Goal: Task Accomplishment & Management: Manage account settings

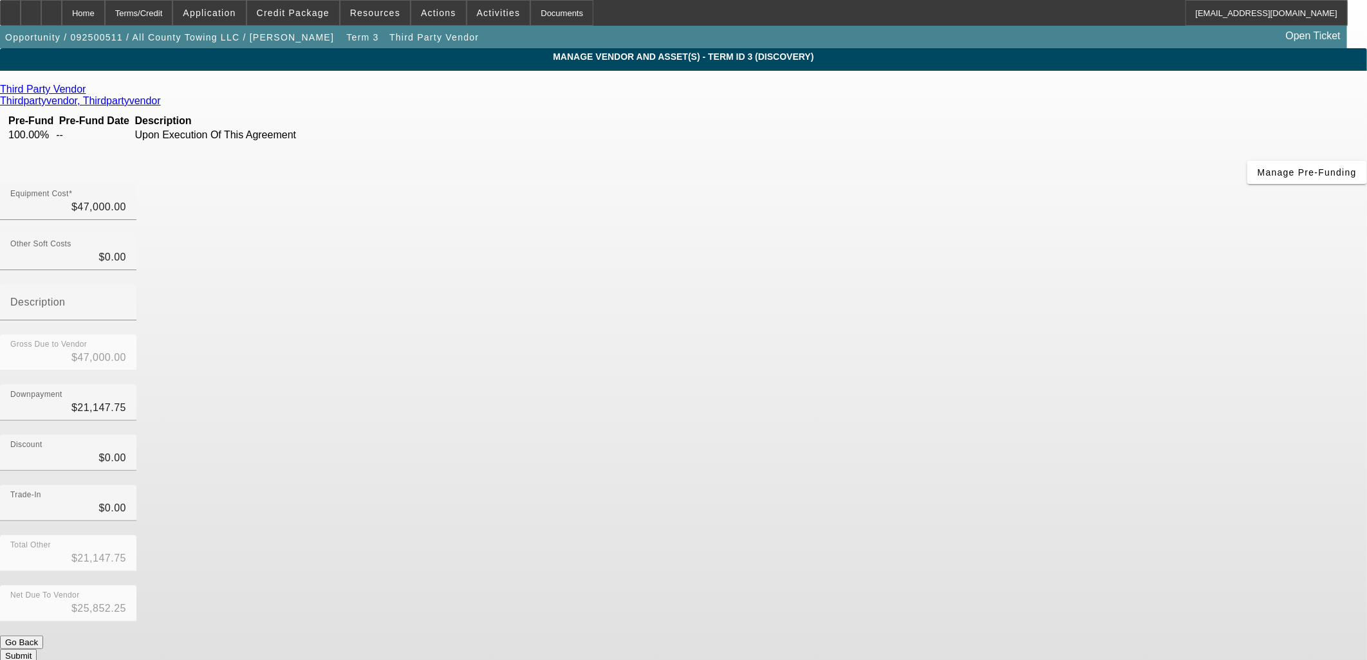
click at [499, 320] on div "Third Party Vendor Thirdpartyvendor, Thirdpartyvendor Pre-Fund Pre-Fund Date De…" at bounding box center [683, 373] width 1367 height 579
click at [388, 301] on div "Third Party Vendor Thirdpartyvendor, Thirdpartyvendor Pre-Fund Pre-Fund Date De…" at bounding box center [683, 373] width 1367 height 579
click at [105, 8] on div "Home" at bounding box center [83, 13] width 43 height 26
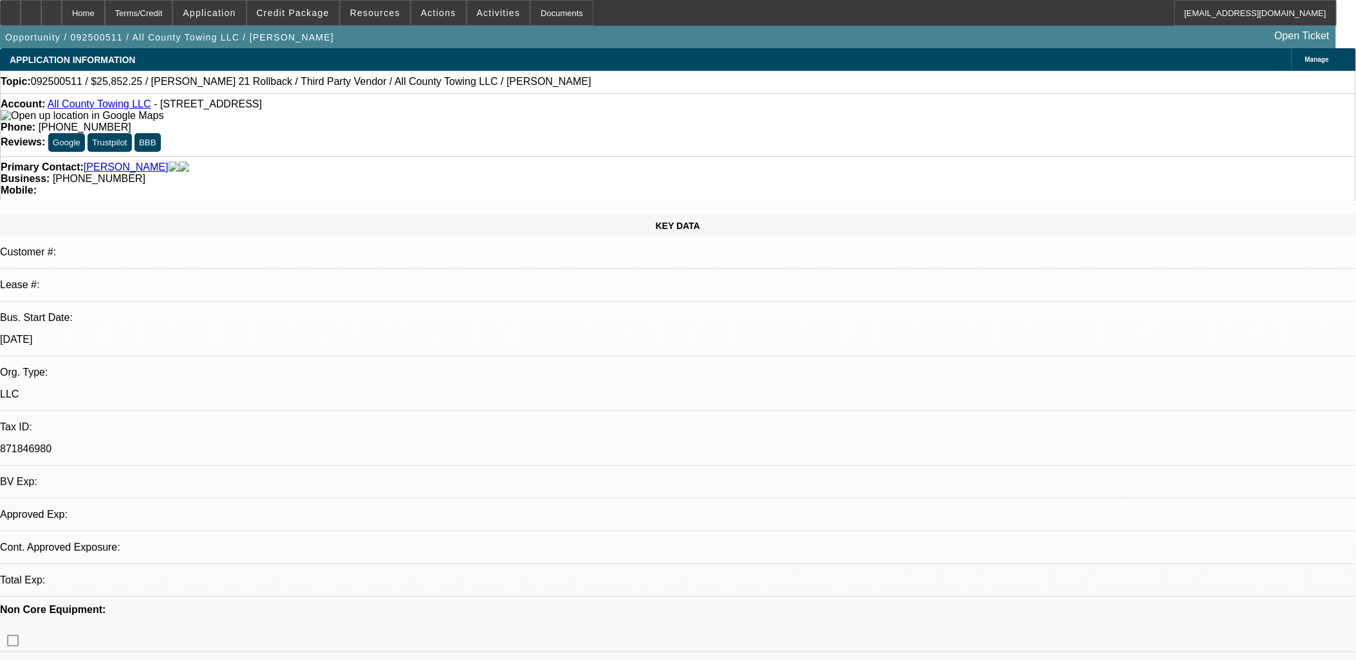
select select "0"
select select "2"
select select "0"
select select "4"
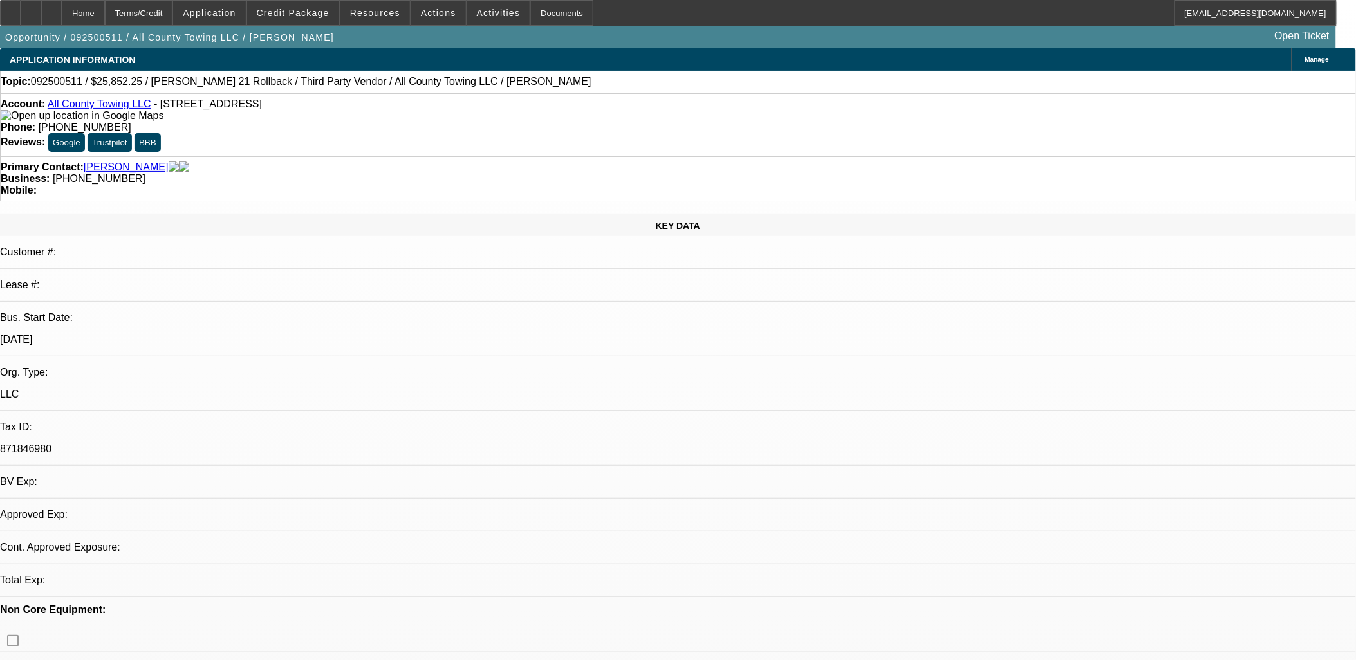
select select "0"
select select "2"
select select "0"
select select "4"
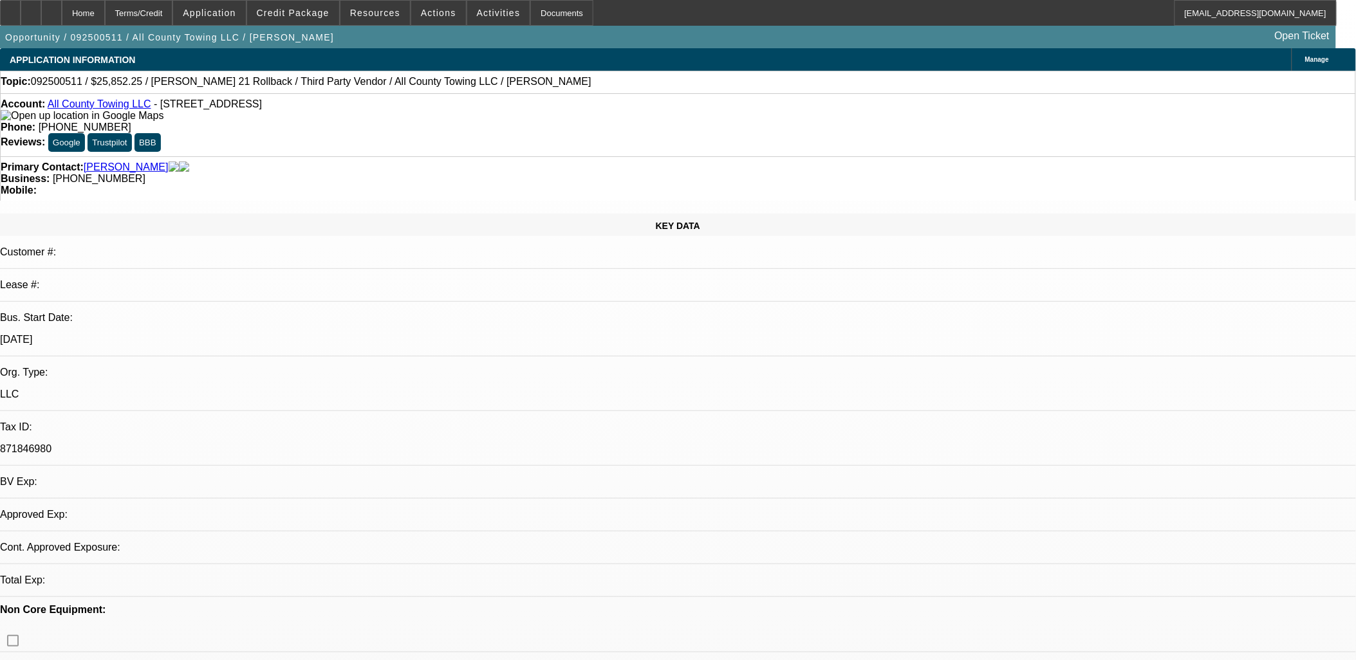
select select "0"
select select "2"
select select "0"
select select "5"
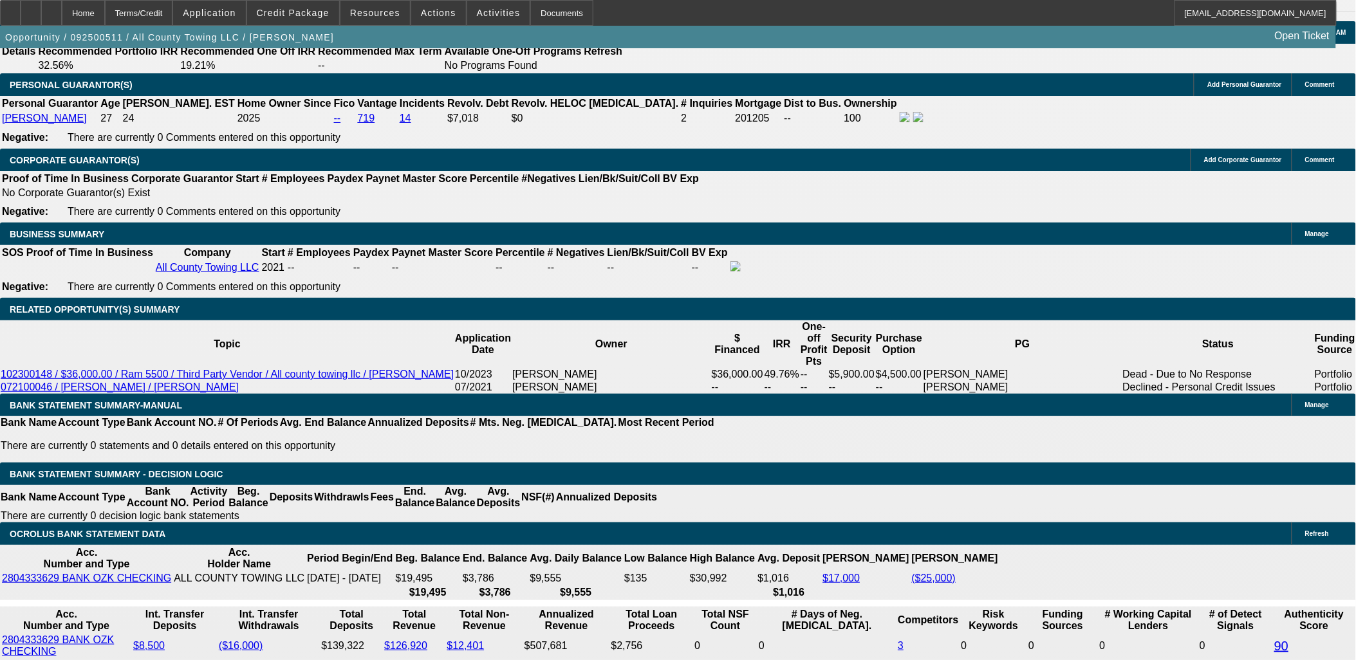
scroll to position [1787, 0]
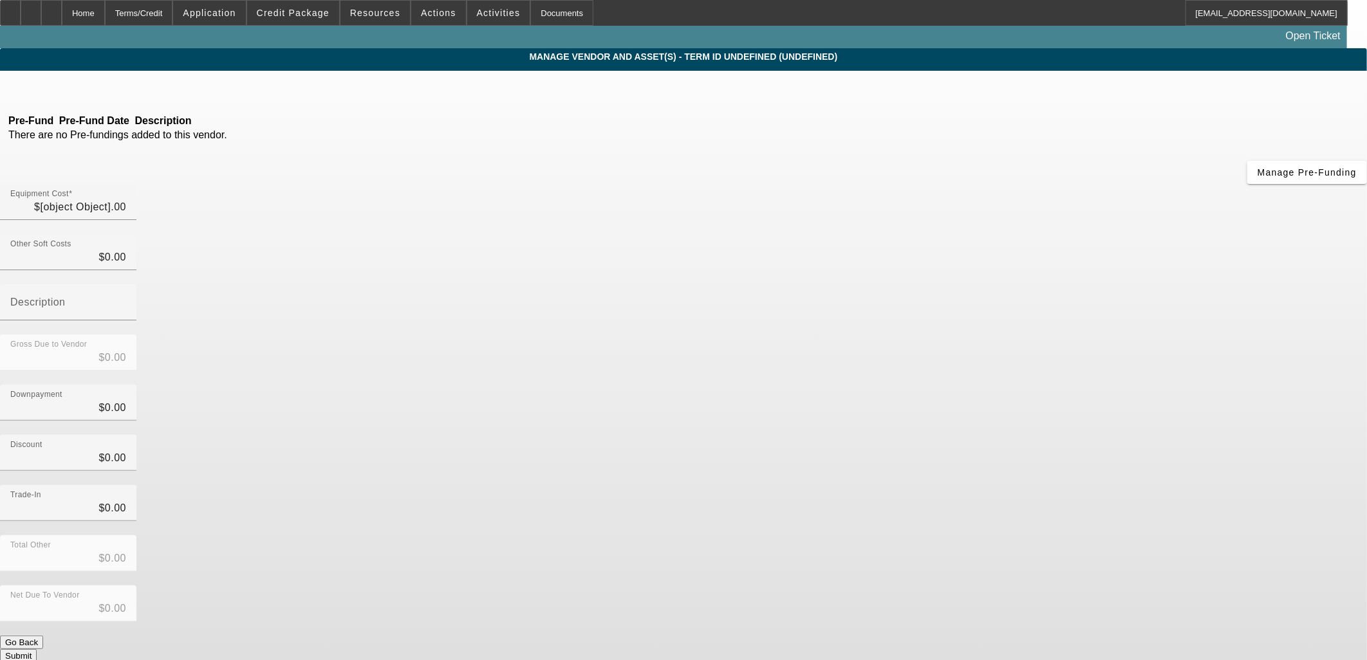
type input "$47,000.00"
type input "$21,147.75"
type input "$25,852.25"
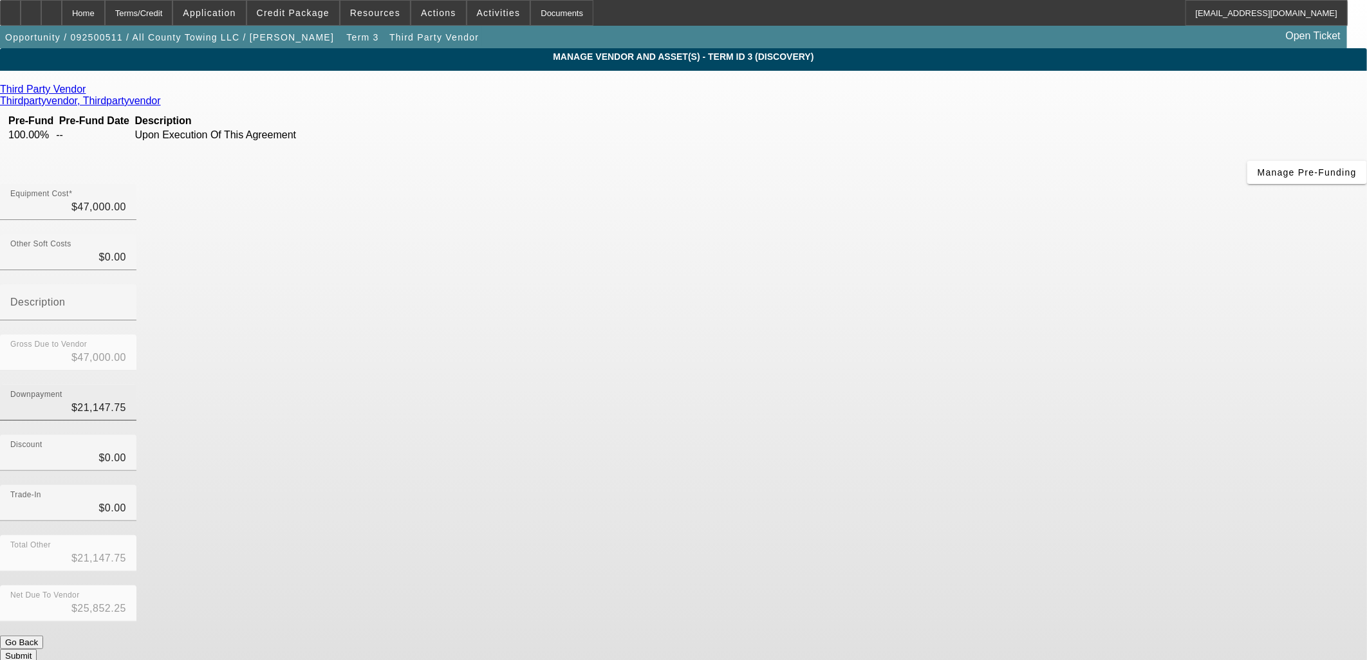
type input "21147.75"
click at [126, 400] on input "21147.75" at bounding box center [68, 407] width 116 height 15
type input "$0.00"
type input "$47,000.00"
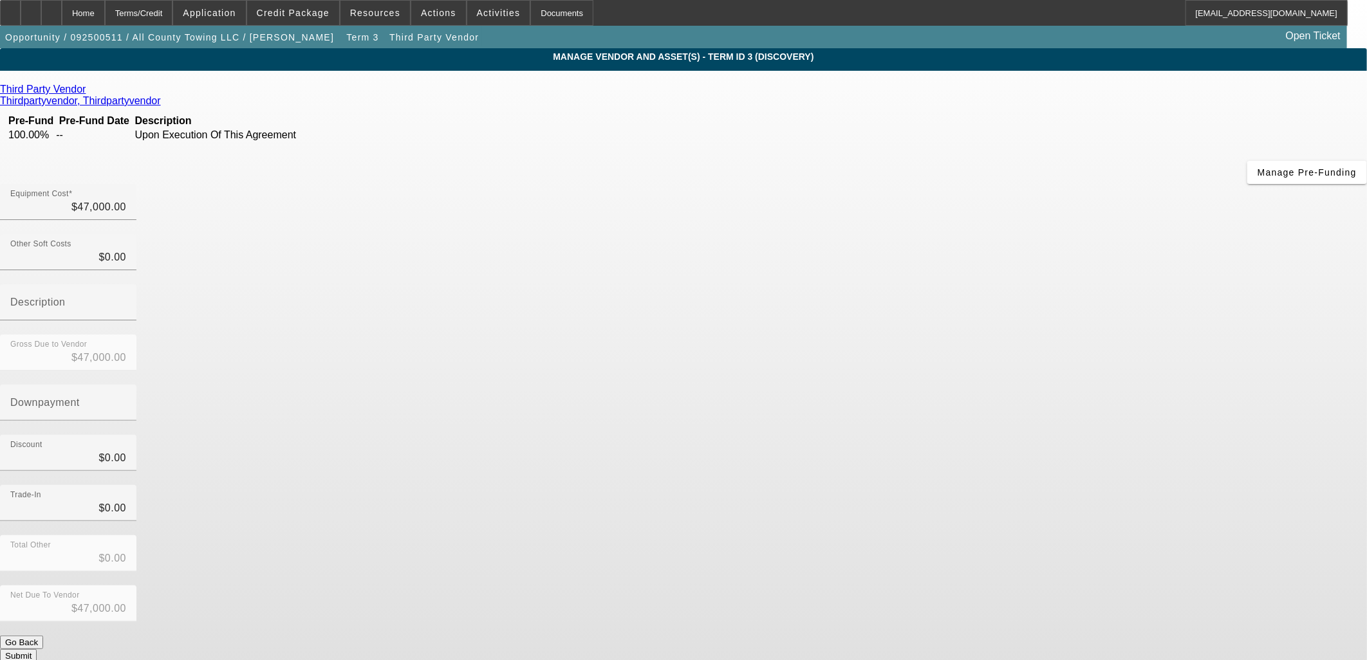
click at [989, 435] on div "Discount $0.00" at bounding box center [683, 460] width 1367 height 50
click at [503, 292] on div "Third Party Vendor Thirdpartyvendor, Thirdpartyvendor Pre-Fund Pre-Fund Date De…" at bounding box center [683, 373] width 1367 height 579
click at [126, 200] on input "47000" at bounding box center [68, 207] width 116 height 15
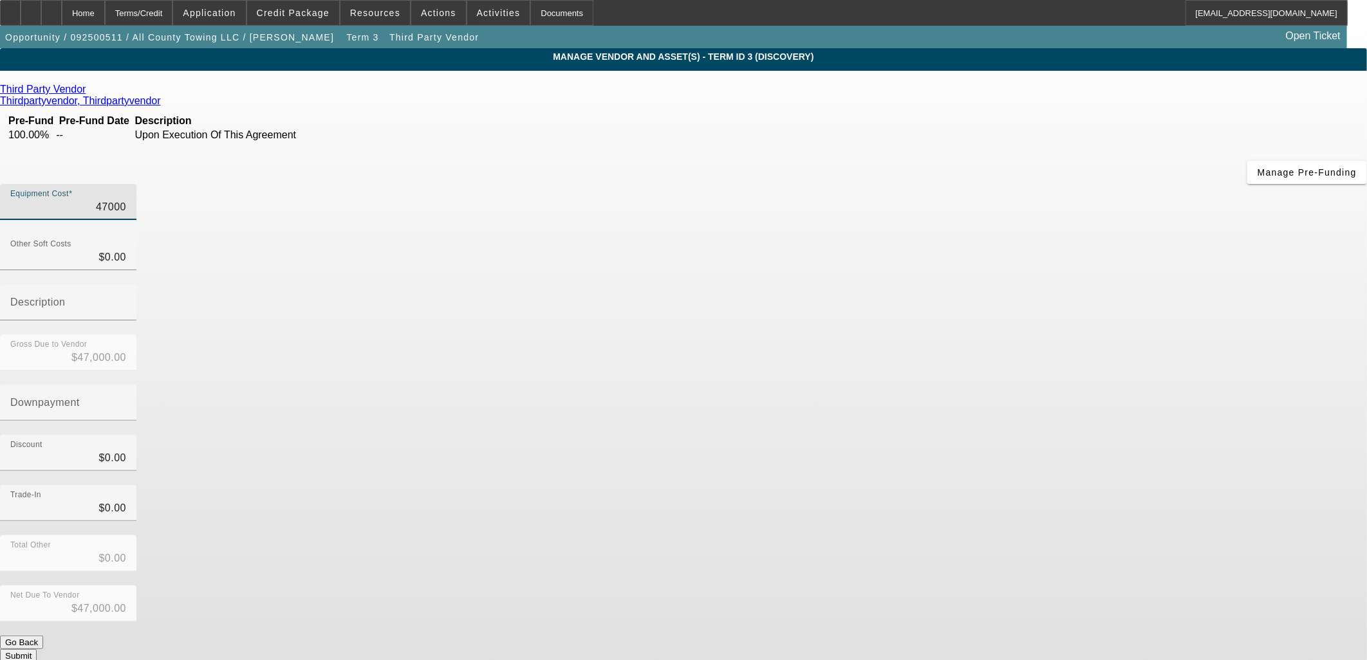
click at [126, 200] on input "47000" at bounding box center [68, 207] width 116 height 15
type input "5"
type input "$5.00"
type input "55"
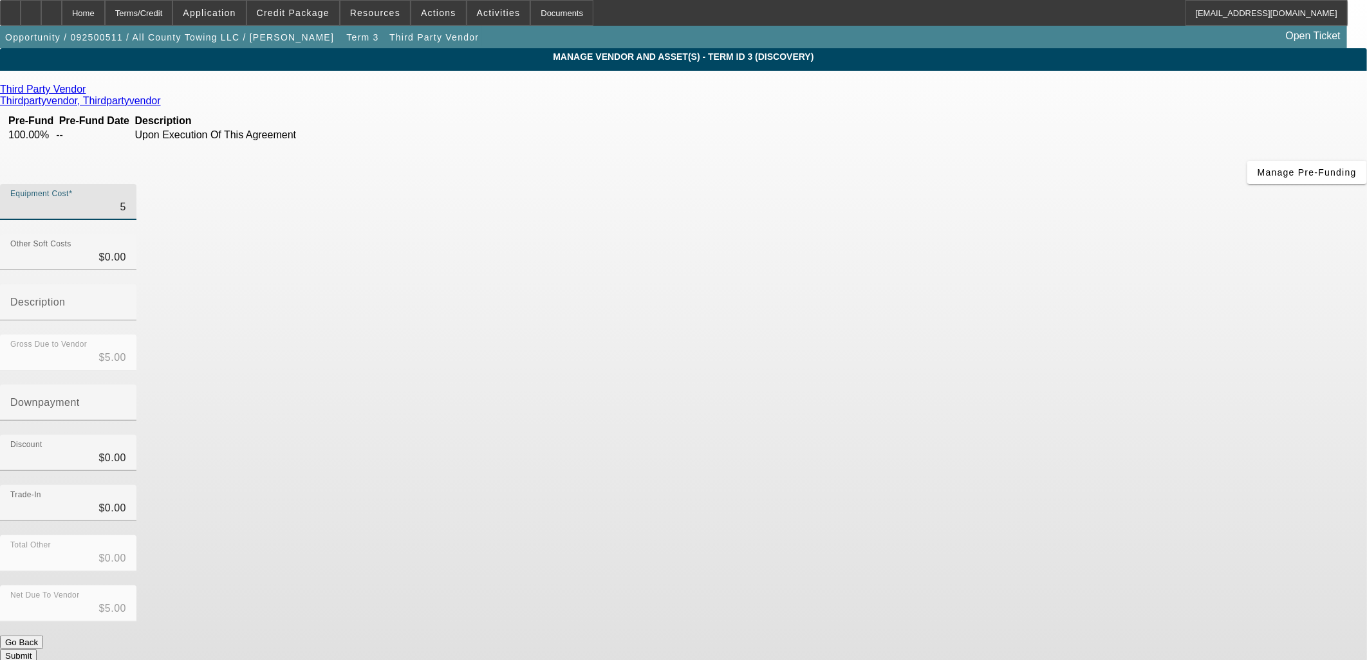
type input "$55.00"
type input "550"
type input "$550.00"
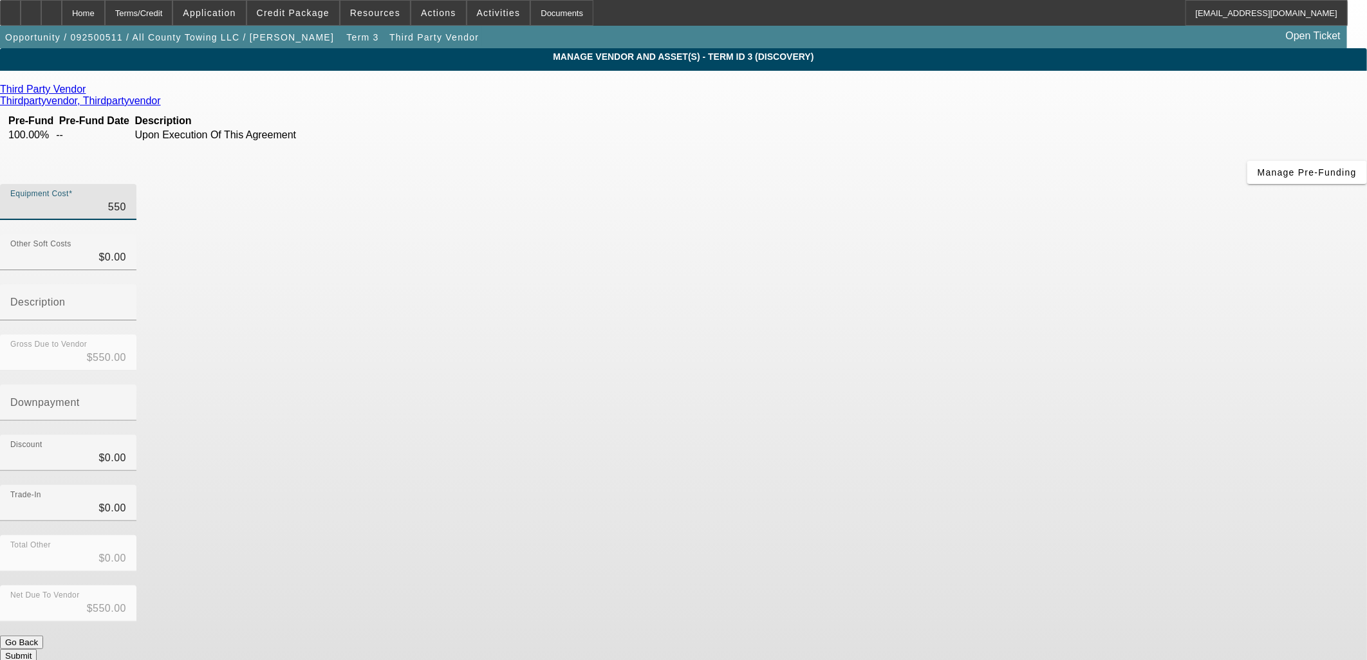
type input "5500"
type input "$5,500.00"
type input "55000"
type input "$55,000.00"
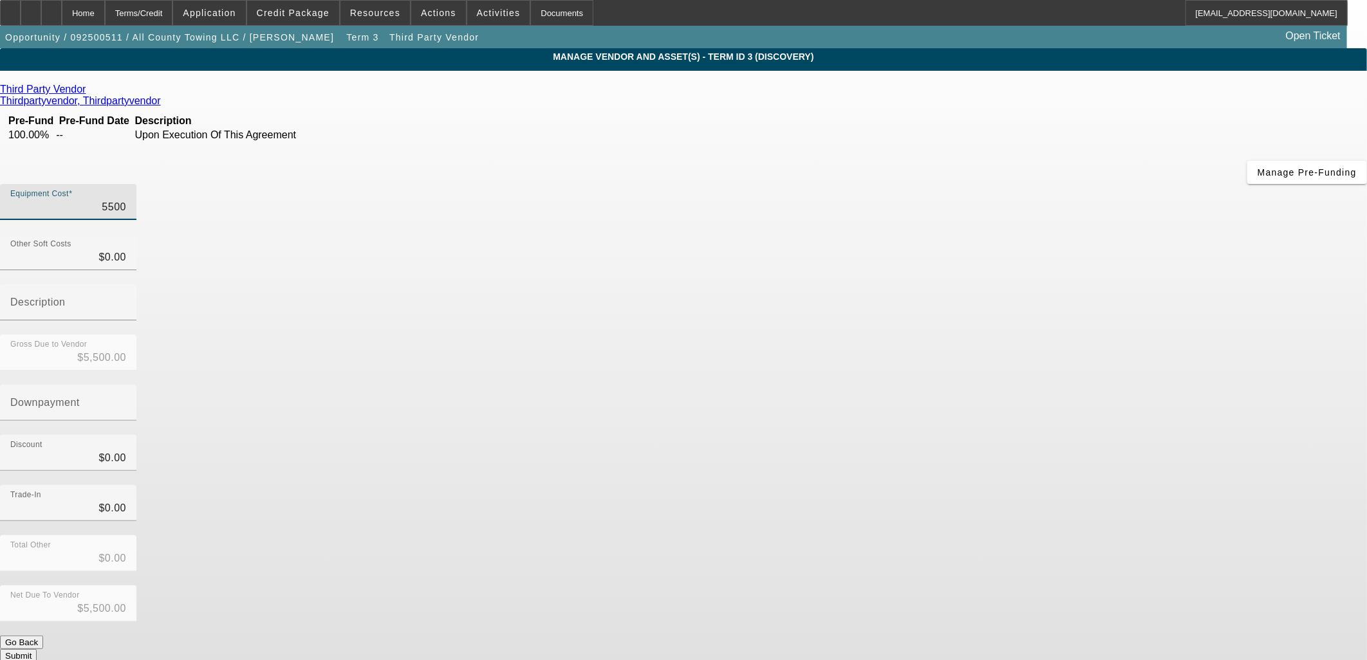
type input "$55,000.00"
click at [950, 485] on div "Trade-In $0.00" at bounding box center [683, 510] width 1367 height 50
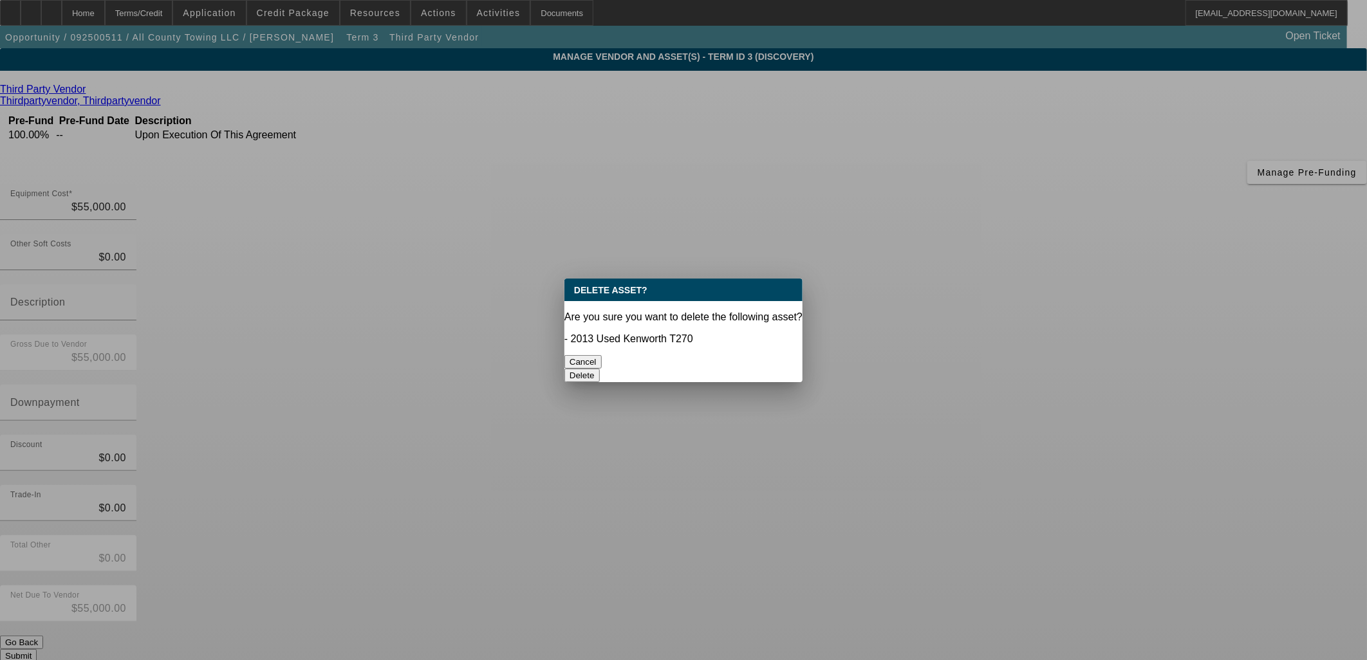
click at [600, 369] on button "Delete" at bounding box center [581, 376] width 35 height 14
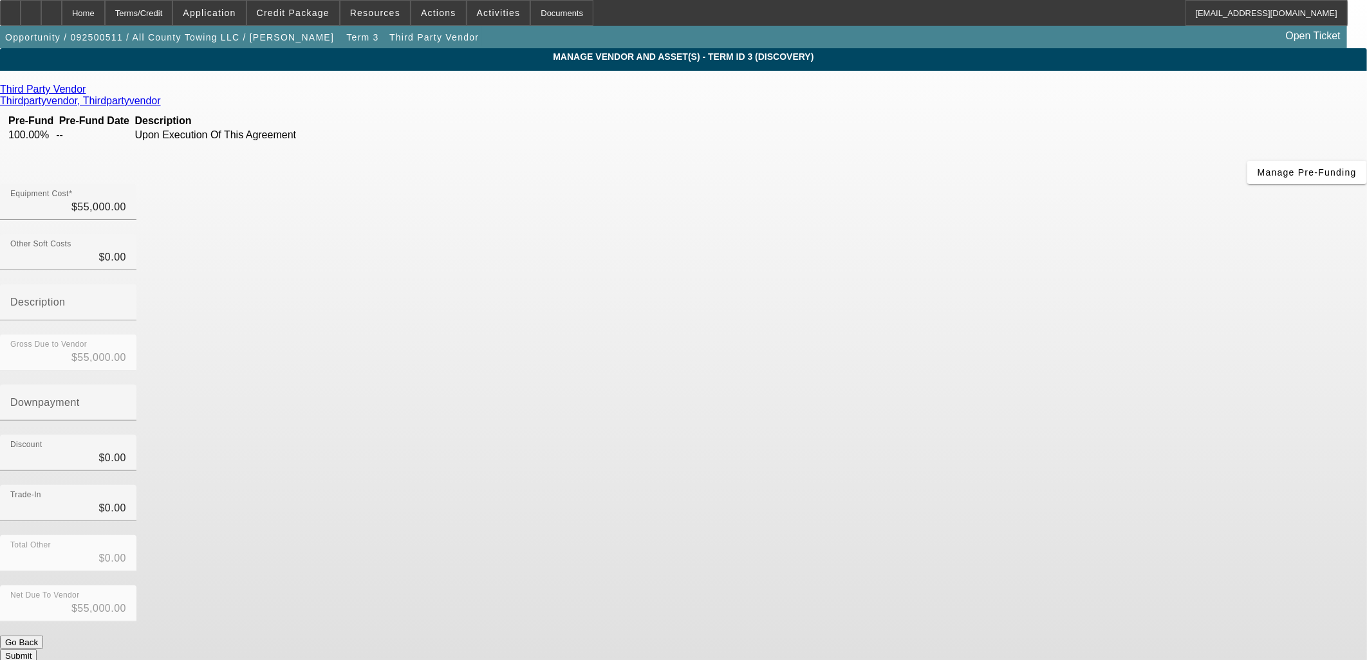
drag, startPoint x: 541, startPoint y: 301, endPoint x: 846, endPoint y: 373, distance: 313.5
click at [541, 301] on div "Third Party Vendor Thirdpartyvendor, Thirdpartyvendor Pre-Fund Pre-Fund Date De…" at bounding box center [683, 373] width 1367 height 579
drag, startPoint x: 546, startPoint y: 463, endPoint x: 758, endPoint y: 575, distance: 239.8
click at [548, 463] on div "Third Party Vendor Thirdpartyvendor, Thirdpartyvendor Pre-Fund Pre-Fund Date De…" at bounding box center [683, 373] width 1367 height 579
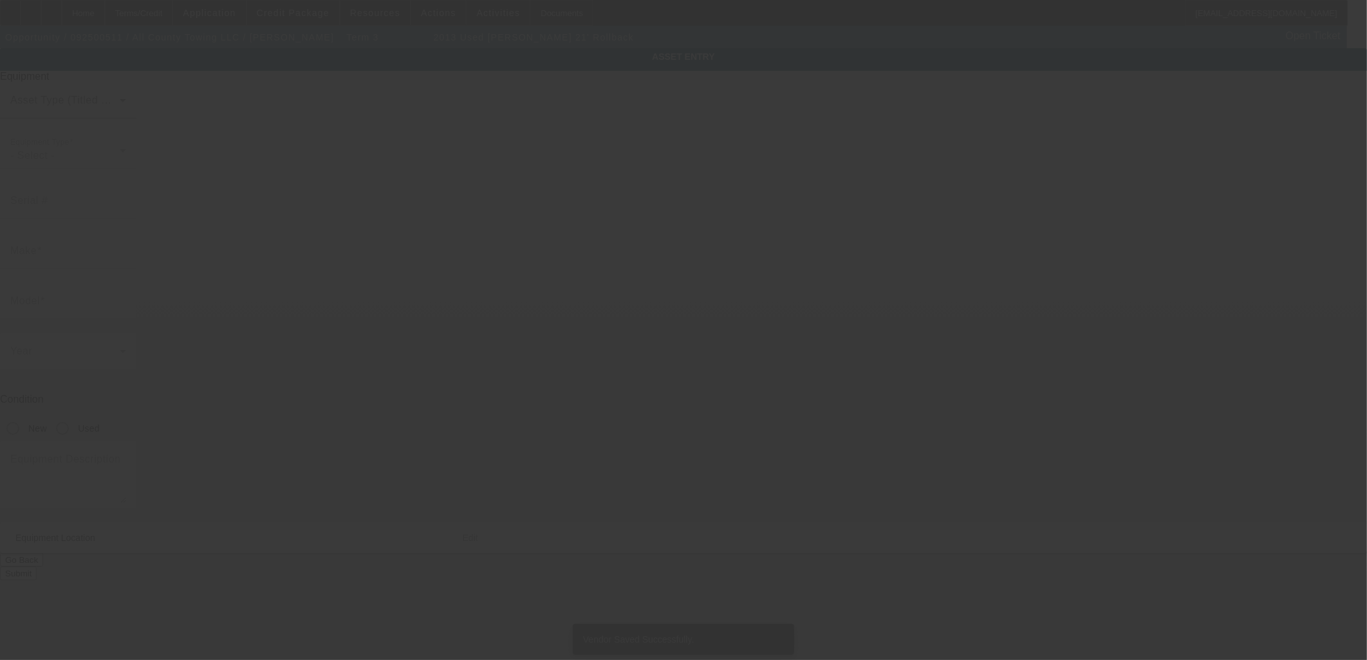
type input "[PERSON_NAME]"
type input "21' Rollback"
radio input "true"
type textarea "[PERSON_NAME] 21' Rollback"
type input "17 Savannah st"
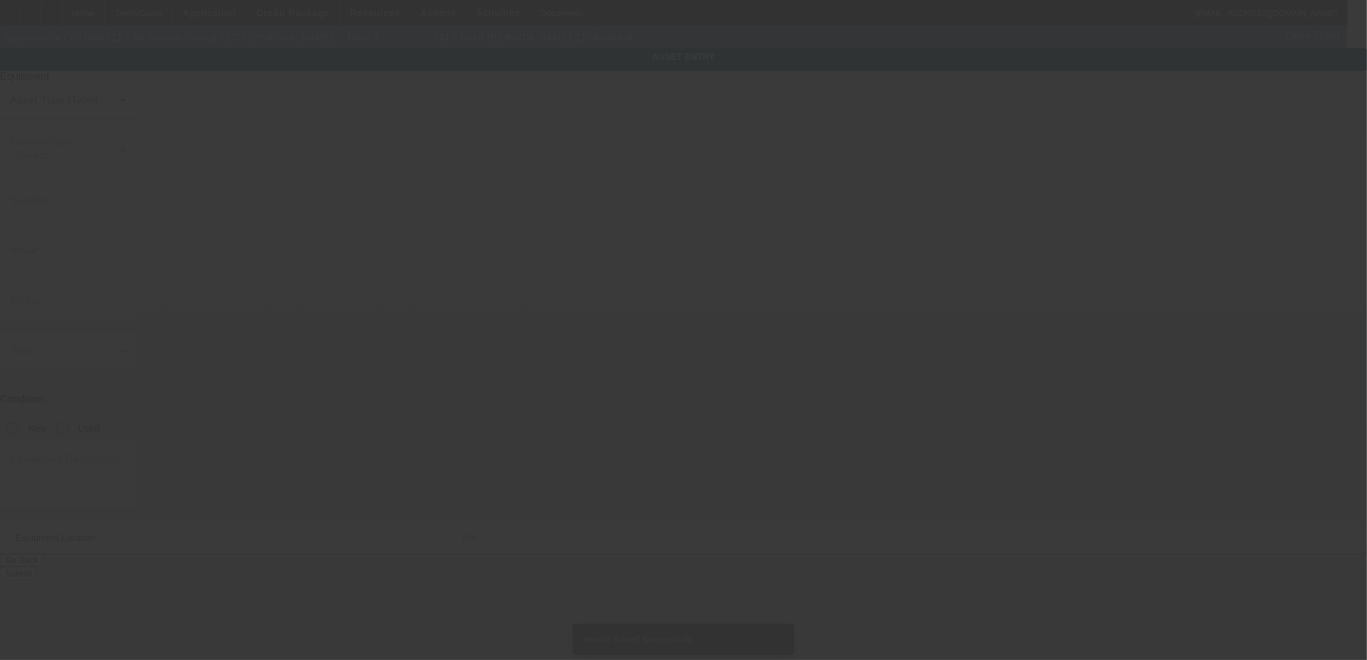
type input "Winder"
type input "30680"
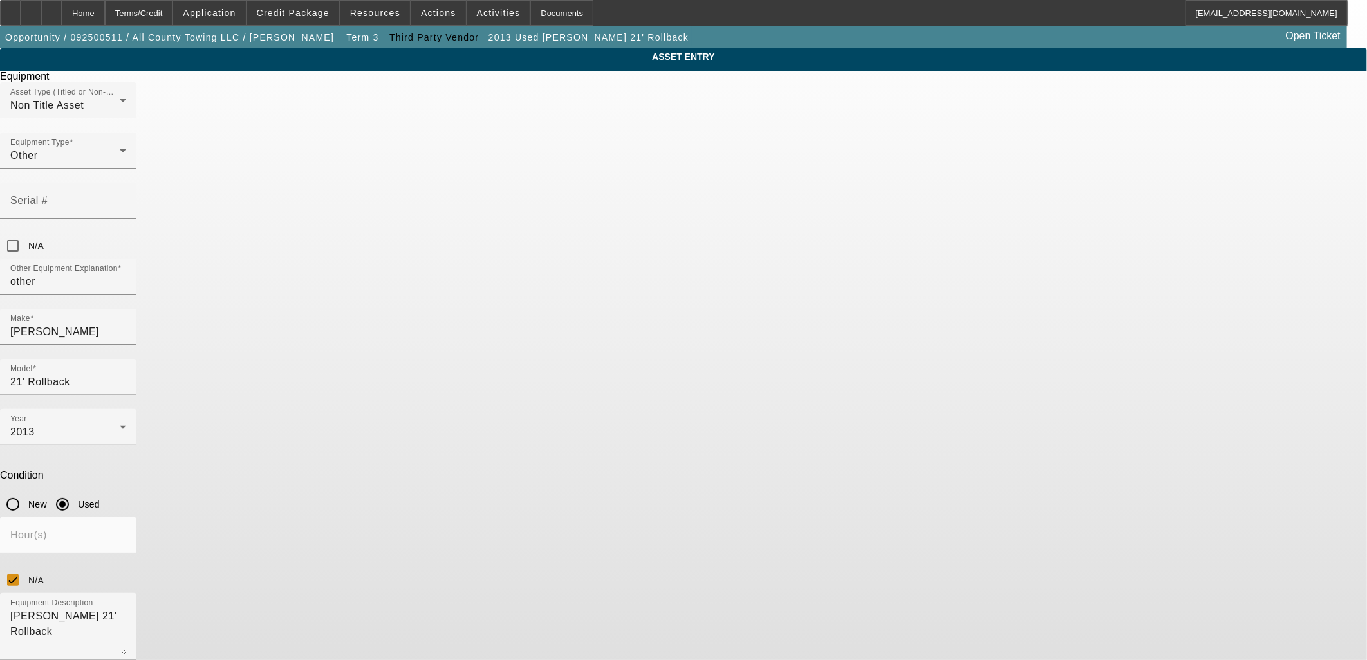
click at [1316, 15] on span "Delete asset" at bounding box center [1335, 11] width 39 height 7
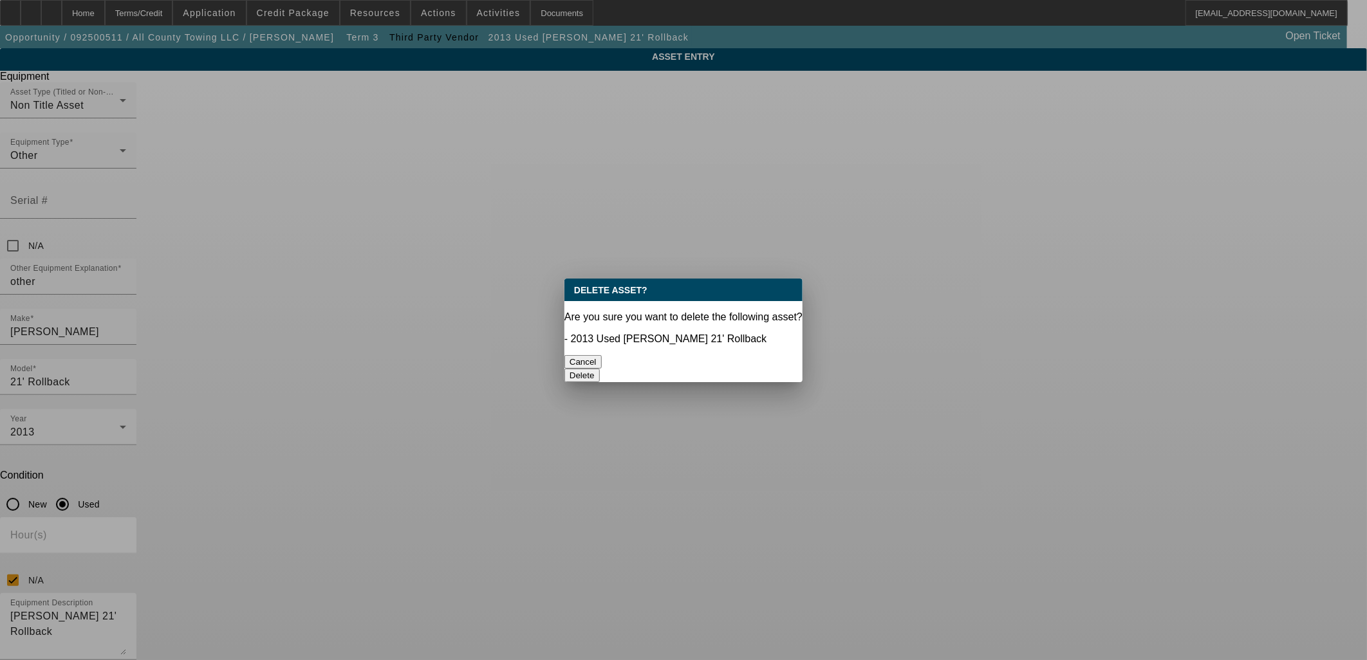
click at [600, 369] on button "Delete" at bounding box center [581, 376] width 35 height 14
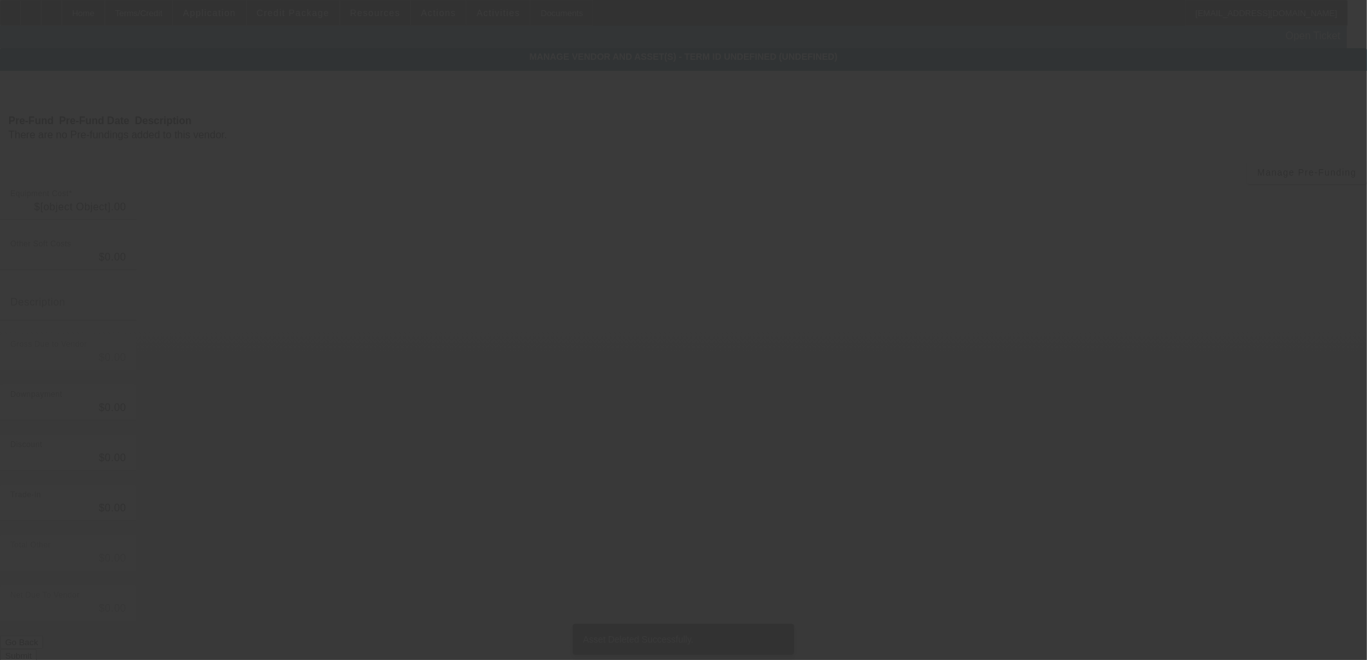
type input "$55,000.00"
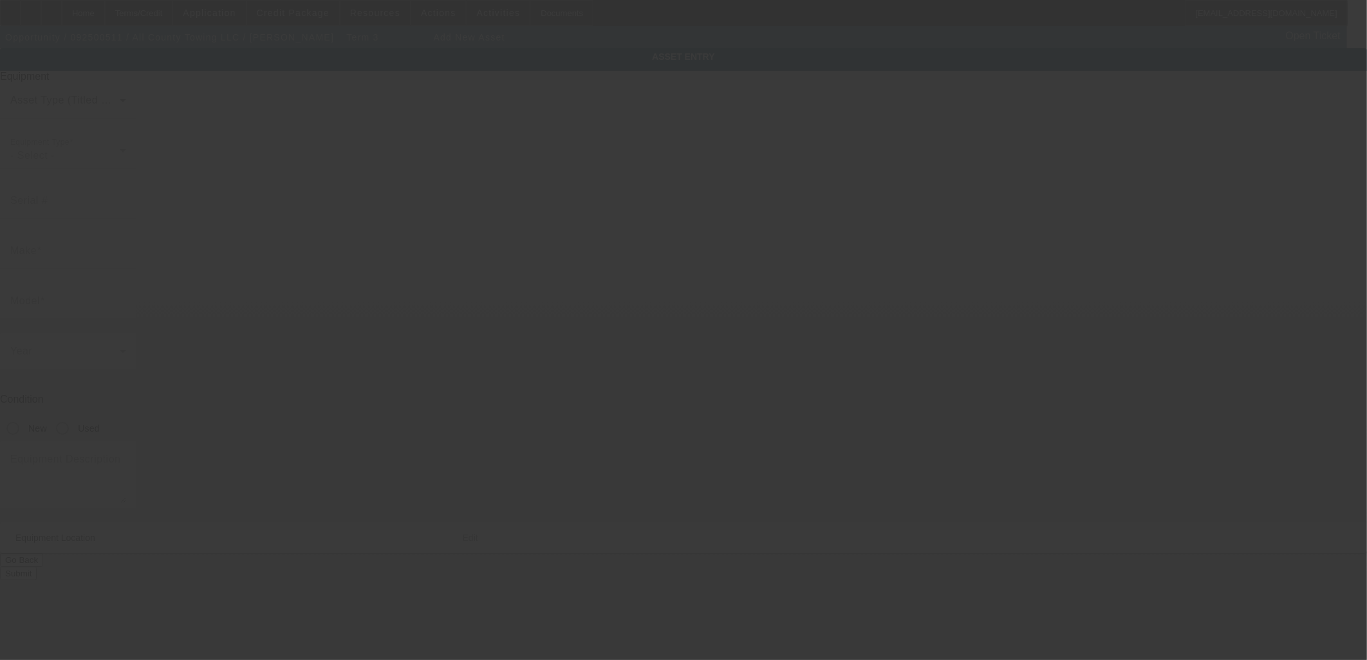
type input "17 Savannah St"
type input "Winder"
type input "30680"
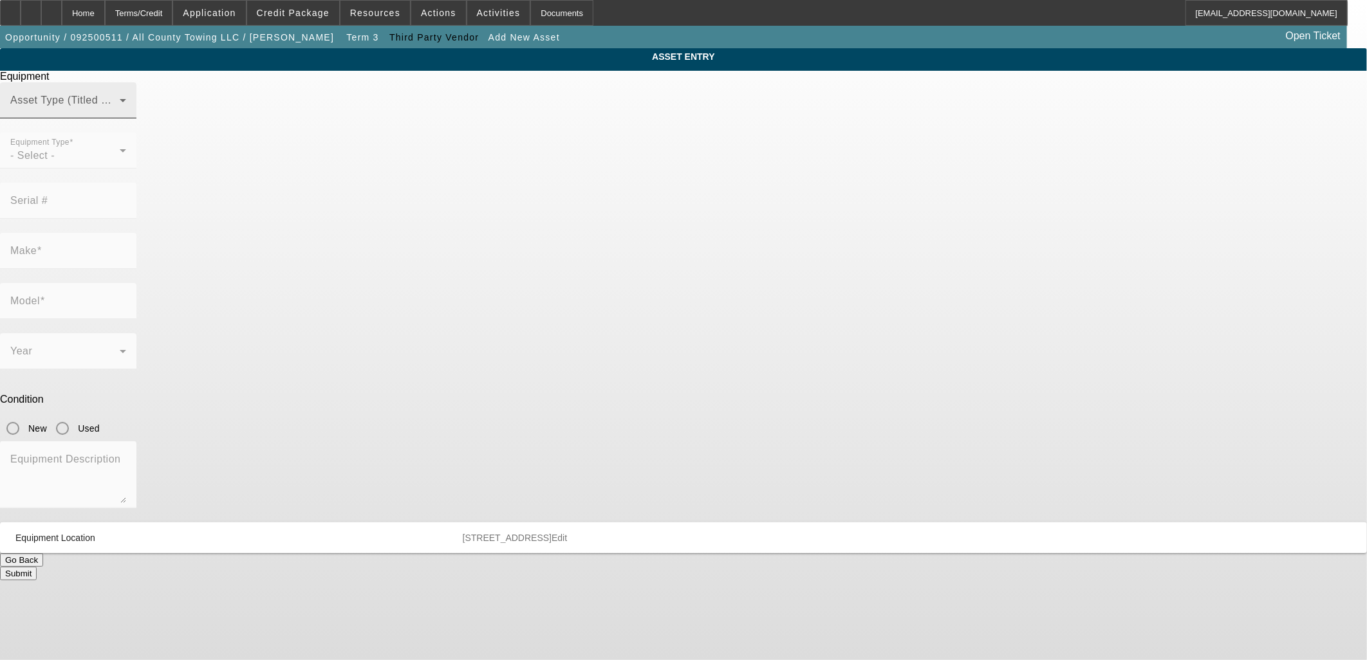
click at [126, 113] on div "Asset Type (Titled or Non-Titled)" at bounding box center [68, 100] width 116 height 36
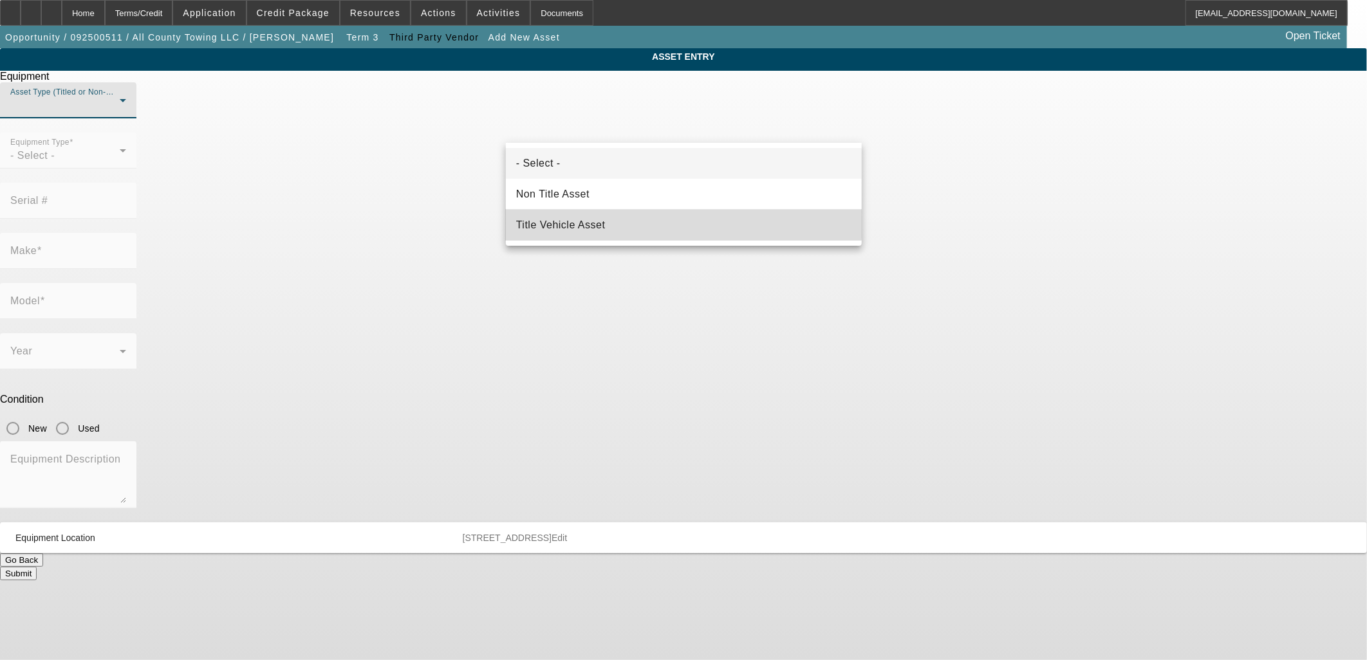
click at [605, 221] on span "Title Vehicle Asset" at bounding box center [560, 225] width 89 height 15
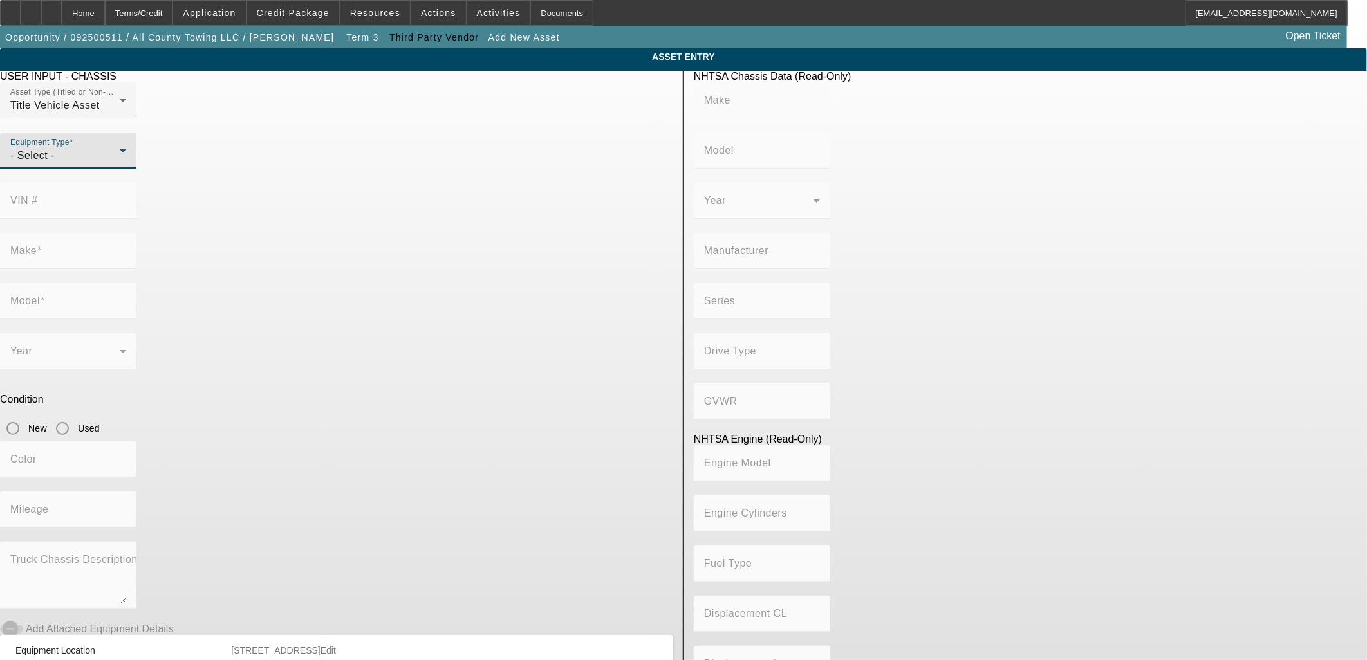
click at [120, 163] on div "- Select -" at bounding box center [64, 155] width 109 height 15
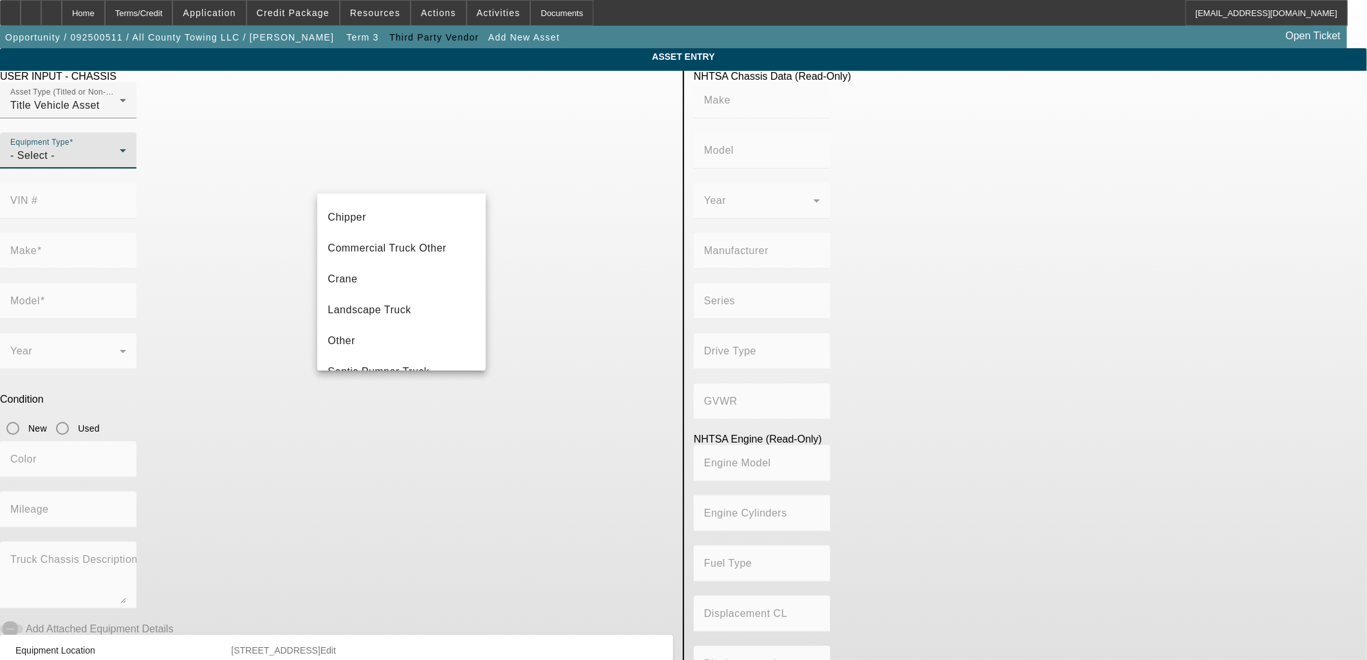
scroll to position [142, 0]
click at [383, 314] on mat-option "Tow Truck" at bounding box center [401, 319] width 168 height 31
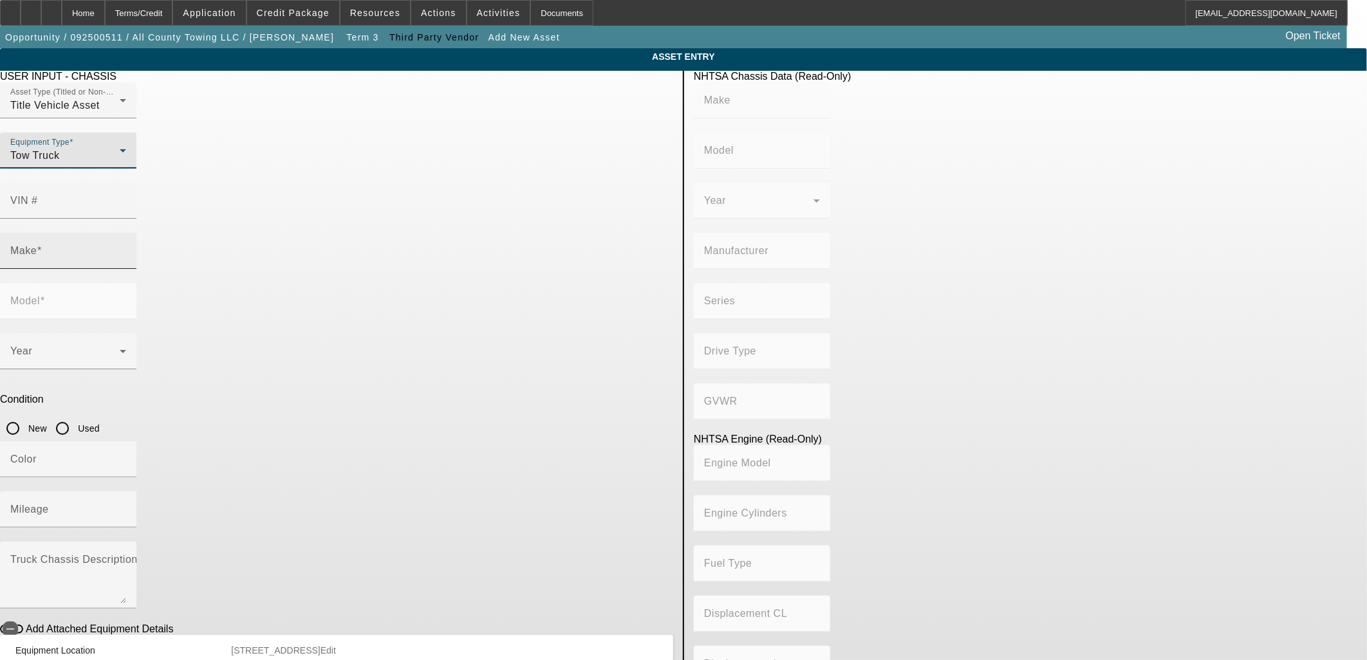
click at [42, 245] on span at bounding box center [39, 250] width 5 height 11
click at [126, 248] on input "Make" at bounding box center [68, 255] width 116 height 15
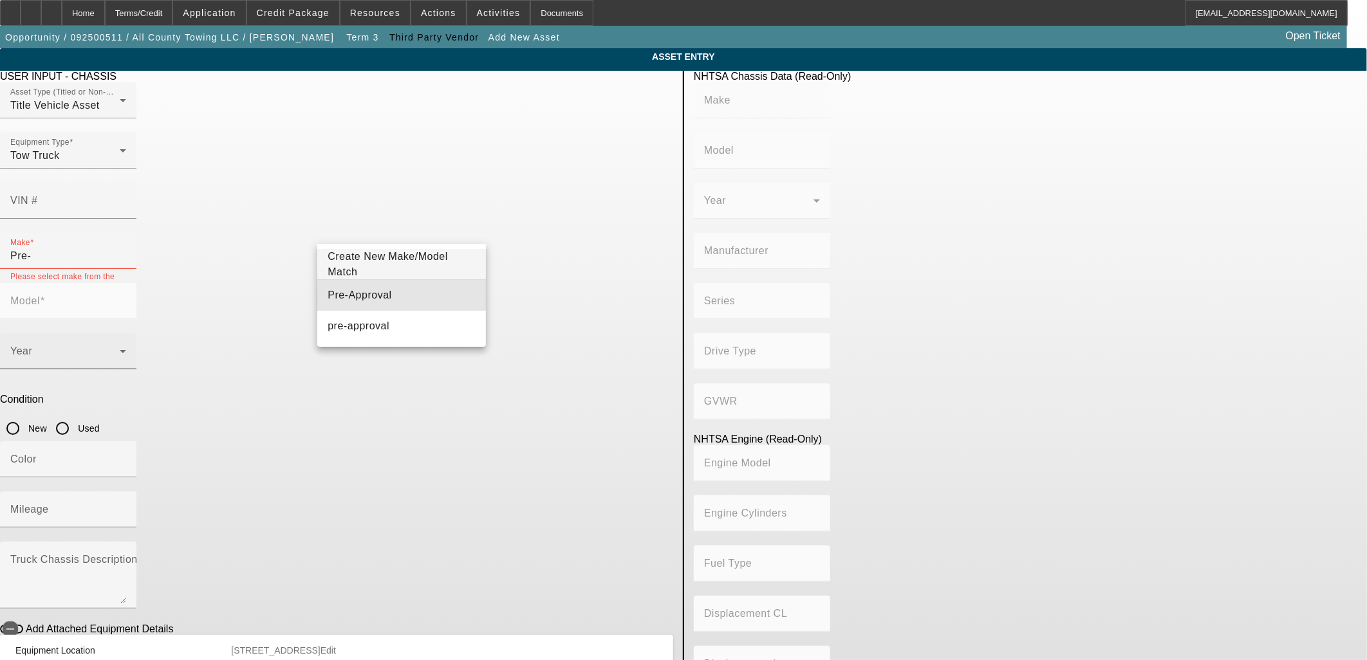
click at [358, 285] on mat-option "Pre-Approval" at bounding box center [401, 295] width 168 height 31
type input "Pre-Approval"
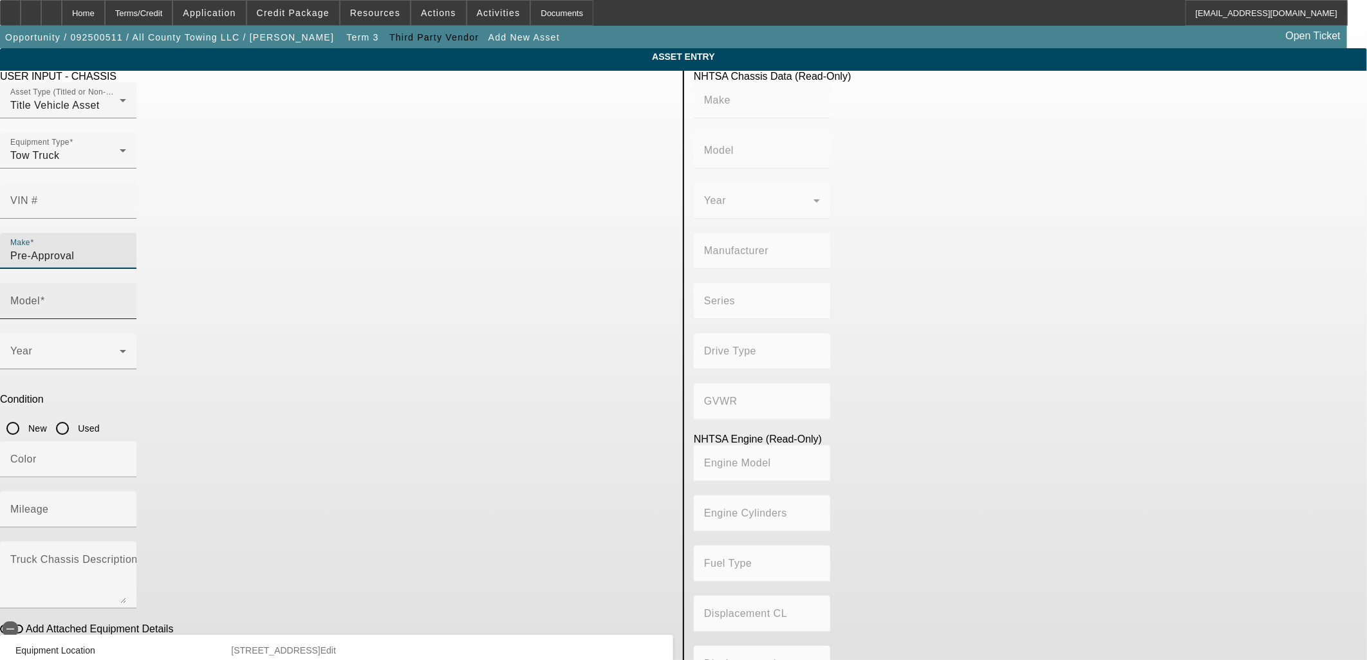
click at [126, 283] on div "Model" at bounding box center [68, 301] width 116 height 36
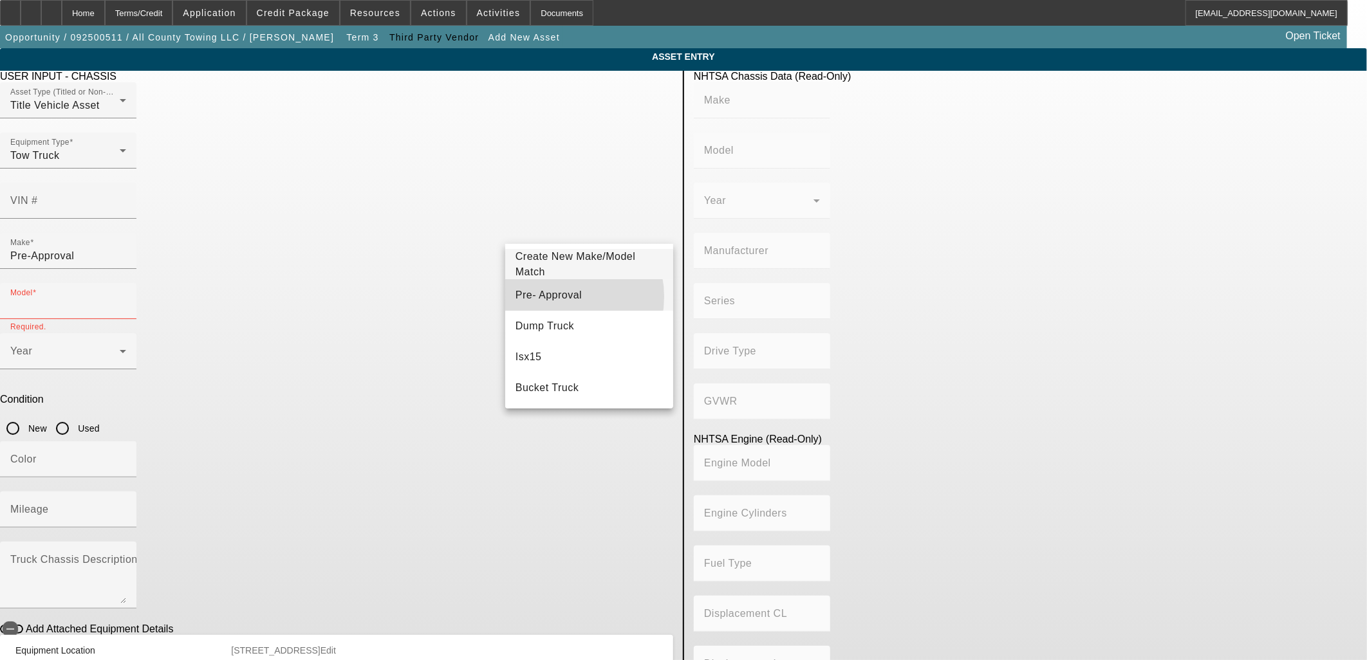
click at [559, 297] on span "Pre- Approval" at bounding box center [549, 295] width 66 height 11
type input "Pre- Approval"
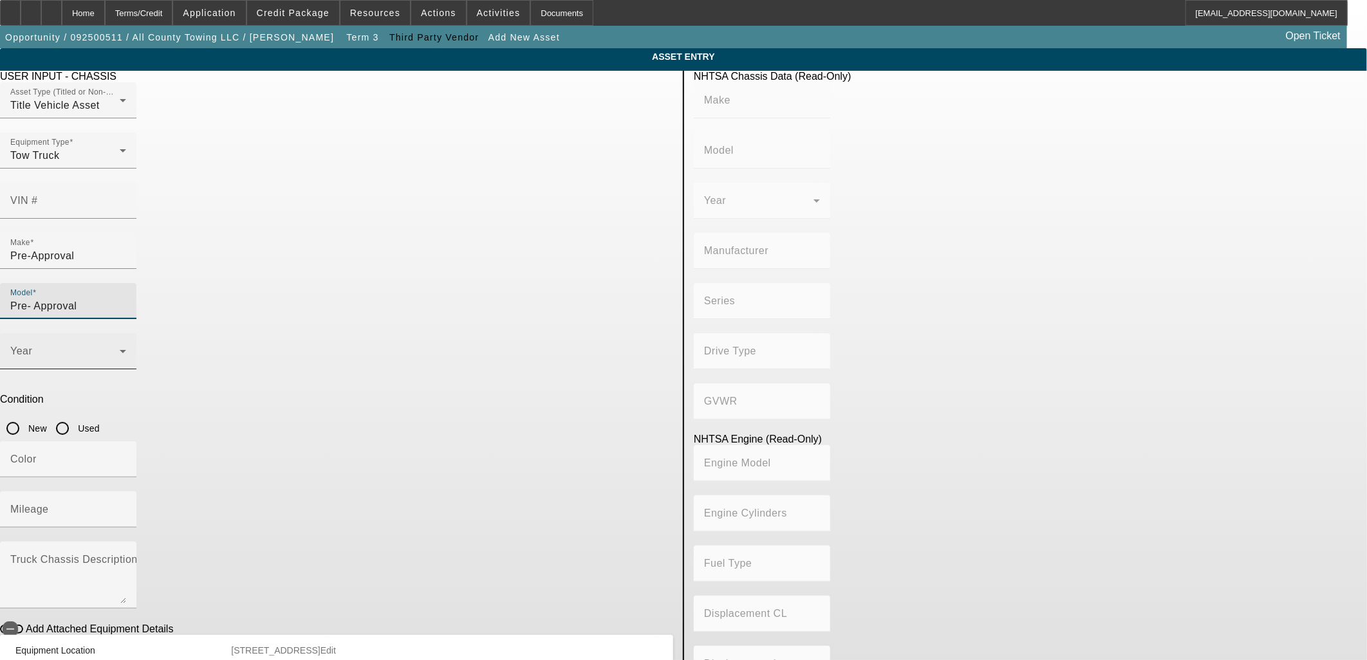
click at [126, 333] on div "Year" at bounding box center [68, 351] width 116 height 36
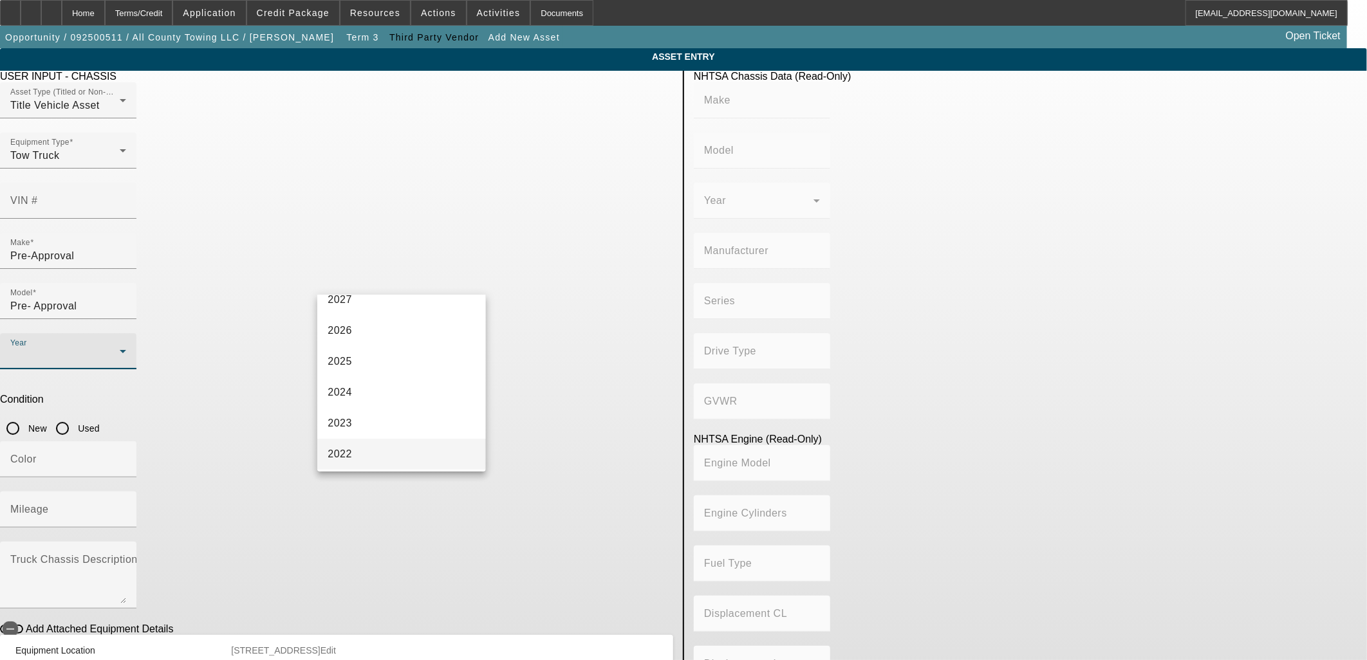
scroll to position [71, 0]
click at [326, 391] on mat-option "2023" at bounding box center [401, 398] width 168 height 31
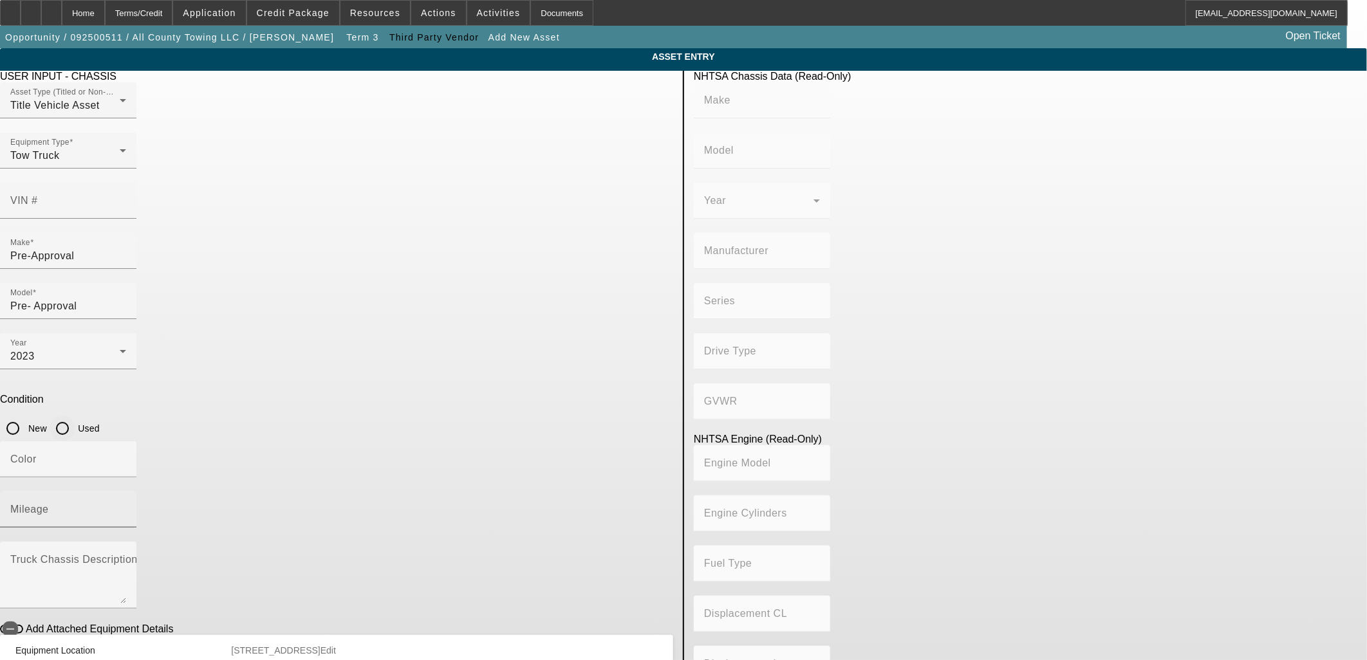
drag, startPoint x: 566, startPoint y: 280, endPoint x: 561, endPoint y: 318, distance: 38.3
click at [75, 416] on input "Used" at bounding box center [63, 429] width 26 height 26
radio input "true"
click at [126, 507] on input "Mileage" at bounding box center [68, 514] width 116 height 15
type input "150000"
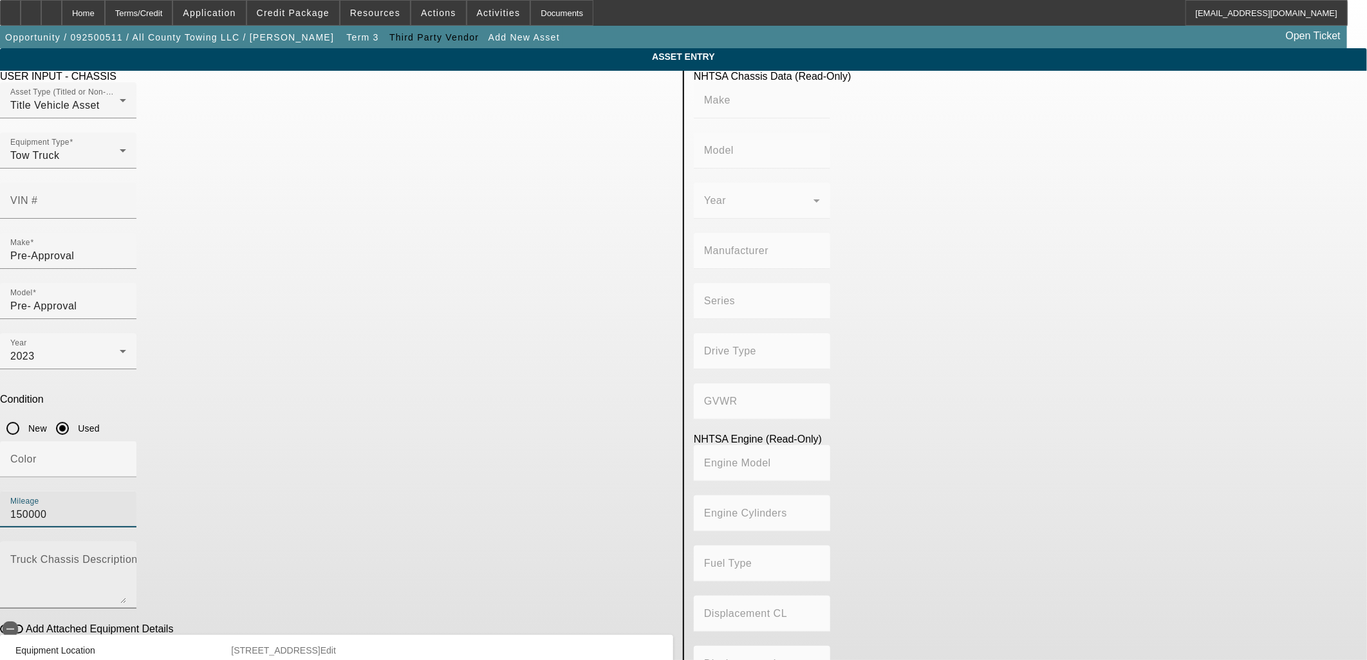
click at [126, 557] on textarea "Truck Chassis Description (Describe the truck chassis only)" at bounding box center [68, 580] width 116 height 46
type textarea "And All"
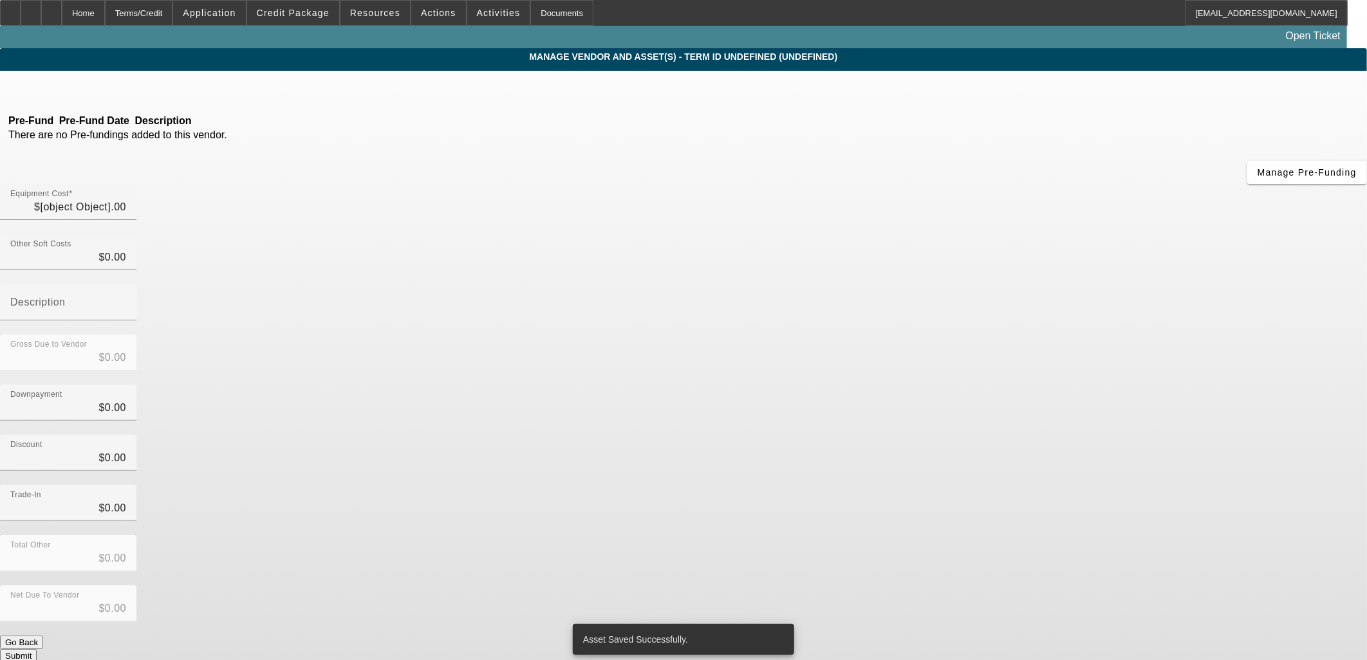
type input "$55,000.00"
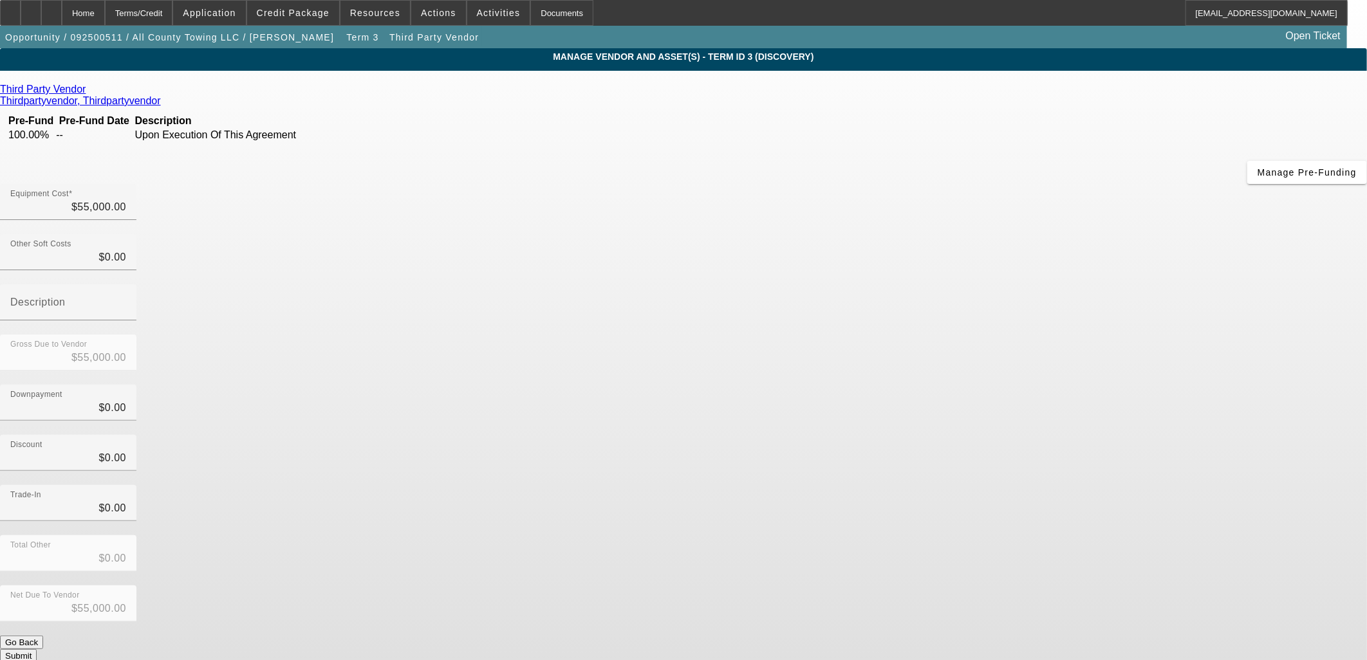
click at [436, 315] on div "Third Party Vendor Thirdpartyvendor, Thirdpartyvendor Pre-Fund Pre-Fund Date De…" at bounding box center [683, 373] width 1367 height 579
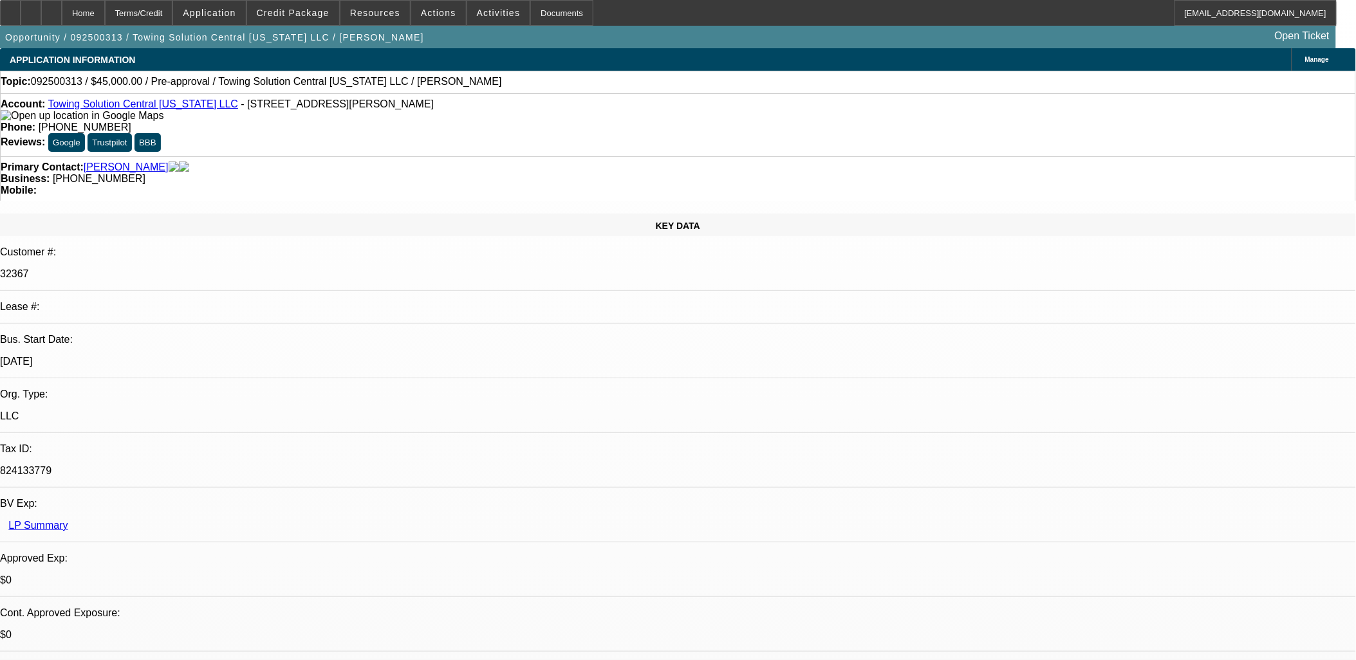
select select "0"
select select "2"
select select "0.1"
select select "1"
select select "2"
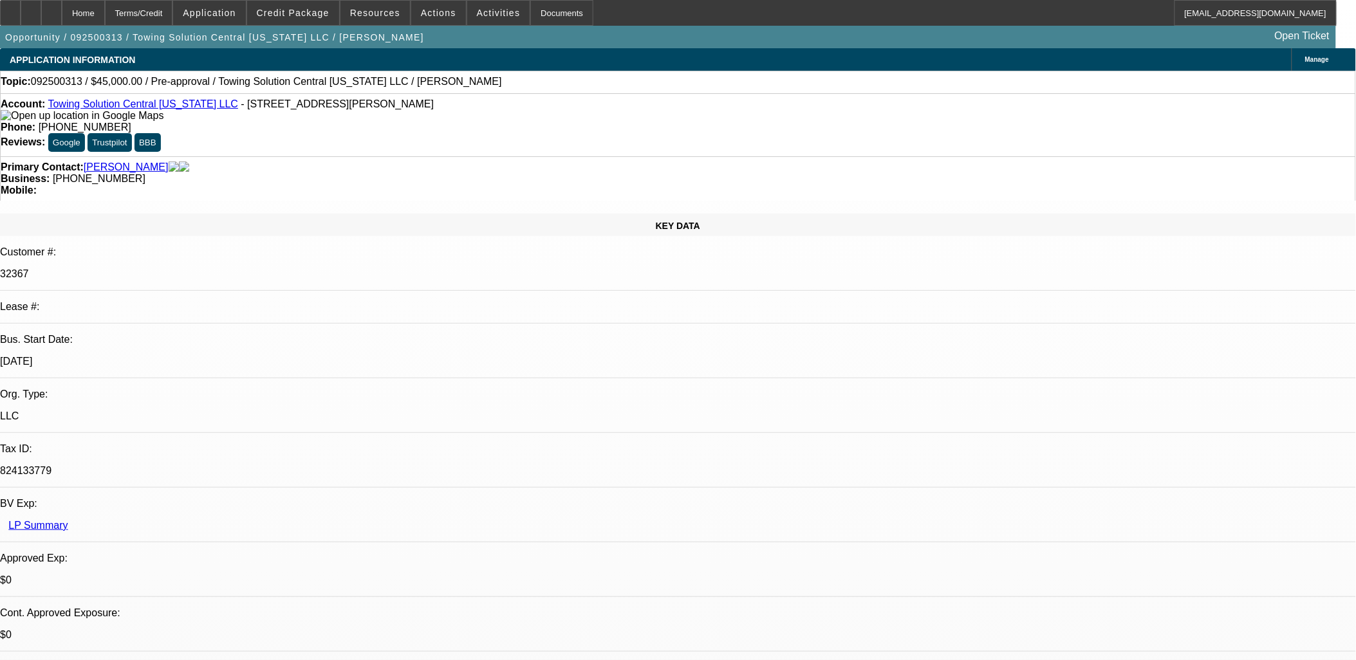
select select "4"
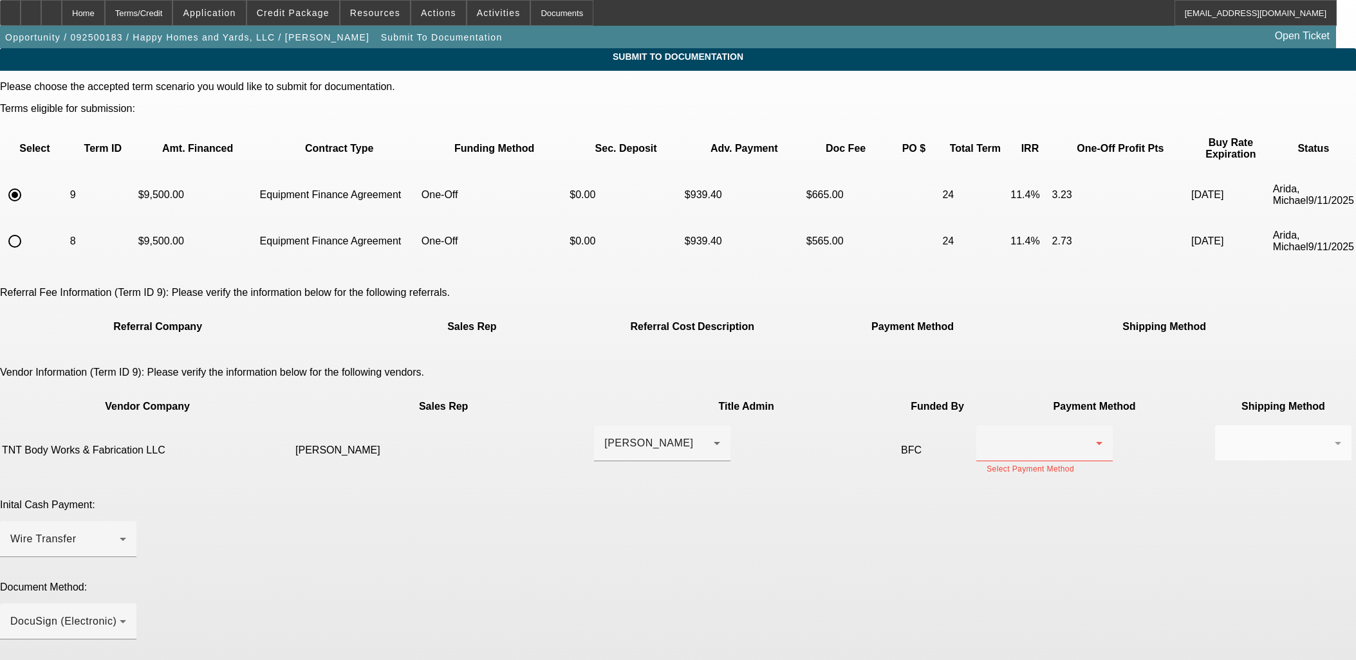
scroll to position [148, 0]
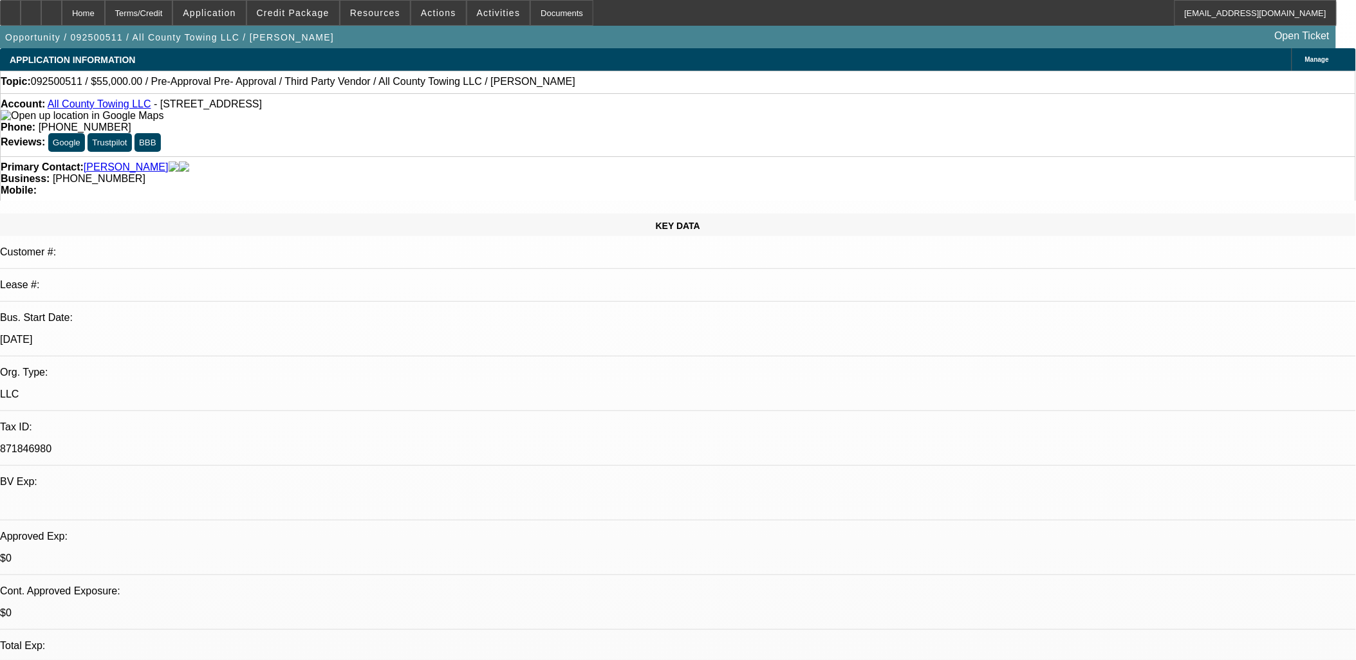
select select "0"
select select "2"
select select "0"
select select "2"
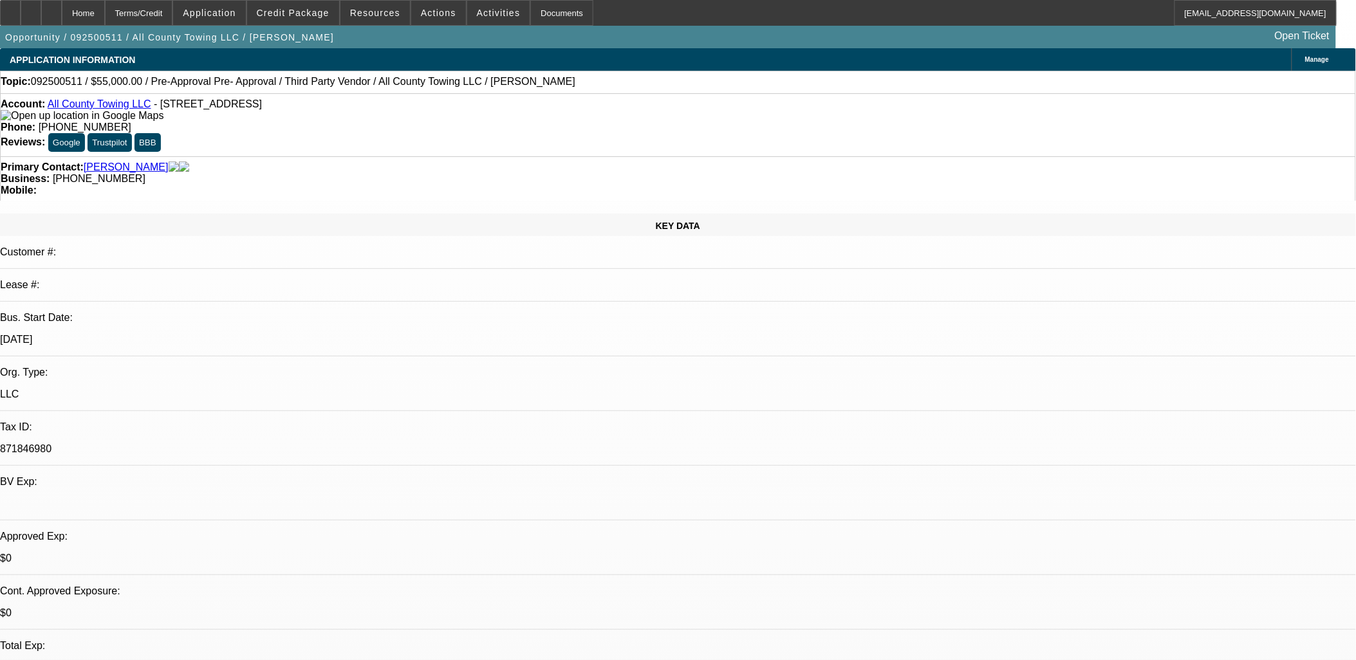
select select "0"
select select "1"
select select "2"
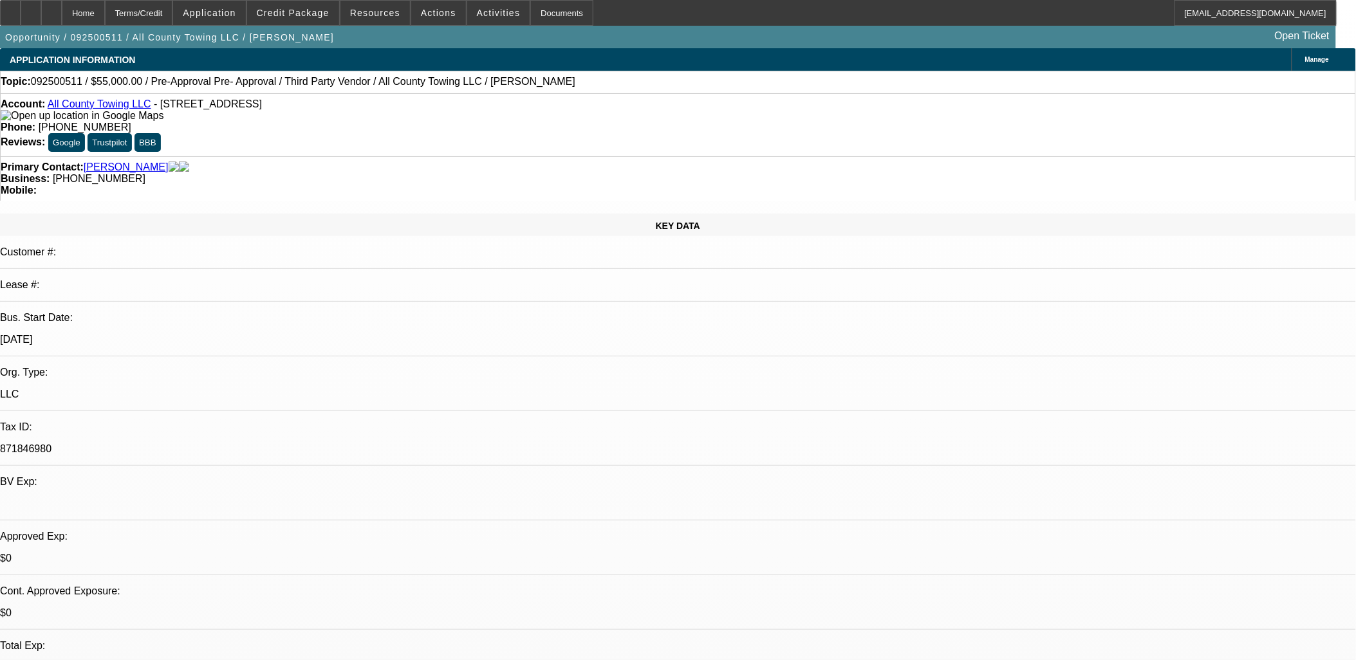
select select "4"
select select "1"
select select "2"
select select "4"
select select "1"
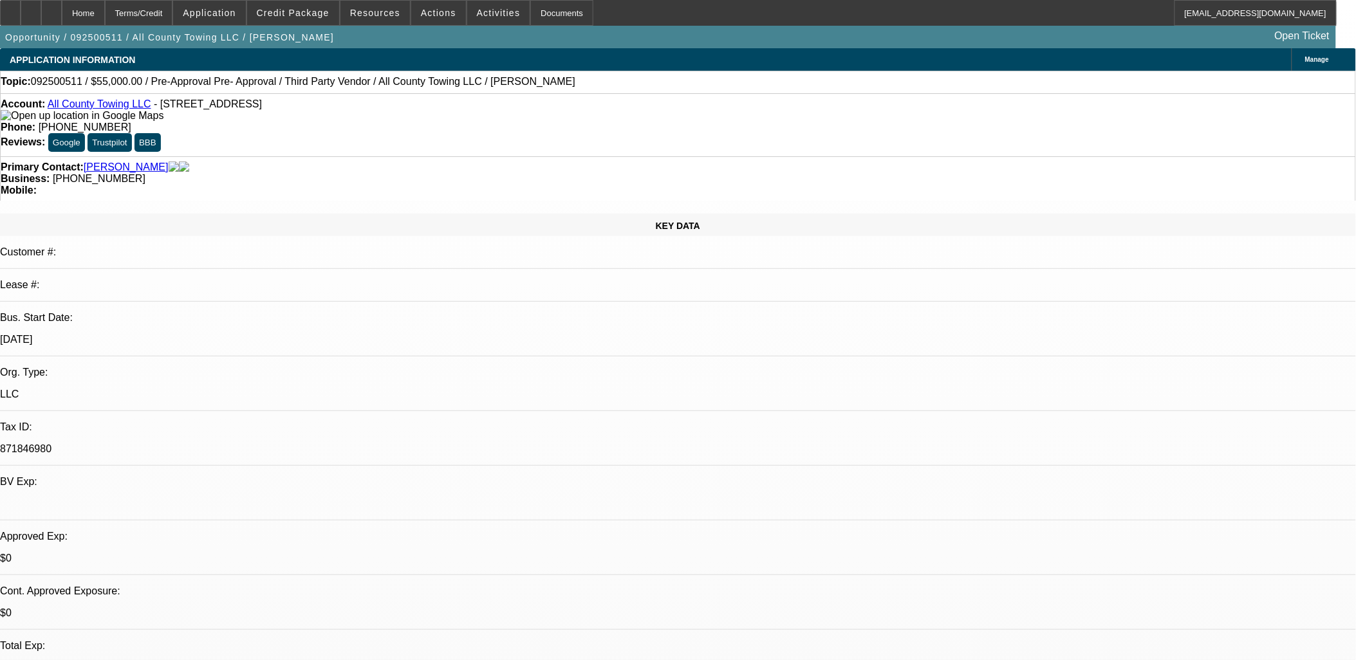
select select "2"
select select "5"
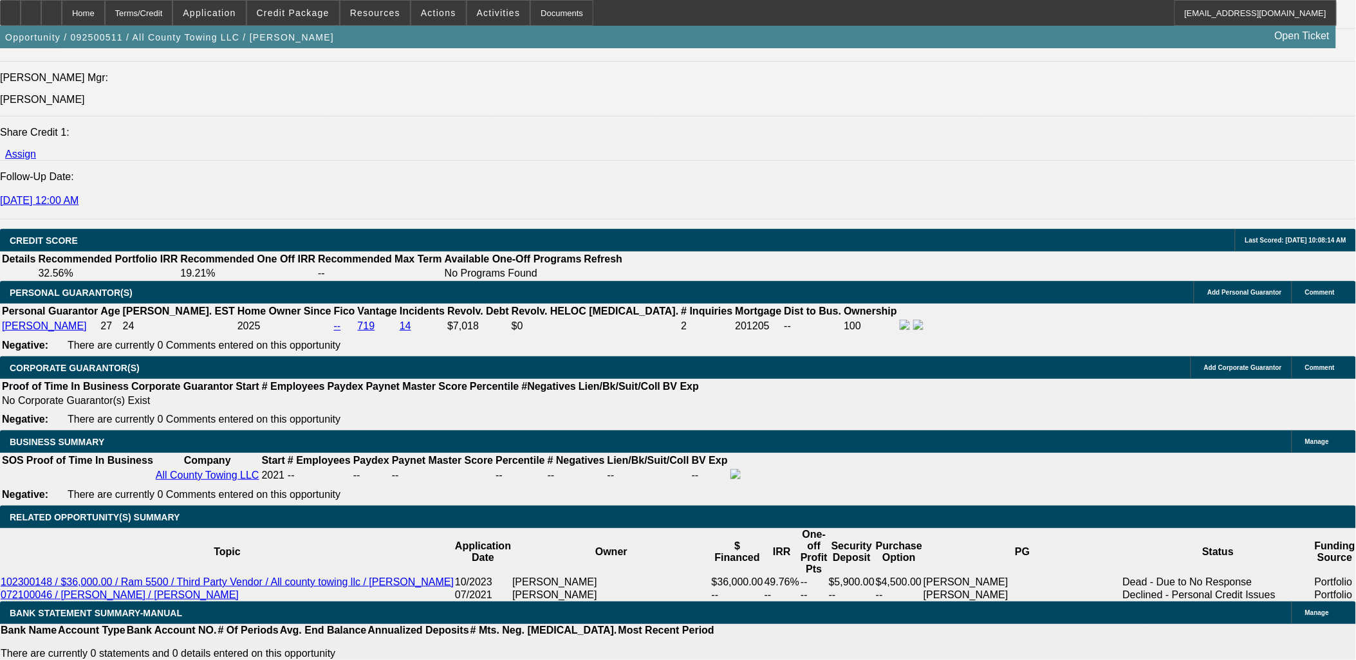
scroll to position [1787, 0]
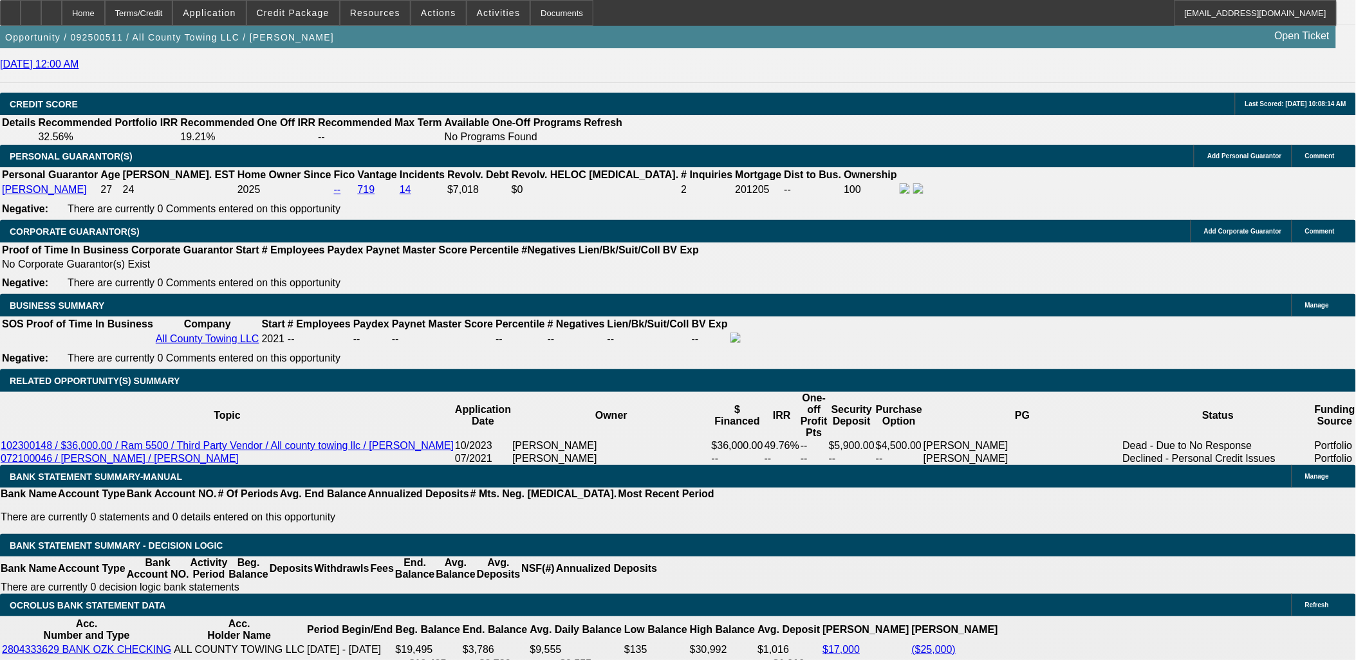
type input "UNKNOWN"
type input "36"
type input "$0.16"
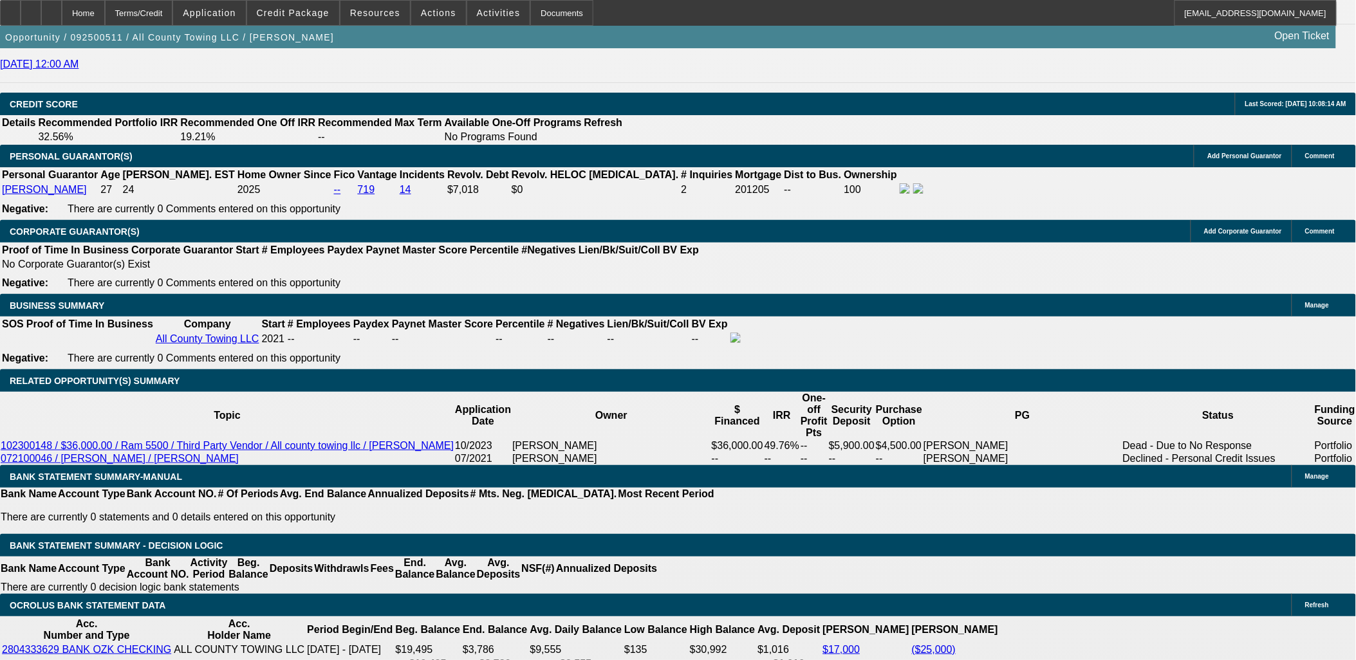
type input "$0.08"
type input "36"
type input "20"
type input "$3,150.68"
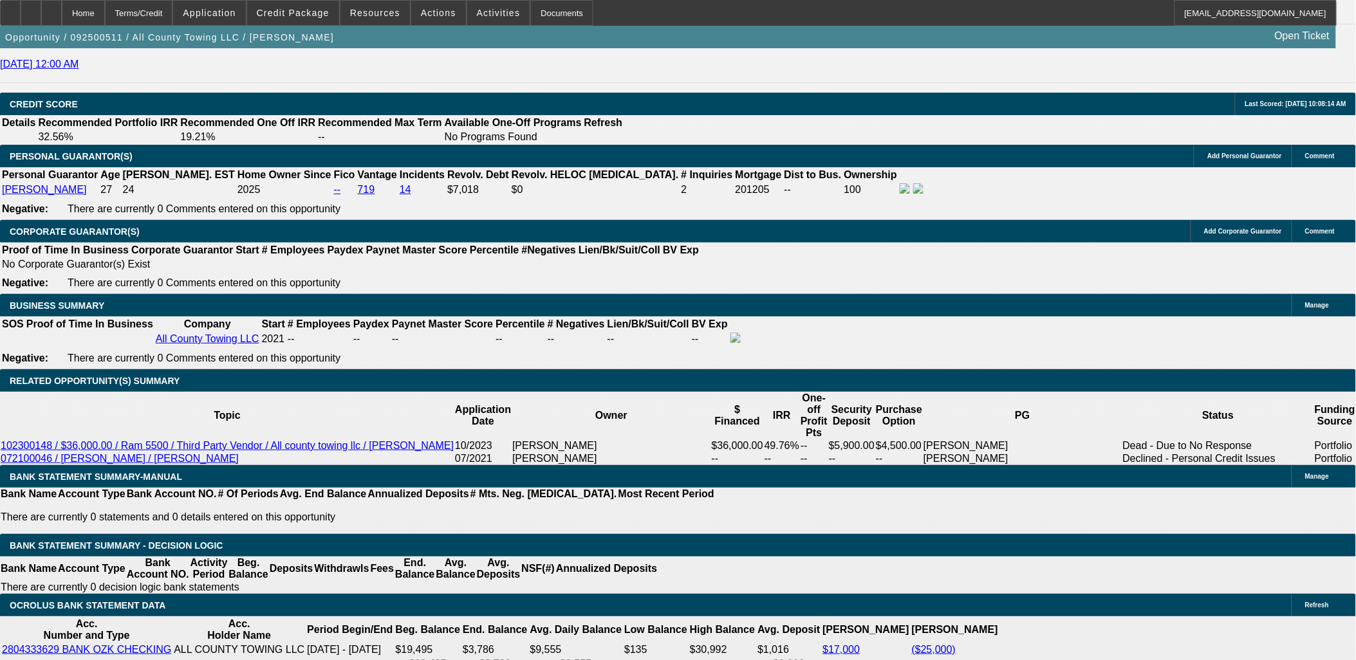
type input "$1,575.34"
type input "$4,088.00"
type input "$2,044.00"
type input "20"
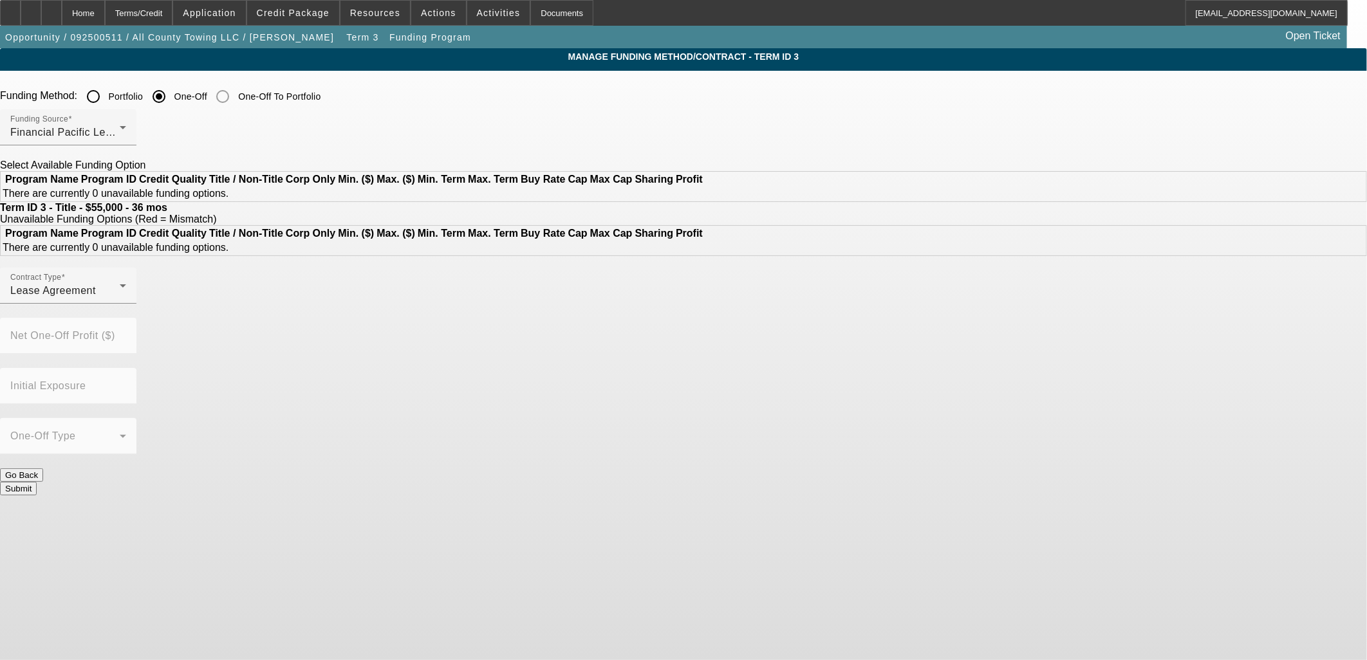
click at [136, 418] on div at bounding box center [68, 411] width 136 height 14
click at [43, 469] on button "Go Back" at bounding box center [21, 476] width 43 height 14
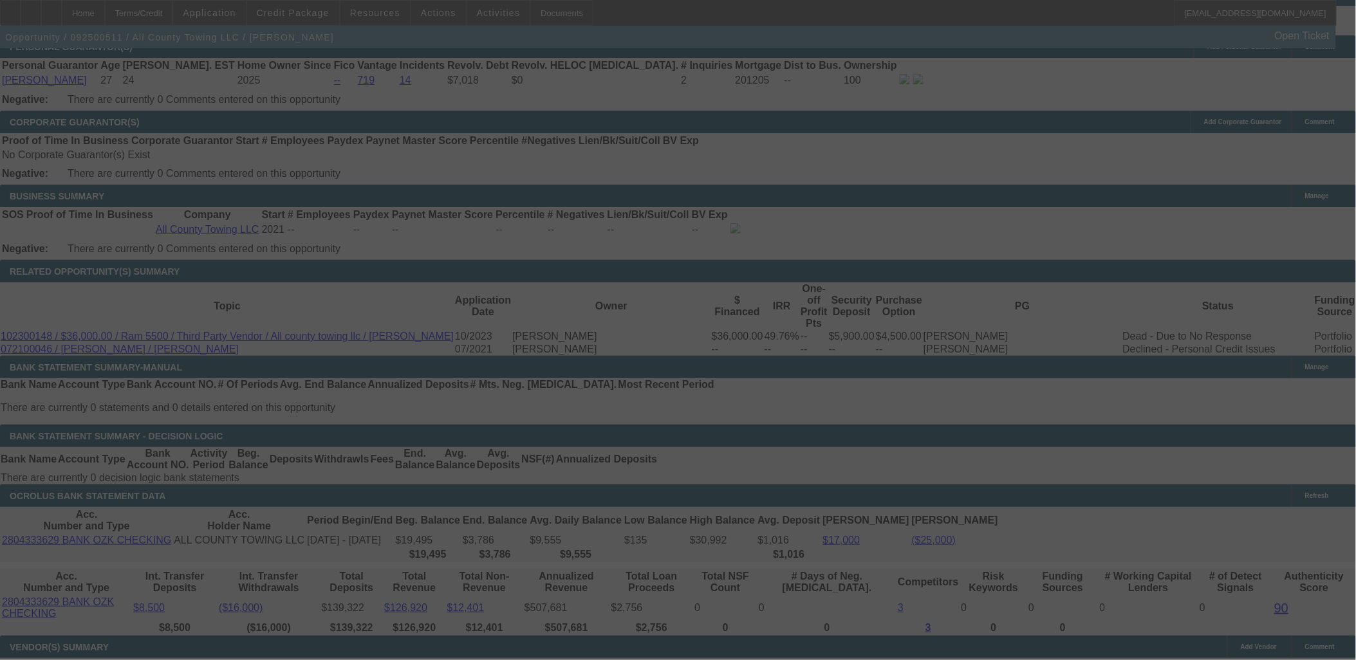
scroll to position [1803, 0]
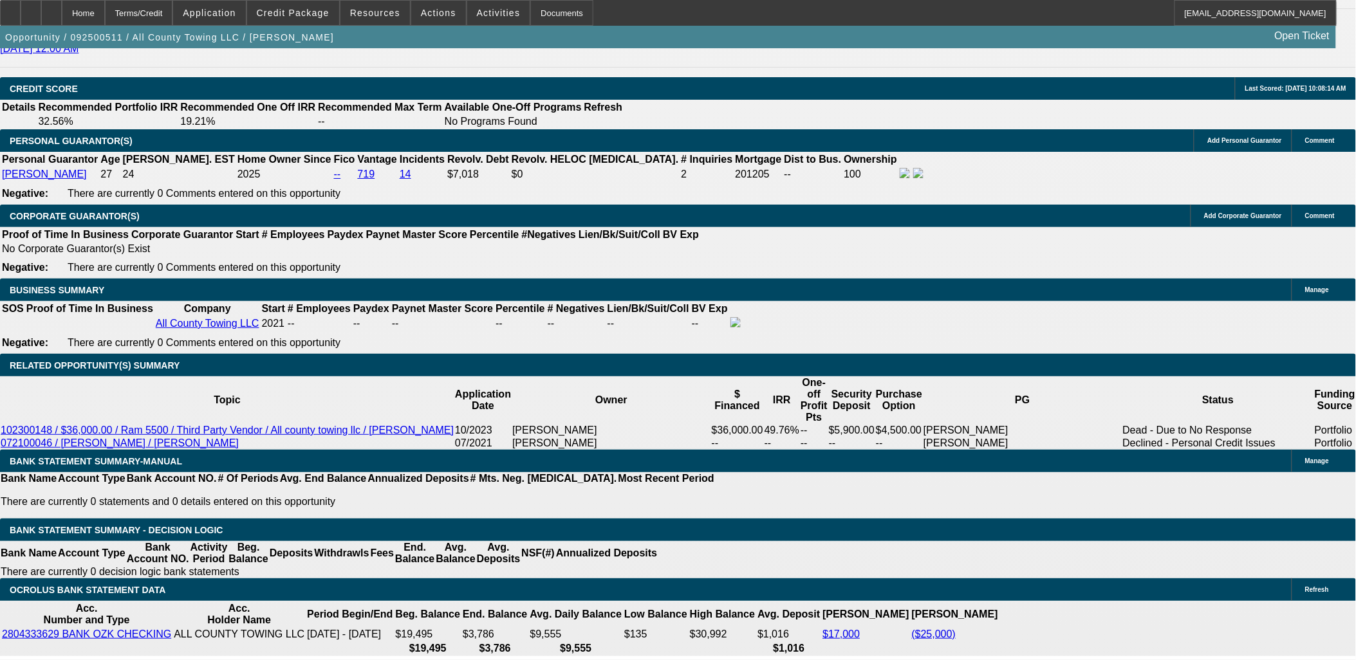
select select "0"
select select "2"
select select "0"
select select "4"
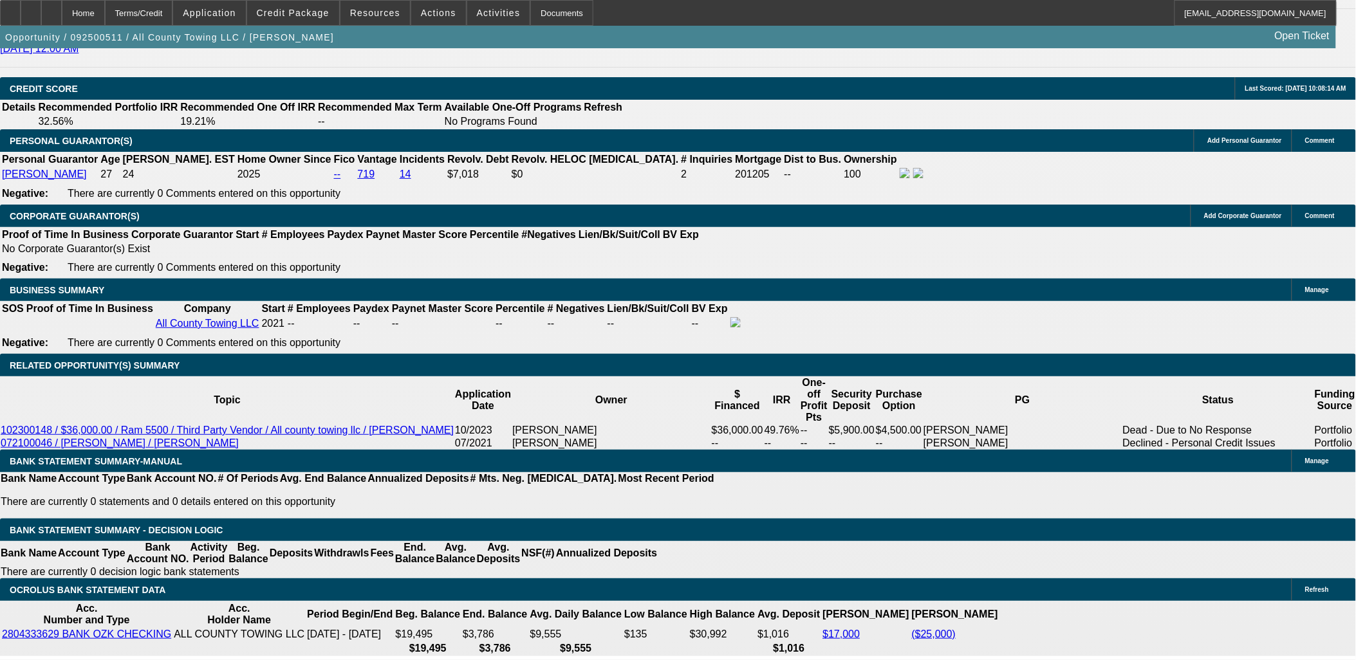
select select "0"
select select "2"
select select "0"
select select "4"
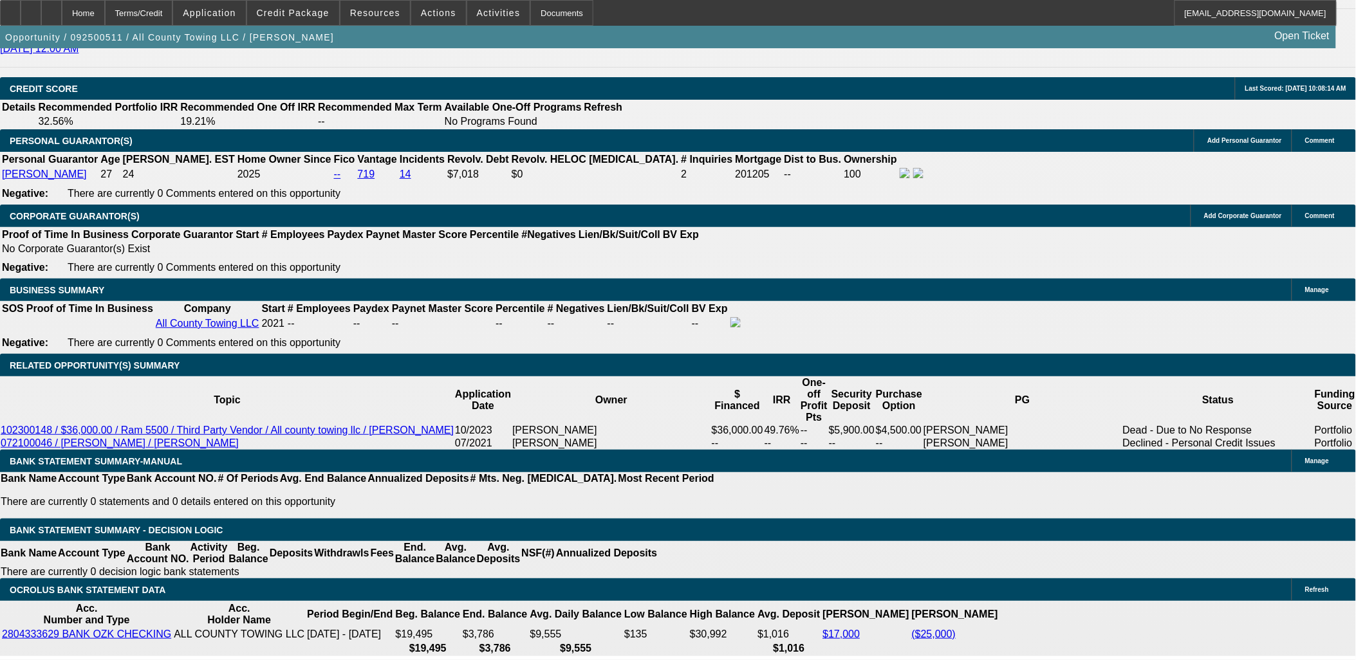
select select "0"
select select "2"
select select "0"
select select "5"
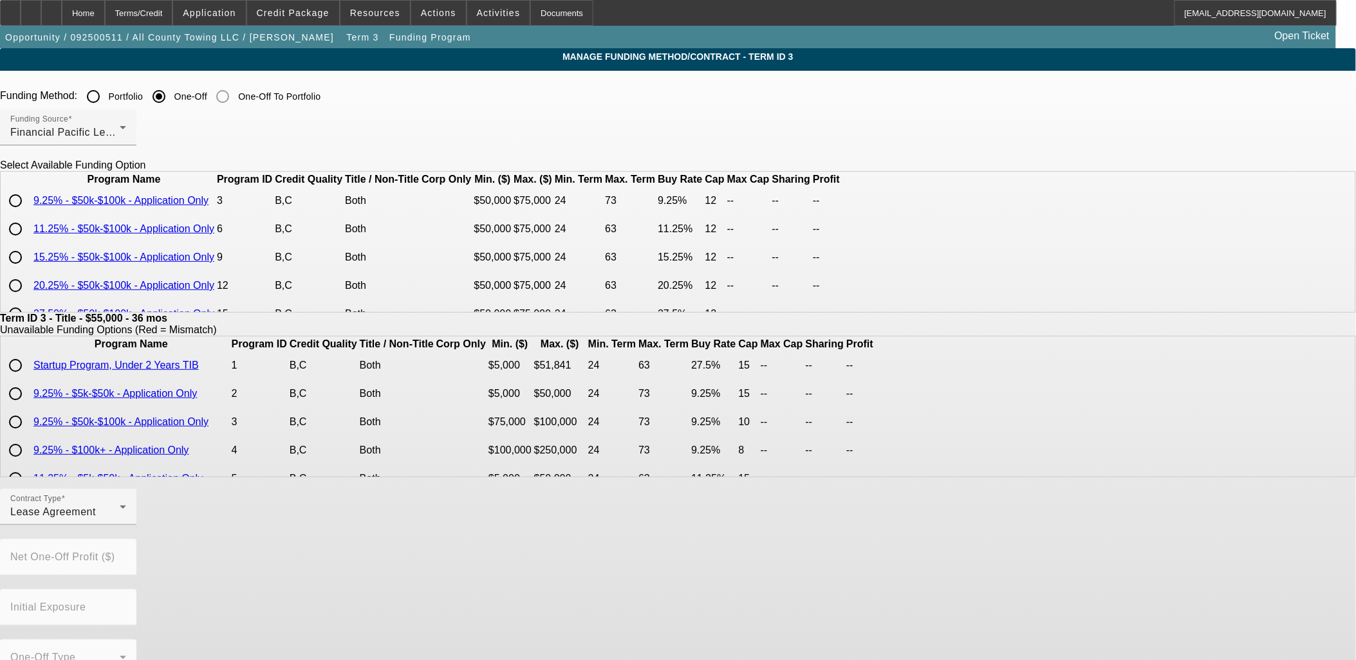
click at [28, 214] on input "radio" at bounding box center [16, 201] width 26 height 26
radio input "true"
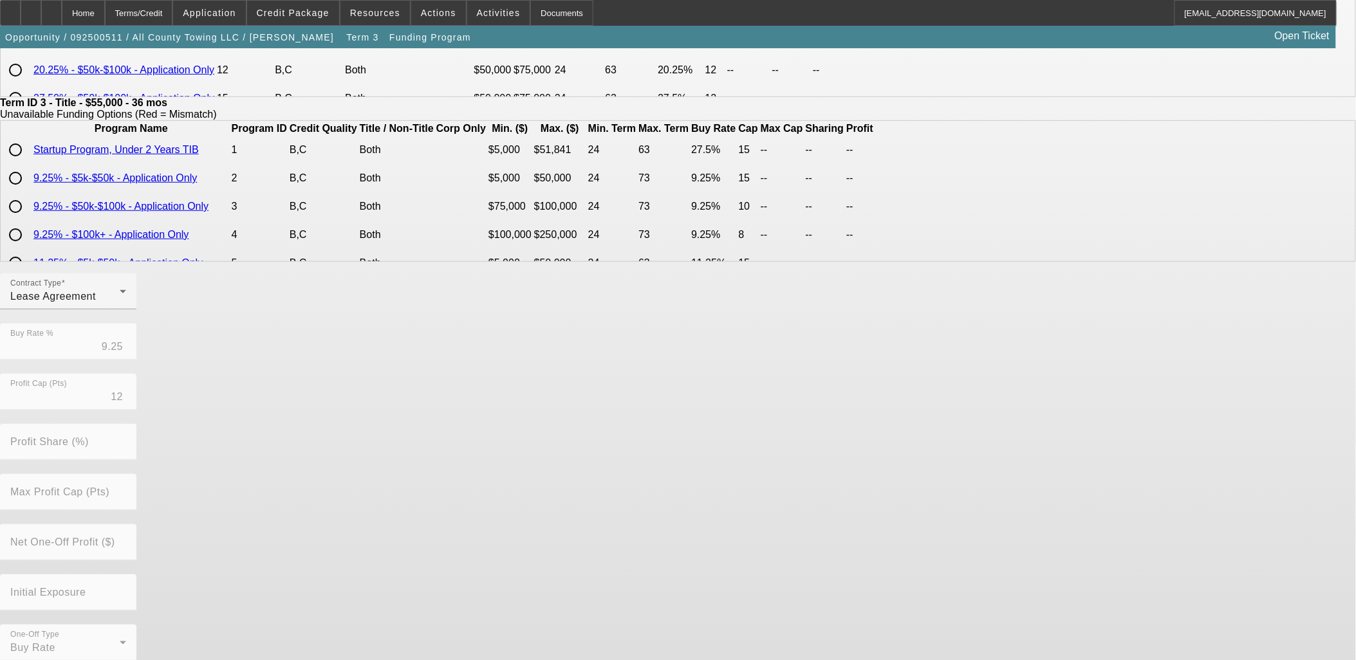
scroll to position [227, 0]
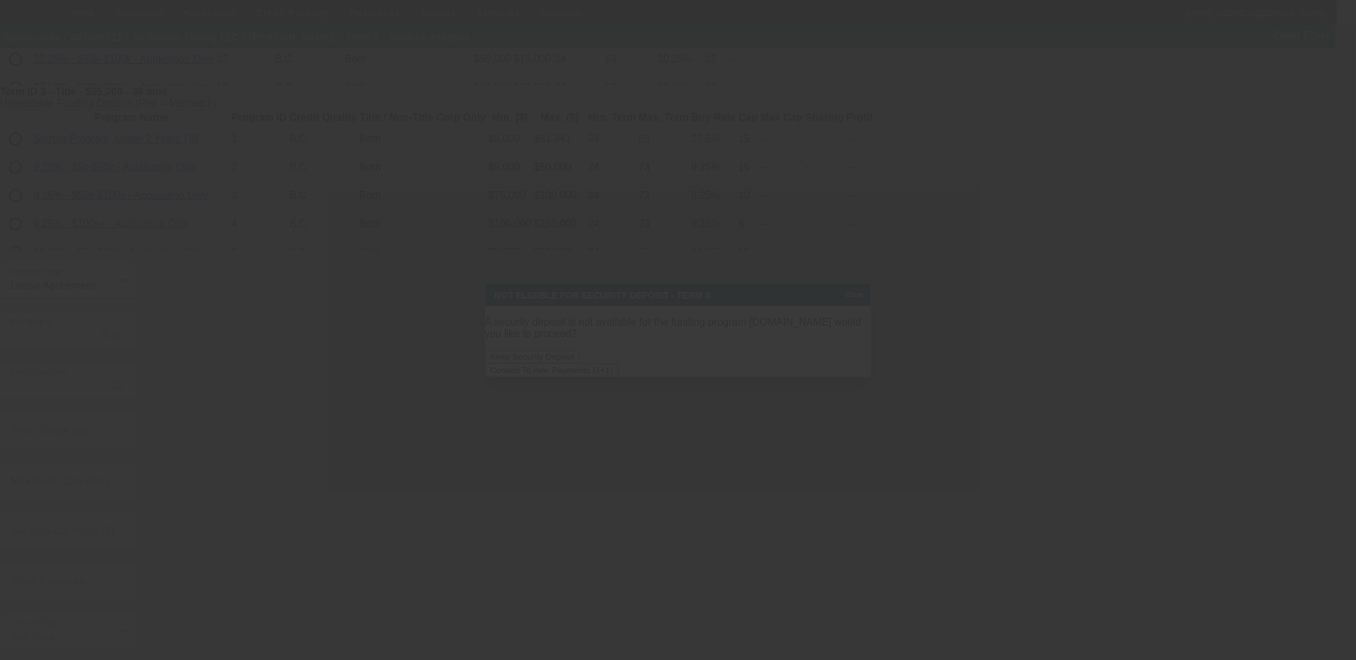
scroll to position [0, 0]
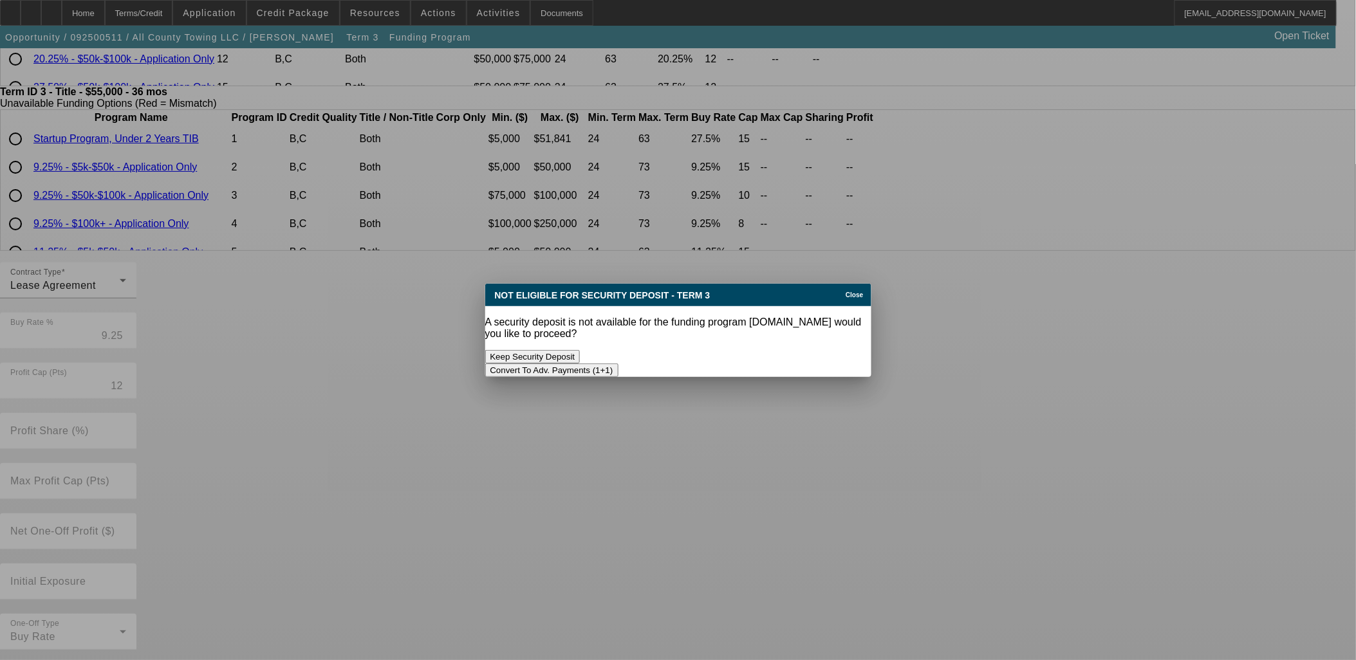
click at [619, 364] on button "Convert To Adv. Payments (1+1)" at bounding box center [551, 371] width 133 height 14
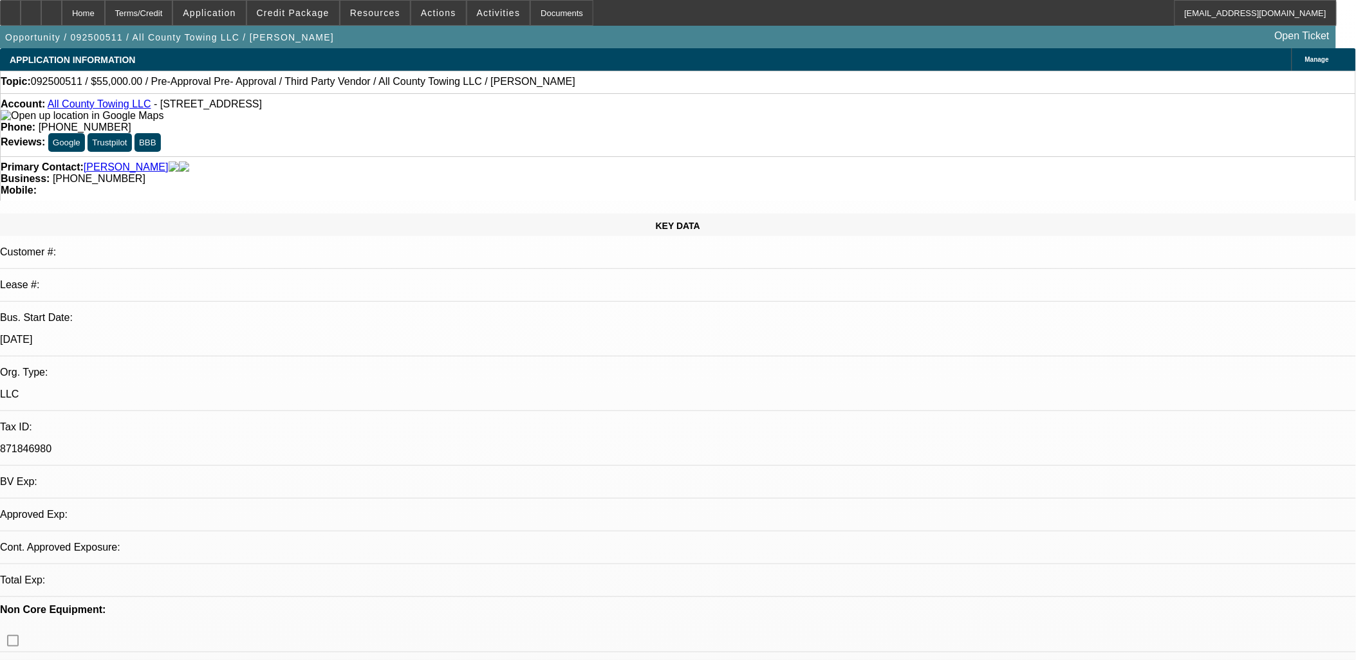
select select "0"
select select "4"
select select "0"
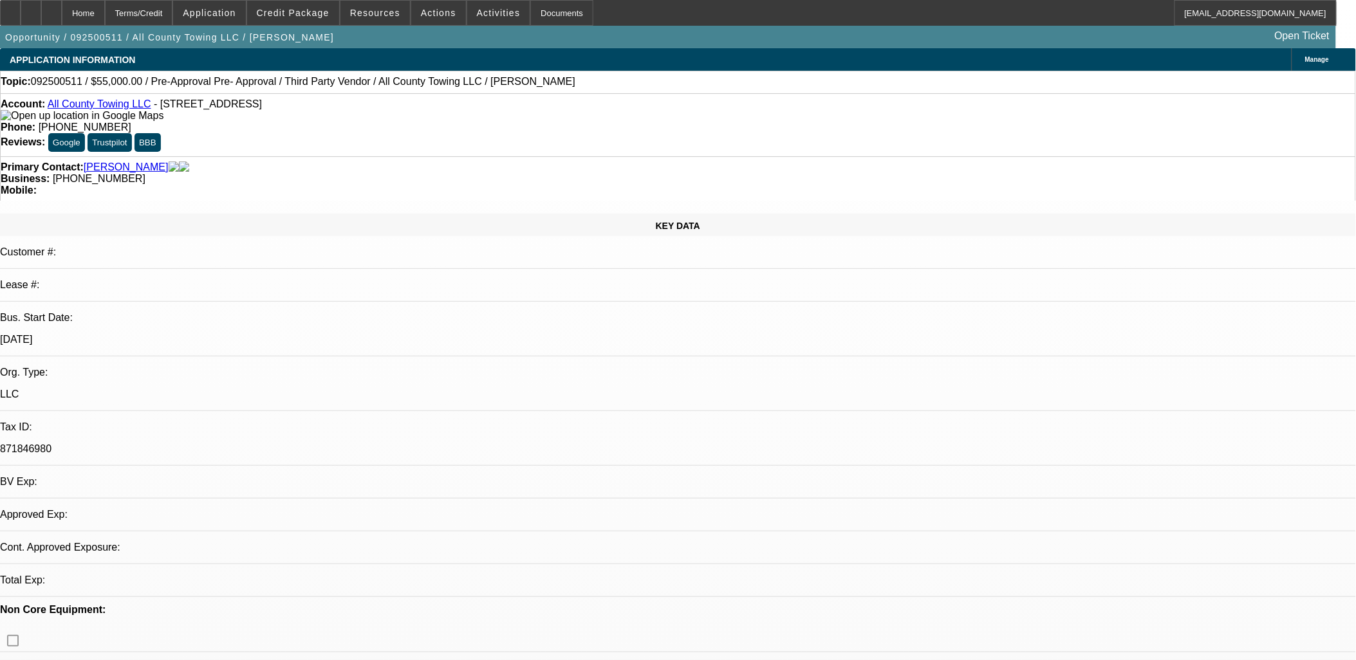
select select "2"
select select "0"
select select "4"
select select "0"
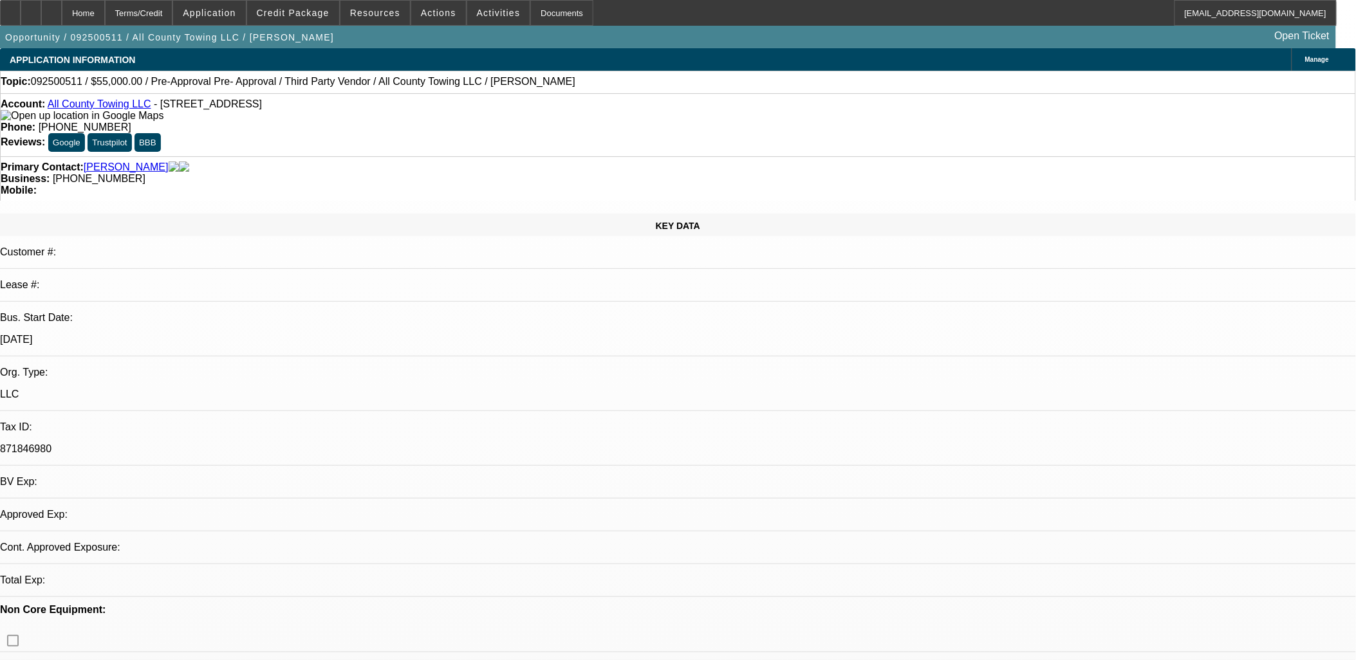
select select "2"
select select "0"
select select "5"
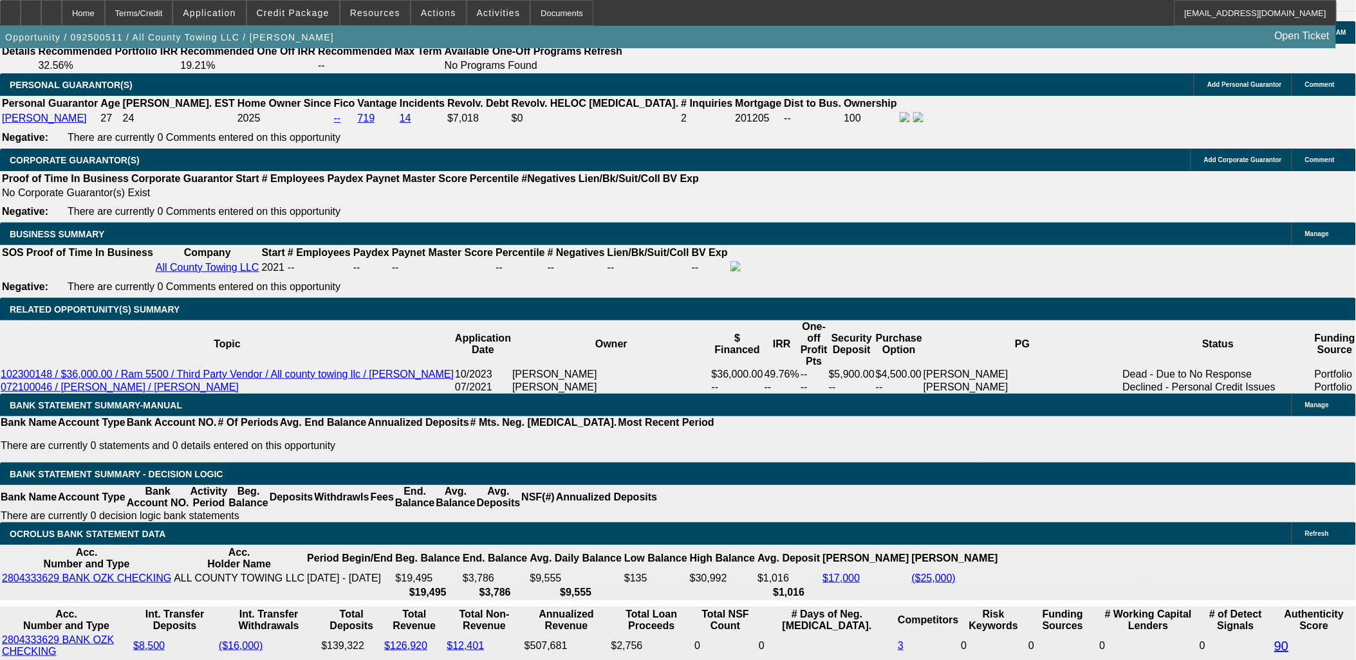
scroll to position [1787, 0]
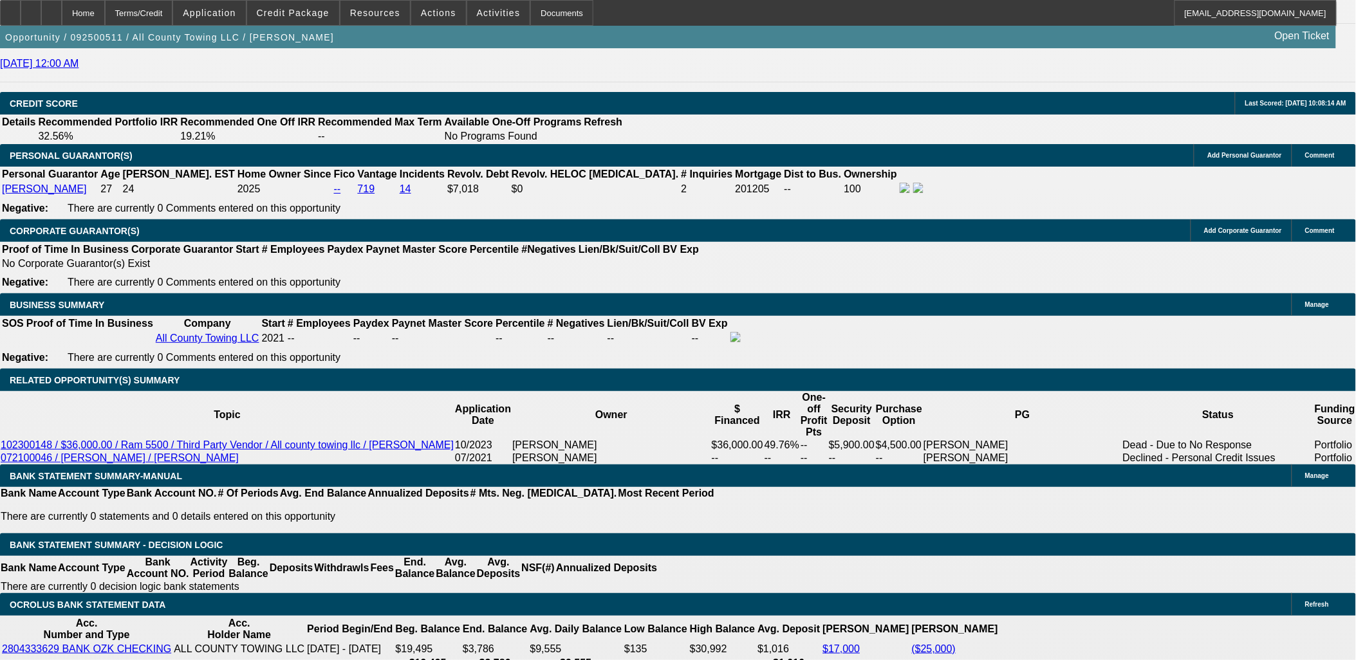
scroll to position [0, 0]
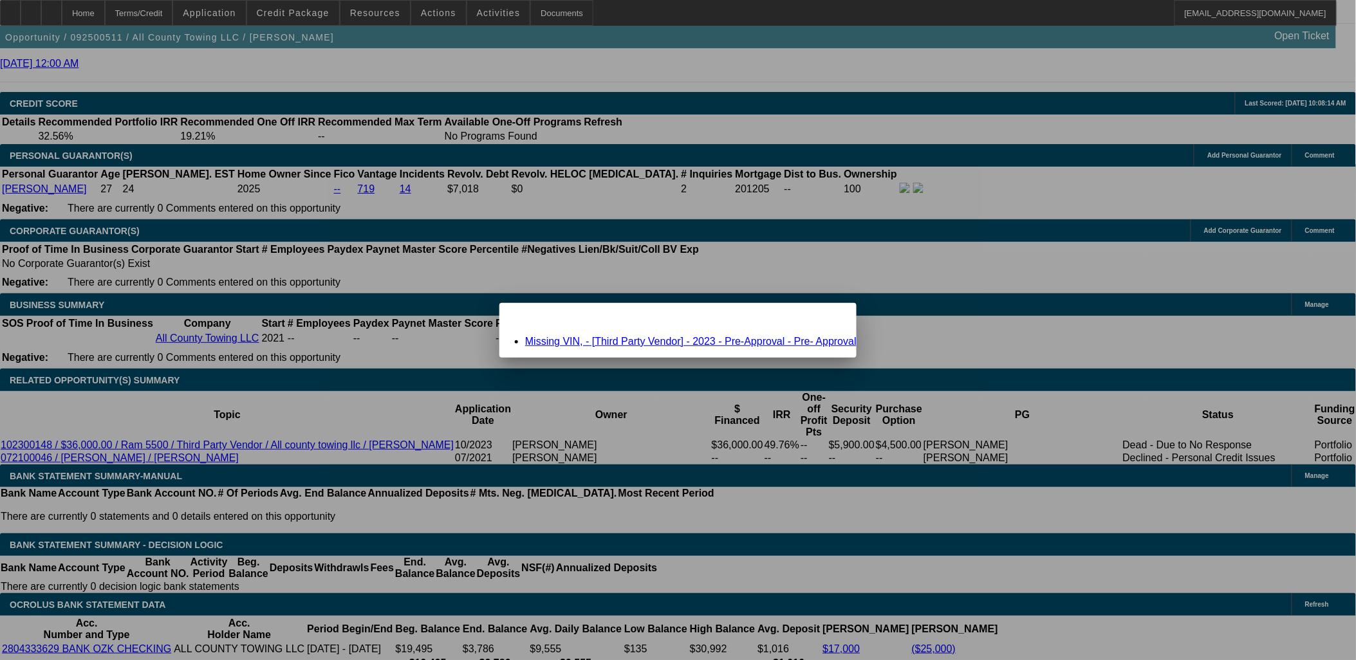
click at [828, 318] on icon at bounding box center [828, 314] width 0 height 7
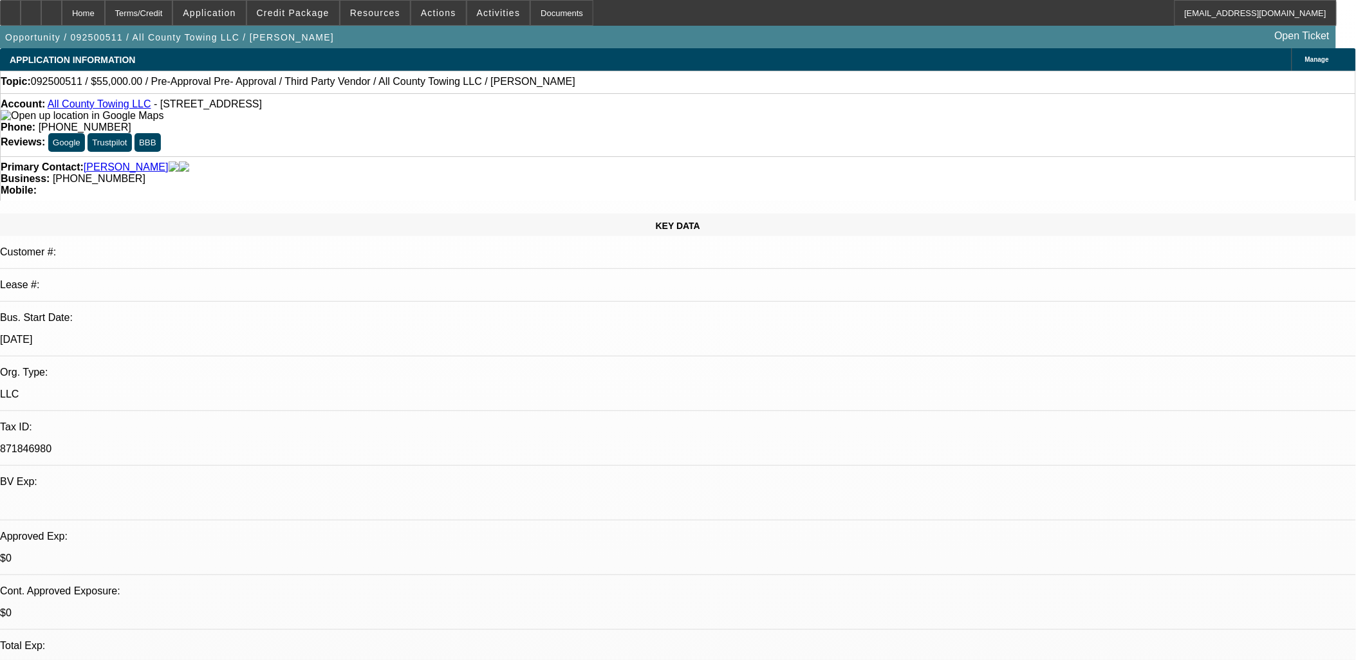
scroll to position [1787, 0]
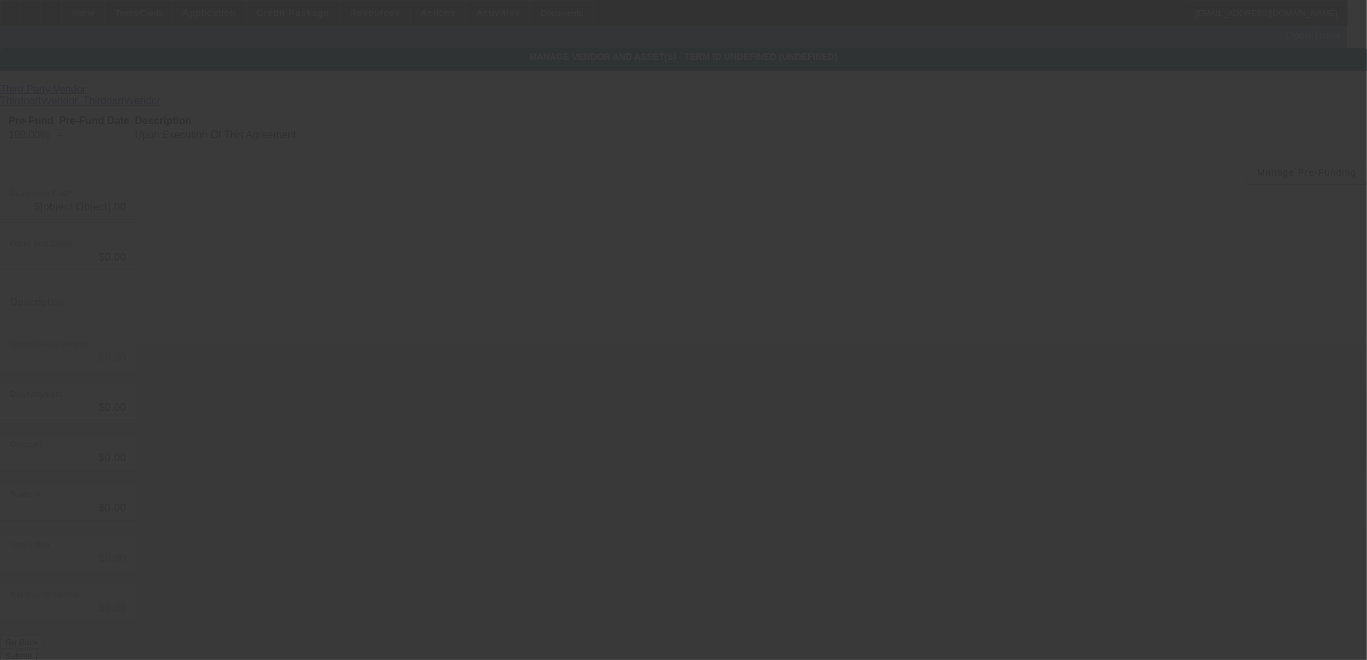
type input "$55,000.00"
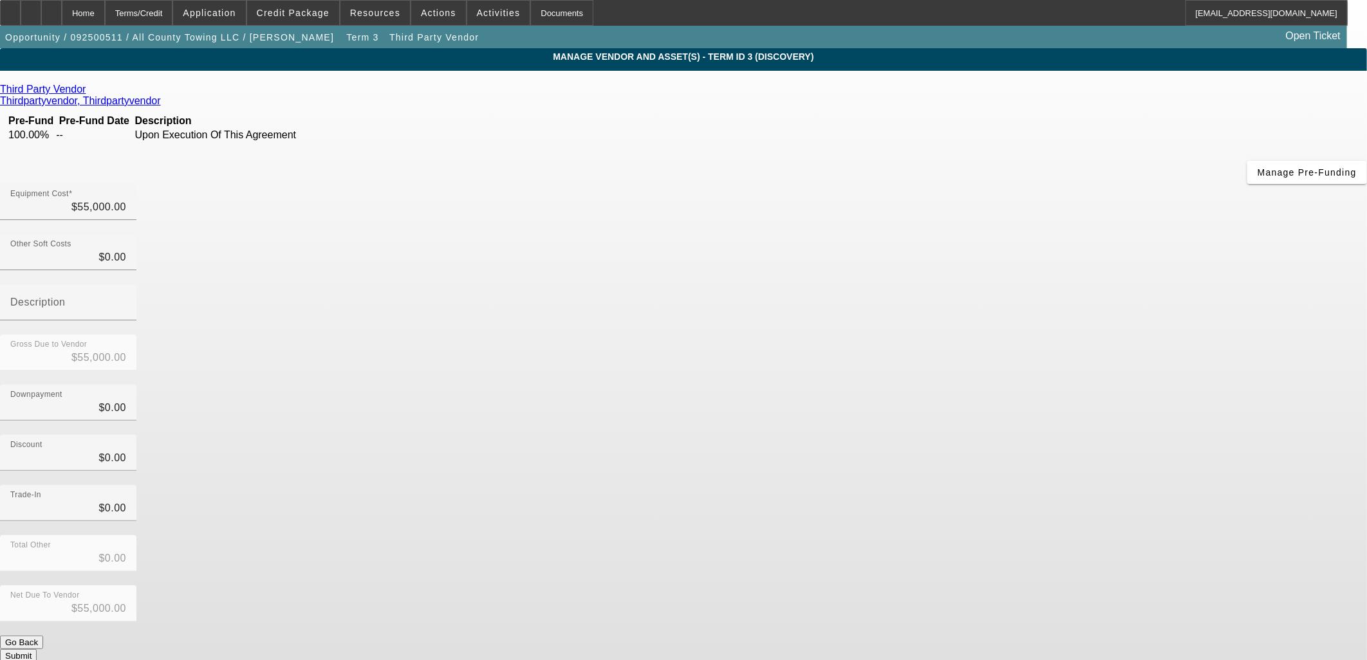
click at [89, 93] on icon at bounding box center [89, 89] width 0 height 11
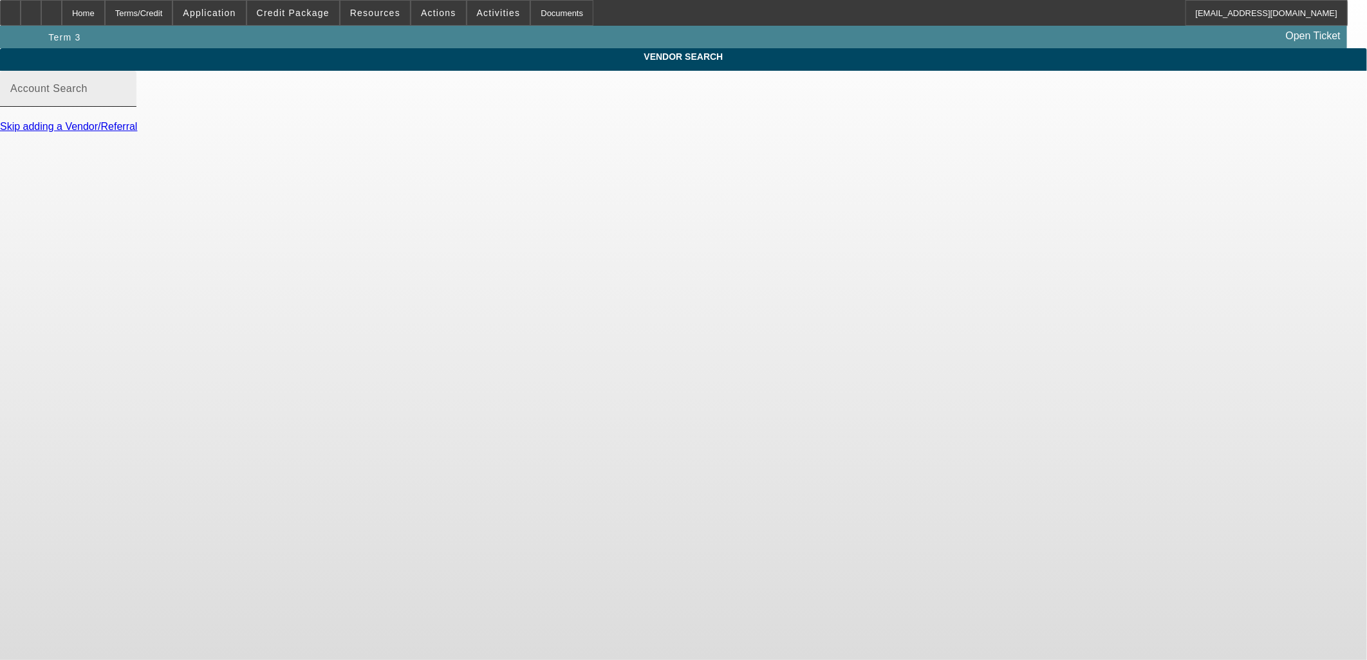
click at [88, 94] on mat-label "Account Search" at bounding box center [48, 88] width 77 height 11
click at [126, 102] on input "Account Search" at bounding box center [68, 93] width 116 height 15
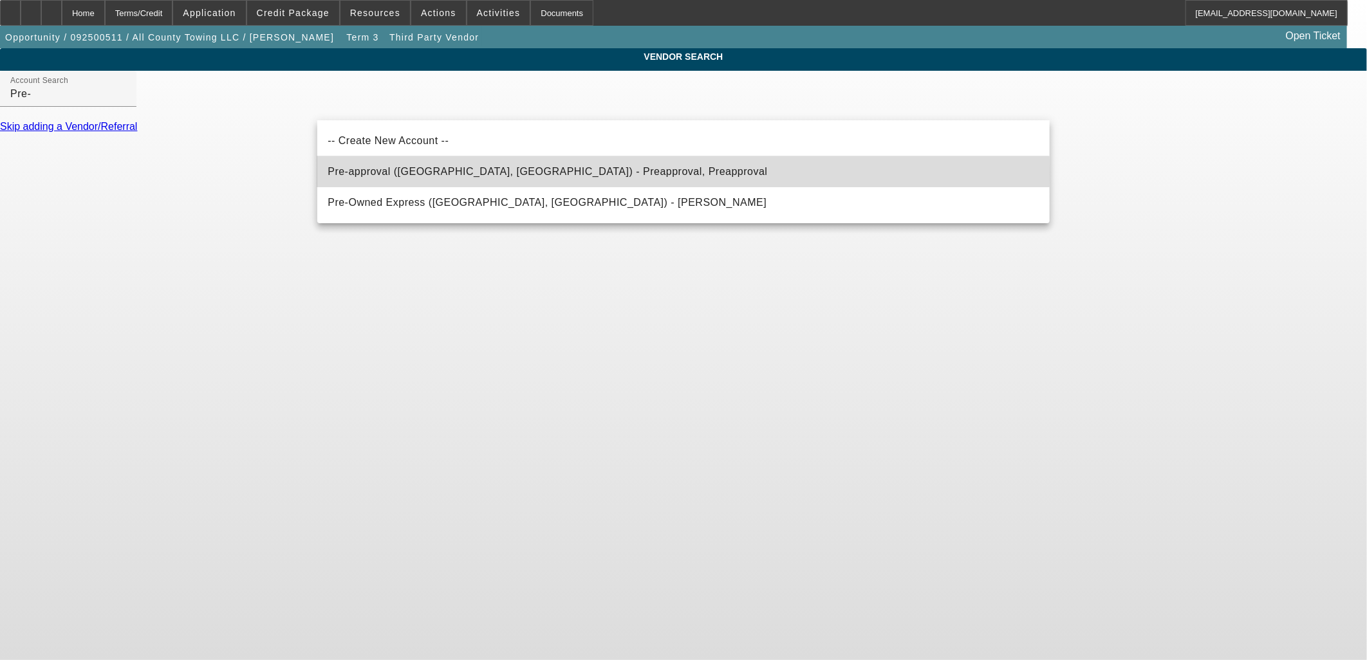
click at [411, 171] on span "Pre-approval ([GEOGRAPHIC_DATA], [GEOGRAPHIC_DATA]) - Preapproval, Preapproval" at bounding box center [548, 171] width 440 height 11
type input "Pre-approval ([GEOGRAPHIC_DATA], [GEOGRAPHIC_DATA]) - Preapproval, Preapproval"
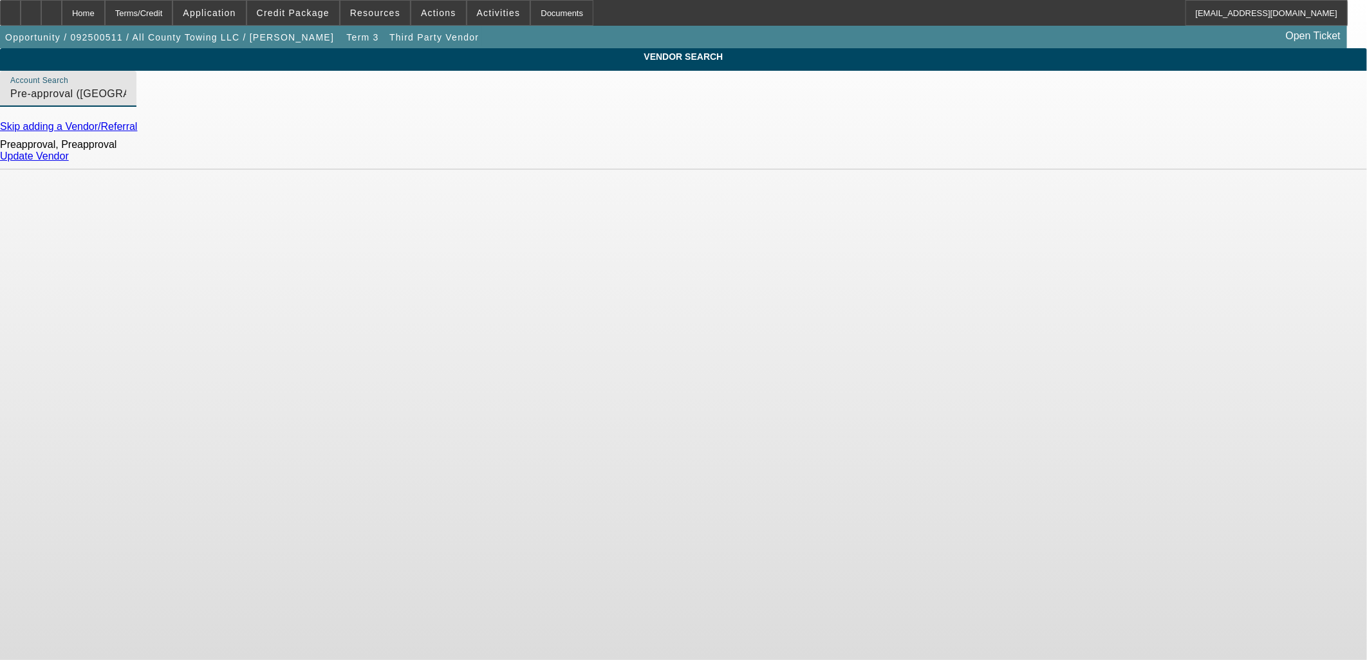
click at [69, 162] on link "Update Vendor" at bounding box center [34, 156] width 69 height 11
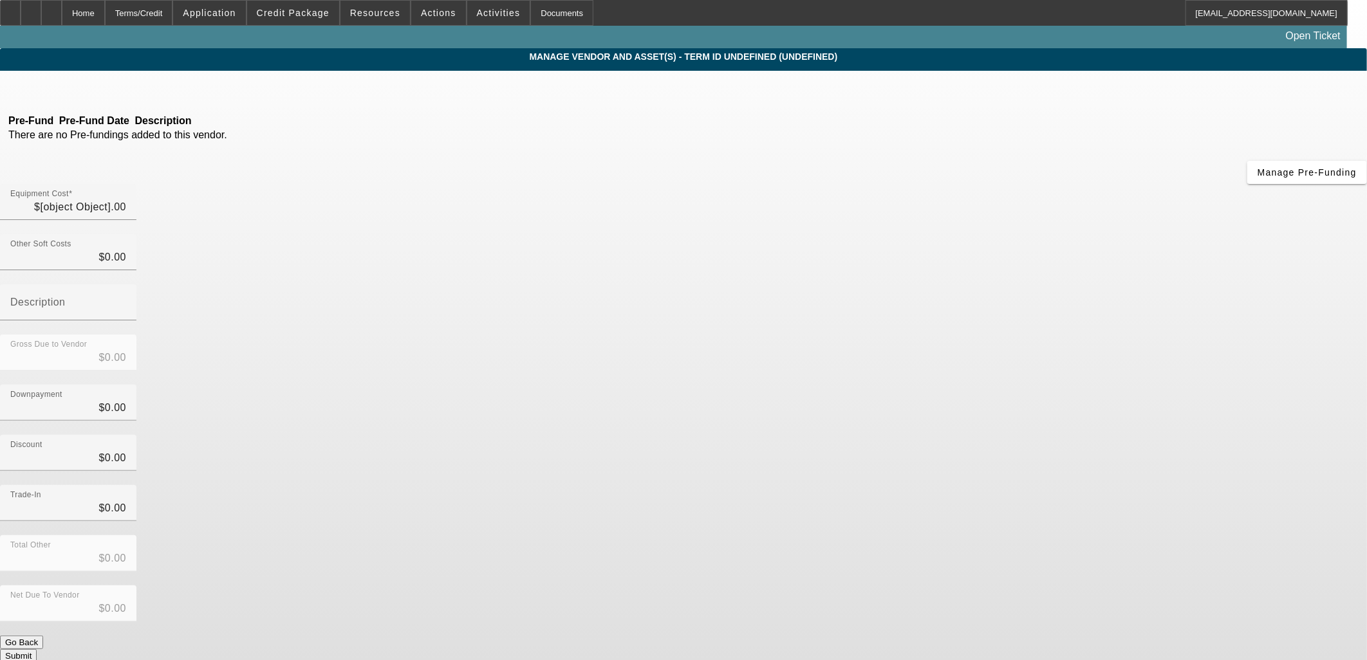
type input "$55,000.00"
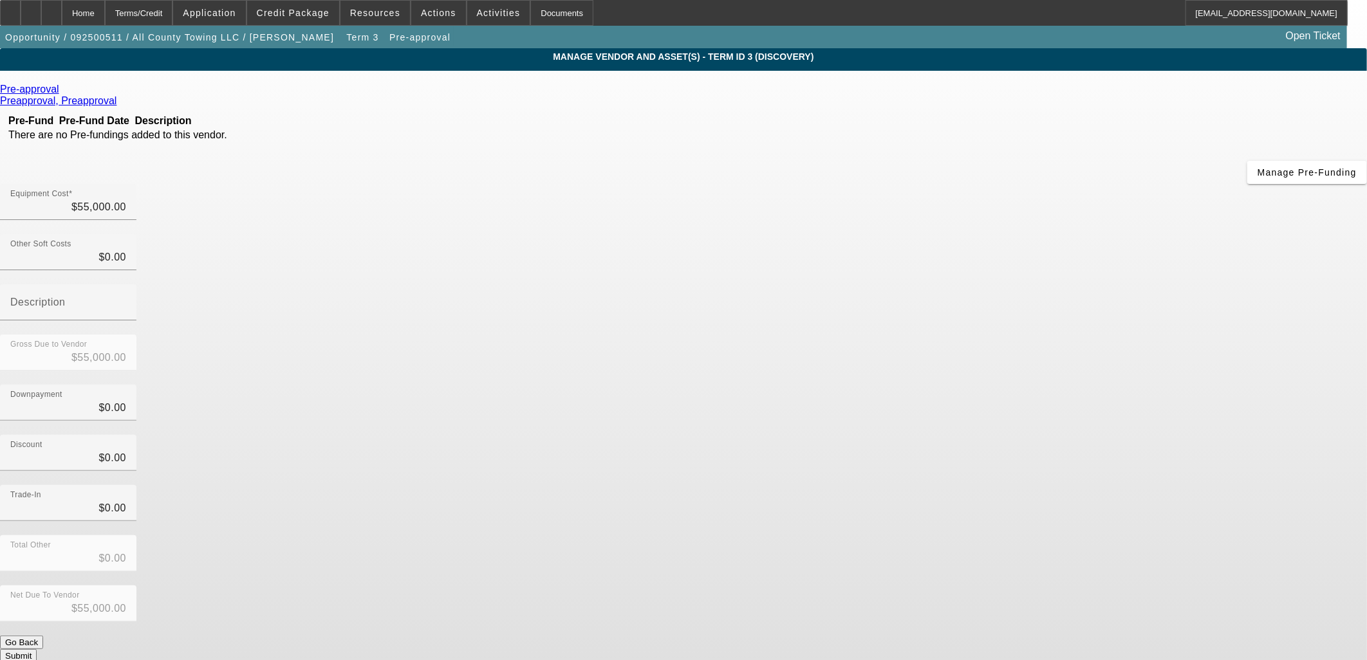
click at [37, 649] on button "Submit" at bounding box center [18, 656] width 37 height 14
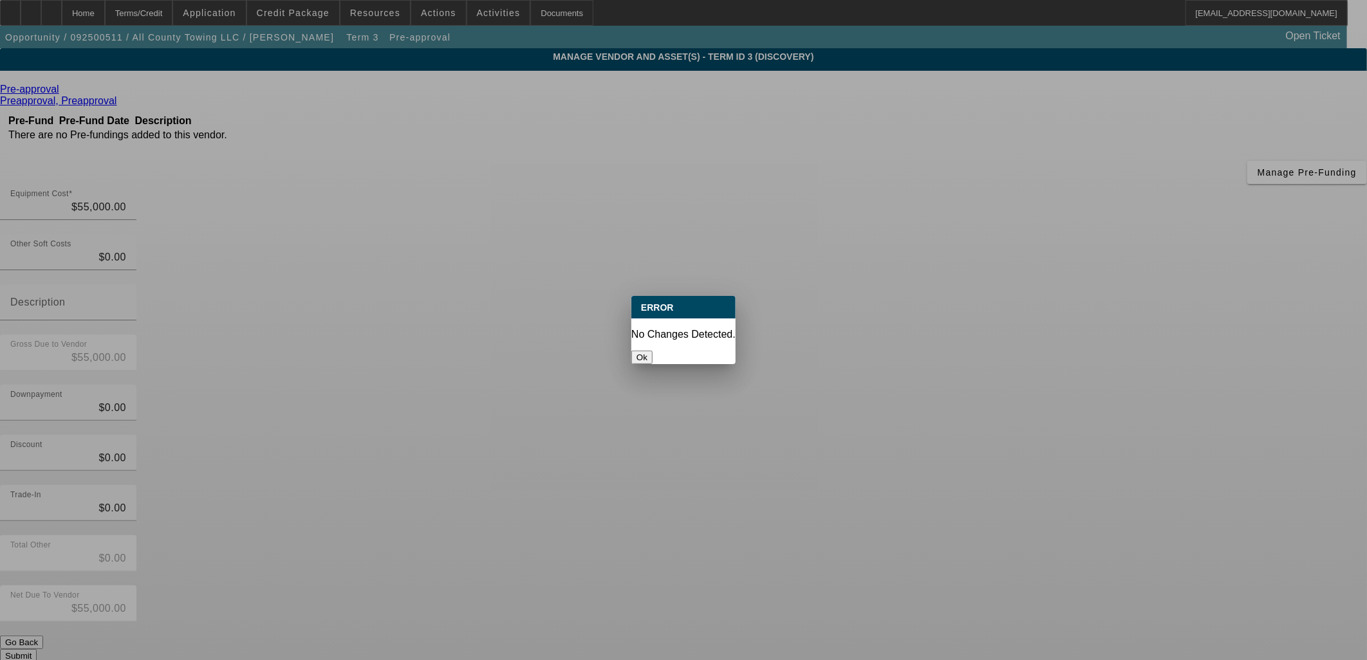
drag, startPoint x: 694, startPoint y: 350, endPoint x: 638, endPoint y: 351, distance: 55.4
click at [653, 351] on button "Ok" at bounding box center [641, 358] width 21 height 14
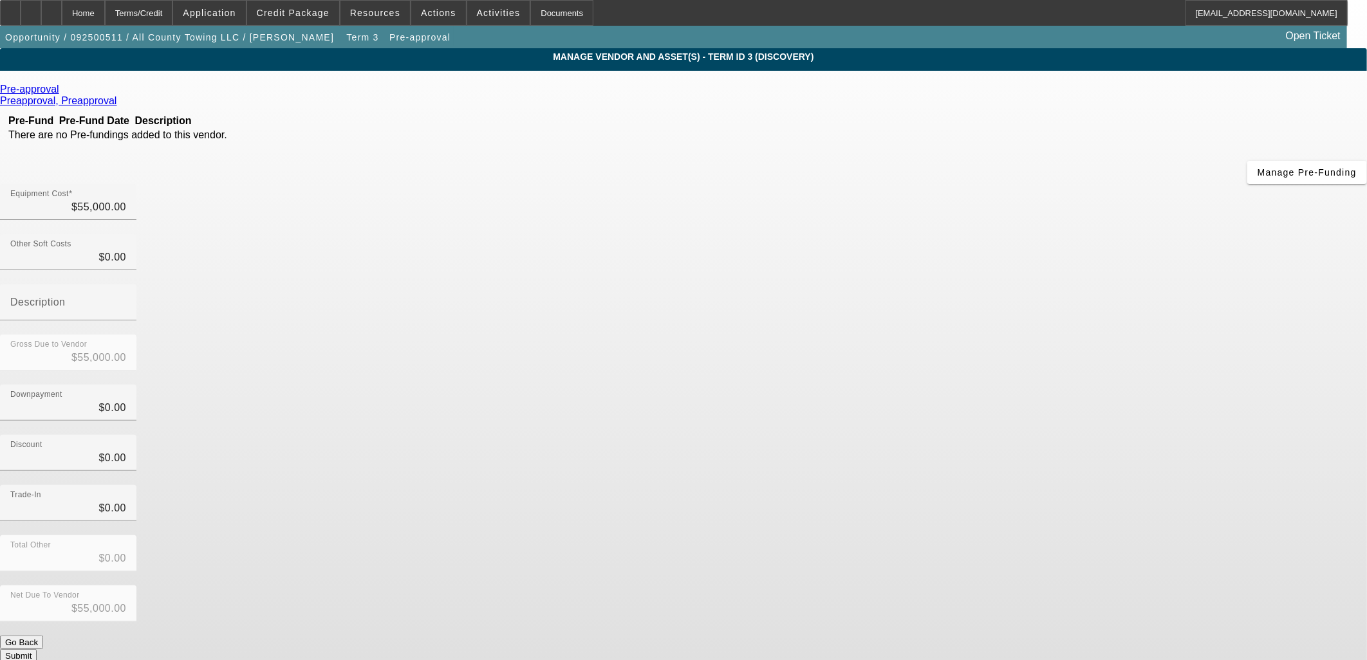
drag, startPoint x: 545, startPoint y: 355, endPoint x: 479, endPoint y: 349, distance: 66.5
click at [539, 355] on div "Pre-approval Preapproval, Preapproval Pre-Fund Pre-Fund Date Description There …" at bounding box center [683, 373] width 1367 height 579
drag, startPoint x: 169, startPoint y: 268, endPoint x: 161, endPoint y: 258, distance: 12.8
click at [163, 261] on app-vendor-asset-manage "MANAGE VENDOR AND ASSET(S) - Term ID 3 (Discovery) Remove Vendor Pre-approval P…" at bounding box center [683, 393] width 1367 height 691
click at [105, 23] on div "Home" at bounding box center [83, 13] width 43 height 26
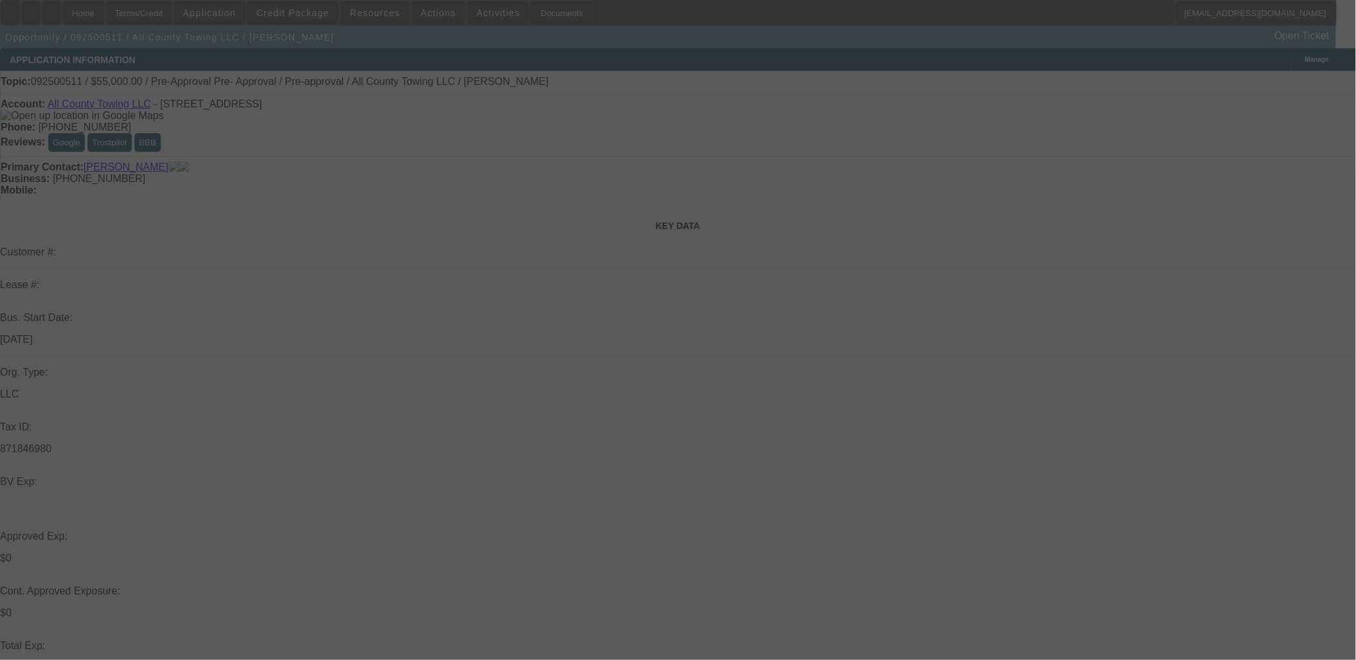
select select "0"
select select "4"
select select "0"
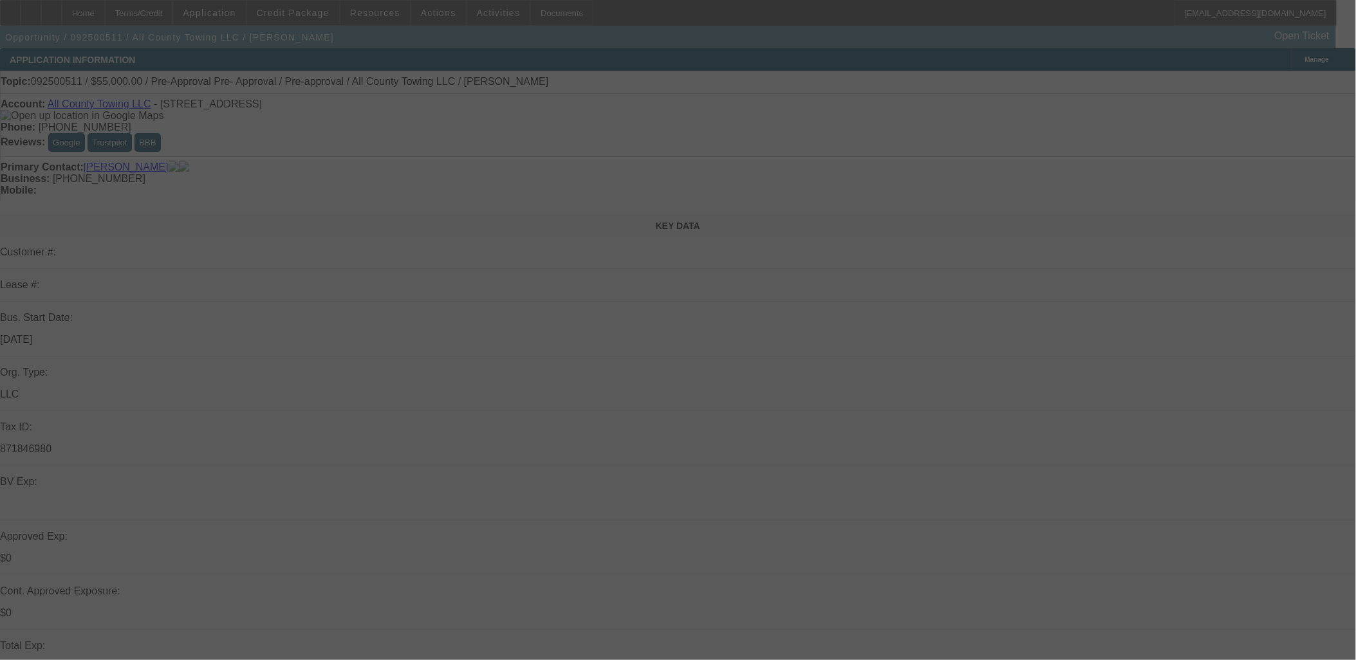
select select "2"
select select "0"
select select "4"
select select "0"
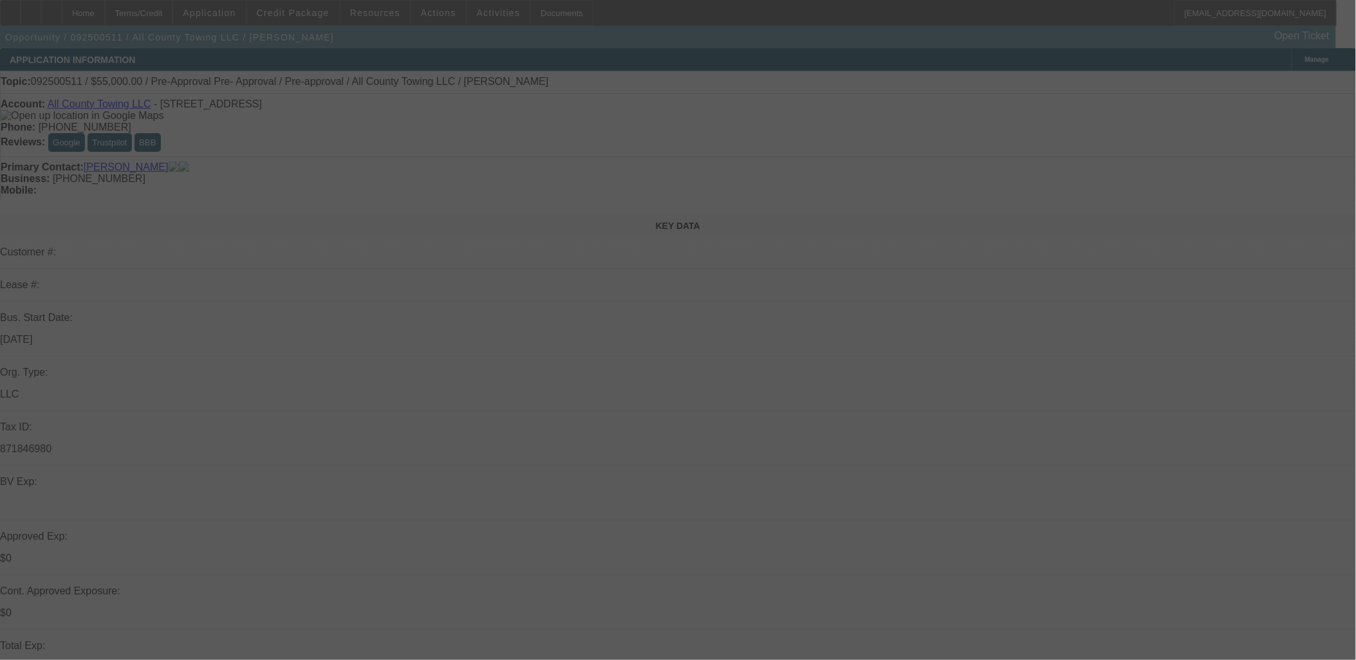
select select "2"
select select "0"
select select "5"
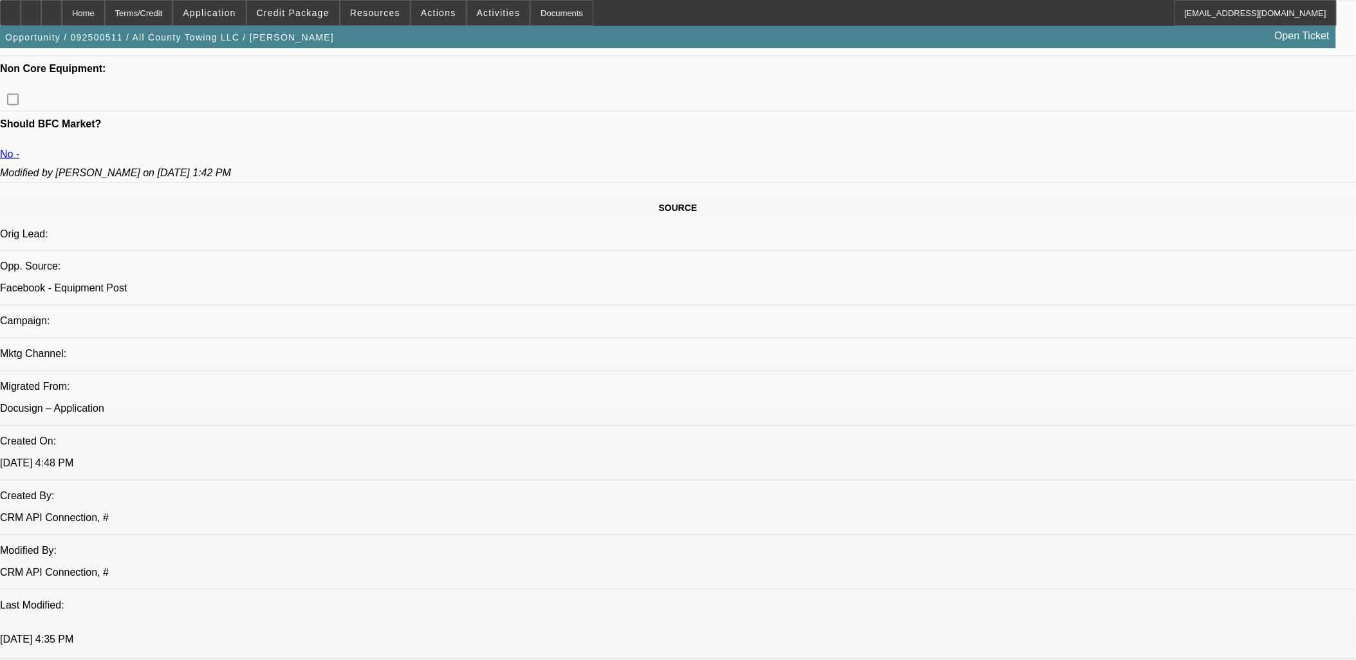
scroll to position [715, 0]
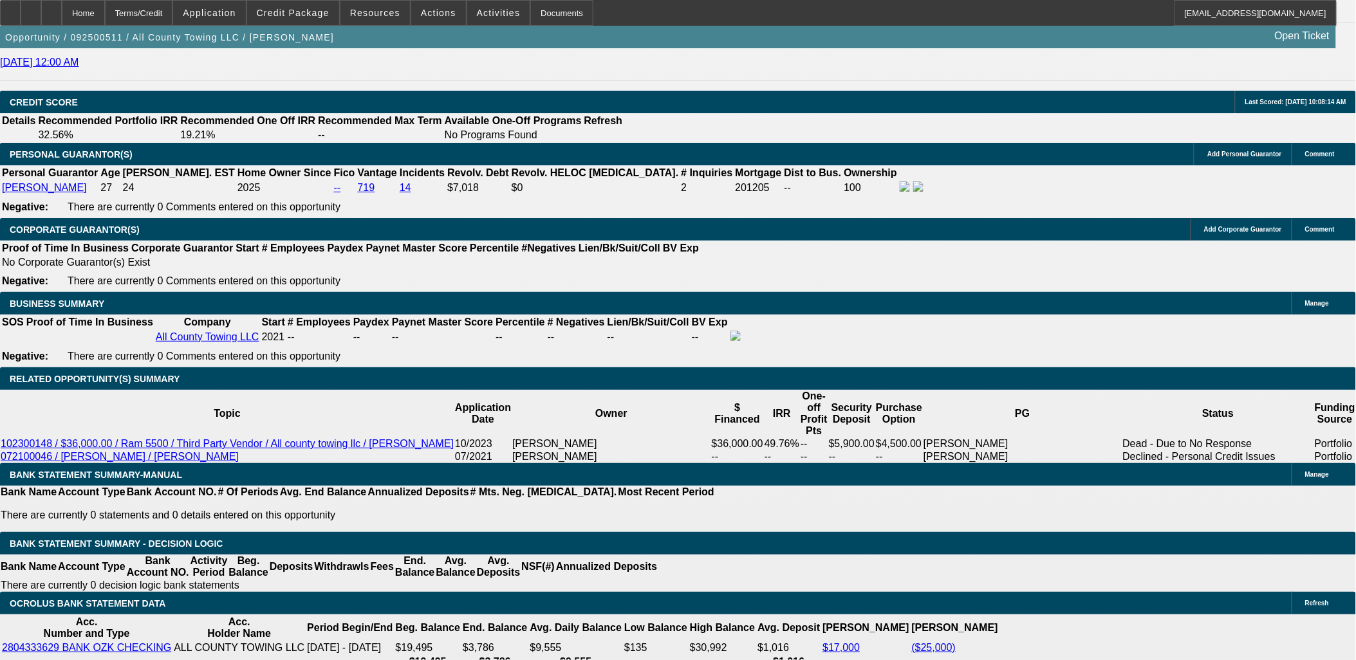
scroll to position [1859, 0]
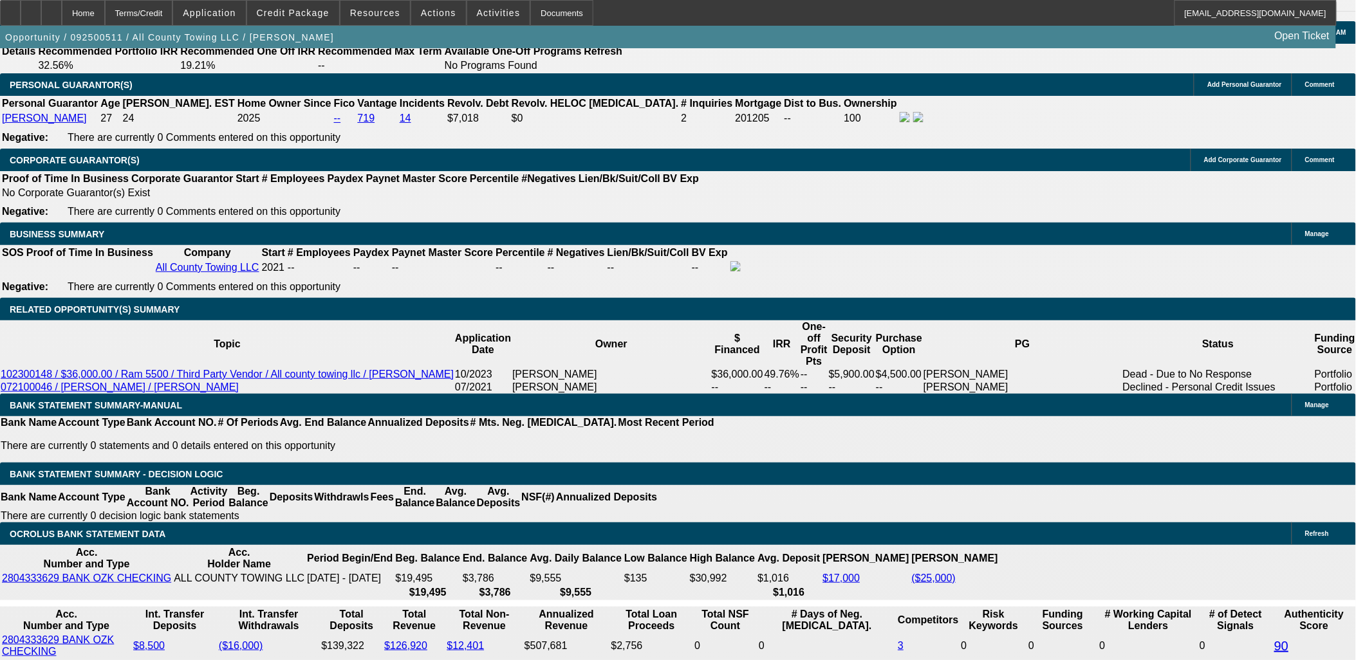
type input "UNKNOWN"
type input "1"
type input "$1,551.45"
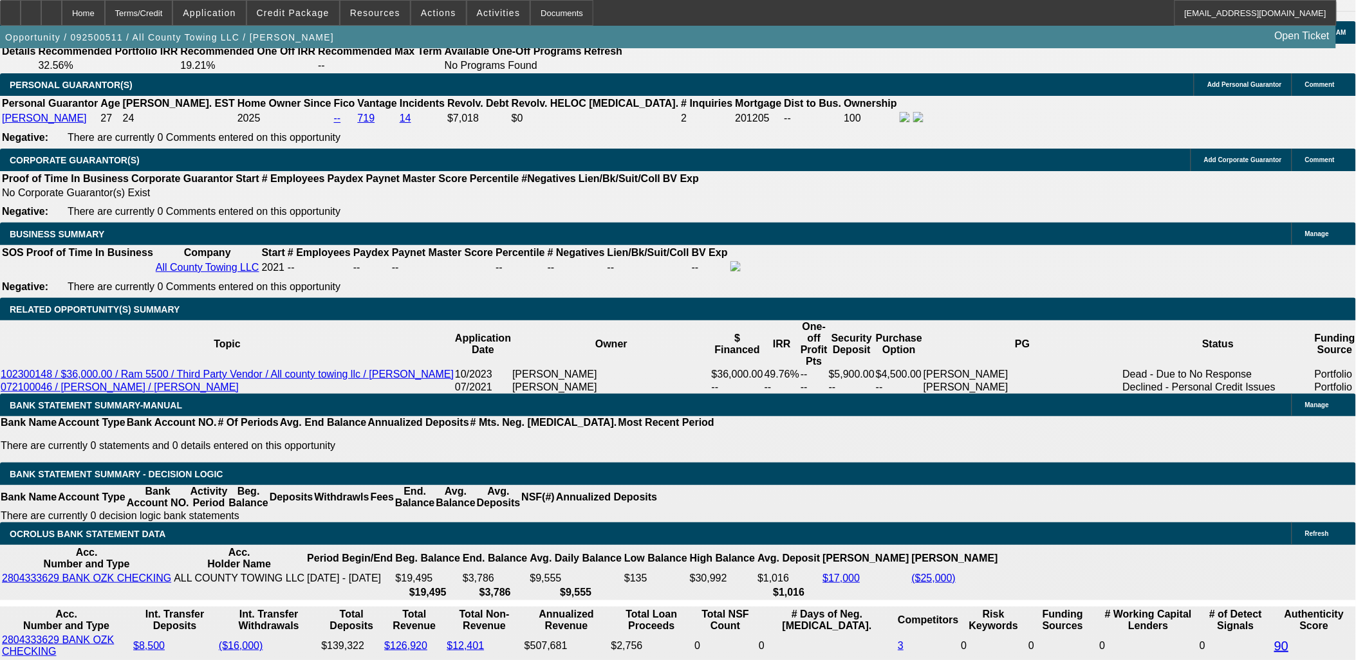
type input "12."
type input "$1,826.79"
type input "12.5"
type input "$1,839.95"
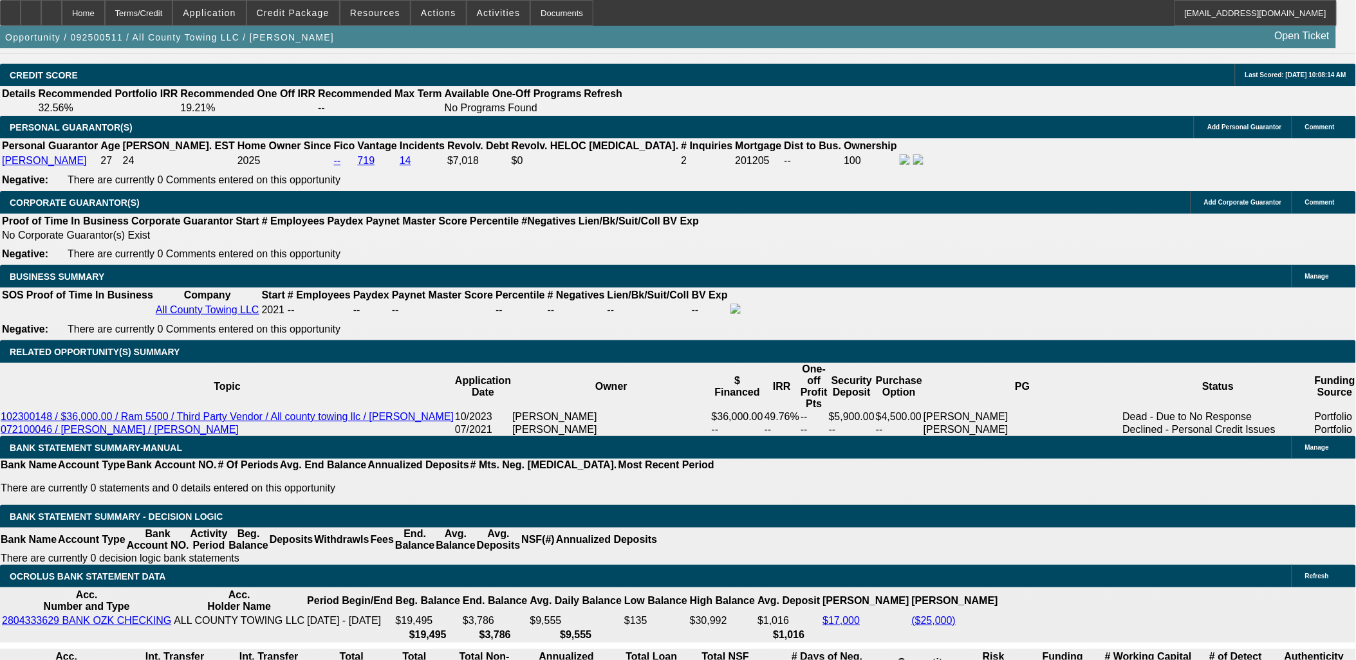
scroll to position [1787, 0]
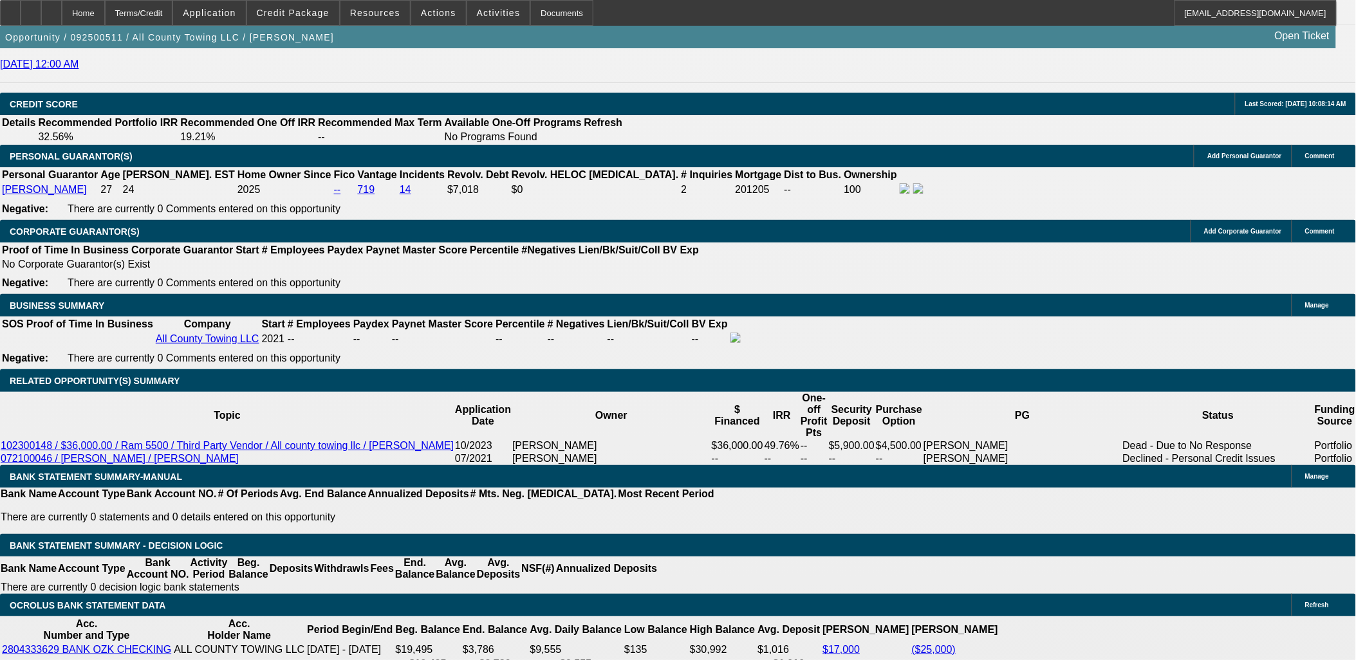
type input "12.5"
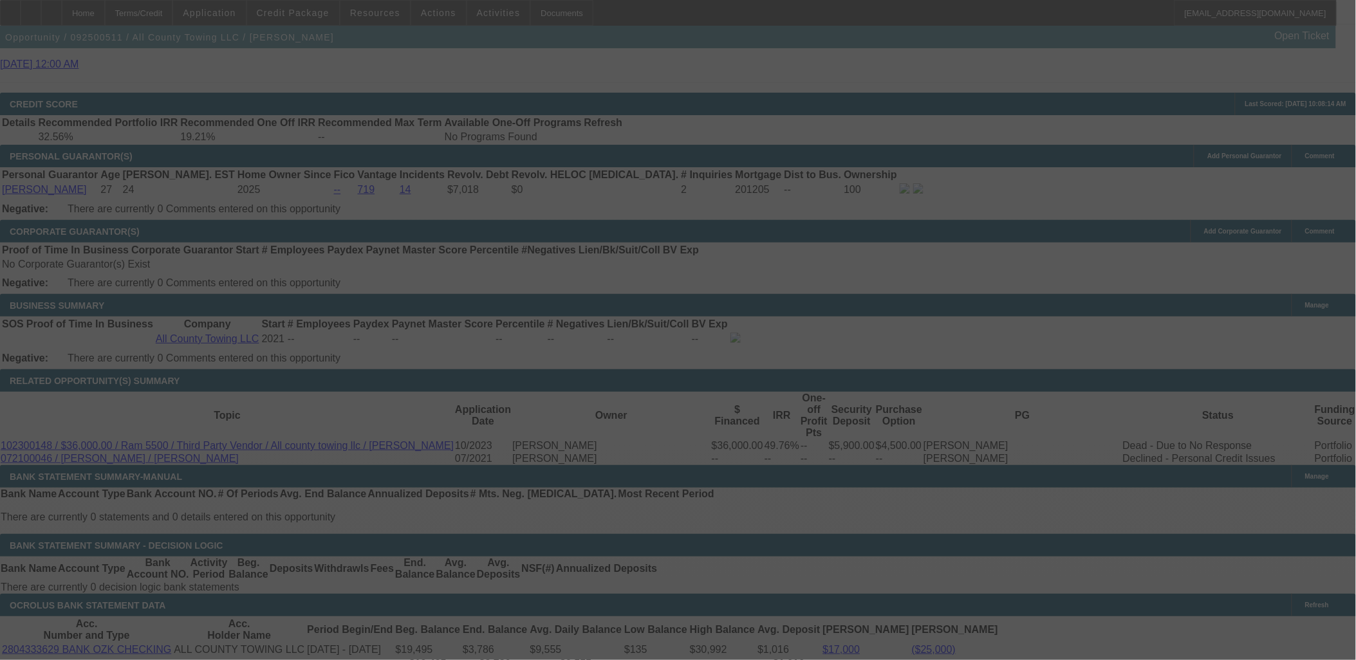
select select "0"
select select "4"
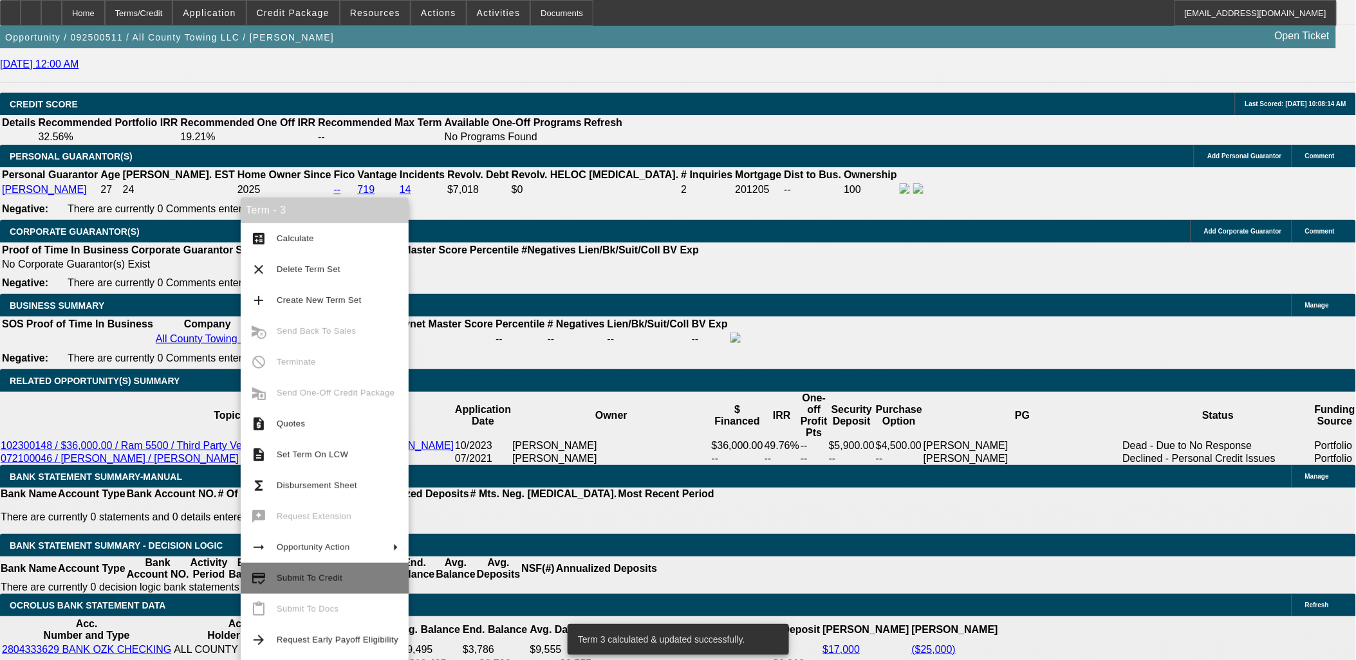
click at [322, 577] on span "Submit To Credit" at bounding box center [310, 578] width 66 height 10
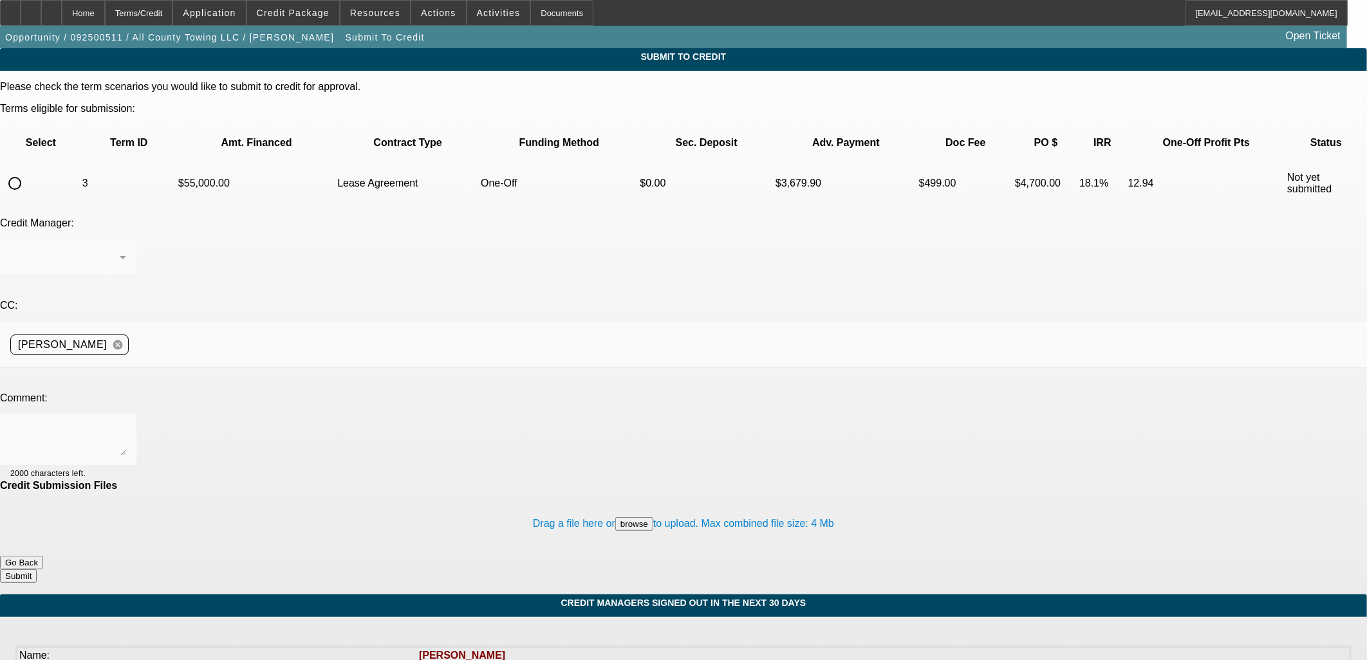
click at [28, 171] on input "radio" at bounding box center [15, 184] width 26 height 26
radio input "true"
click at [126, 425] on textarea at bounding box center [68, 440] width 116 height 31
type textarea "P"
type textarea "T"
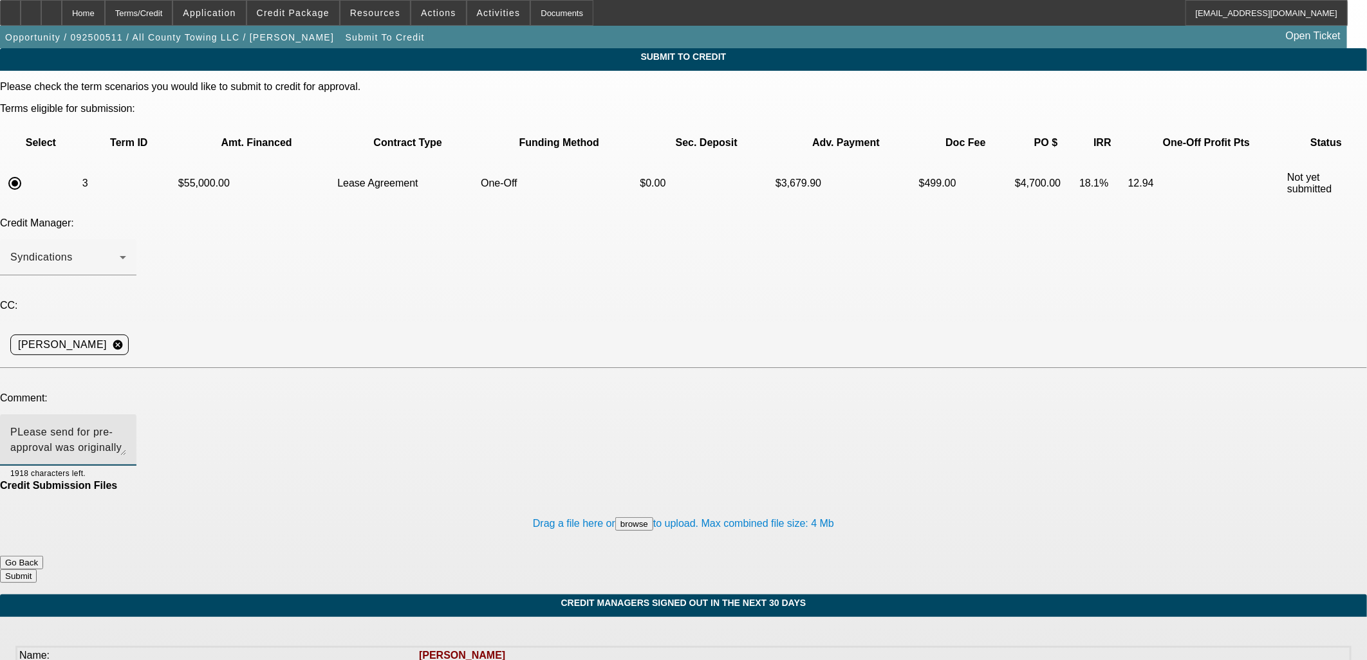
type textarea "PLease send for pre-approval was originally in for assumption but that got pull…"
click at [37, 570] on button "Submit" at bounding box center [18, 577] width 37 height 14
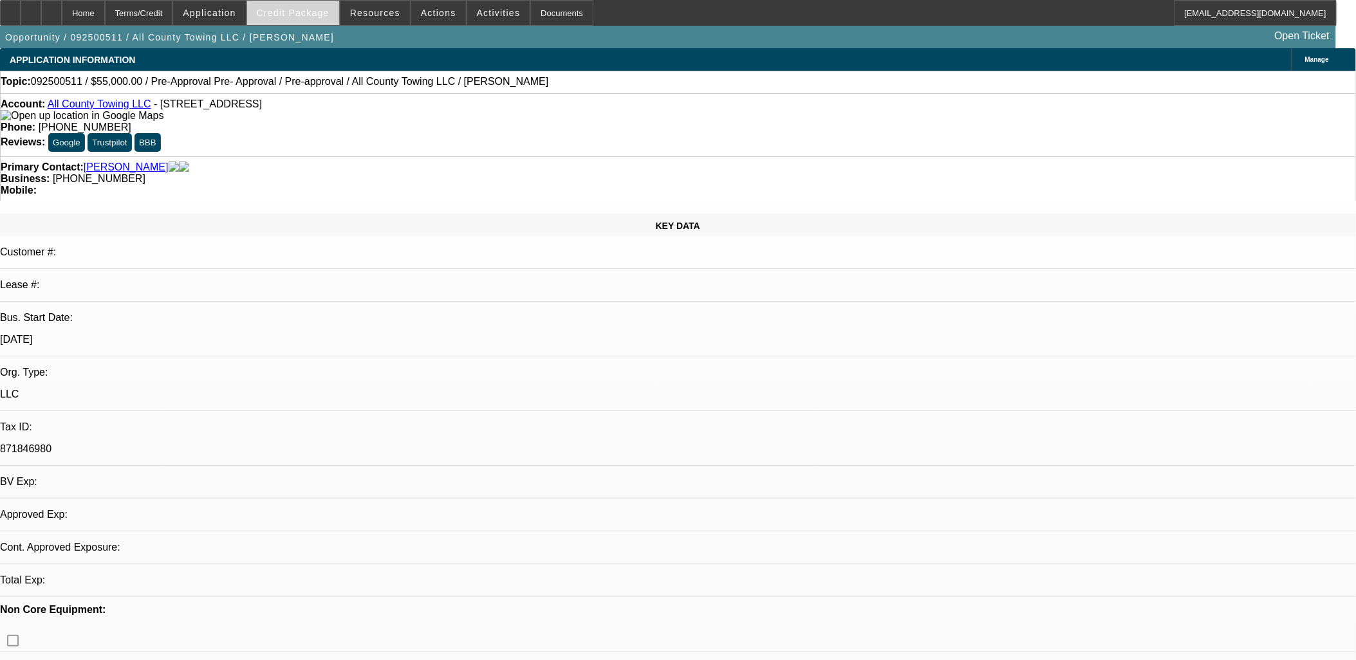
select select "0"
select select "4"
select select "0"
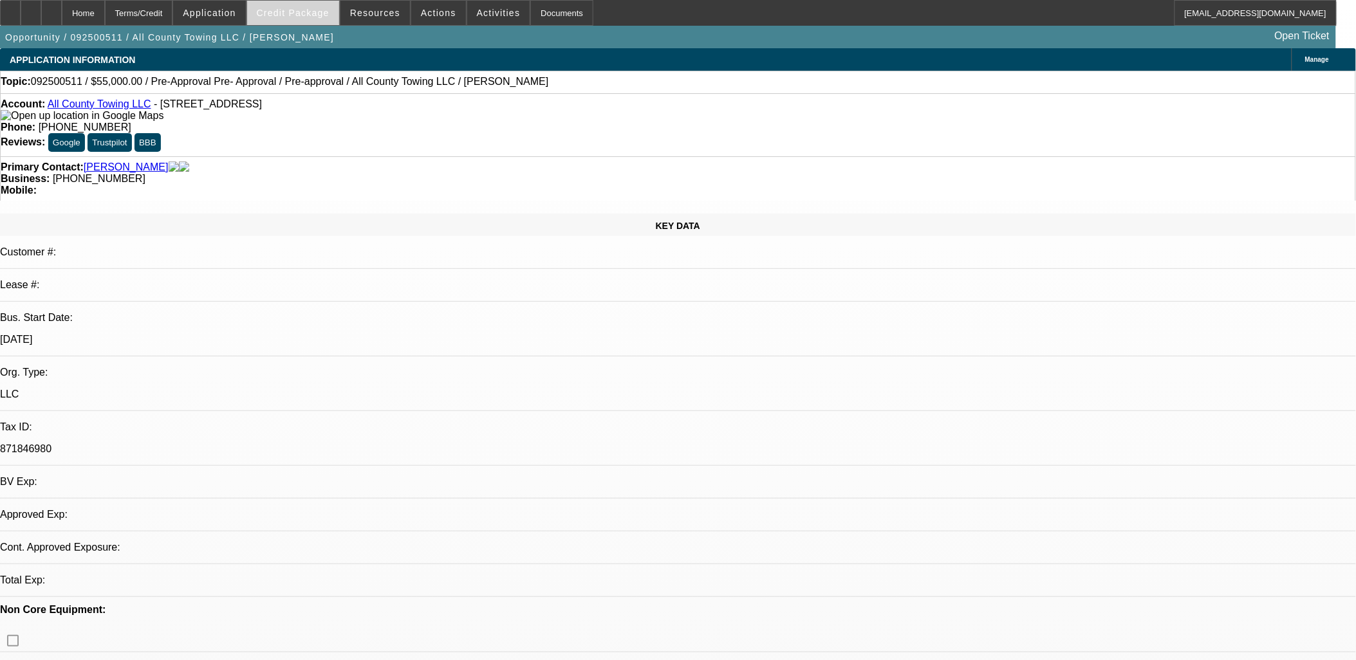
select select "2"
select select "0"
select select "4"
select select "0"
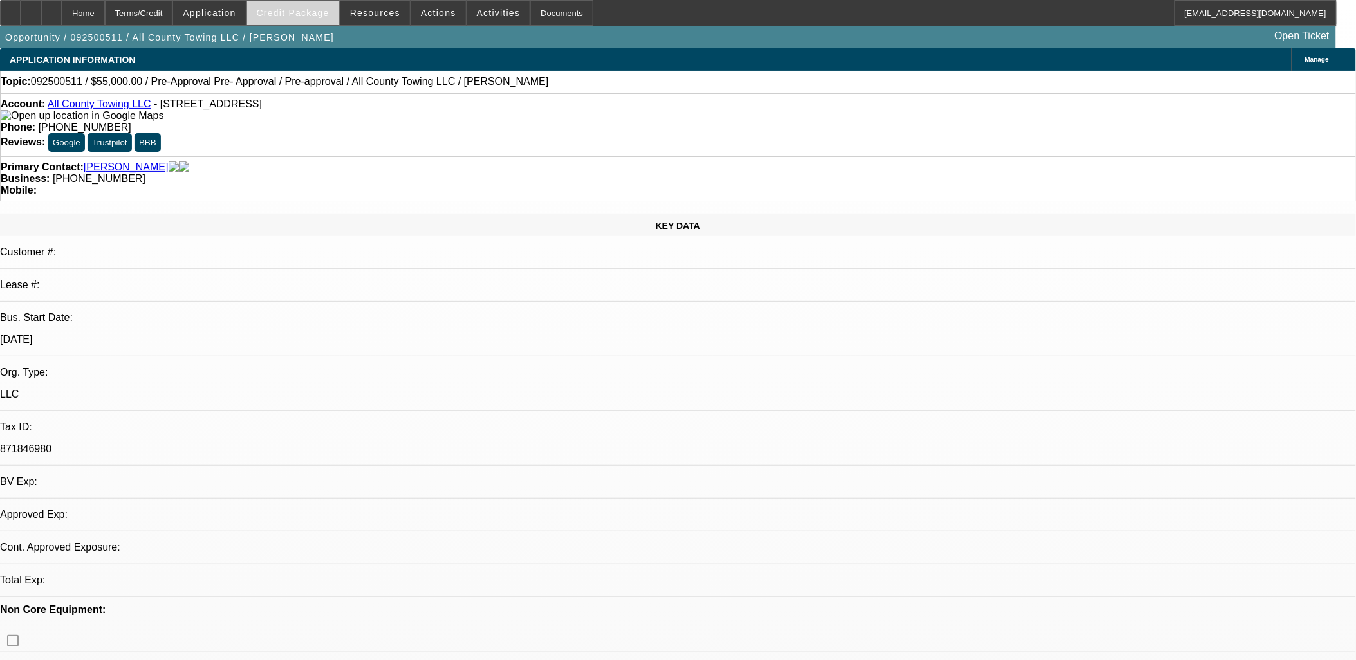
select select "2"
select select "0"
select select "5"
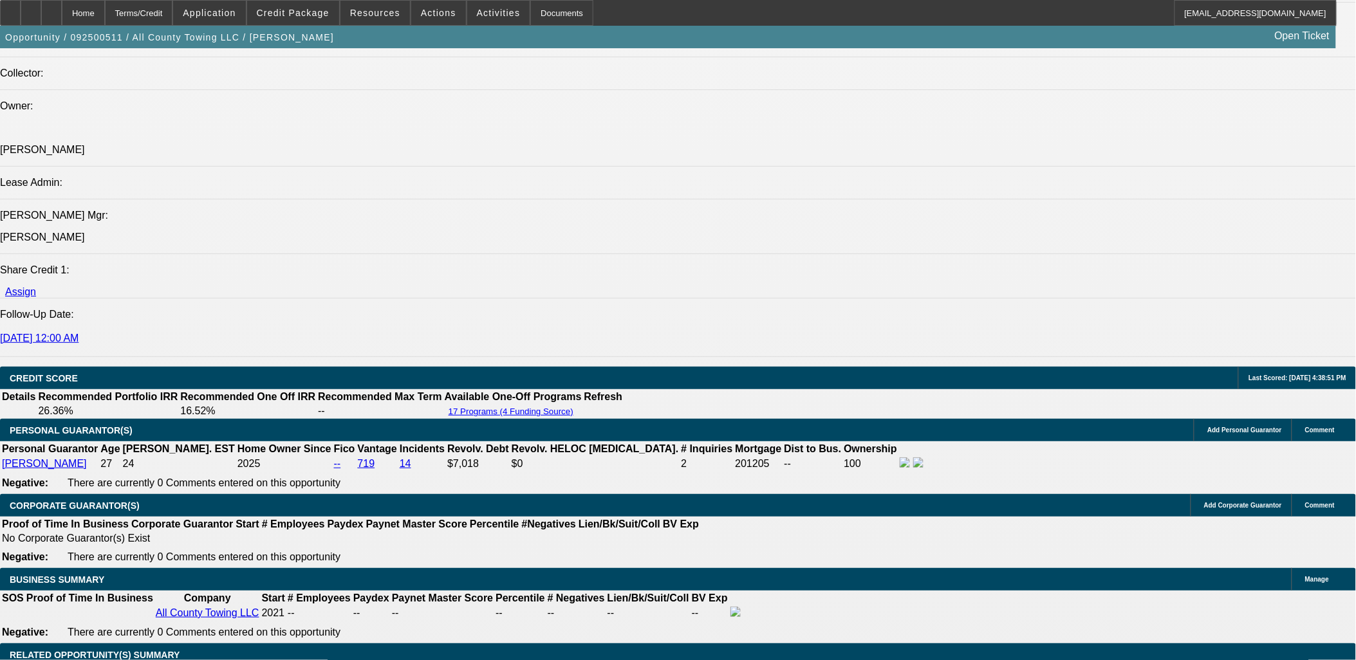
scroll to position [1644, 0]
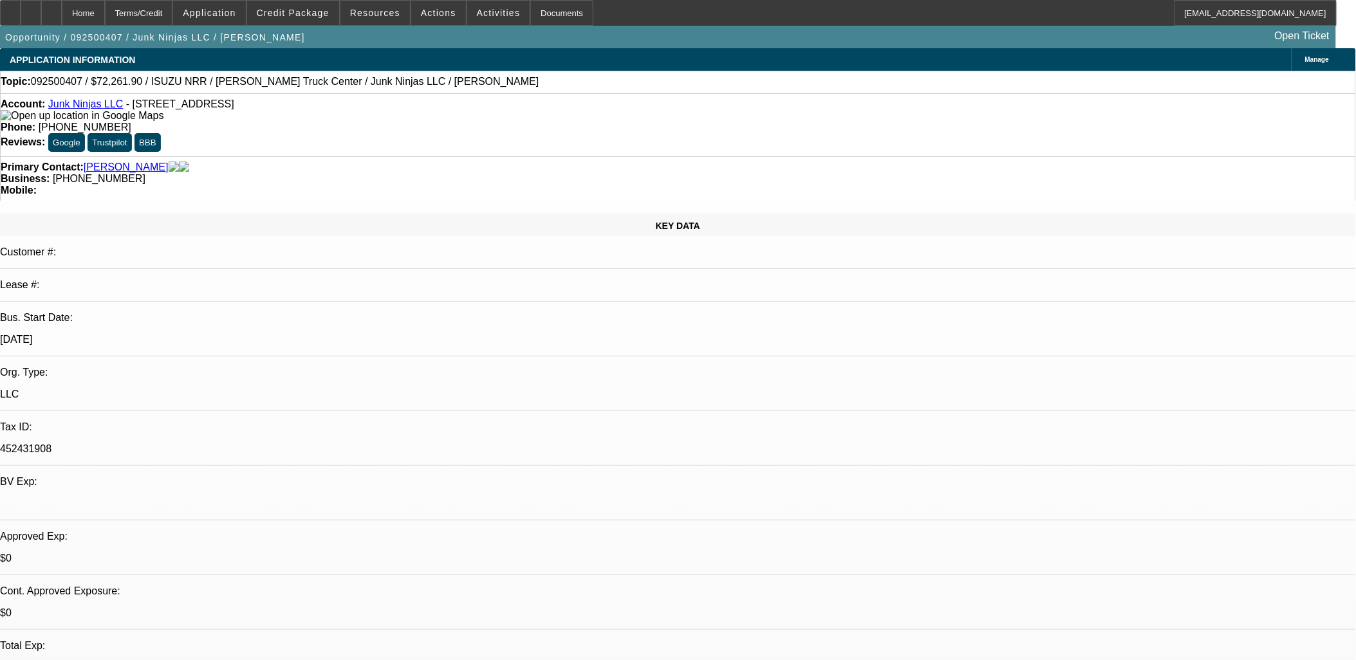
select select "0.15"
select select "0"
select select "0.15"
select select "0"
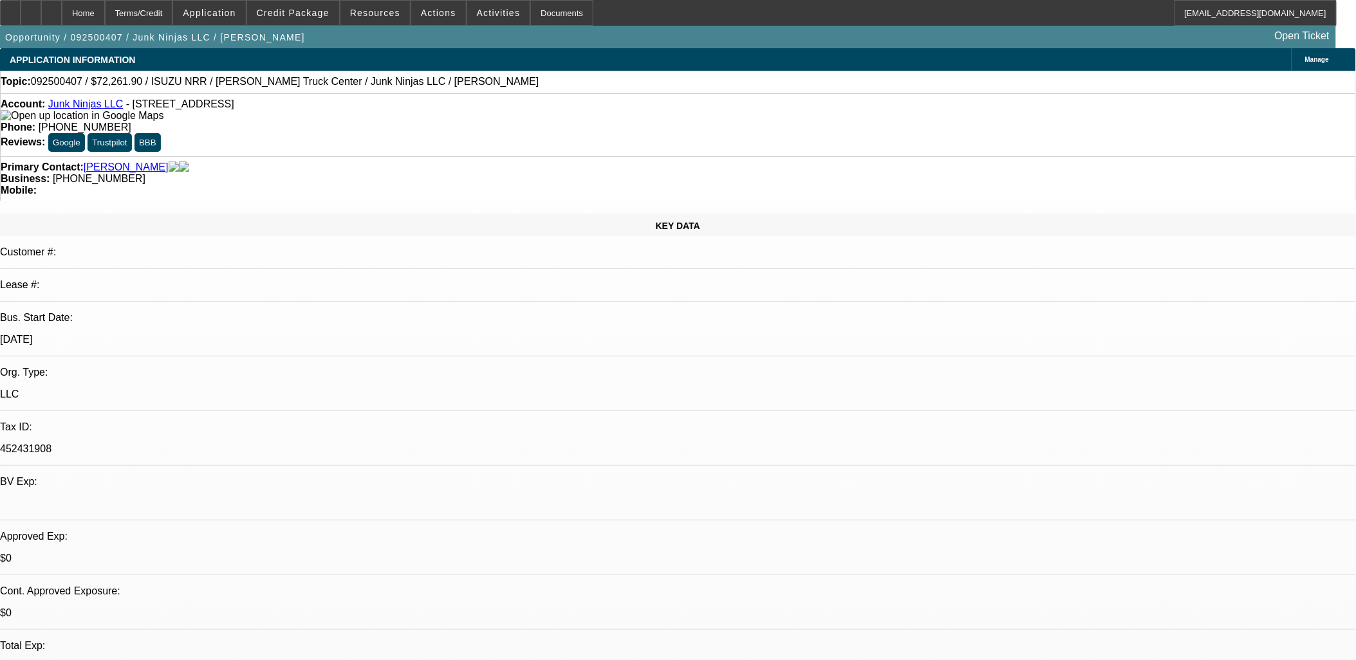
select select "0.1"
select select "0.15"
select select "0"
select select "0.1"
select select "0.15"
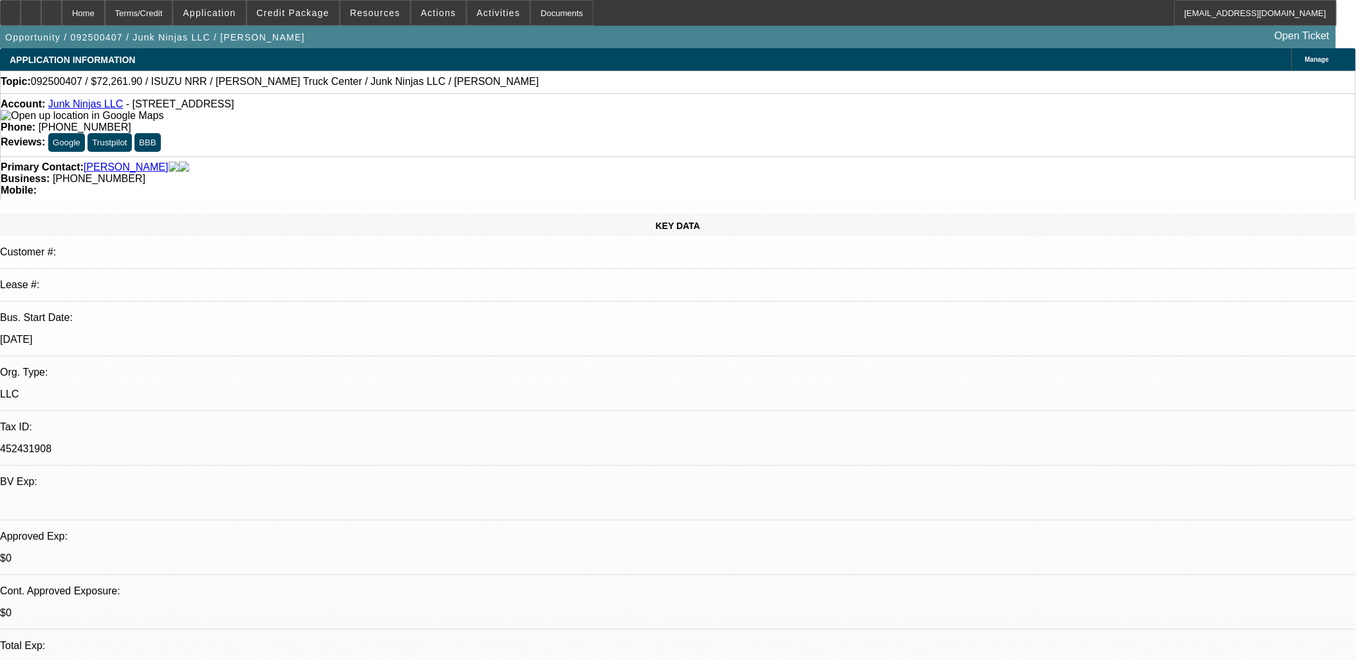
select select "0"
select select "0.1"
select select "1"
select select "6"
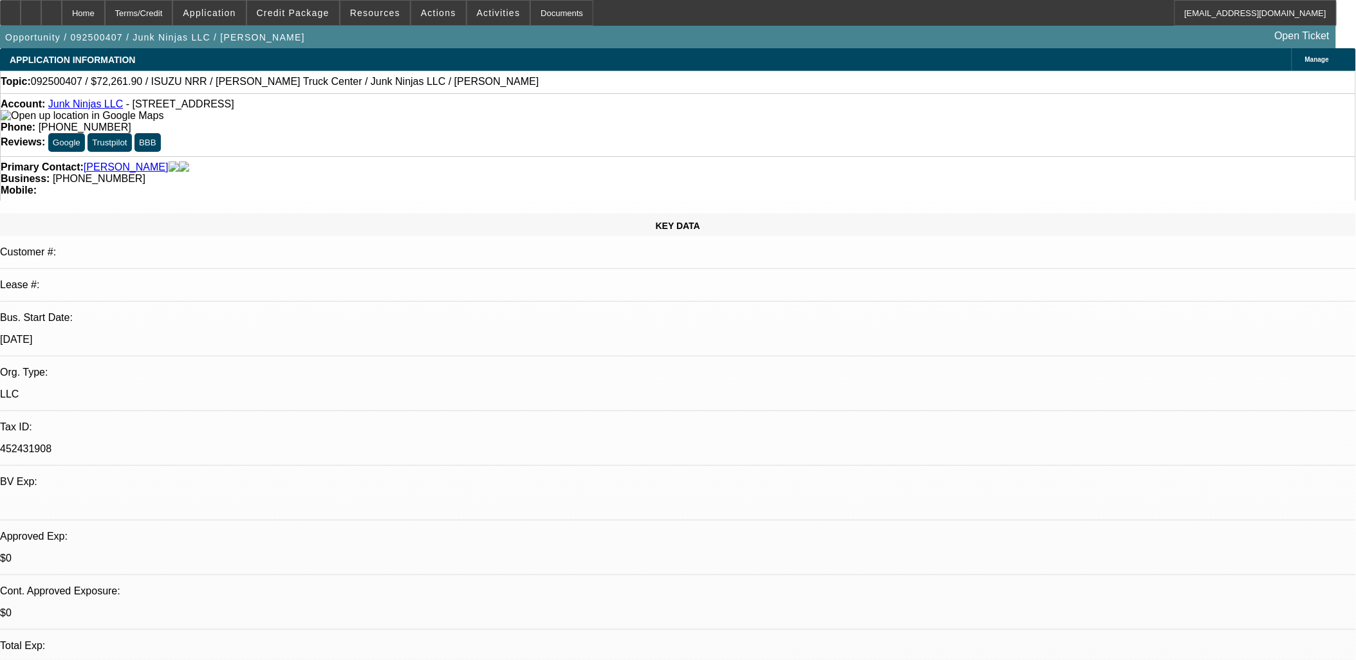
select select "1"
select select "4"
select select "1"
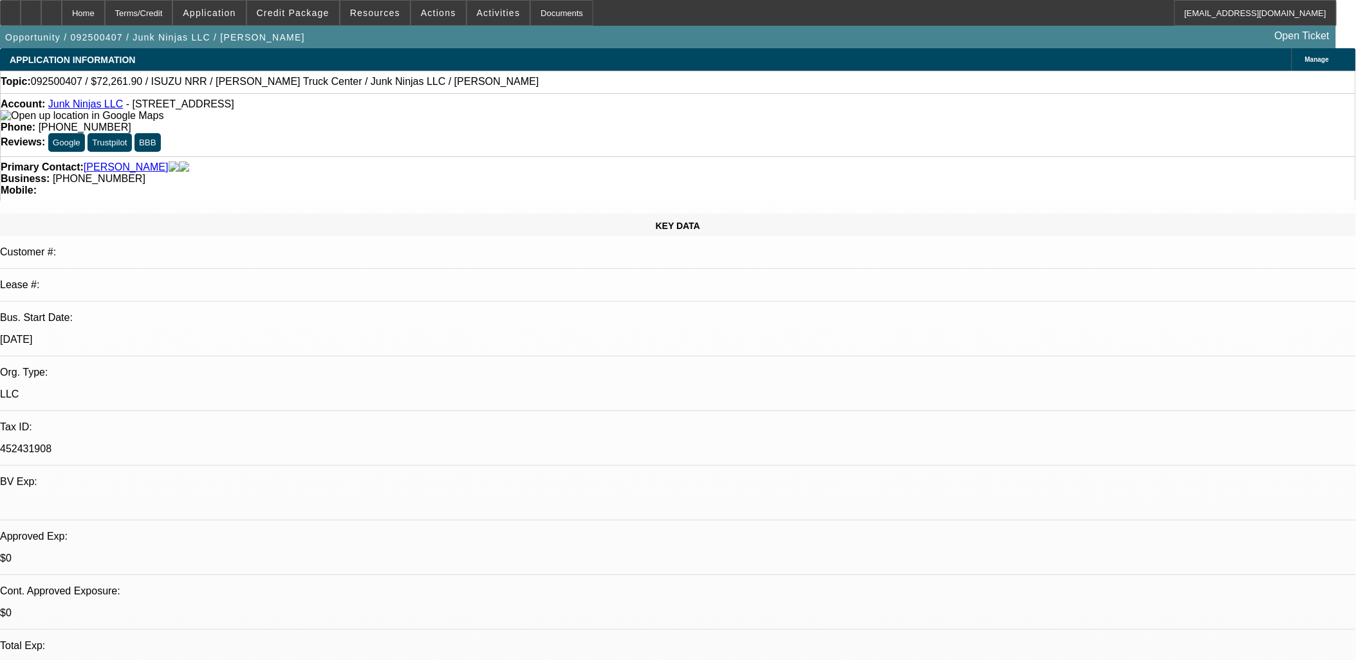
select select "4"
select select "1"
select select "4"
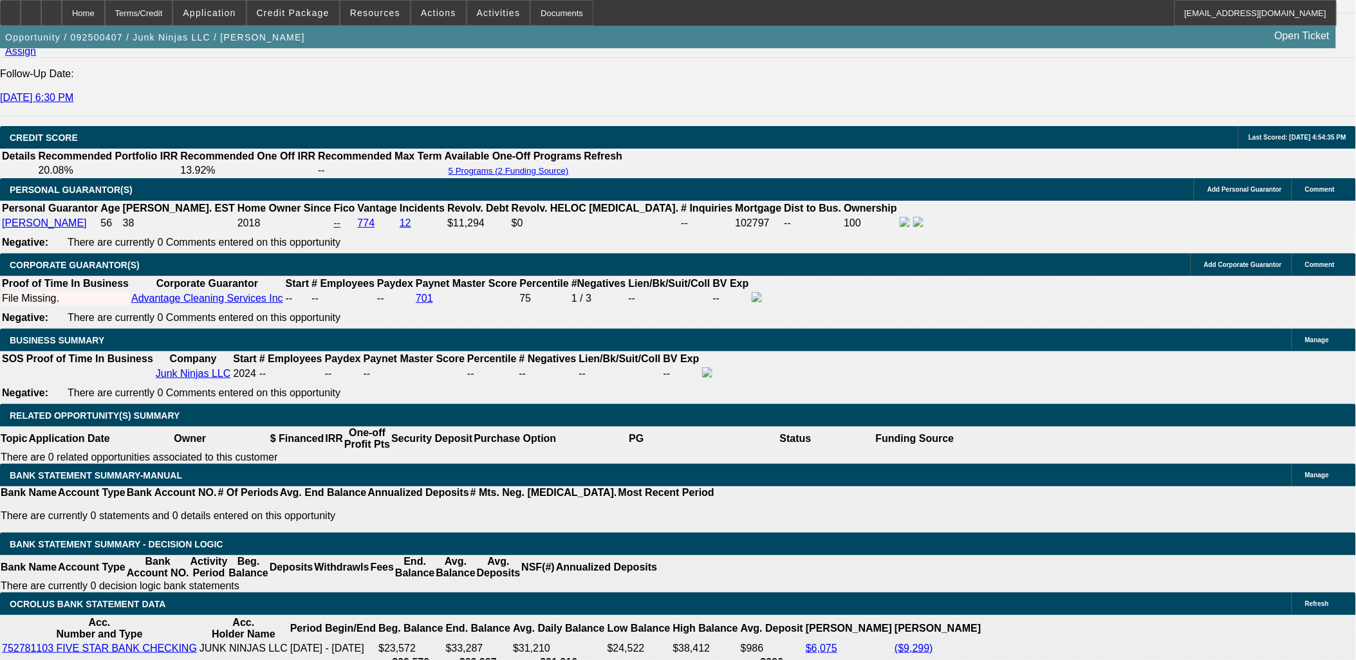
scroll to position [1787, 0]
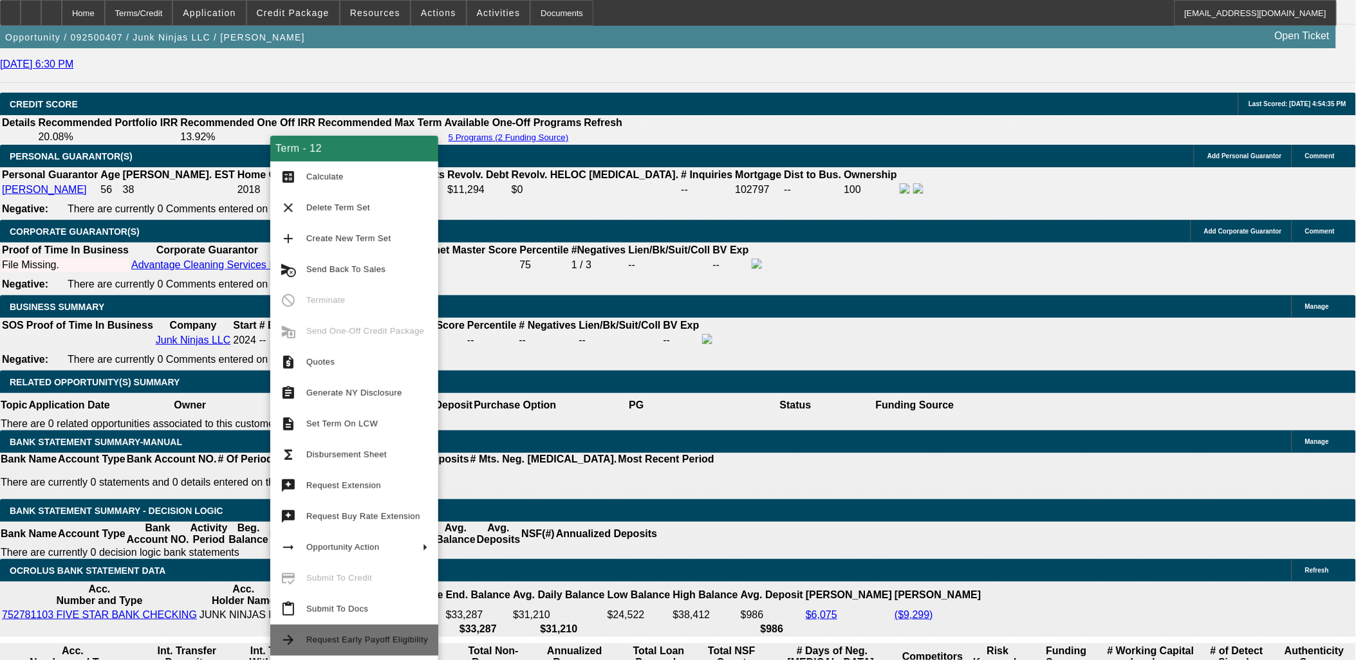
click at [362, 633] on span "Request Early Payoff Eligibility" at bounding box center [367, 640] width 122 height 15
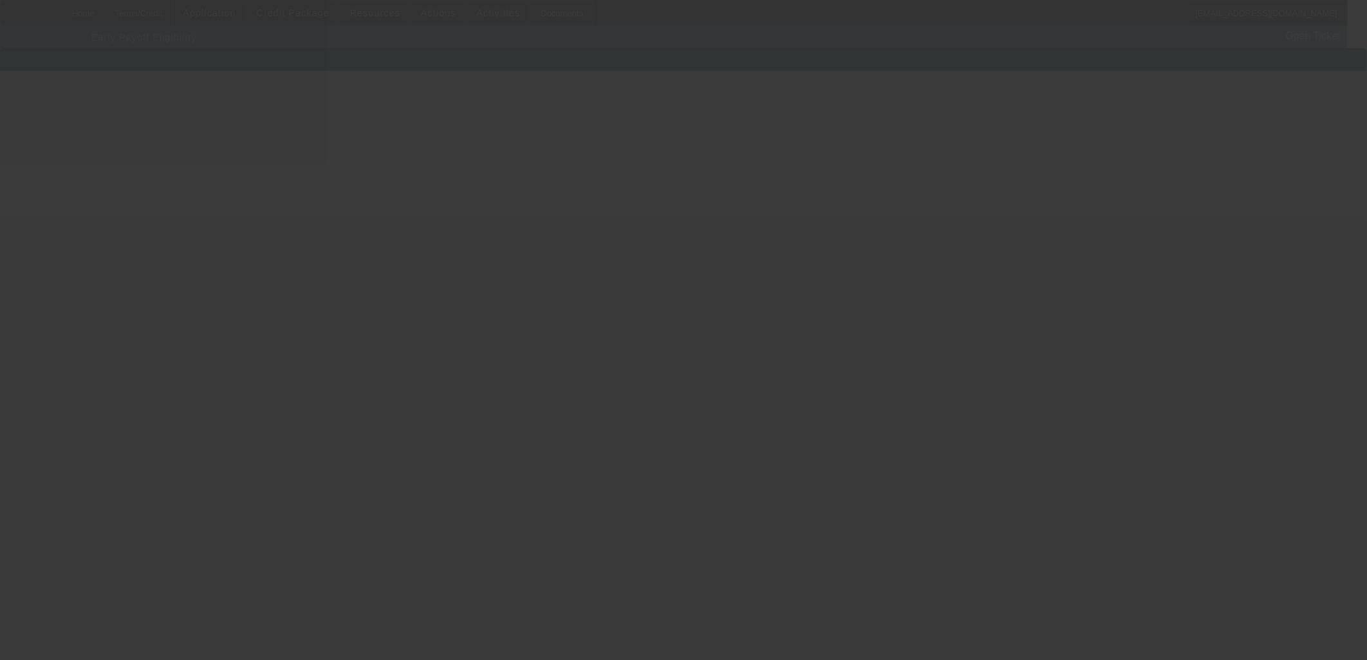
click at [516, 310] on div at bounding box center [683, 330] width 1367 height 660
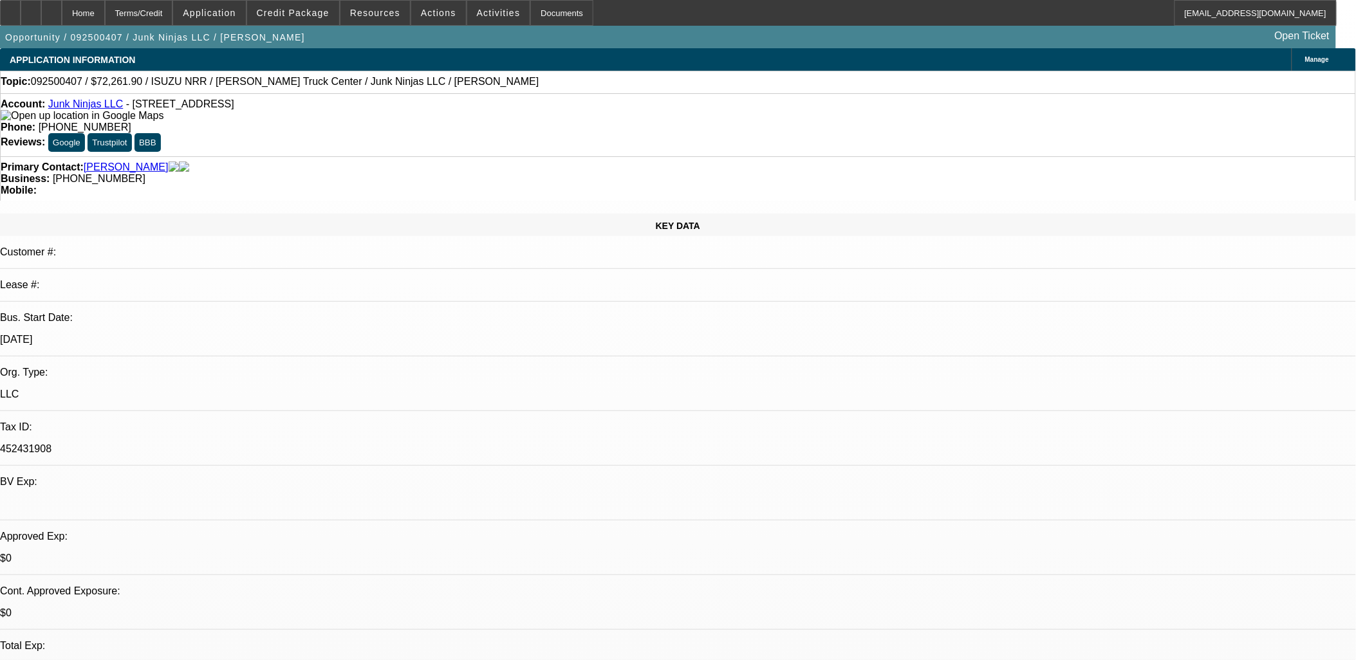
select select "0.15"
select select "0"
select select "6"
select select "0.15"
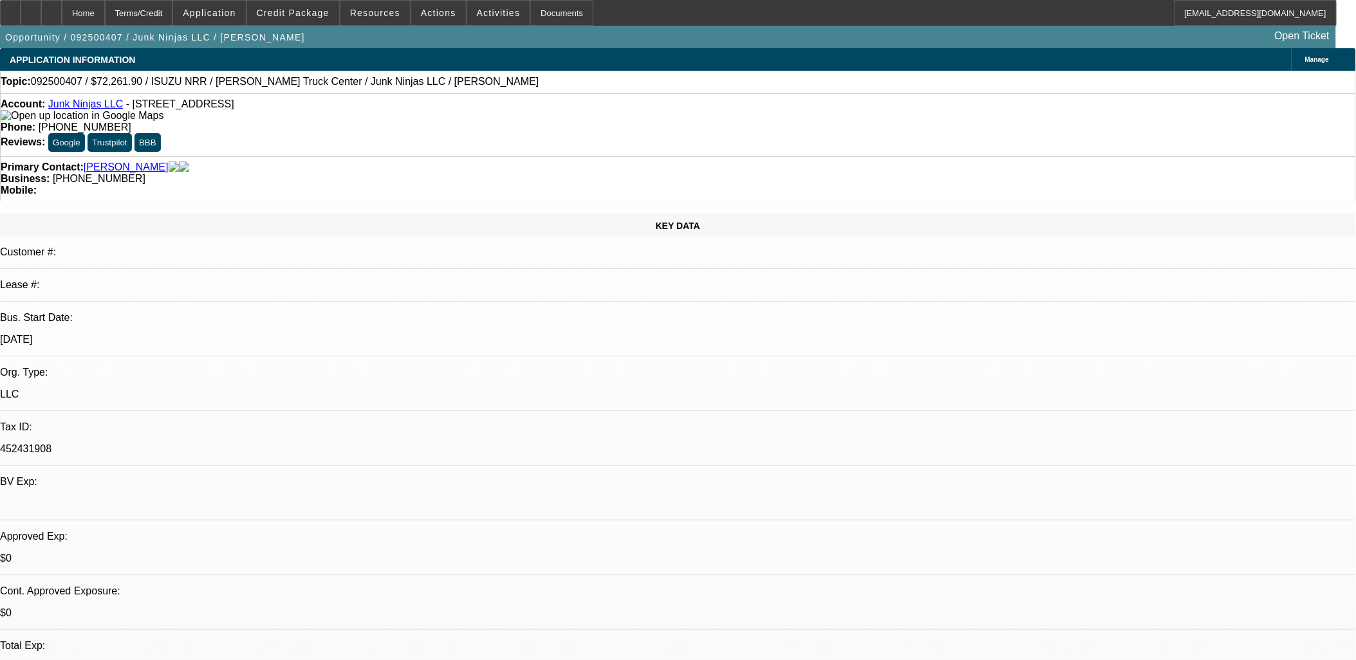
select select "0"
select select "0.1"
select select "4"
select select "0.15"
select select "0"
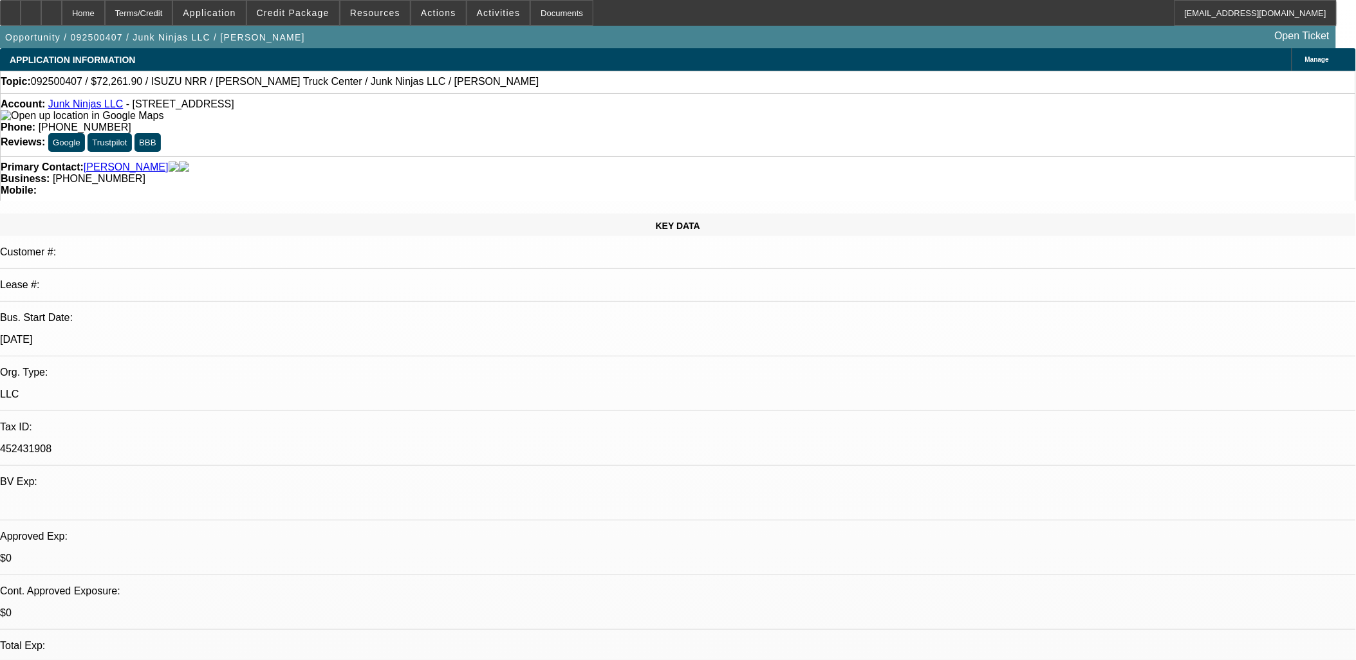
select select "0.1"
select select "4"
select select "0.15"
select select "0"
select select "0.1"
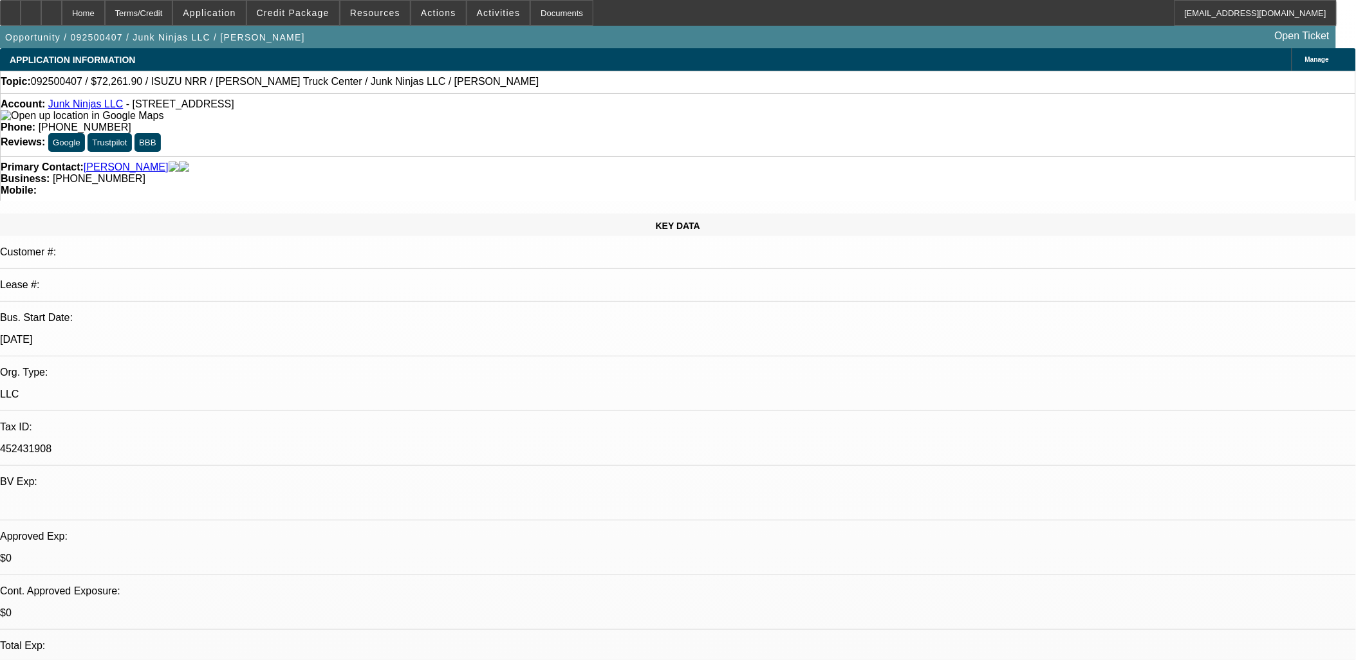
select select "4"
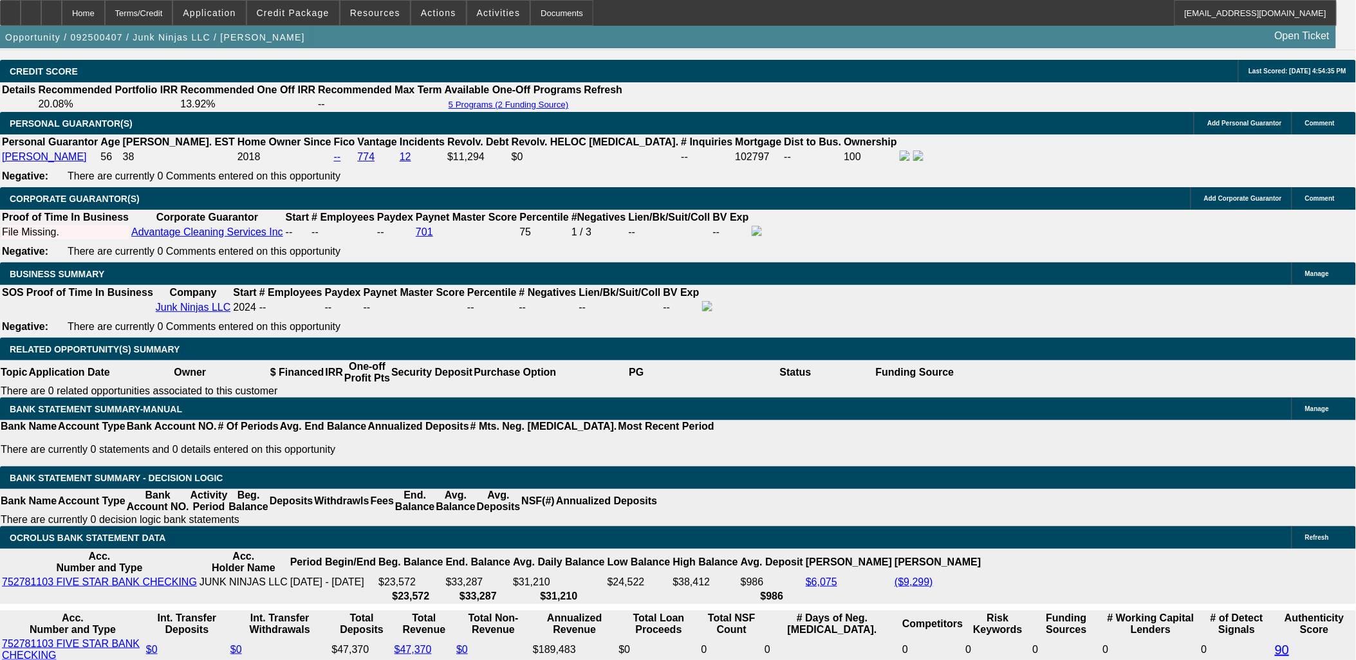
scroll to position [1787, 0]
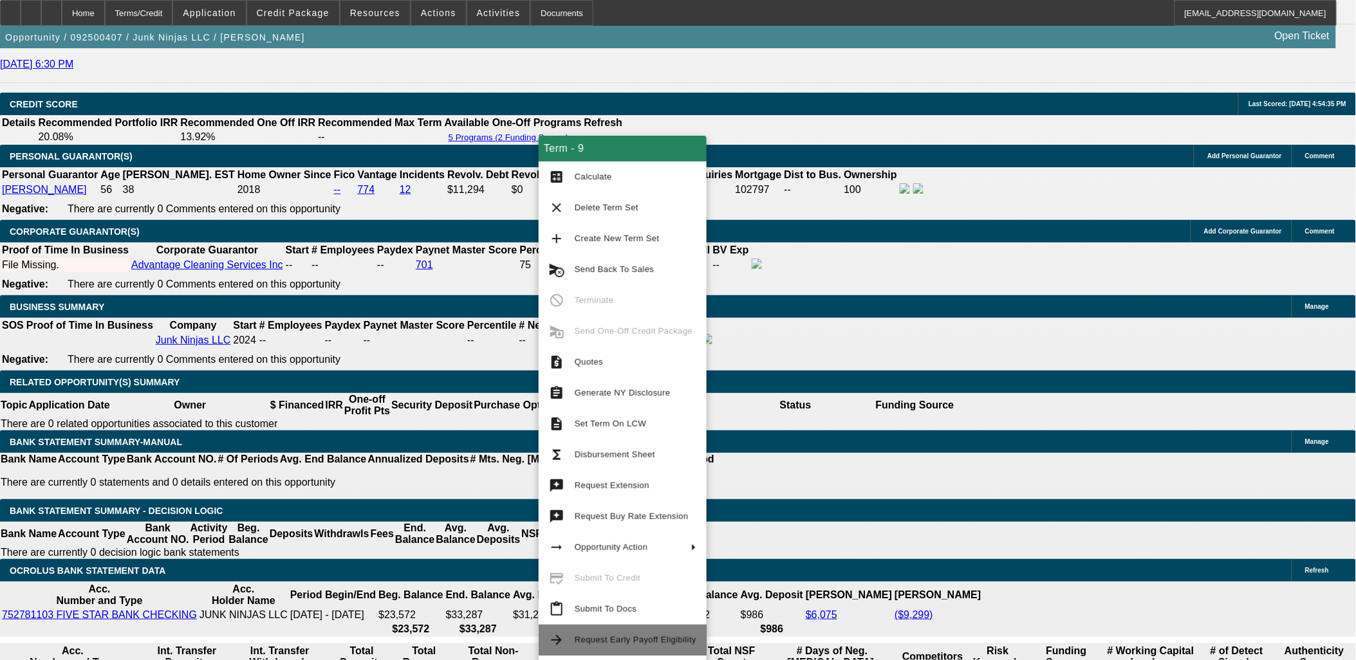
click at [646, 645] on span "Request Early Payoff Eligibility" at bounding box center [636, 640] width 122 height 15
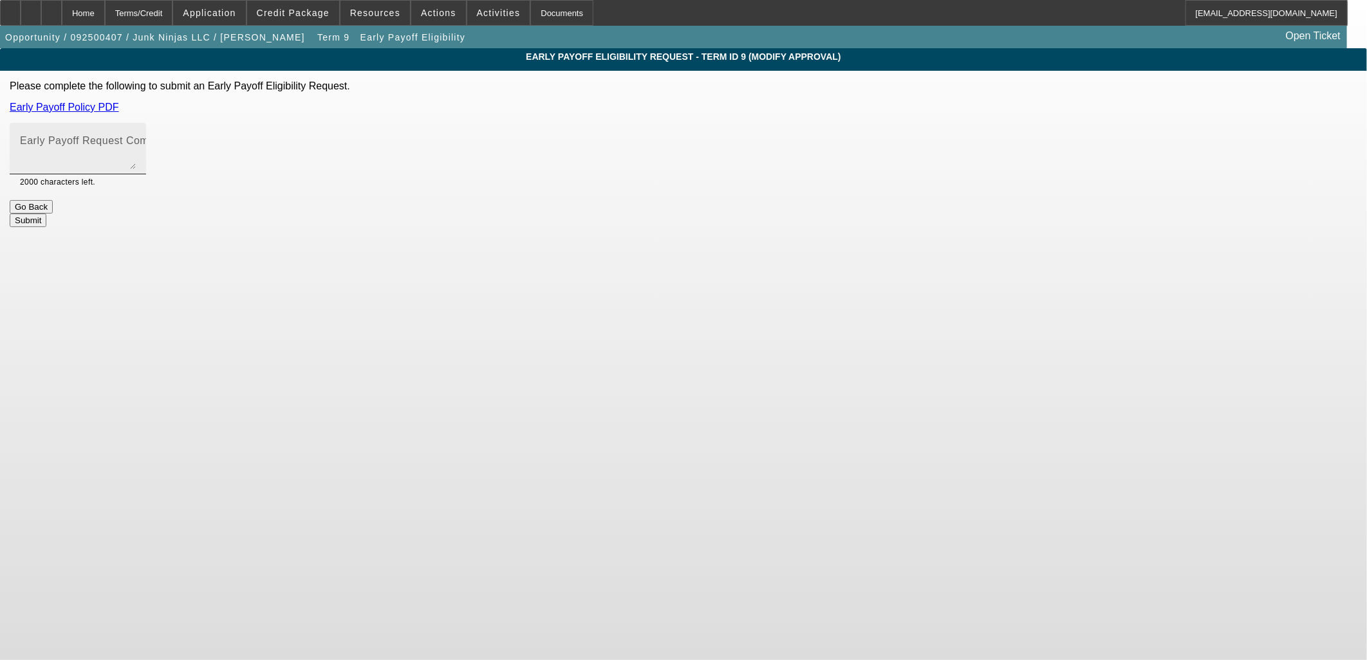
click at [173, 144] on mat-label "Early Payoff Request Comment" at bounding box center [96, 140] width 153 height 11
click at [136, 144] on textarea "Early Payoff Request Comment" at bounding box center [78, 153] width 116 height 31
type textarea "Need Early Payoff on this"
click at [46, 214] on button "Submit" at bounding box center [28, 221] width 37 height 14
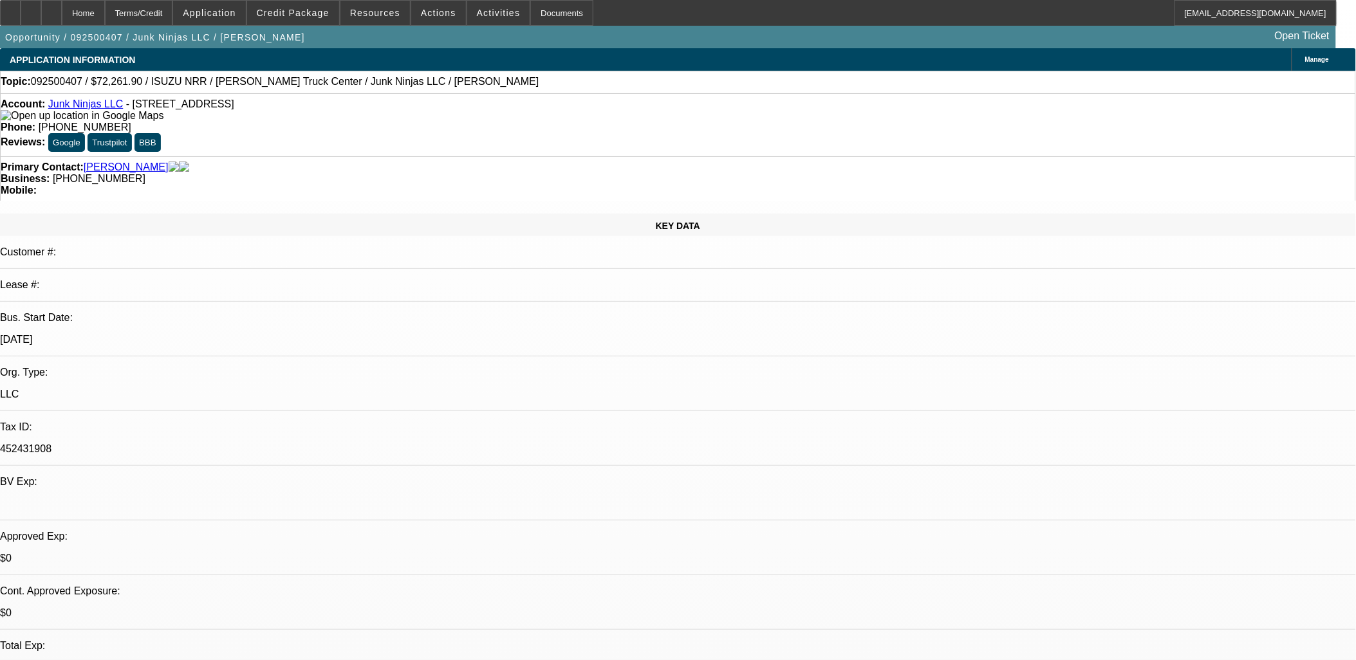
select select "0.15"
select select "0"
select select "6"
select select "0.15"
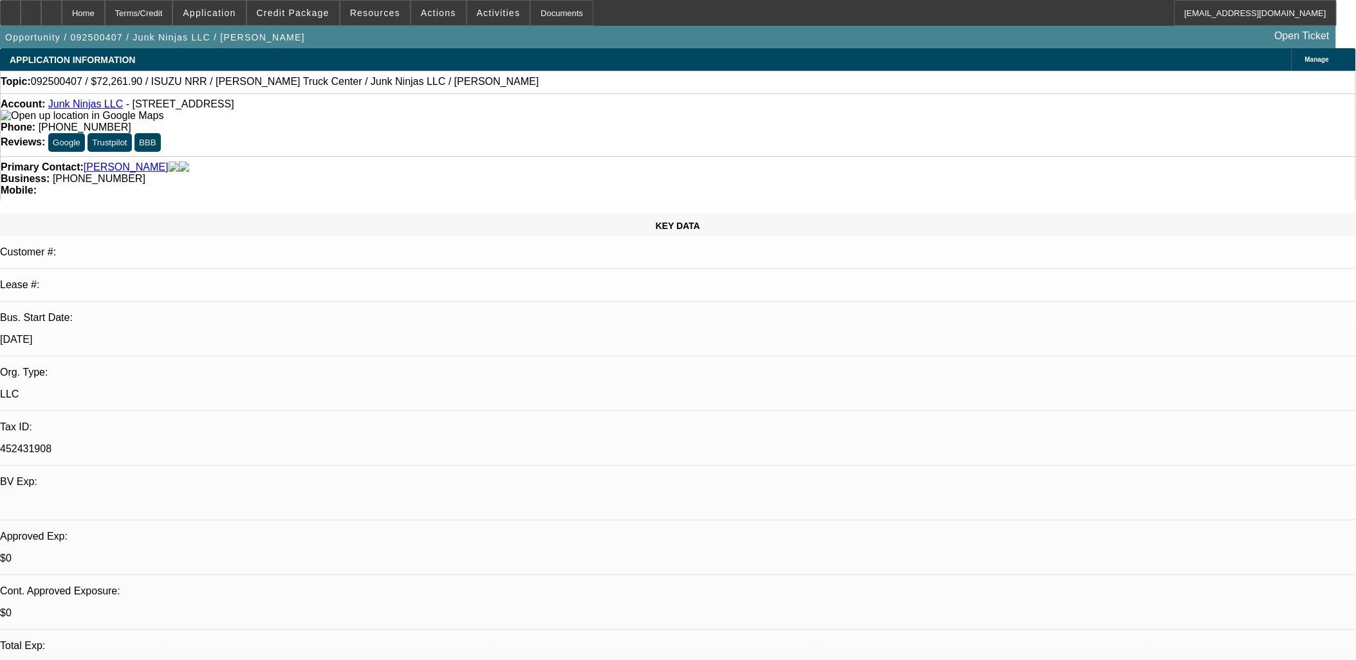
select select "0"
select select "0.1"
select select "4"
select select "0.15"
select select "0"
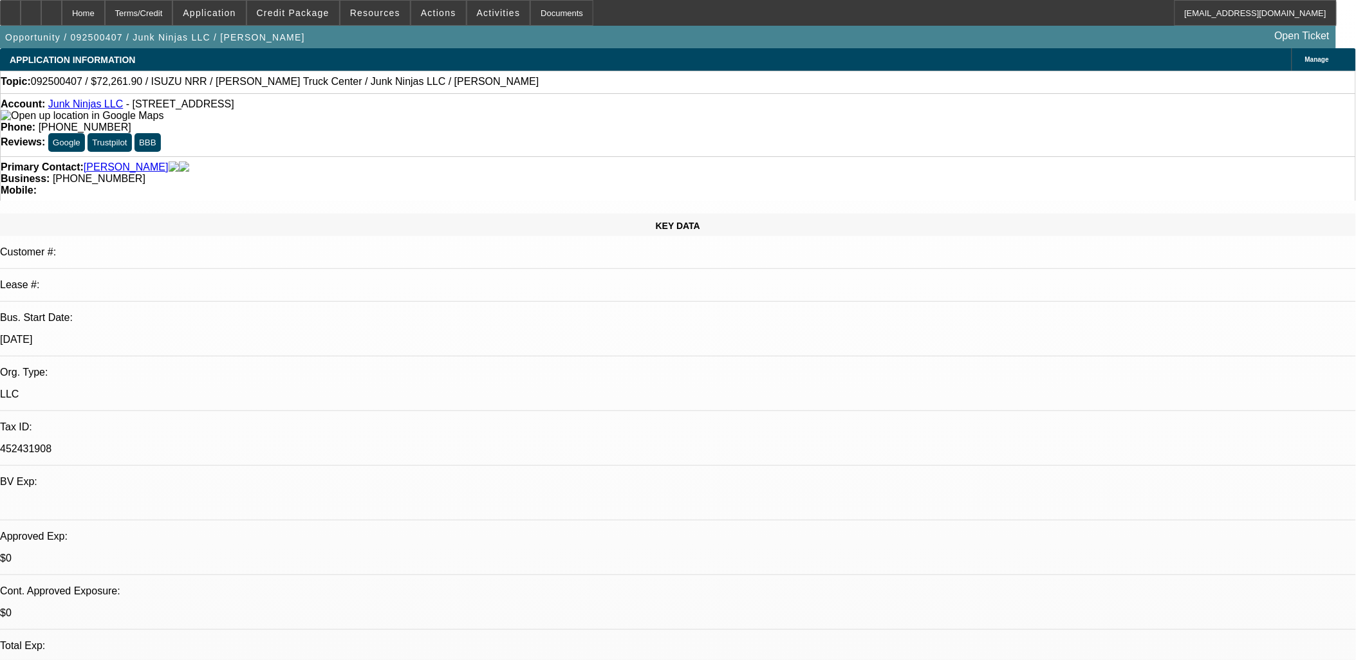
select select "0.1"
select select "4"
select select "0.15"
select select "0"
select select "0.1"
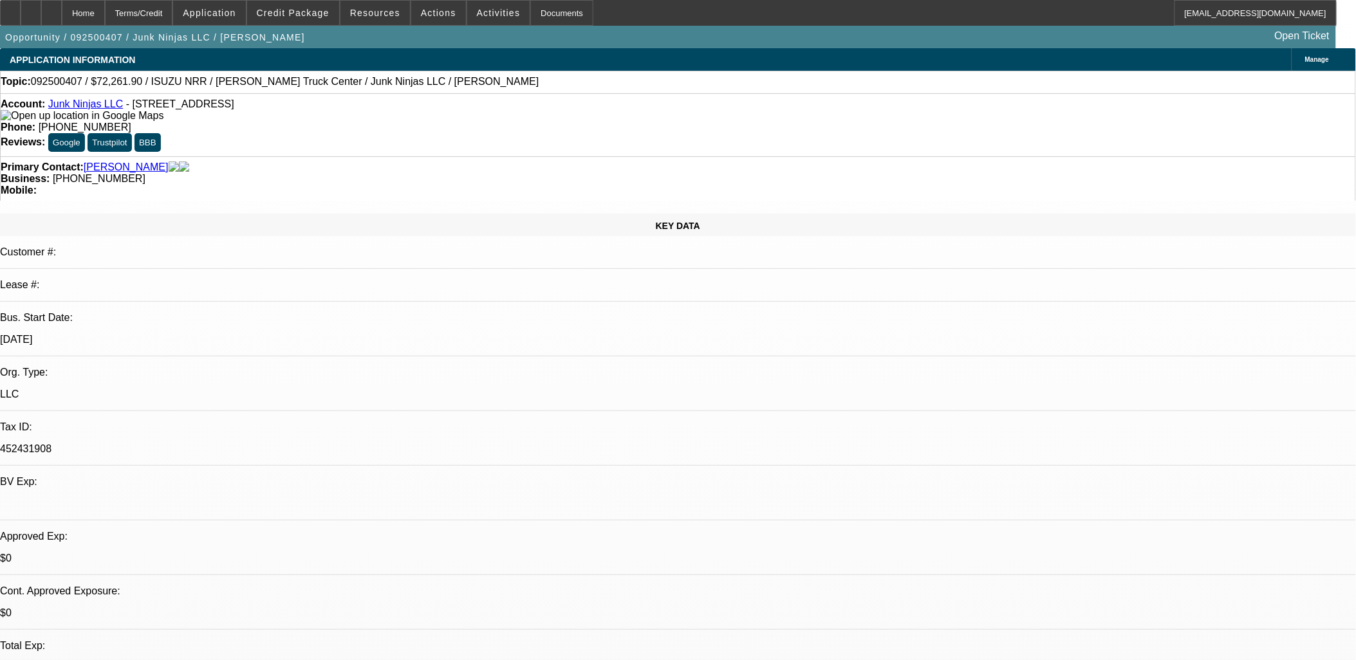
select select "4"
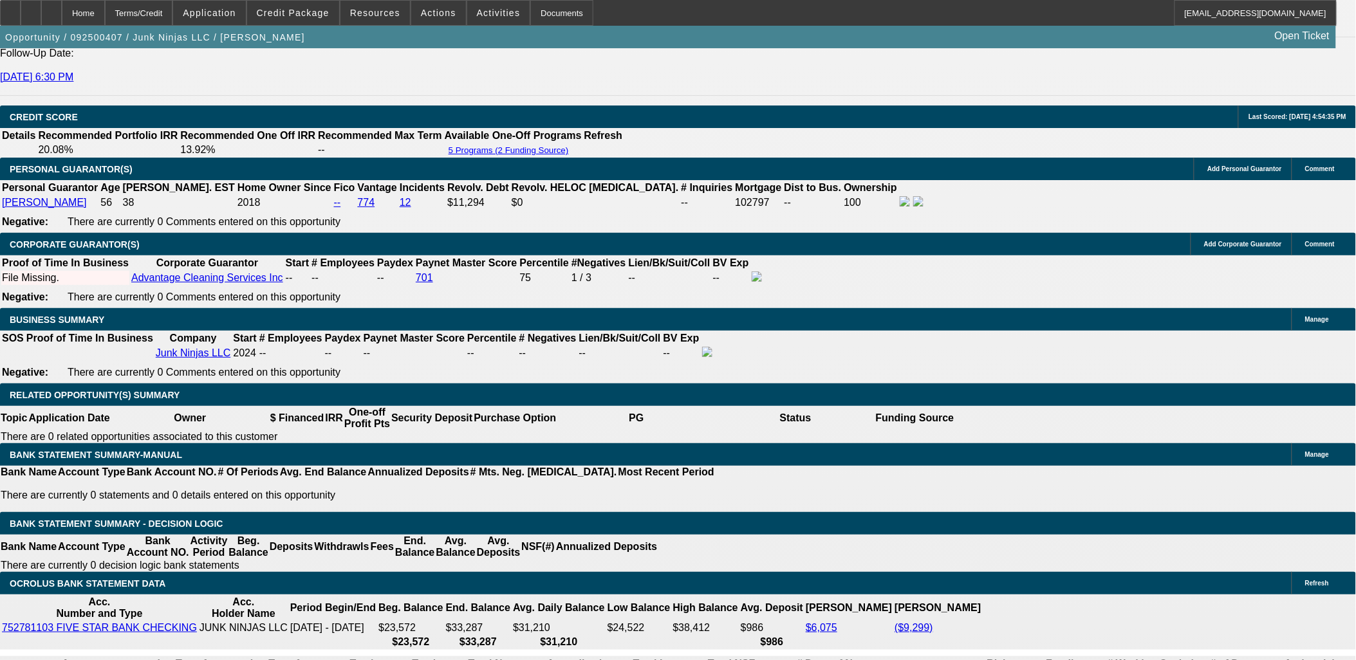
scroll to position [1716, 0]
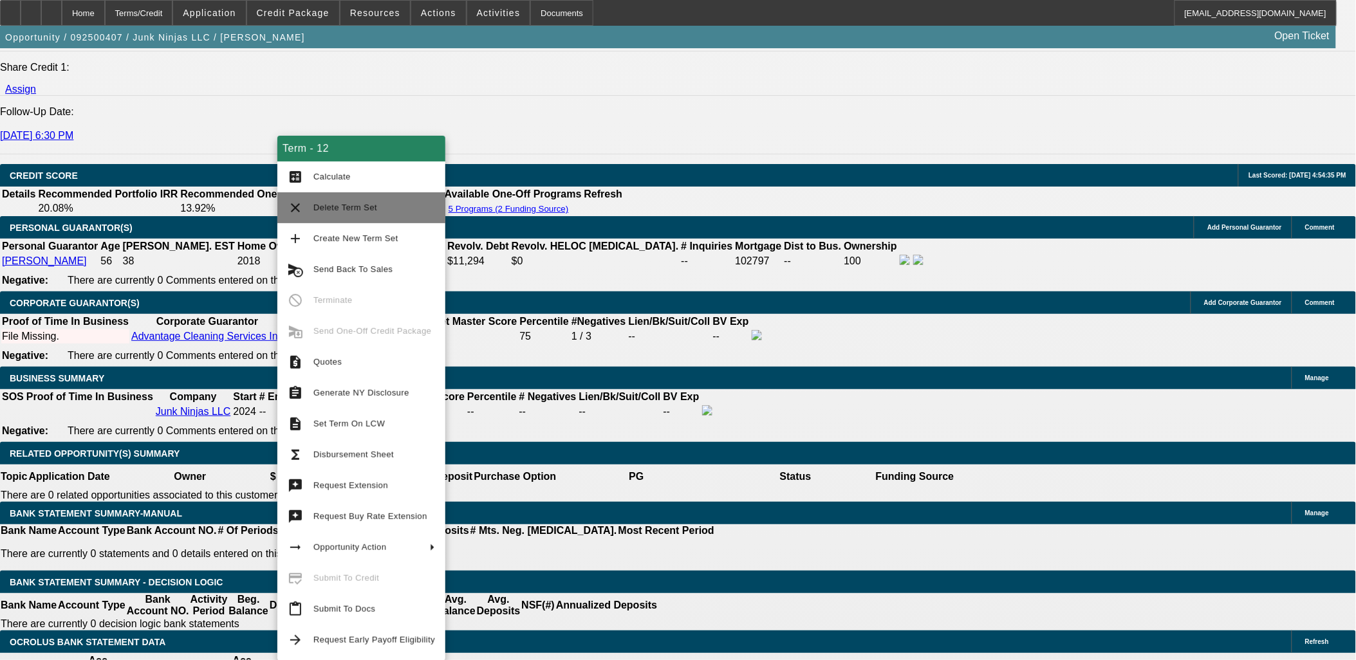
click at [355, 214] on span "Delete Term Set" at bounding box center [374, 207] width 122 height 15
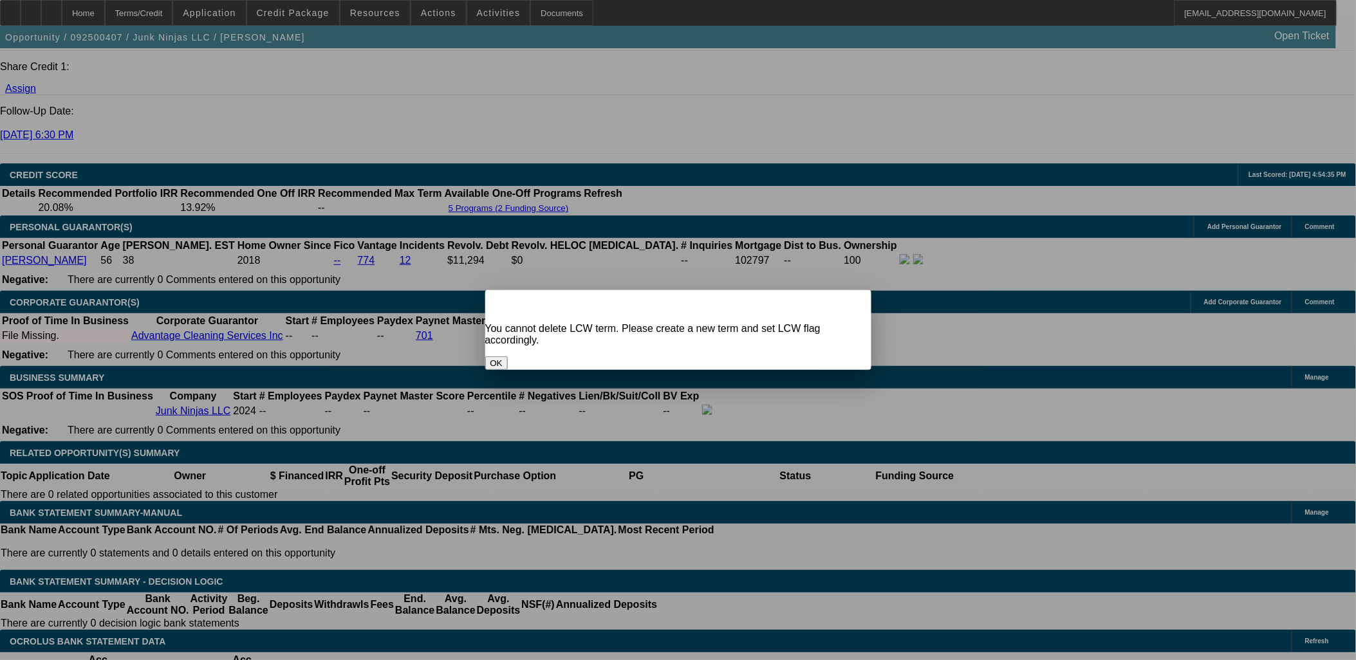
scroll to position [0, 0]
click at [508, 357] on button "OK" at bounding box center [496, 364] width 23 height 14
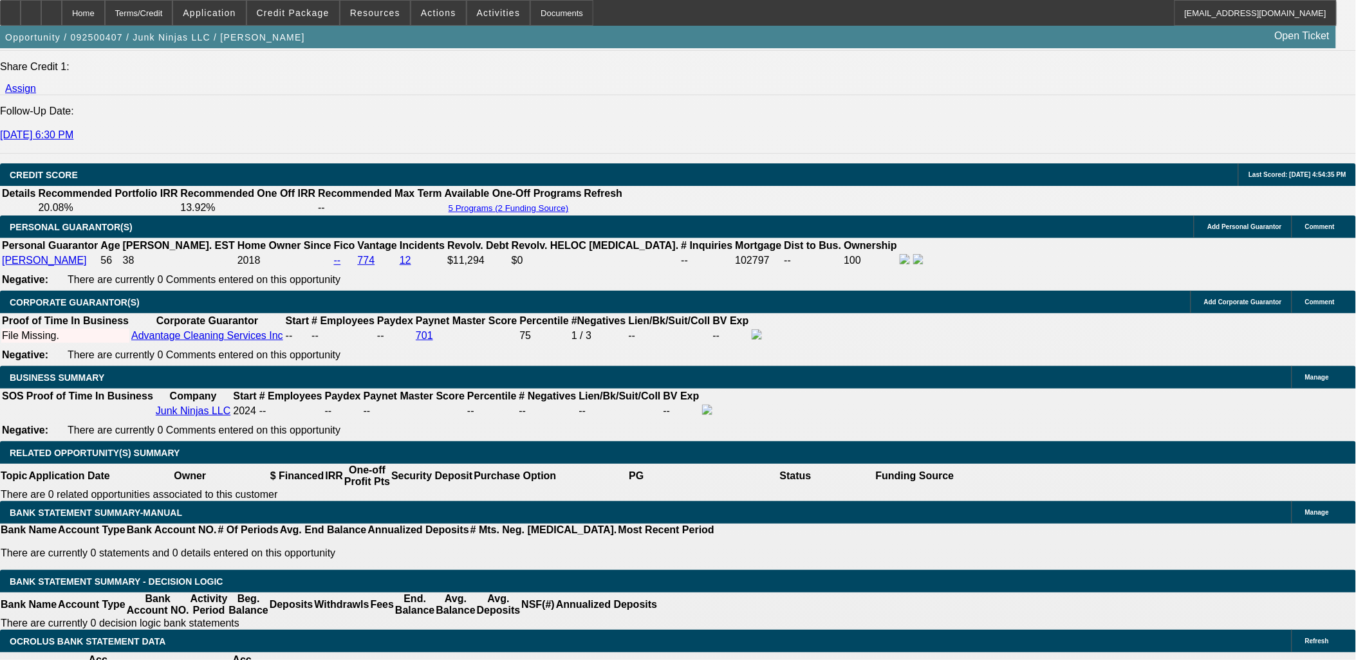
scroll to position [1716, 0]
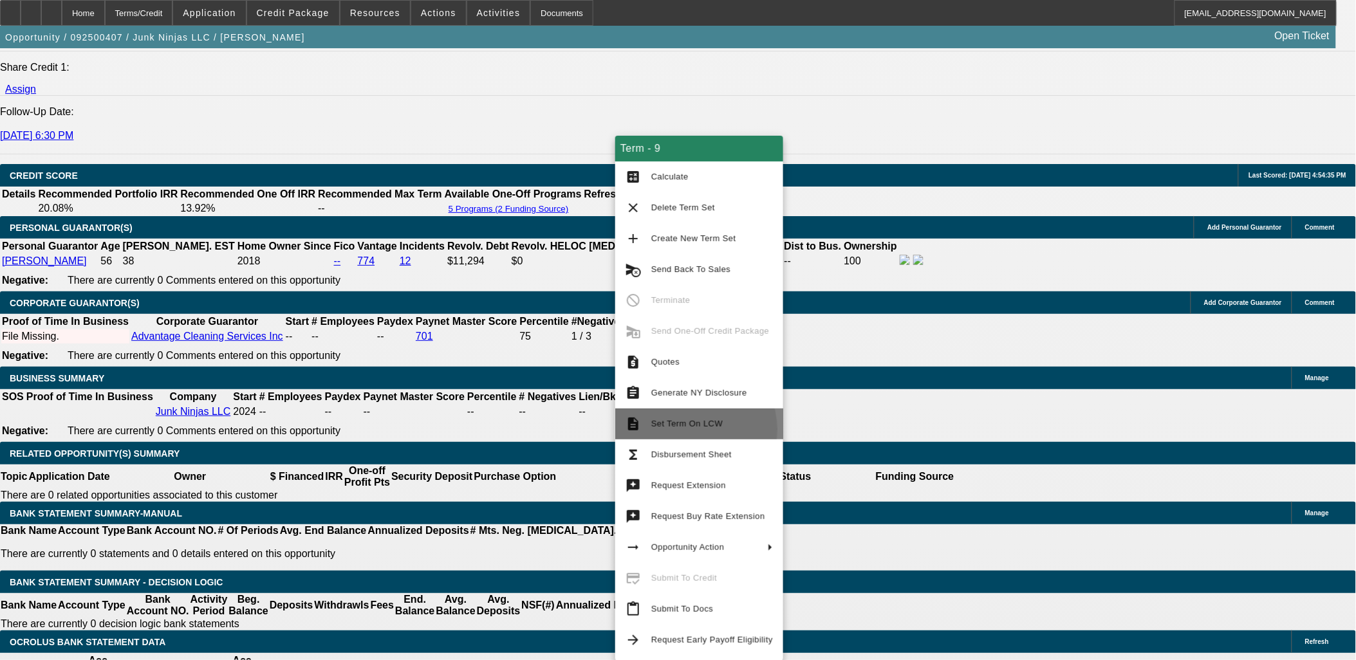
click at [683, 429] on span "Set Term On LCW" at bounding box center [712, 423] width 122 height 15
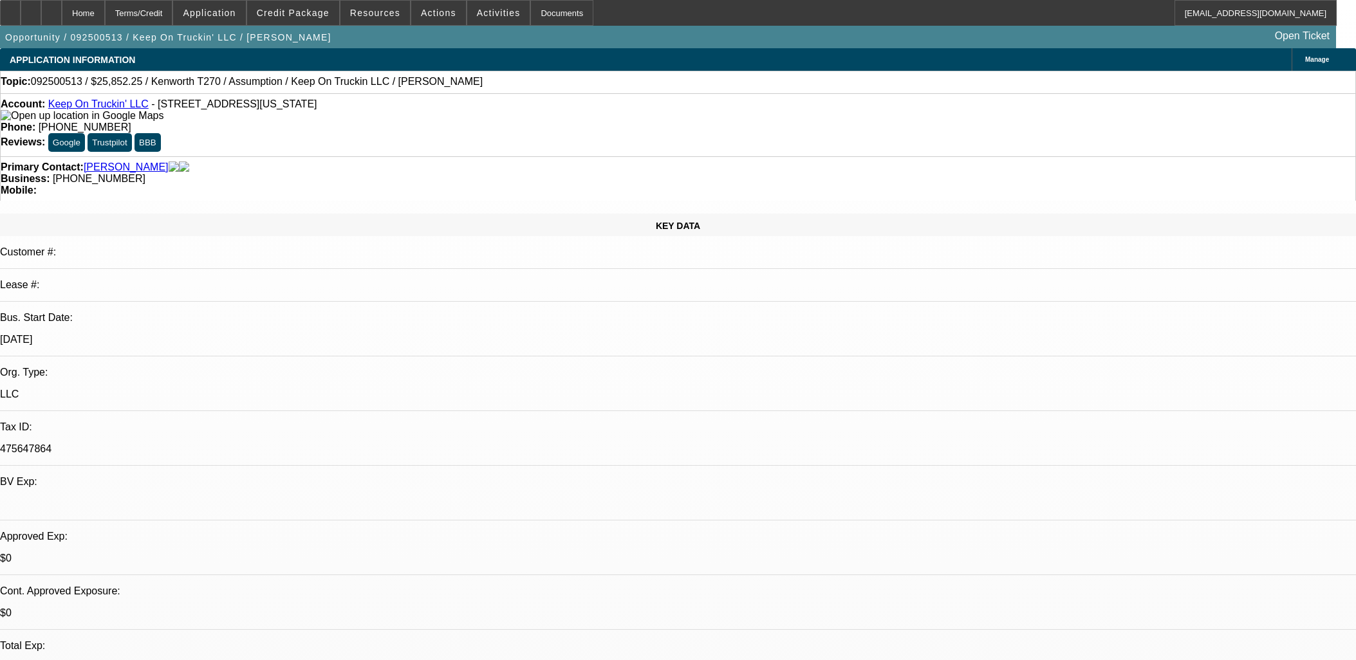
select select "0"
select select "2"
select select "0"
select select "4"
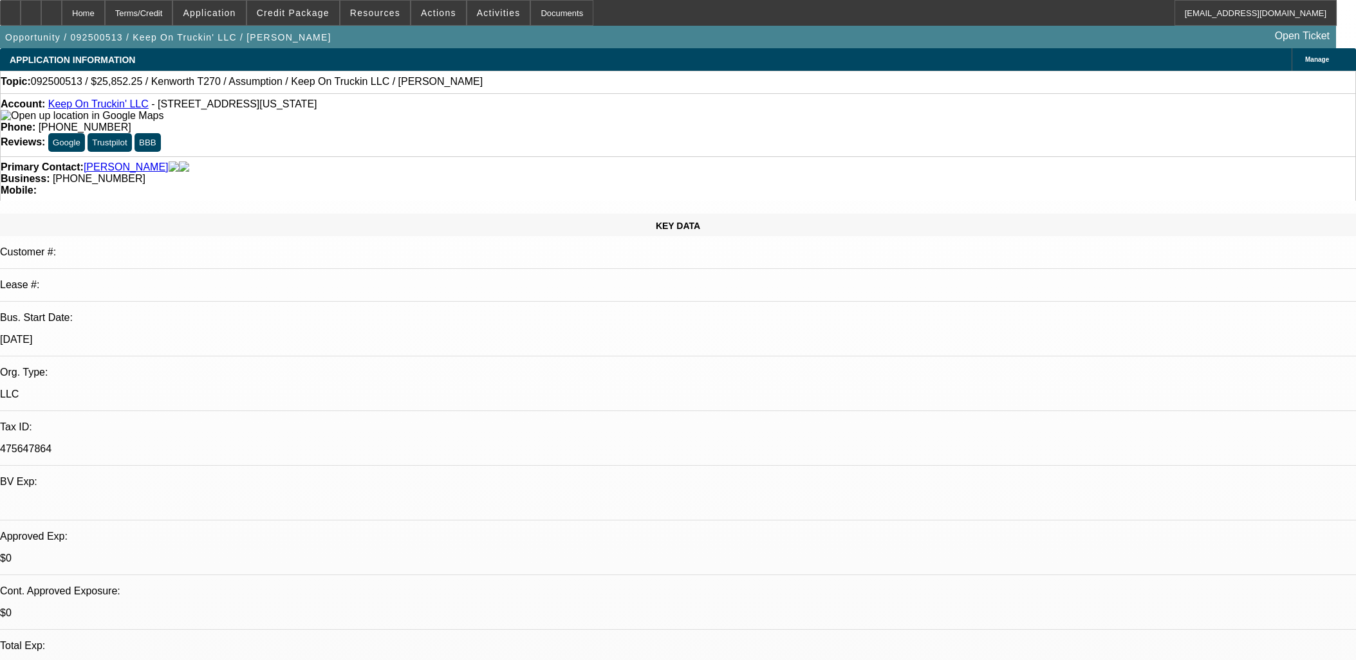
select select "0"
select select "2"
select select "0"
select select "5"
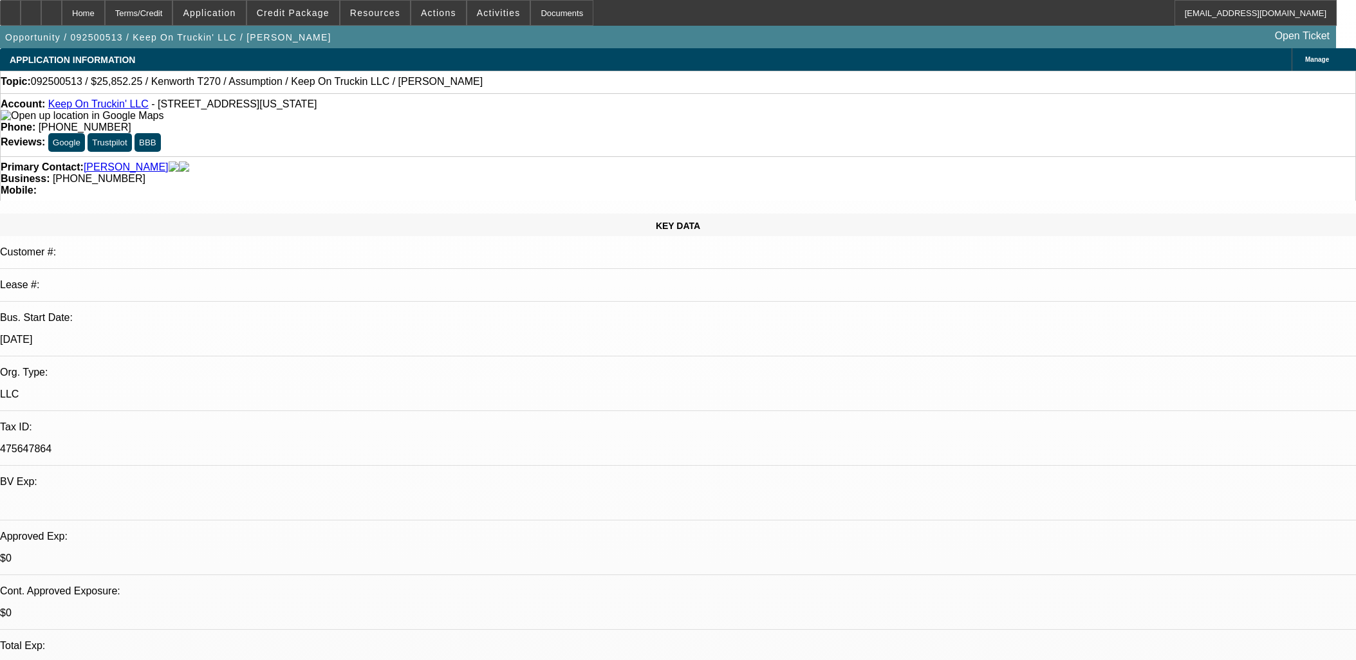
scroll to position [1716, 0]
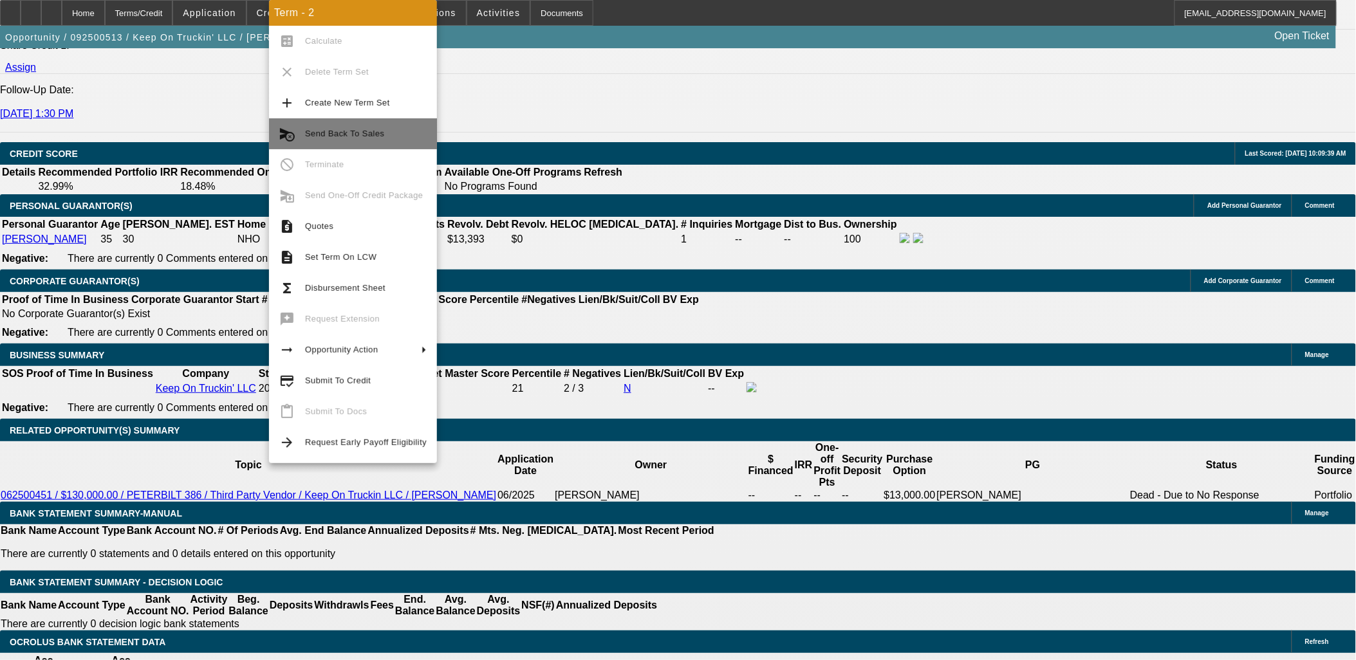
click at [344, 138] on span "Send Back To Sales" at bounding box center [366, 133] width 122 height 15
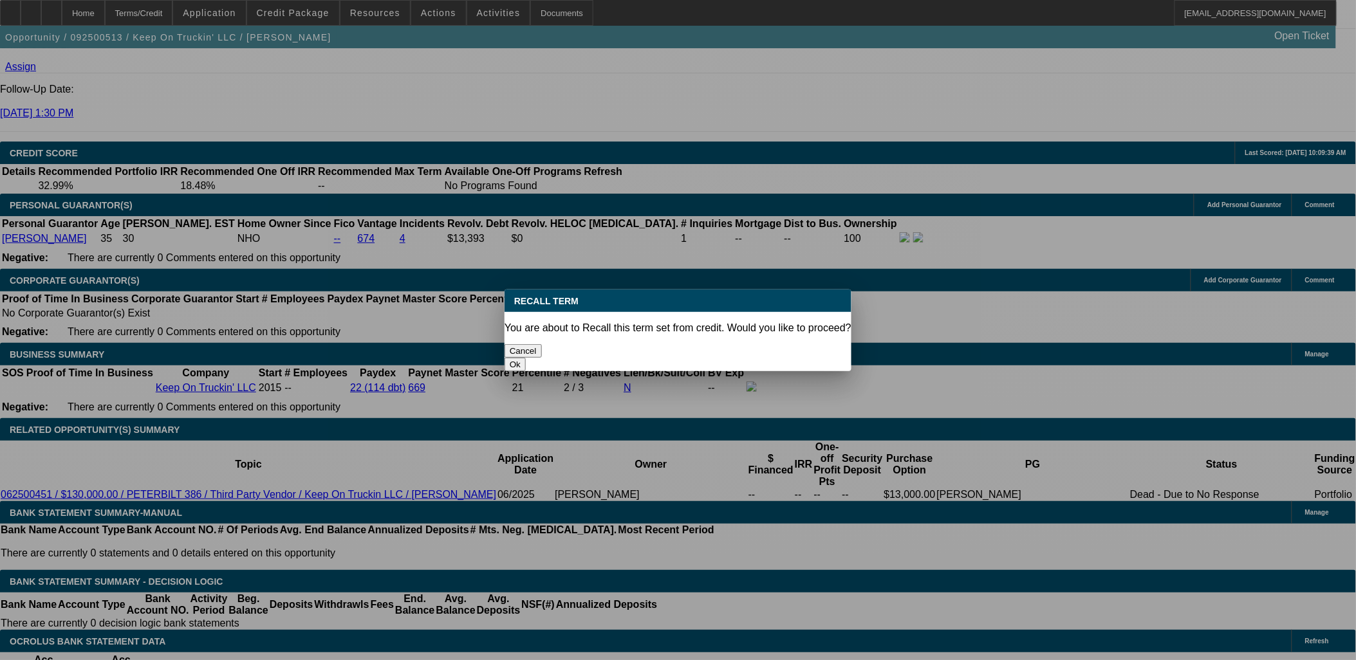
scroll to position [0, 0]
click at [526, 358] on button "Ok" at bounding box center [515, 365] width 21 height 14
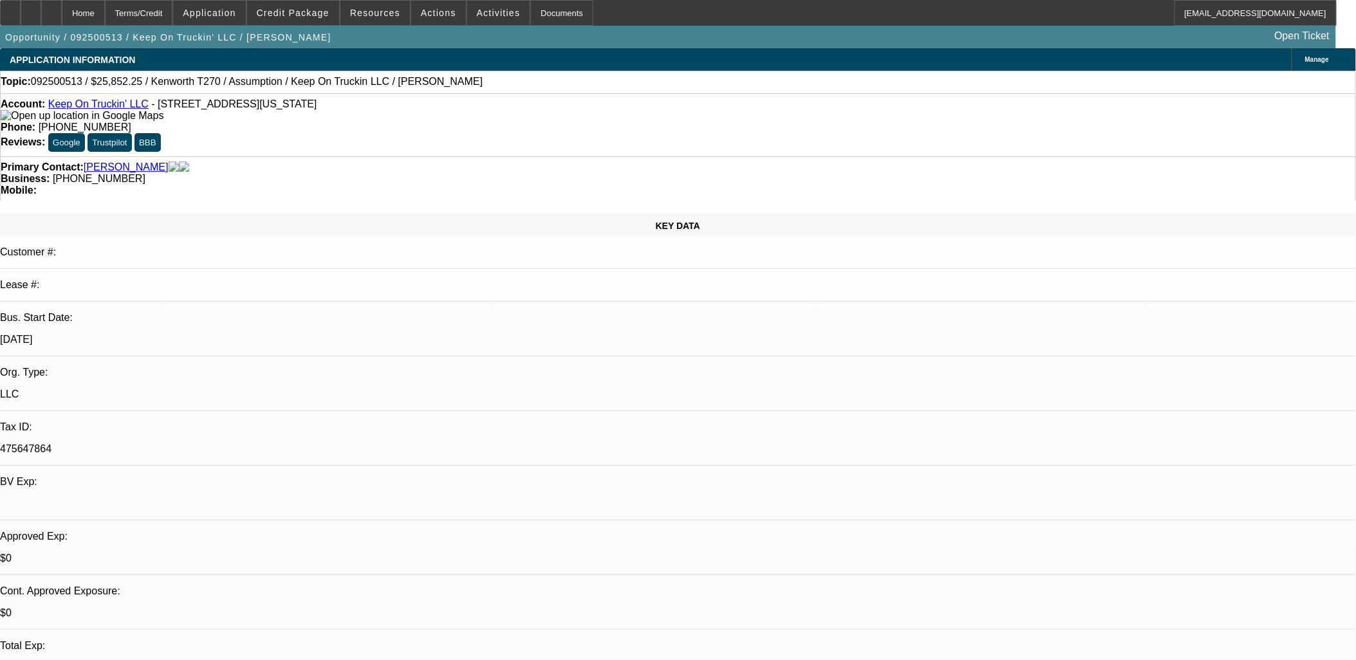
drag, startPoint x: 717, startPoint y: 387, endPoint x: 724, endPoint y: 382, distance: 8.4
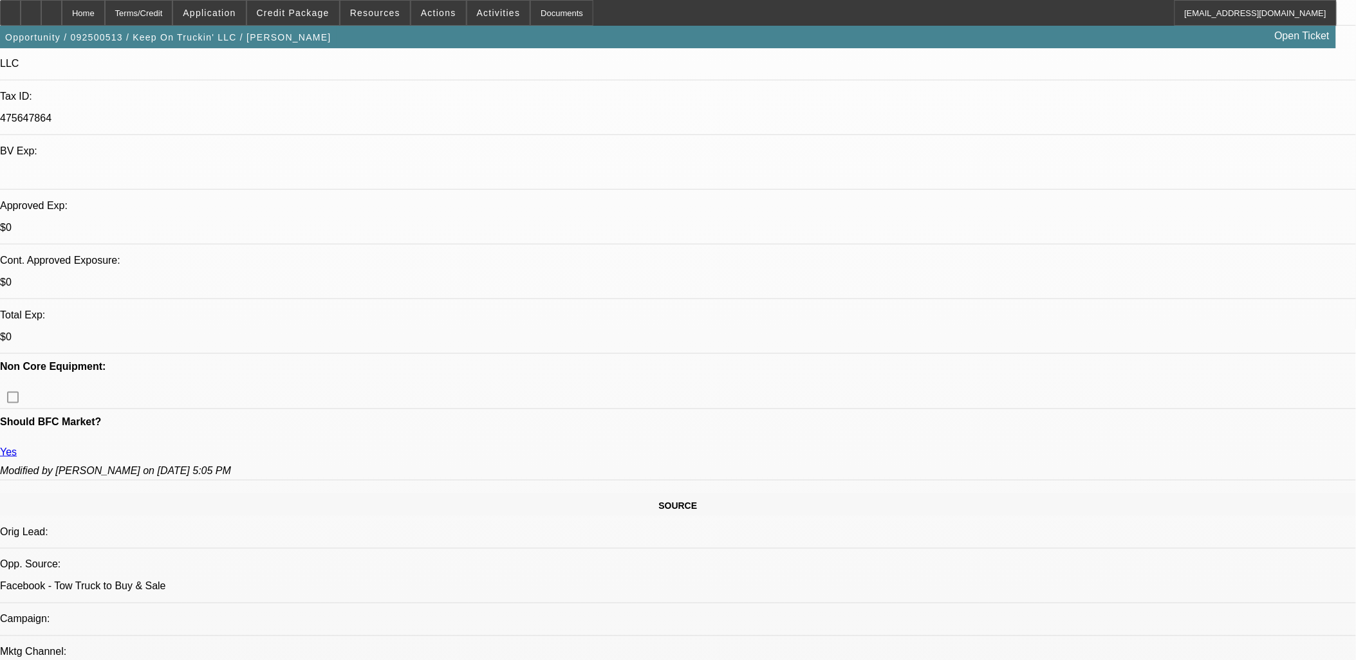
scroll to position [71, 0]
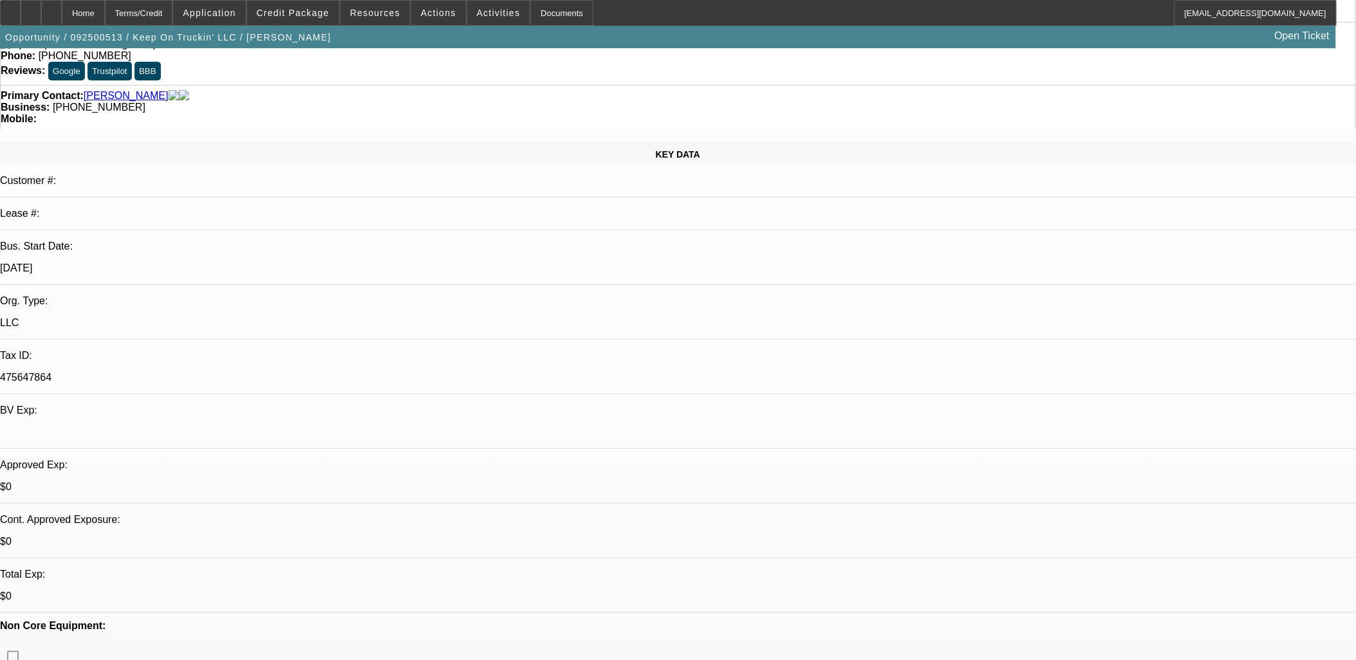
type textarea "back"
select select "0"
select select "2"
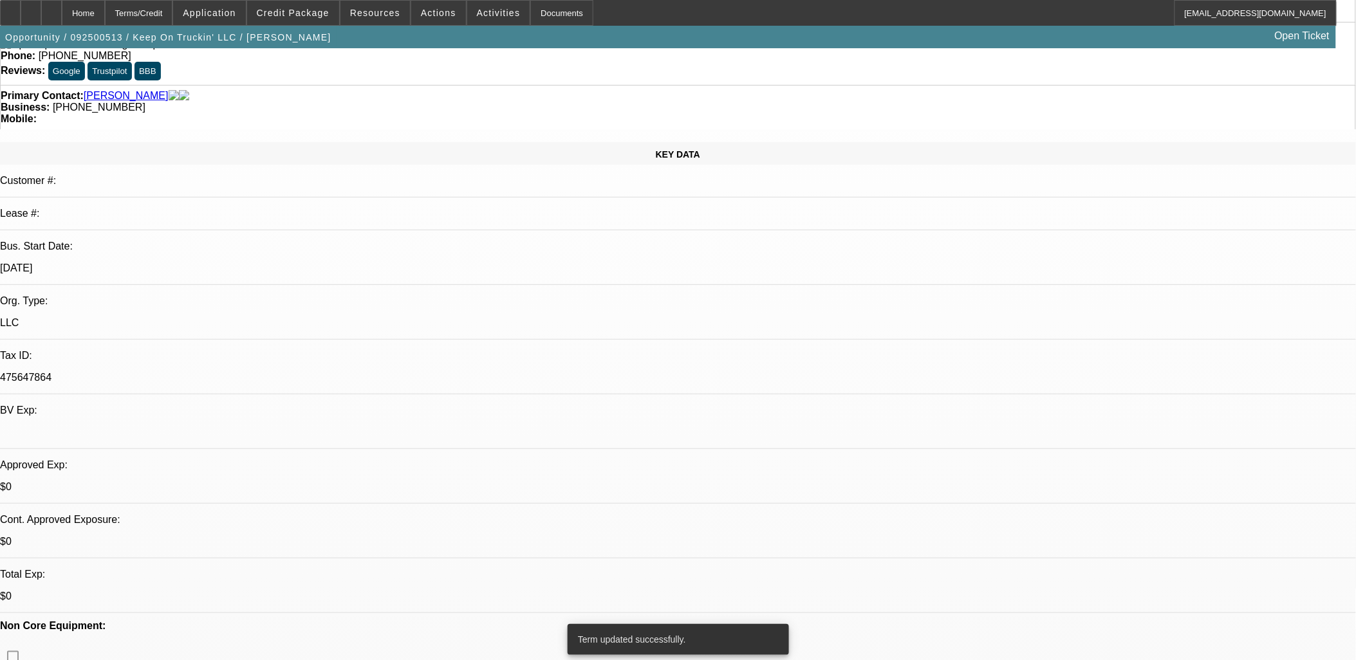
select select "2"
select select "0"
select select "4"
select select "0"
select select "2"
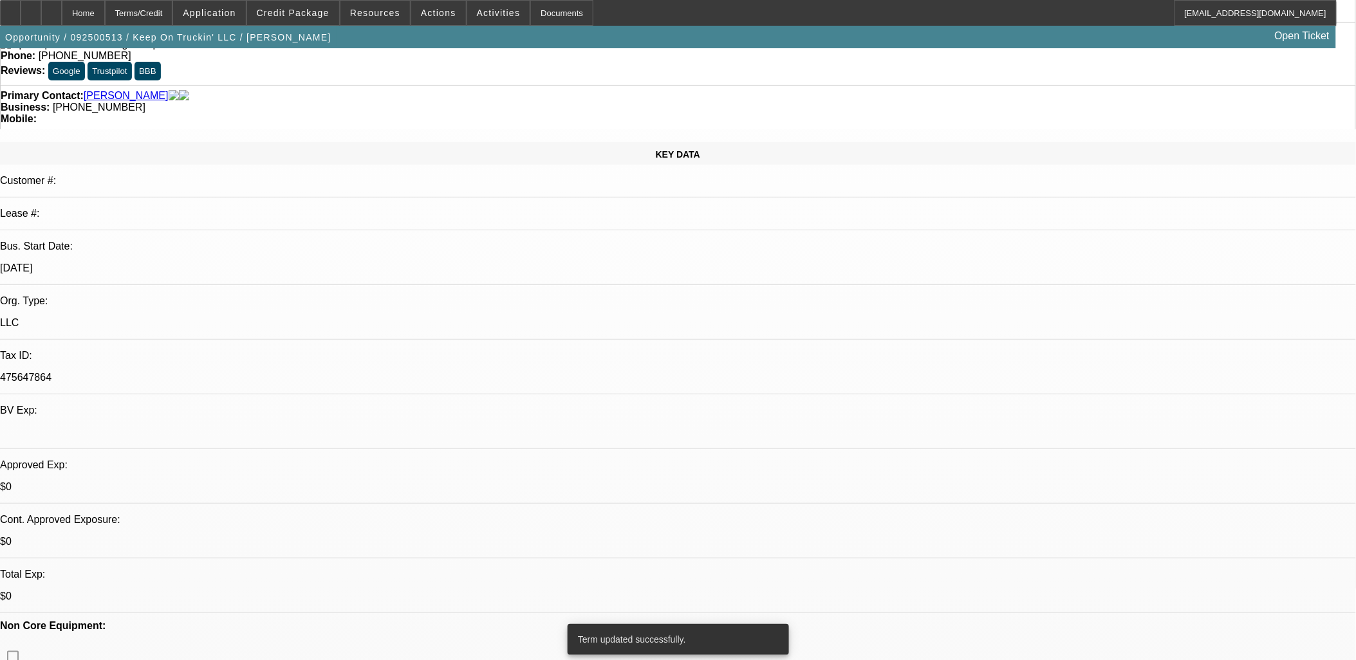
select select "2"
select select "0"
select select "4"
select select "0"
select select "2"
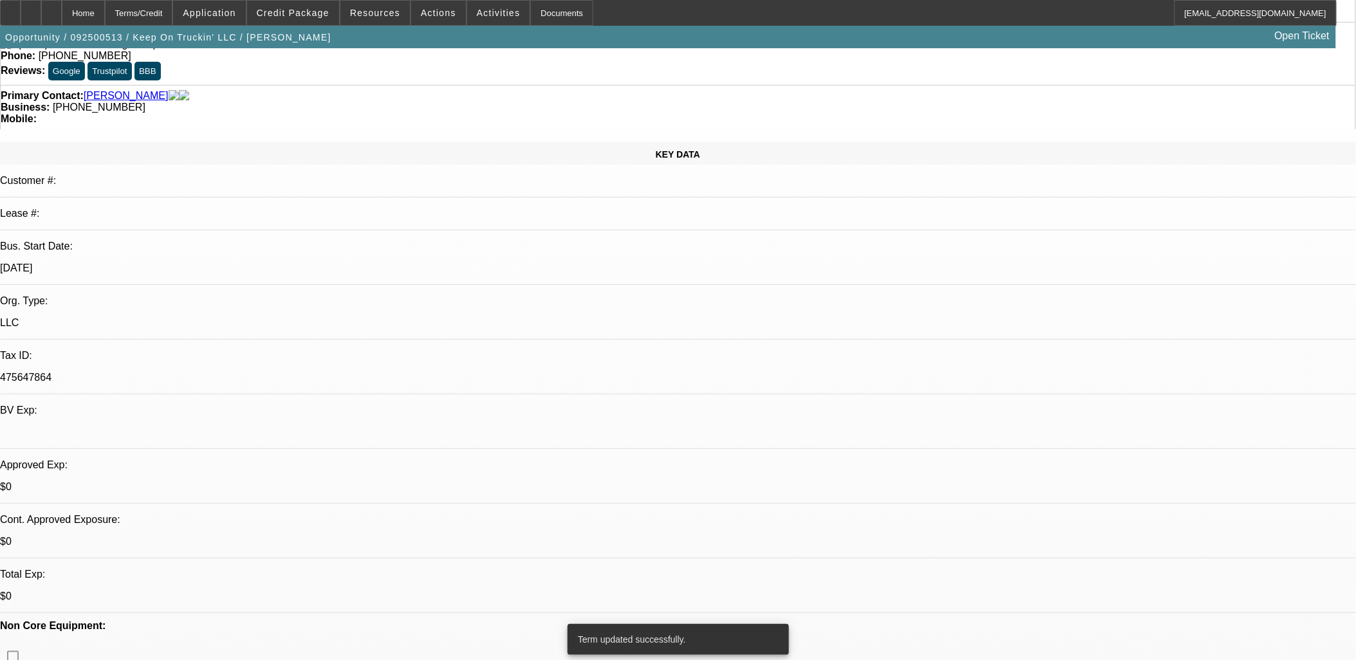
select select "2"
select select "0"
select select "4"
select select "0"
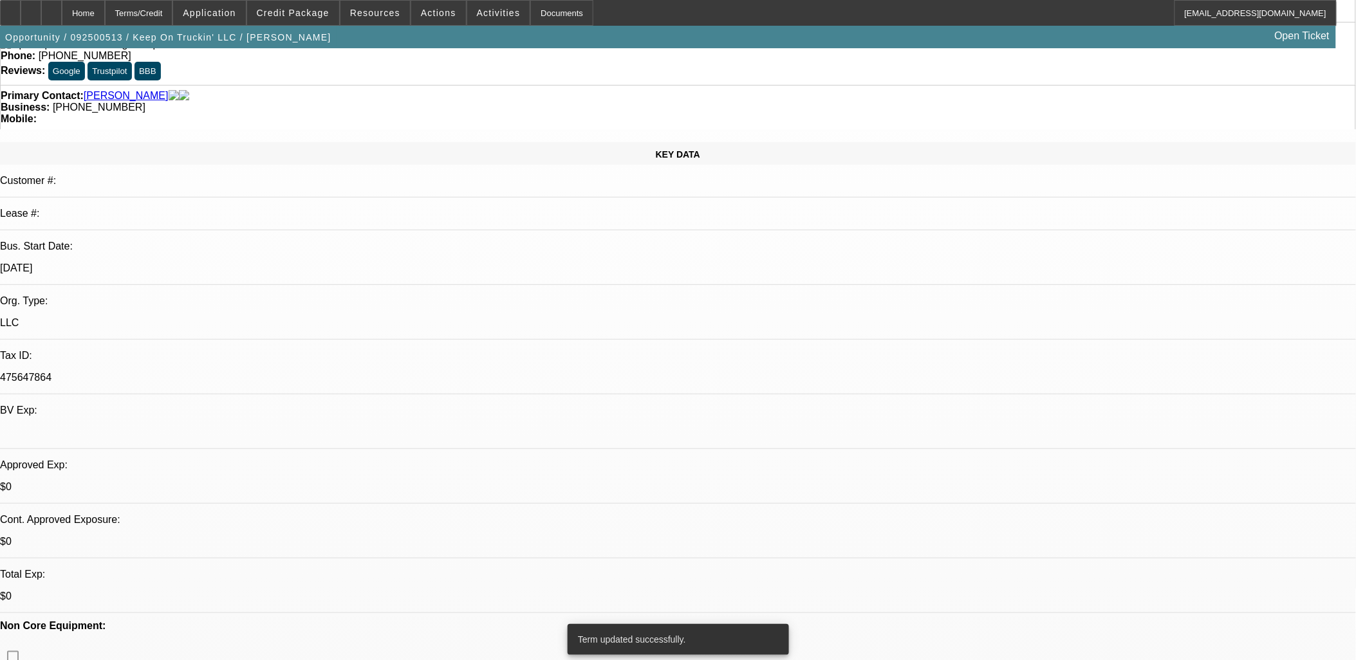
select select "2"
select select "0"
select select "5"
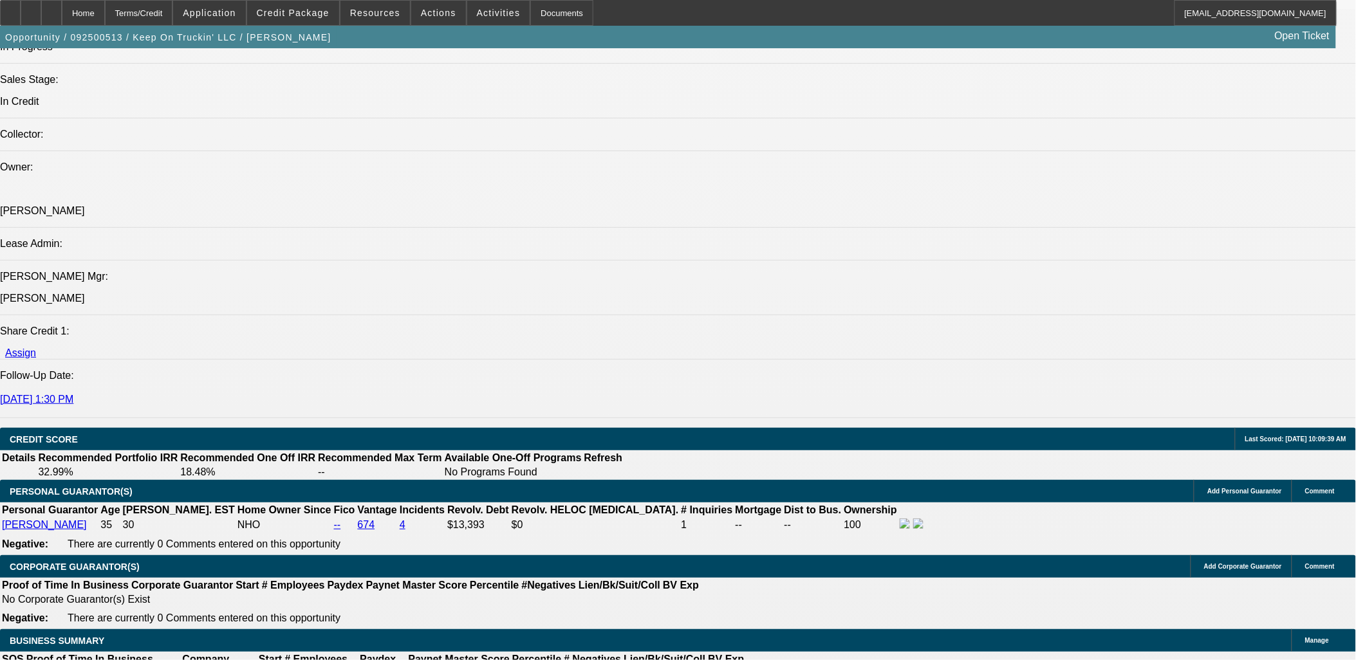
scroll to position [340, 0]
drag, startPoint x: 938, startPoint y: 475, endPoint x: 920, endPoint y: 424, distance: 54.3
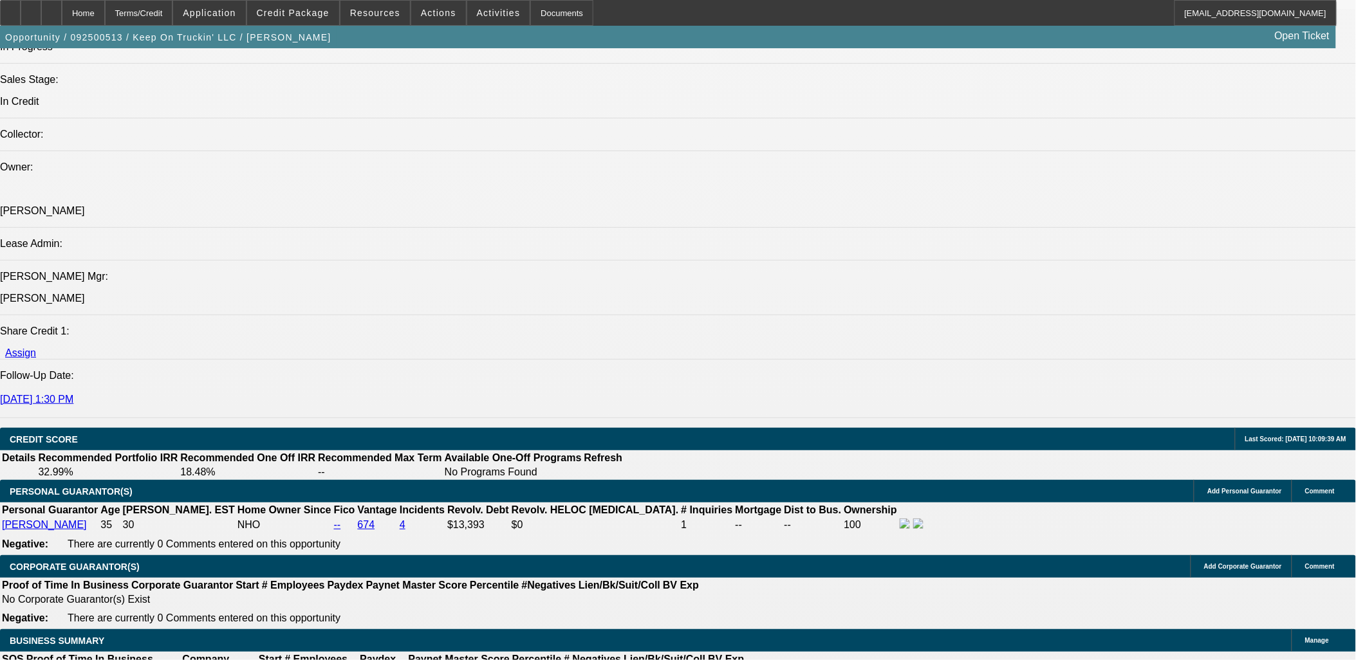
drag, startPoint x: 942, startPoint y: 472, endPoint x: 910, endPoint y: 413, distance: 66.8
copy div "[PERSON_NAME], owner of Keep On Truckin' LLC, is steadily growing her operation…"
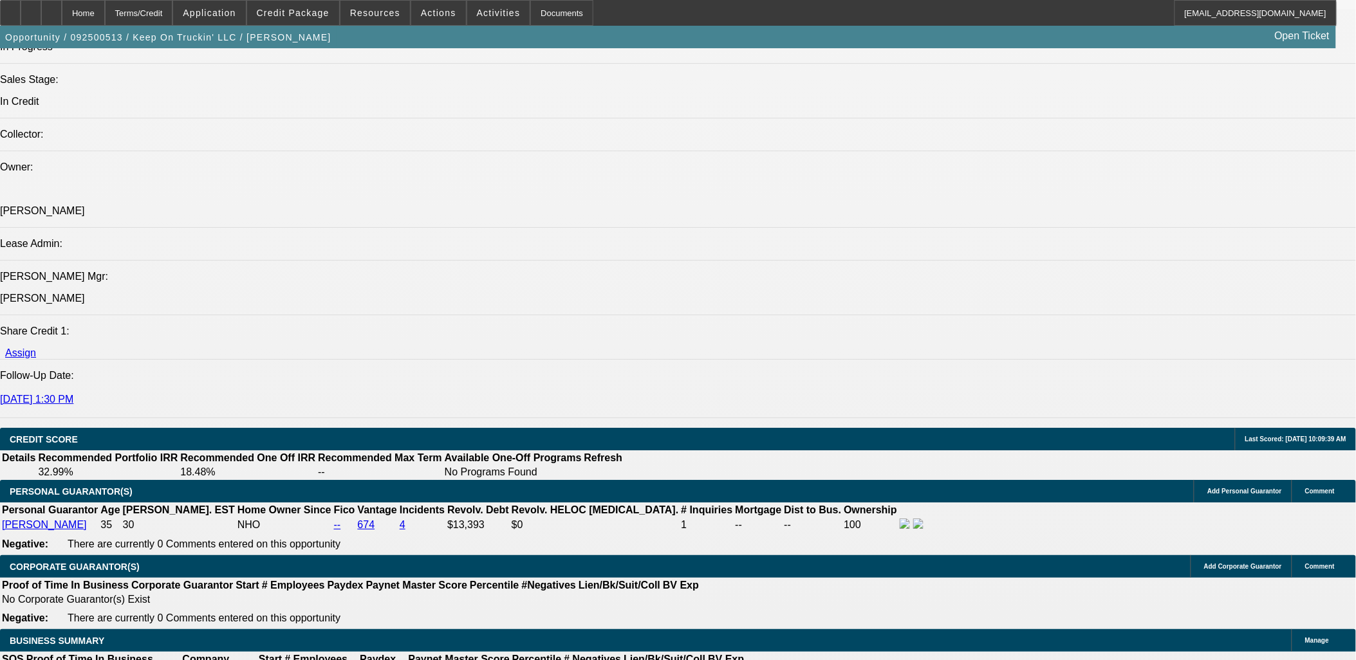
radio input "true"
paste textarea "[PERSON_NAME], owner of Keep On Truckin' LLC, is steadily growing her operation…"
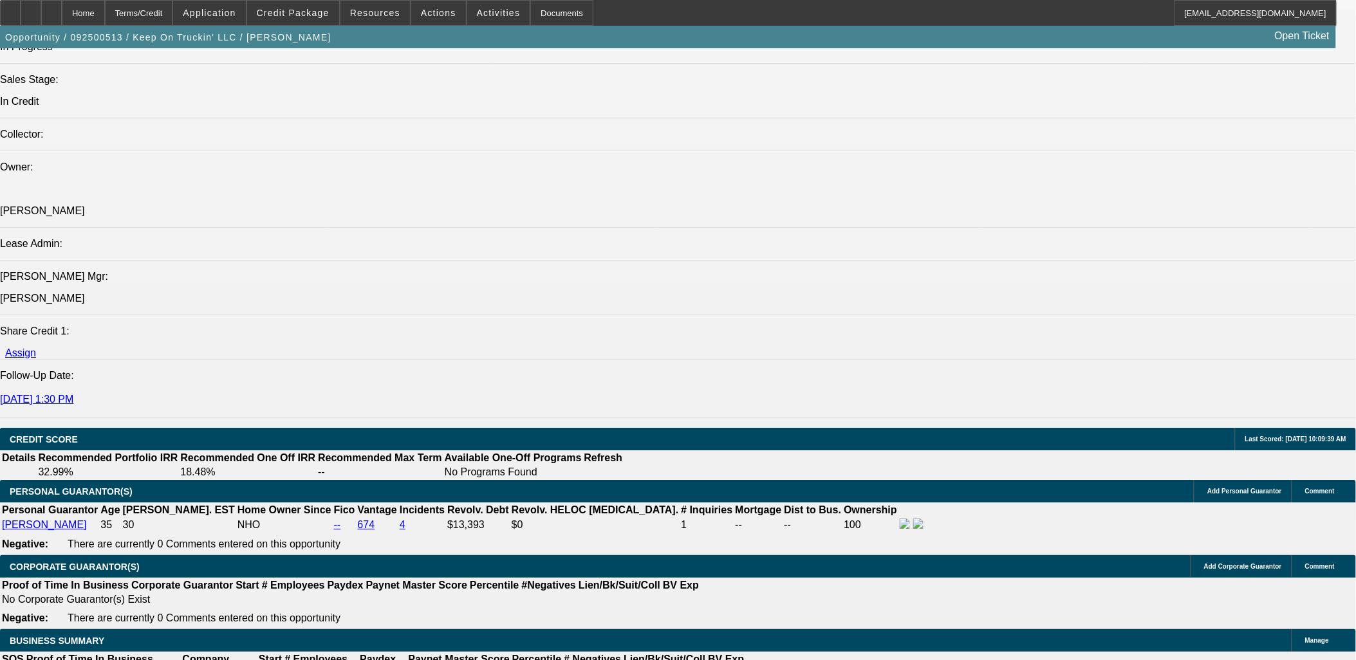
type textarea "[PERSON_NAME], owner of Keep On Truckin' LLC, is steadily growing her operation…"
radio input "true"
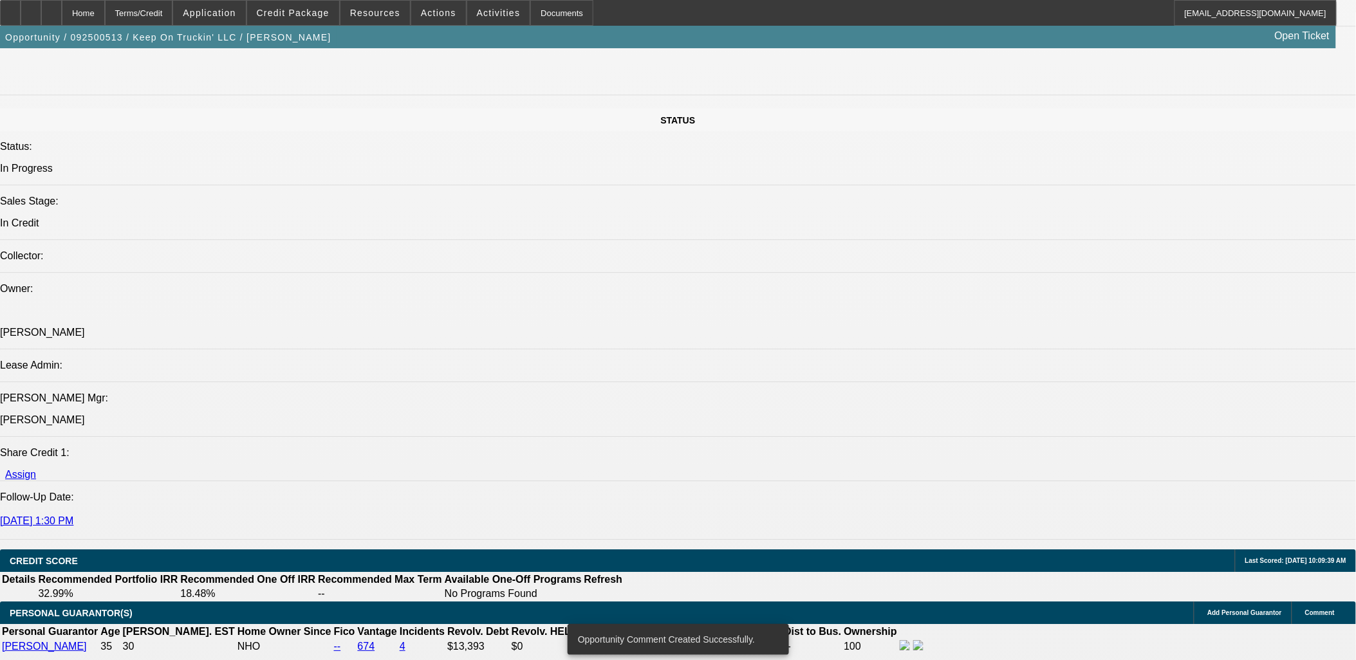
scroll to position [1359, 0]
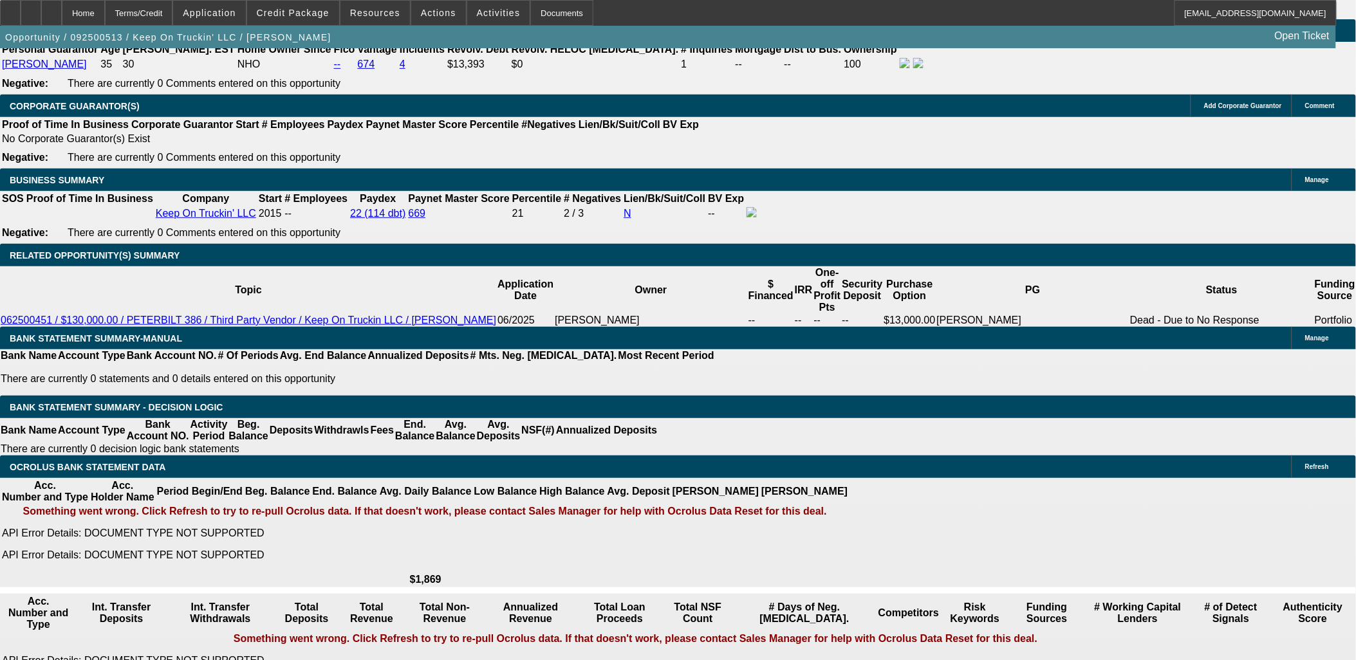
scroll to position [1859, 0]
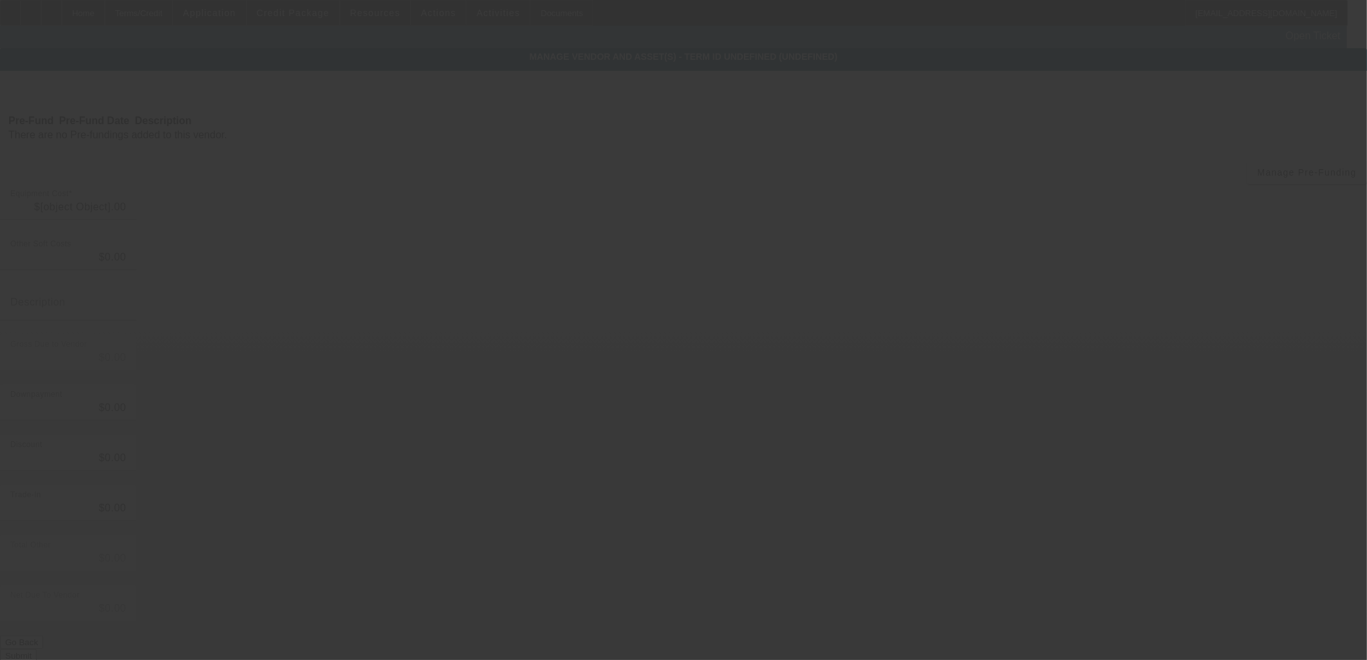
type input "$47,000.00"
type input "$21,147.75"
type input "$25,852.25"
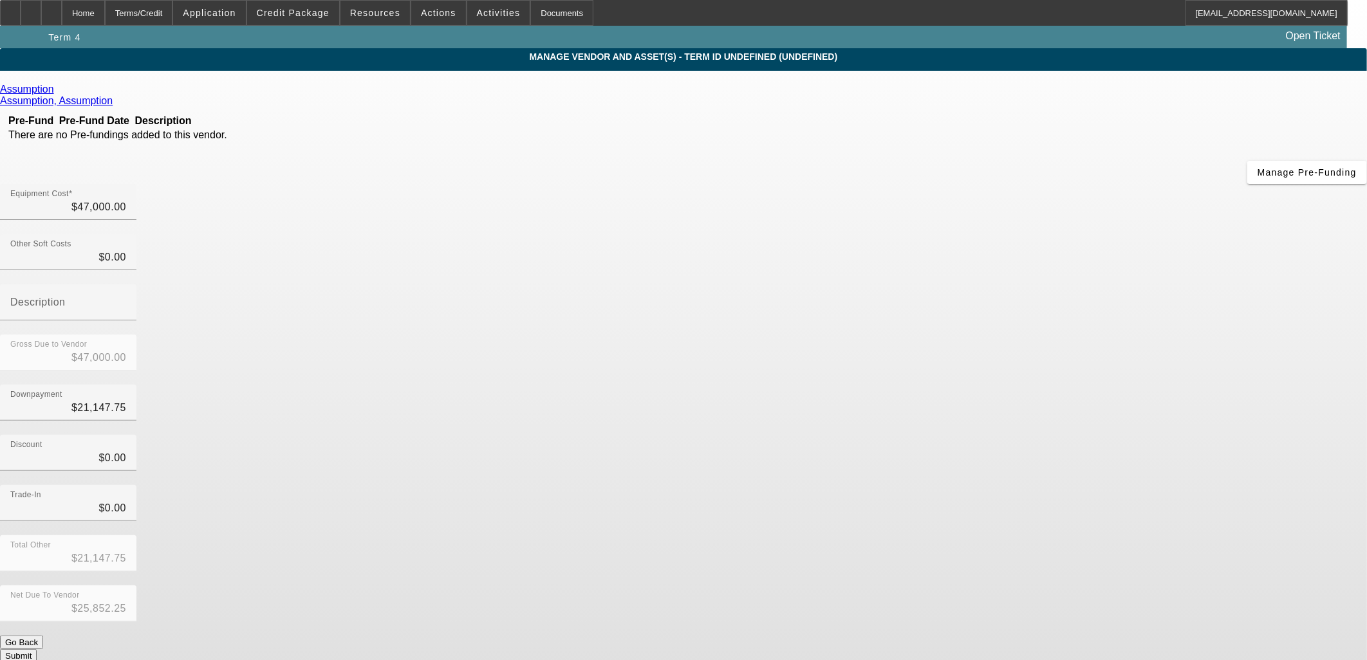
click at [366, 86] on div "Assumption" at bounding box center [683, 90] width 1367 height 12
click at [57, 95] on icon at bounding box center [57, 89] width 0 height 11
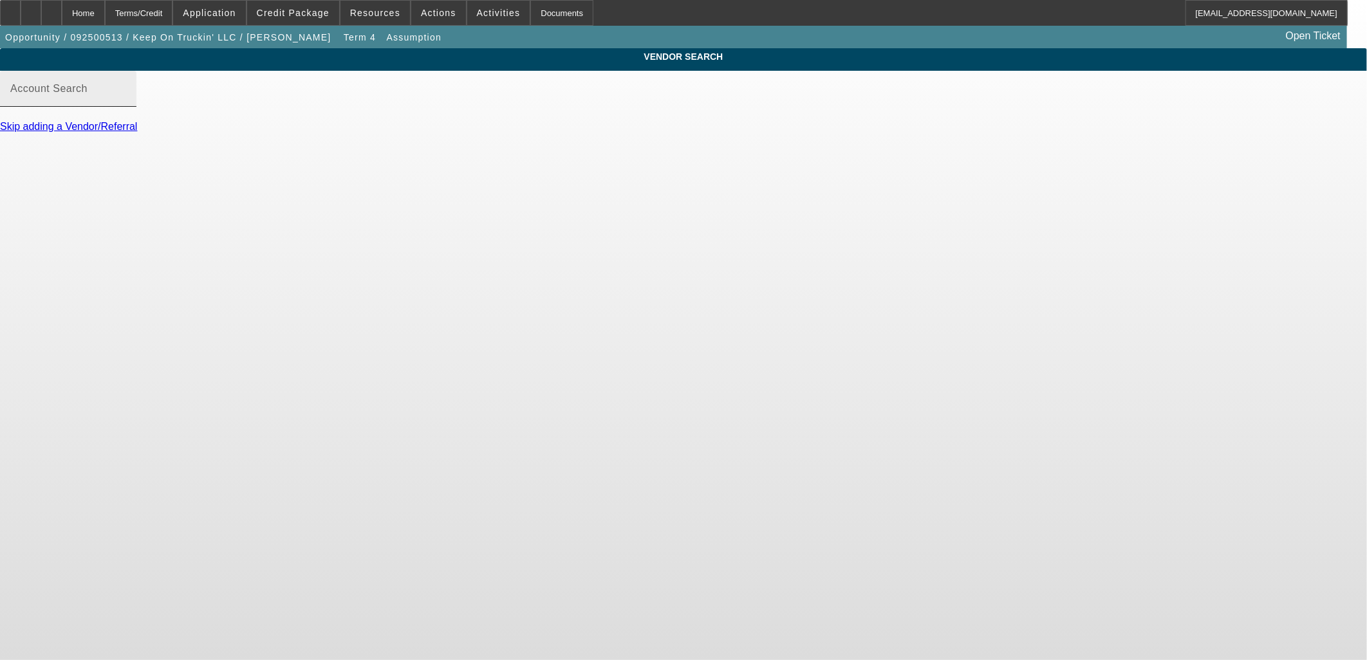
click at [126, 102] on input "Account Search" at bounding box center [68, 93] width 116 height 15
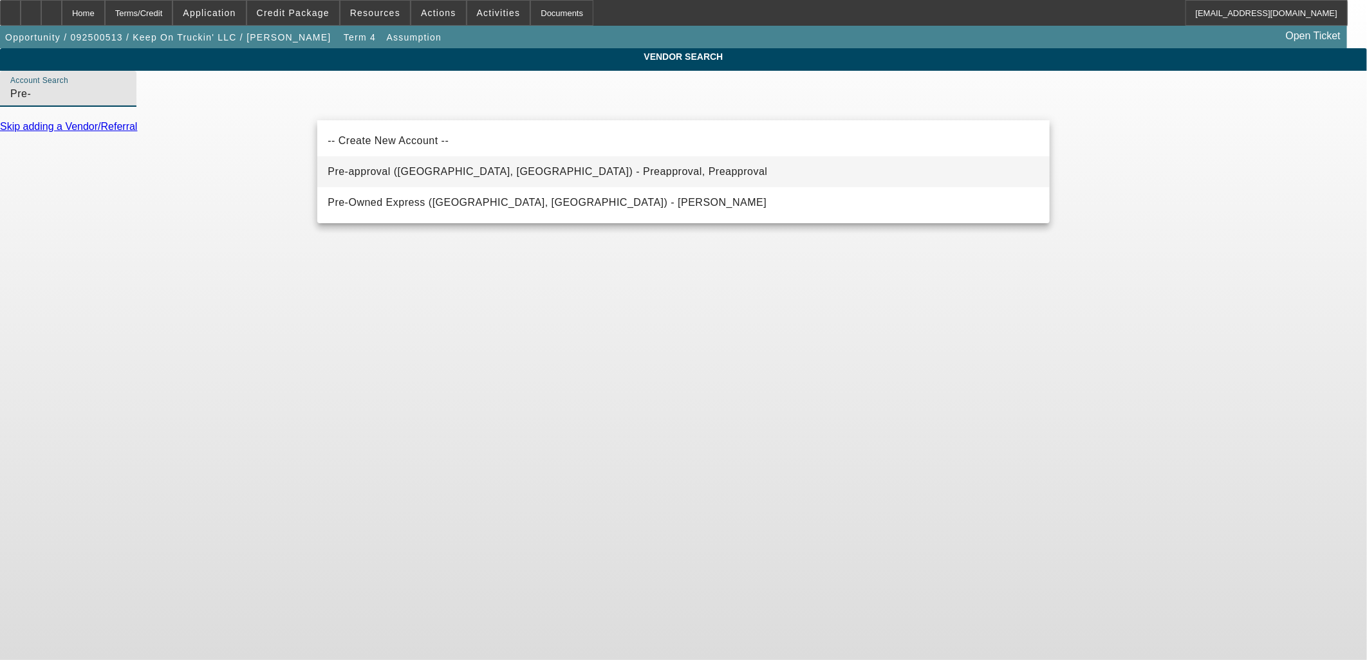
click at [349, 165] on span "Pre-approval ([GEOGRAPHIC_DATA], [GEOGRAPHIC_DATA]) - Preapproval, Preapproval" at bounding box center [548, 171] width 440 height 15
type input "Pre-approval ([GEOGRAPHIC_DATA], [GEOGRAPHIC_DATA]) - Preapproval, Preapproval"
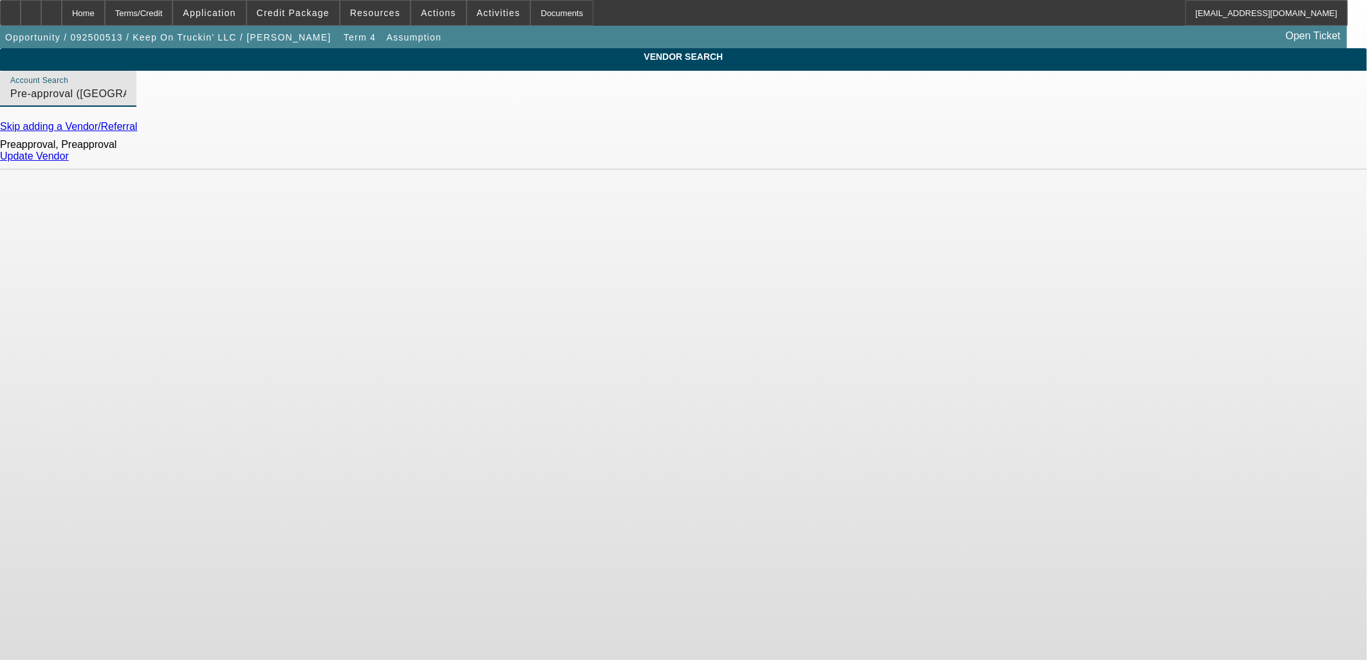
click at [69, 160] on link "Update Vendor" at bounding box center [34, 156] width 69 height 11
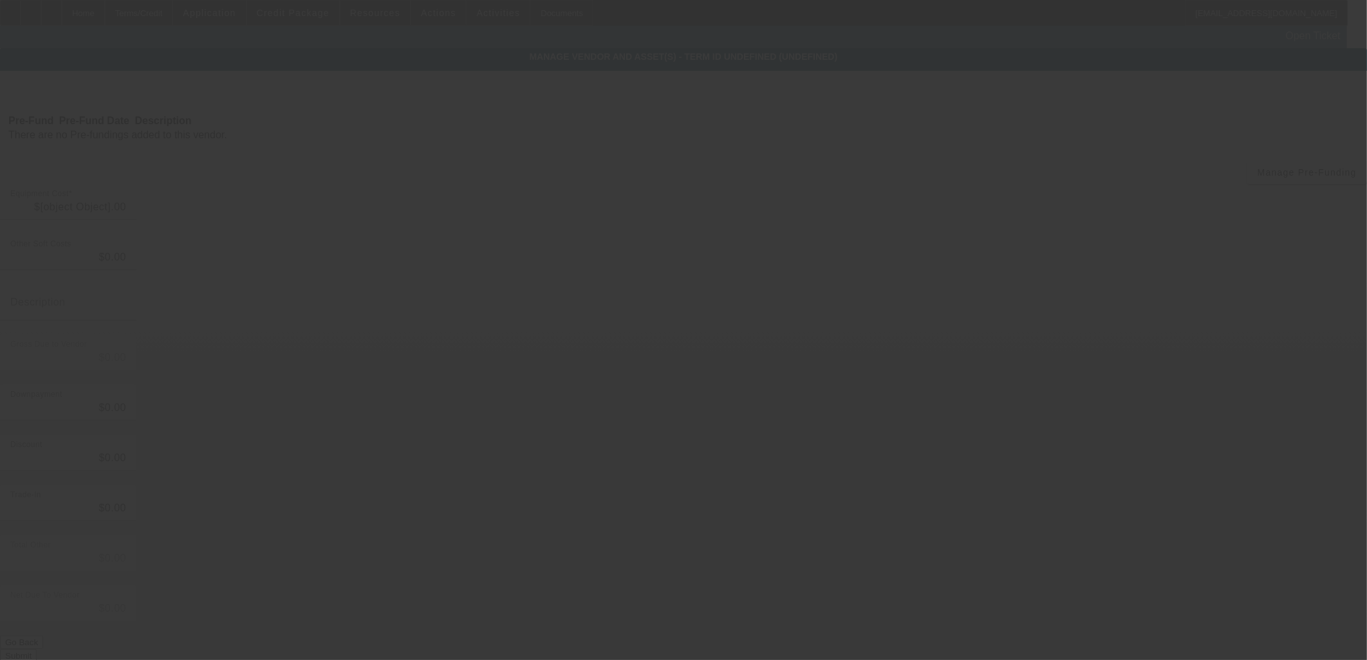
type input "$47,000.00"
type input "$21,147.75"
type input "$25,852.25"
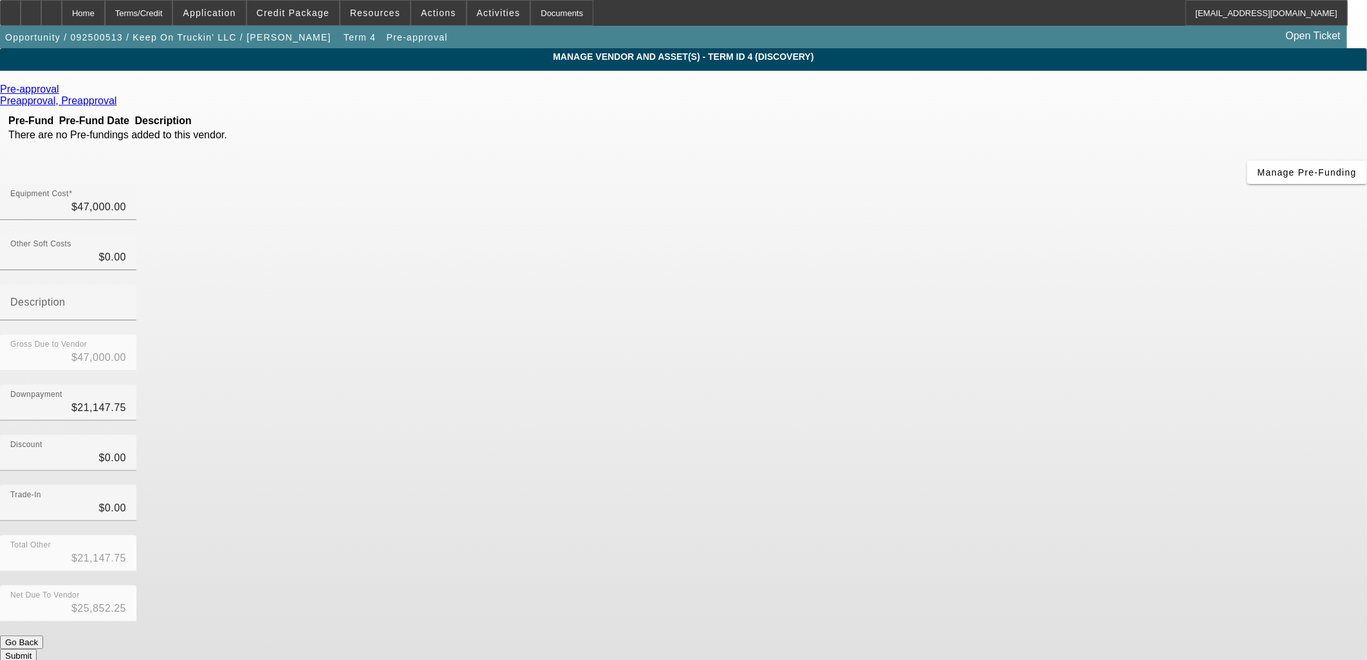
click at [506, 368] on div "Pre-approval Preapproval, Preapproval Pre-Fund Pre-Fund Date Description There …" at bounding box center [683, 373] width 1367 height 579
click at [550, 359] on div "Pre-approval Preapproval, Preapproval Pre-Fund Pre-Fund Date Description There …" at bounding box center [683, 373] width 1367 height 579
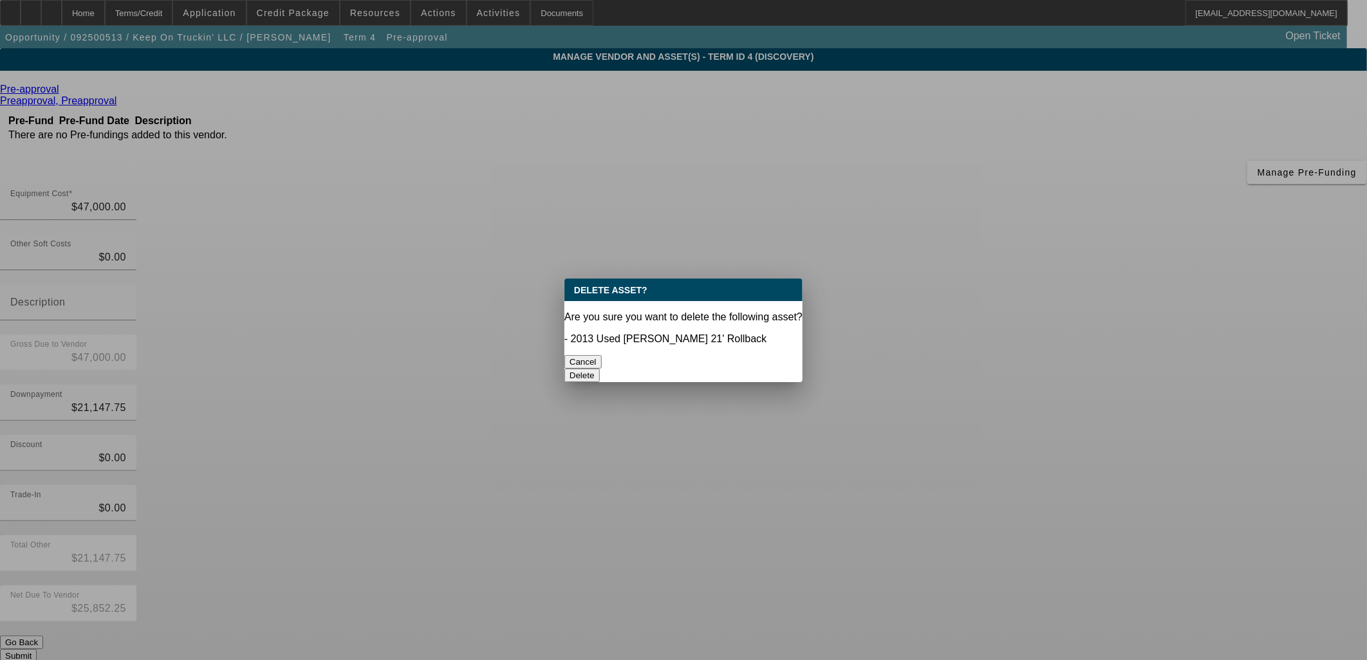
click at [600, 369] on button "Delete" at bounding box center [581, 376] width 35 height 14
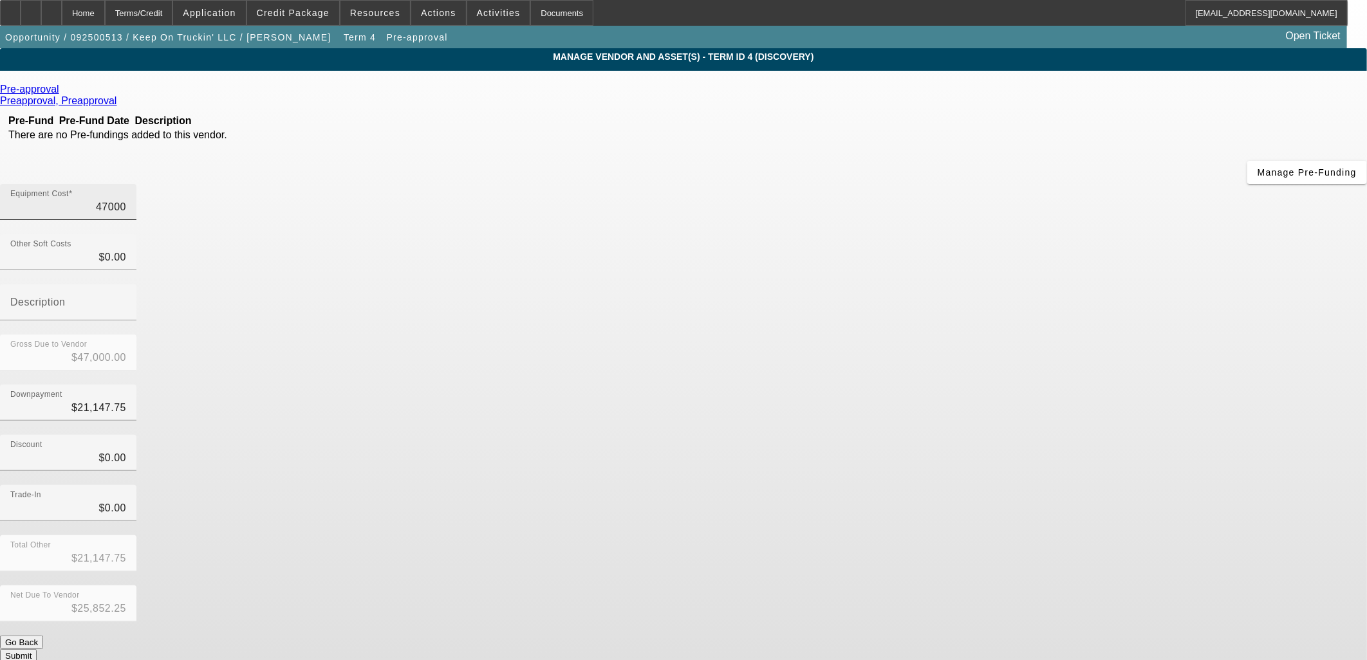
click at [126, 200] on input "47000" at bounding box center [68, 207] width 116 height 15
type input "5"
type input "$5.00"
type input "$-21,142.75"
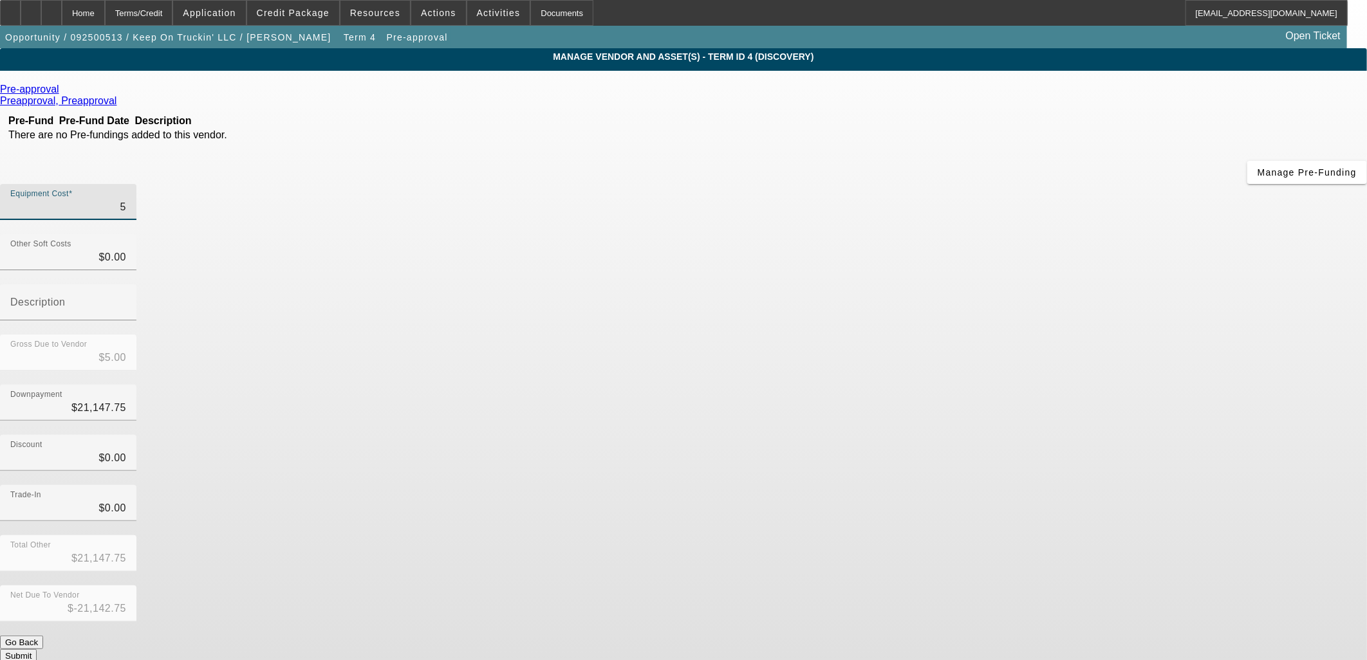
type input "50"
type input "$50.00"
type input "$-21,097.75"
type input "500"
type input "$500.00"
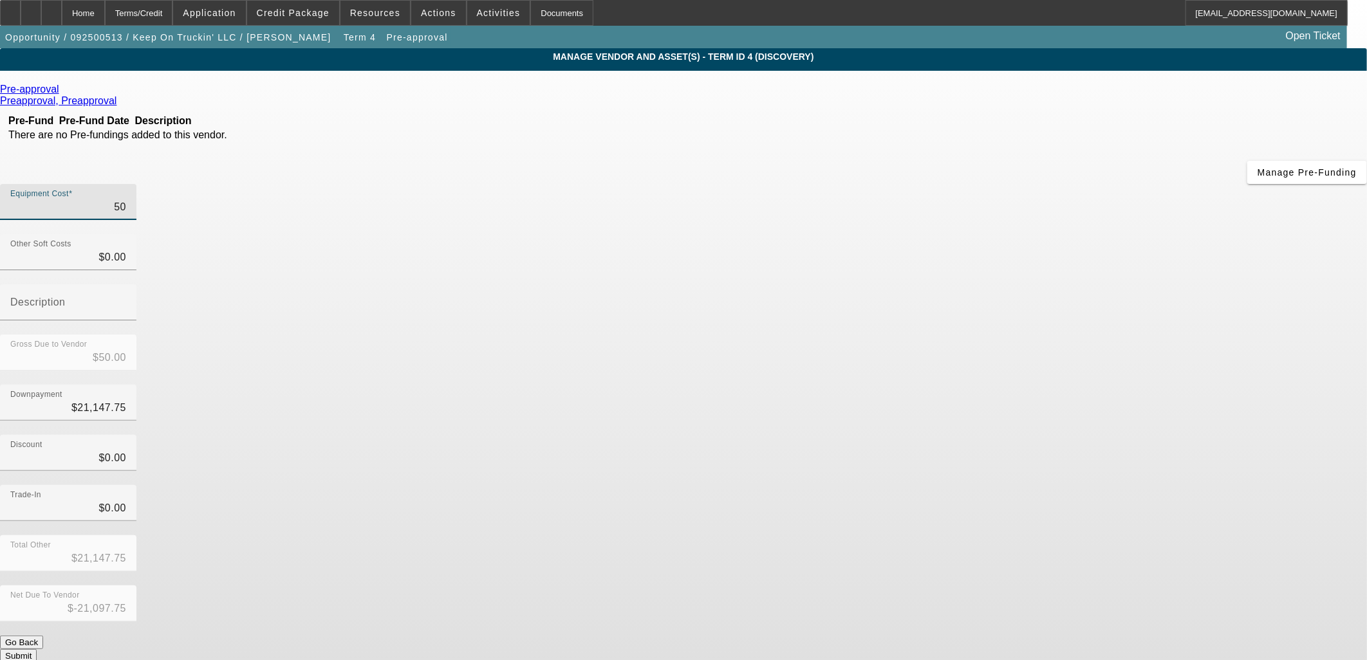
type input "$-20,647.75"
type input "5000"
type input "$5,000.00"
type input "$-16,147.75"
type input "50000"
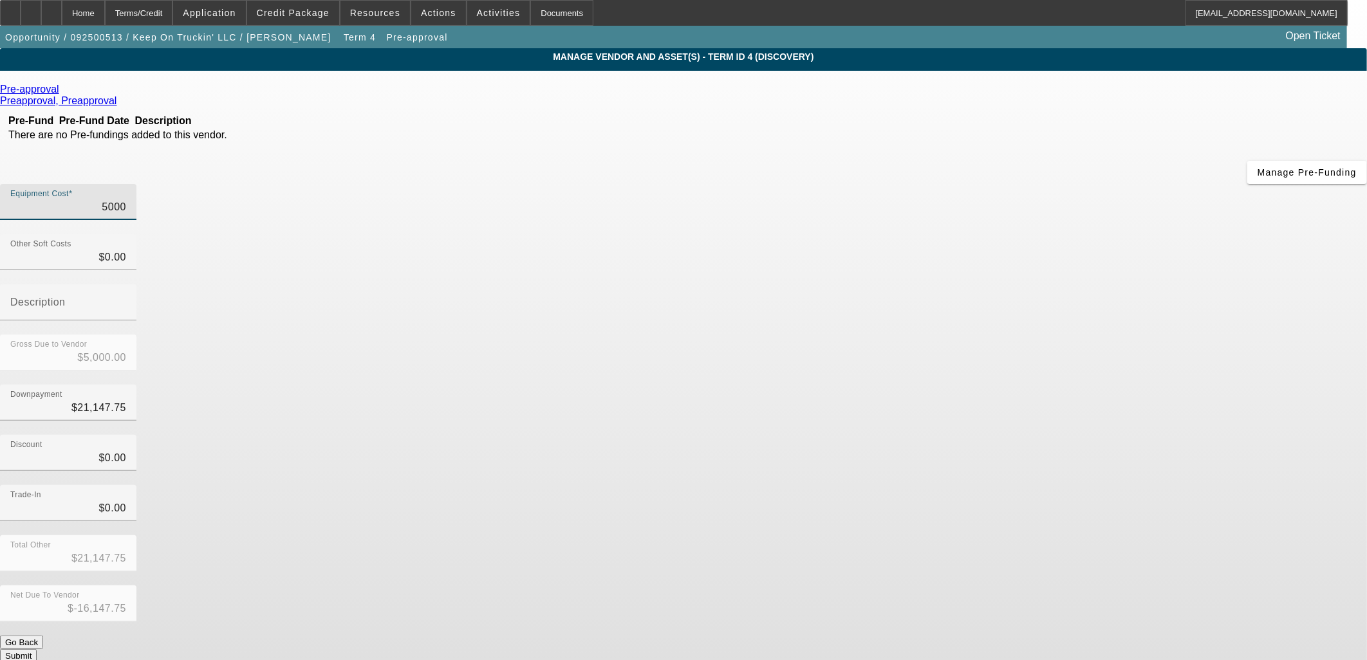
type input "$50,000.00"
type input "$28,852.25"
type input "$50,000.00"
click at [126, 385] on div "Downpayment $21,147.75" at bounding box center [68, 403] width 116 height 36
type input "21147.75"
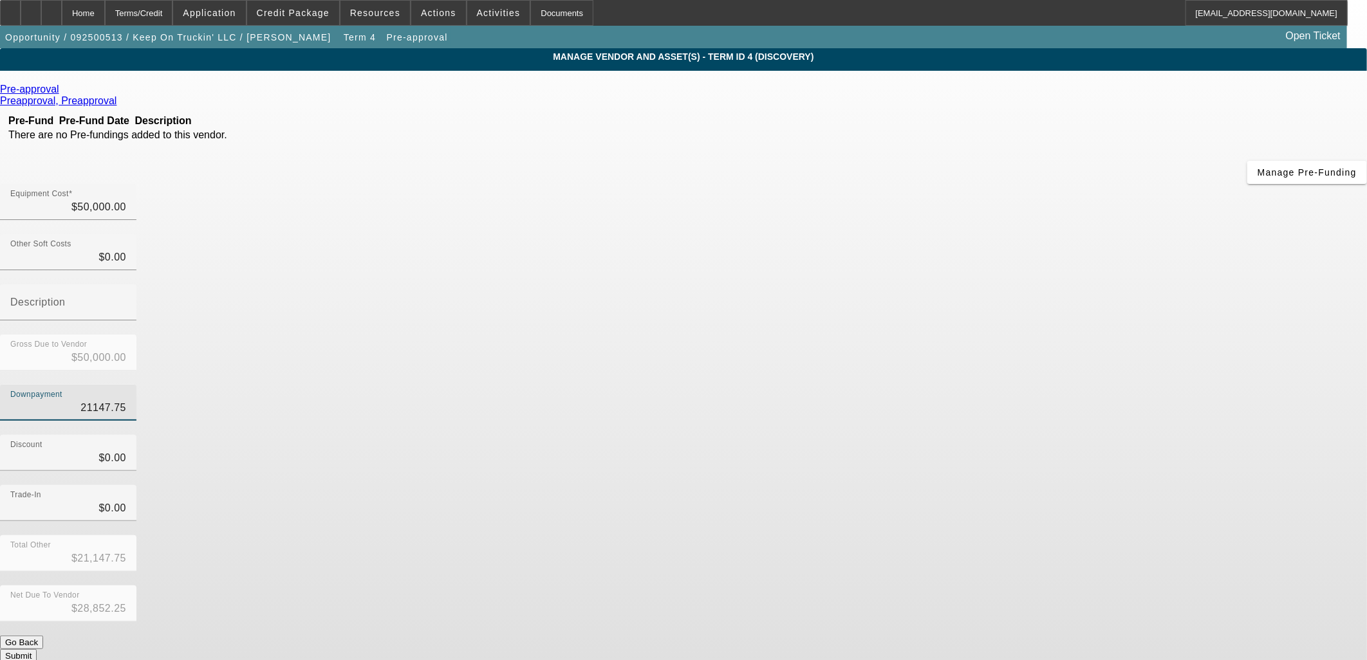
click at [126, 400] on input "21147.75" at bounding box center [68, 407] width 116 height 15
type input "$0.00"
type input "$50,000.00"
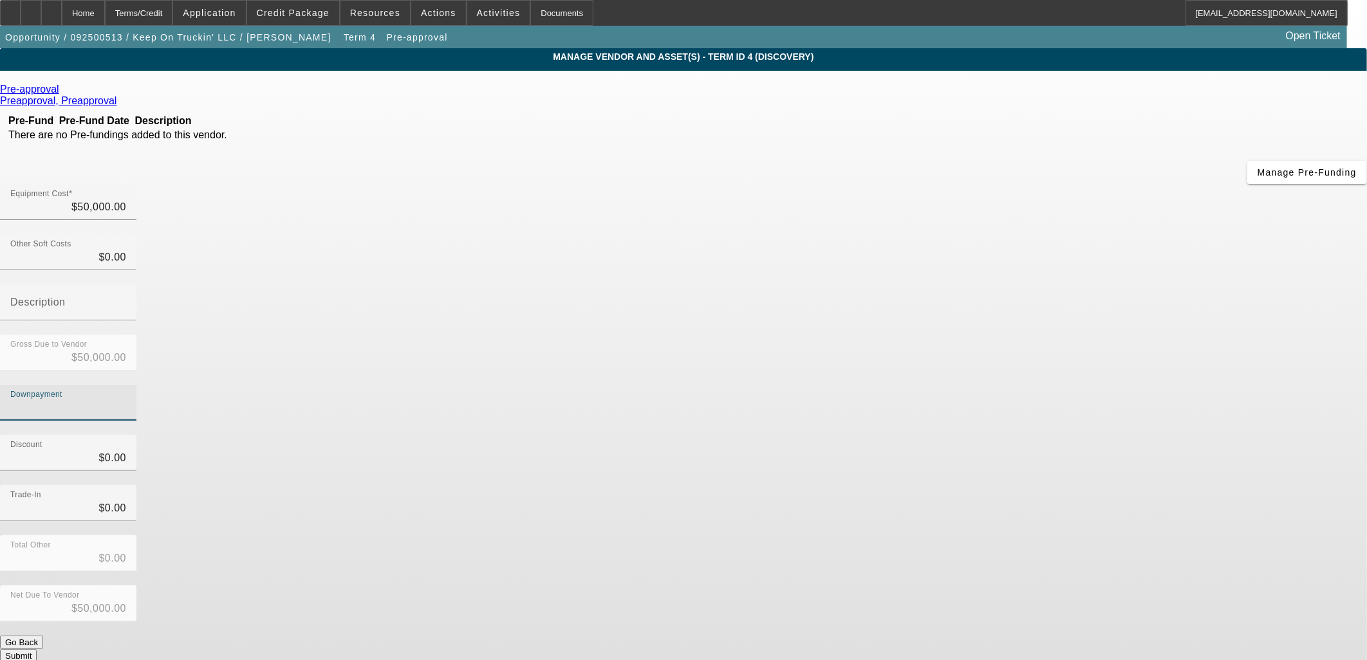
drag, startPoint x: 940, startPoint y: 271, endPoint x: 963, endPoint y: 326, distance: 59.4
click at [944, 385] on div "Downpayment" at bounding box center [683, 410] width 1367 height 50
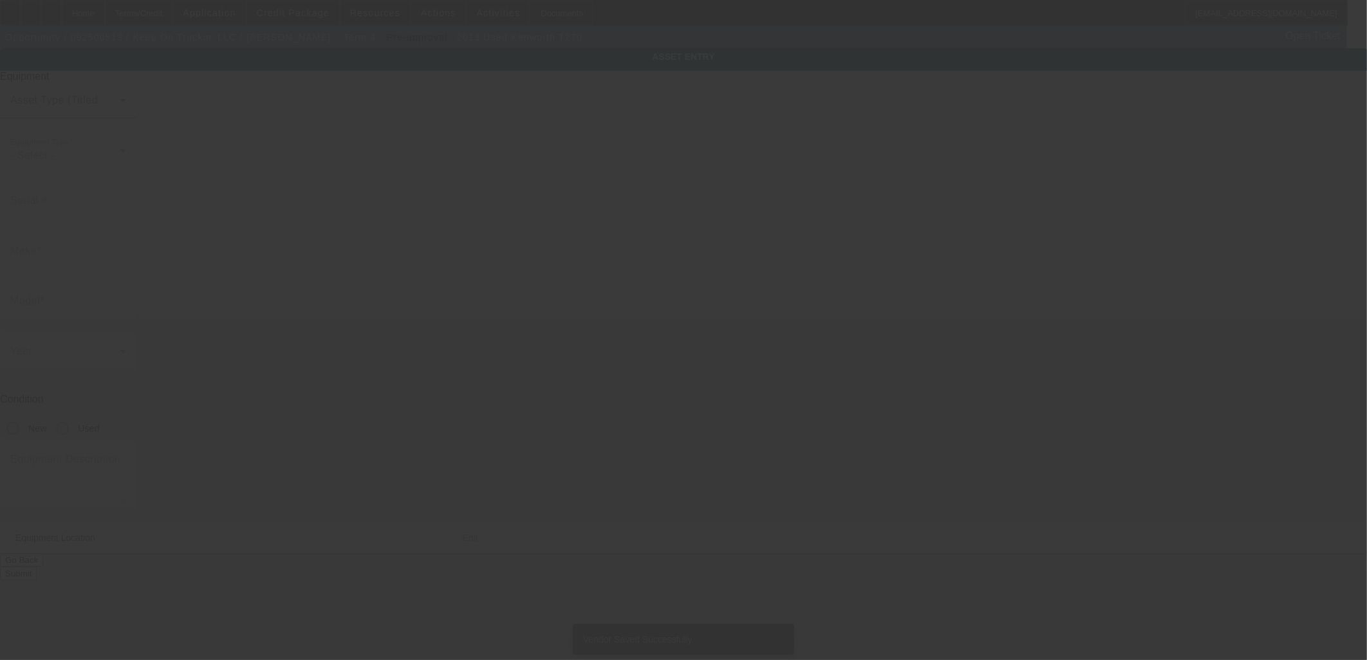
type input "2NKHHM6X6DM316484"
type input "Kenworth"
type input "T270"
radio input "true"
type textarea "Kenworth T270"
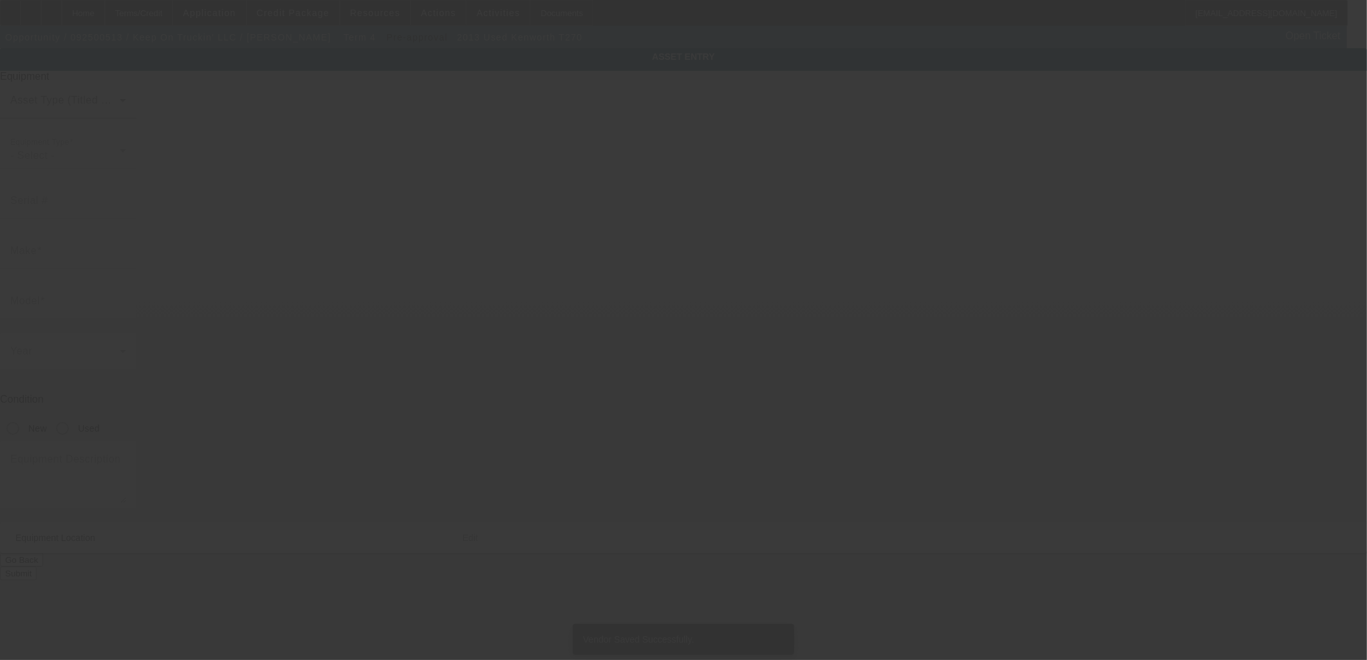
type input "3818 Parallel Pkwy"
type input "Kansas City"
type input "66104"
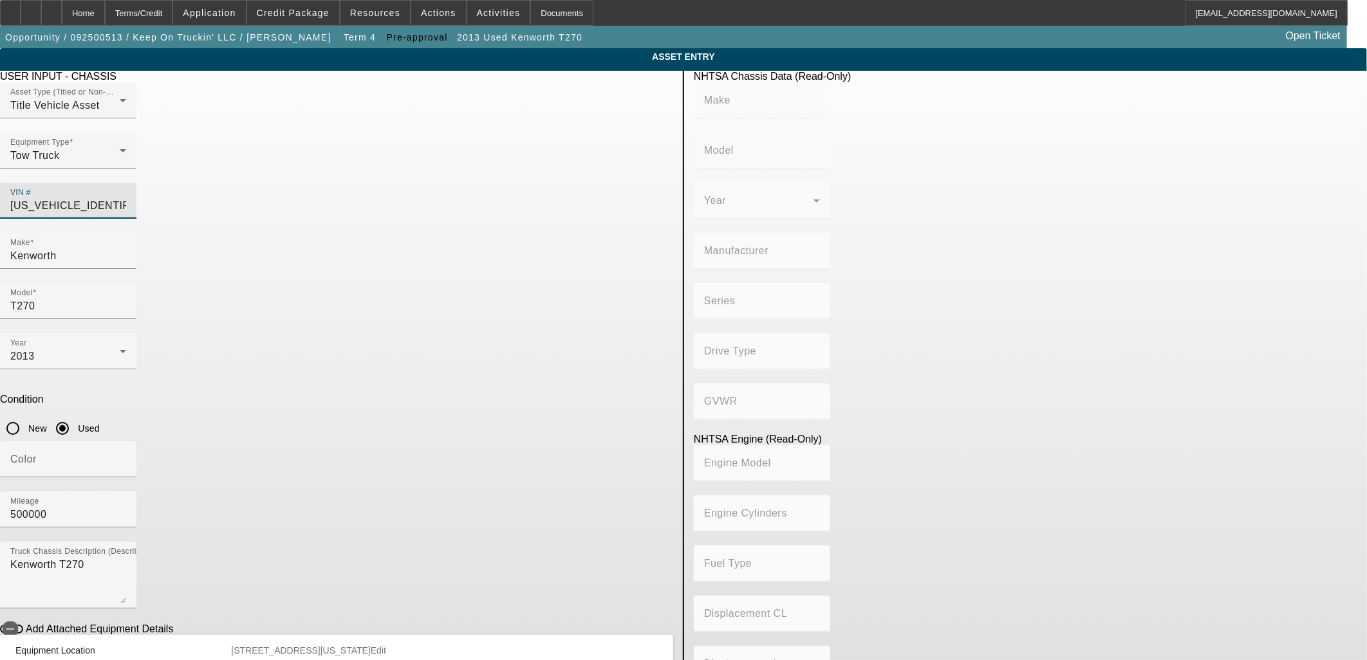
click at [126, 198] on input "2NKHHM6X6DM316484" at bounding box center [68, 205] width 116 height 15
drag, startPoint x: 405, startPoint y: 228, endPoint x: 234, endPoint y: 233, distance: 171.9
click at [234, 233] on app-asset-collateral-manage "ASSET ENTRY Delete asset USER INPUT - CHASSIS Asset Type (Titled or Non-Titled)…" at bounding box center [683, 405] width 1367 height 714
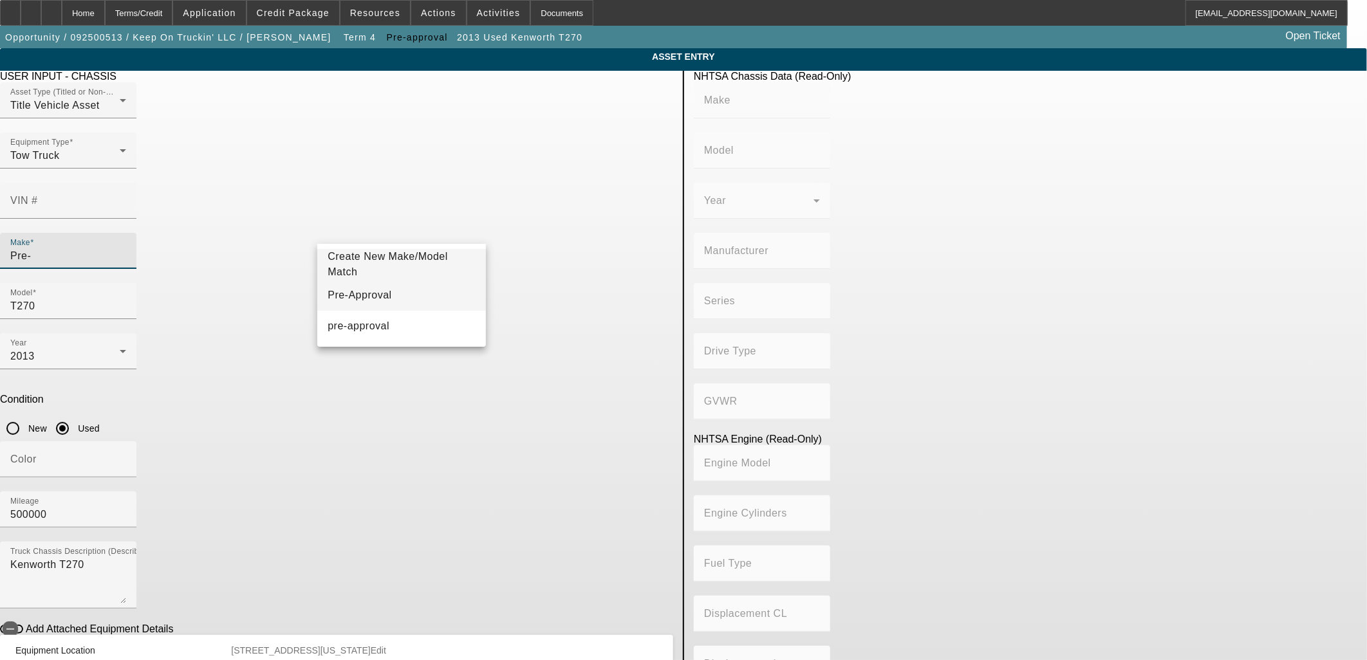
type input "Pre-"
click at [368, 292] on span "Pre-Approval" at bounding box center [360, 295] width 64 height 11
type input "Pre-Approval"
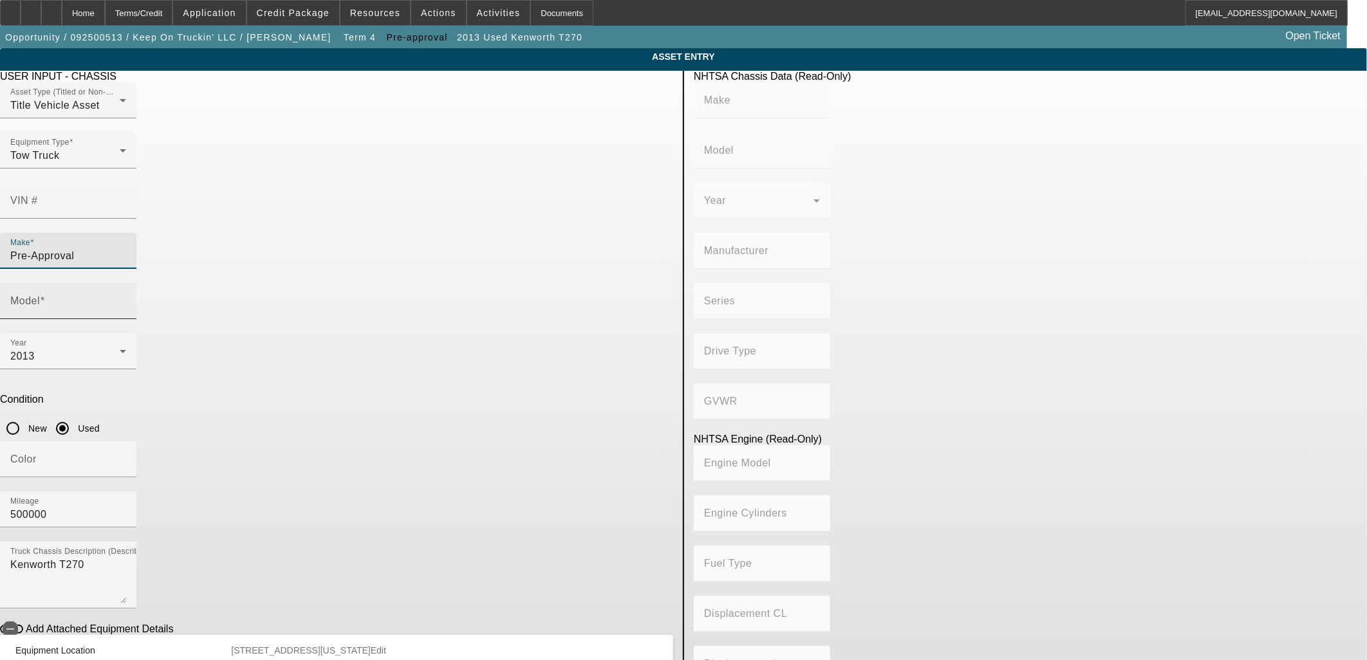
click at [45, 295] on span at bounding box center [42, 300] width 5 height 11
click at [126, 299] on input "Model" at bounding box center [68, 306] width 116 height 15
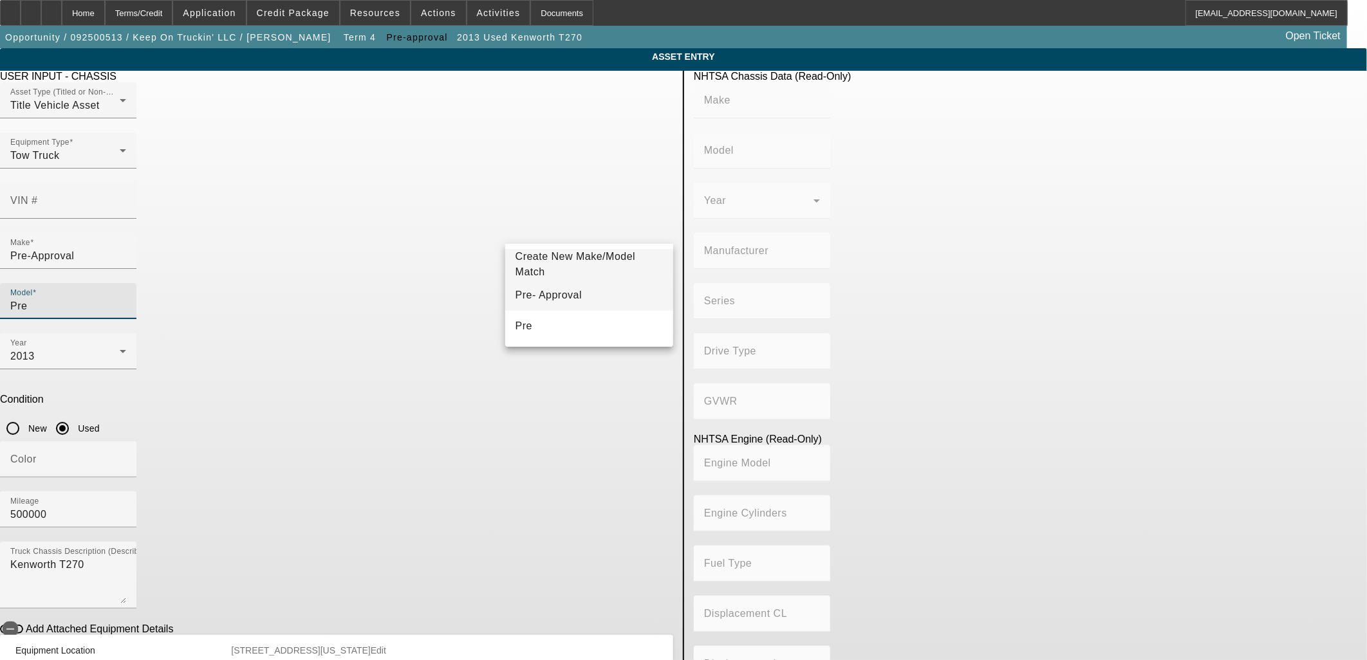
click at [555, 296] on span "Pre- Approval" at bounding box center [549, 295] width 66 height 11
type input "Pre- Approval"
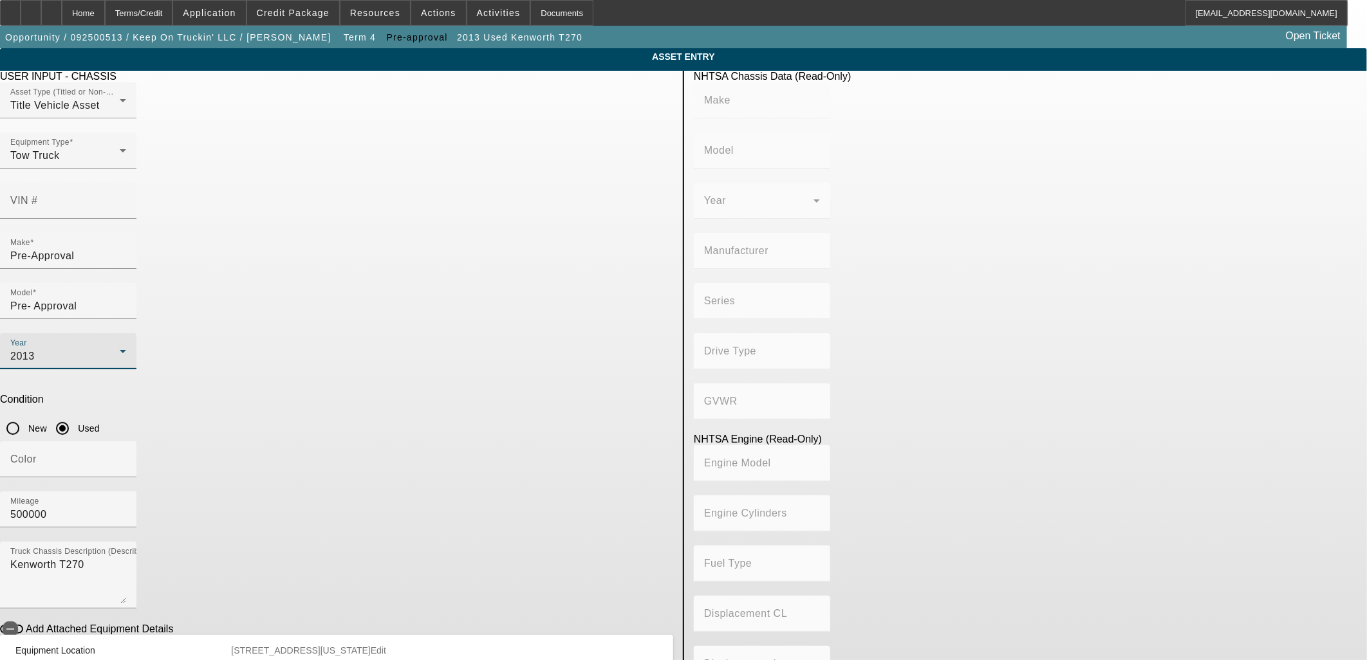
click at [120, 349] on div "2013" at bounding box center [64, 356] width 109 height 15
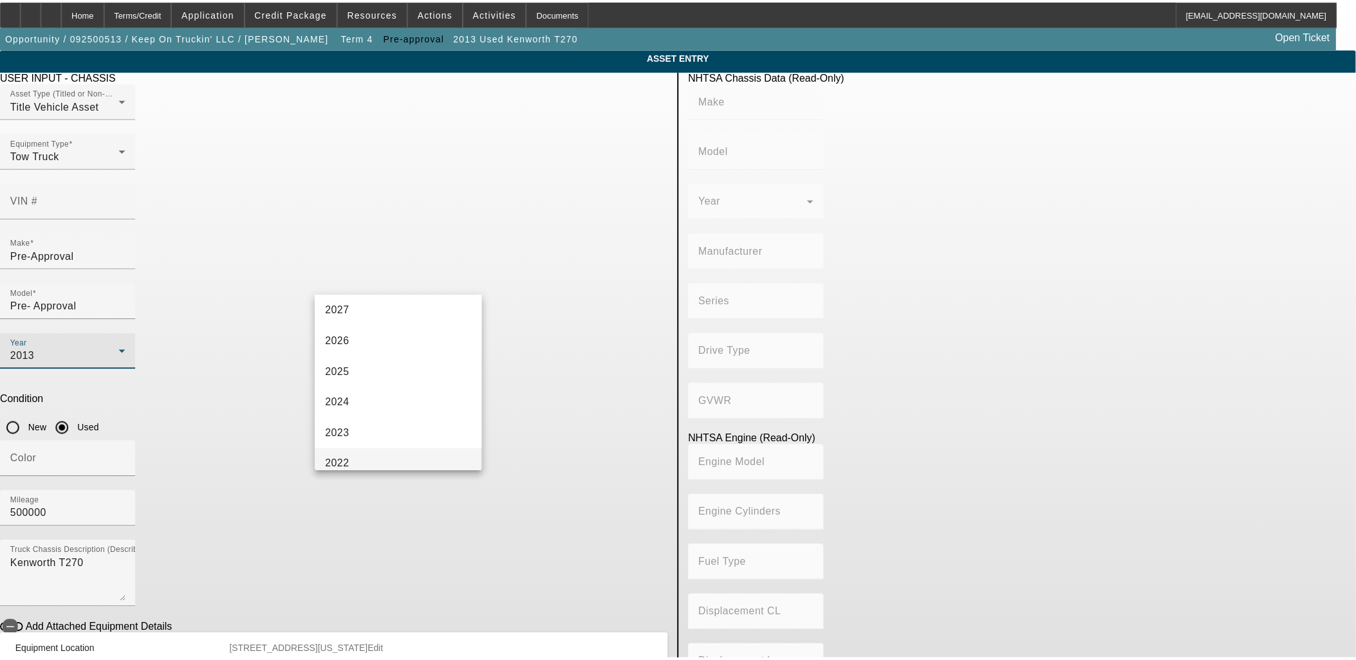
scroll to position [107, 0]
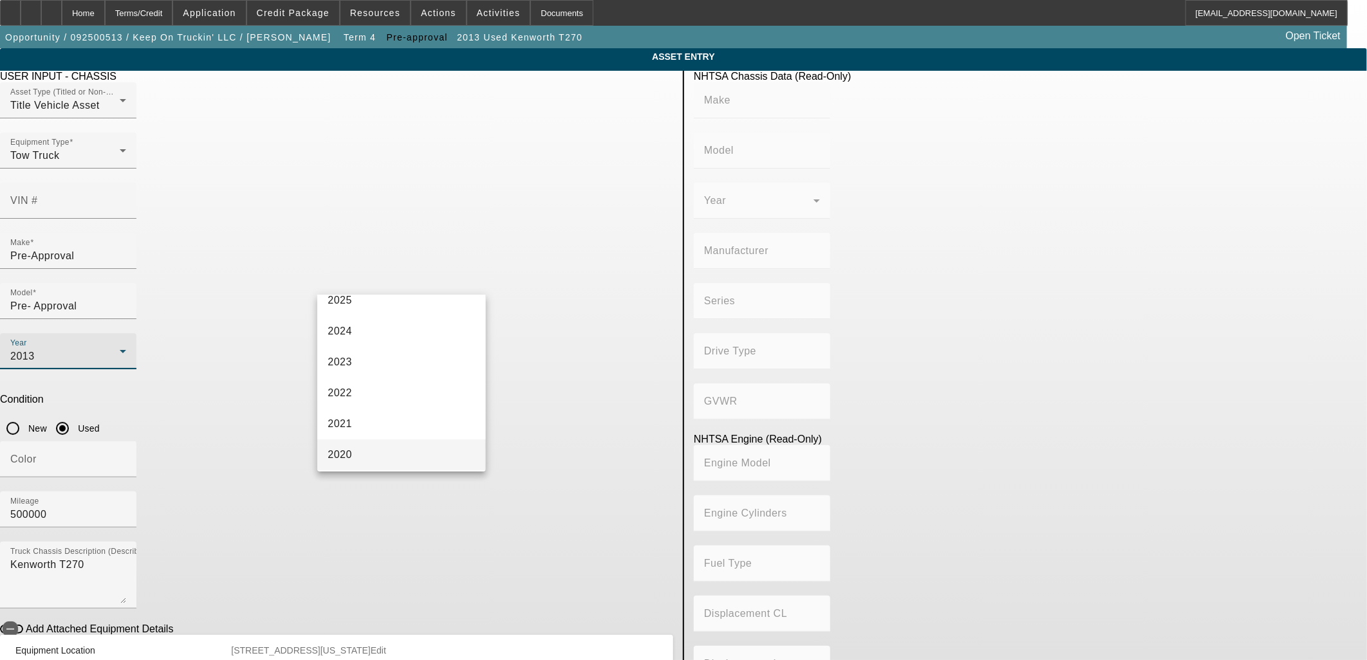
click at [352, 451] on mat-option "2020" at bounding box center [401, 455] width 168 height 31
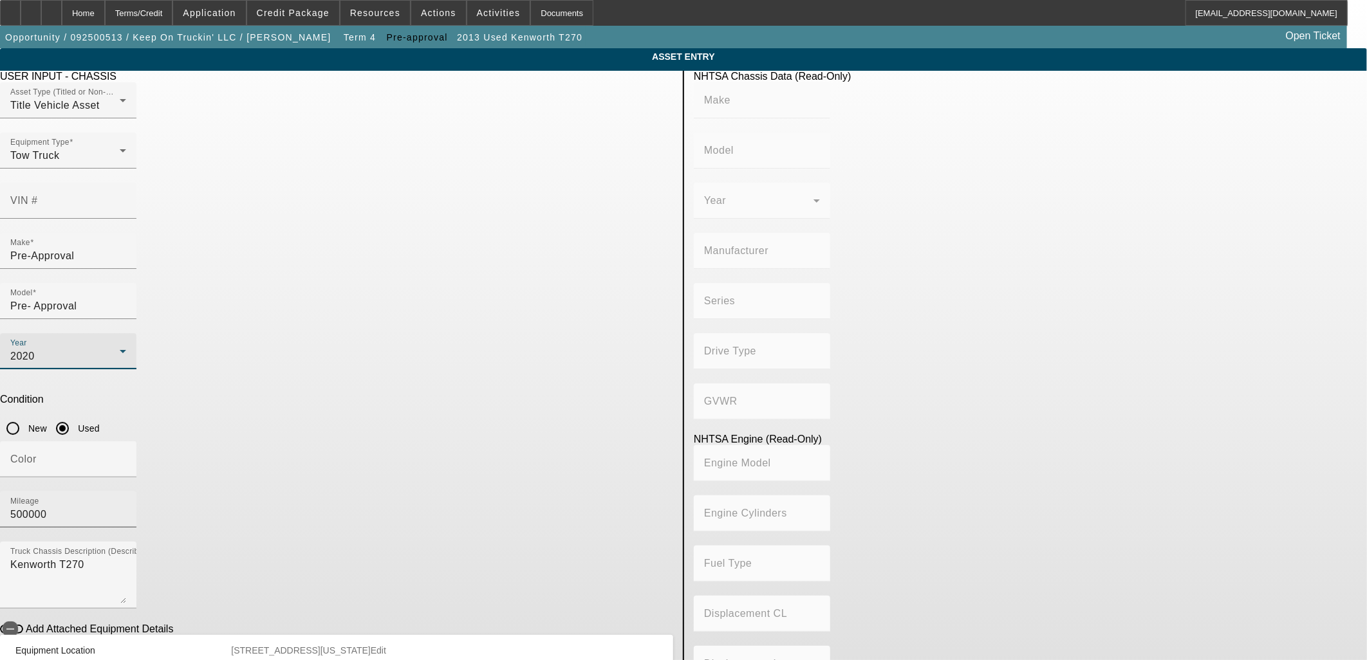
click at [126, 507] on input "500000" at bounding box center [68, 514] width 116 height 15
type input "50000"
click at [163, 299] on app-asset-collateral-manage "ASSET ENTRY Delete asset USER INPUT - CHASSIS Asset Type (Titled or Non-Titled)…" at bounding box center [683, 405] width 1367 height 714
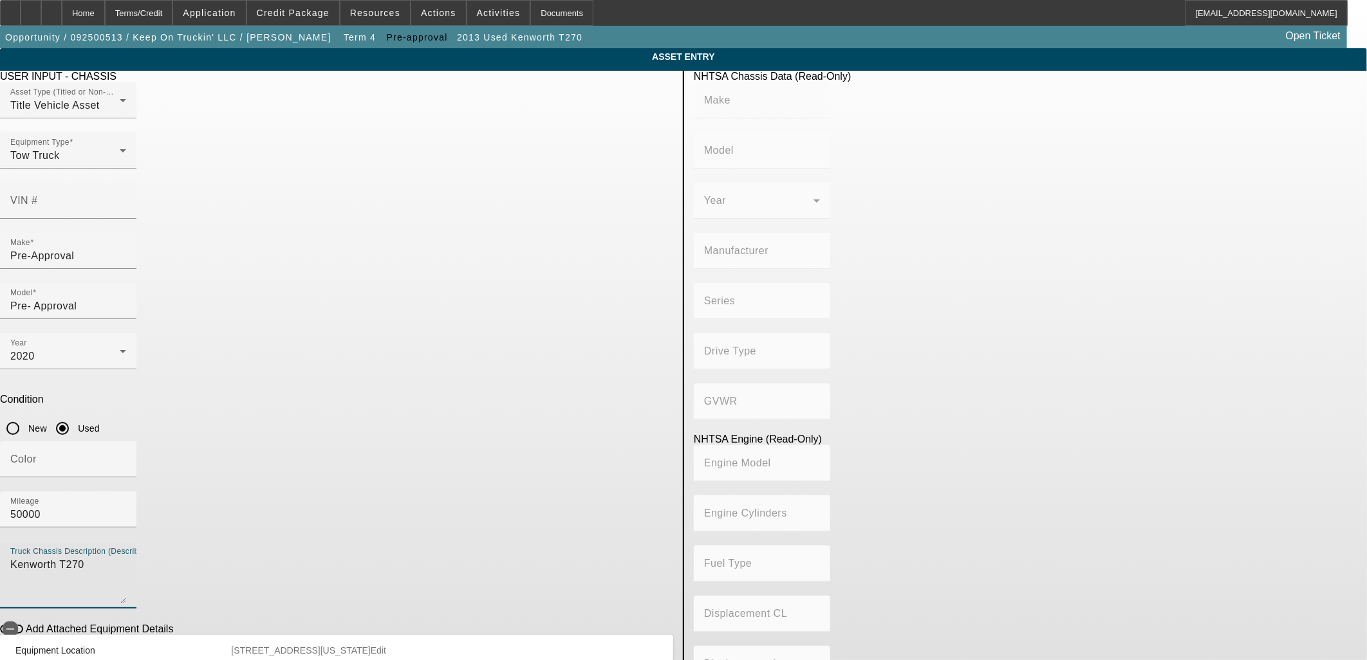
drag, startPoint x: 397, startPoint y: 383, endPoint x: 266, endPoint y: 382, distance: 130.7
click at [266, 382] on app-asset-collateral-manage "ASSET ENTRY Delete asset USER INPUT - CHASSIS Asset Type (Titled or Non-Titled)…" at bounding box center [683, 405] width 1367 height 714
type textarea "And All"
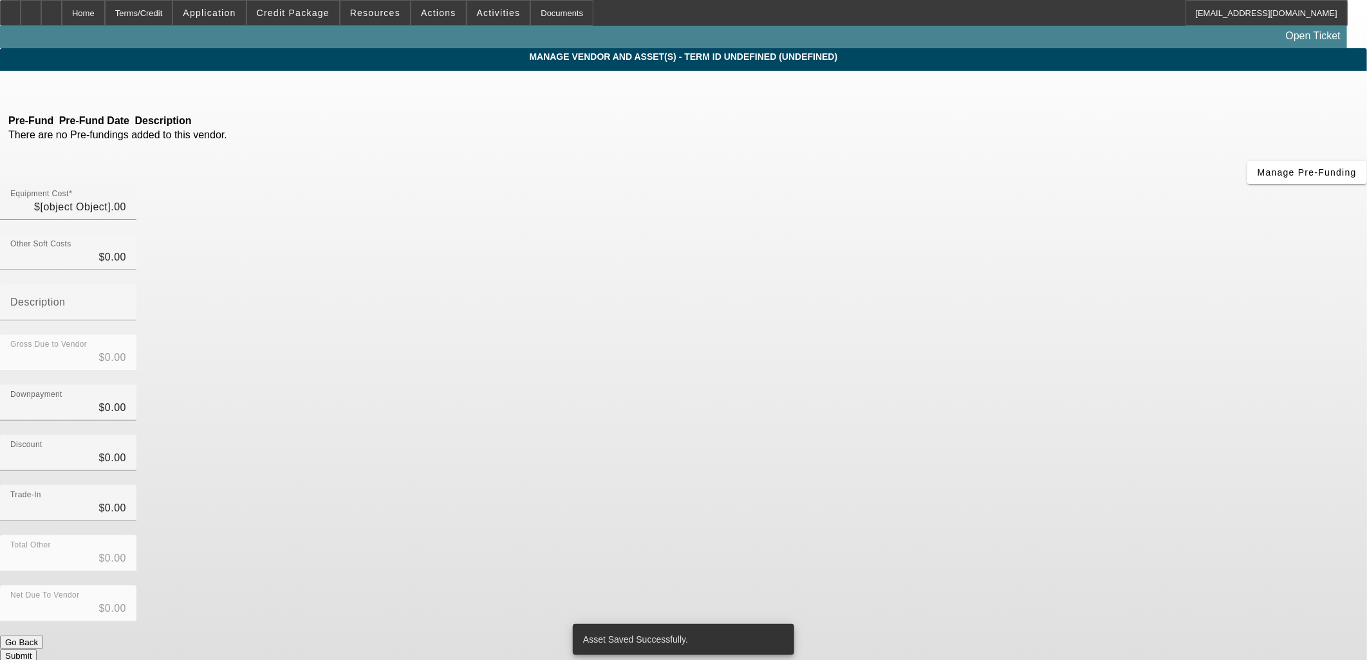
type input "$50,000.00"
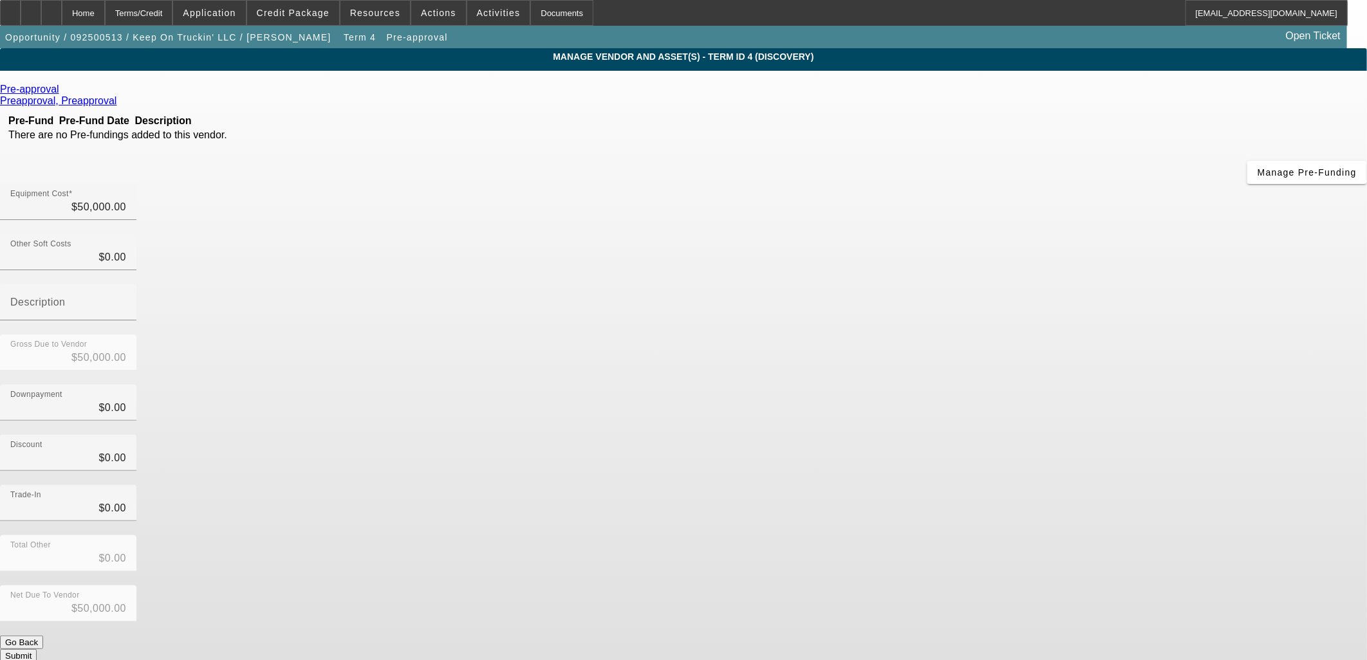
click at [434, 335] on div "Pre-approval Preapproval, Preapproval Pre-Fund Pre-Fund Date Description There …" at bounding box center [683, 373] width 1367 height 579
click at [945, 485] on div "Trade-In $0.00" at bounding box center [683, 510] width 1367 height 50
click at [37, 649] on button "Submit" at bounding box center [18, 656] width 37 height 14
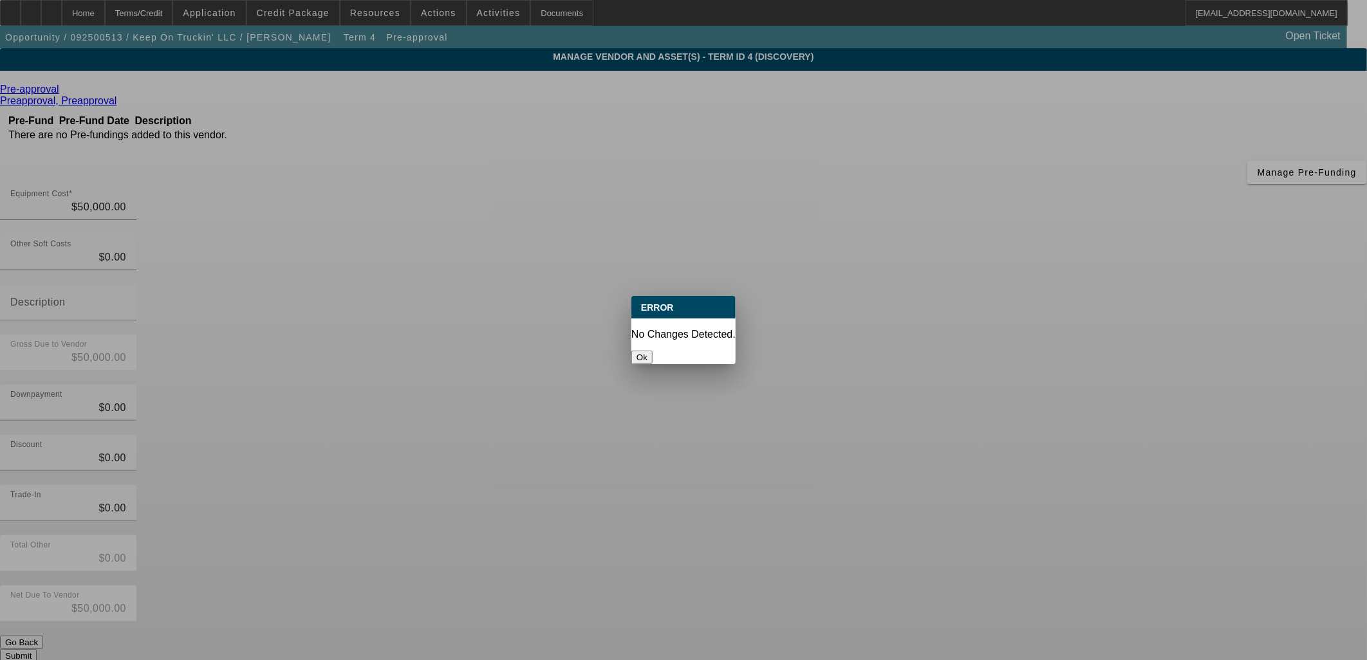
click at [653, 351] on button "Ok" at bounding box center [641, 358] width 21 height 14
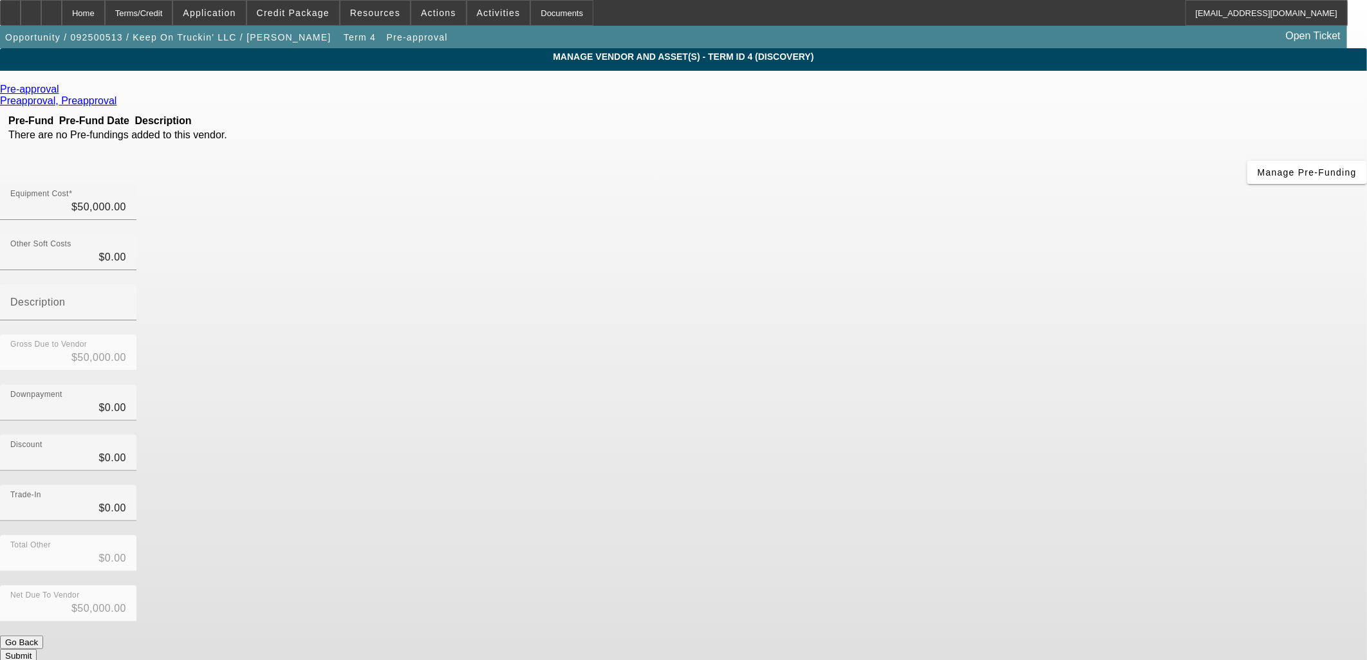
click at [224, 303] on app-vendor-asset-manage "MANAGE VENDOR AND ASSET(S) - Term ID 4 (Discovery) Remove Vendor Pre-approval P…" at bounding box center [683, 393] width 1367 height 691
click at [103, 2] on div "Home" at bounding box center [83, 13] width 43 height 26
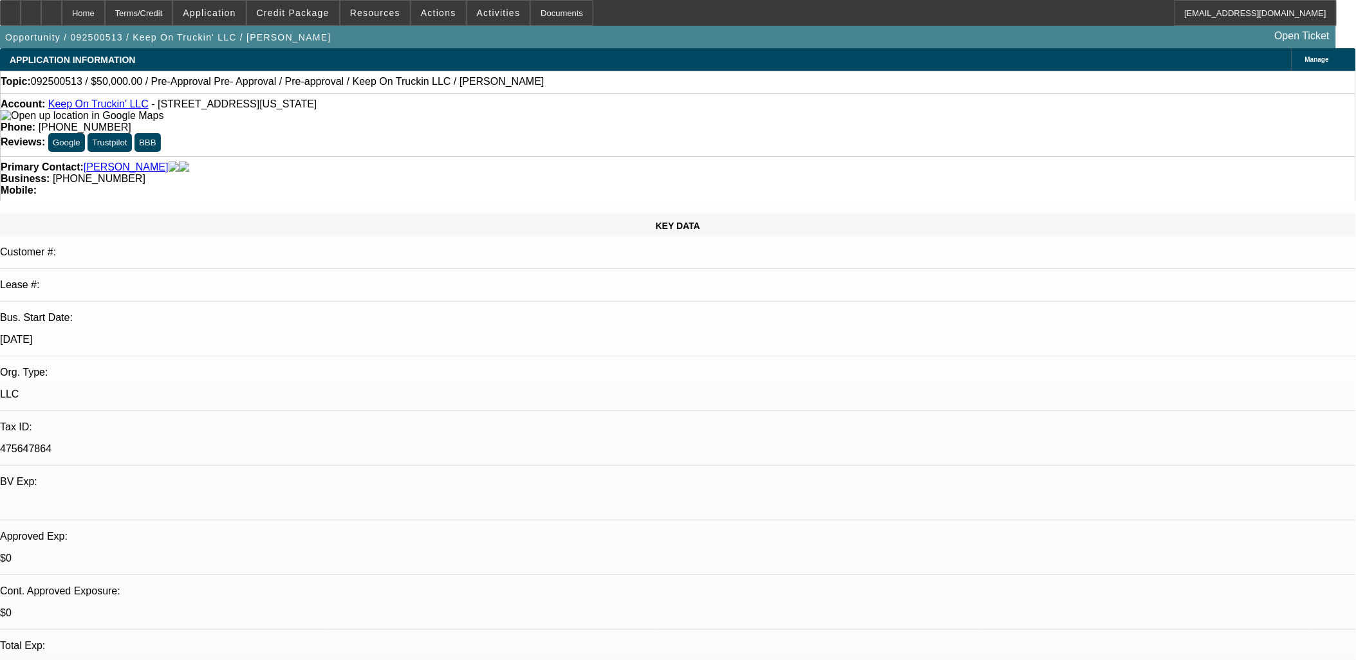
select select "0"
select select "2"
select select "0"
select select "4"
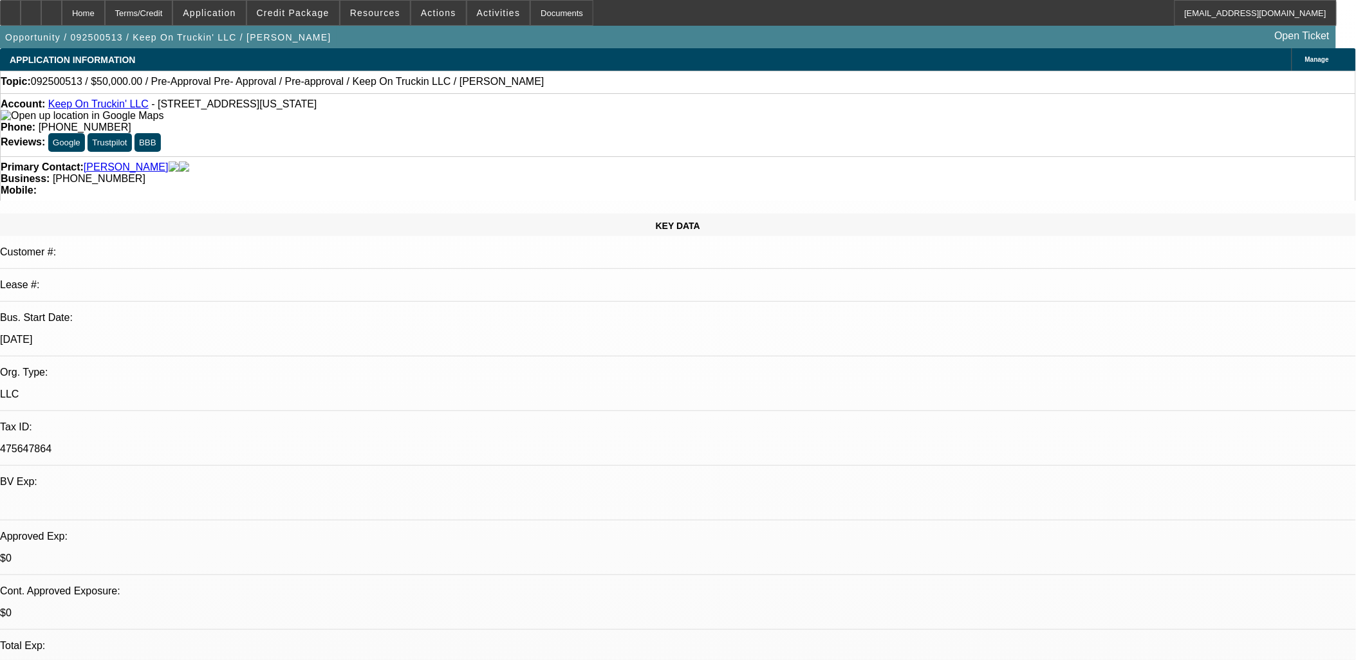
select select "0"
select select "2"
select select "0"
select select "4"
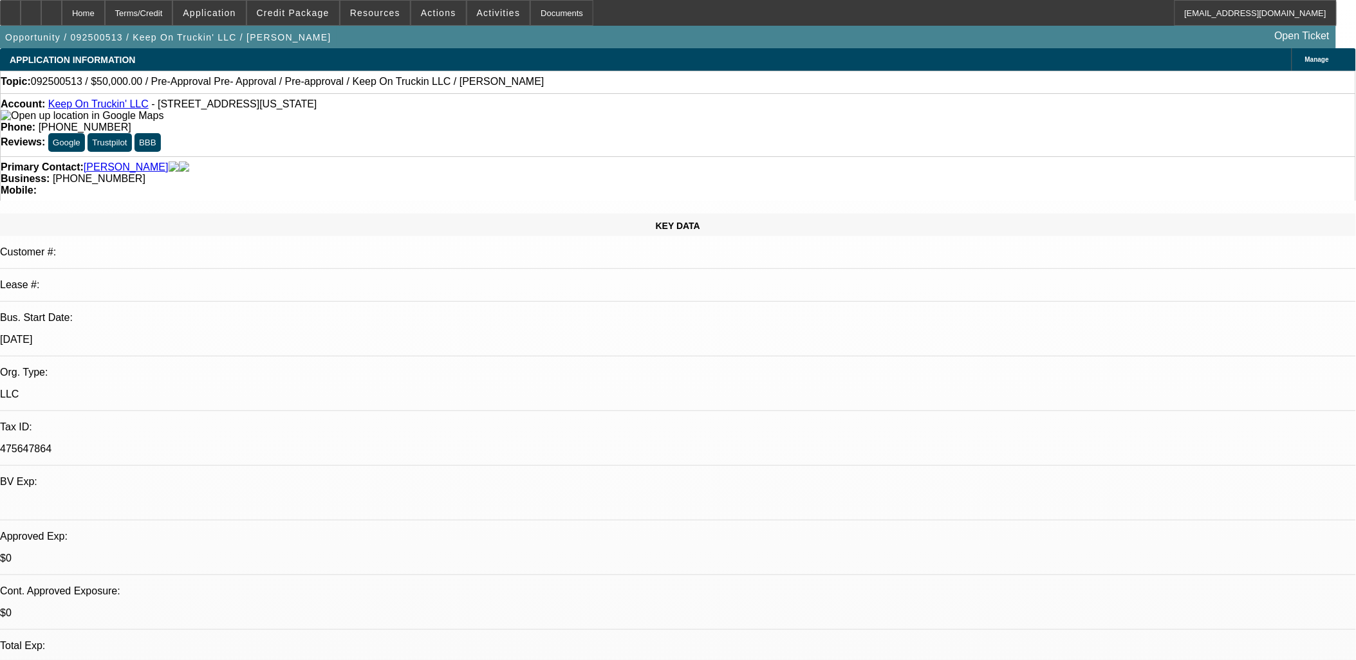
select select "0"
select select "2"
select select "0"
select select "4"
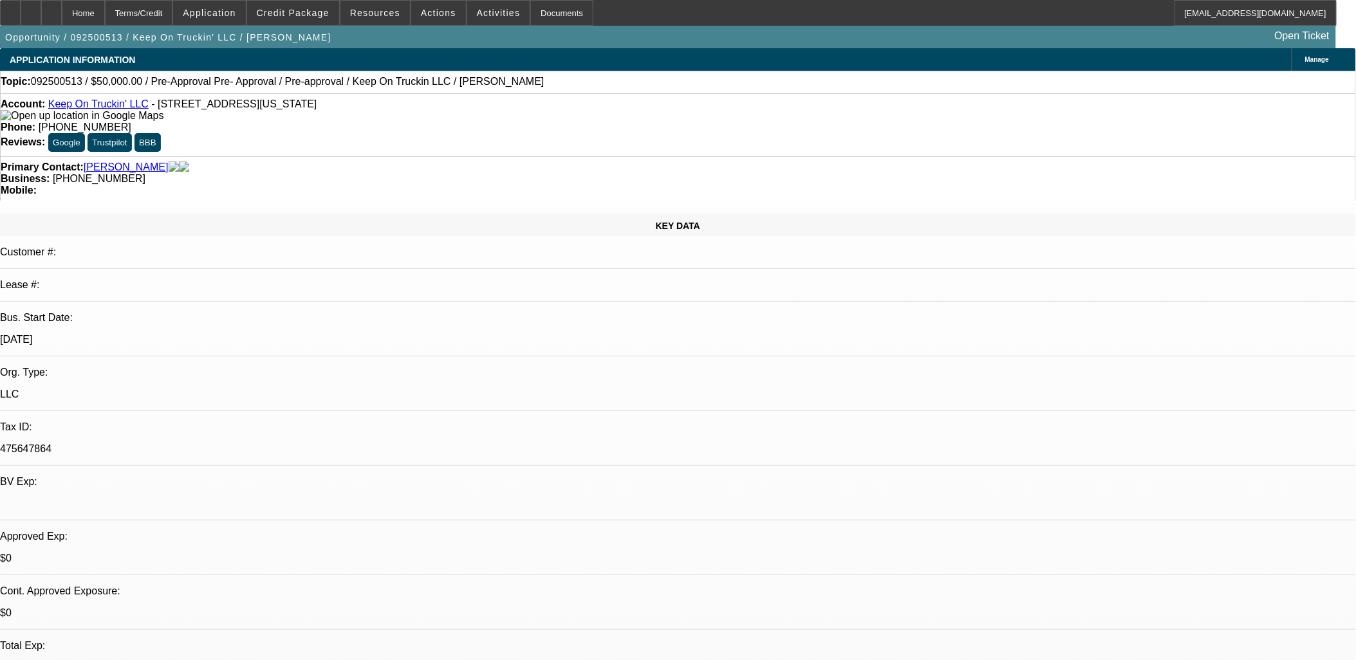
select select "0"
select select "2"
select select "0"
select select "5"
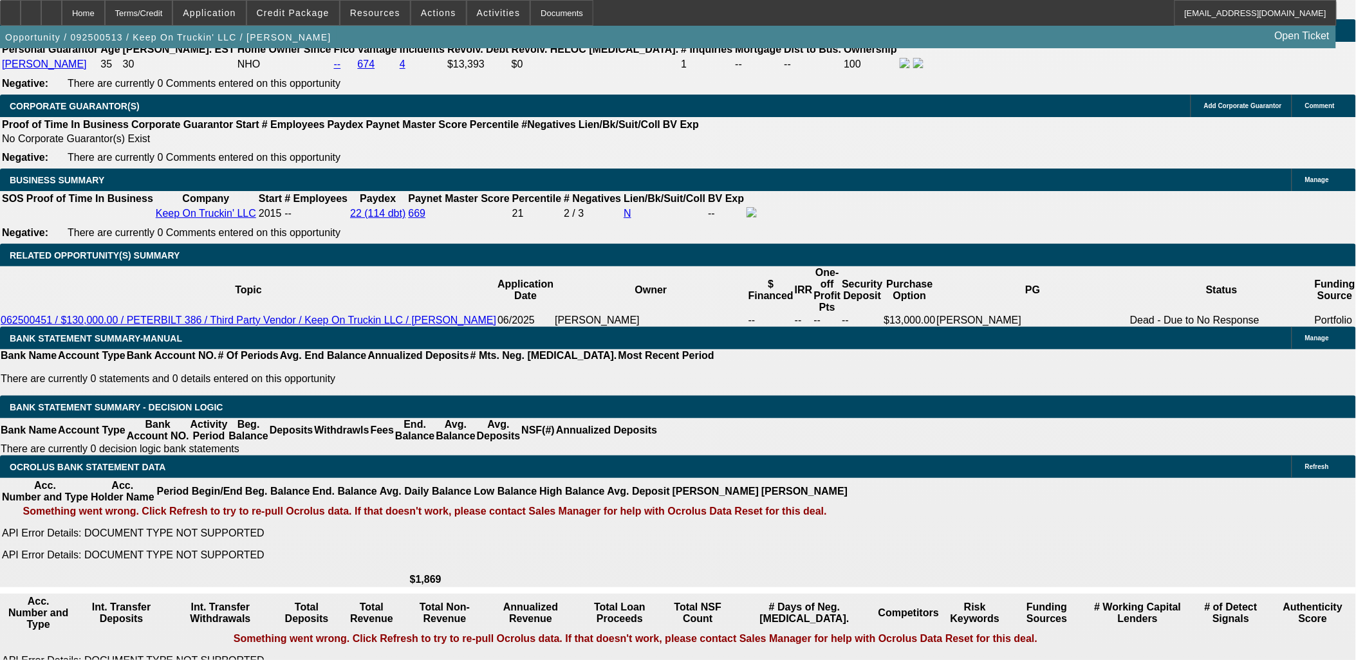
scroll to position [1859, 0]
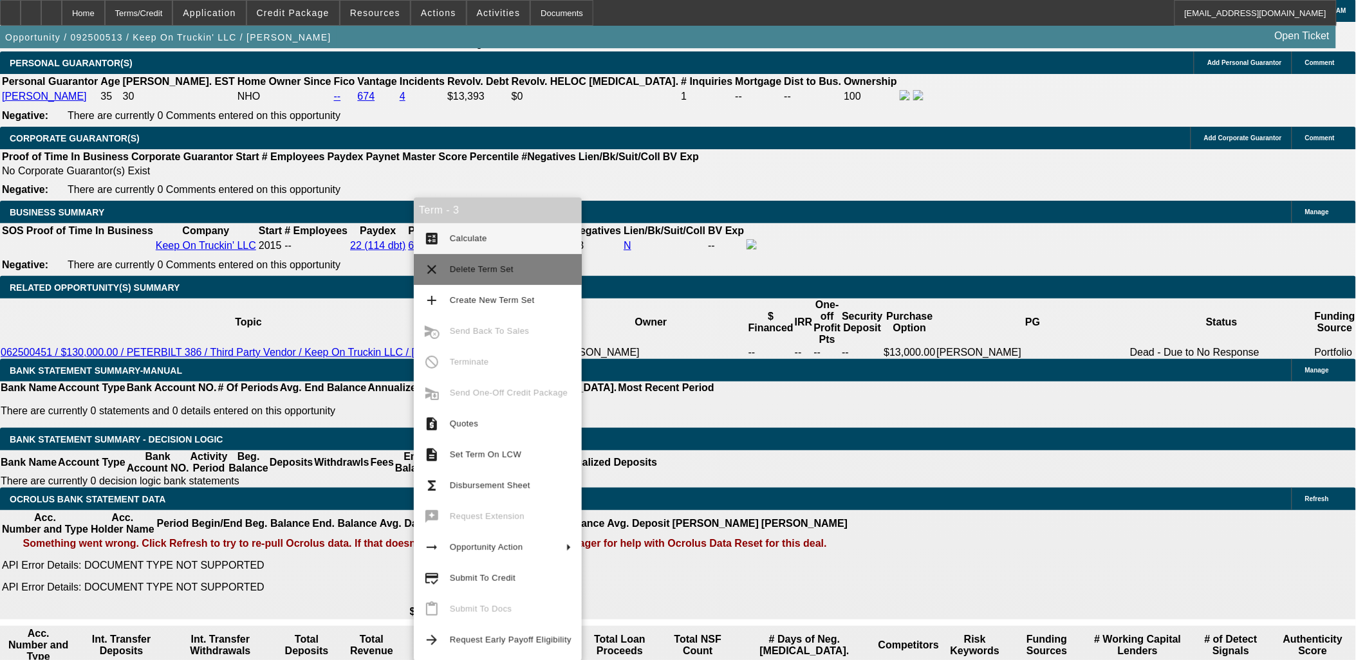
click at [477, 270] on span "Delete Term Set" at bounding box center [482, 270] width 64 height 10
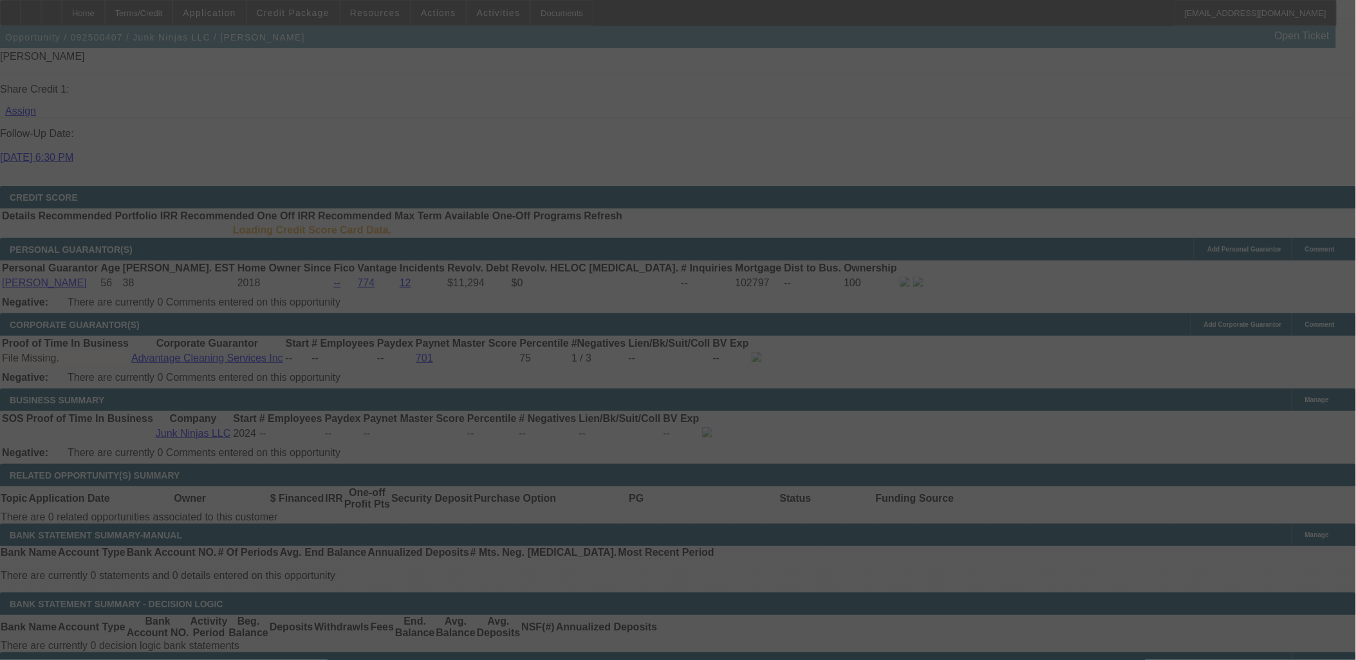
scroll to position [1688, 0]
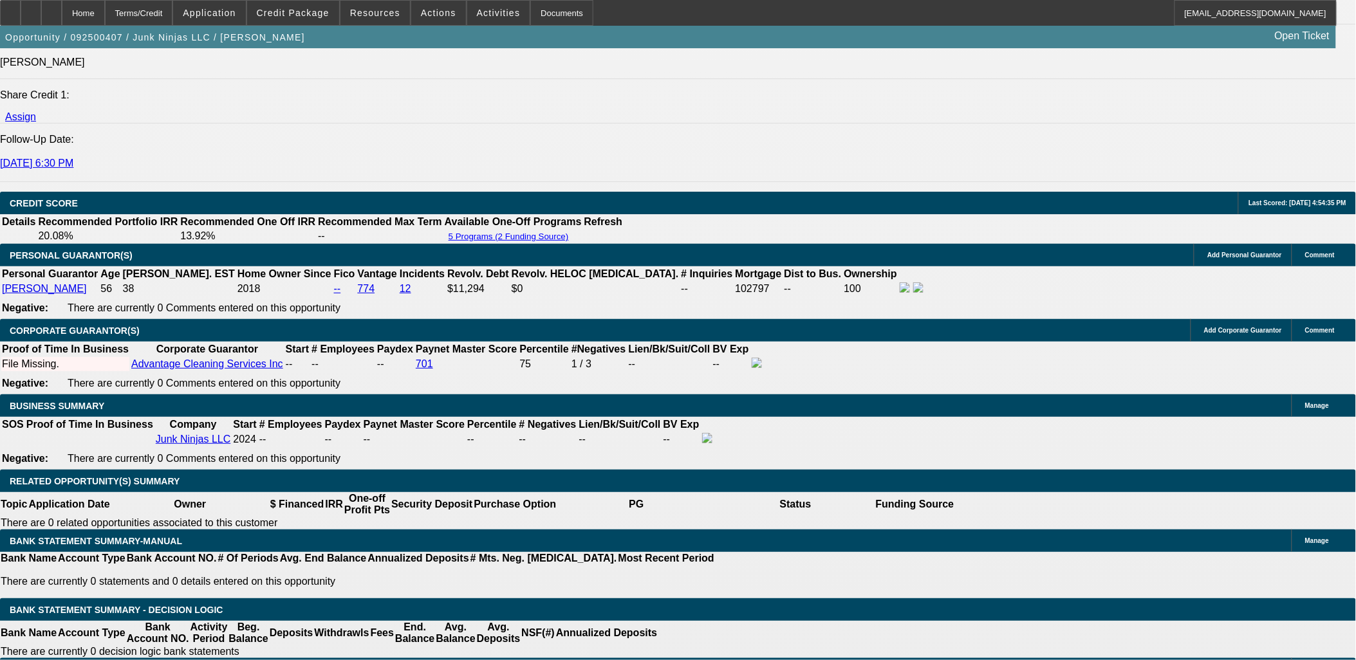
select select "0.15"
select select "0"
select select "0.15"
select select "0"
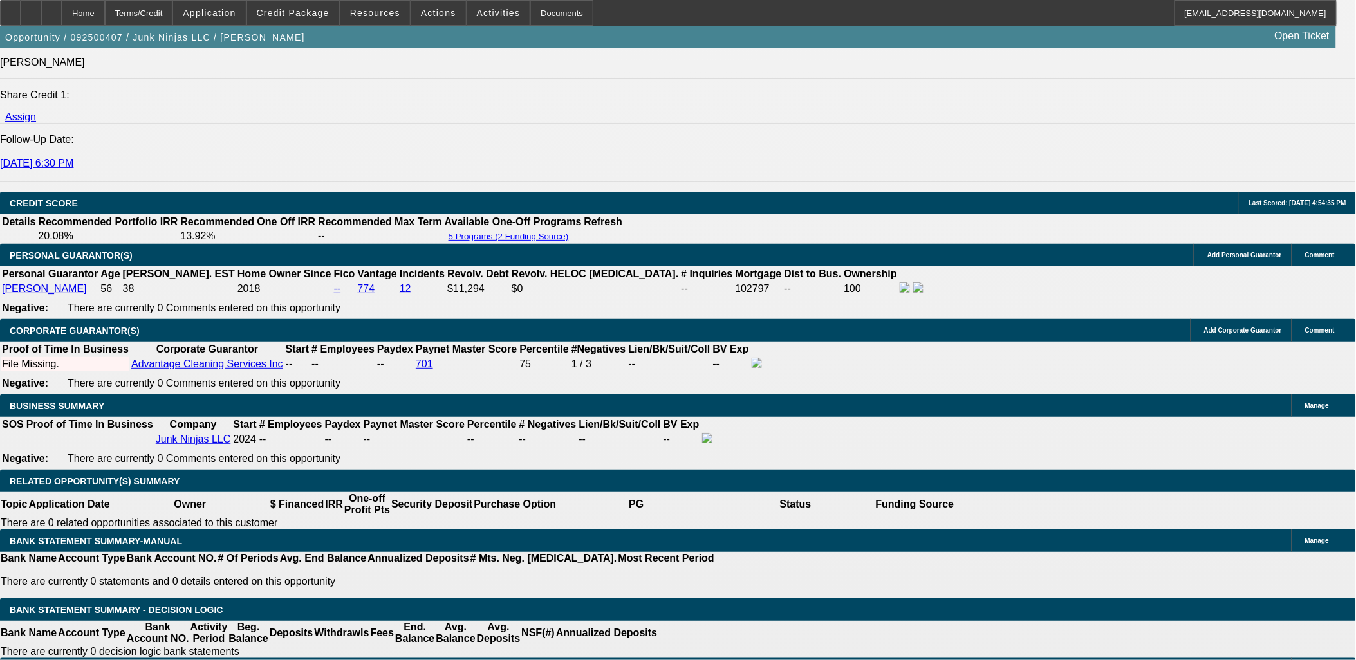
select select "0.1"
select select "0.15"
select select "0"
select select "0.1"
select select "0.15"
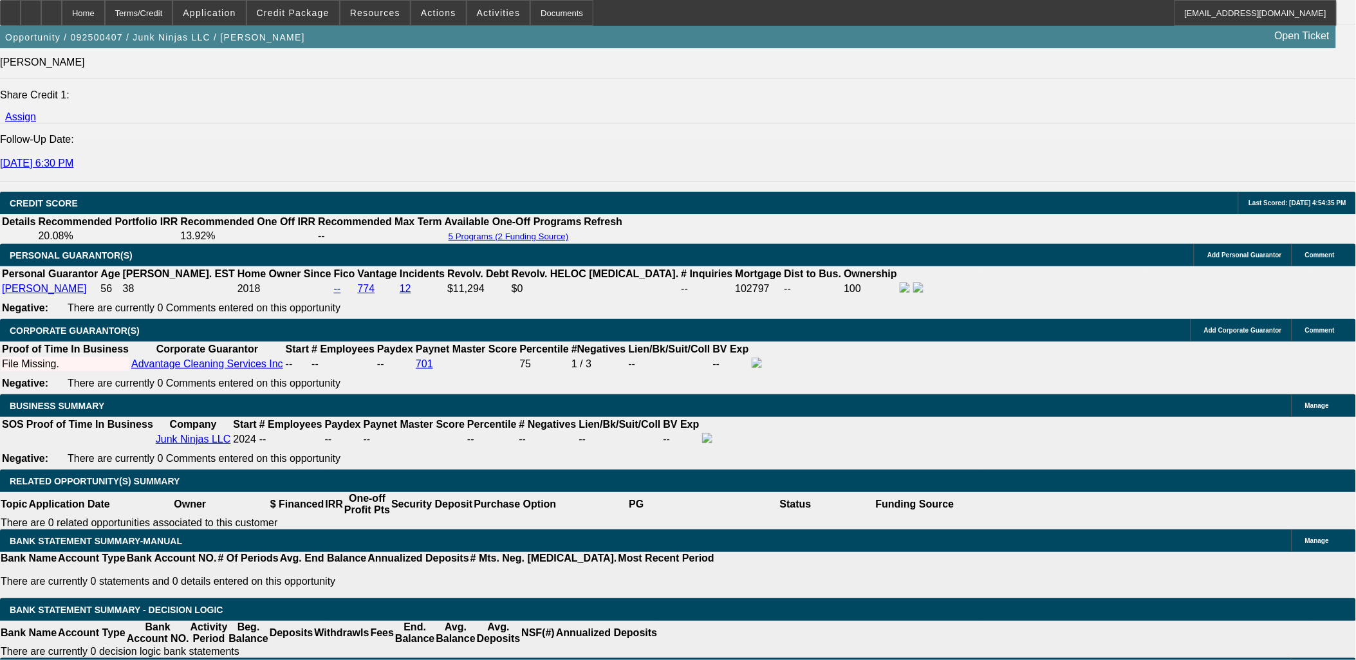
select select "0"
select select "0.1"
select select "1"
select select "6"
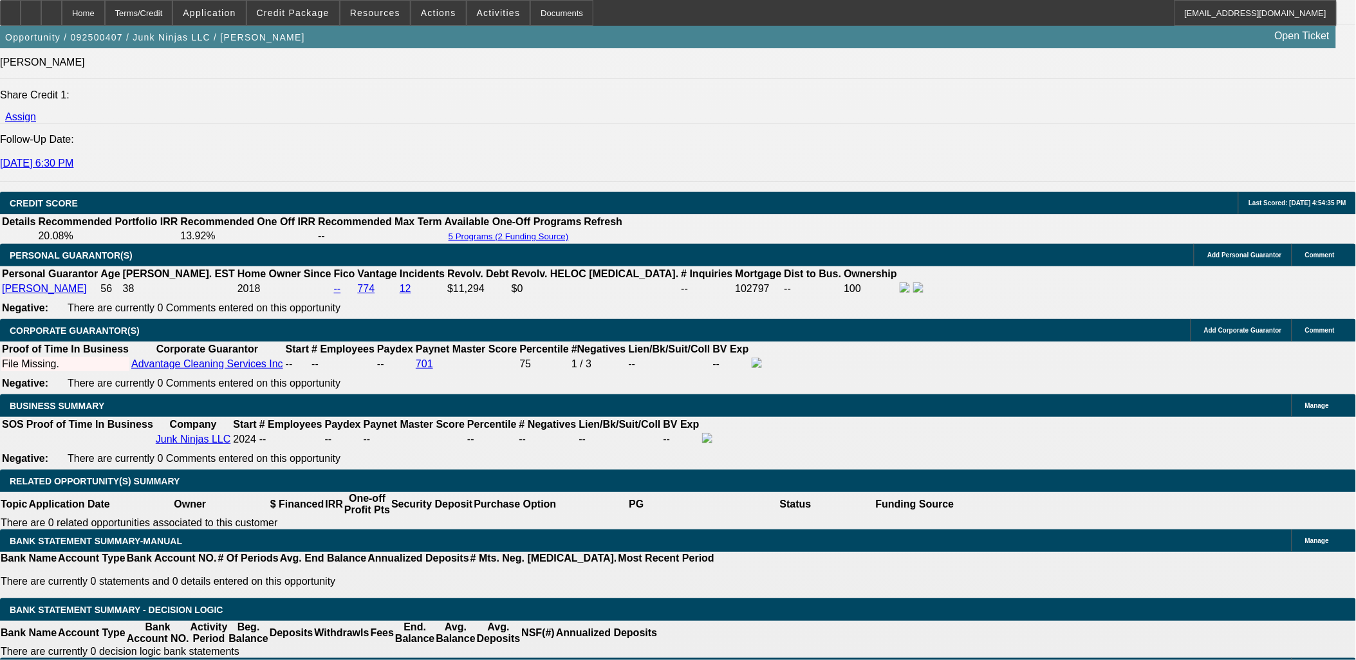
select select "1"
select select "4"
select select "1"
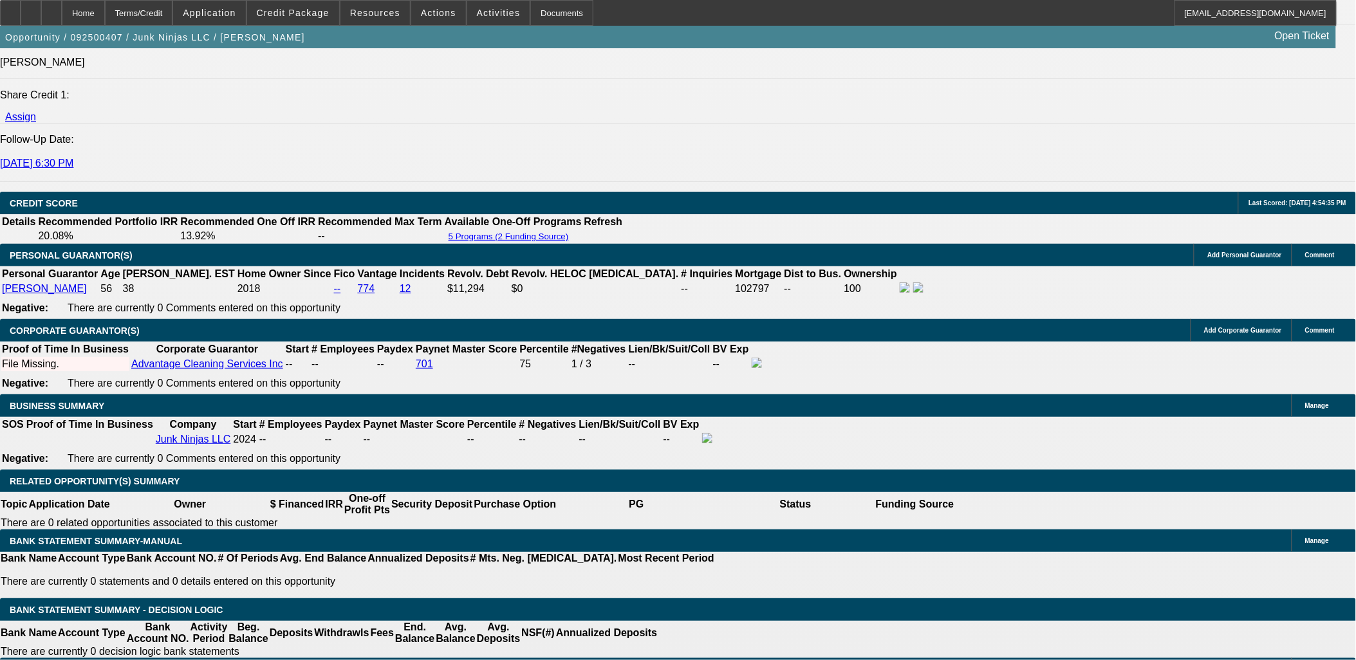
select select "4"
select select "1"
select select "4"
drag, startPoint x: 333, startPoint y: 323, endPoint x: 272, endPoint y: 301, distance: 65.5
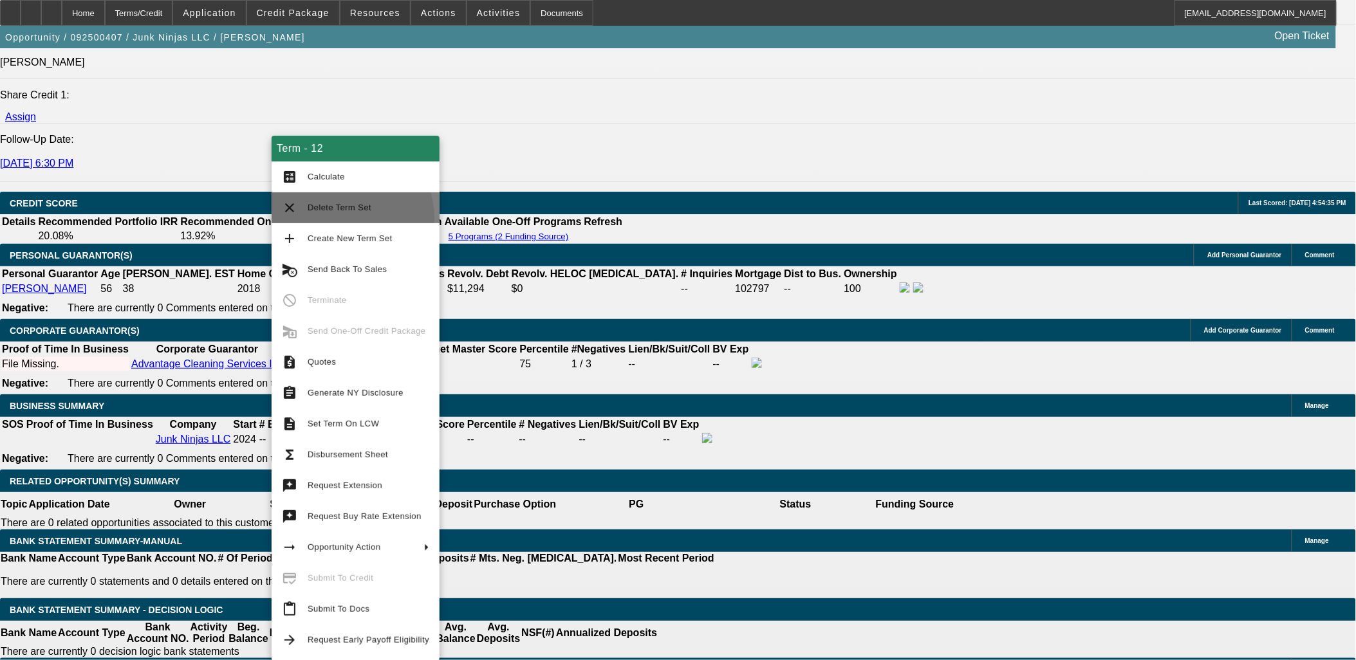
click at [348, 217] on button "clear Delete Term Set" at bounding box center [356, 207] width 168 height 31
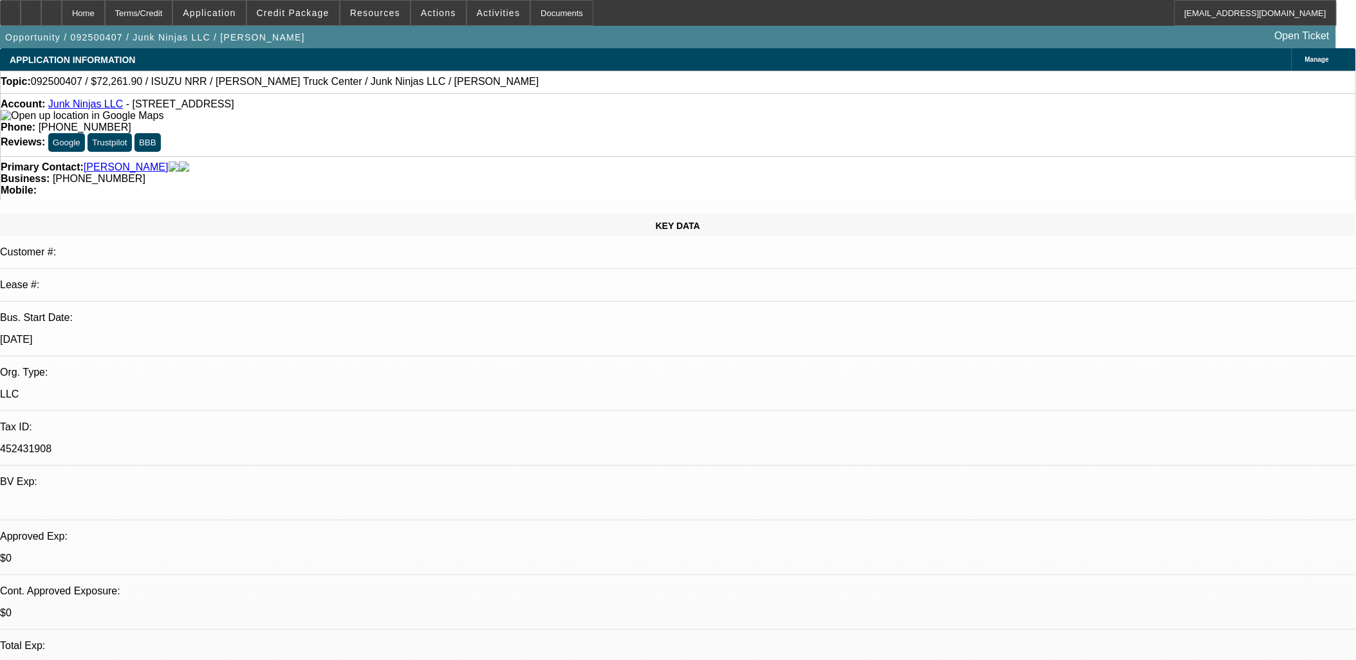
select select "0.15"
select select "0"
select select "0.1"
select select "4"
select select "0.15"
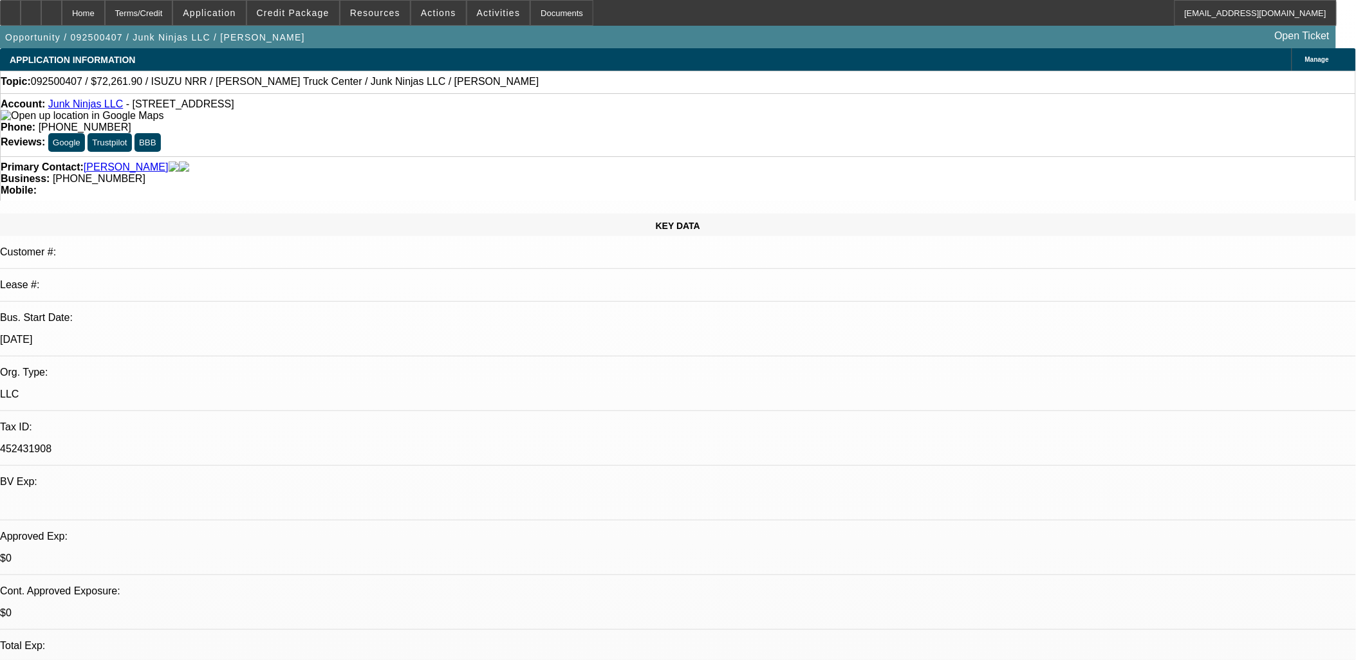
select select "0"
select select "0.1"
select select "4"
select select "0.15"
select select "0"
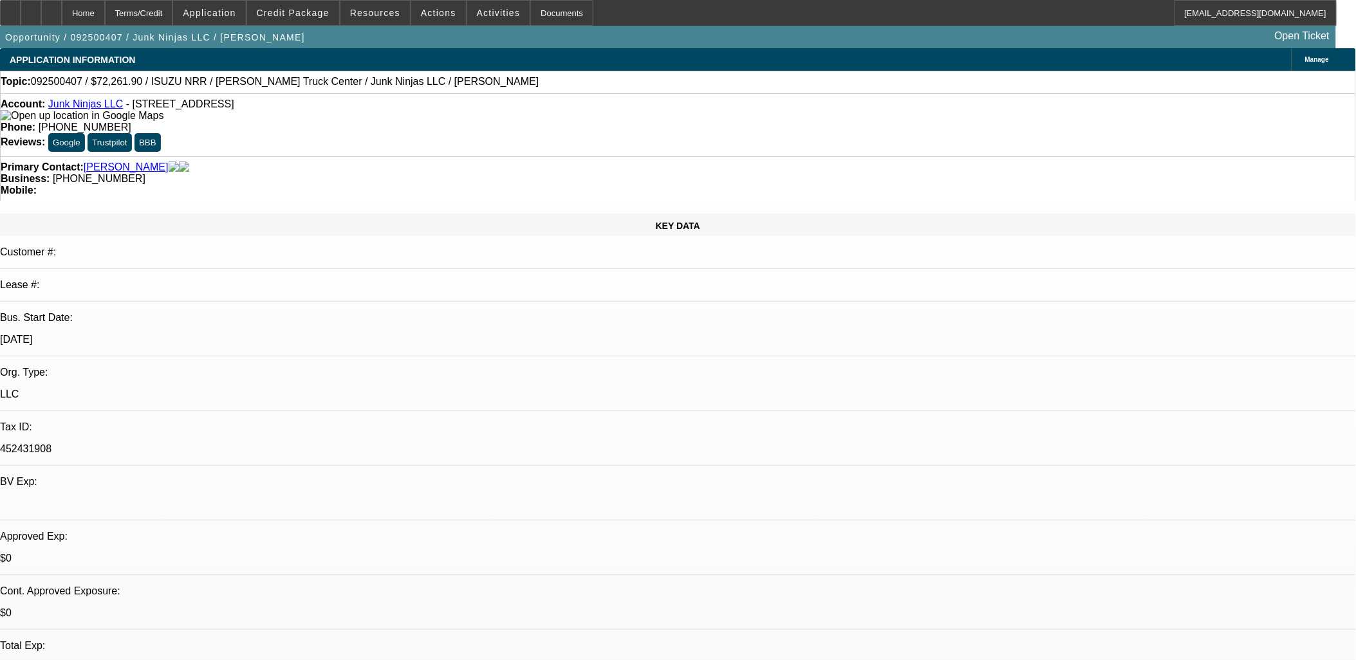
select select "0.1"
select select "4"
select select "0.15"
select select "0"
select select "0.1"
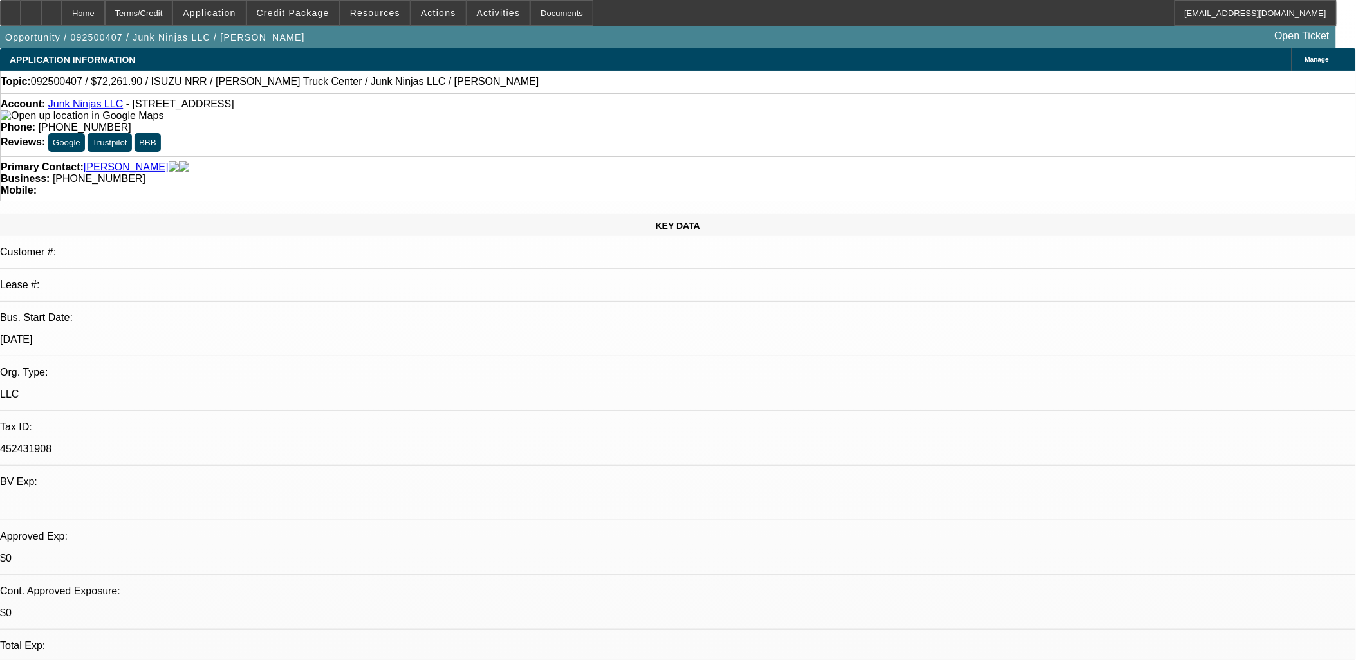
select select "4"
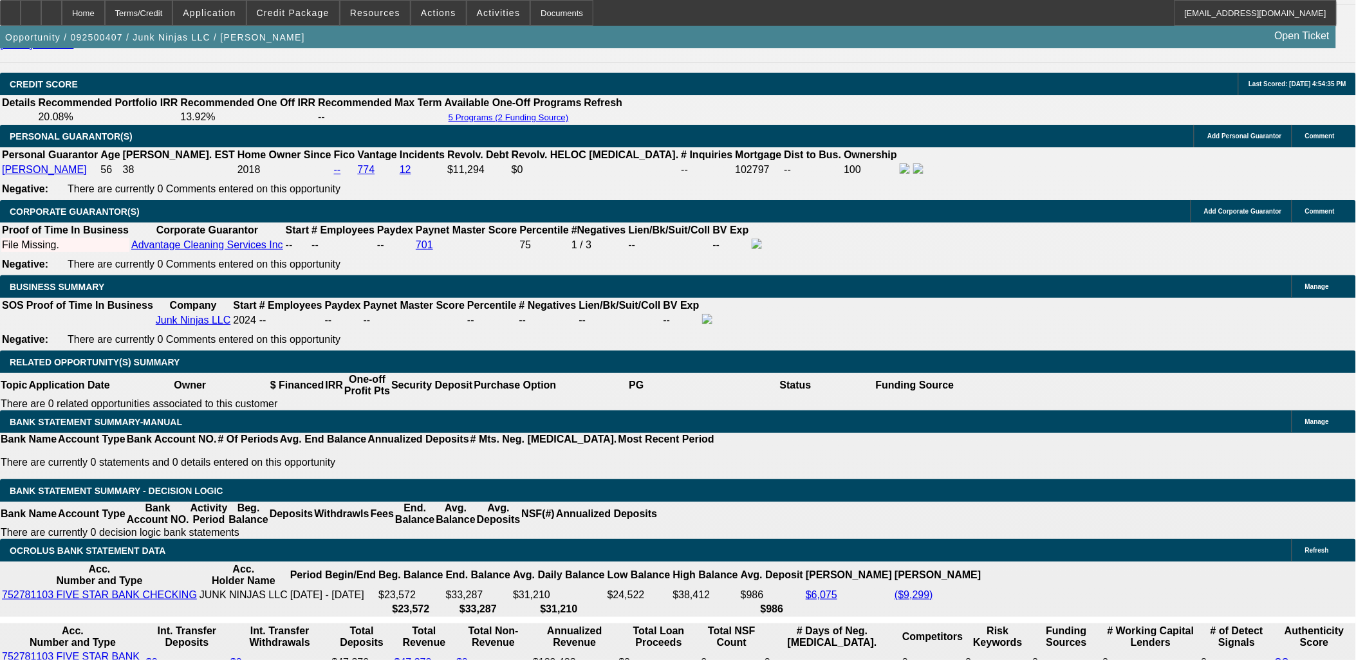
scroll to position [1787, 0]
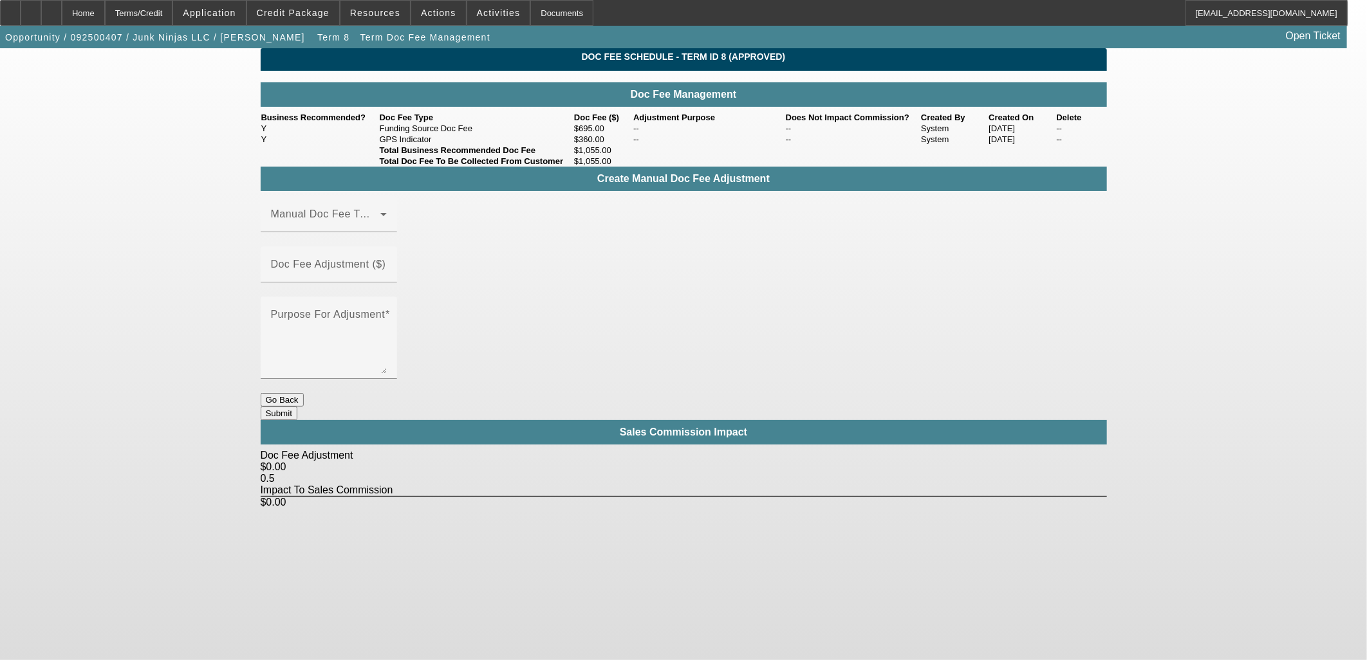
click at [304, 393] on button "Go Back" at bounding box center [282, 400] width 43 height 14
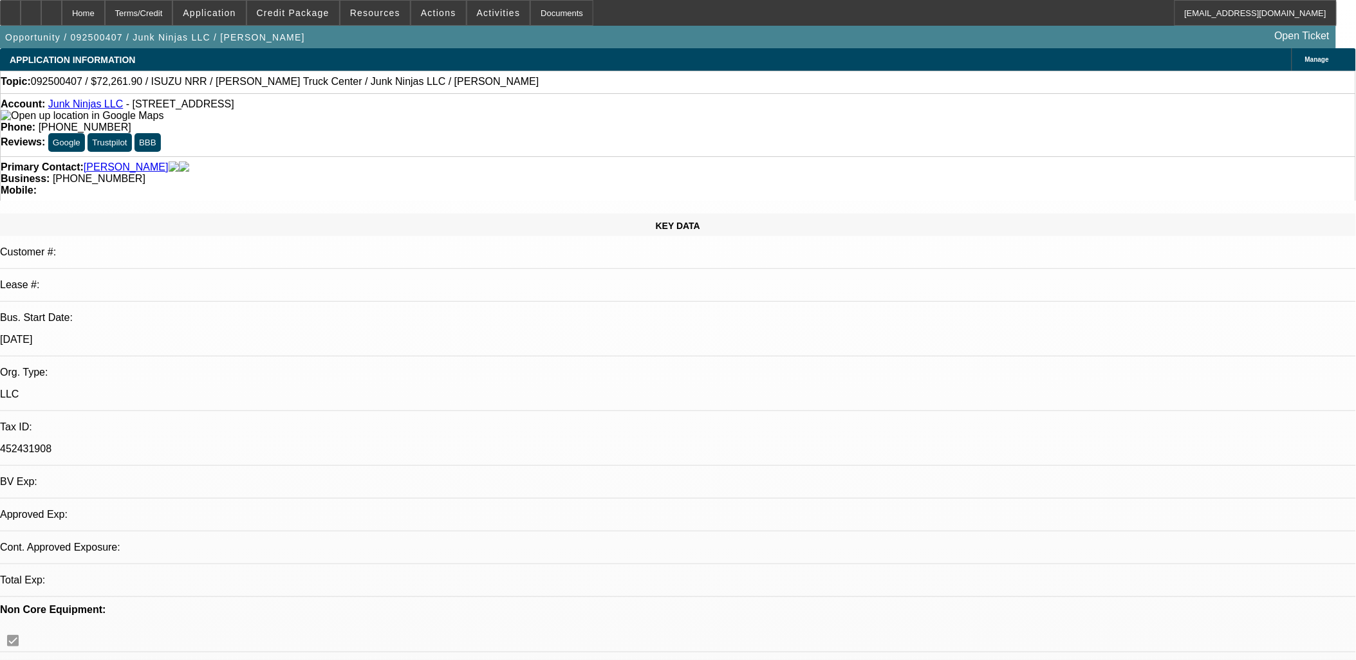
select select "0.15"
select select "0"
select select "0.1"
select select "4"
select select "0.15"
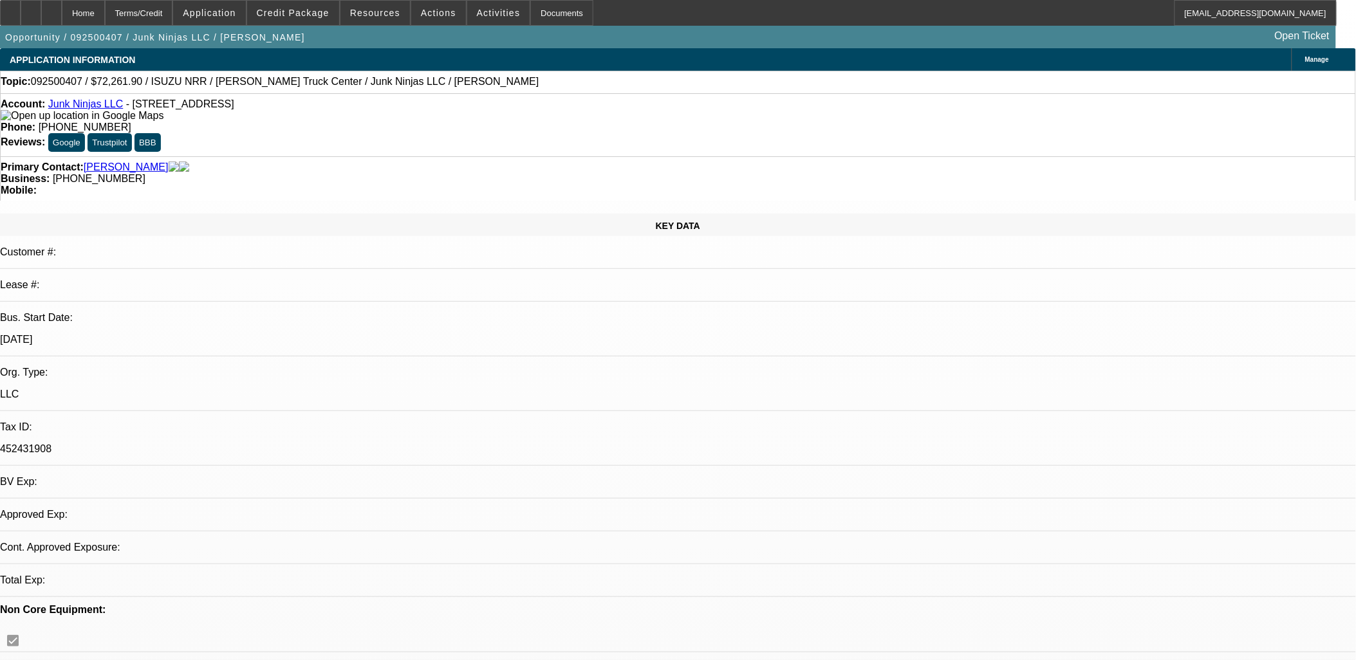
select select "0"
select select "0.1"
select select "4"
select select "0.15"
select select "0"
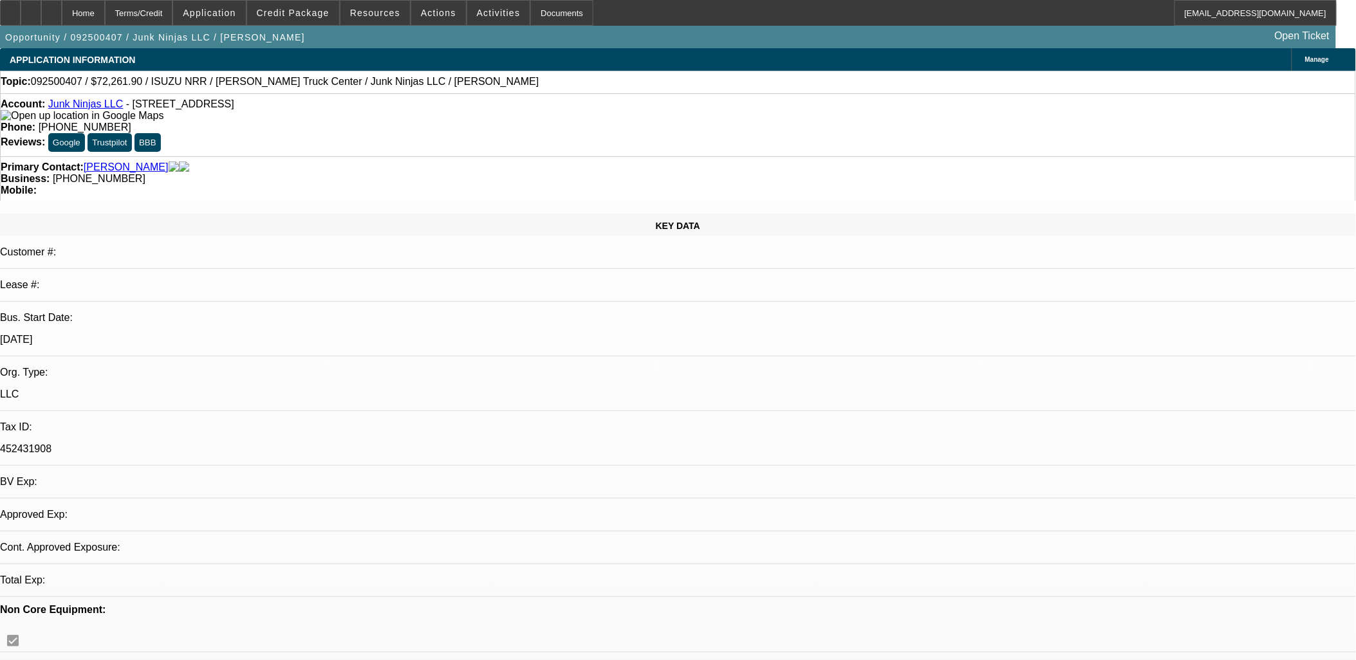
select select "0.1"
select select "4"
select select "0.15"
select select "0"
select select "0.1"
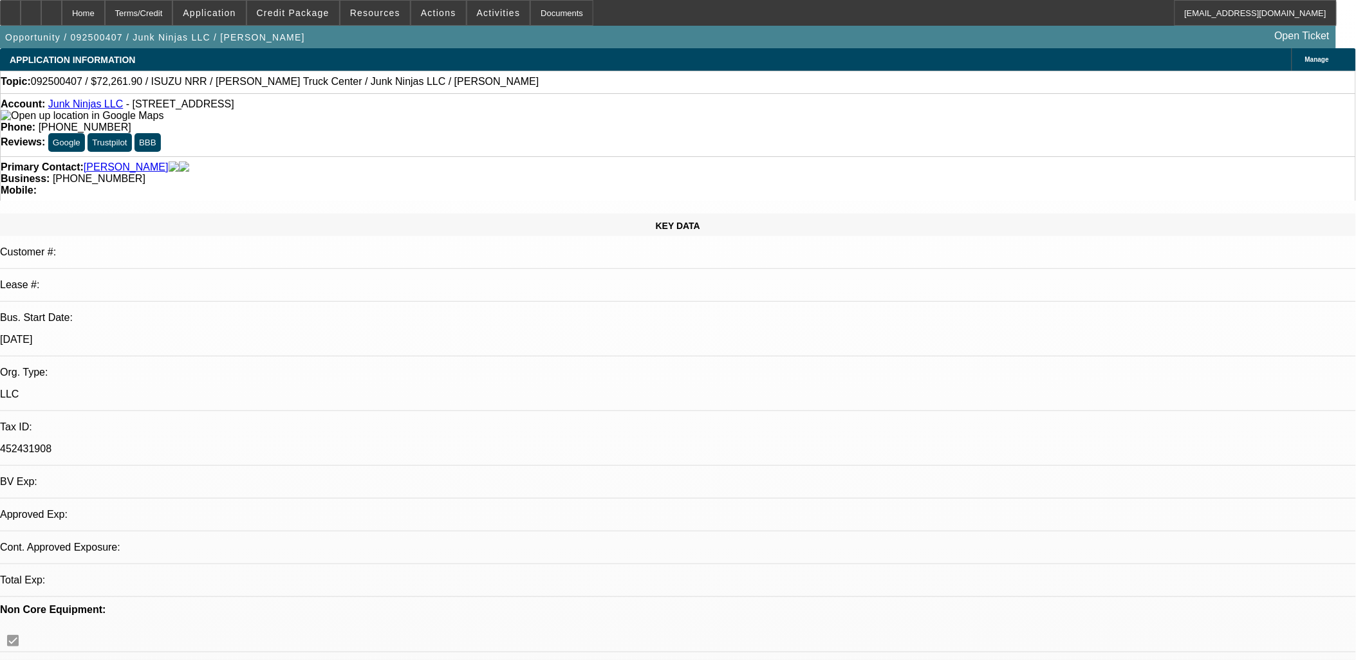
select select "4"
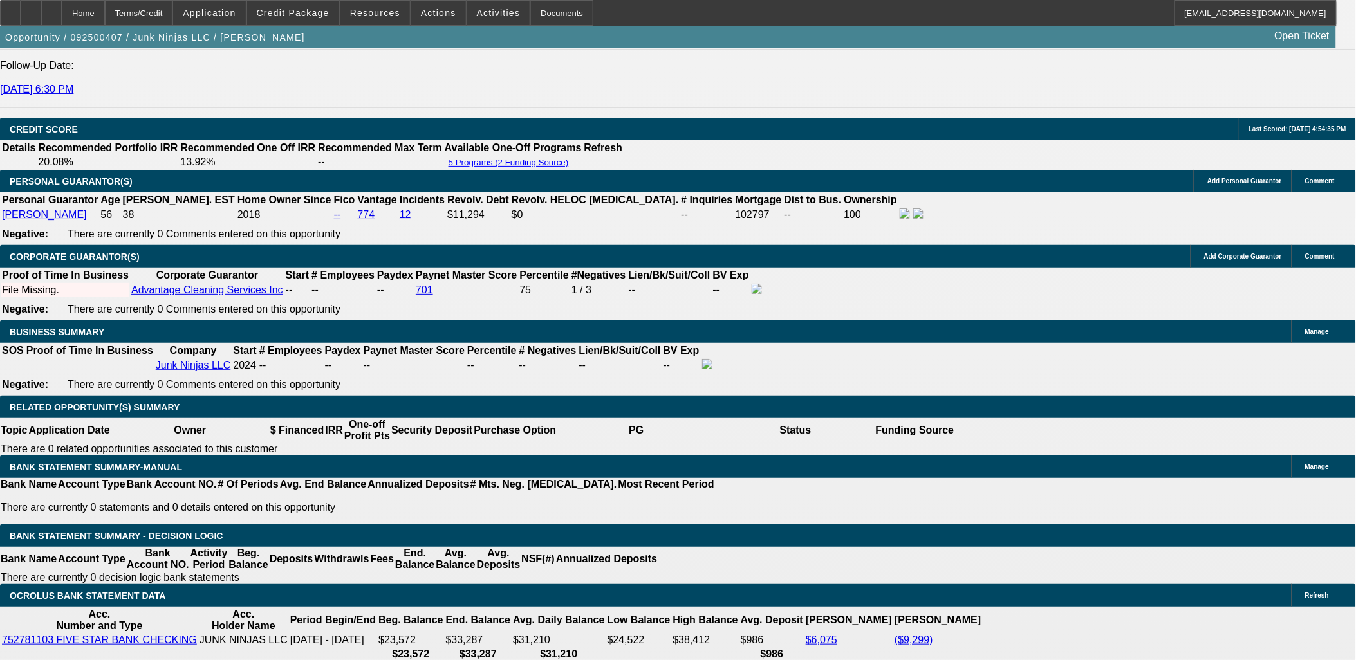
scroll to position [1787, 0]
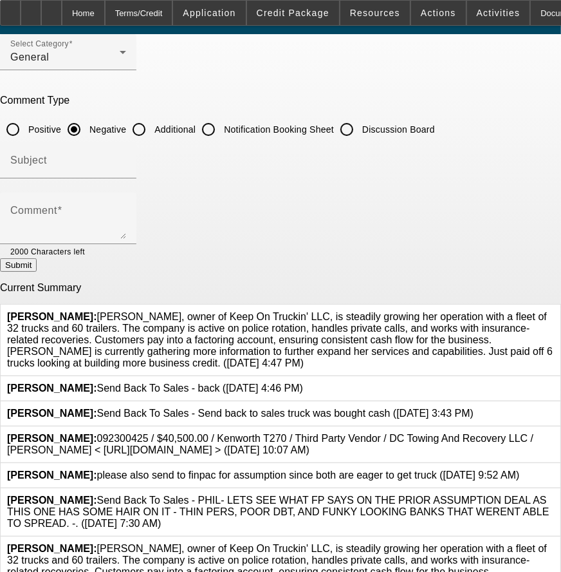
scroll to position [109, 0]
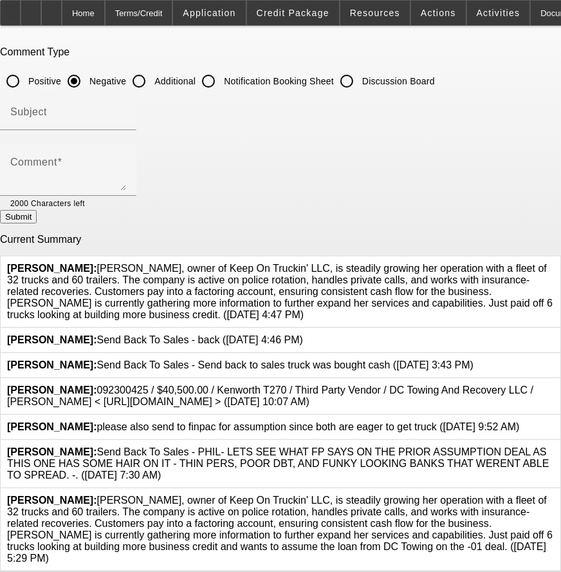
click at [554, 494] on icon at bounding box center [554, 494] width 0 height 0
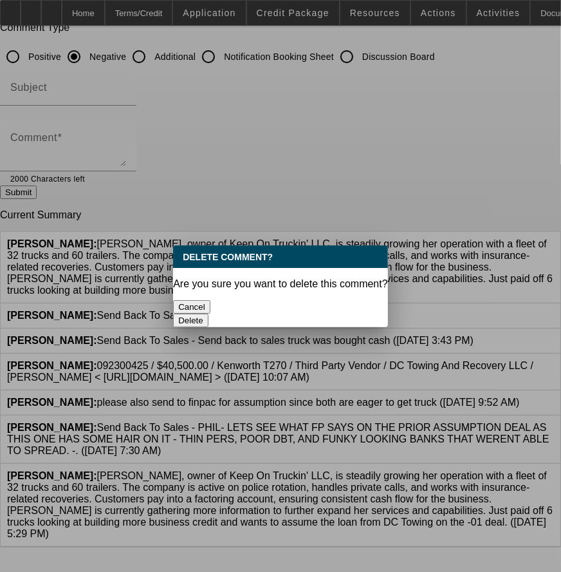
scroll to position [0, 0]
click at [337, 313] on div "Delete" at bounding box center [280, 320] width 215 height 14
click at [209, 313] on button "Delete" at bounding box center [190, 320] width 35 height 14
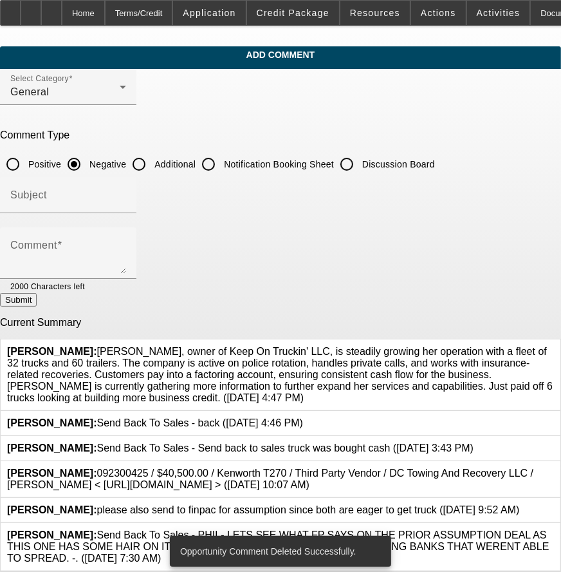
scroll to position [27, 0]
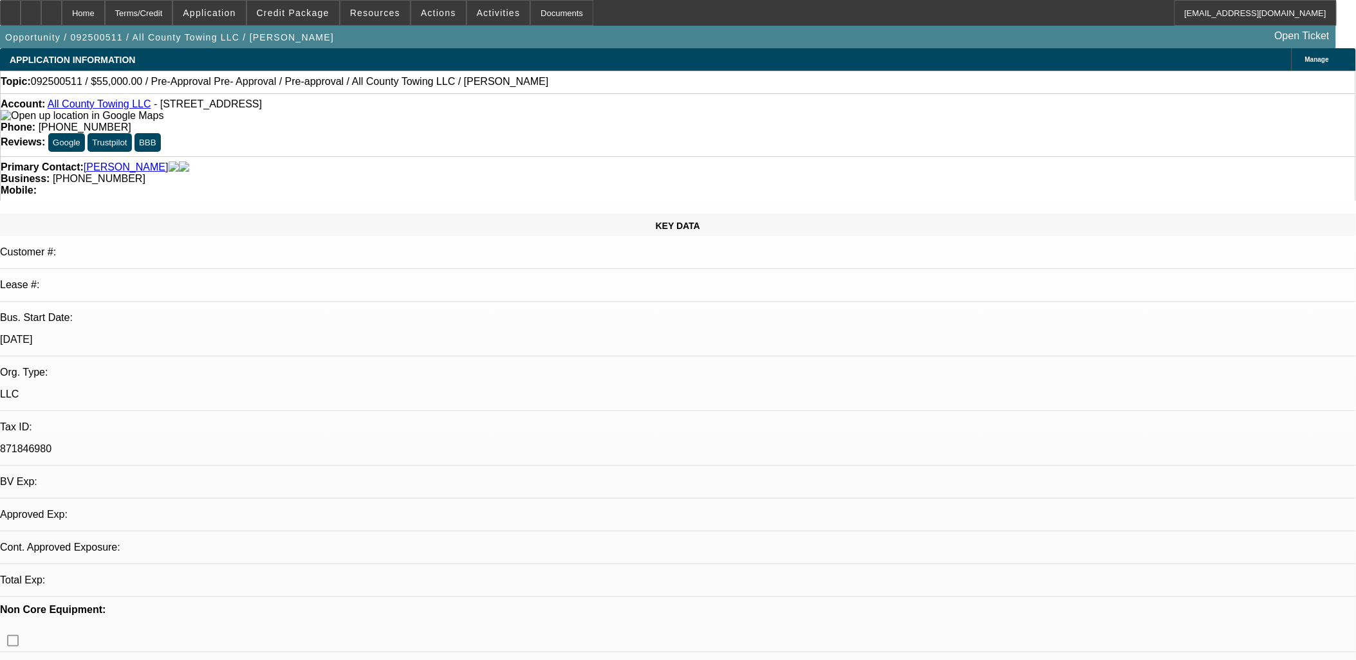
select select "0"
select select "4"
select select "0"
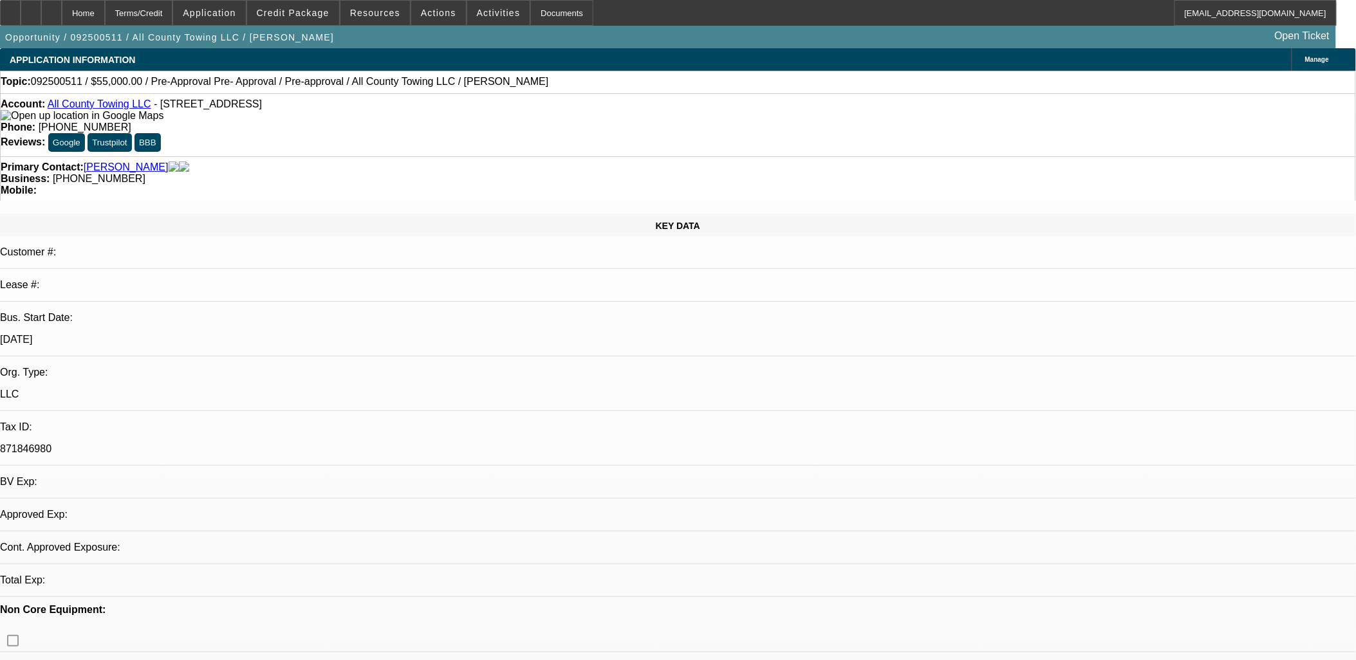
select select "2"
select select "0"
select select "4"
select select "0"
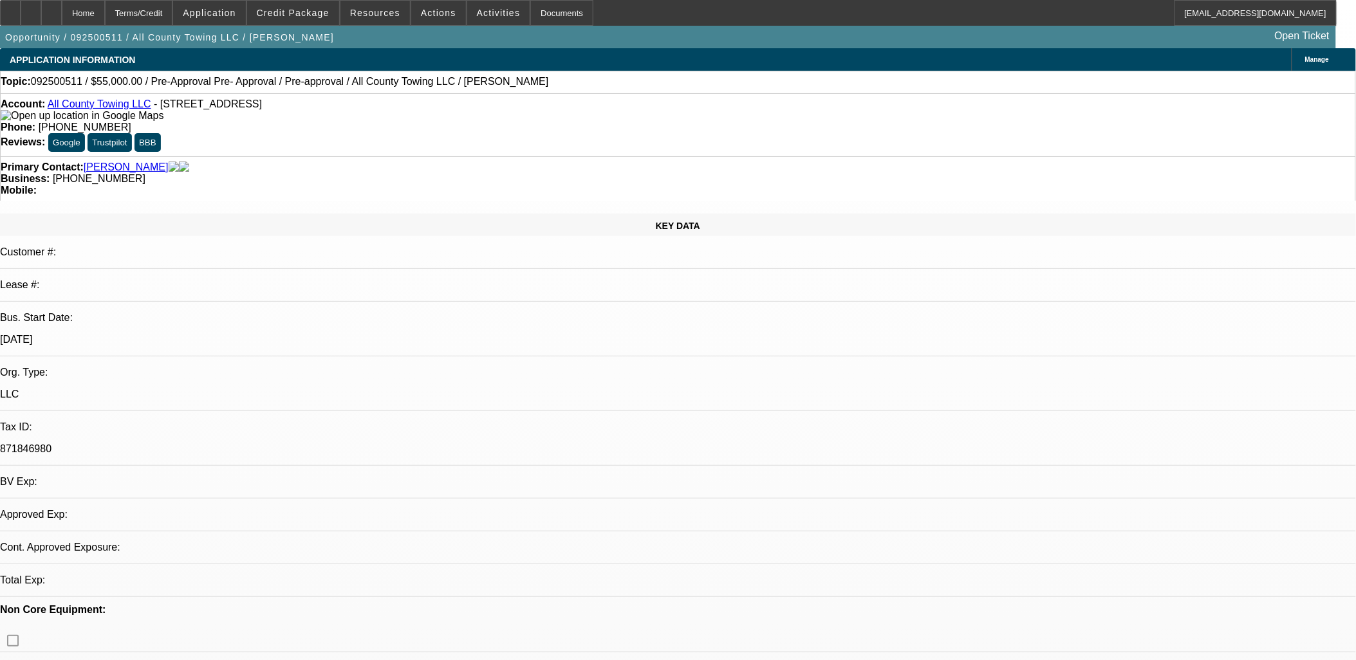
select select "2"
select select "0"
select select "5"
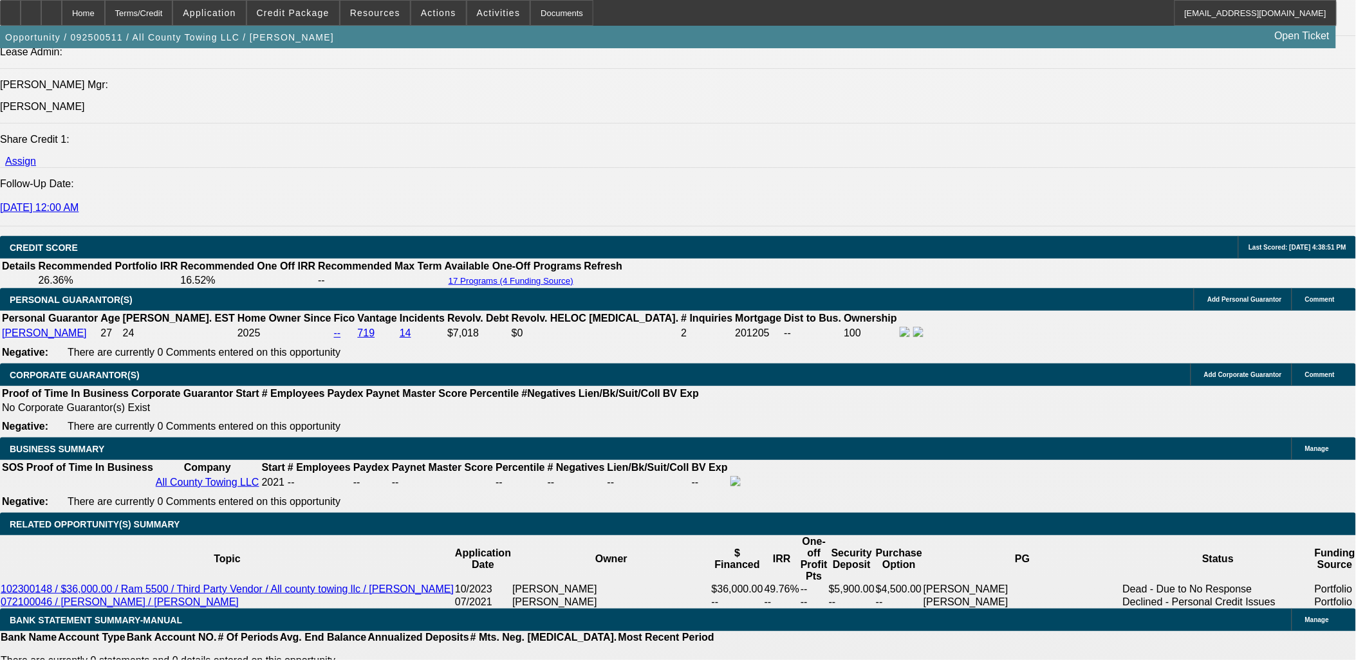
scroll to position [1787, 0]
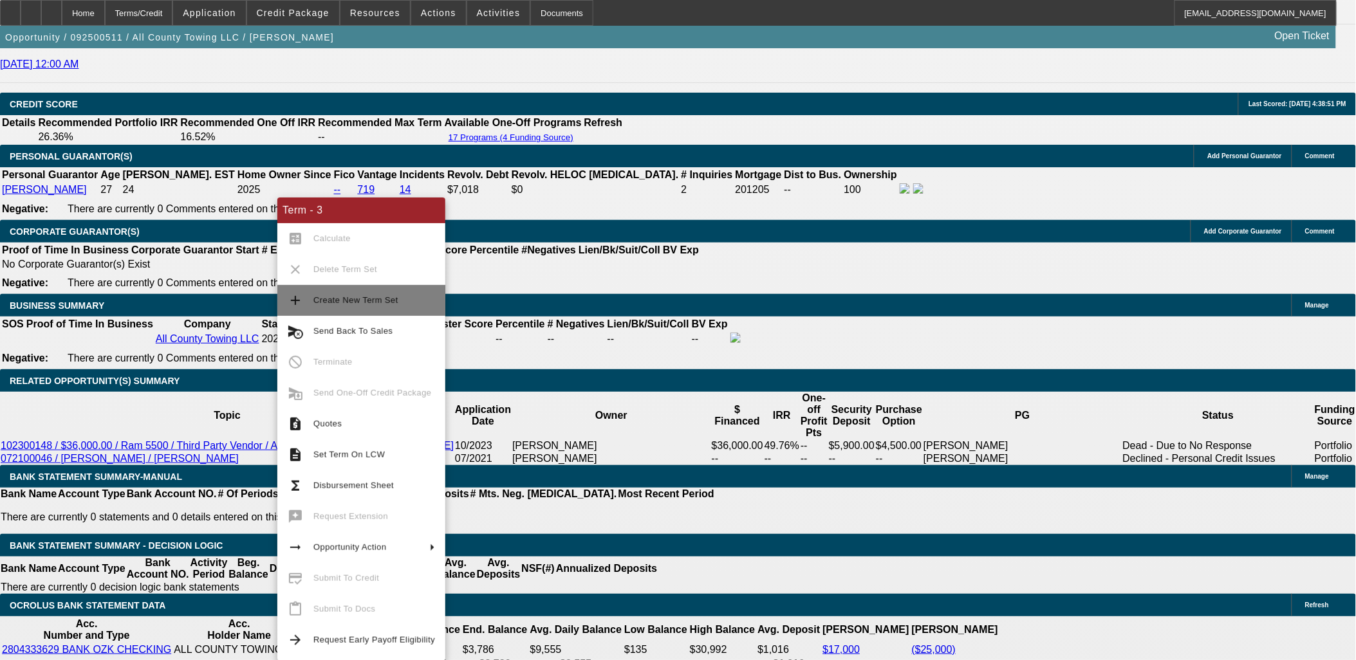
click at [368, 298] on span "Create New Term Set" at bounding box center [355, 300] width 85 height 10
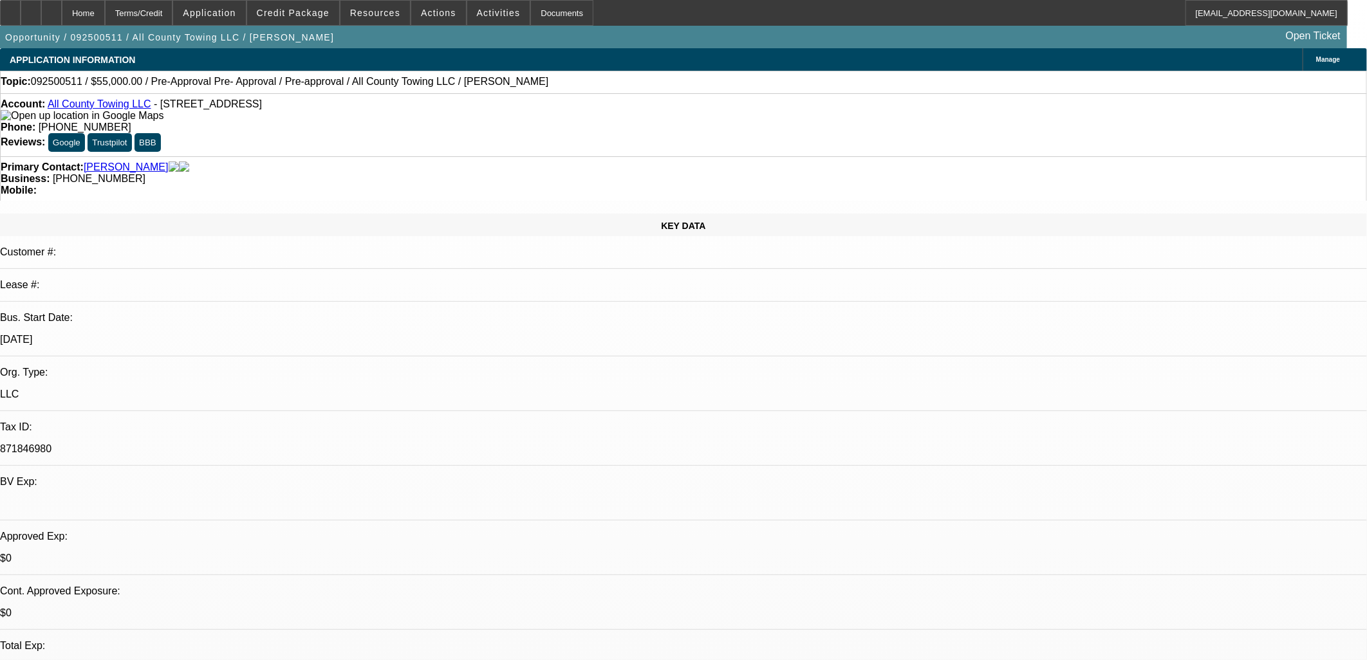
select select "0"
select select "4"
select select "0"
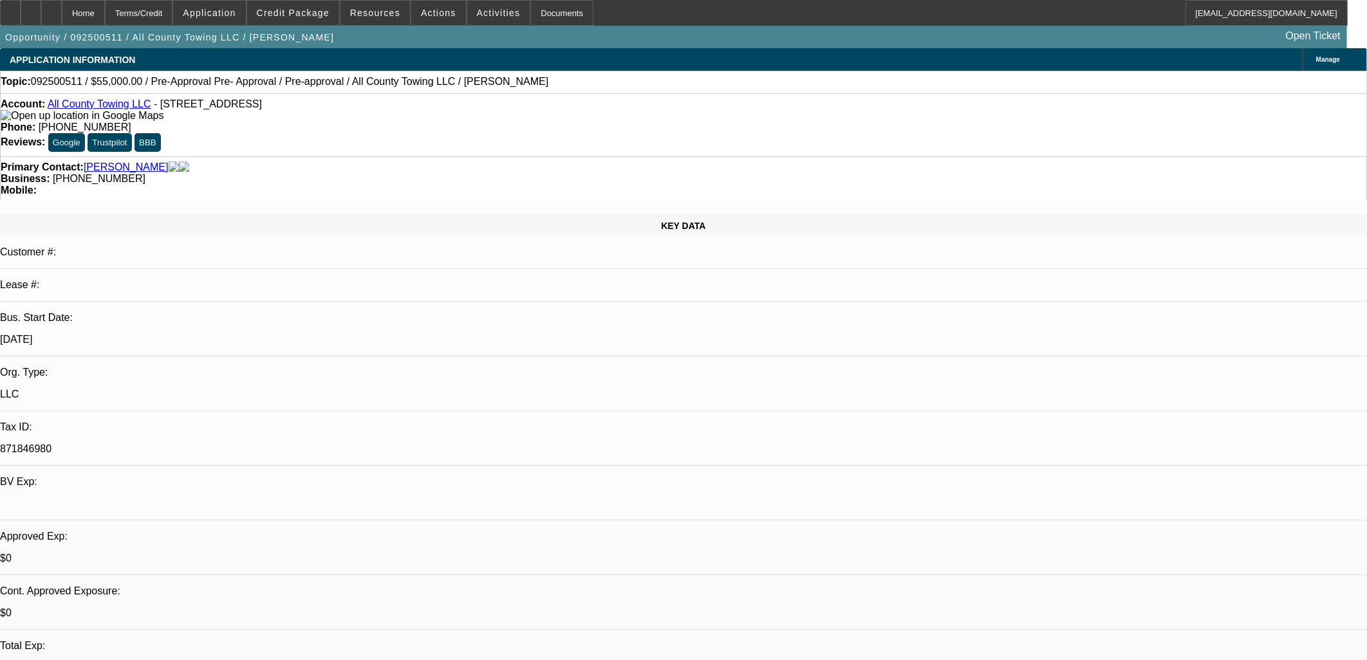
select select "0"
select select "4"
select select "0"
select select "2"
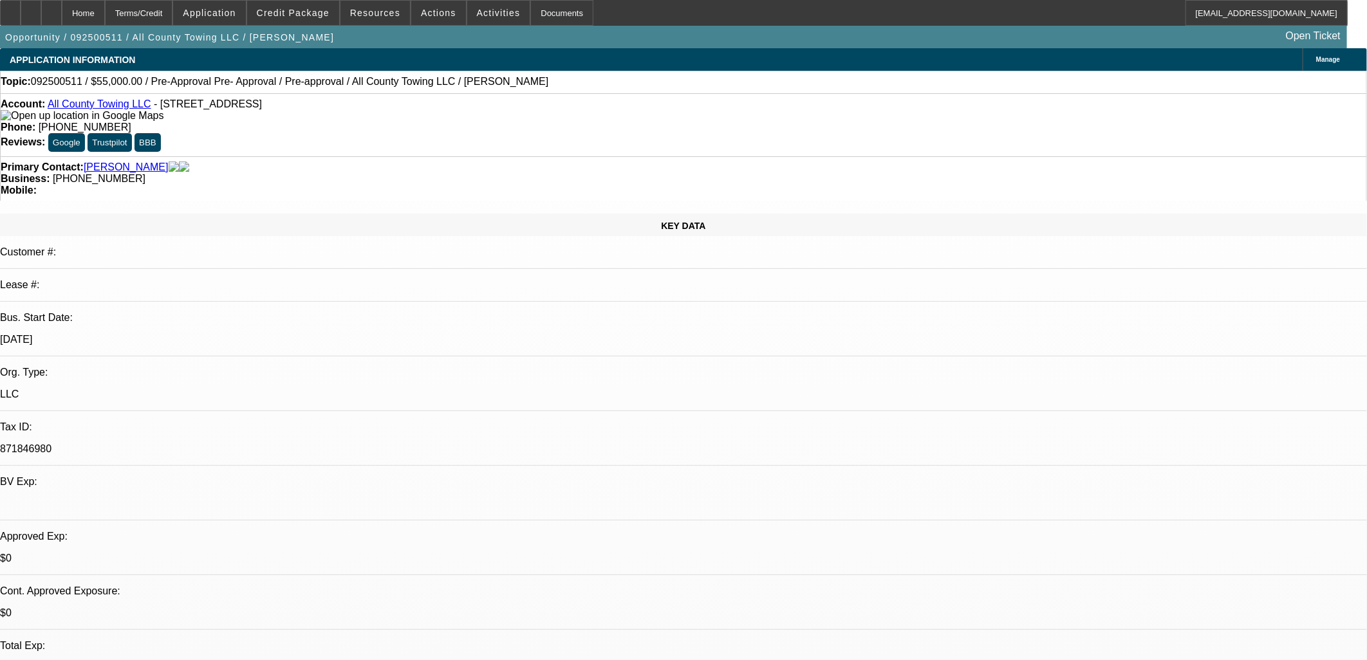
select select "2"
select select "0"
select select "4"
select select "0"
select select "2"
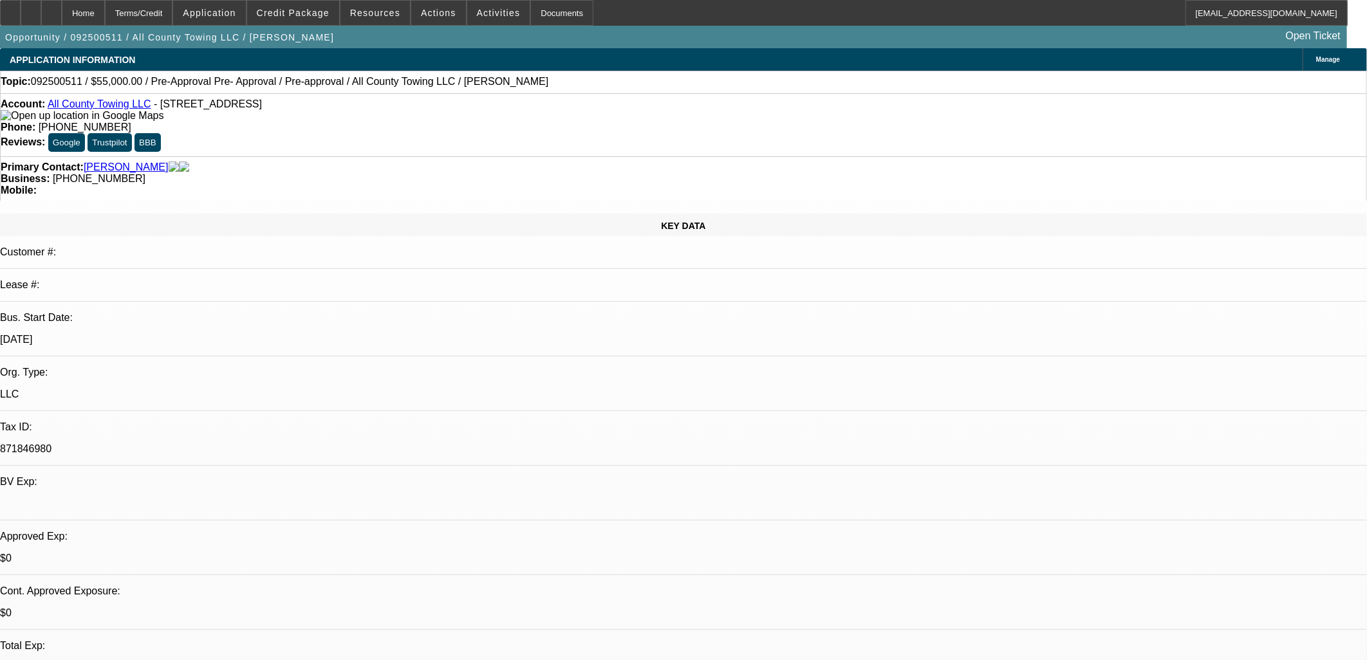
select select "0"
select select "5"
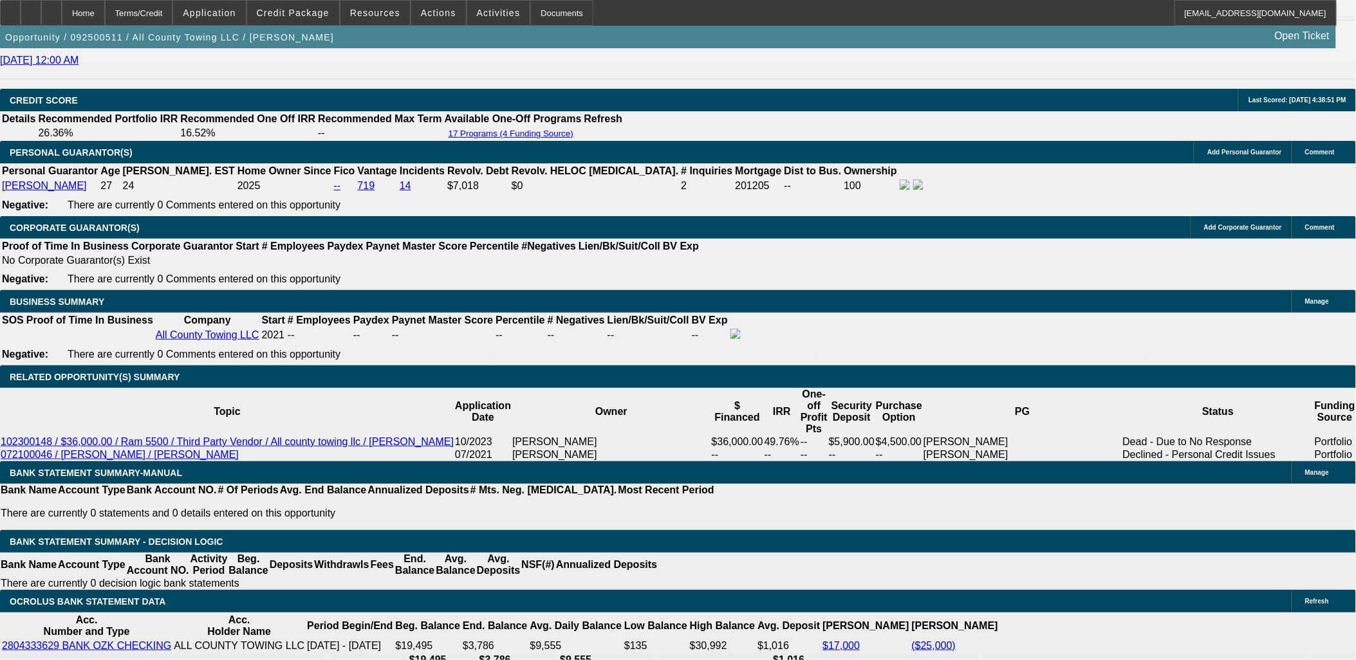
scroll to position [1859, 0]
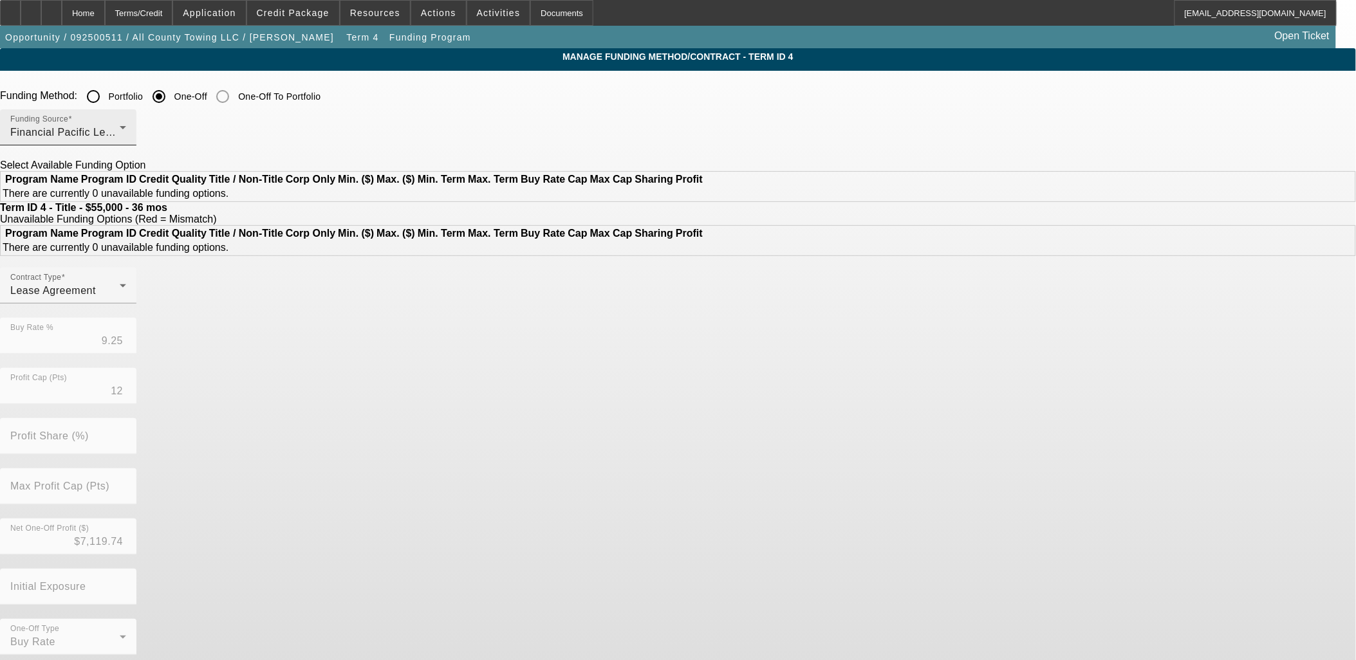
click at [120, 132] on div "Financial Pacific Leasing, Inc." at bounding box center [64, 132] width 109 height 15
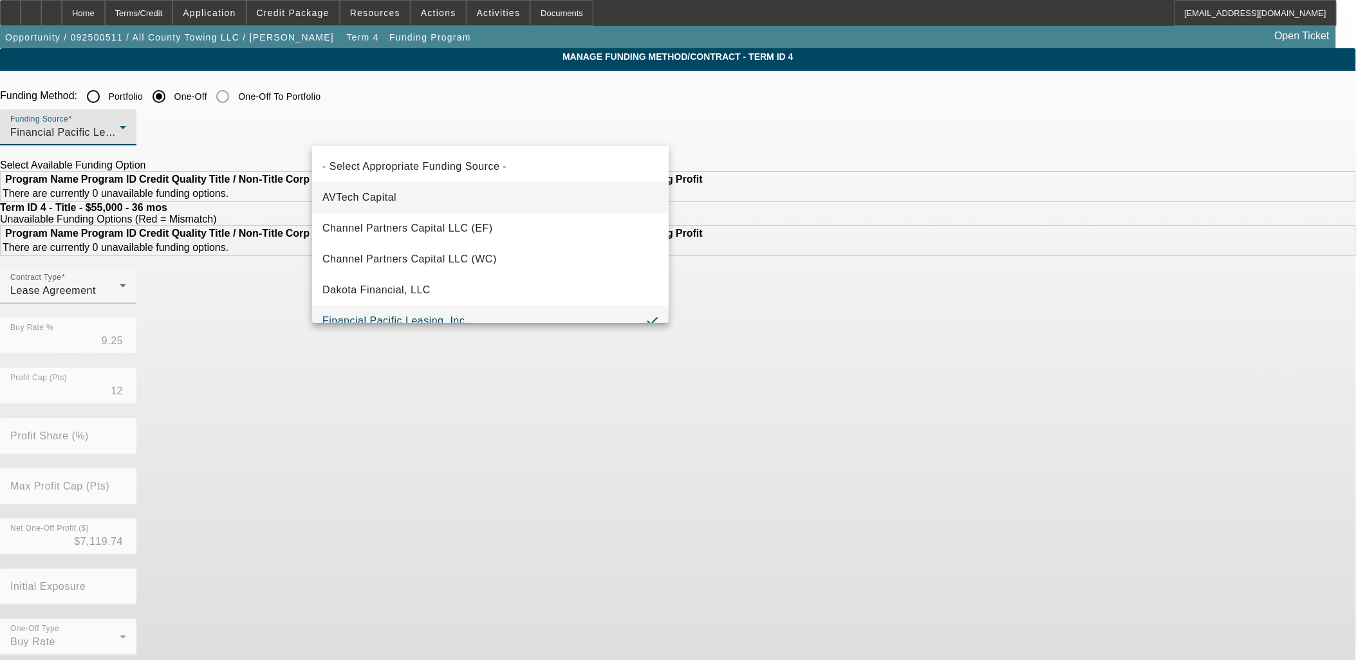
scroll to position [14, 0]
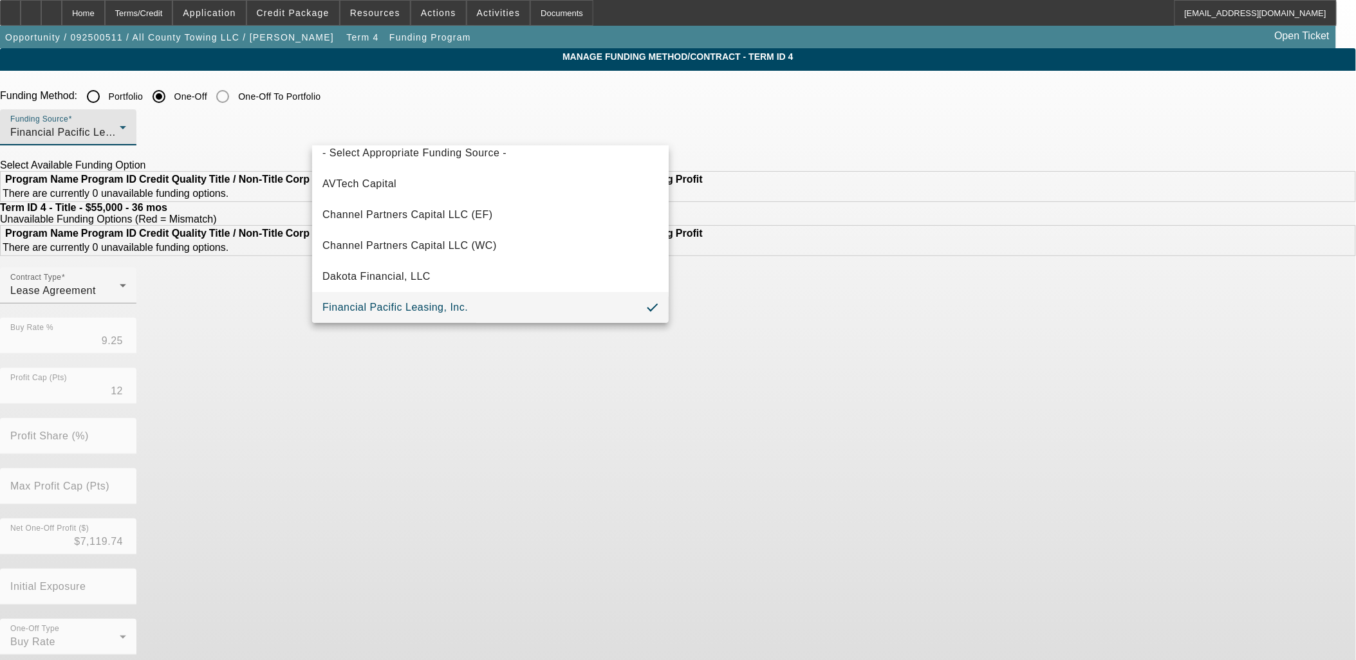
click at [411, 108] on div at bounding box center [678, 330] width 1356 height 660
click at [106, 98] on input "Portfolio" at bounding box center [93, 97] width 26 height 26
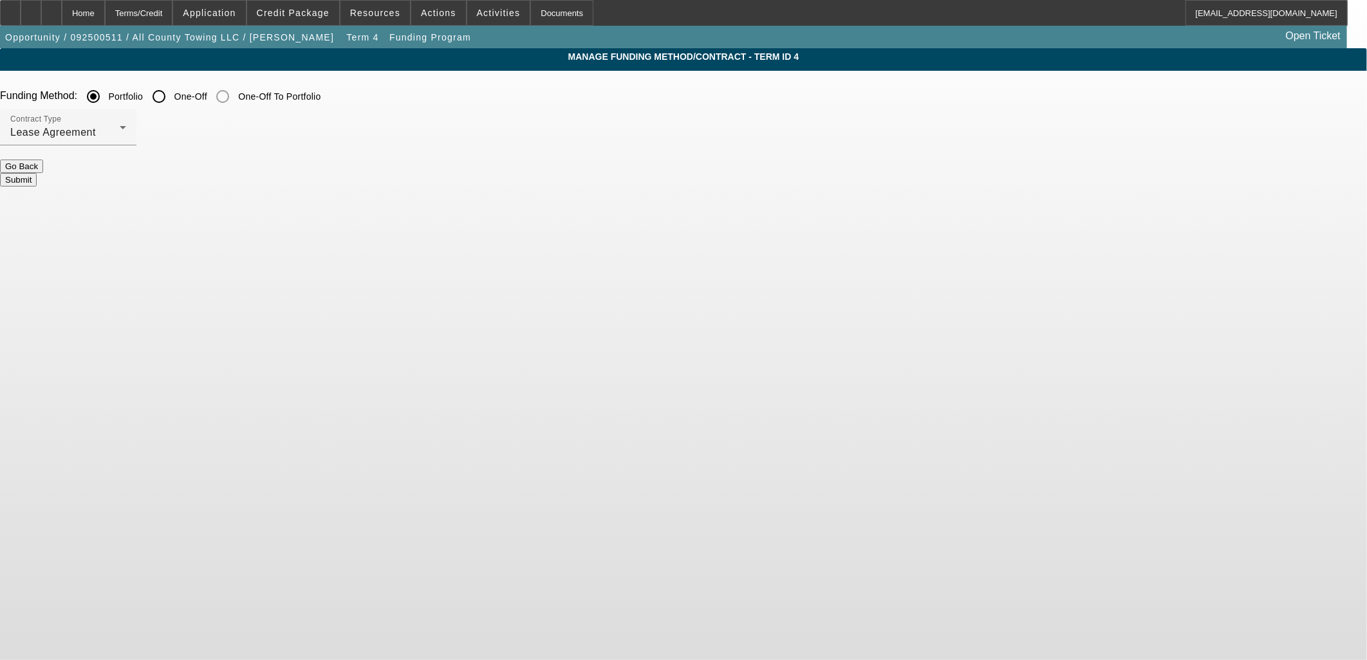
click at [37, 178] on button "Submit" at bounding box center [18, 180] width 37 height 14
radio input "false"
radio input "true"
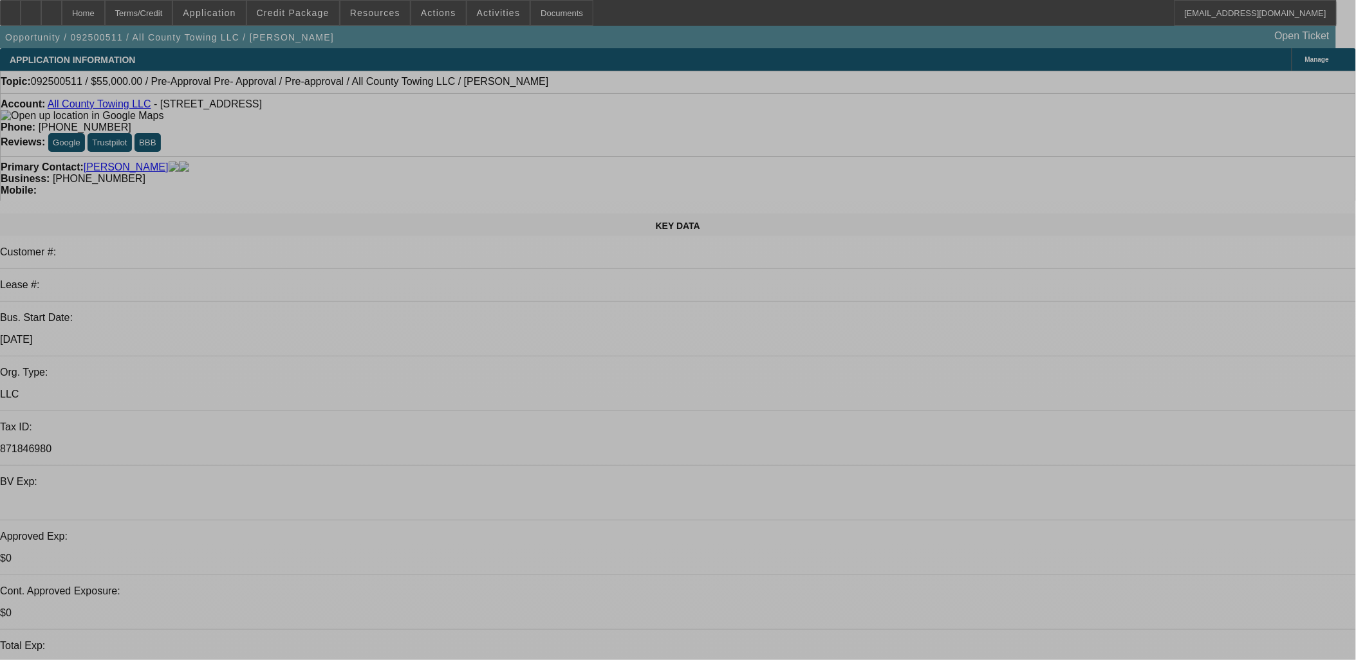
select select "0"
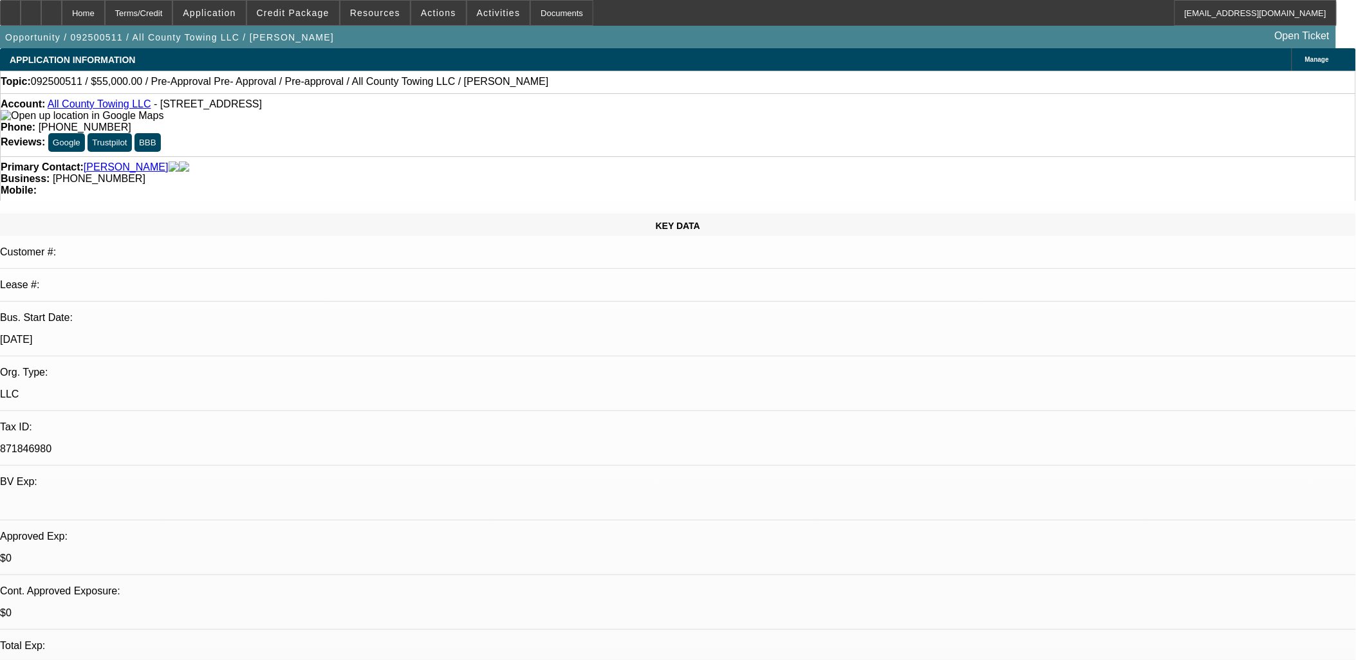
select select "0"
select select "4"
select select "0"
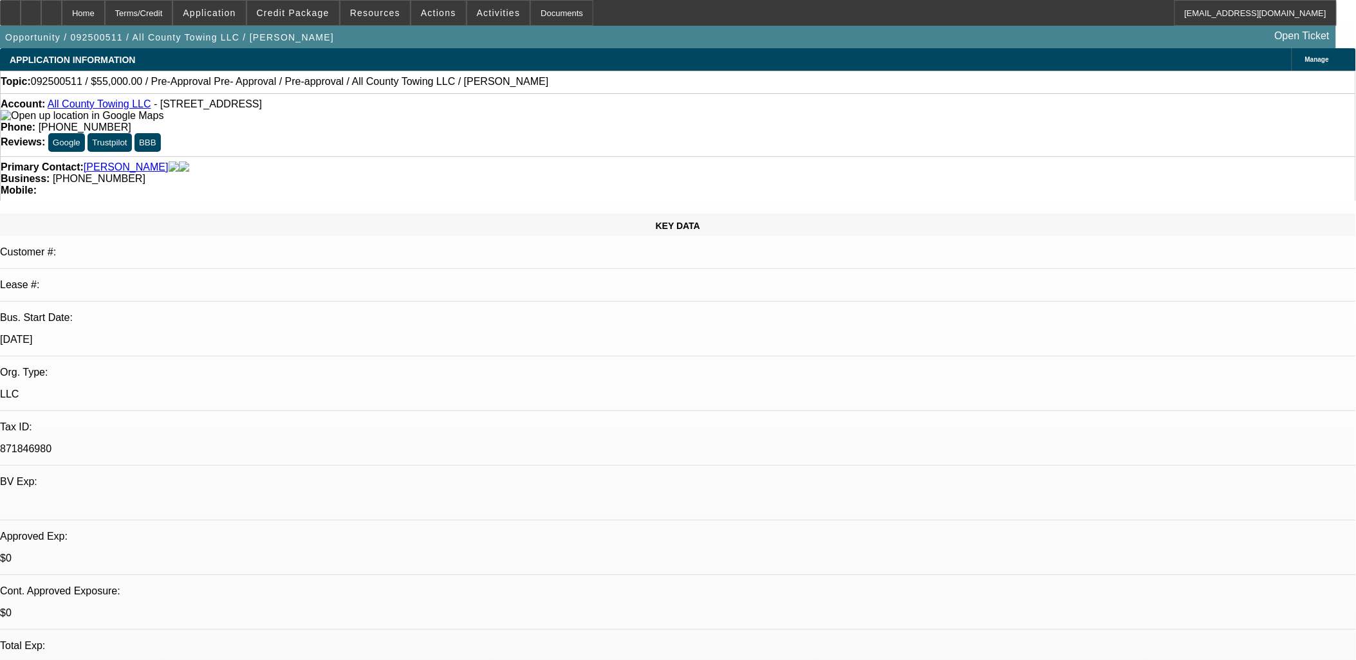
select select "0"
select select "4"
select select "0"
select select "2"
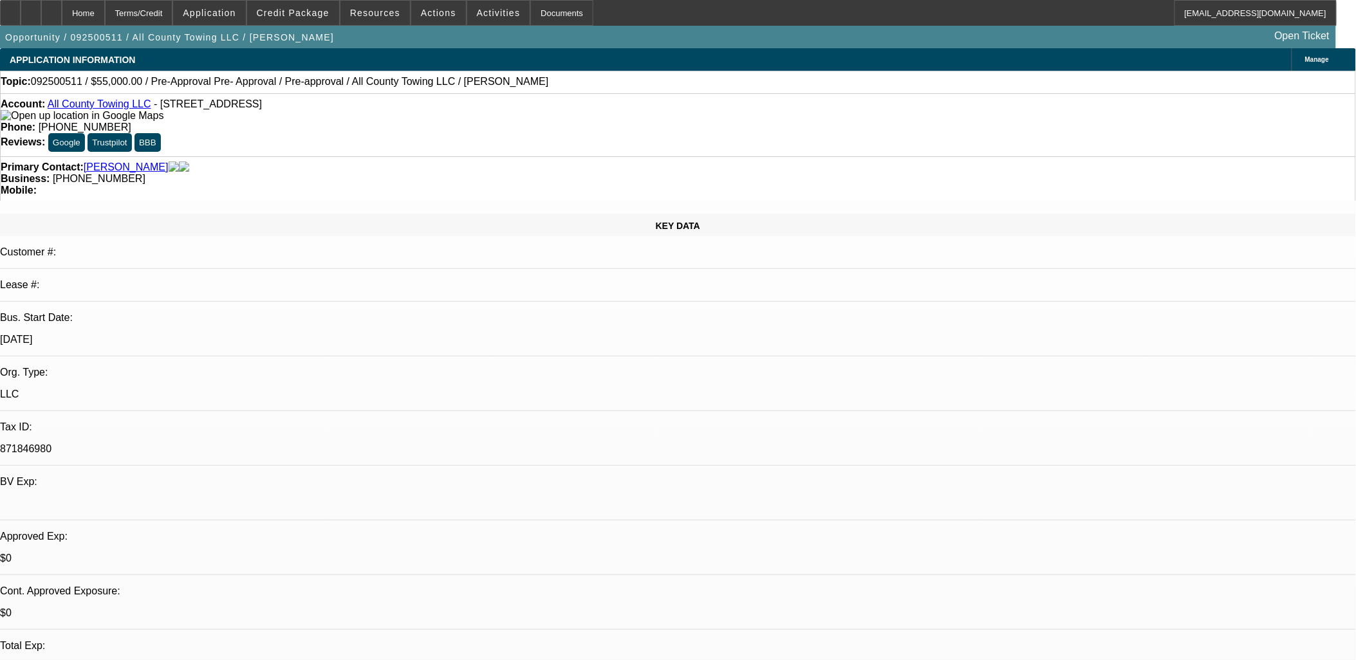
select select "0"
select select "4"
select select "0"
select select "2"
select select "0"
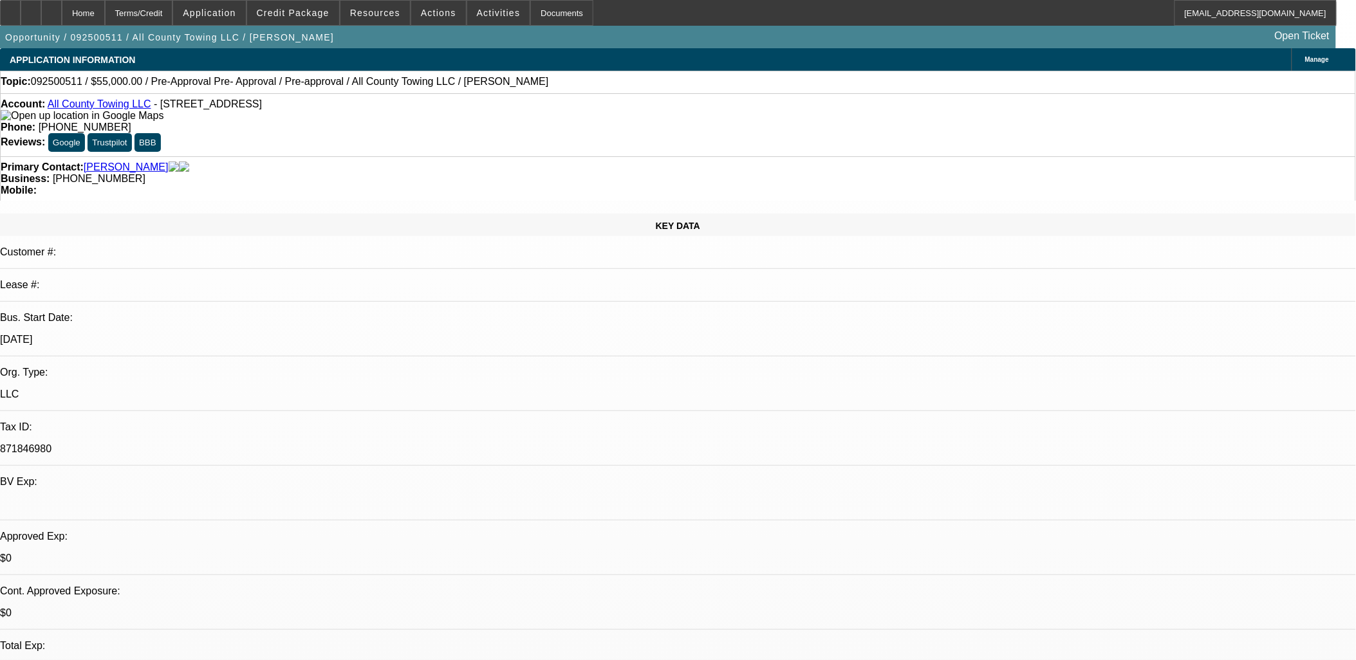
select select "5"
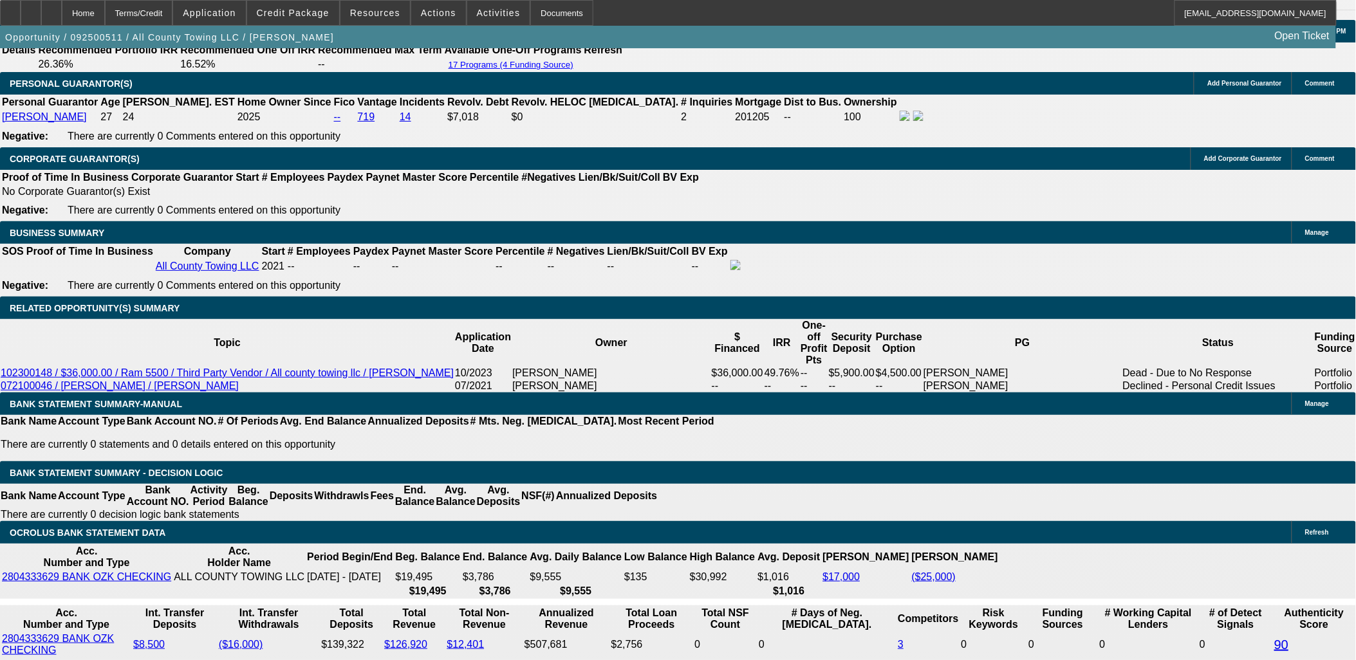
scroll to position [1859, 0]
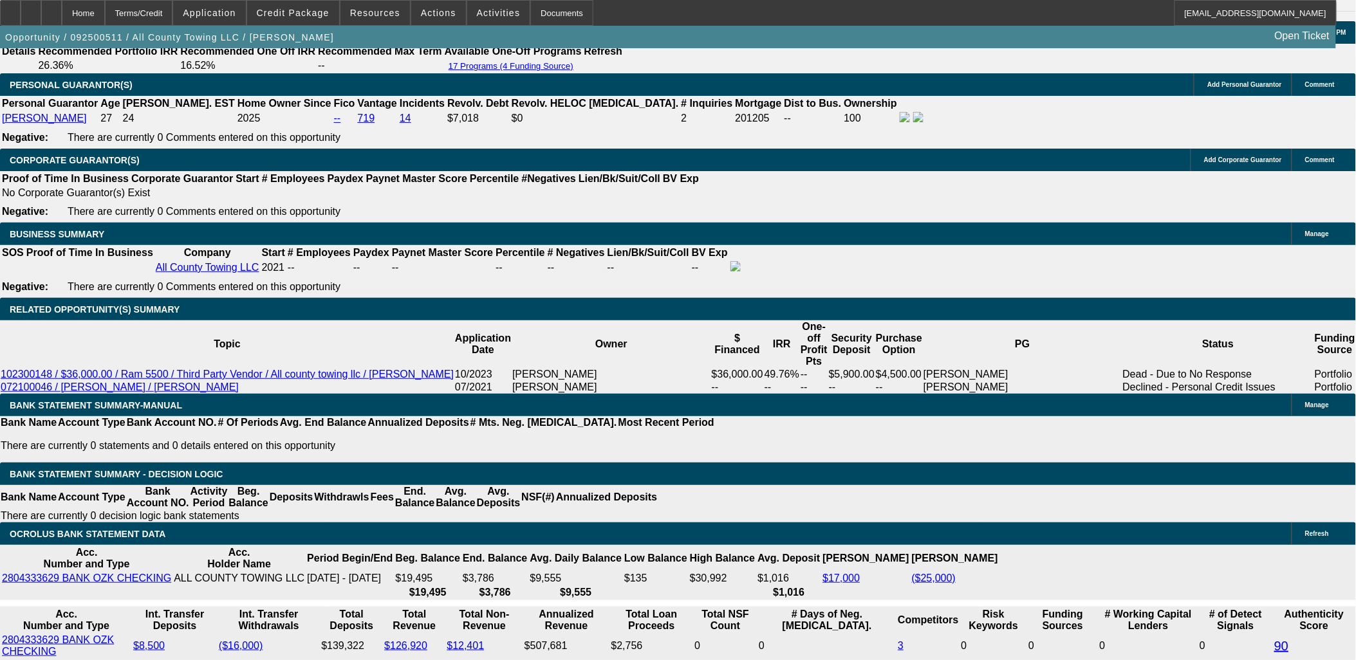
type input "15"
type input "UNKNOWN"
type input "$1,906.59"
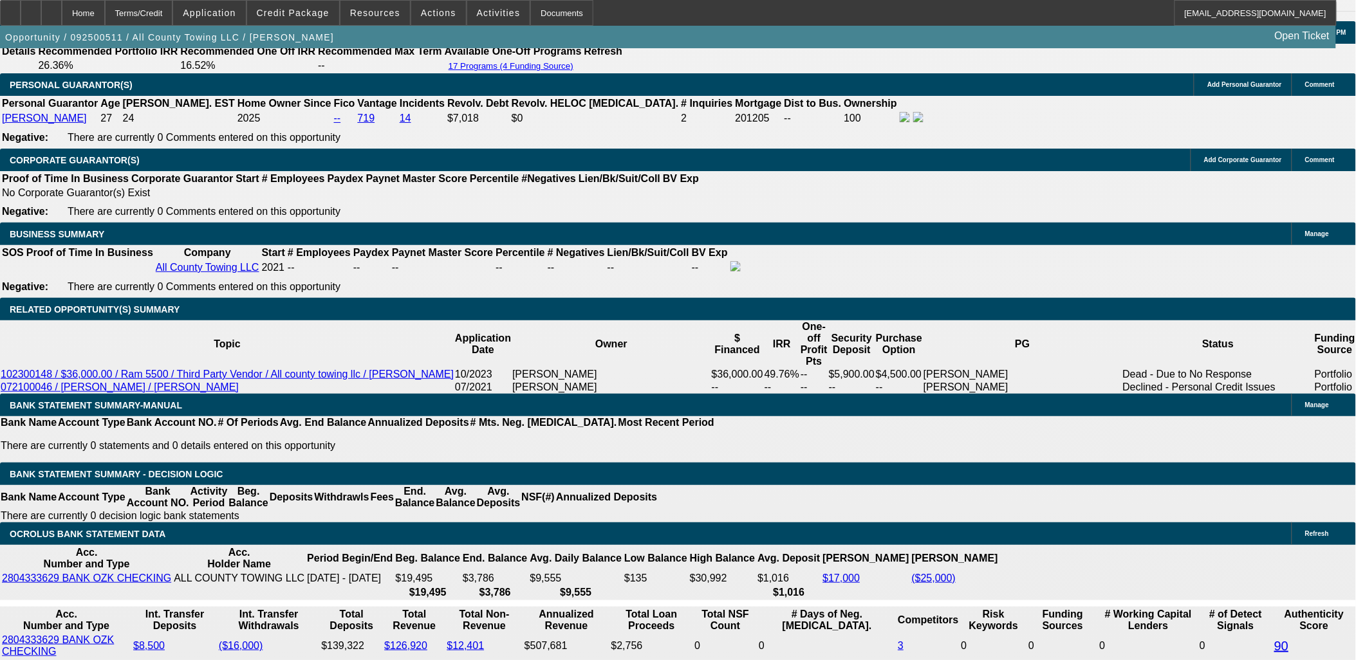
type input "15"
select select "2"
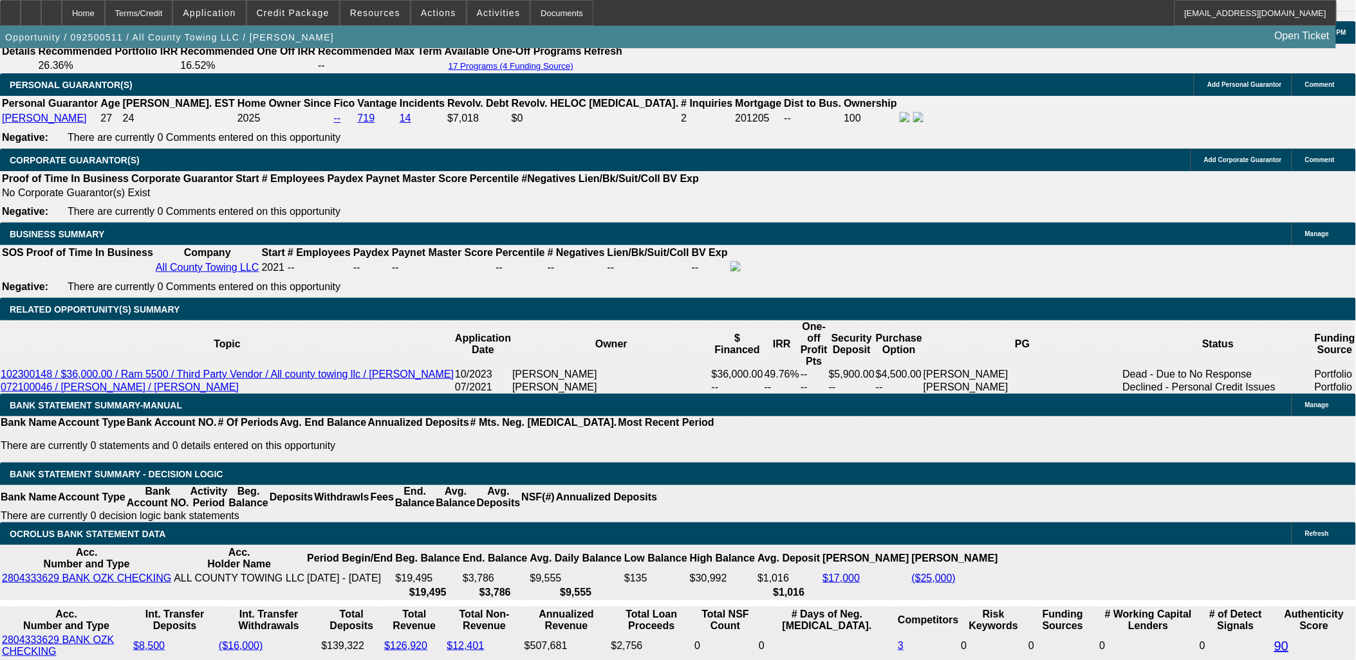
select select "2"
type input "$3,813.18"
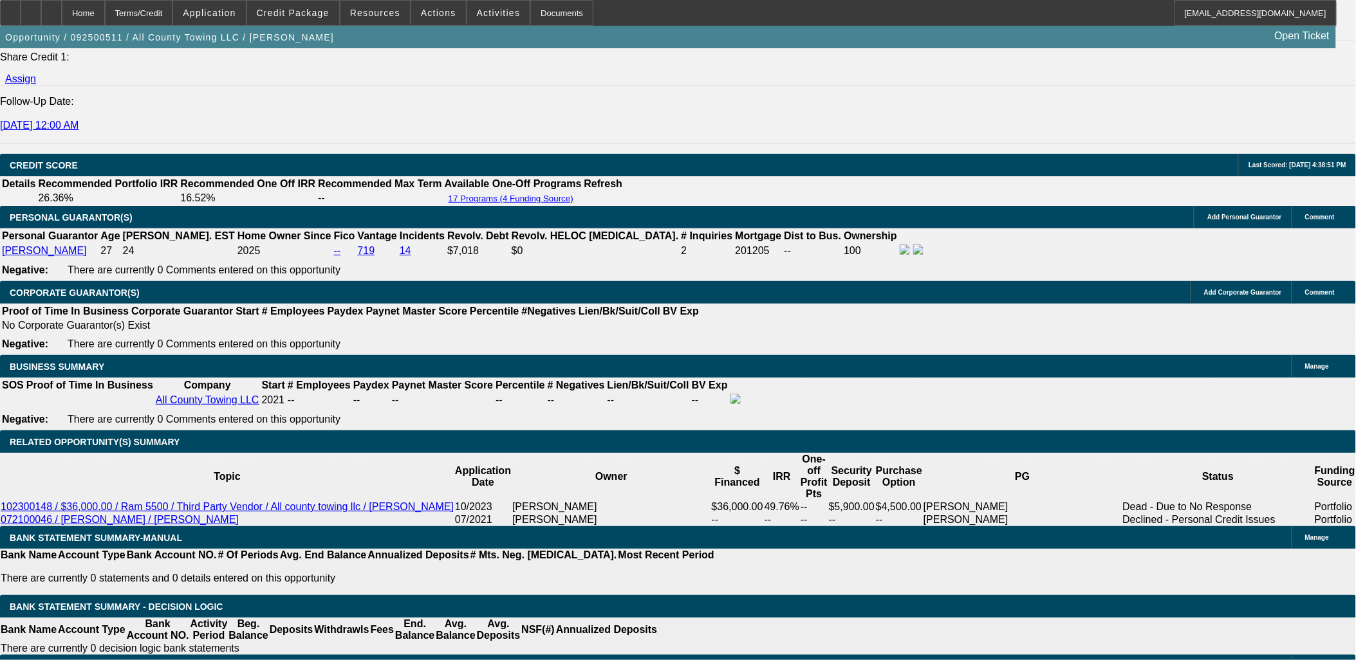
scroll to position [1716, 0]
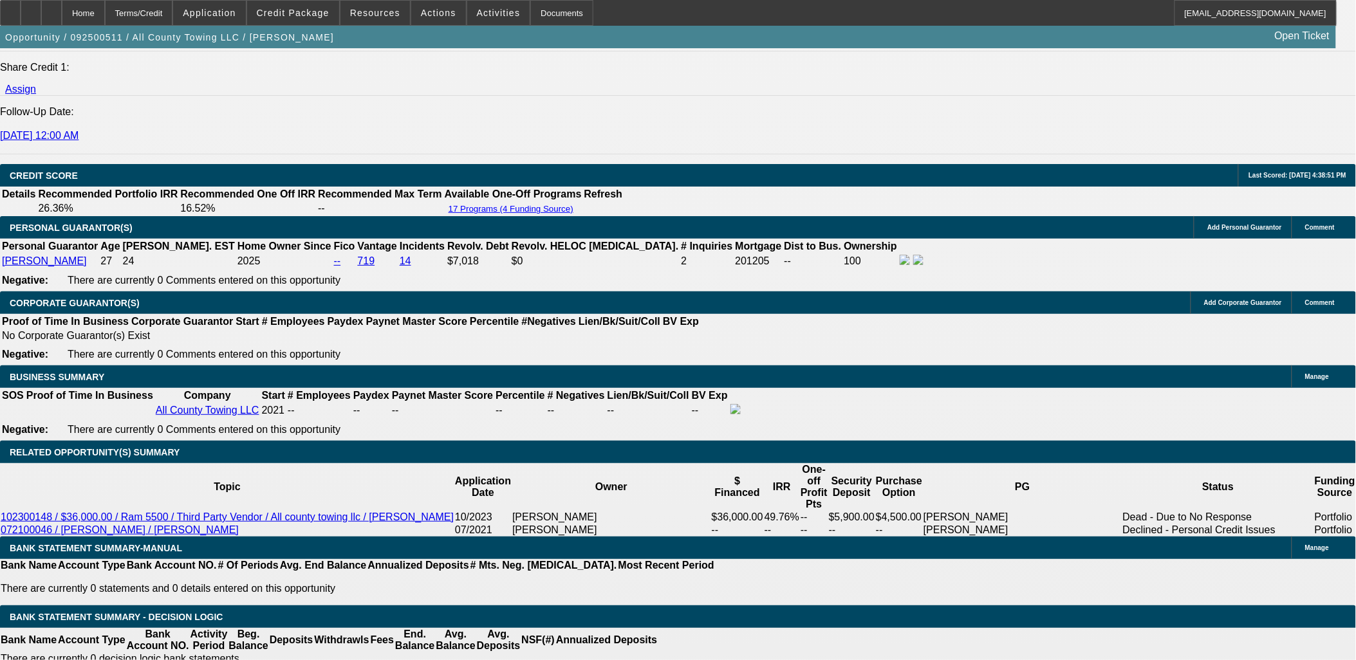
select select "0.1"
type input "$5,500.00"
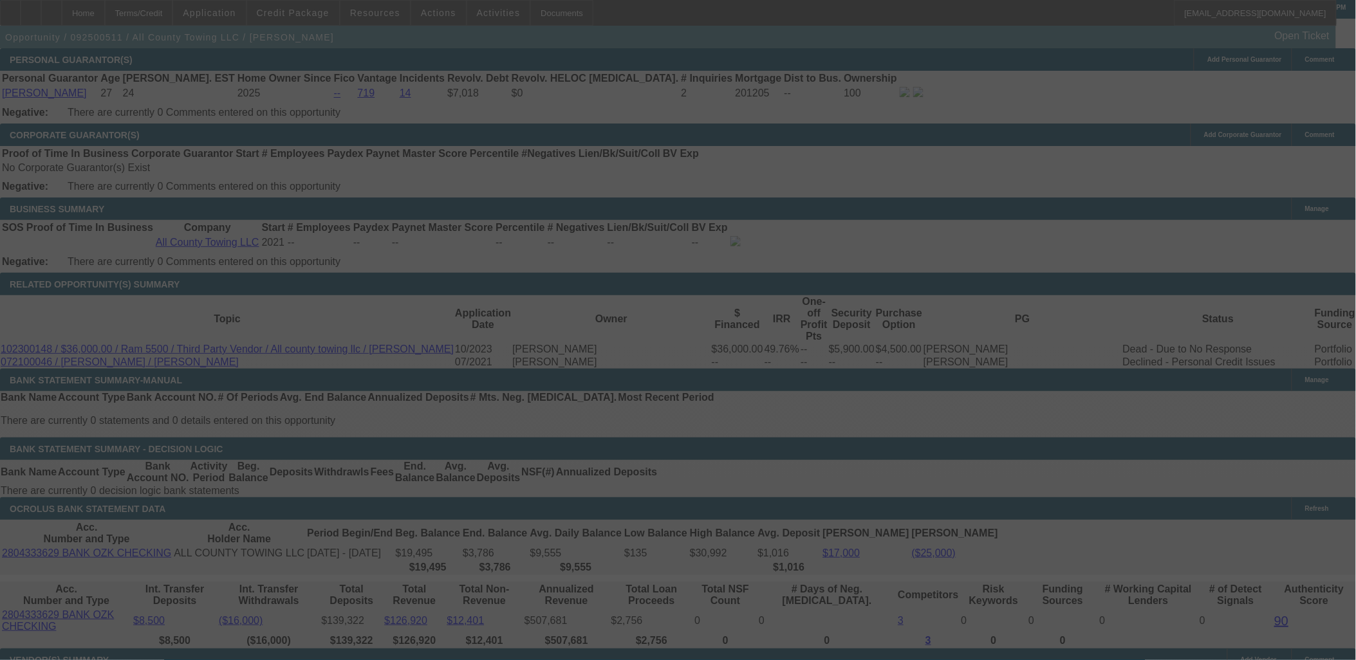
scroll to position [1859, 0]
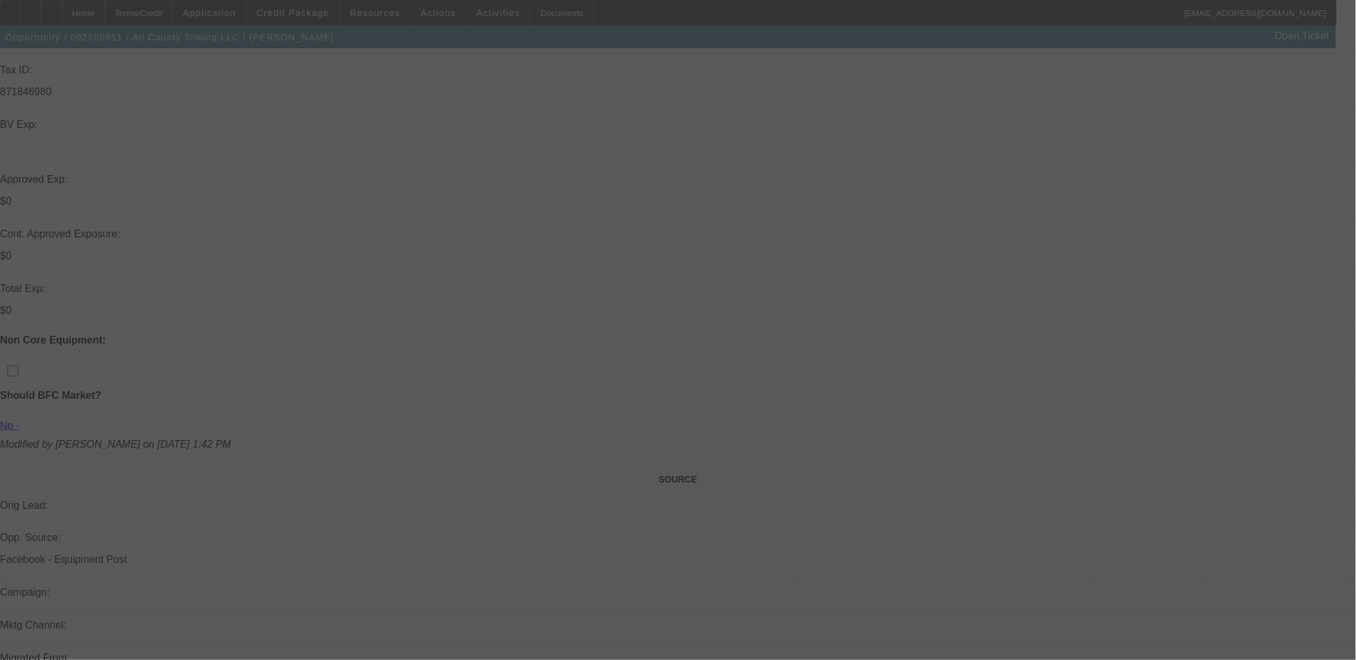
select select "0"
select select "2"
select select "0.1"
select select "4"
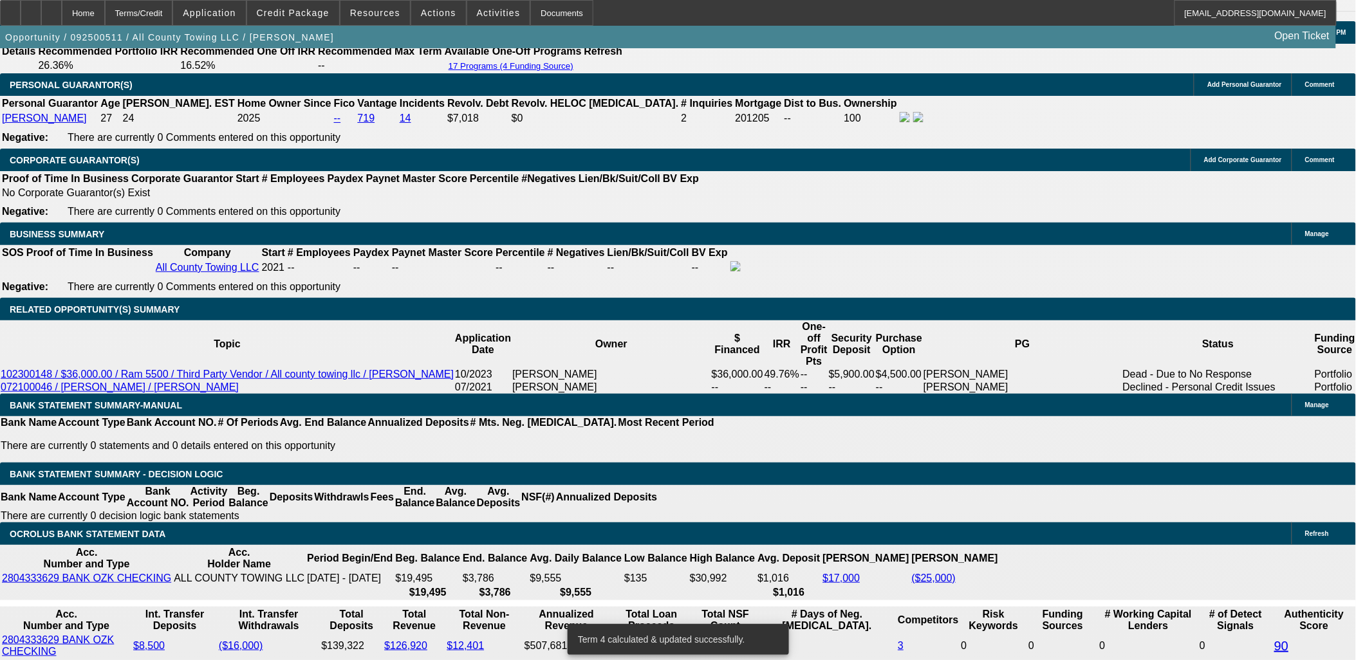
select select "0.05"
type input "$2,750.00"
type input "UNKNOWN"
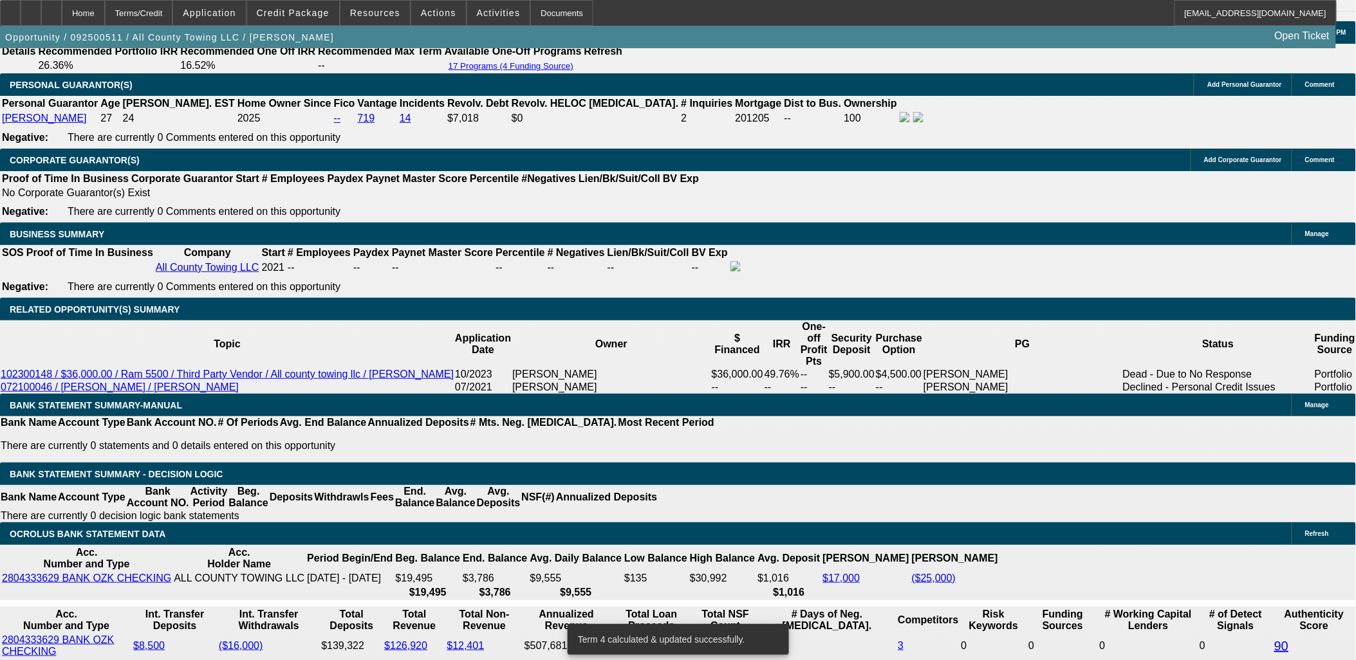
type input "$1,811.26"
type input "$3,622.52"
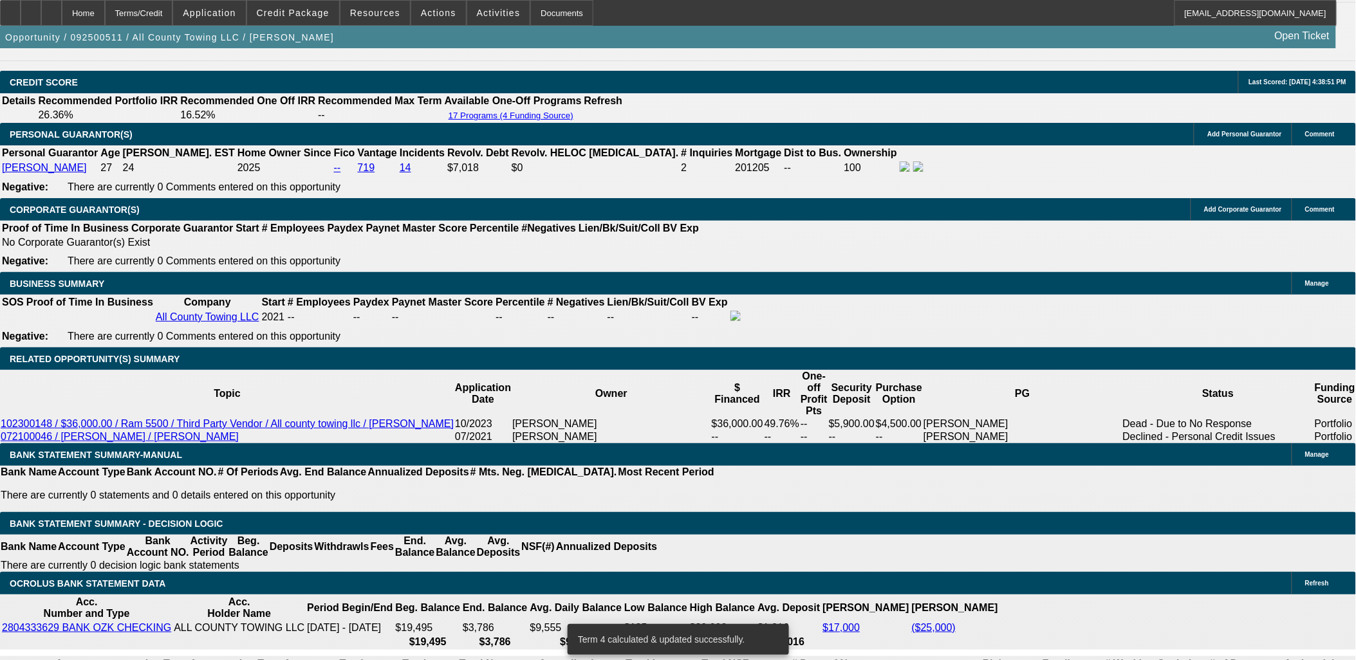
scroll to position [1716, 0]
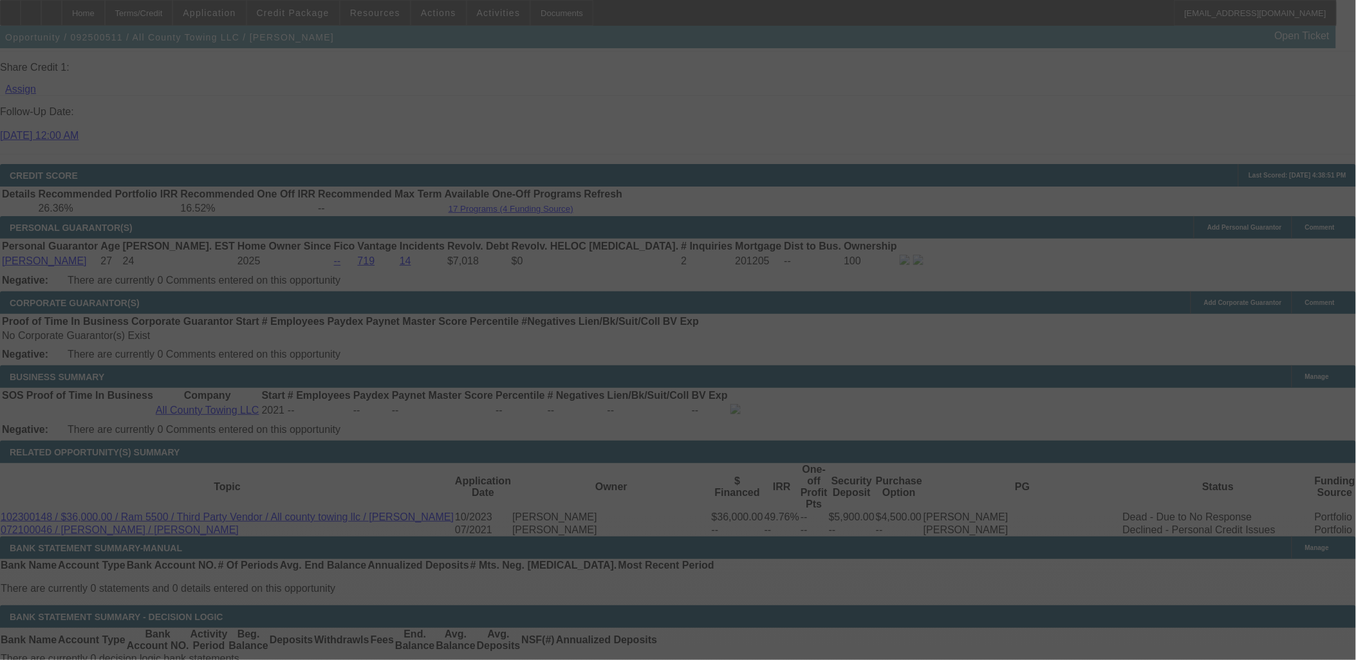
select select "2"
select select "0.1"
select select "4"
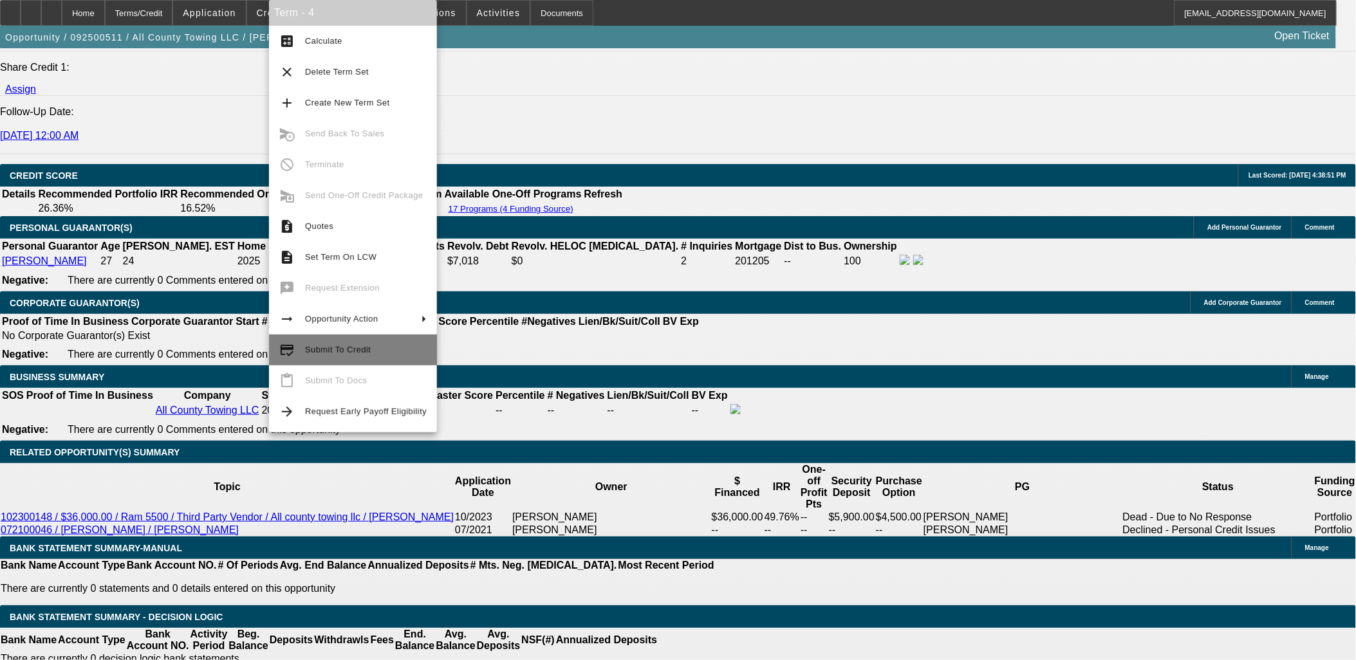
click at [316, 350] on span "Submit To Credit" at bounding box center [338, 350] width 66 height 10
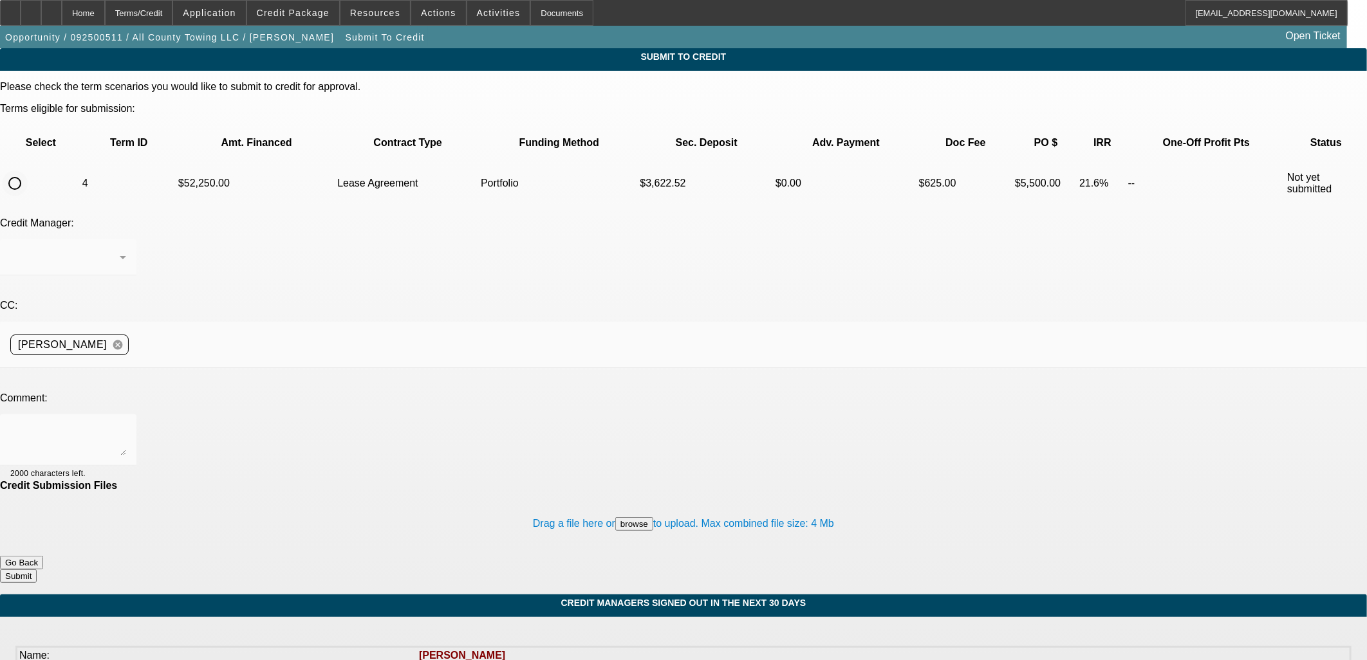
click at [28, 171] on input "radio" at bounding box center [15, 184] width 26 height 26
radio input "true"
click at [126, 425] on textarea at bounding box center [68, 440] width 116 height 31
type textarea "would you consider this one in house"
click at [37, 570] on button "Submit" at bounding box center [18, 577] width 37 height 14
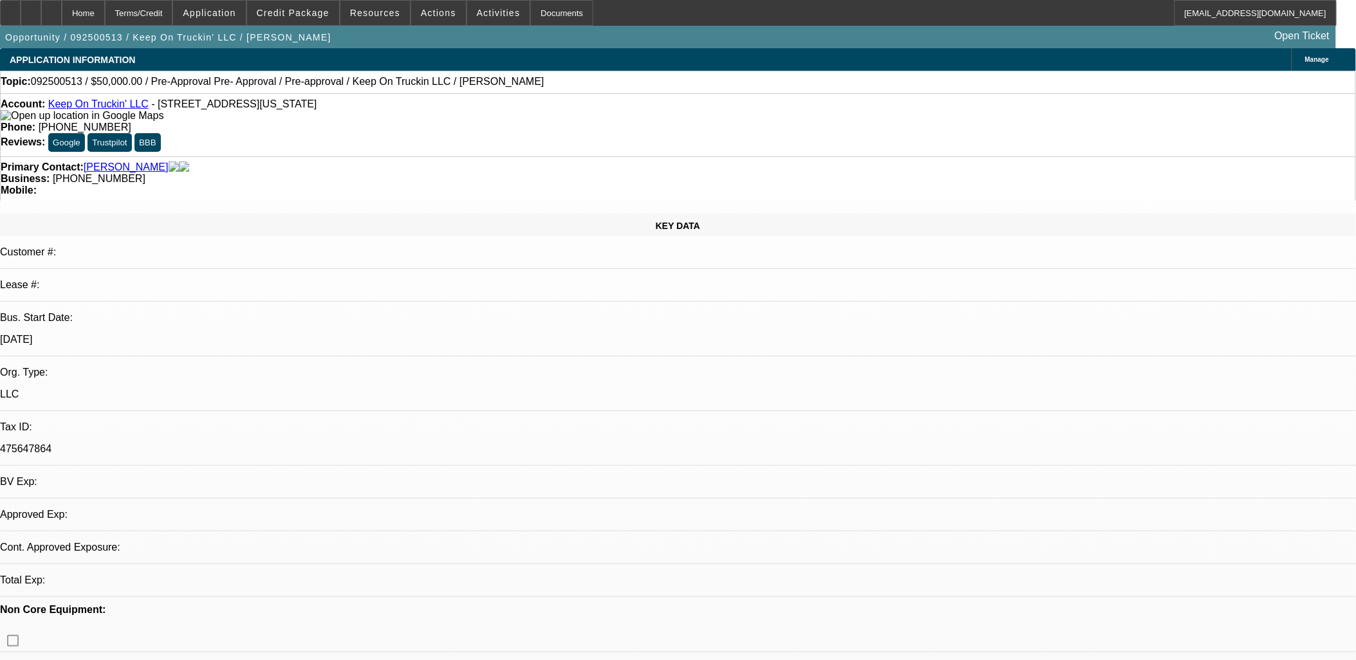
select select "0"
select select "2"
select select "0"
select select "4"
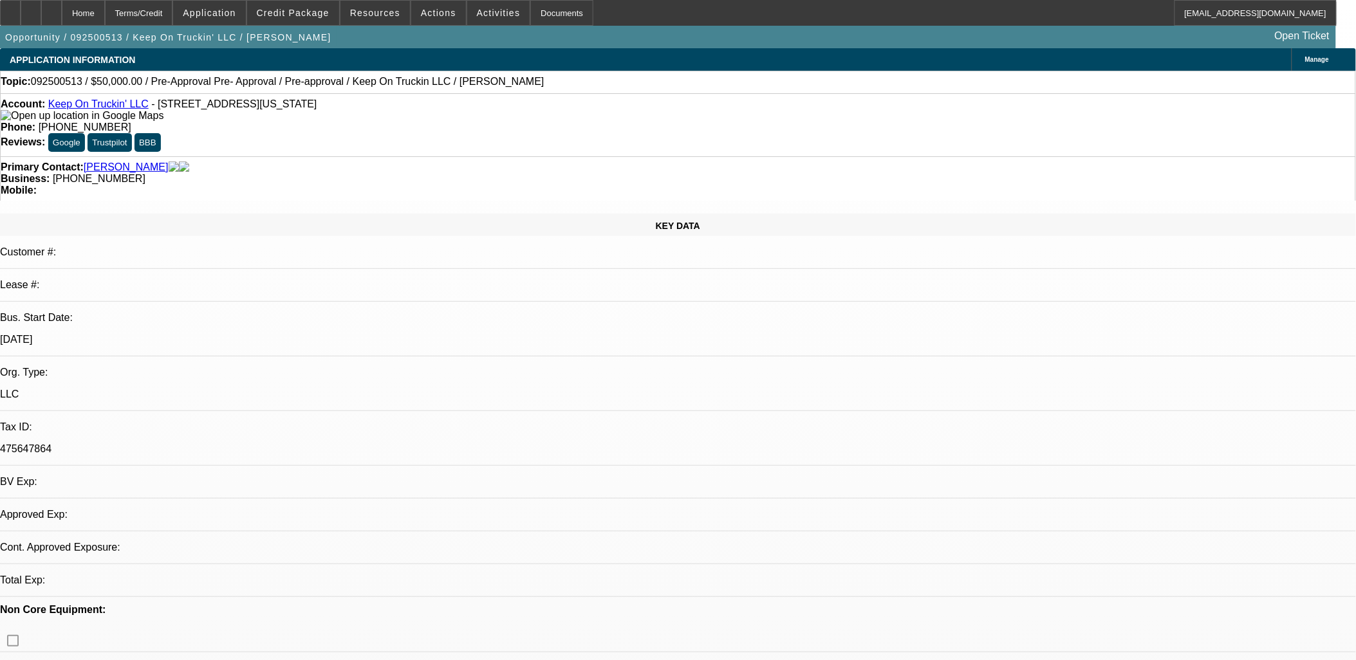
select select "0"
select select "2"
select select "0"
select select "4"
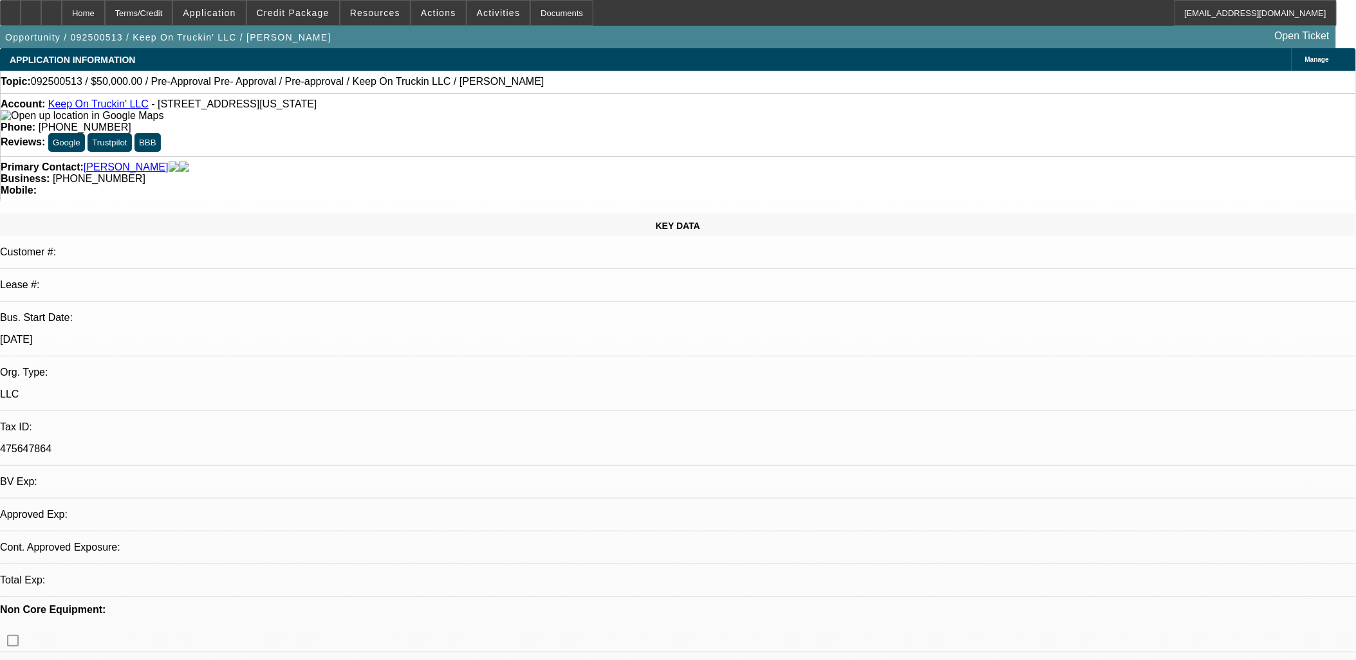
select select "0"
select select "2"
select select "0"
select select "5"
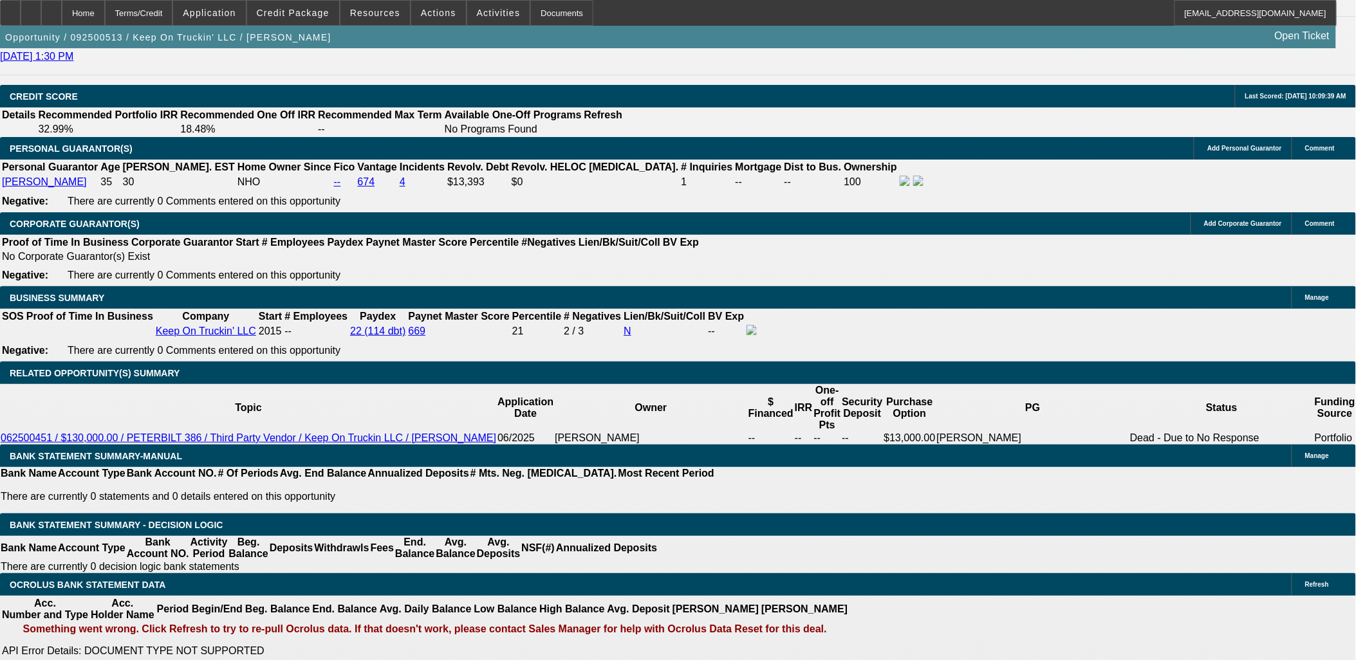
scroll to position [1931, 0]
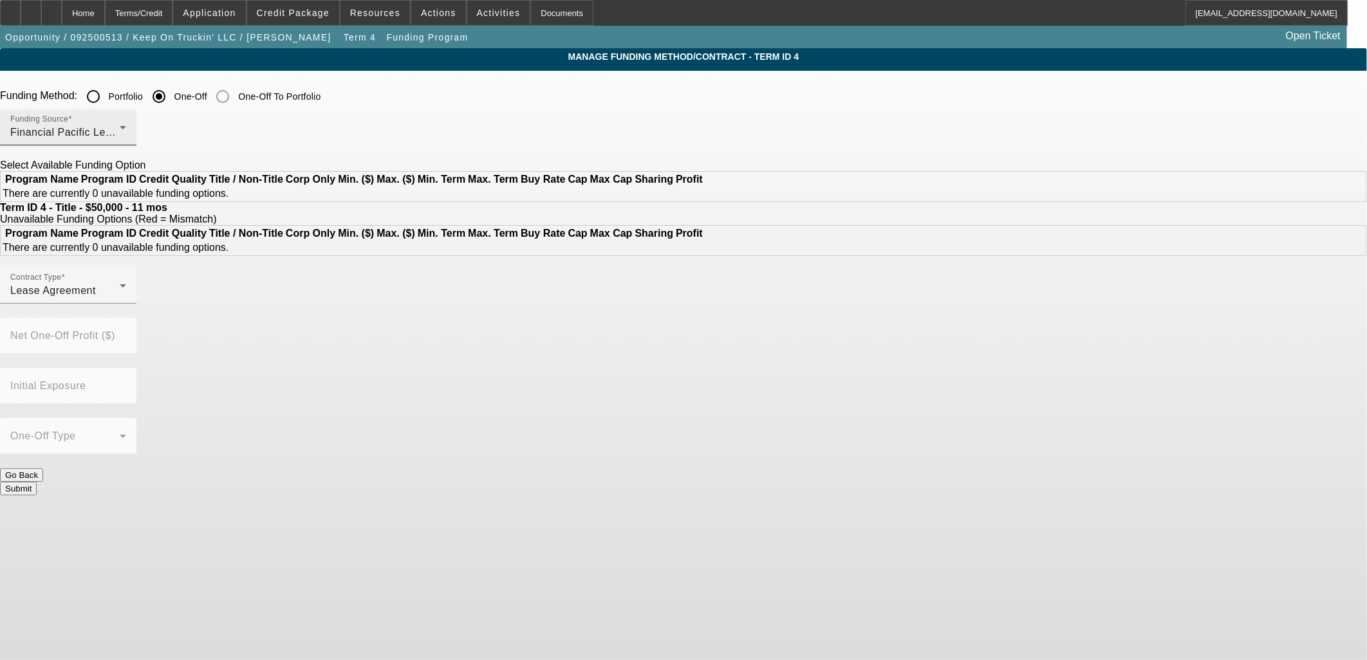
click at [120, 139] on div "Financial Pacific Leasing, Inc." at bounding box center [64, 132] width 109 height 15
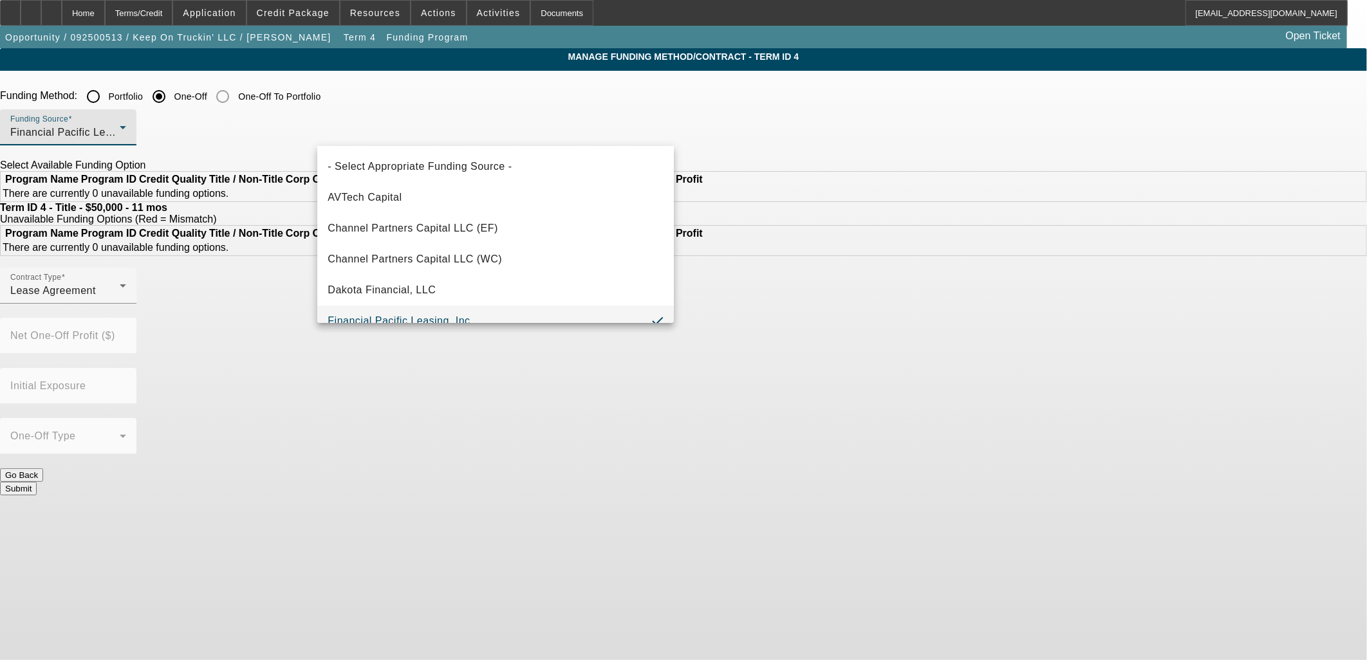
scroll to position [14, 0]
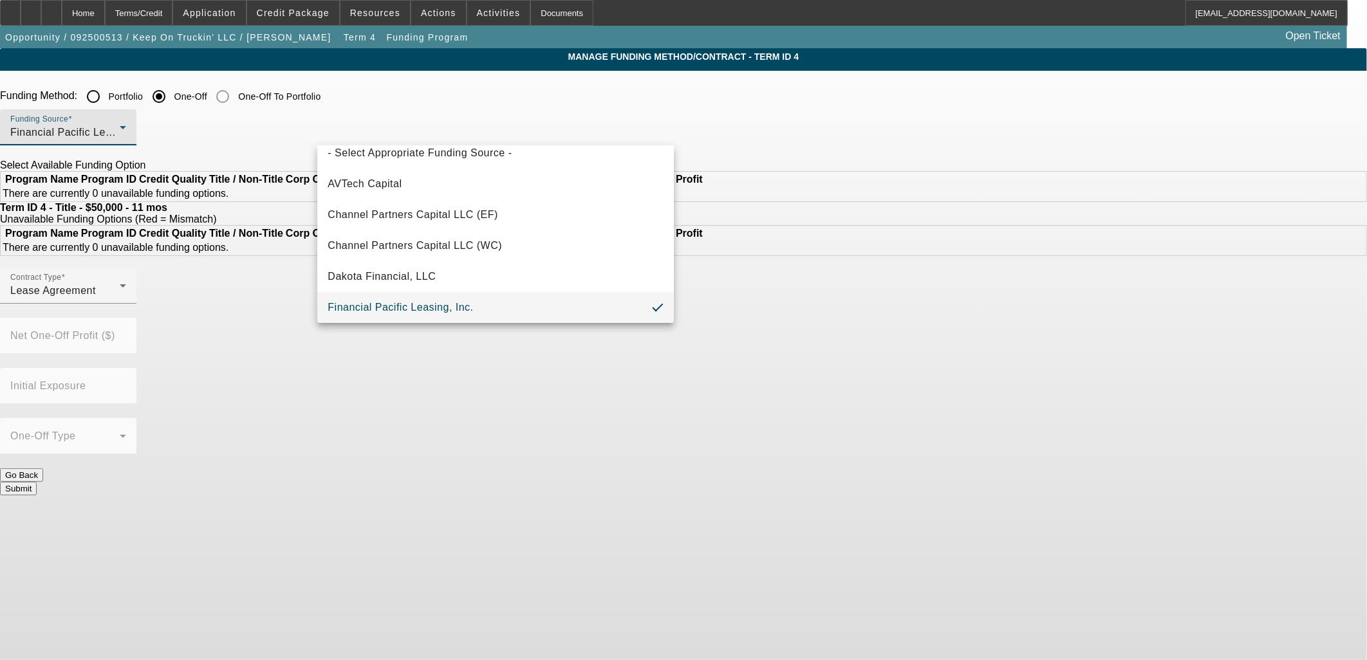
click at [247, 242] on div at bounding box center [683, 330] width 1367 height 660
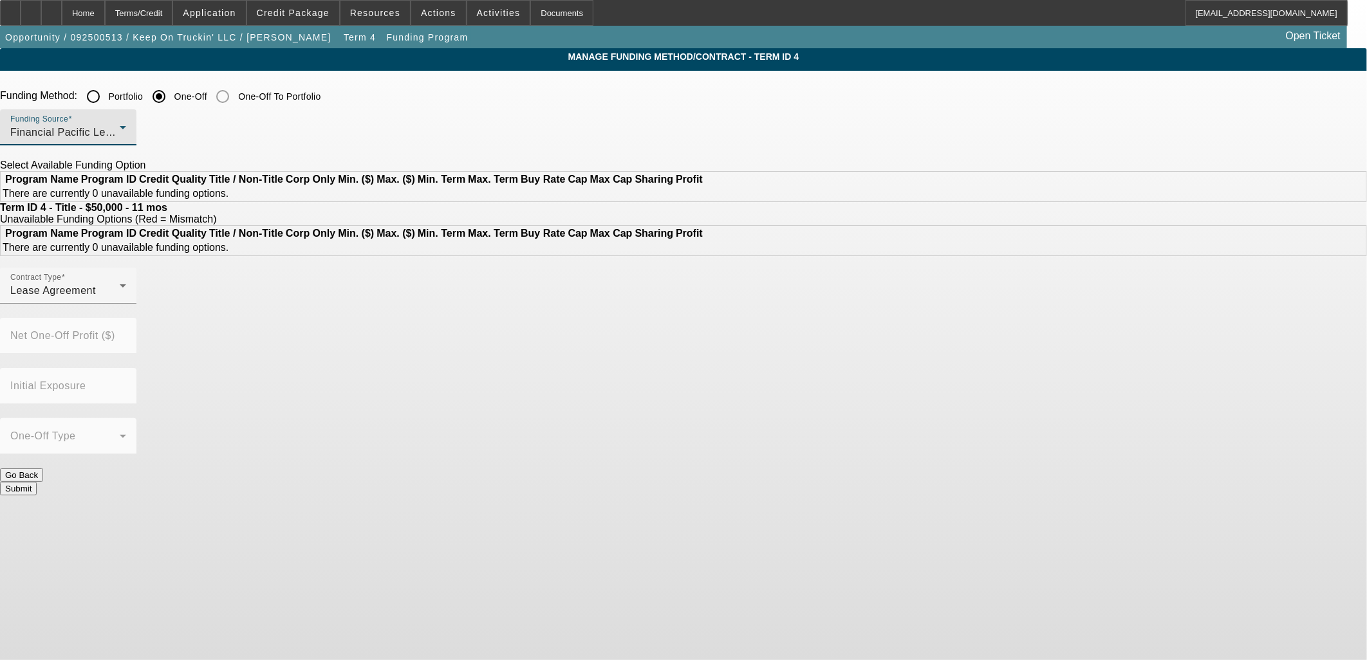
click at [120, 140] on div "Financial Pacific Leasing, Inc." at bounding box center [64, 132] width 109 height 15
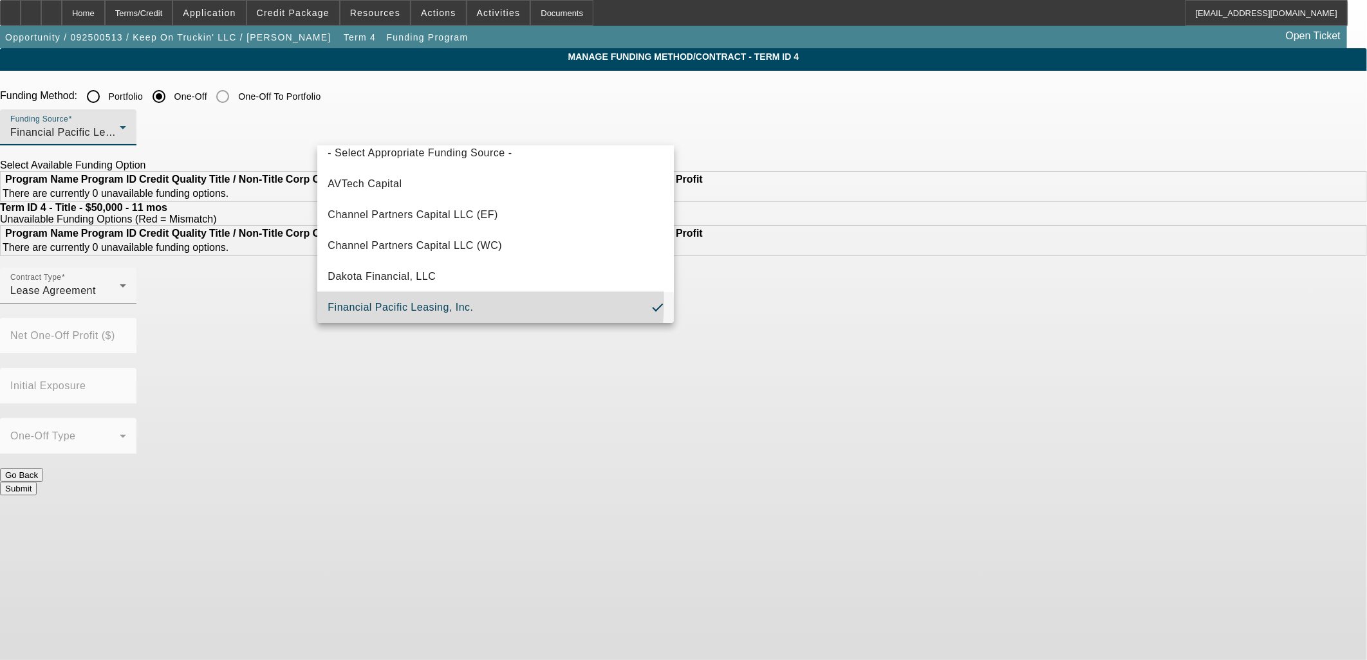
drag, startPoint x: 434, startPoint y: 303, endPoint x: 397, endPoint y: 263, distance: 54.6
click at [434, 303] on span "Financial Pacific Leasing, Inc." at bounding box center [400, 307] width 145 height 15
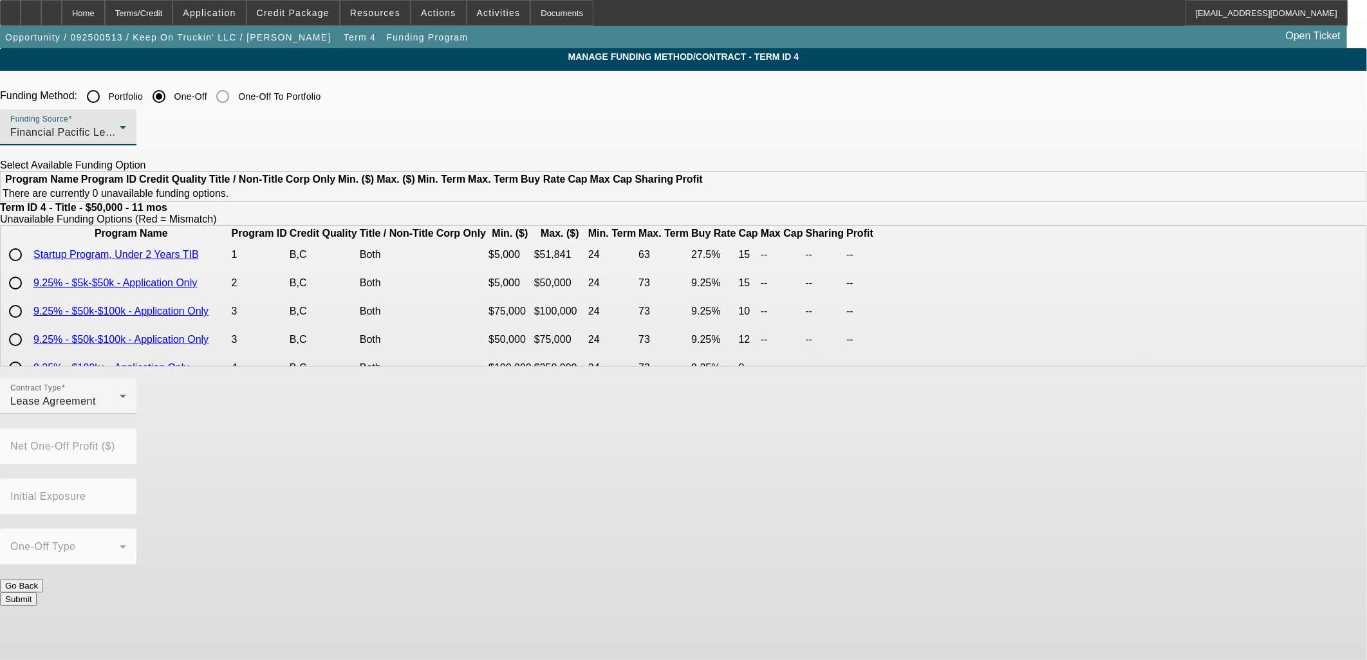
click at [43, 579] on button "Go Back" at bounding box center [21, 586] width 43 height 14
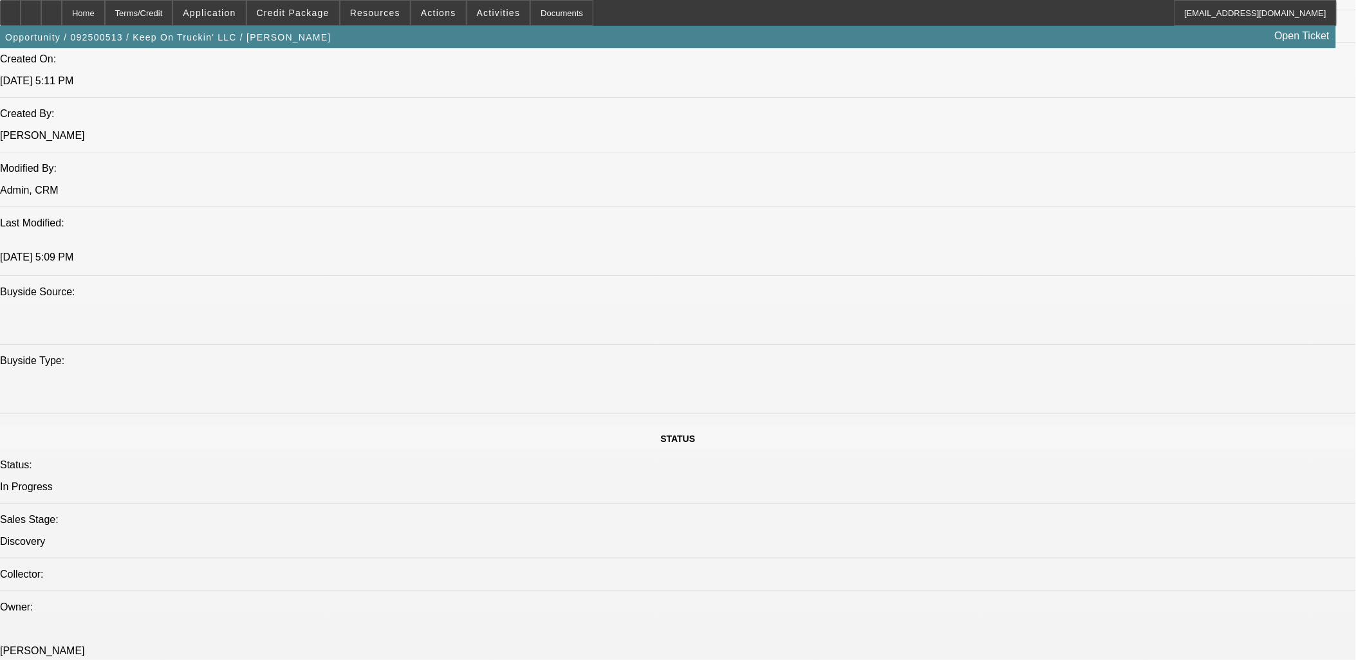
select select "0"
select select "2"
select select "0"
select select "4"
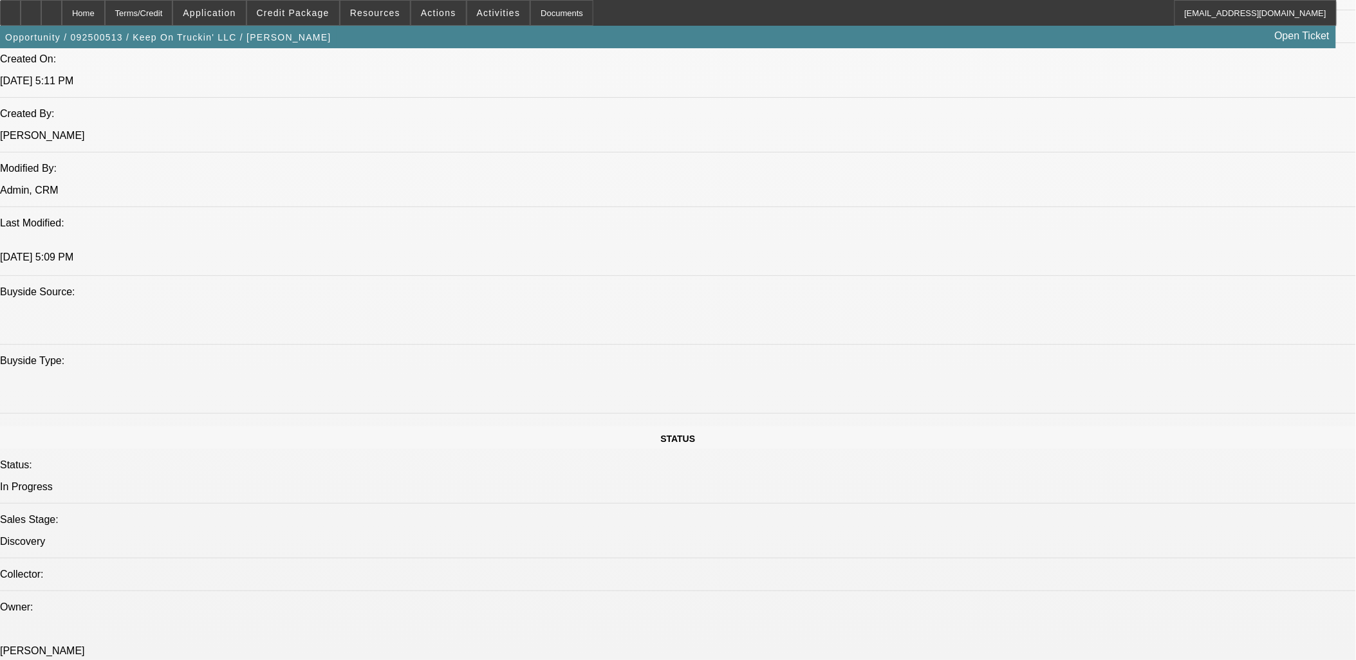
select select "0"
select select "2"
select select "0"
select select "4"
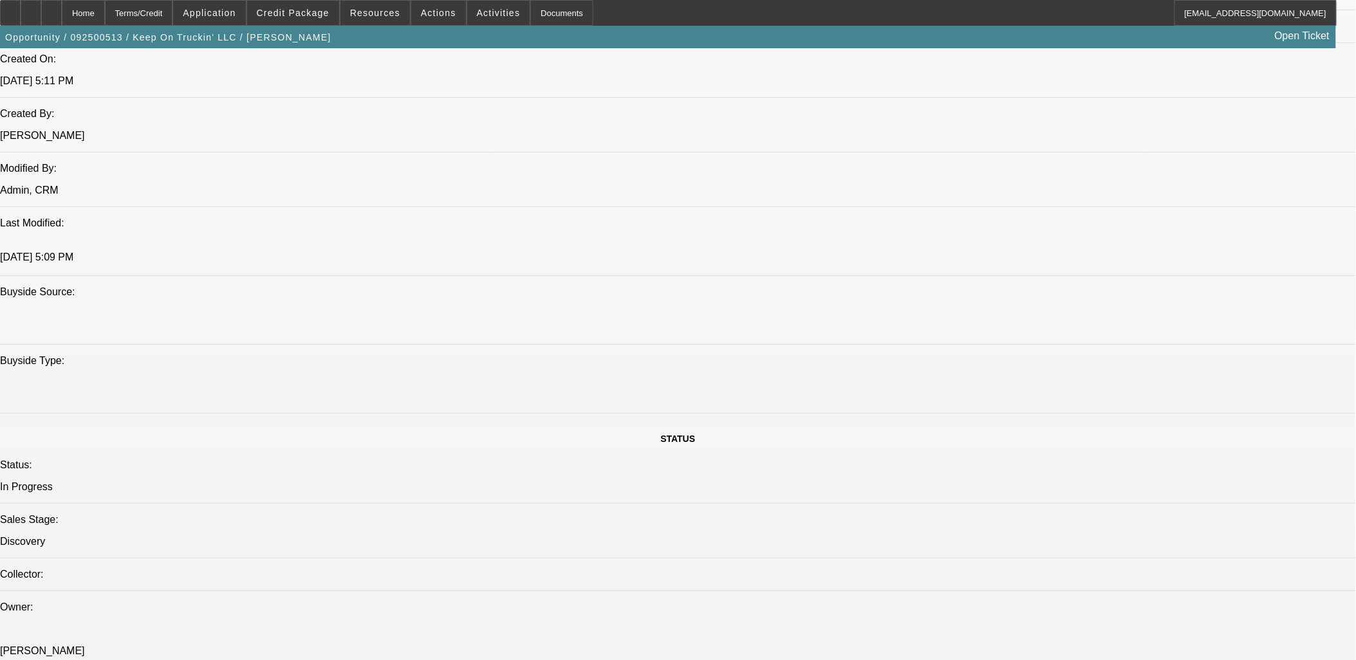
select select "0"
select select "2"
select select "0"
select select "5"
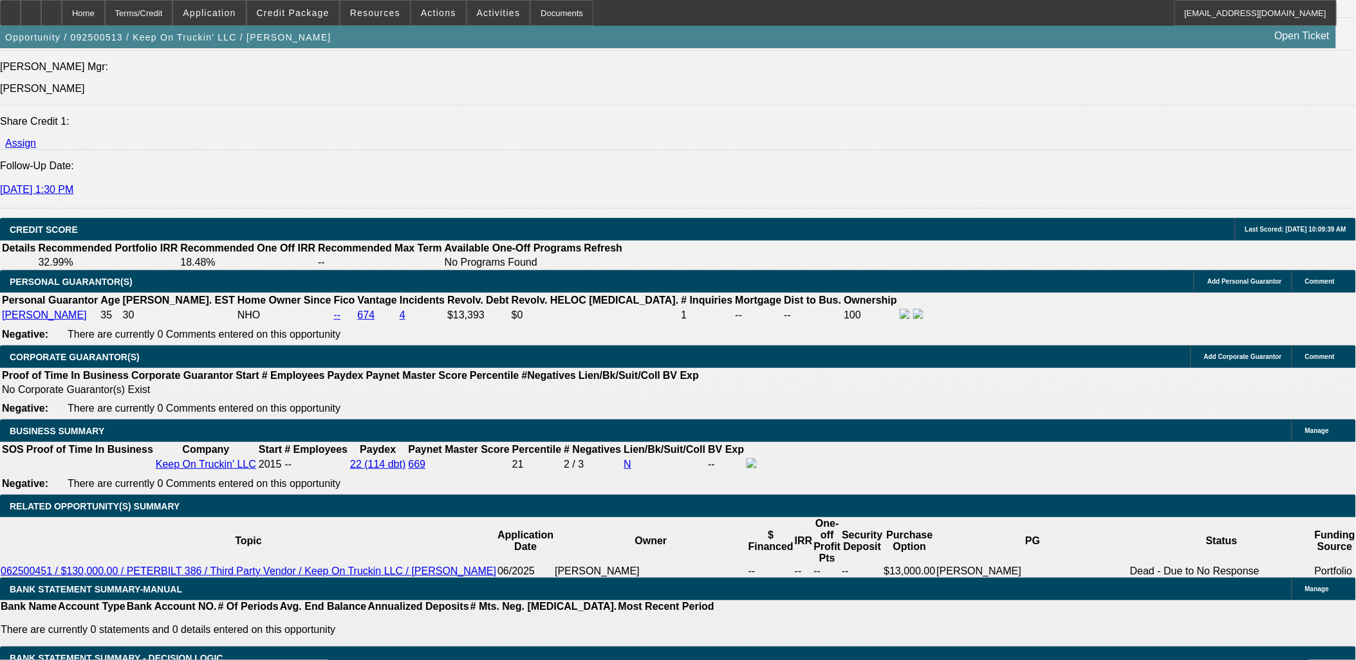
scroll to position [1924, 0]
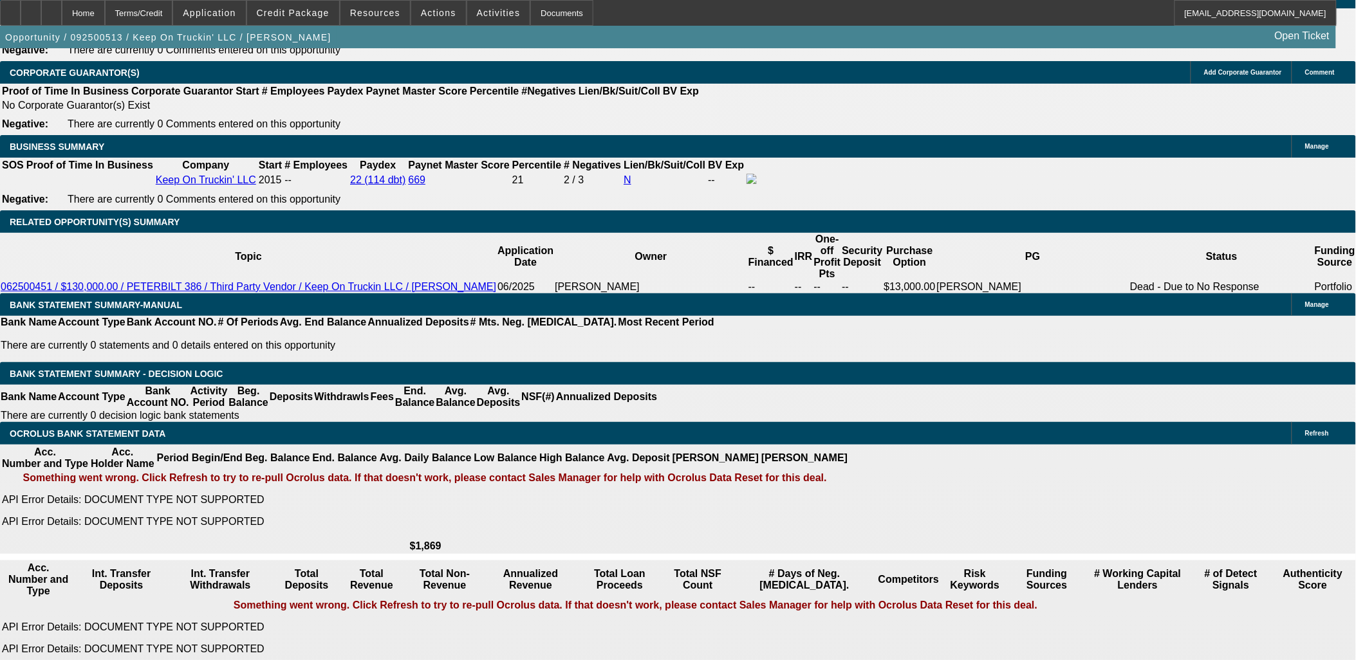
type input "UNKNOWN"
type input "36"
type input "$0.29"
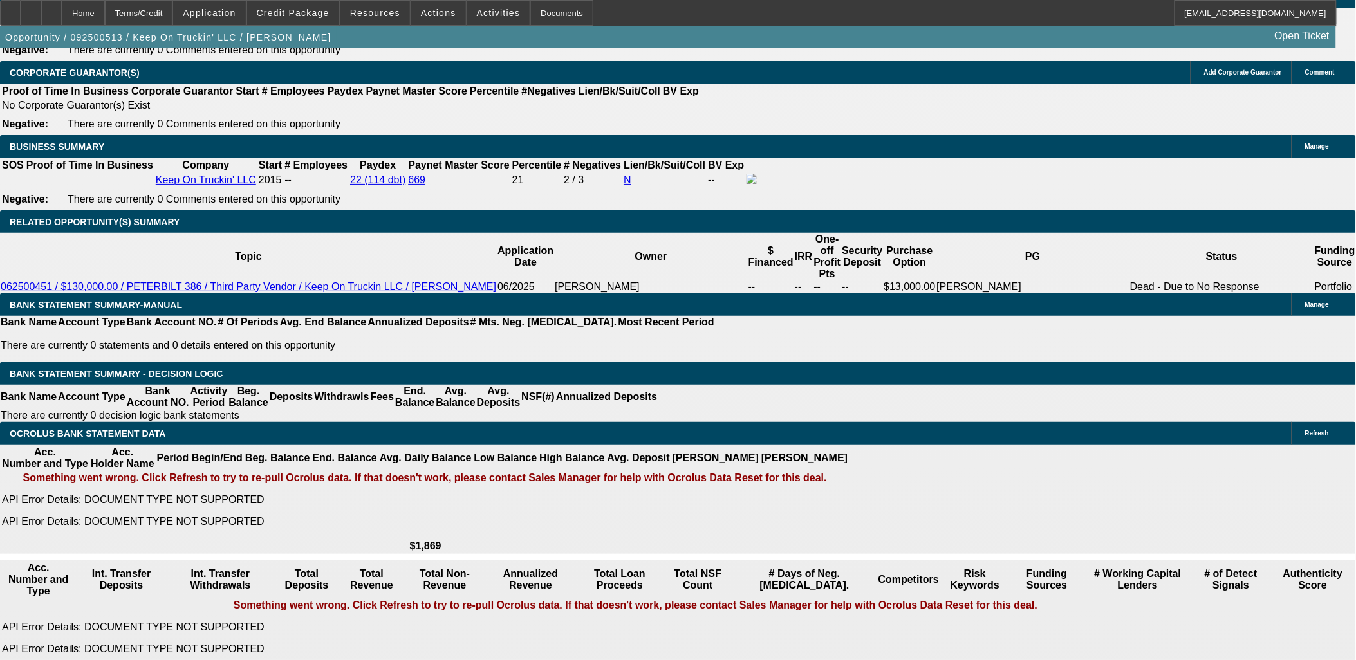
type input "$0.15"
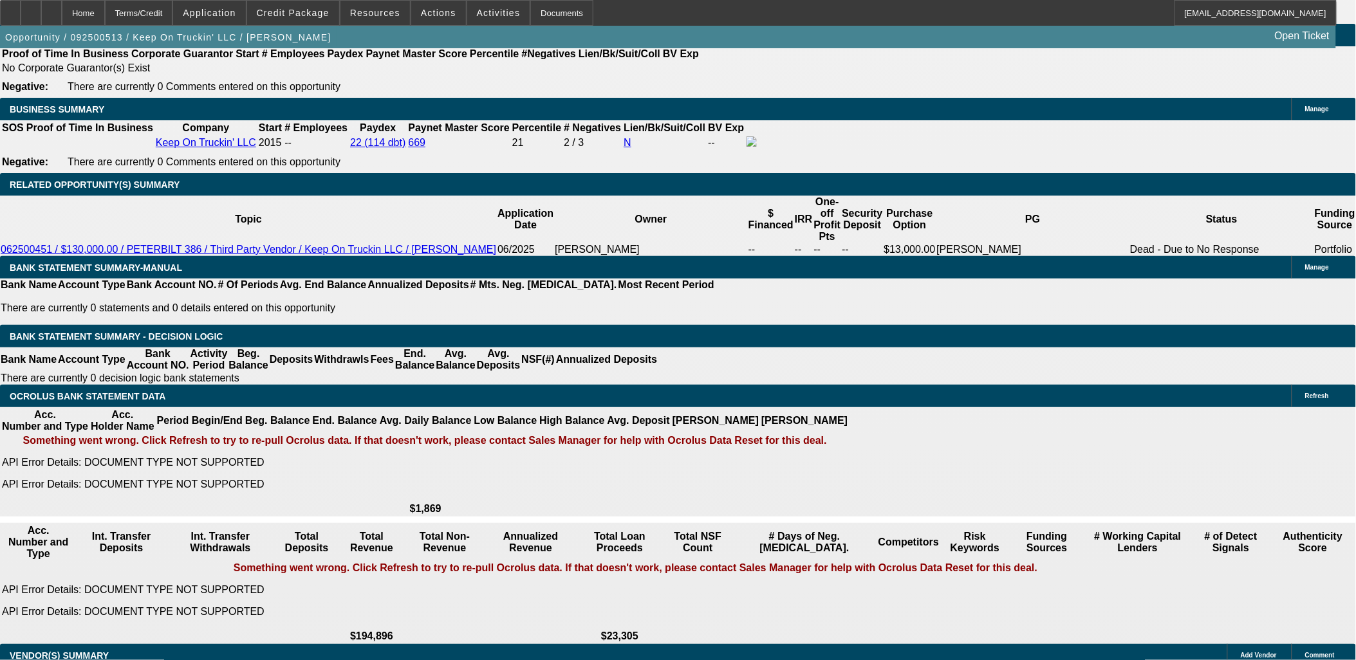
type input "36"
type input "15"
type input "$2,820.80"
type input "$1,410.40"
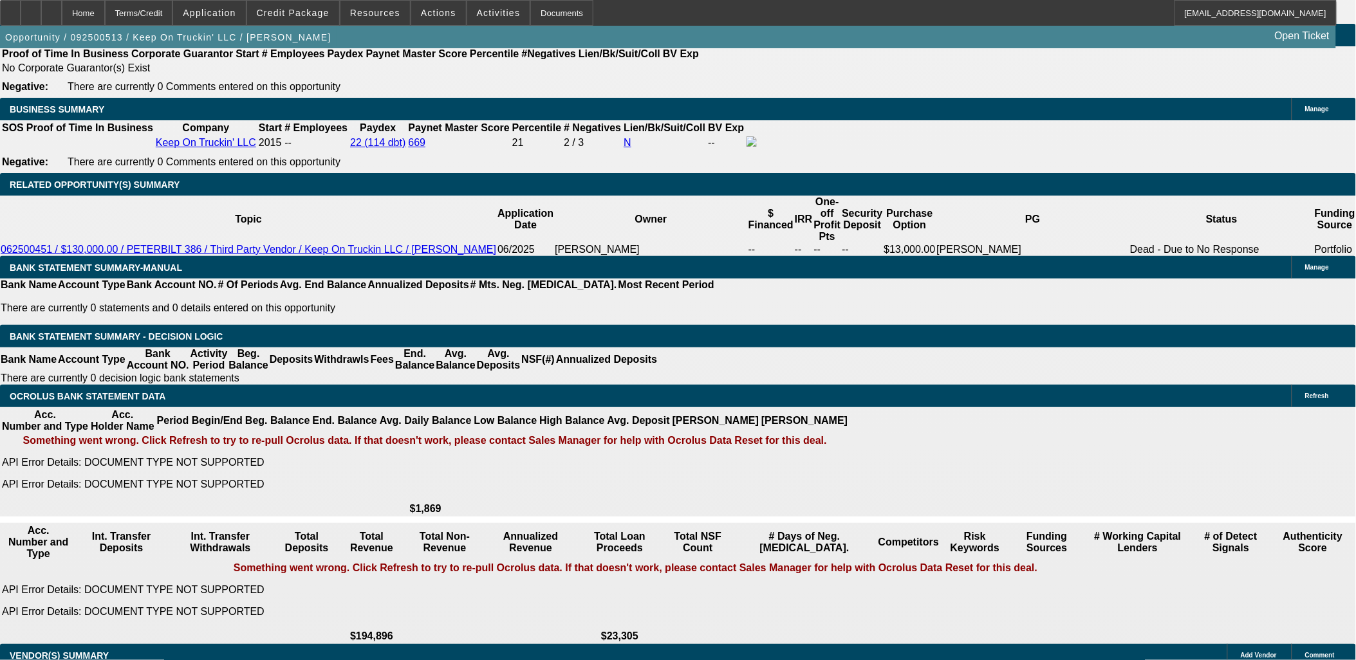
type input "$3,466.54"
type input "$1,733.27"
type input "15"
drag, startPoint x: 288, startPoint y: 388, endPoint x: 288, endPoint y: 400, distance: 11.6
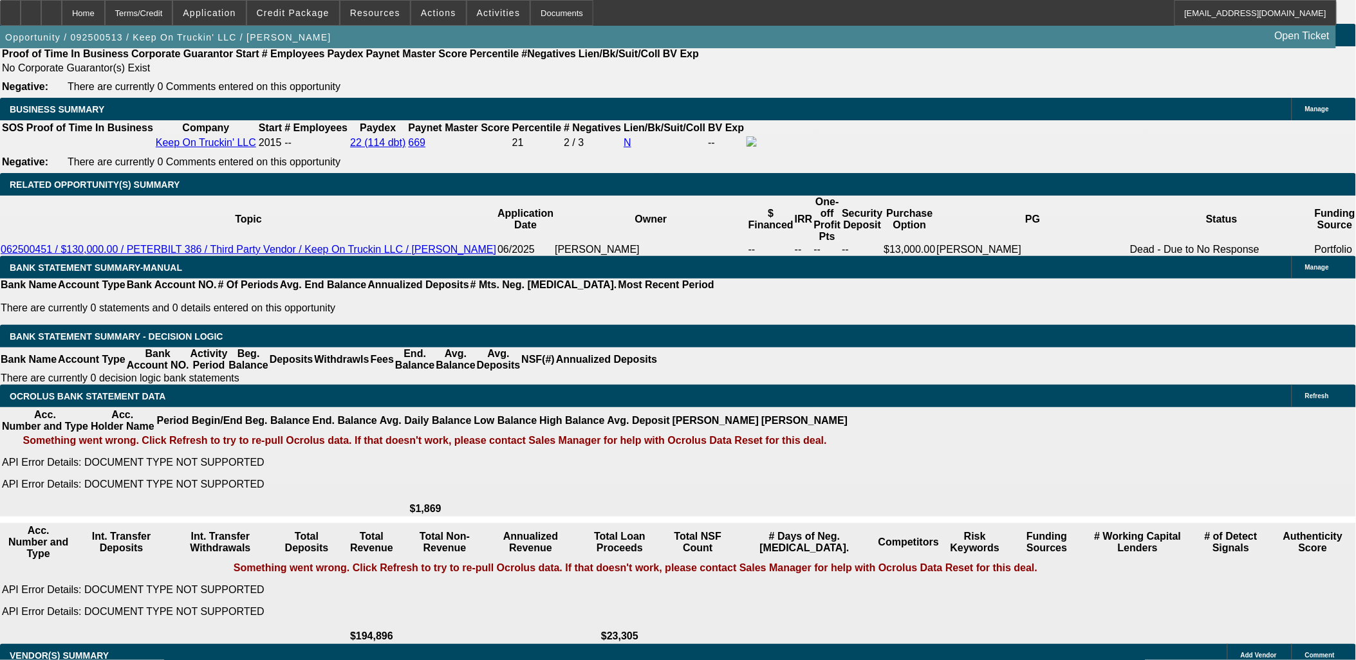
select select "0.1"
type input "$5,000.00"
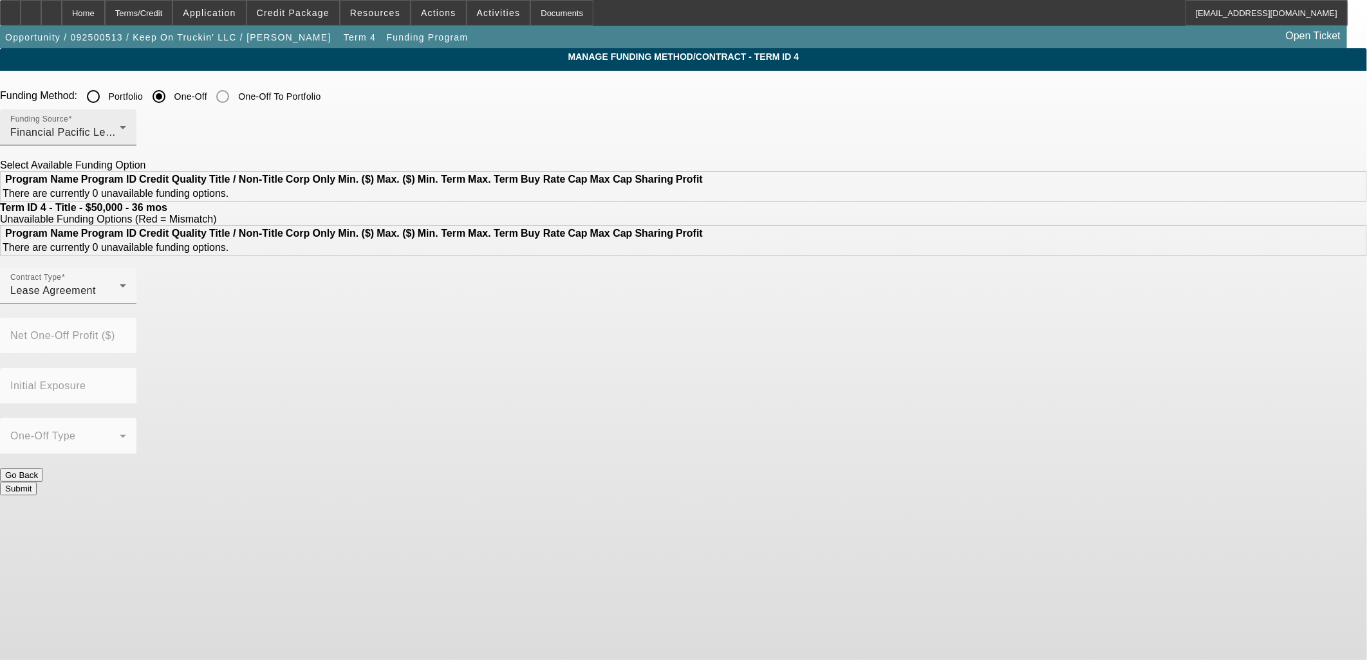
click at [156, 131] on span "Financial Pacific Leasing, Inc." at bounding box center [82, 132] width 145 height 11
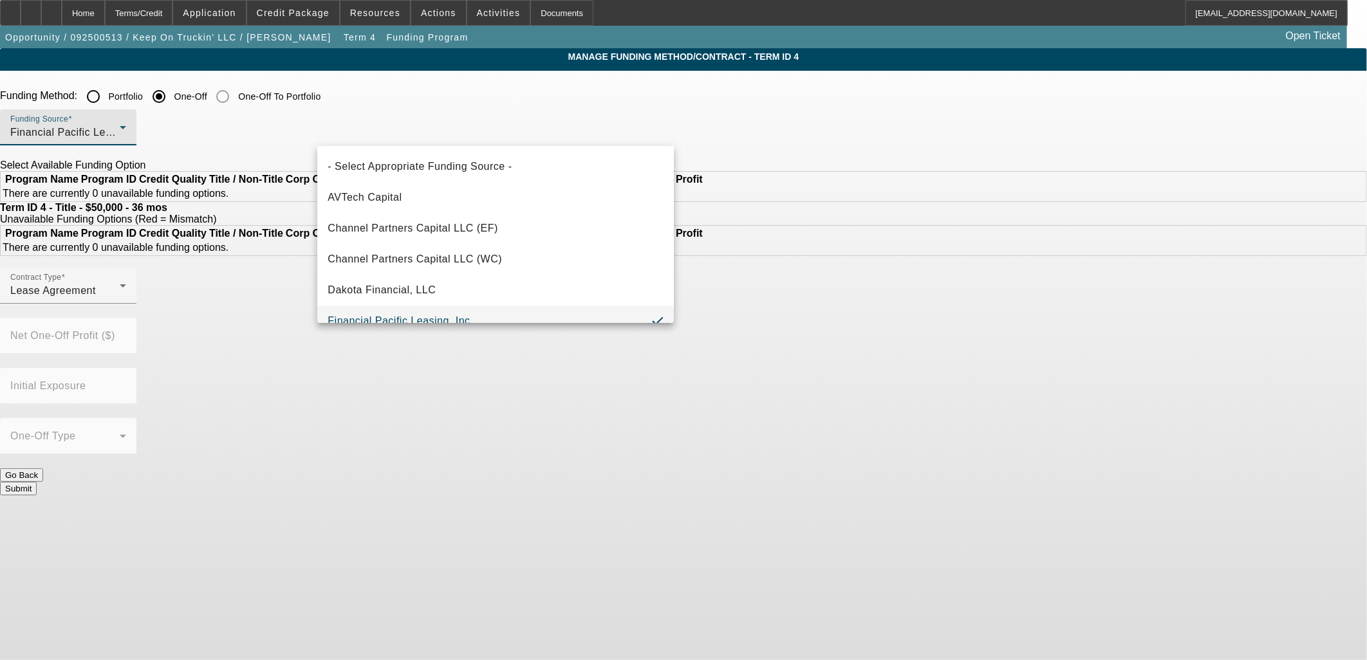
scroll to position [14, 0]
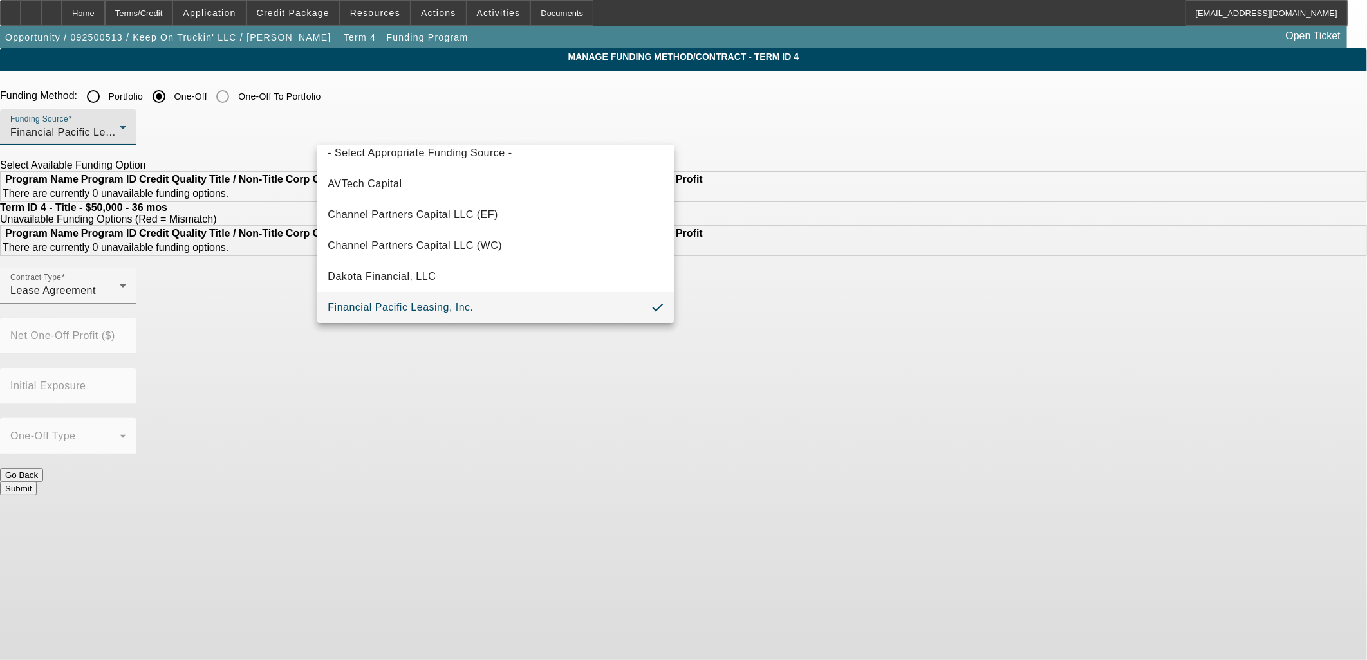
click at [232, 226] on div at bounding box center [683, 330] width 1367 height 660
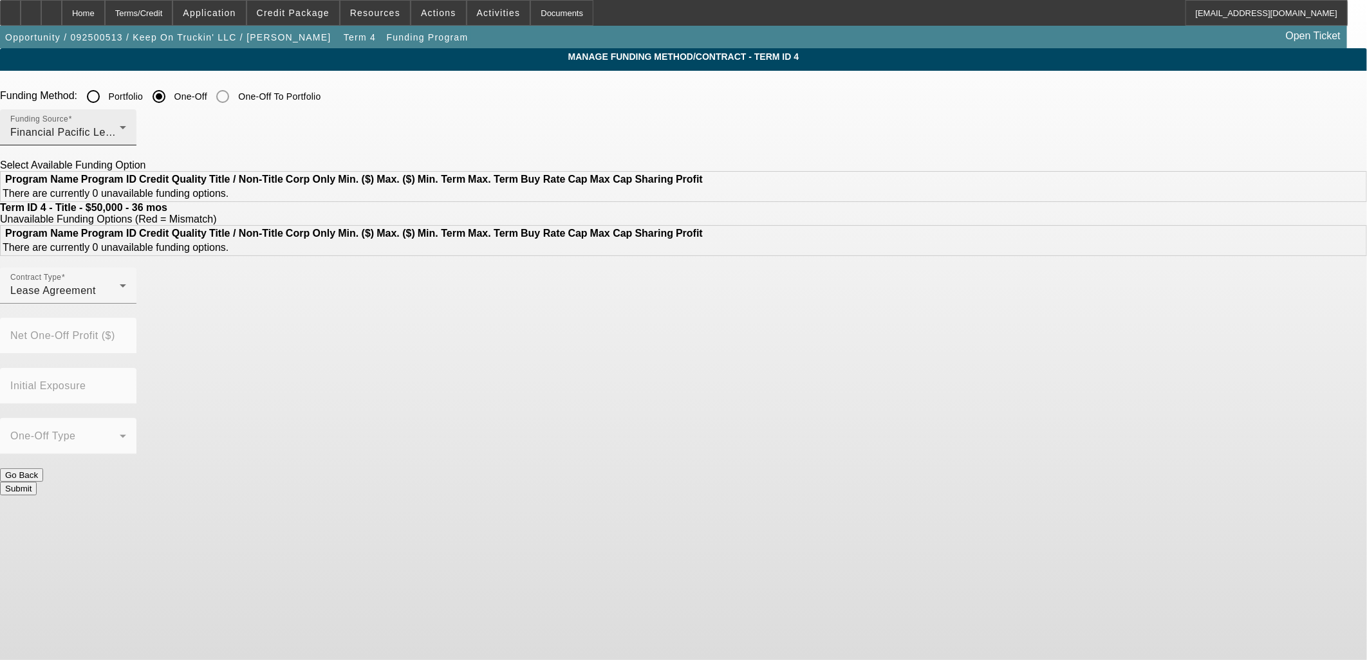
click at [156, 131] on span "Financial Pacific Leasing, Inc." at bounding box center [82, 132] width 145 height 11
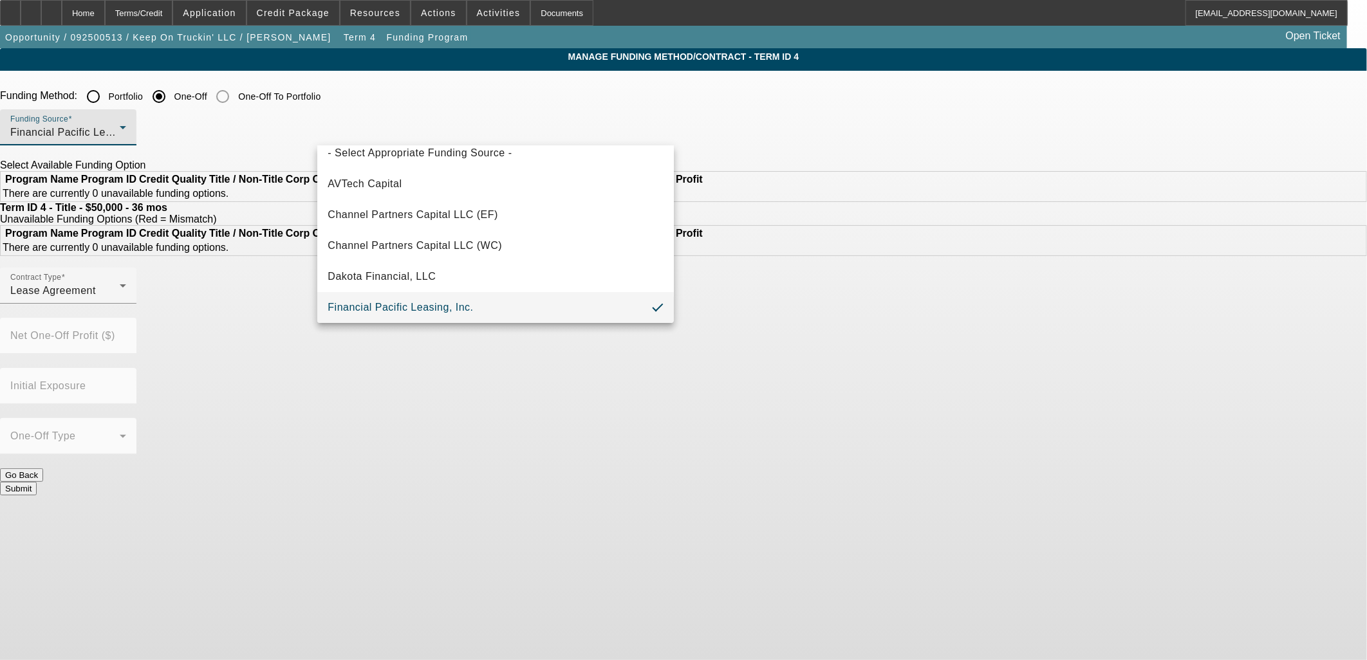
click at [248, 187] on div at bounding box center [683, 330] width 1367 height 660
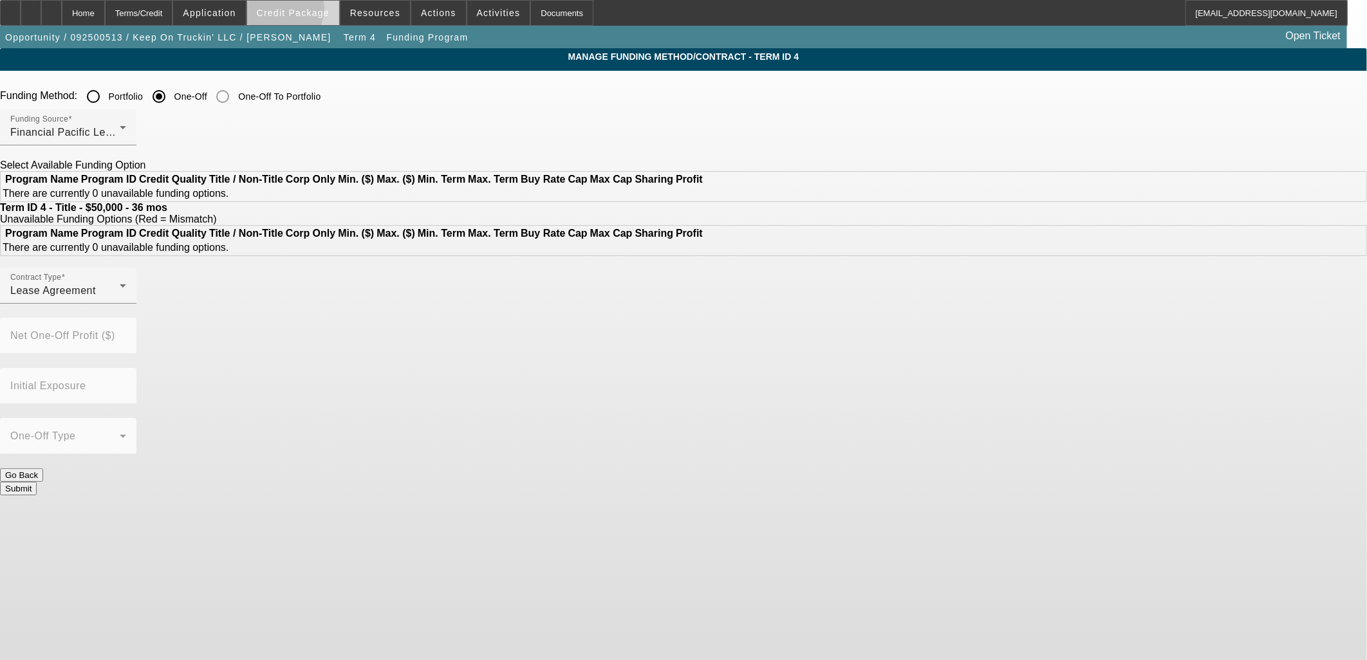
click at [301, 10] on span "Credit Package" at bounding box center [293, 13] width 73 height 10
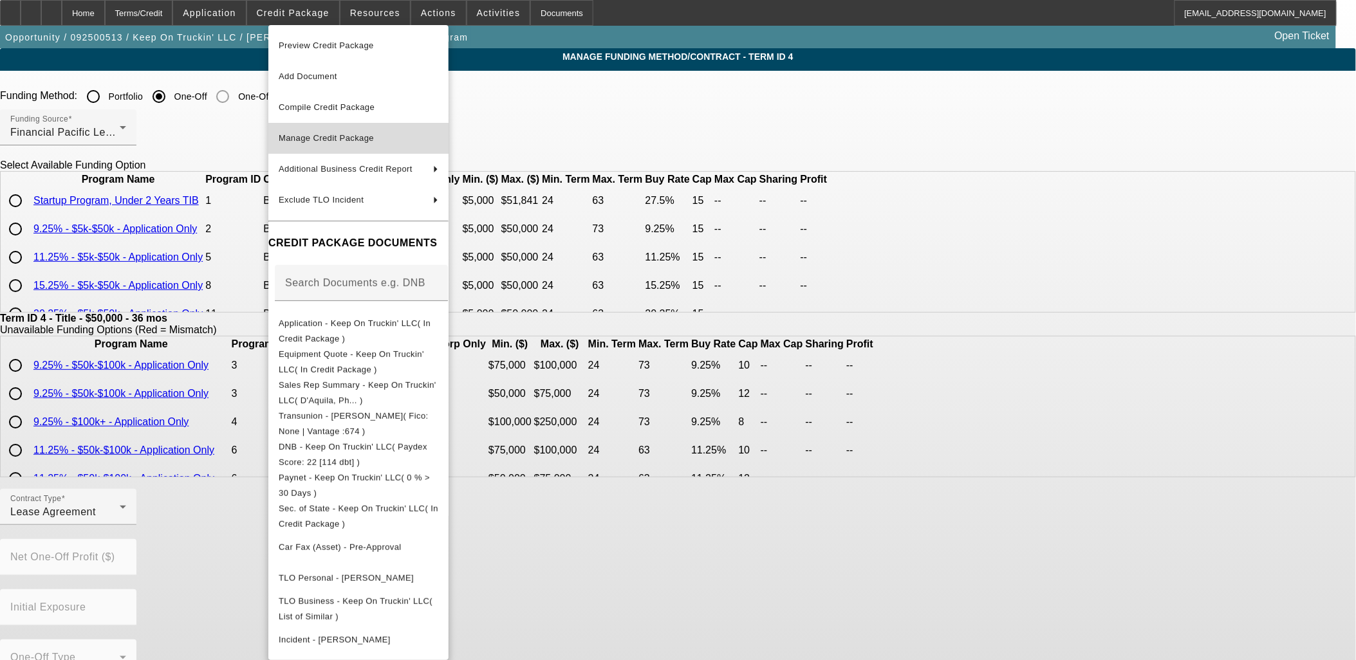
click at [336, 136] on span "Manage Credit Package" at bounding box center [326, 138] width 95 height 10
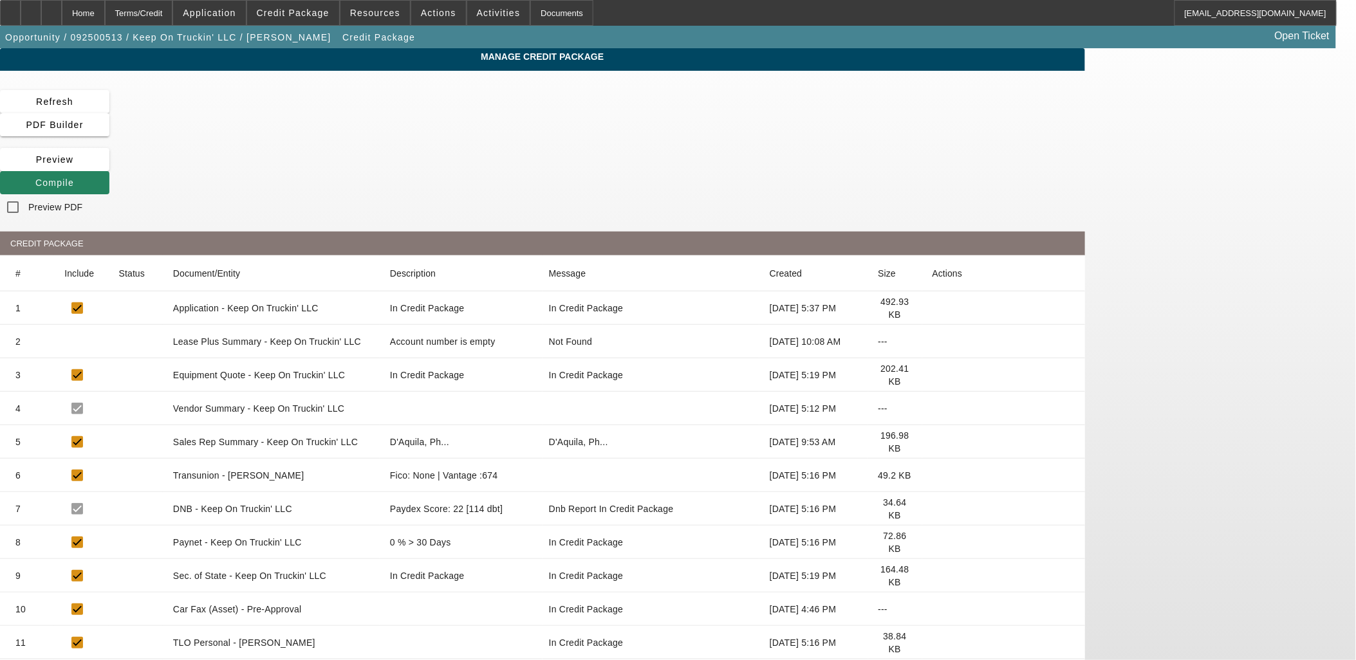
click at [1084, 358] on mat-cell at bounding box center [1003, 374] width 163 height 33
click at [933, 375] on icon at bounding box center [933, 375] width 0 height 0
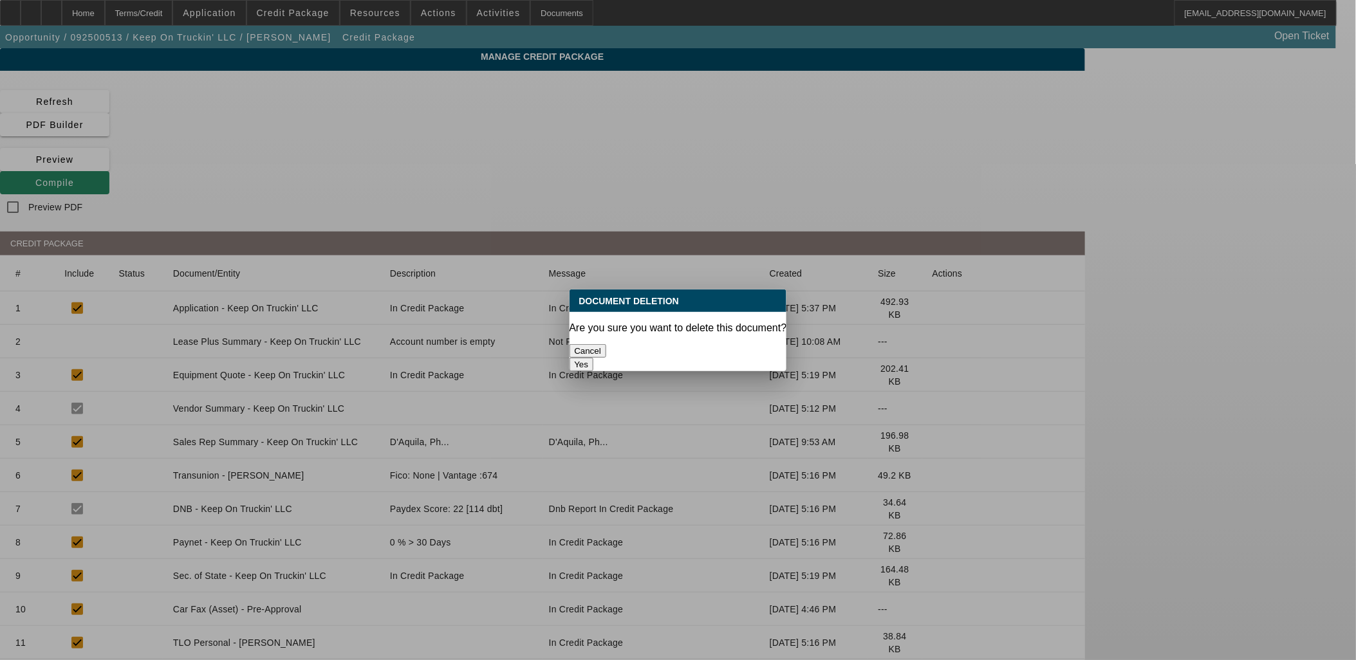
click at [594, 358] on button "Yes" at bounding box center [582, 365] width 24 height 14
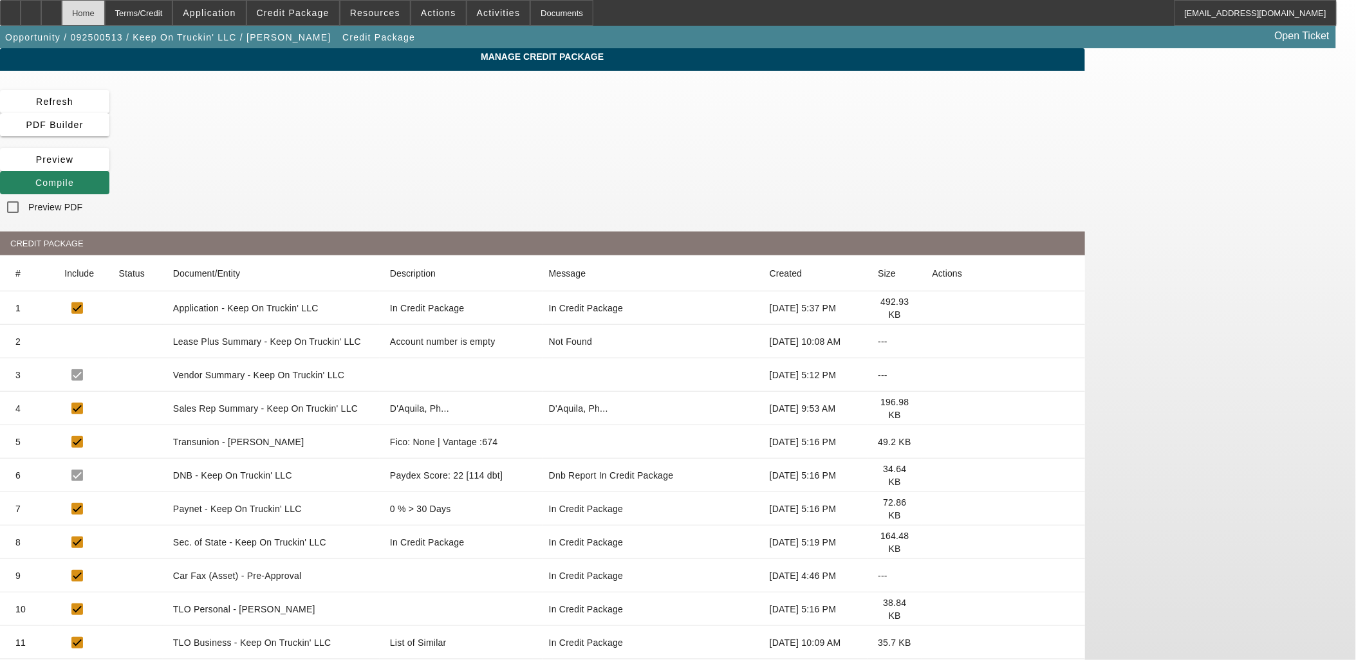
click at [105, 14] on div "Home" at bounding box center [83, 13] width 43 height 26
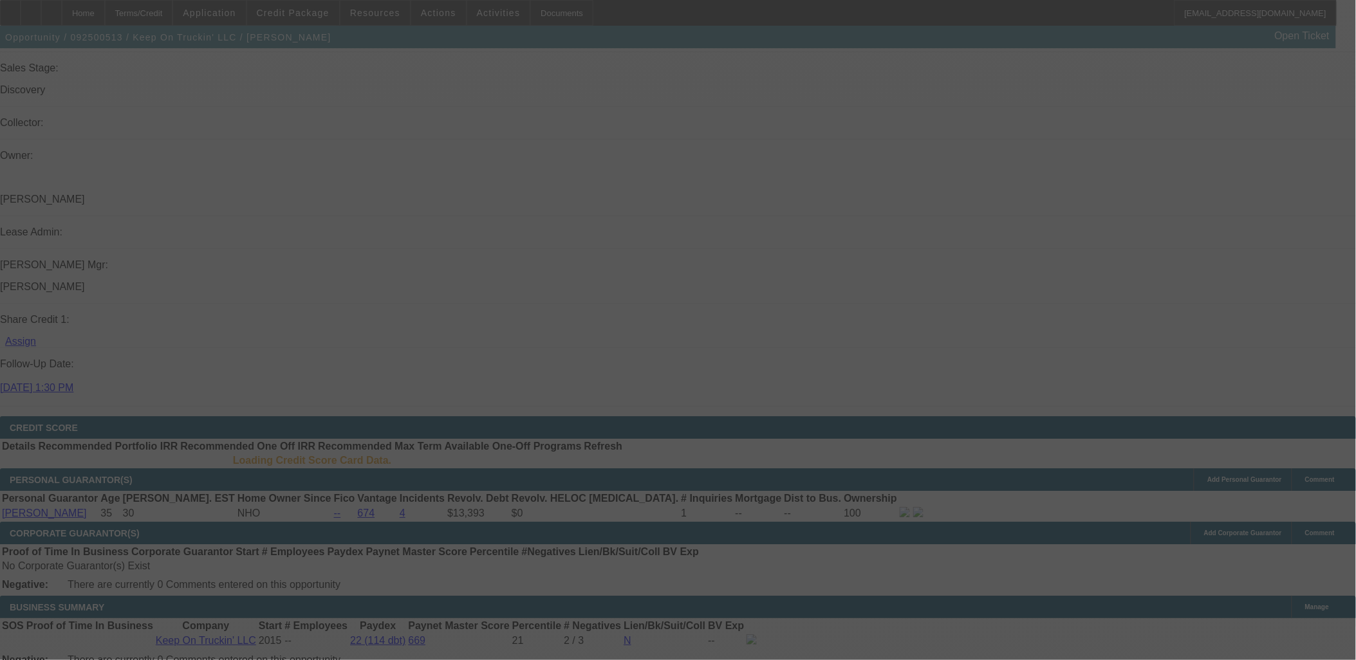
scroll to position [1373, 0]
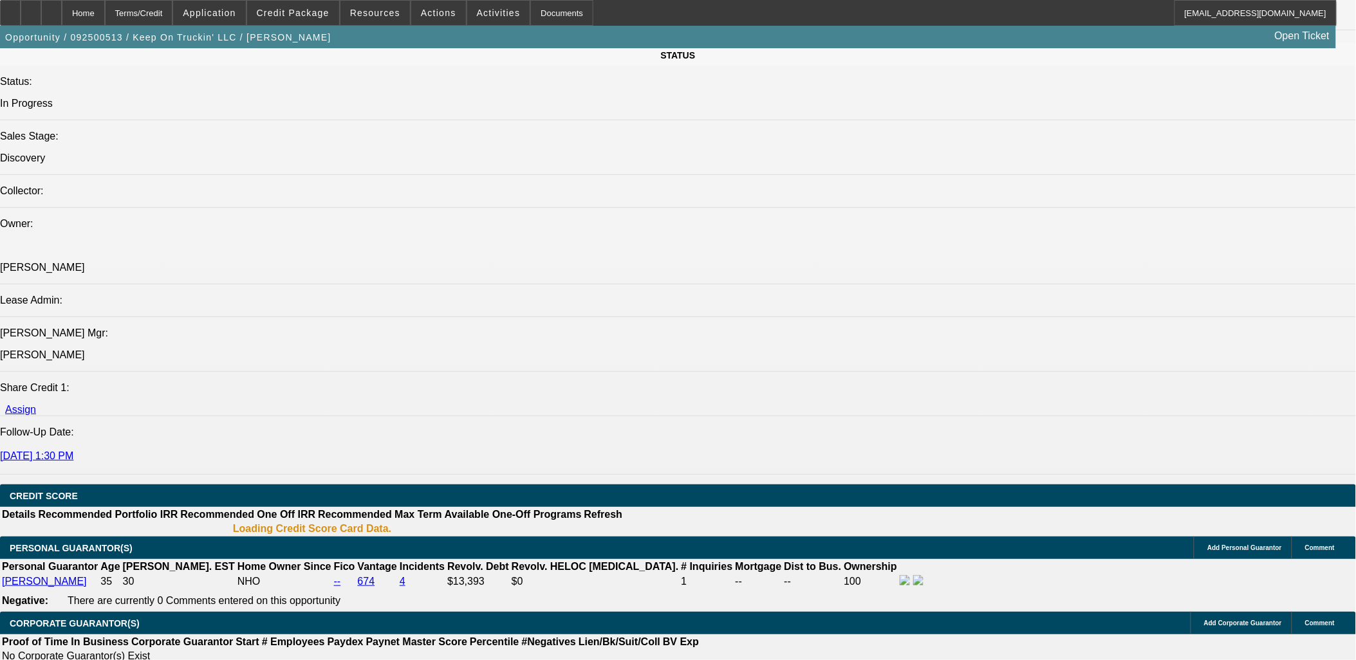
select select "0"
select select "2"
select select "0.1"
select select "4"
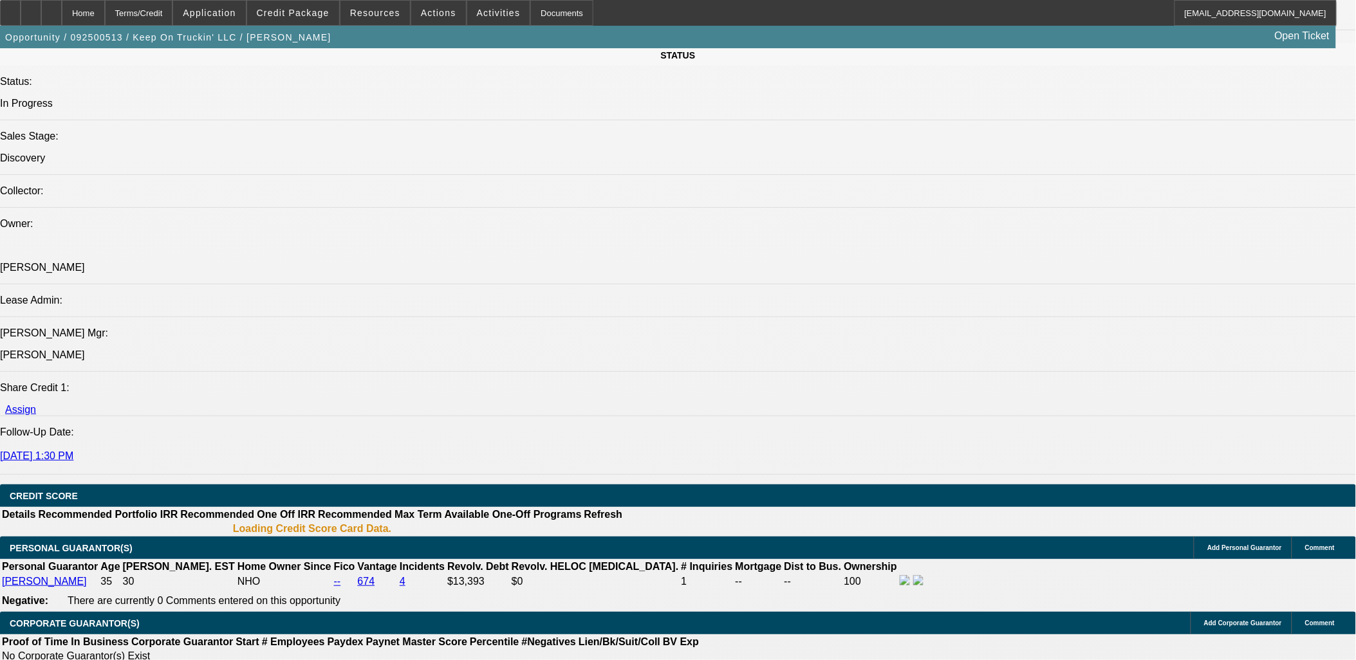
select select "0"
select select "2"
select select "0"
select select "4"
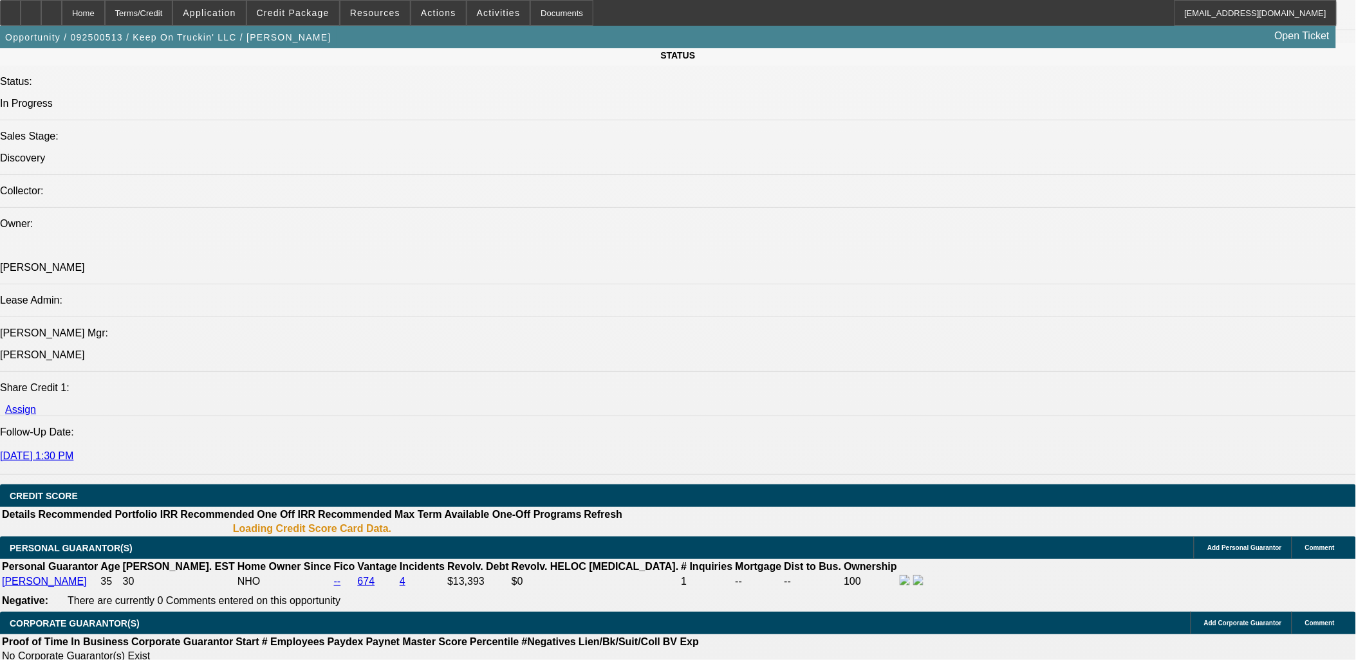
select select "0"
select select "2"
select select "0"
select select "5"
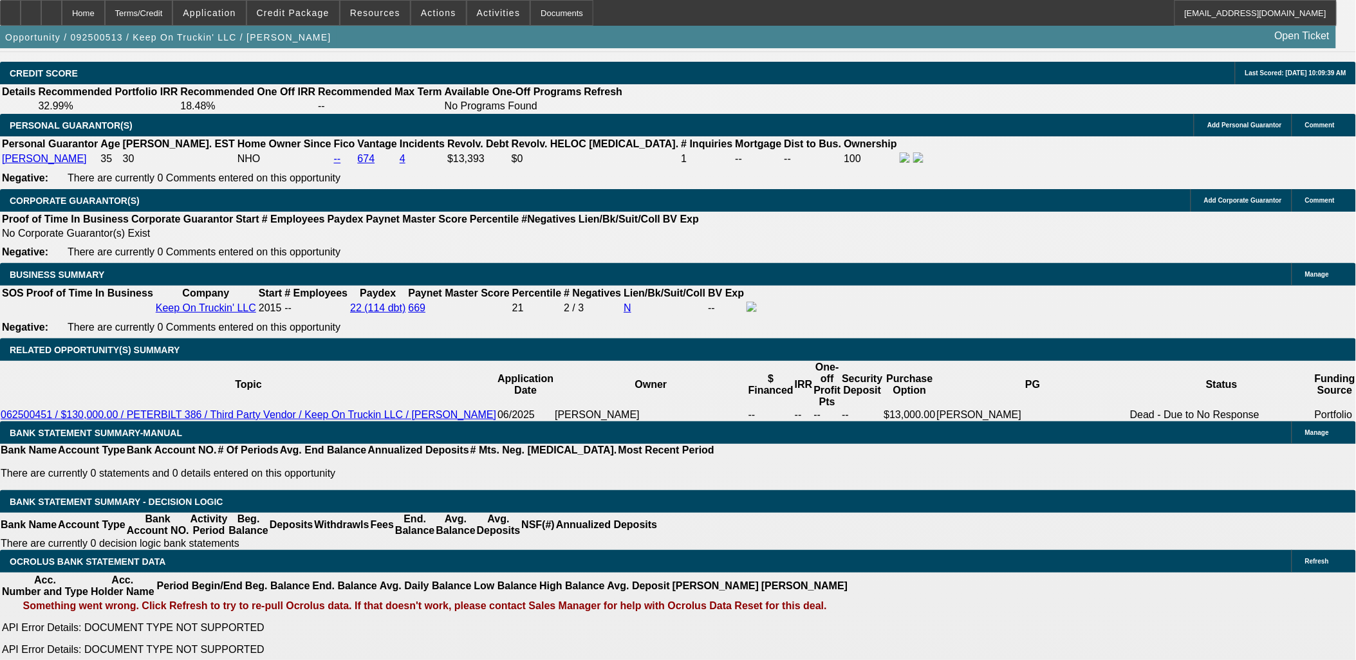
scroll to position [1834, 0]
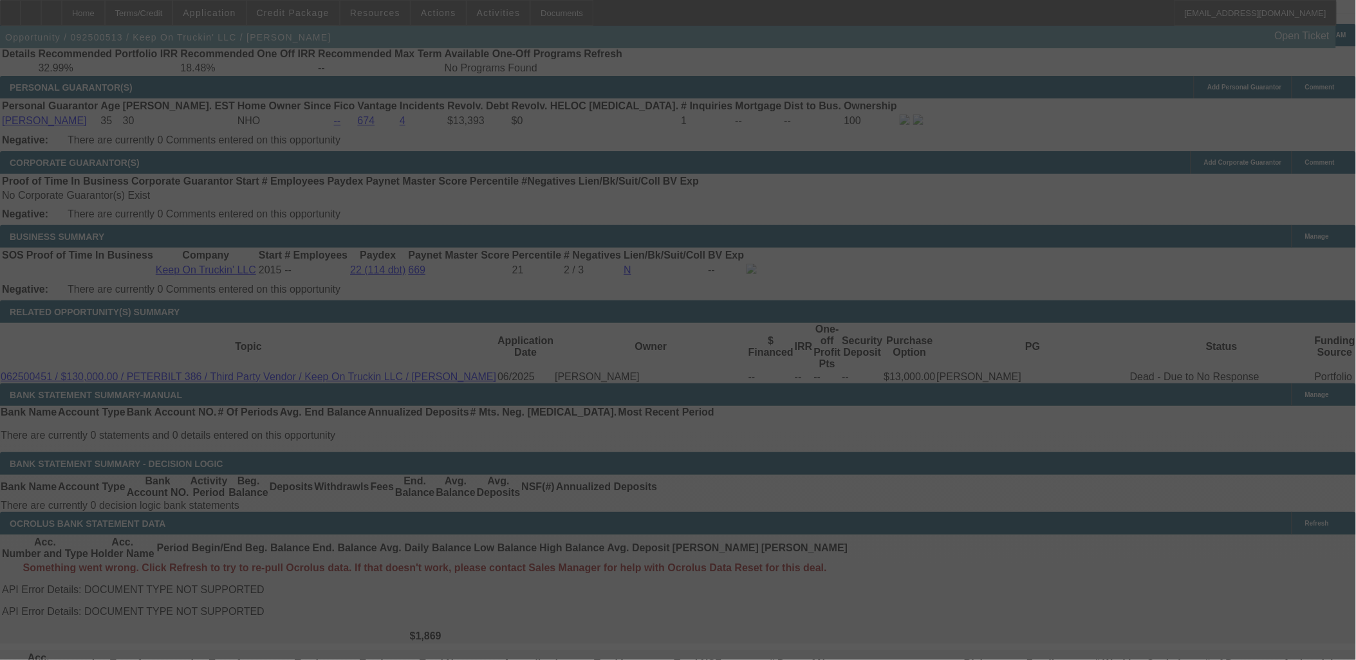
select select "0"
select select "2"
select select "0.1"
select select "4"
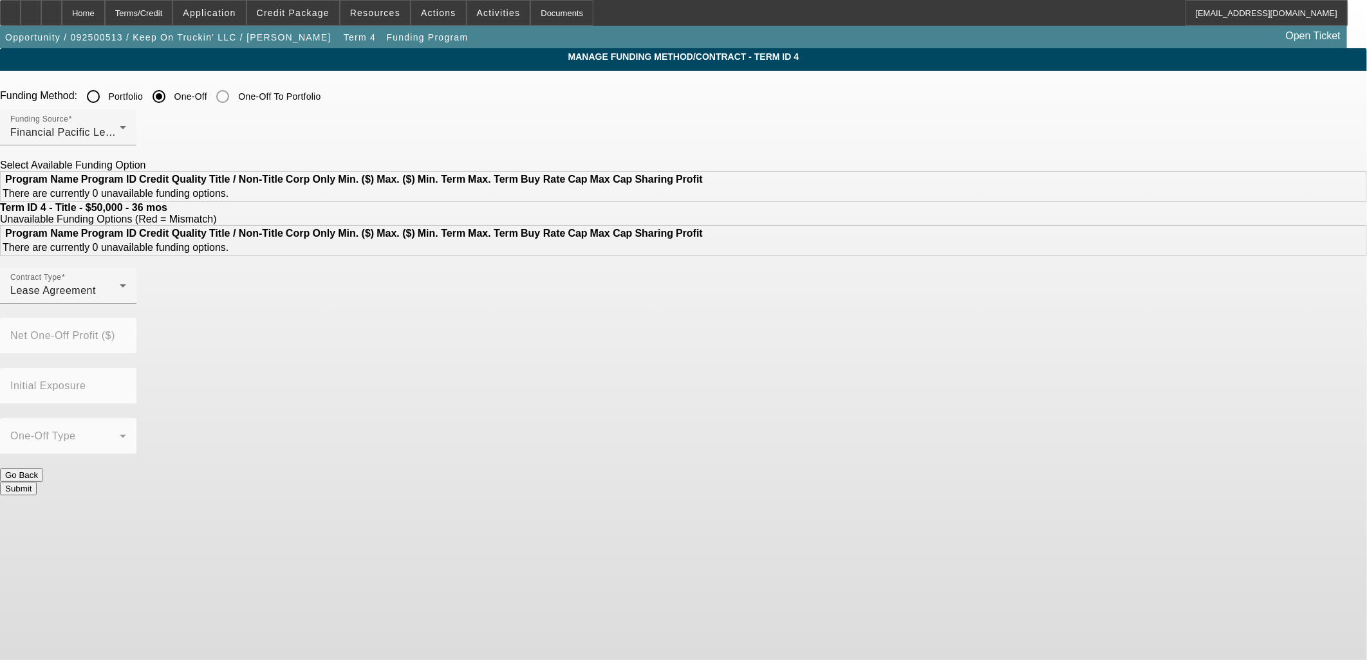
click at [106, 104] on input "Portfolio" at bounding box center [93, 97] width 26 height 26
radio input "true"
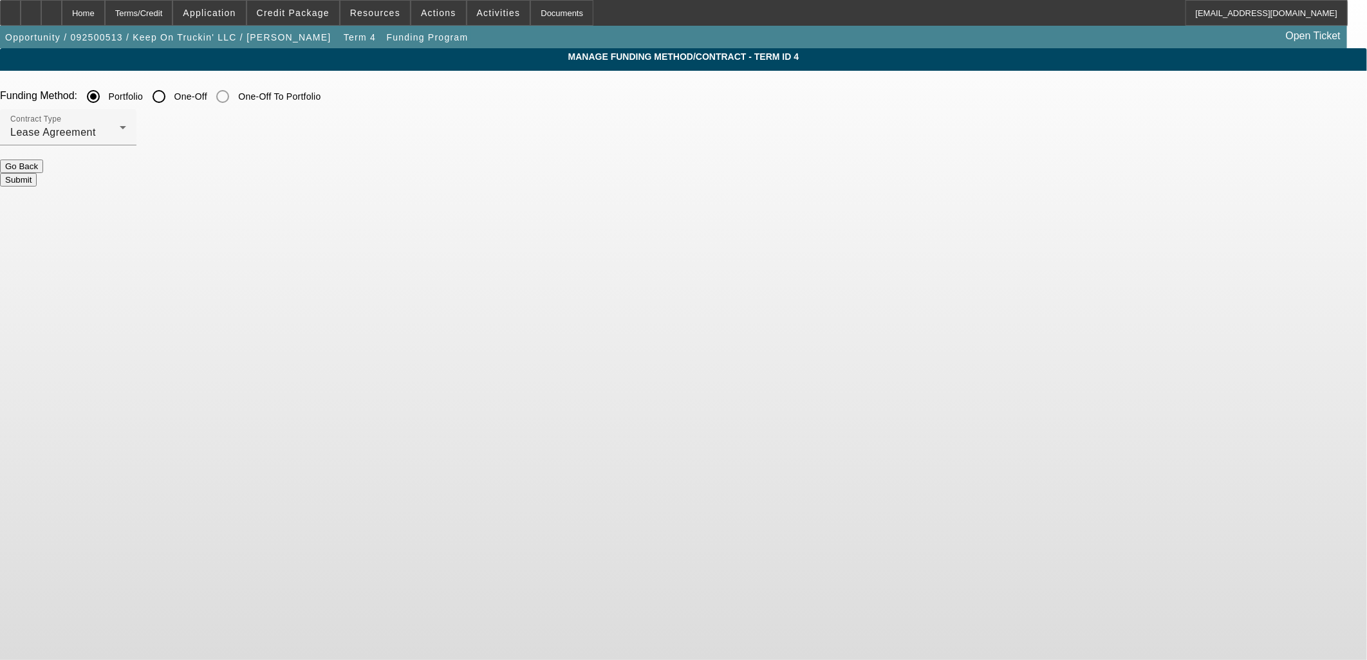
click at [172, 94] on input "One-Off" at bounding box center [159, 97] width 26 height 26
radio input "true"
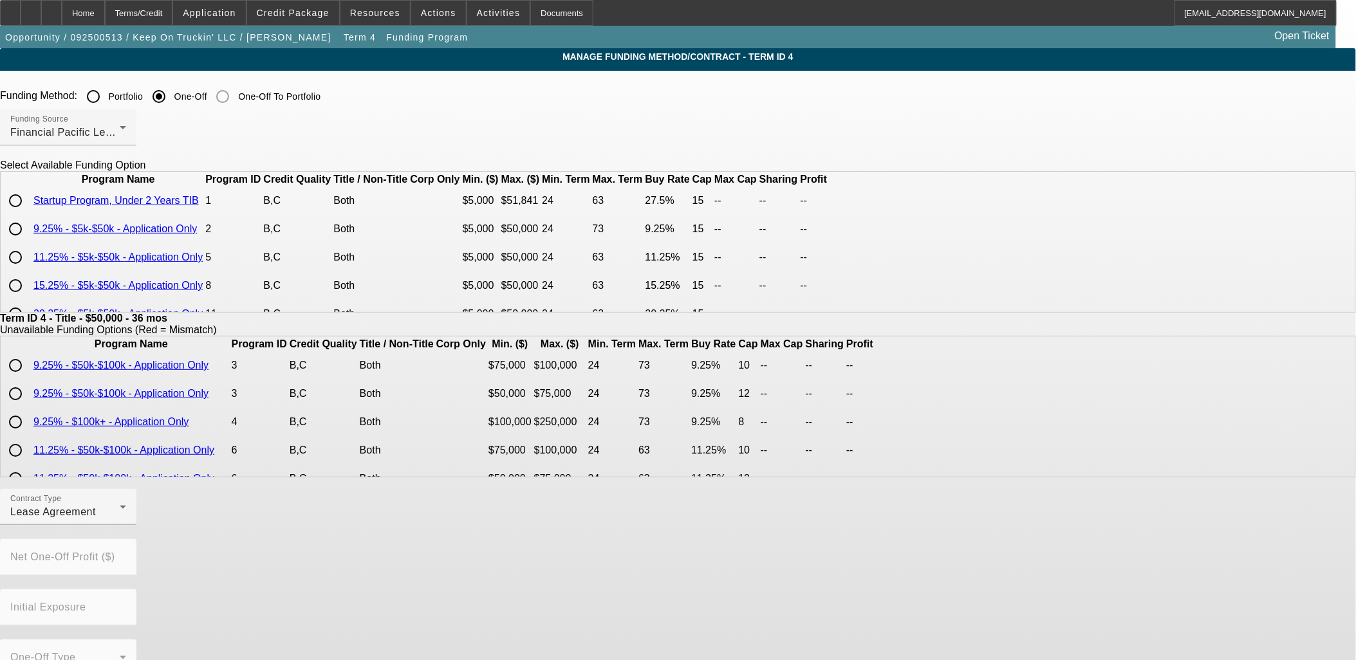
click at [28, 242] on input "radio" at bounding box center [16, 229] width 26 height 26
radio input "true"
click at [210, 286] on app-term-manage-funding "Manage Funding Method/Contract - Term ID 4 Funding Method: Portfolio One-Off On…" at bounding box center [678, 488] width 1356 height 881
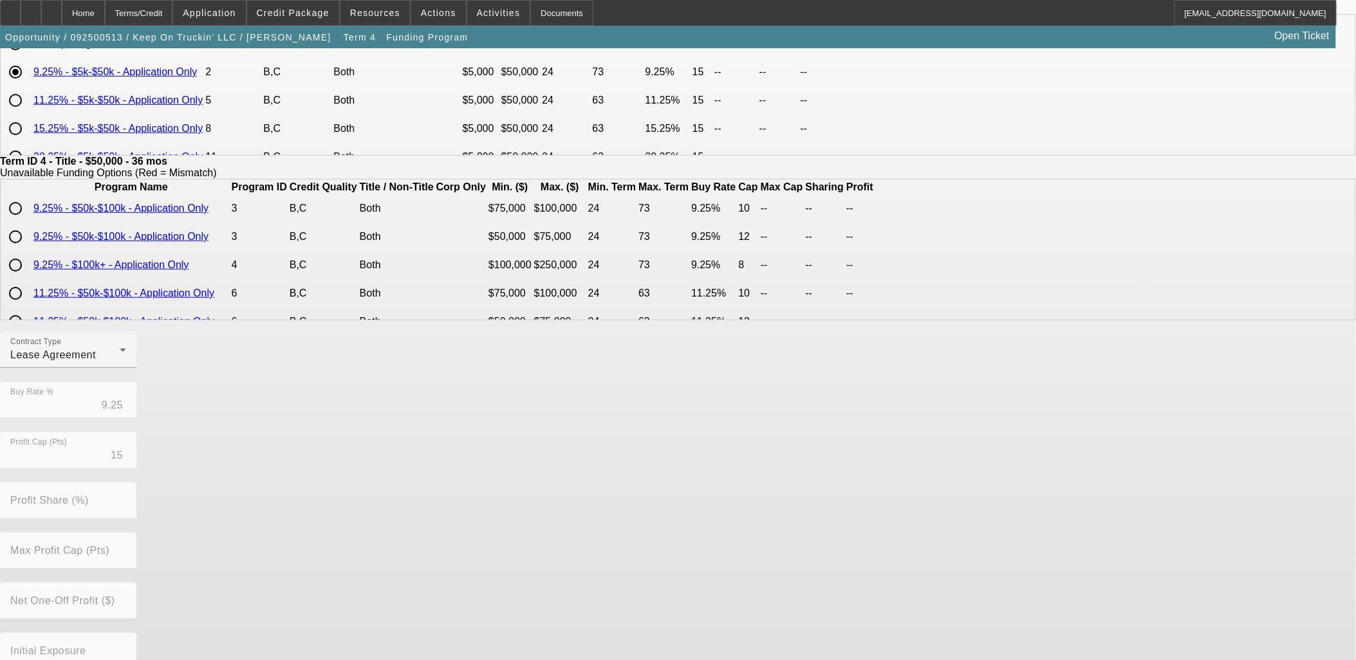
scroll to position [227, 0]
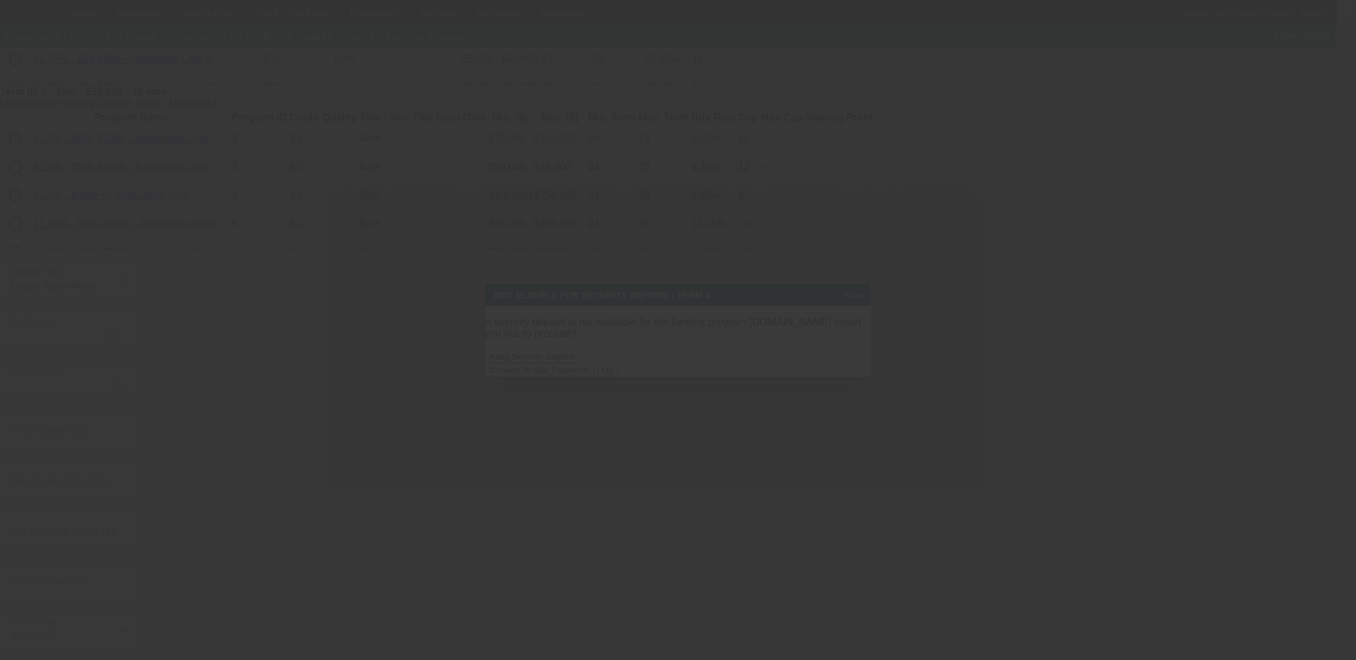
scroll to position [0, 0]
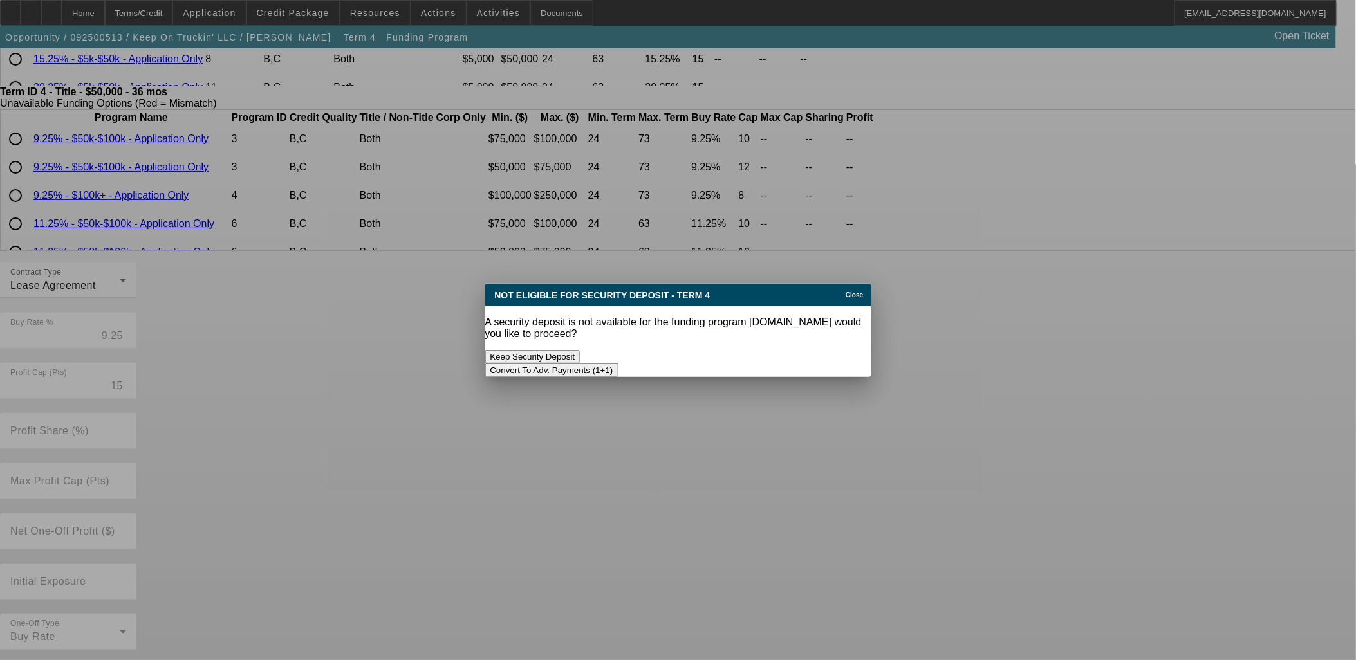
click at [619, 364] on button "Convert To Adv. Payments (1+1)" at bounding box center [551, 371] width 133 height 14
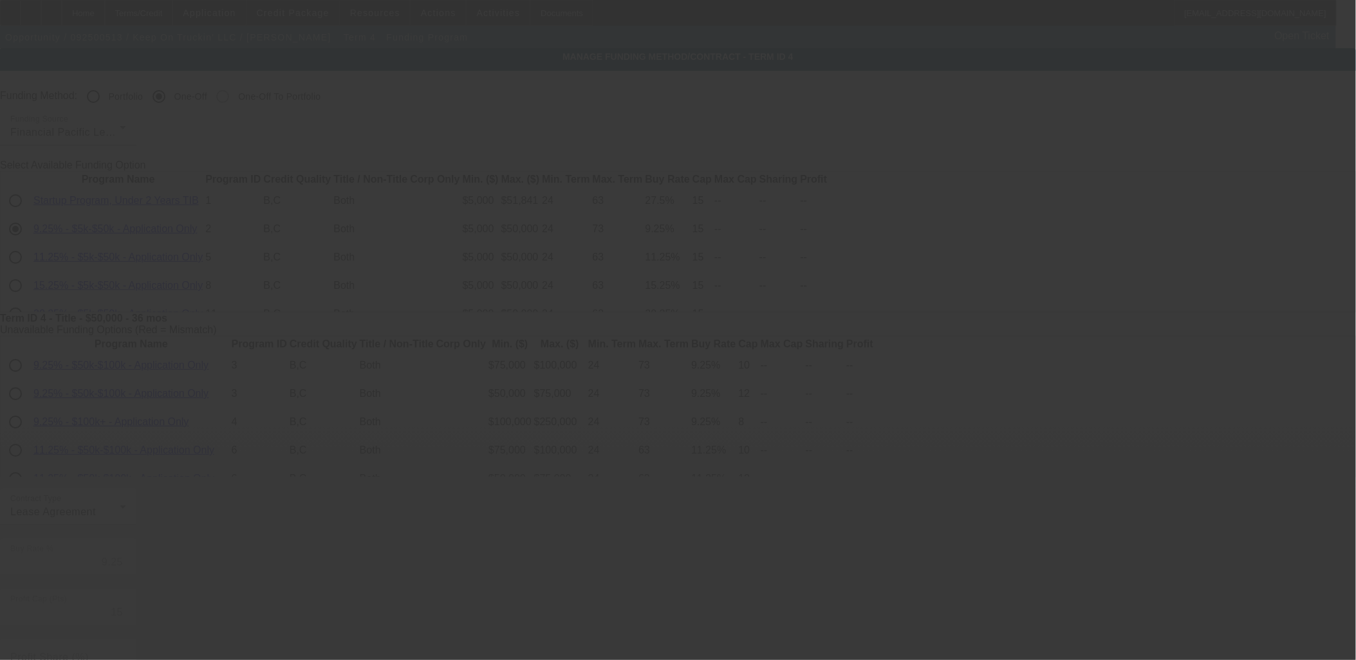
scroll to position [227, 0]
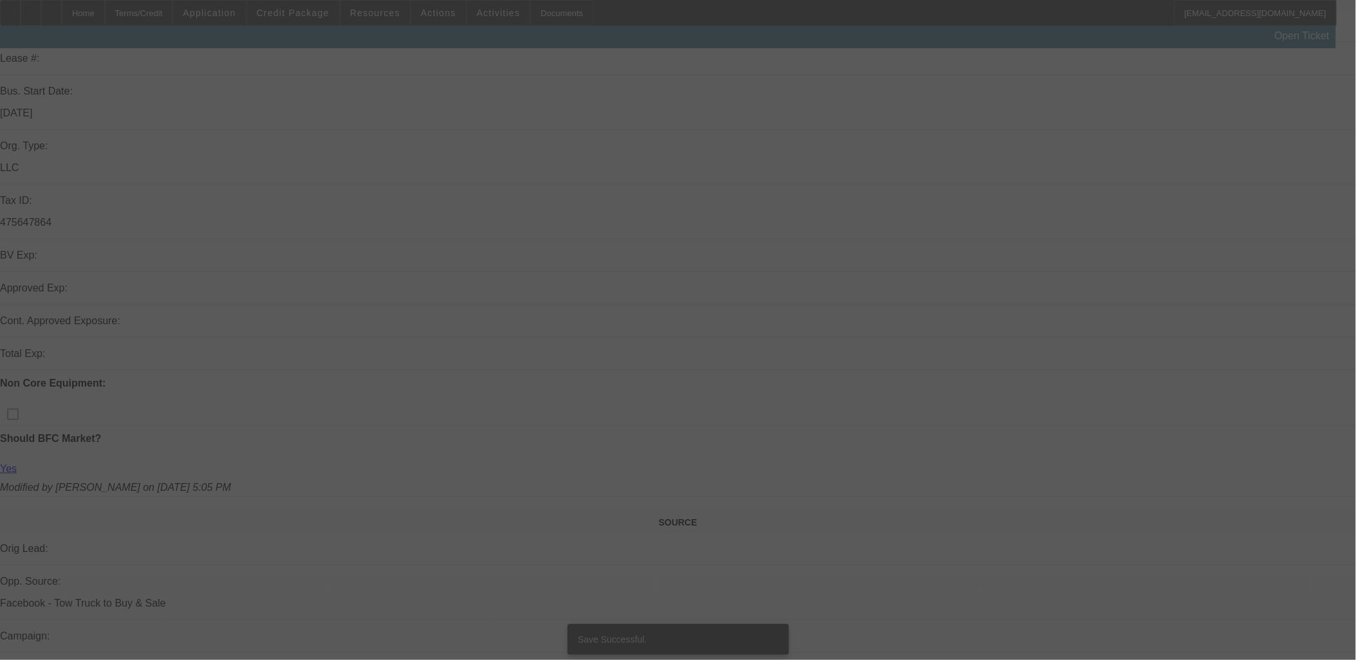
select select "0"
select select "0.1"
select select "4"
select select "0"
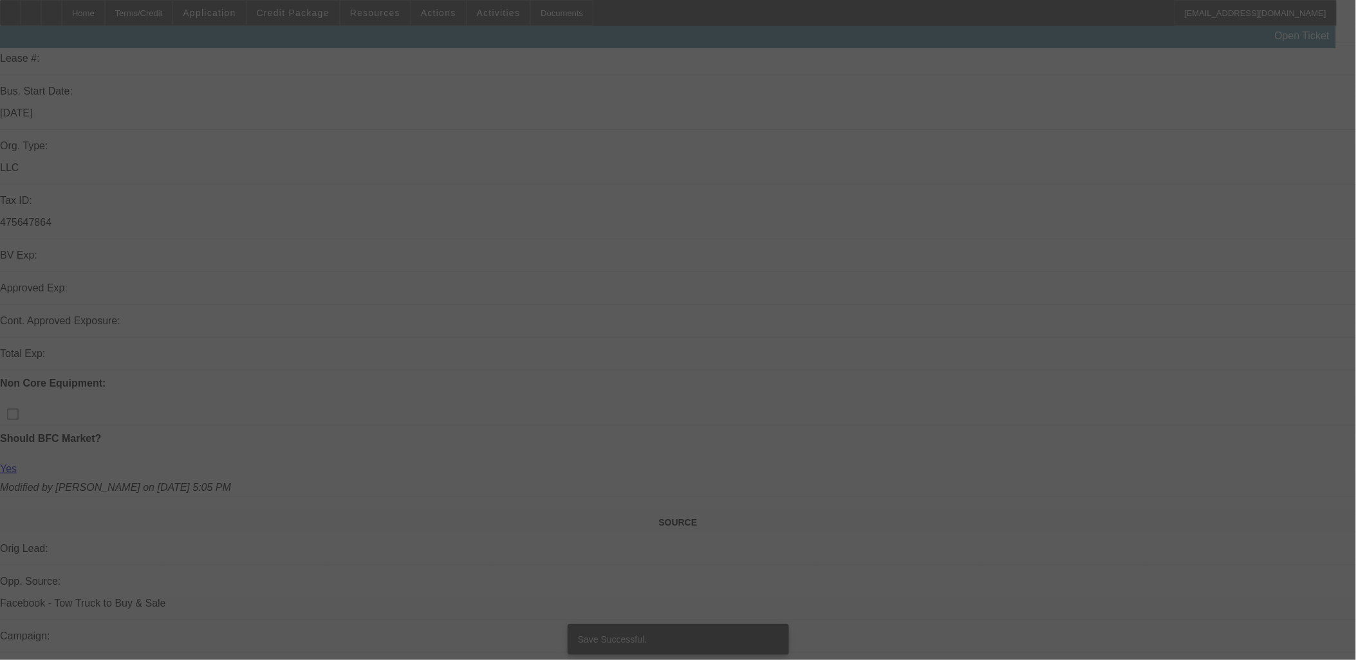
select select "2"
select select "0"
select select "4"
select select "0"
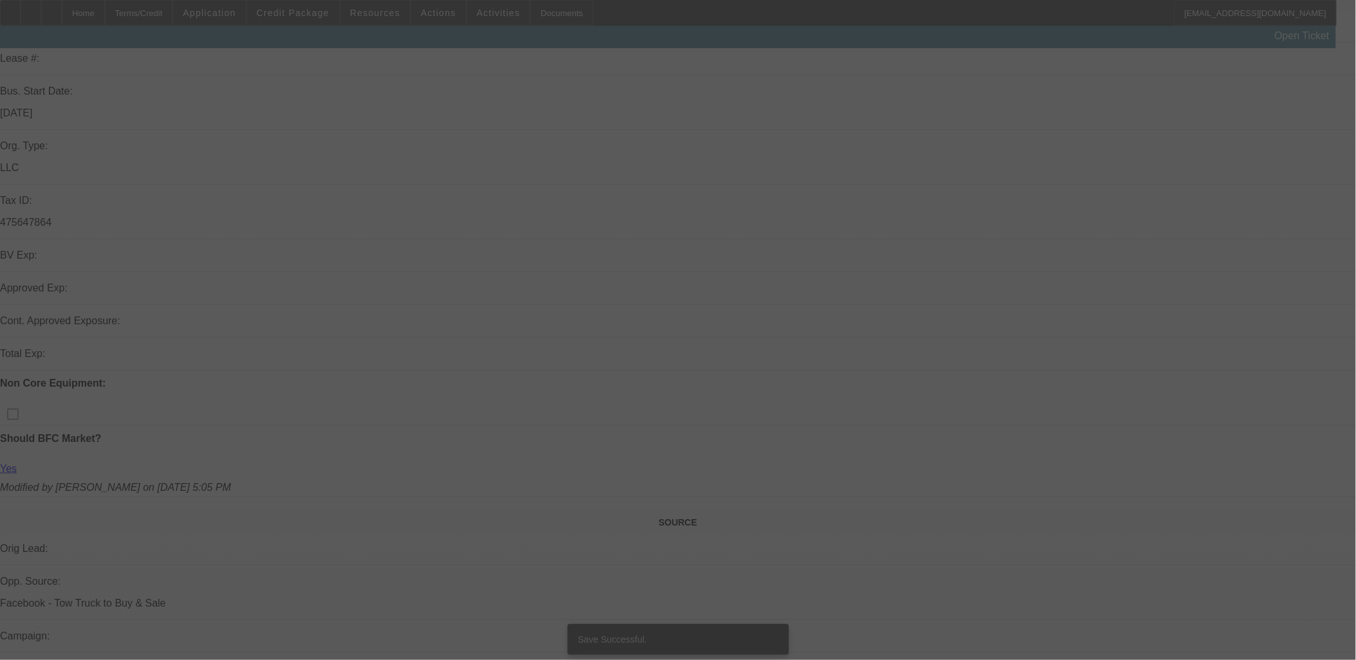
select select "0"
select select "2"
select select "0"
select select "5"
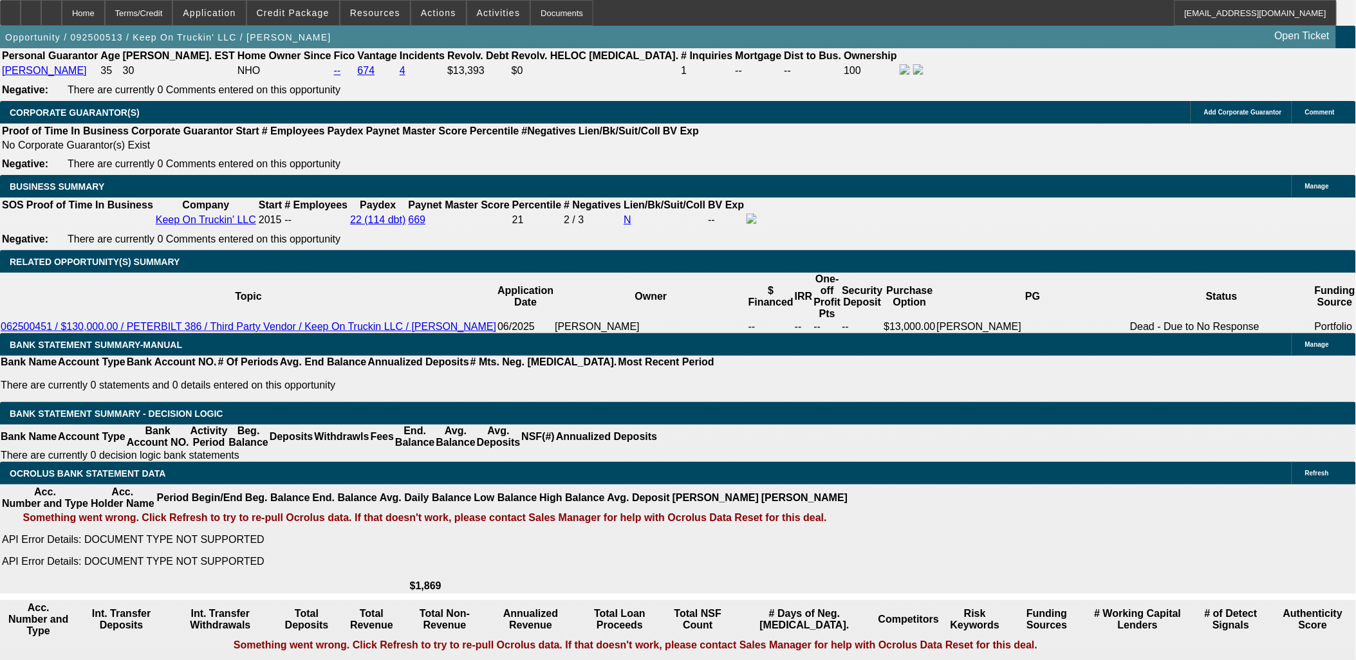
scroll to position [1859, 0]
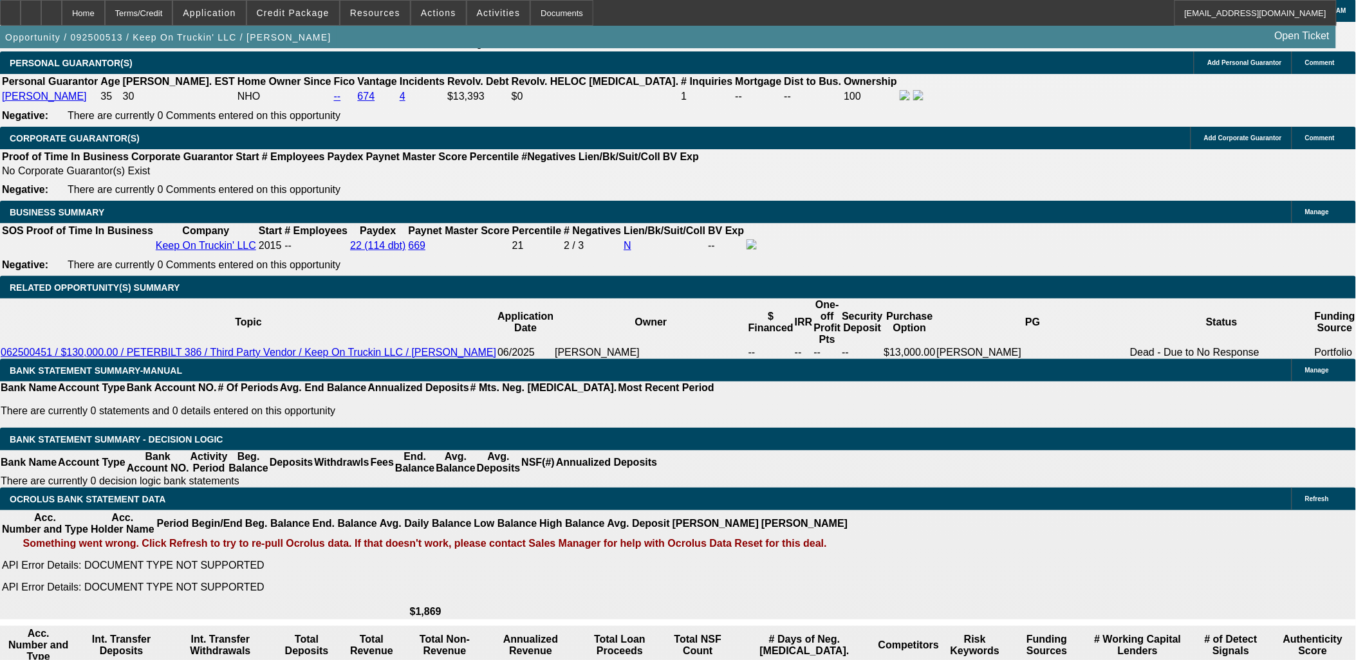
type input "12"
type input "UNKNOWN"
type input "$1,660.72"
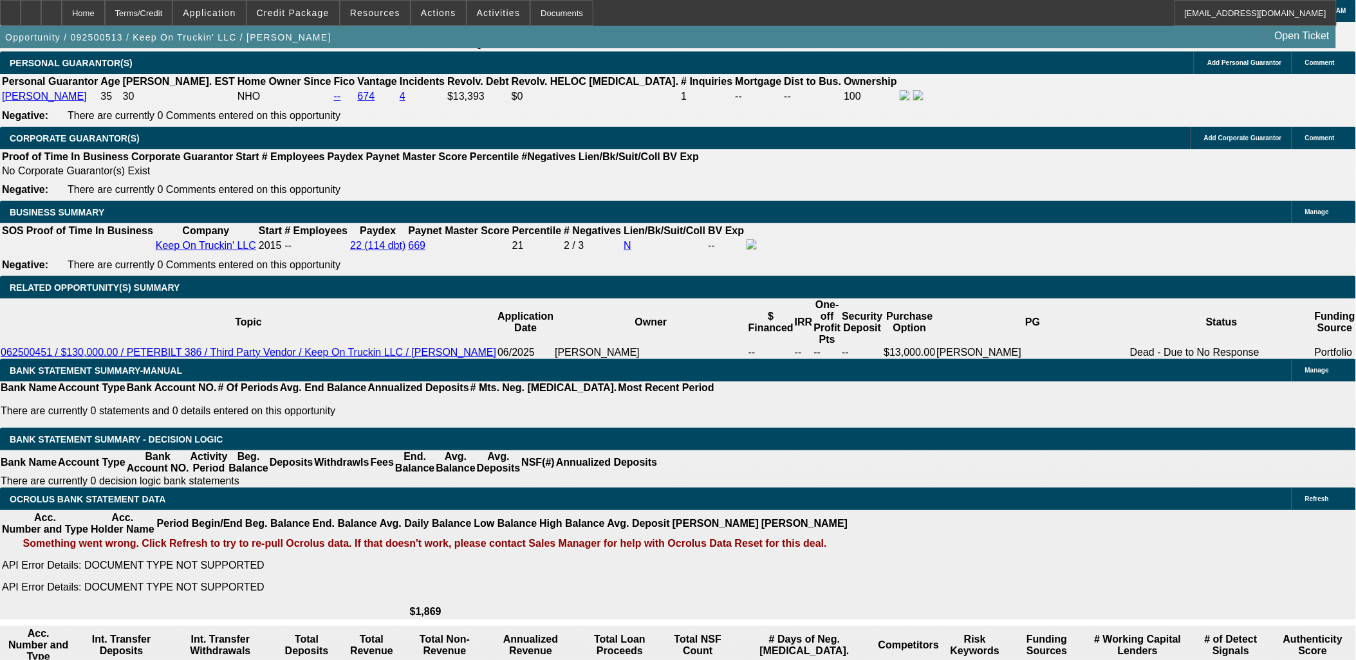
type input "12"
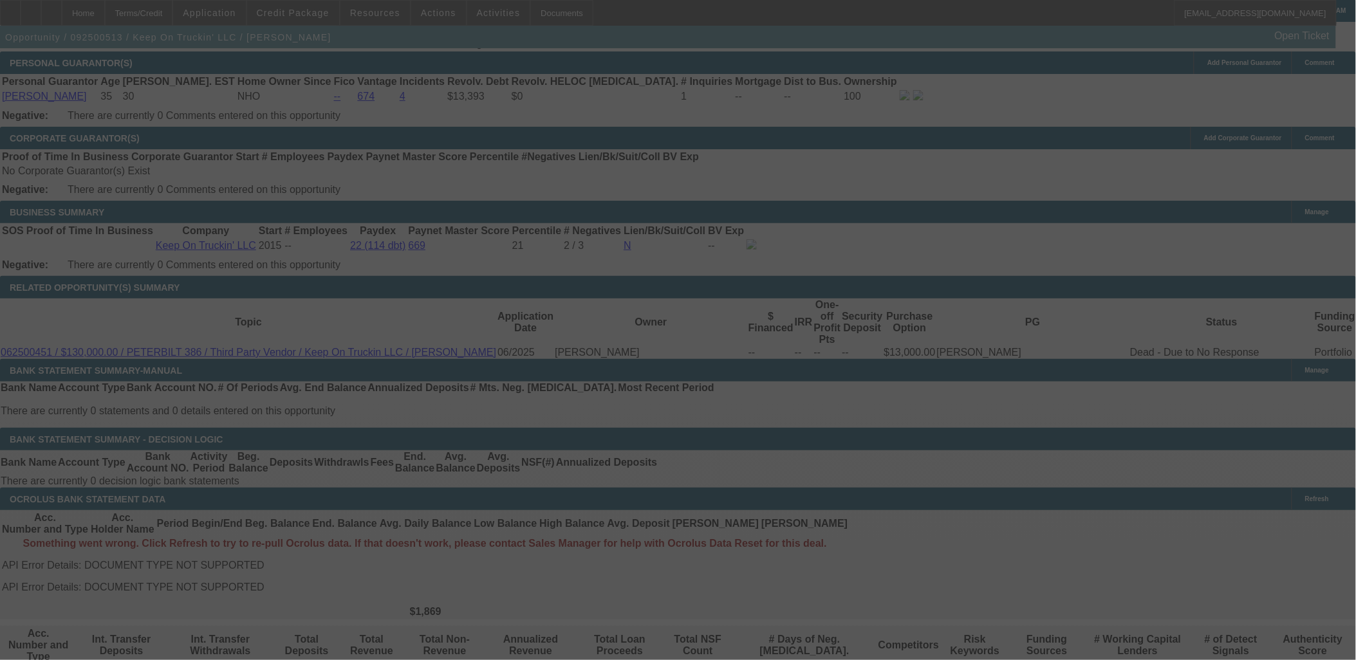
select select "0"
select select "0.1"
select select "4"
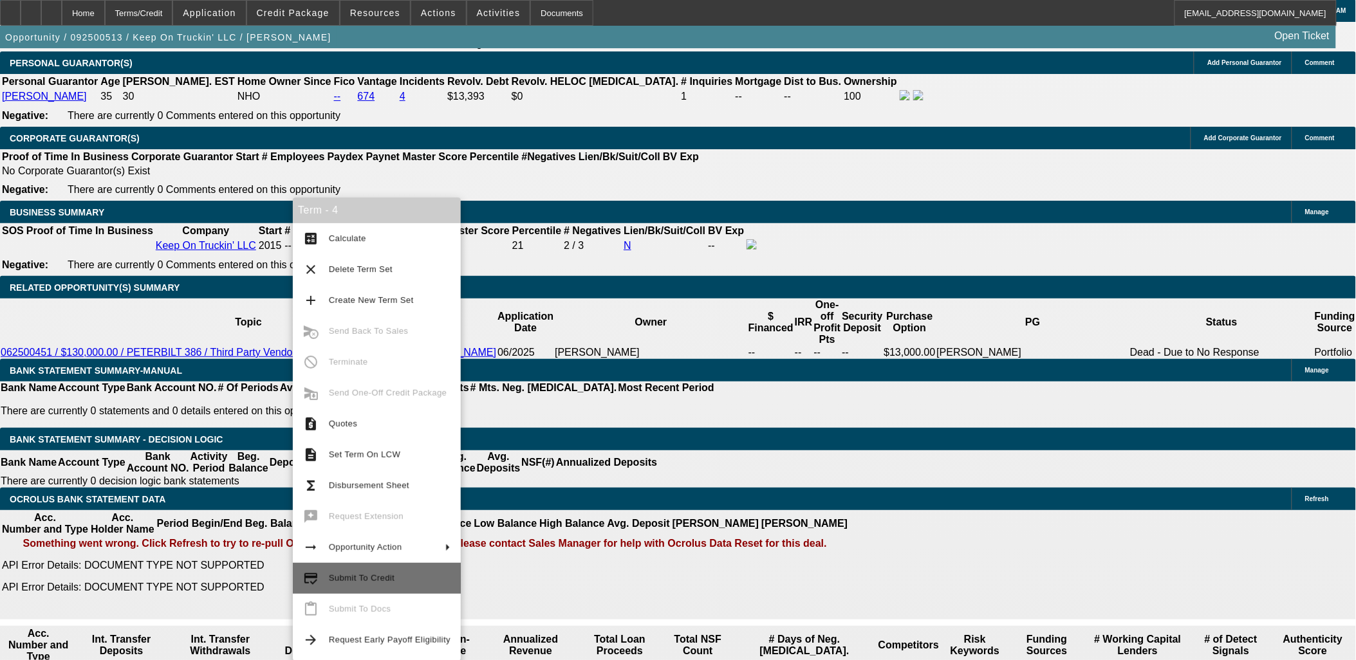
click at [384, 576] on span "Submit To Credit" at bounding box center [362, 578] width 66 height 10
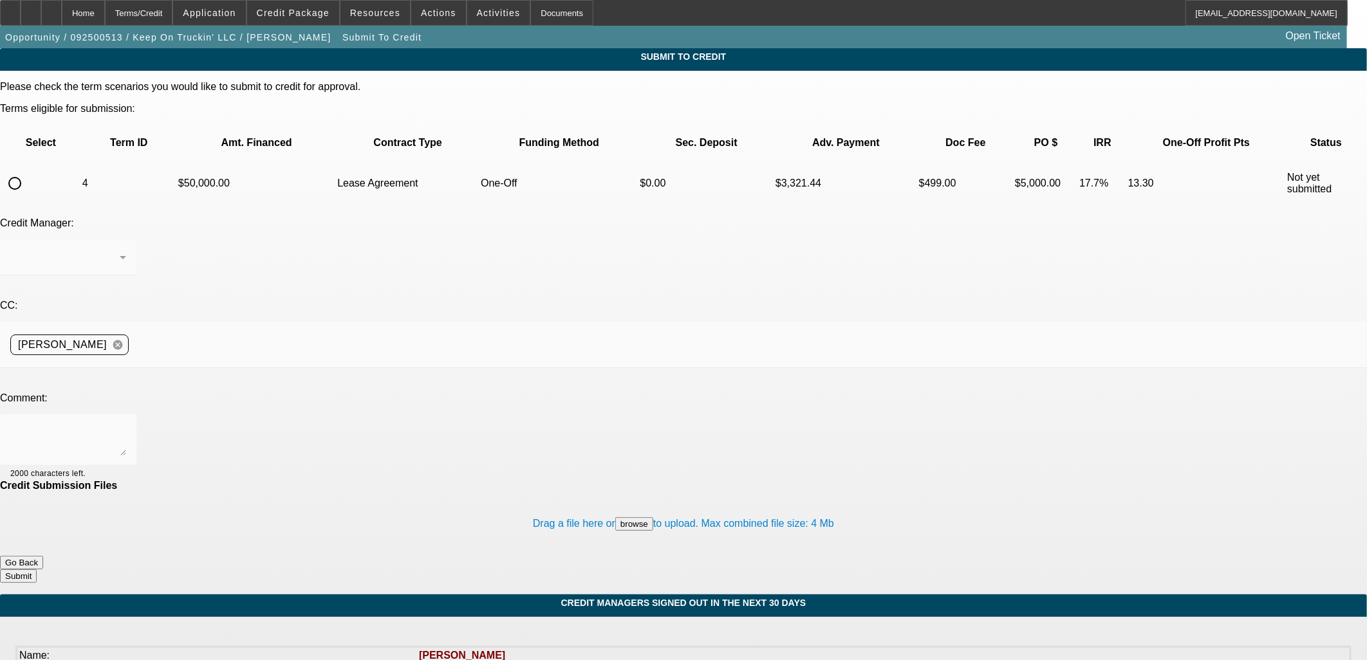
click at [28, 171] on input "radio" at bounding box center [15, 184] width 26 height 26
radio input "true"
click at [126, 414] on div at bounding box center [68, 439] width 116 height 51
click at [126, 425] on textarea at bounding box center [68, 440] width 116 height 31
click at [126, 414] on div at bounding box center [68, 439] width 116 height 51
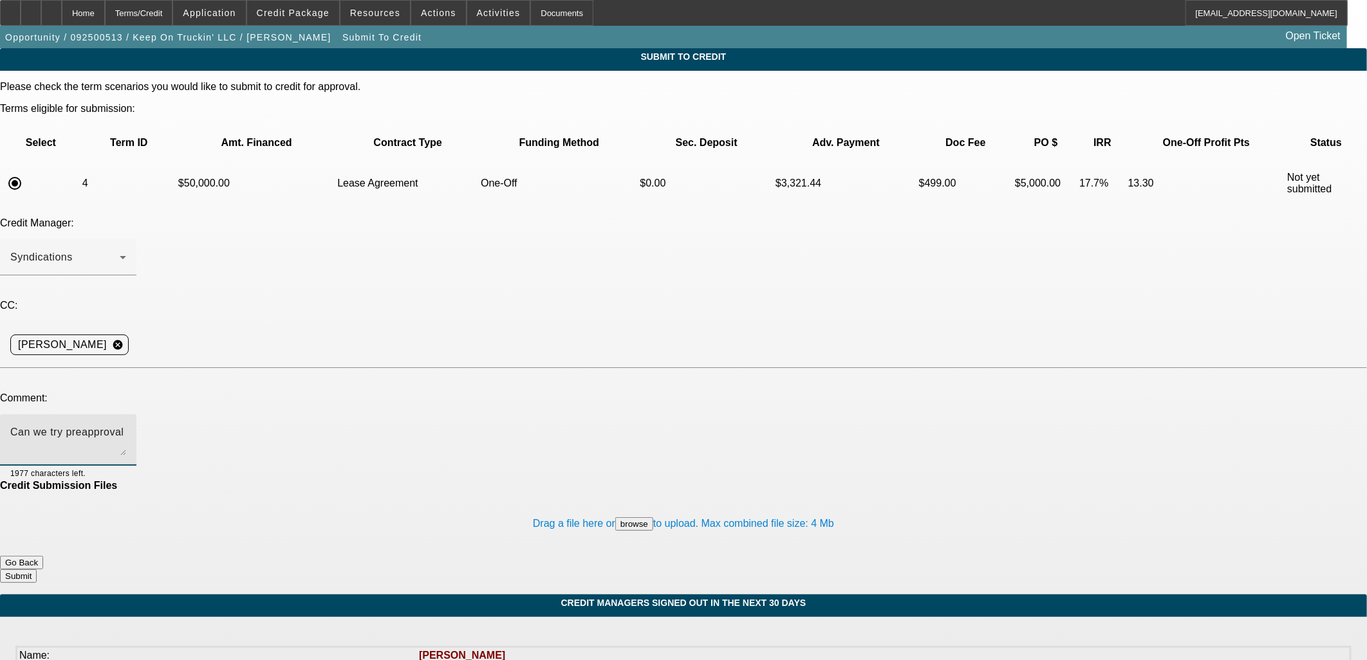
type textarea "Can we try preapproval"
click at [37, 570] on button "Submit" at bounding box center [18, 577] width 37 height 14
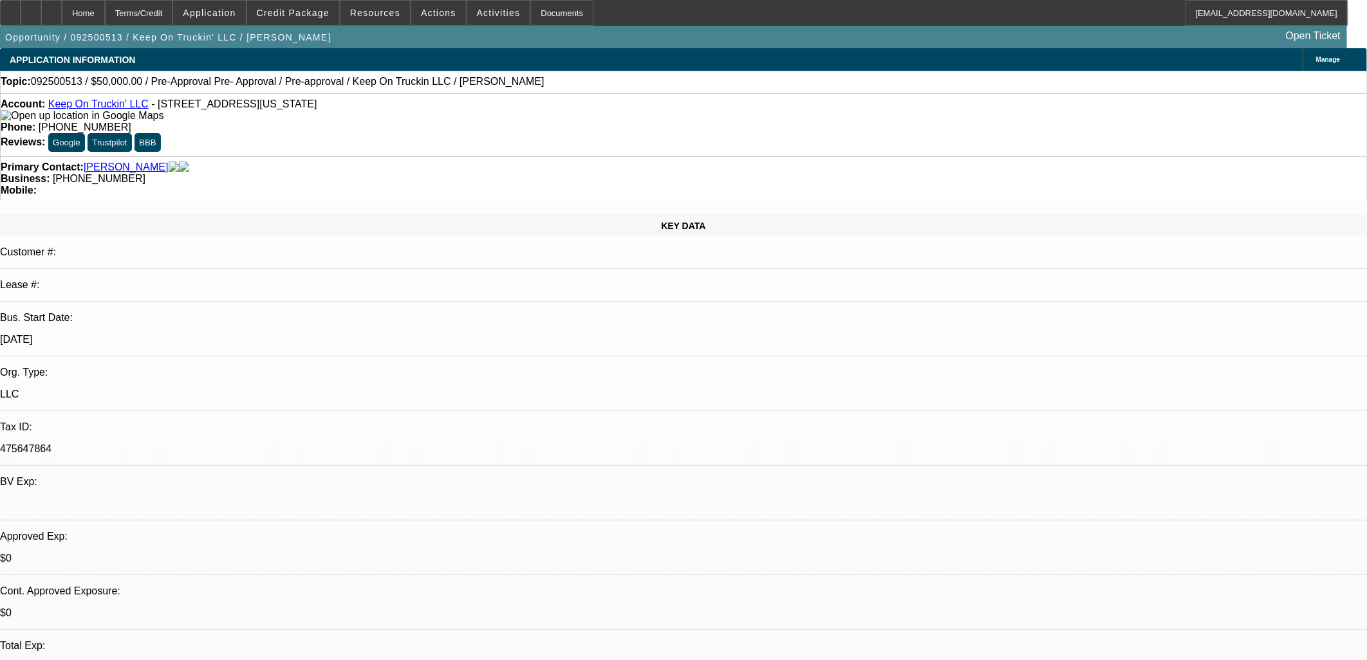
select select "0"
select select "0.1"
select select "4"
select select "0"
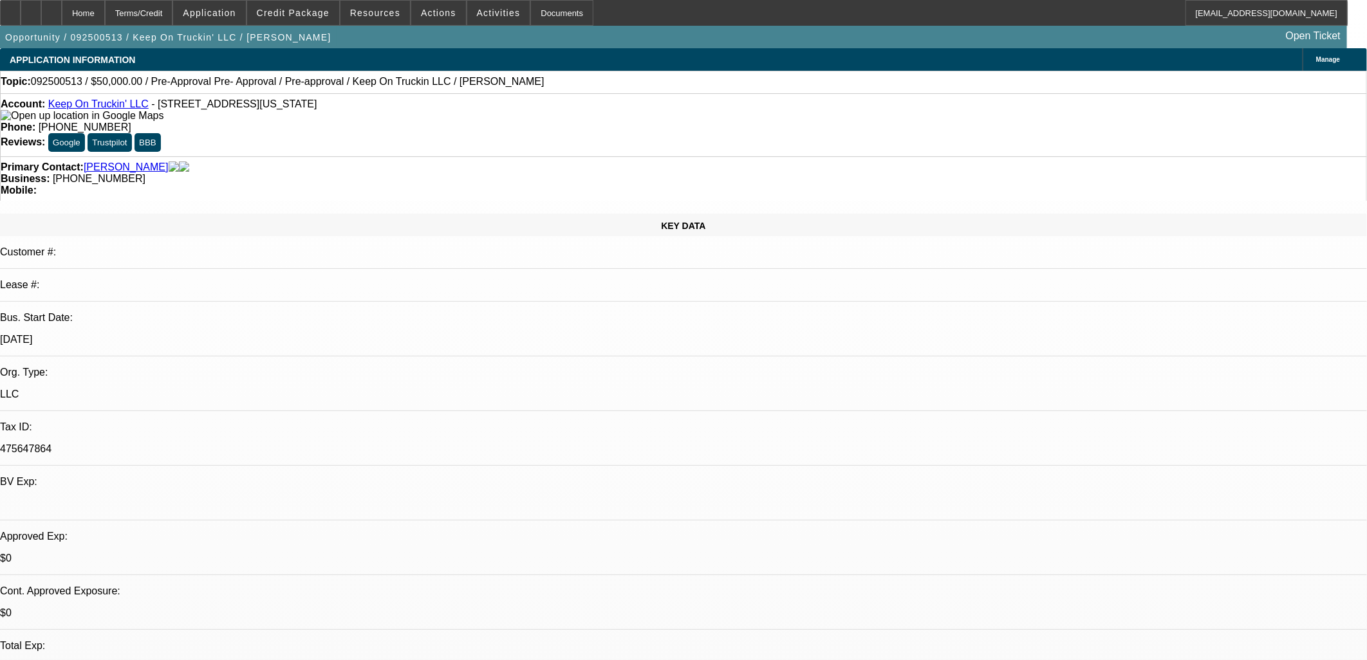
select select "2"
select select "0"
select select "4"
select select "0"
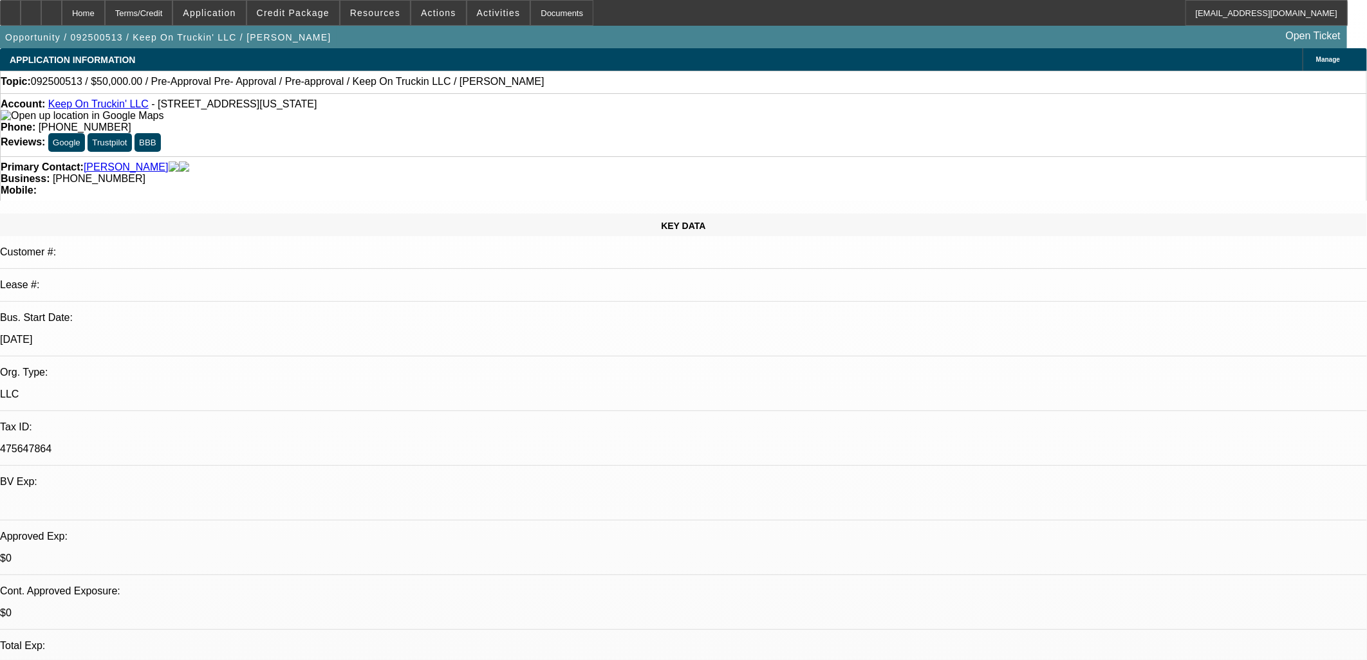
select select "0"
select select "2"
select select "0"
select select "5"
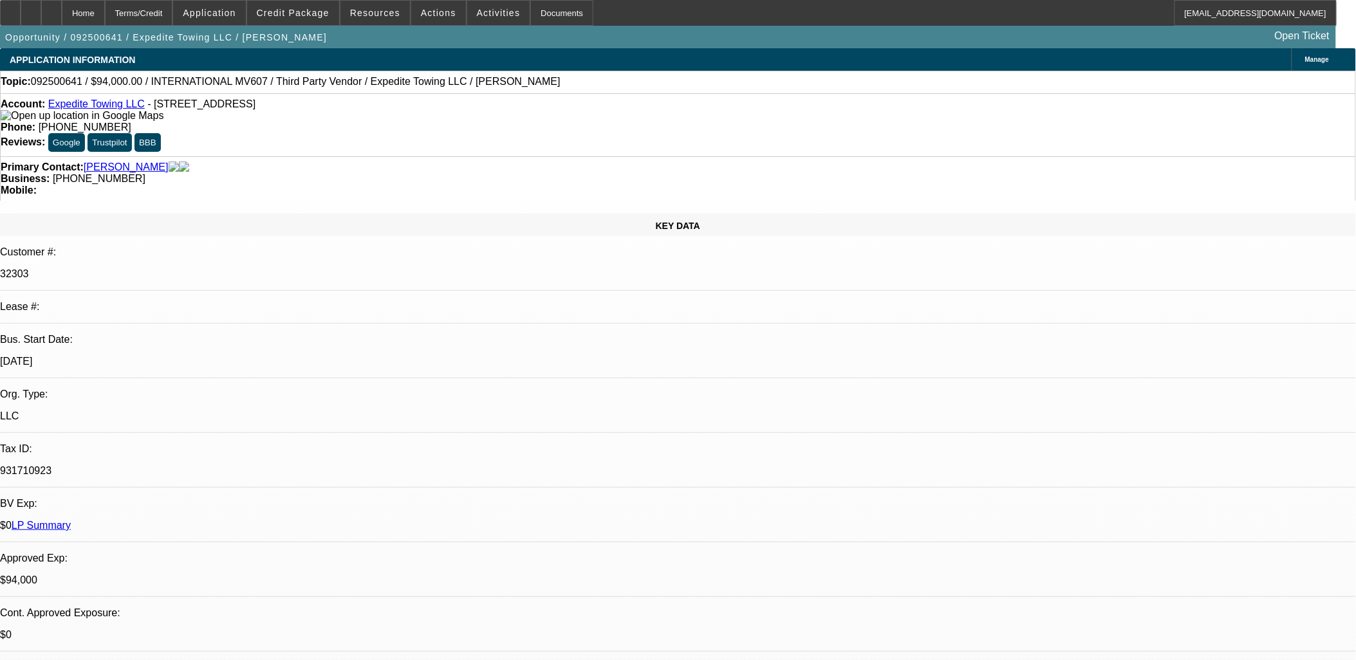
select select "0"
select select "2"
select select "0.1"
select select "0"
select select "2"
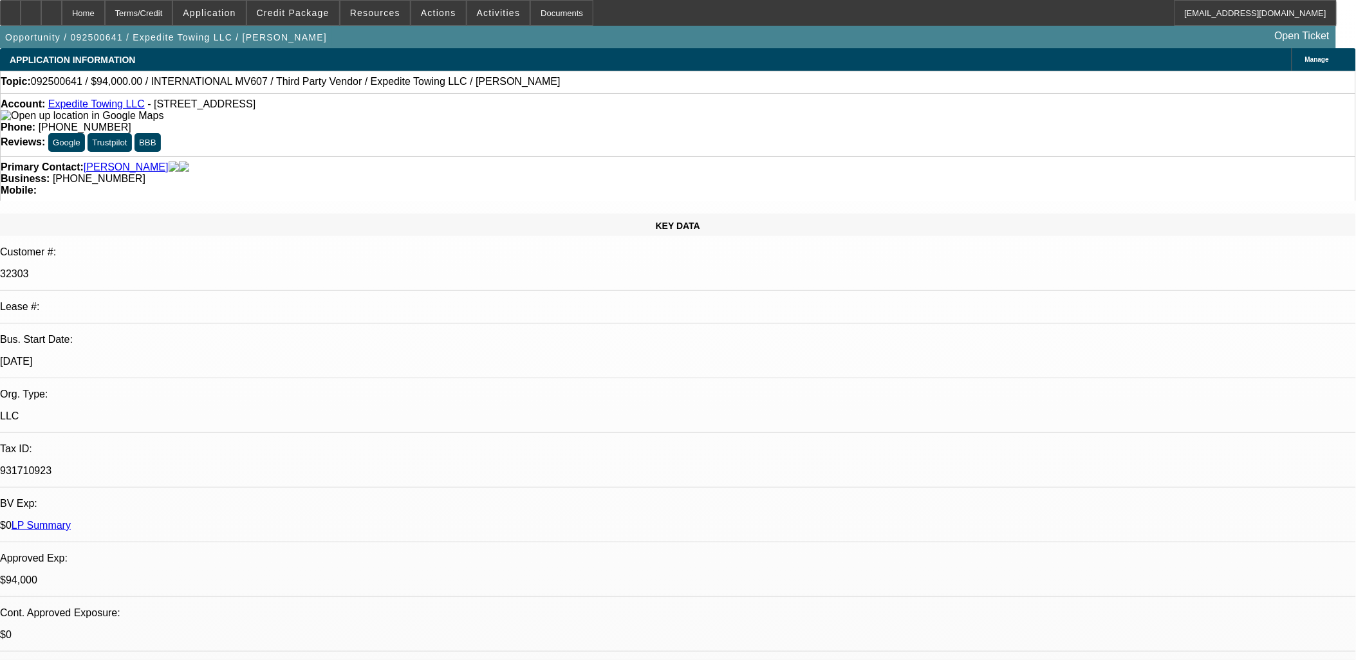
select select "0.1"
select select "0"
select select "0.1"
select select "0"
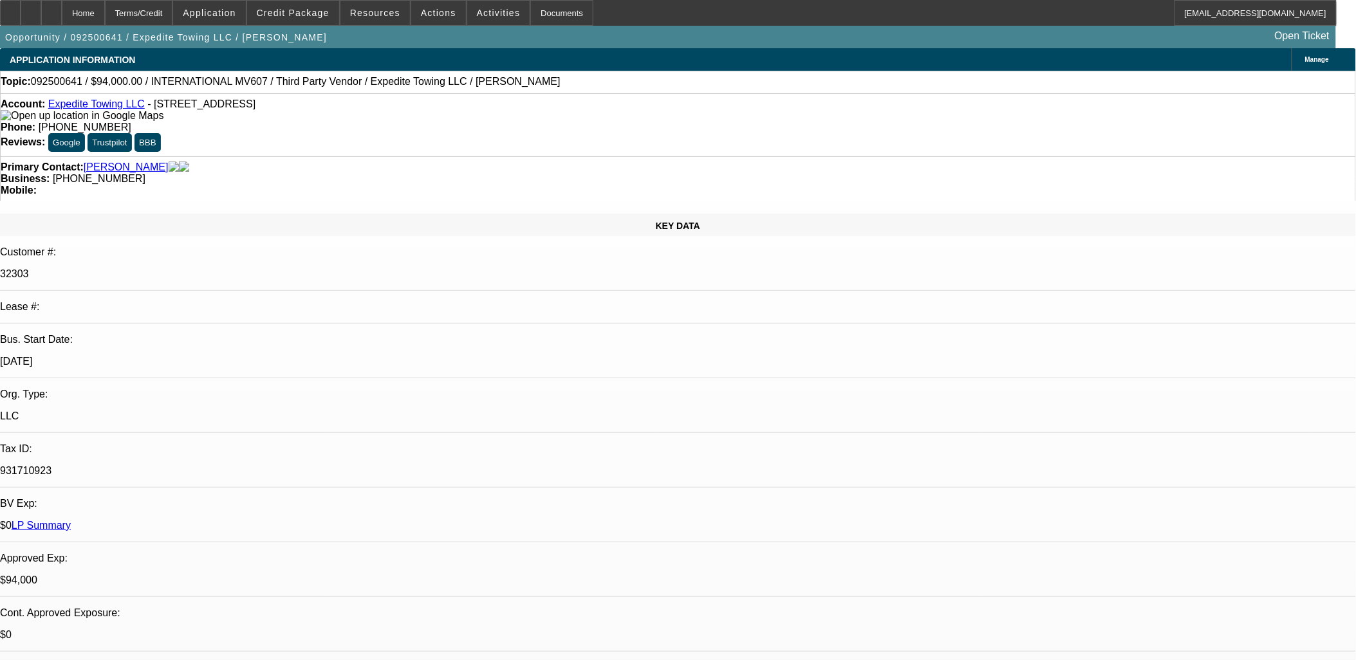
select select "0"
select select "0.1"
select select "1"
select select "2"
select select "4"
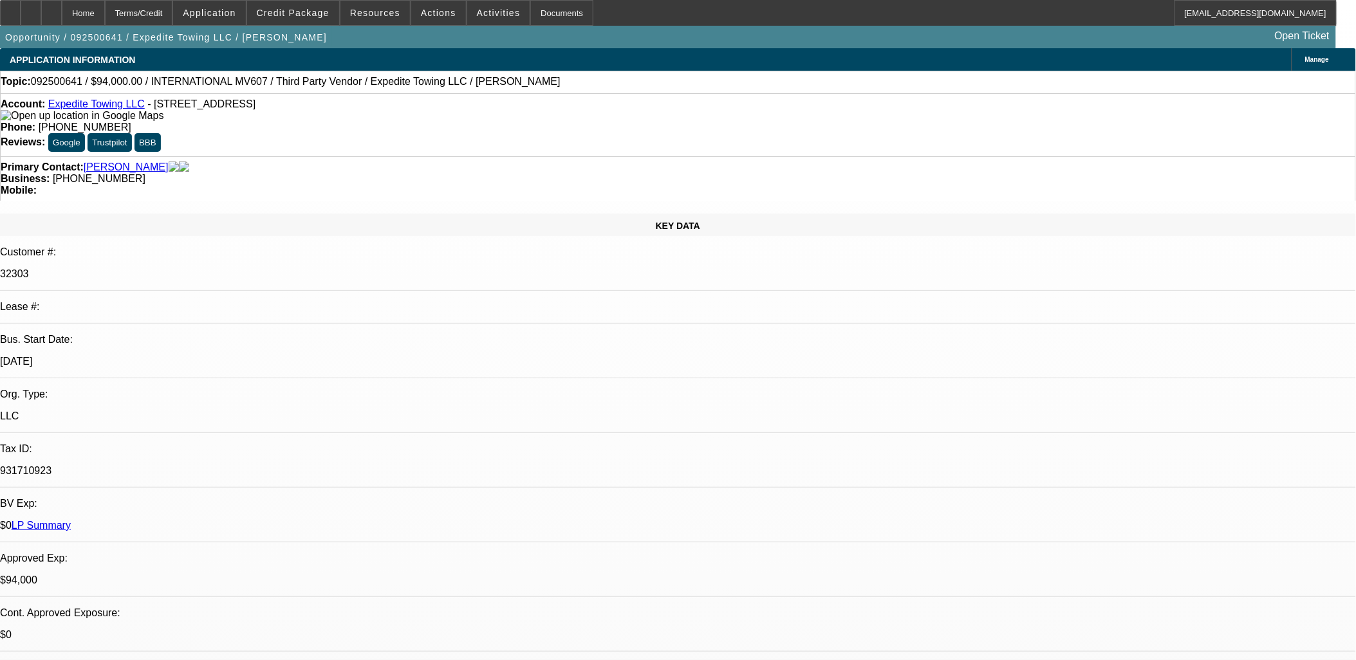
select select "1"
select select "2"
select select "4"
select select "1"
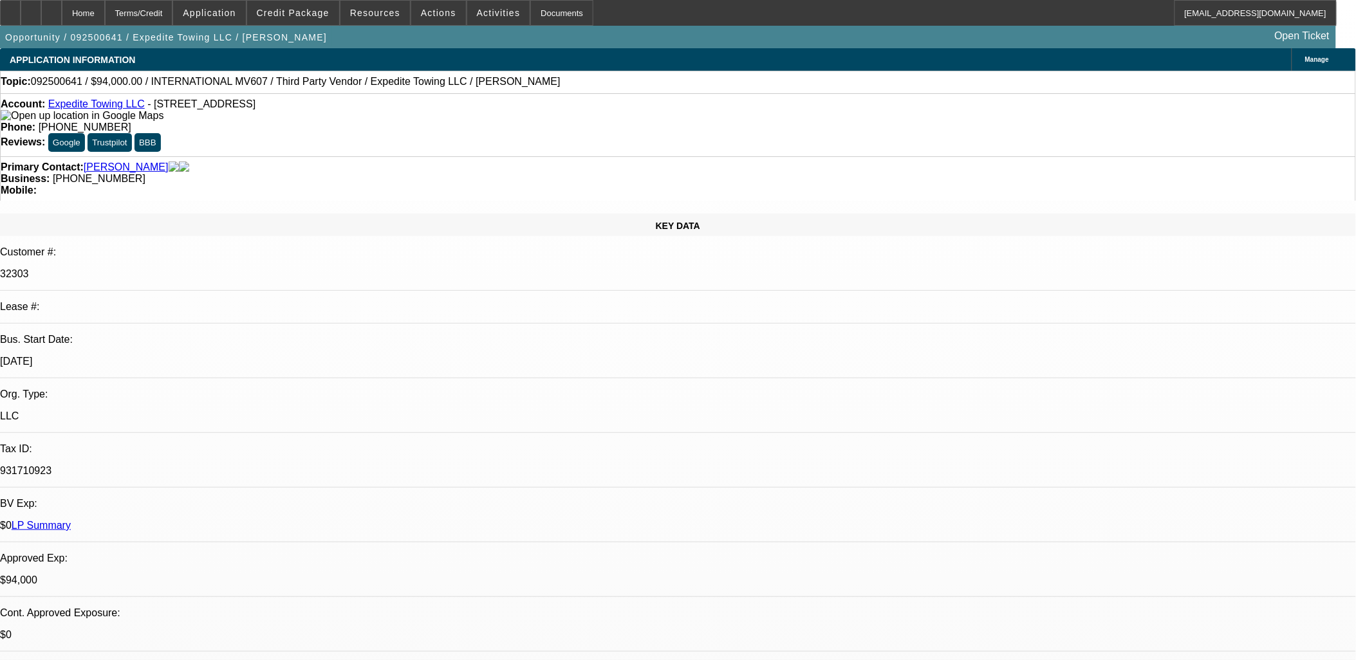
select select "4"
select select "1"
select select "4"
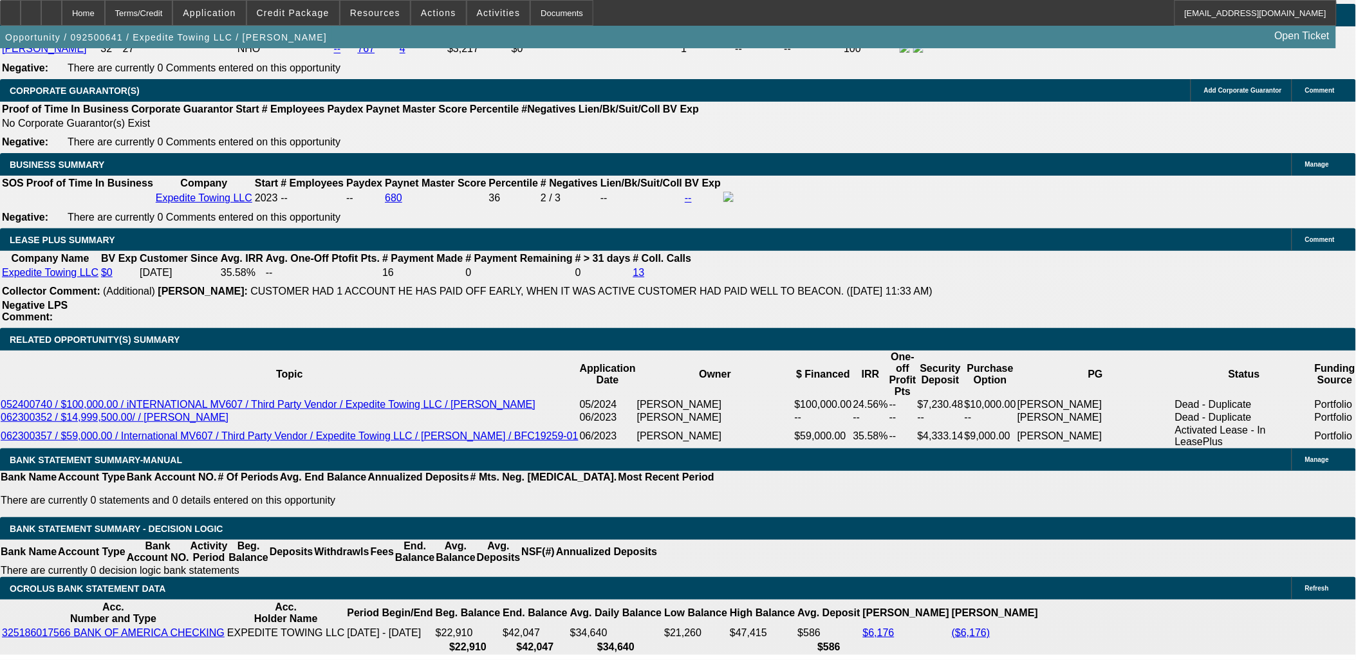
scroll to position [2002, 0]
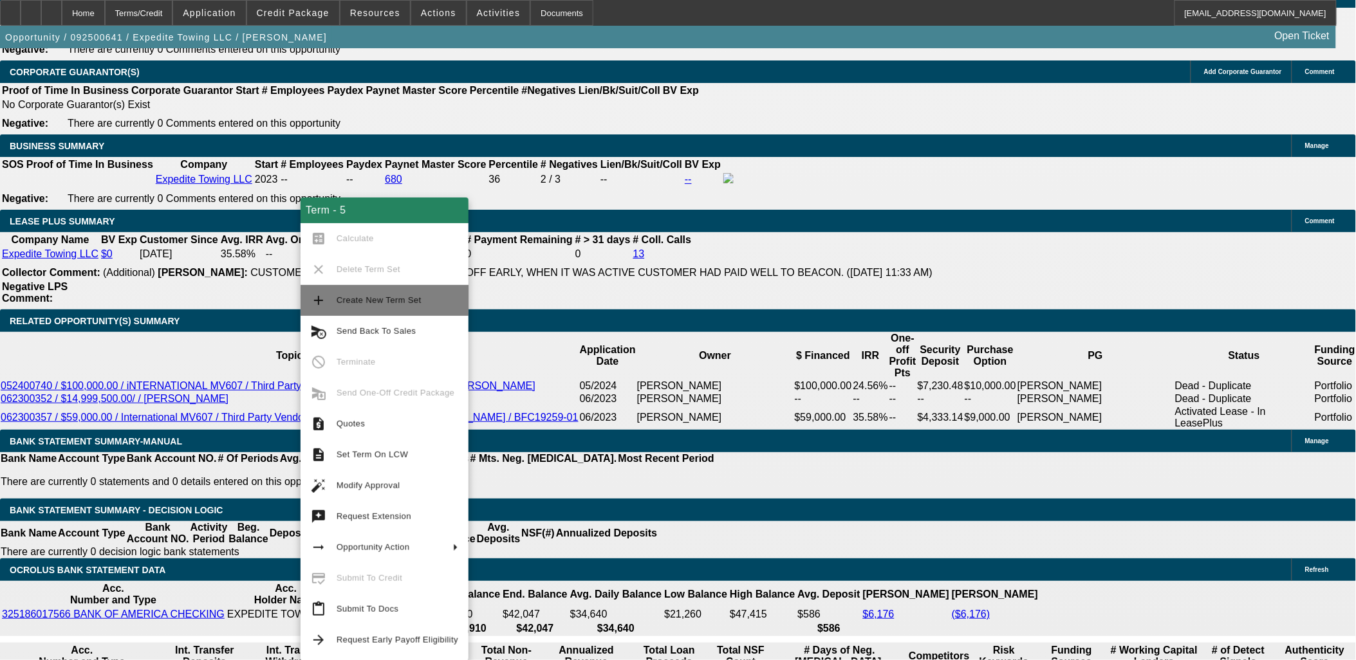
click at [400, 299] on span "Create New Term Set" at bounding box center [379, 300] width 85 height 10
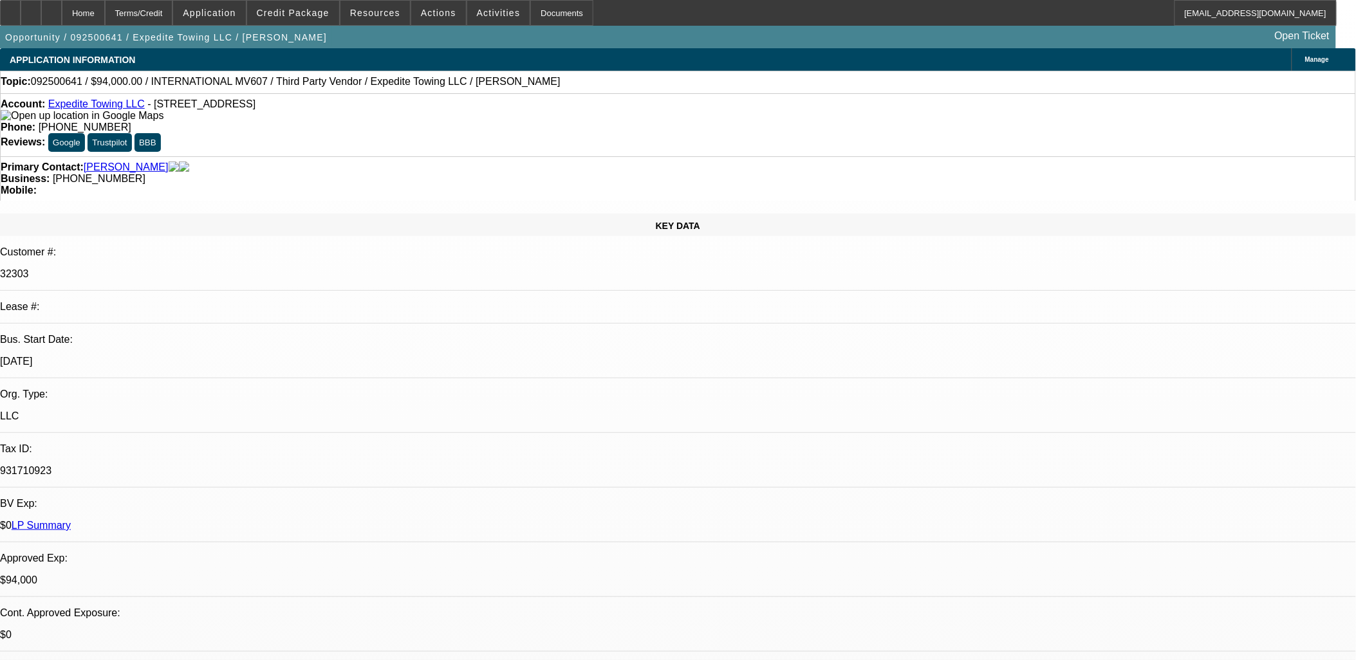
select select "0"
select select "2"
select select "0.1"
select select "0"
select select "2"
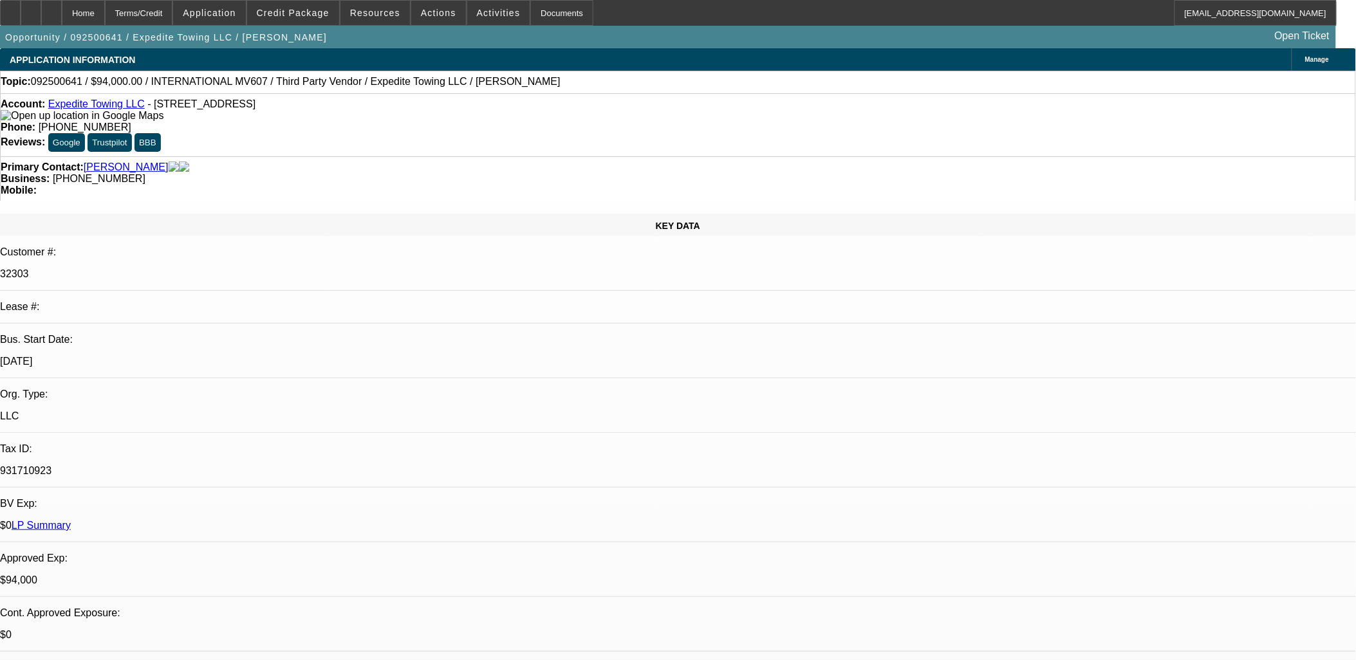
select select "0.1"
select select "0"
select select "2"
select select "0.1"
select select "0"
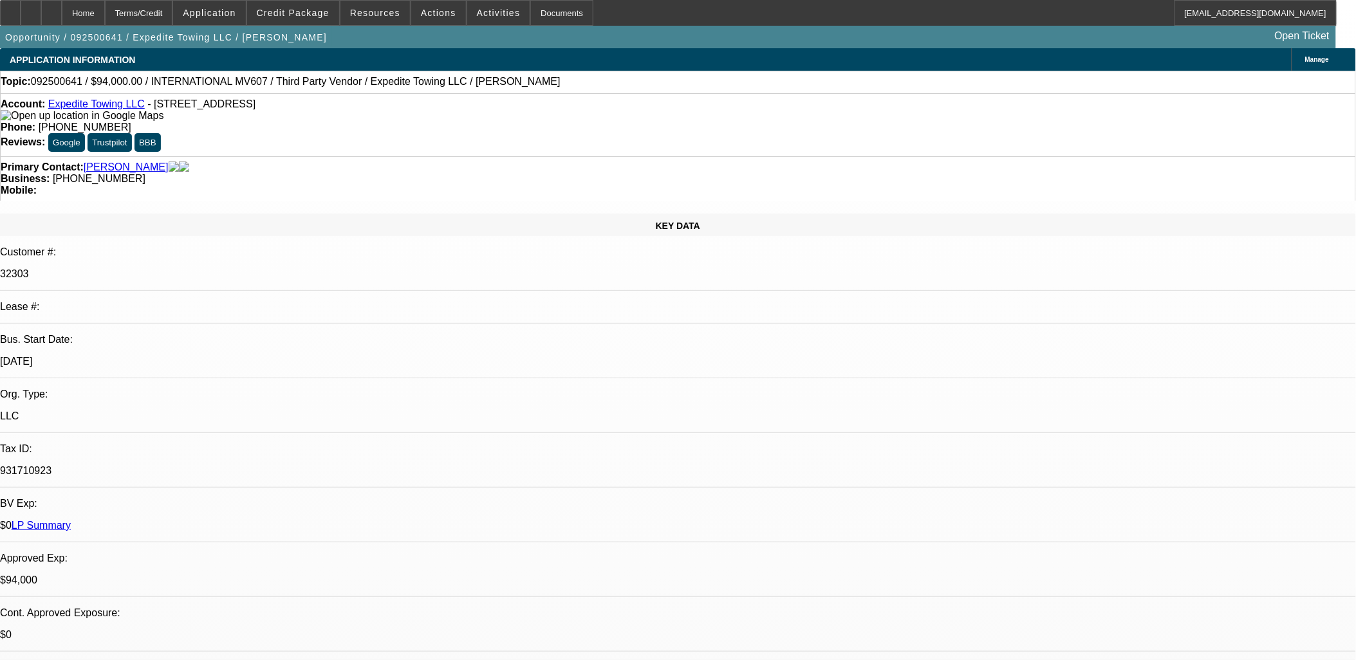
select select "0"
select select "0.1"
select select "1"
select select "2"
select select "4"
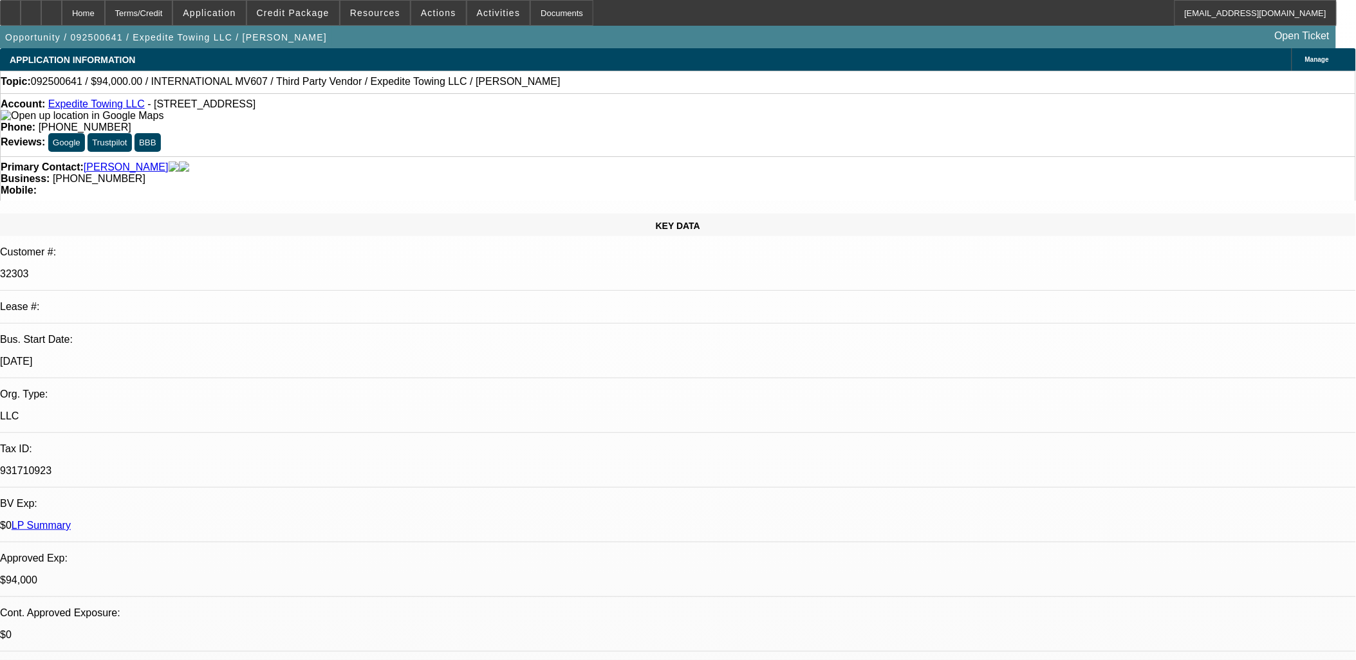
select select "1"
select select "2"
select select "4"
select select "1"
select select "2"
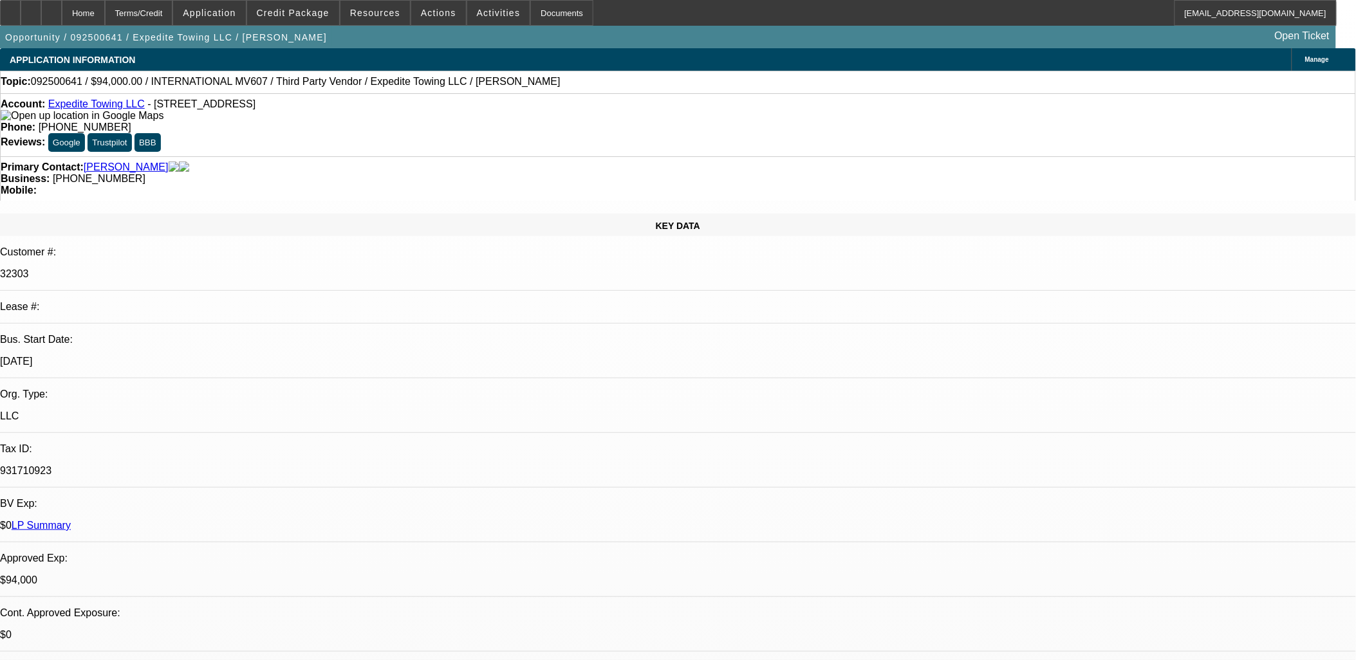
select select "4"
select select "1"
select select "4"
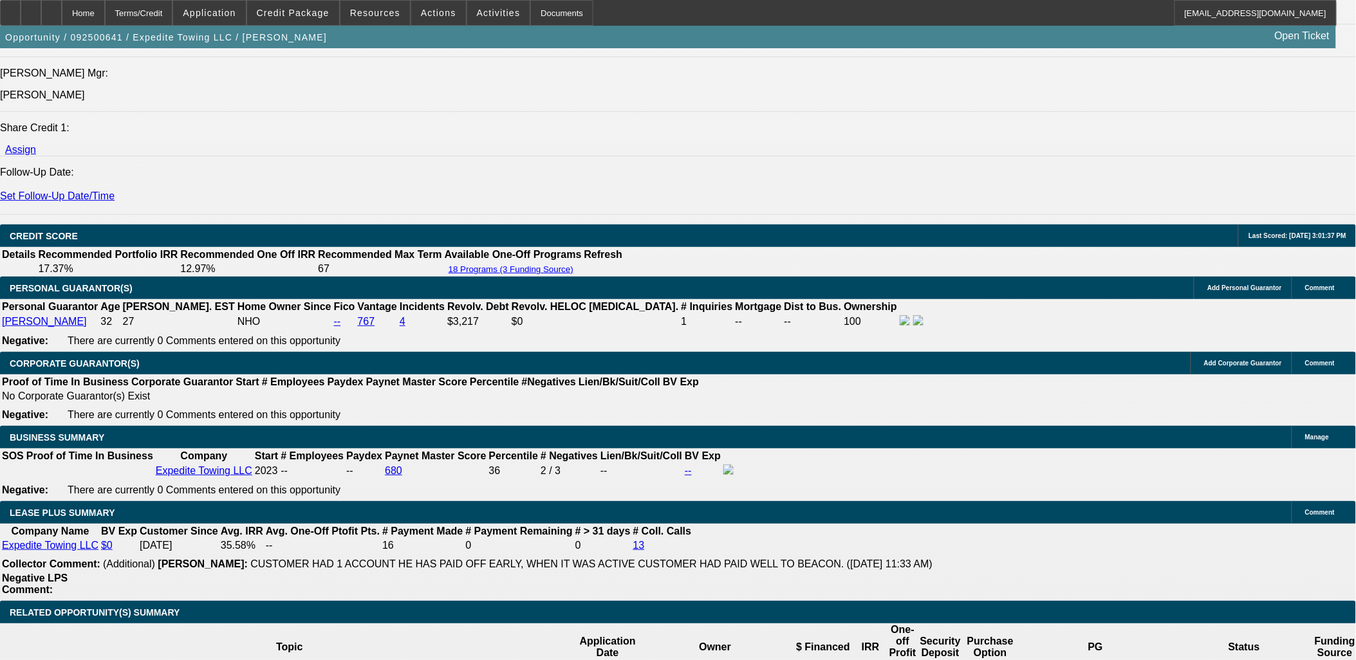
scroll to position [1931, 0]
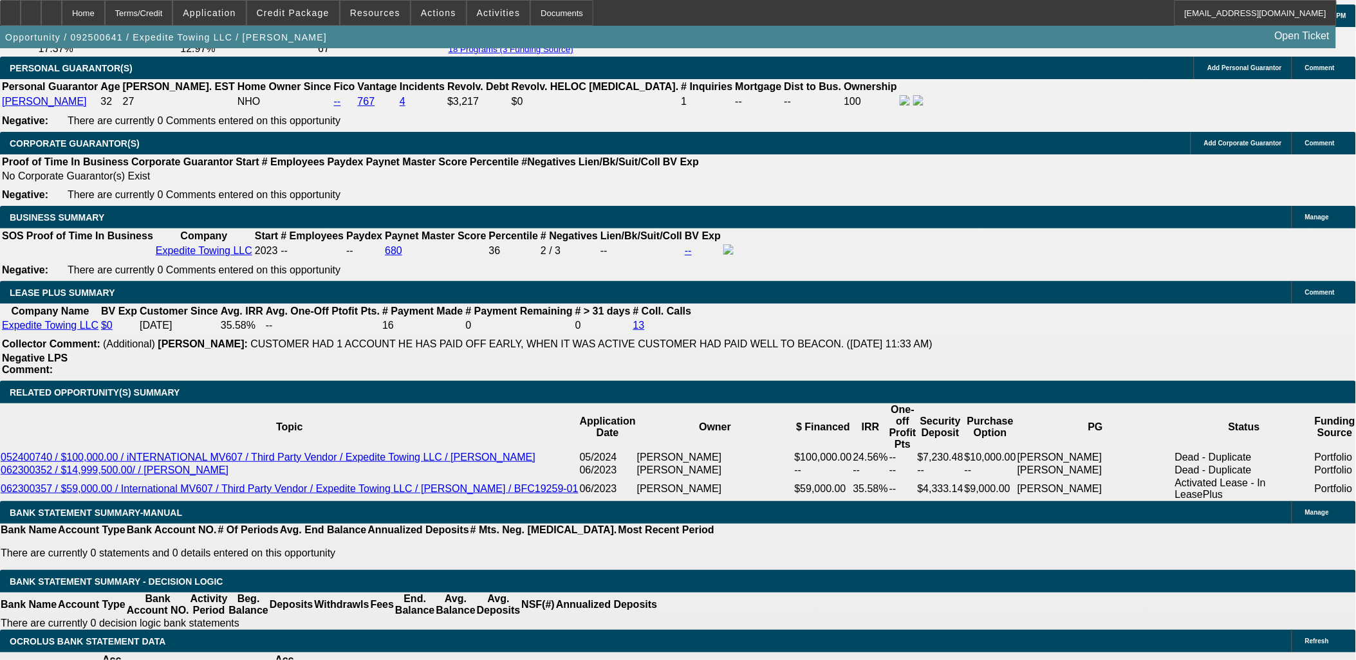
type input "23467.17"
type input "UNKNOWN"
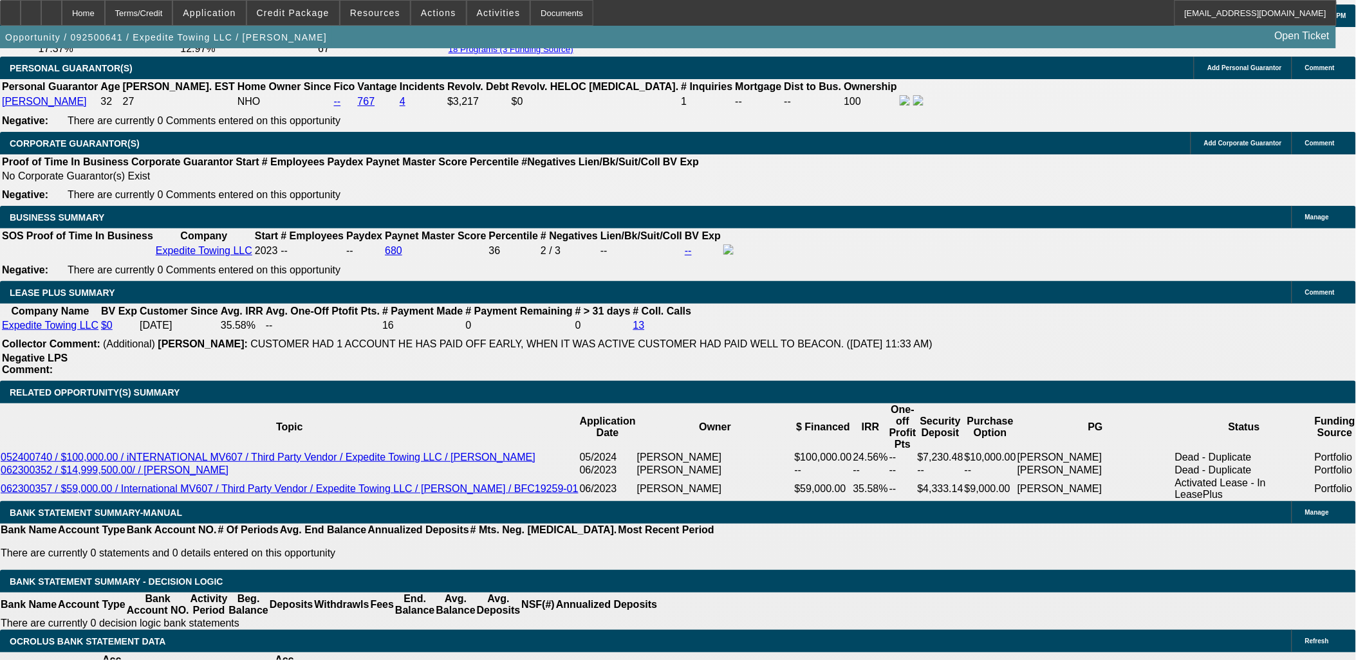
type input "$6,373.22"
type input "$3,186.61"
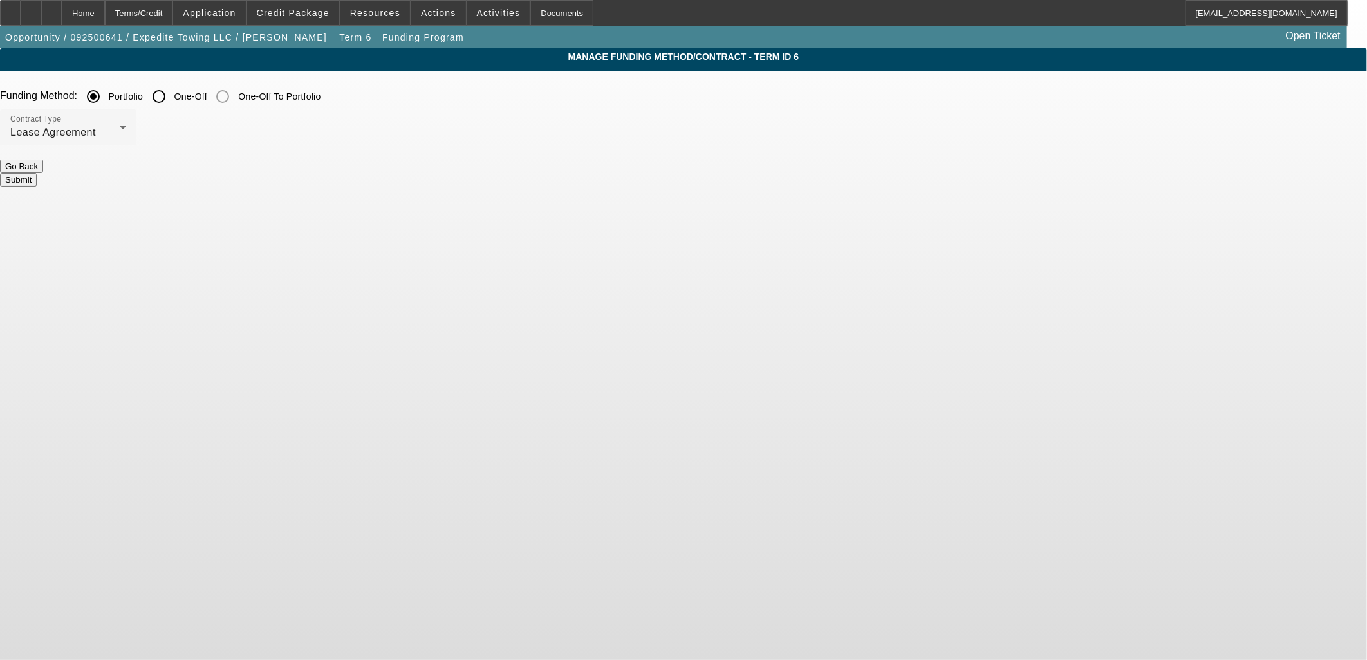
click at [172, 95] on input "One-Off" at bounding box center [159, 97] width 26 height 26
radio input "true"
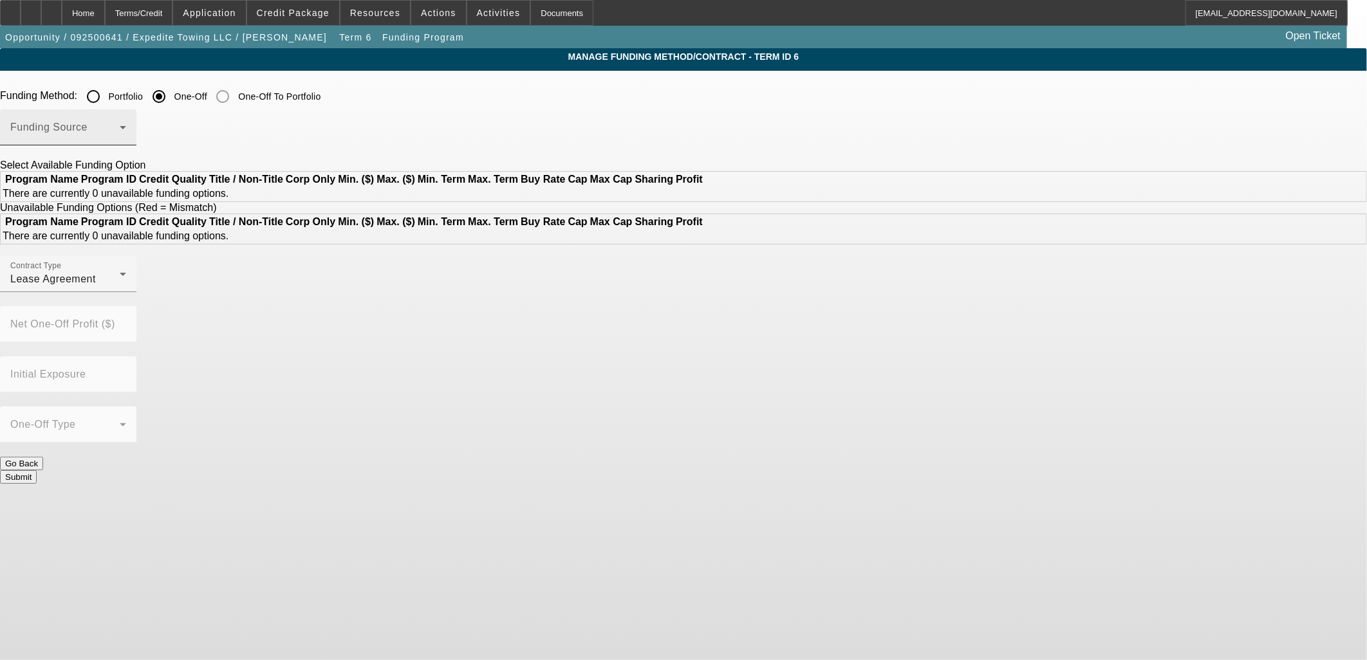
click at [120, 129] on span at bounding box center [64, 132] width 109 height 15
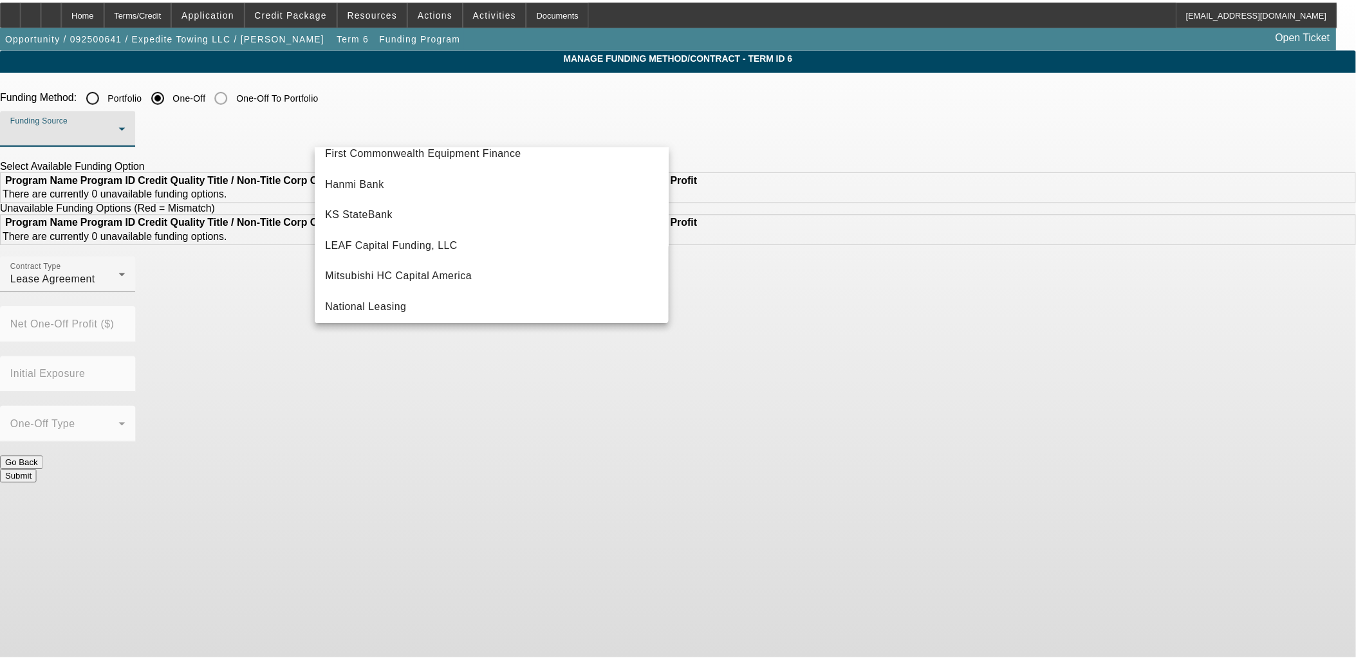
scroll to position [364, 0]
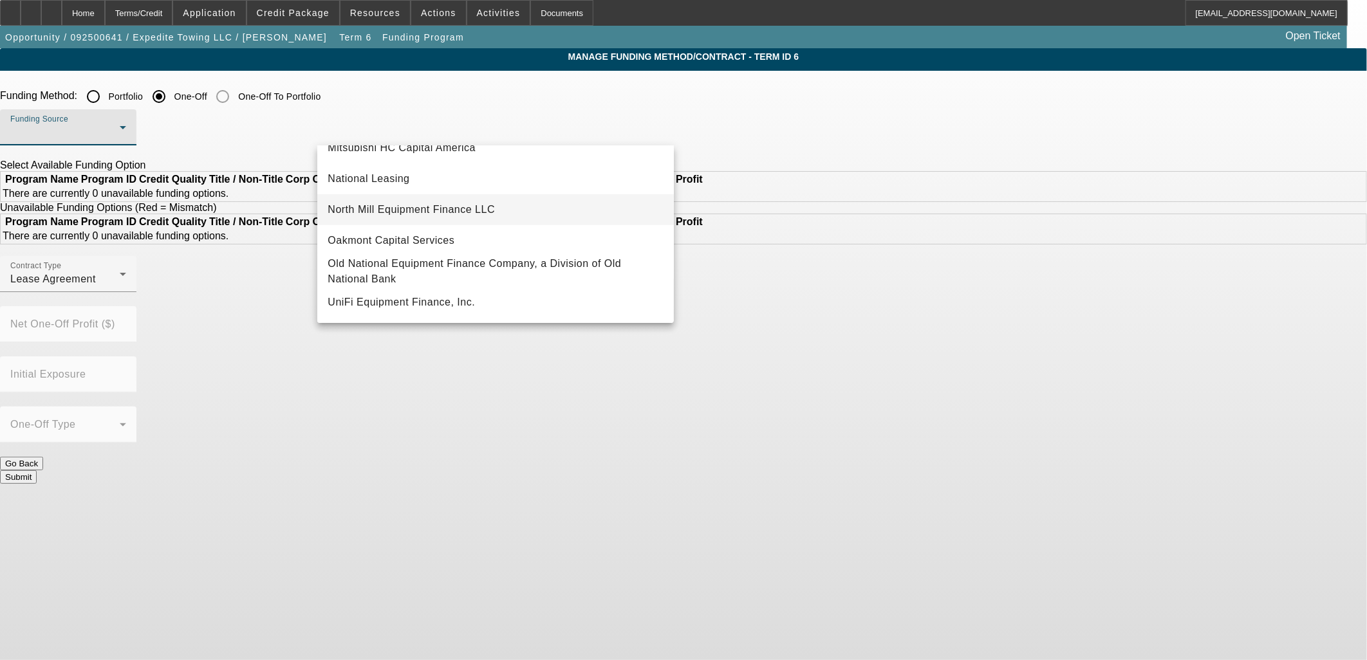
click at [414, 209] on span "North Mill Equipment Finance LLC" at bounding box center [411, 209] width 167 height 15
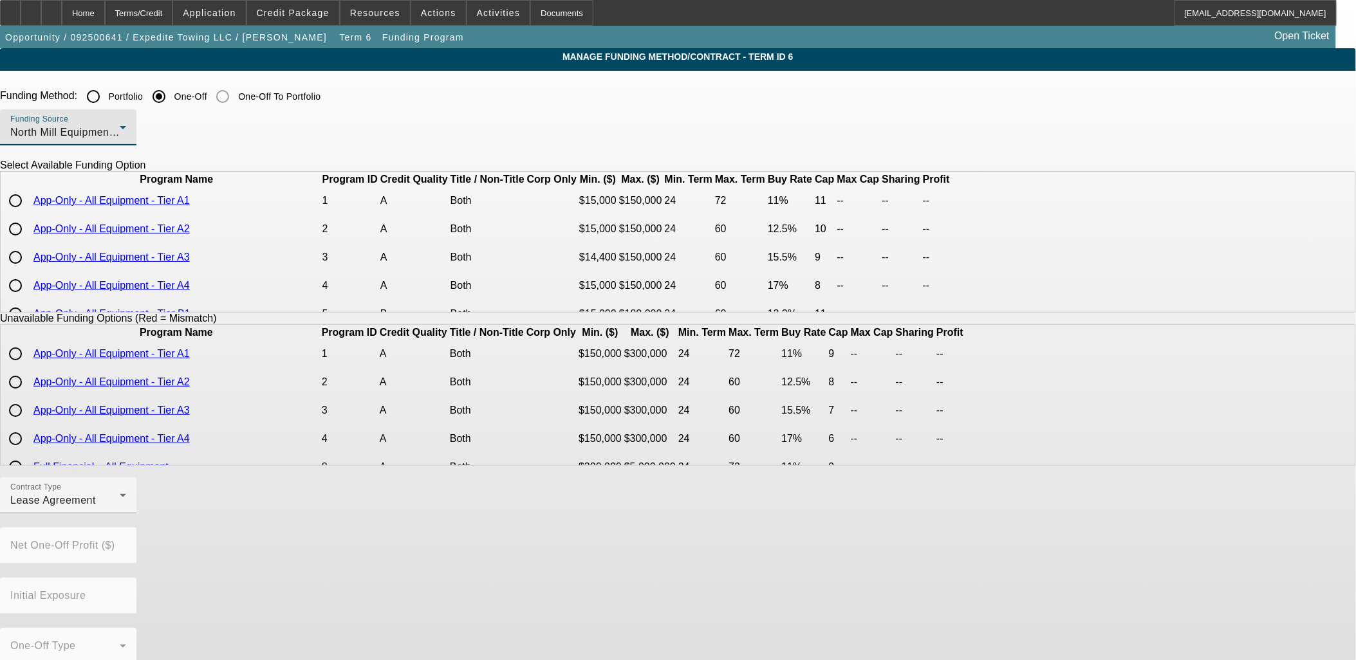
click at [28, 214] on input "radio" at bounding box center [16, 201] width 26 height 26
radio input "true"
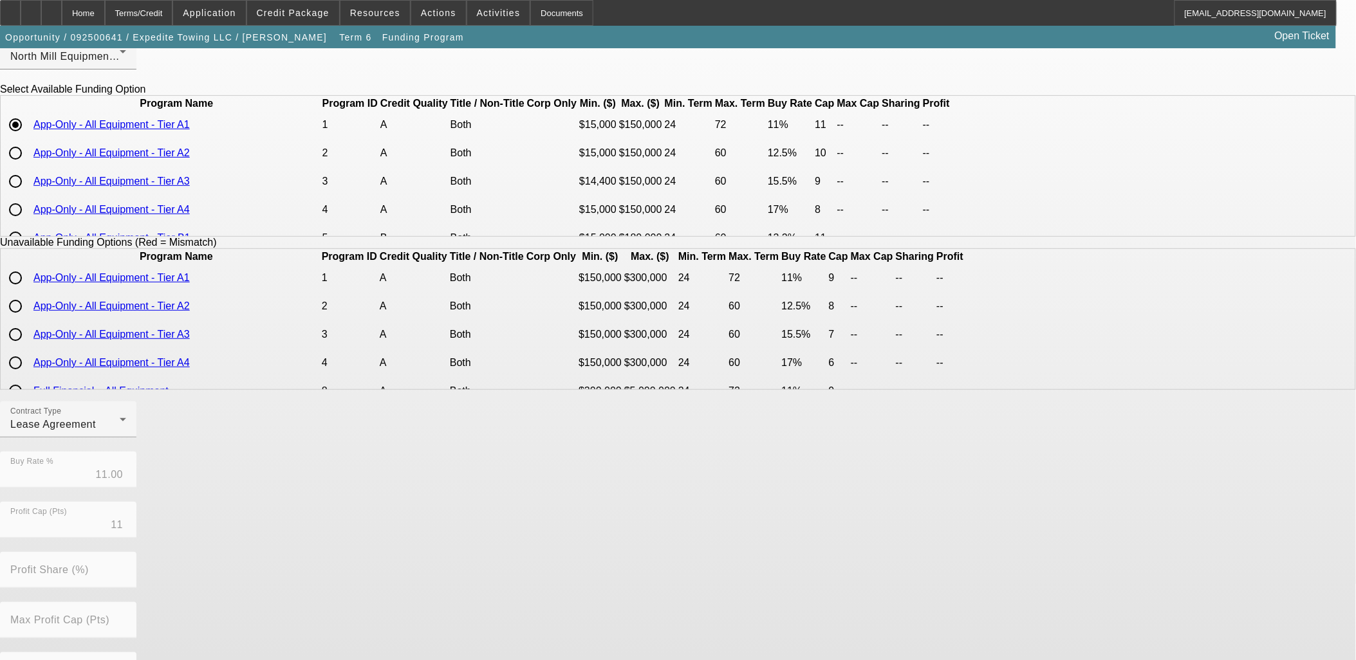
scroll to position [215, 0]
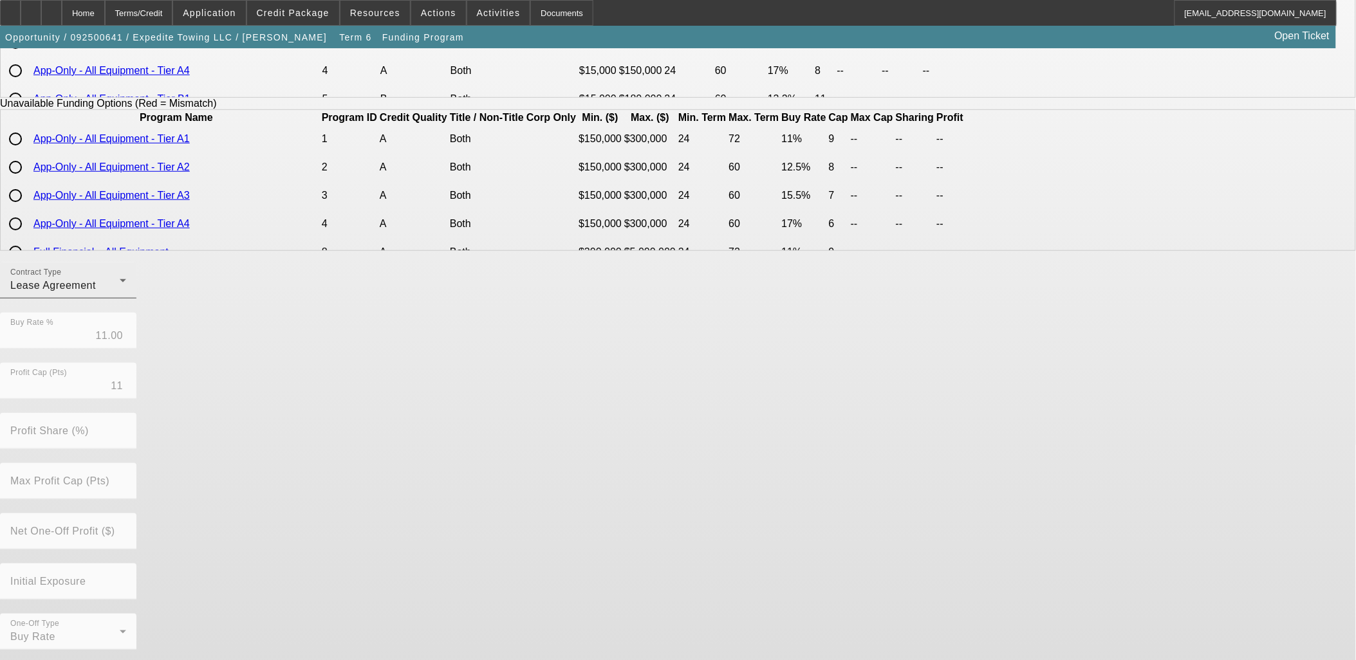
click at [120, 292] on div "Lease Agreement" at bounding box center [64, 285] width 109 height 15
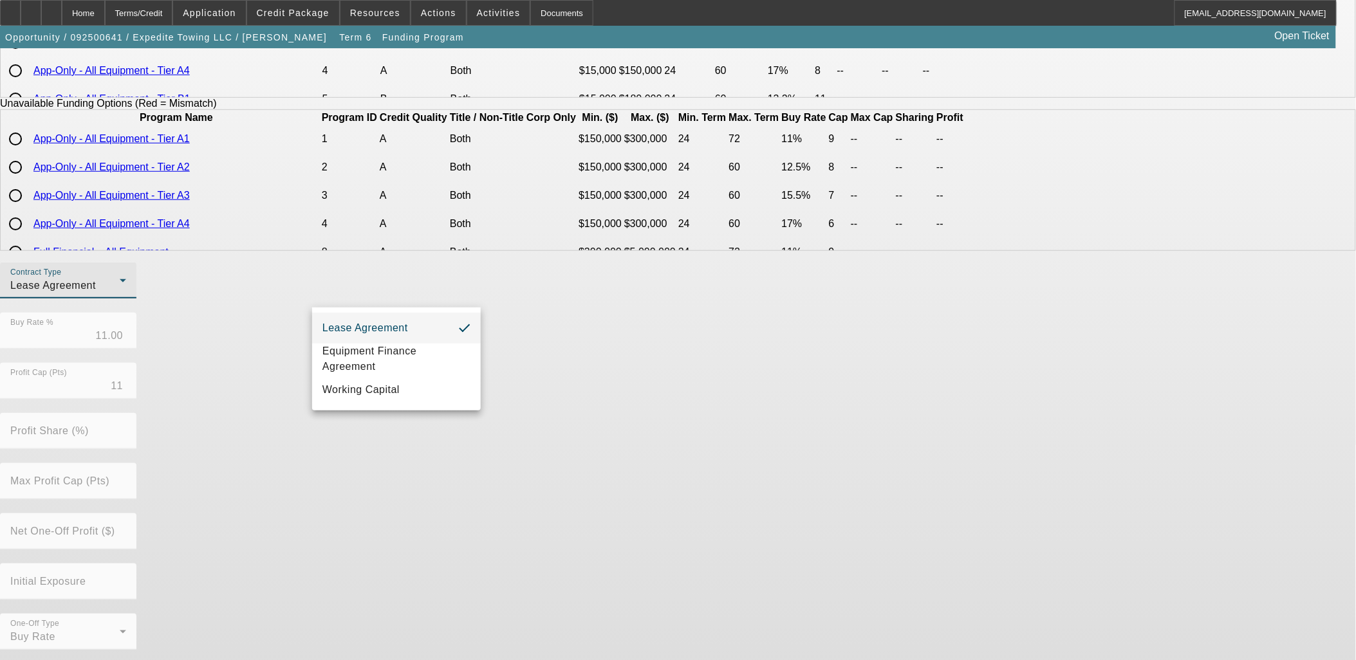
click at [755, 438] on div at bounding box center [678, 330] width 1356 height 660
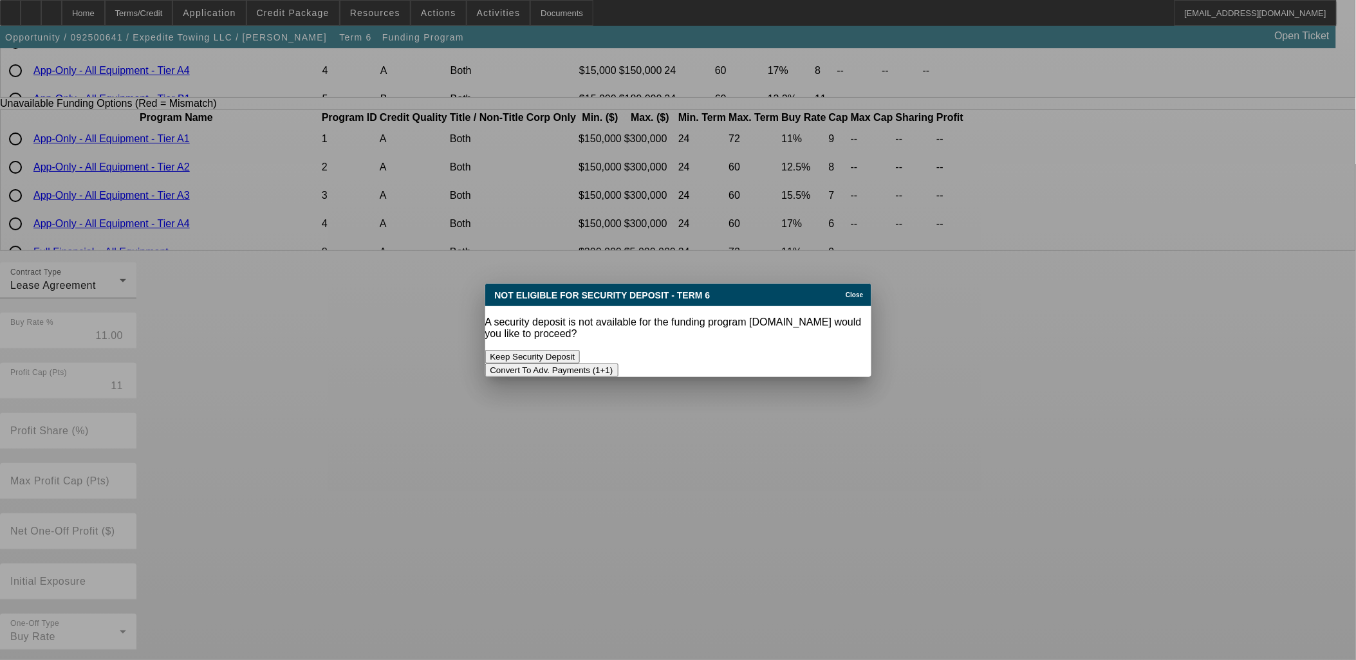
click at [619, 364] on button "Convert To Adv. Payments (1+1)" at bounding box center [551, 371] width 133 height 14
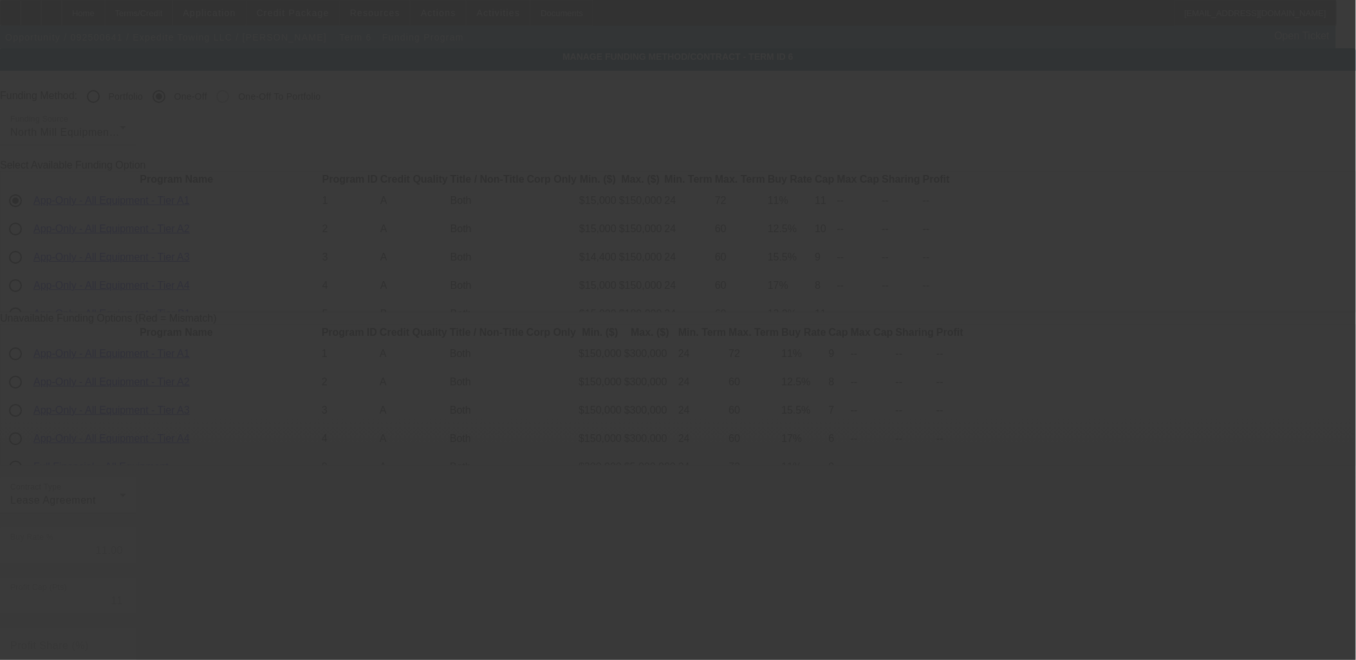
scroll to position [215, 0]
radio input "true"
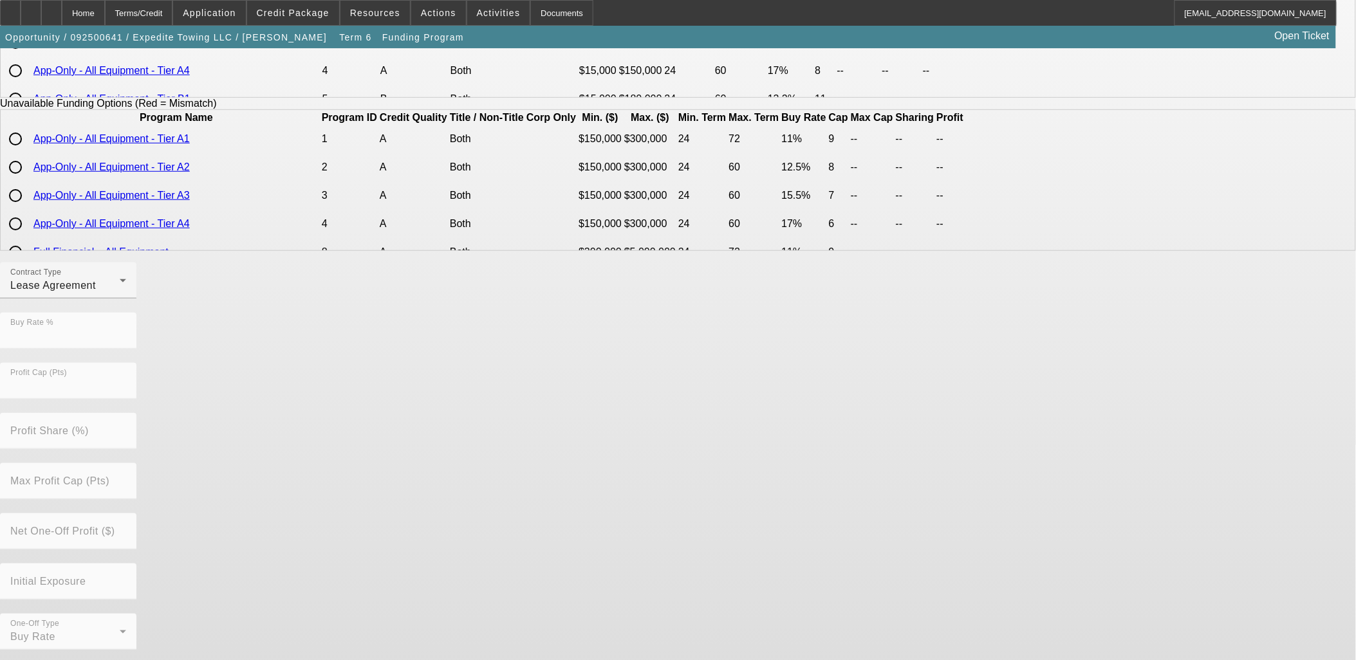
scroll to position [0, 0]
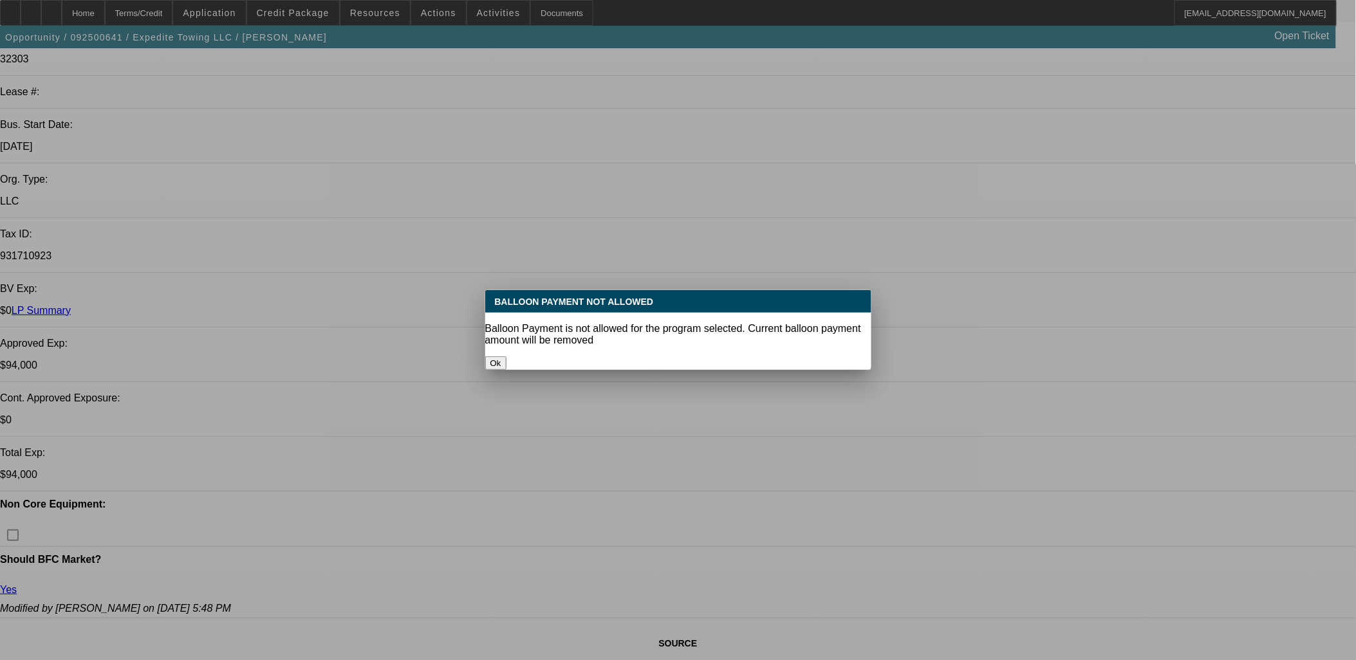
select select "0"
select select "0.1"
select select "4"
select select "0"
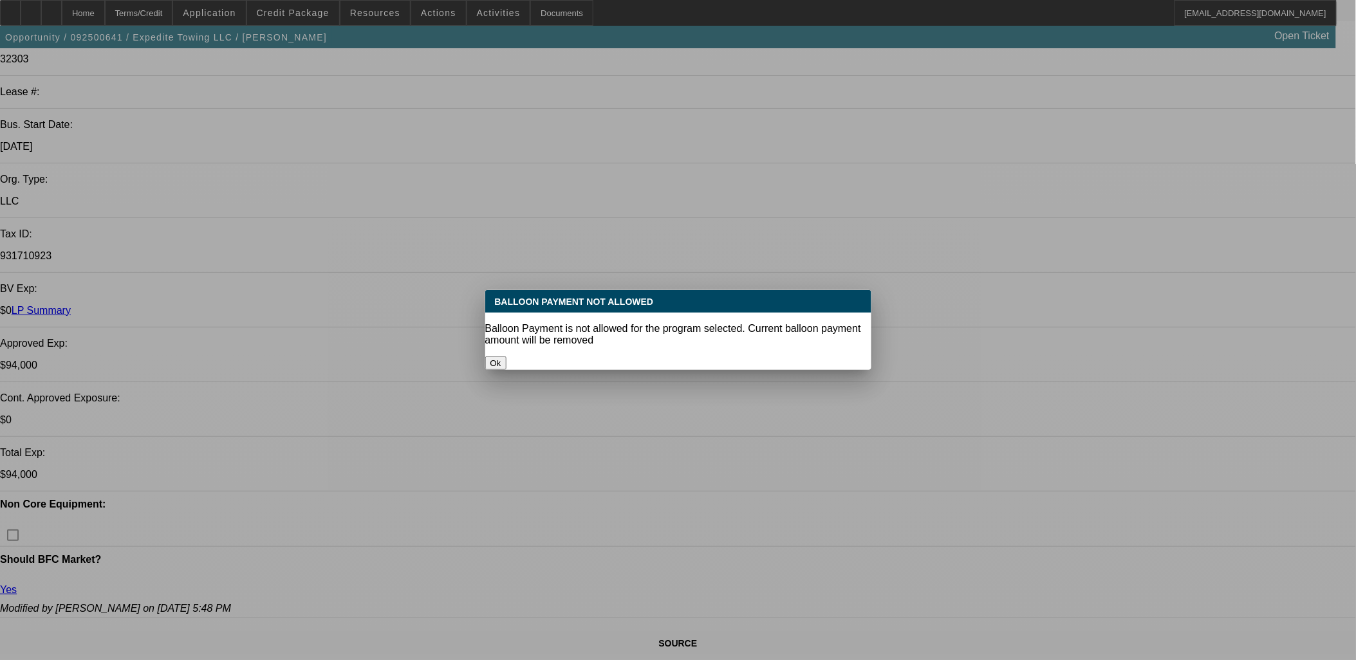
select select "2"
select select "0.1"
select select "4"
select select "0"
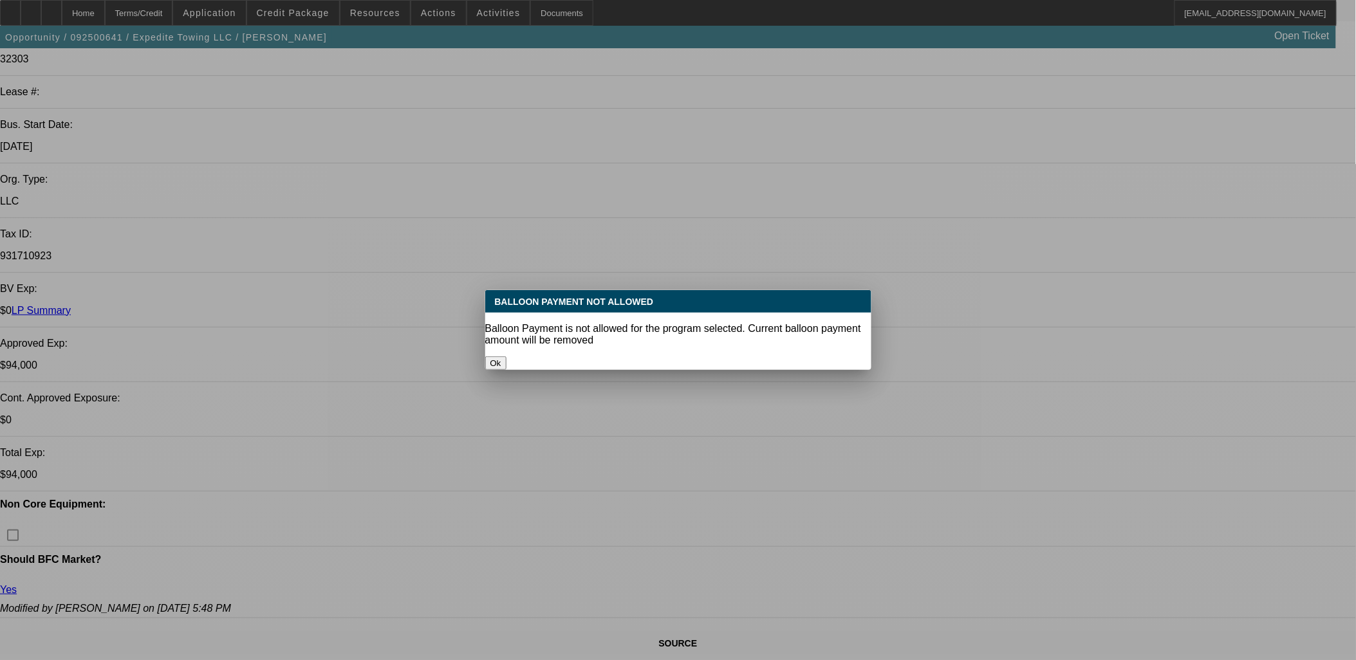
select select "2"
select select "0.1"
select select "4"
select select "0"
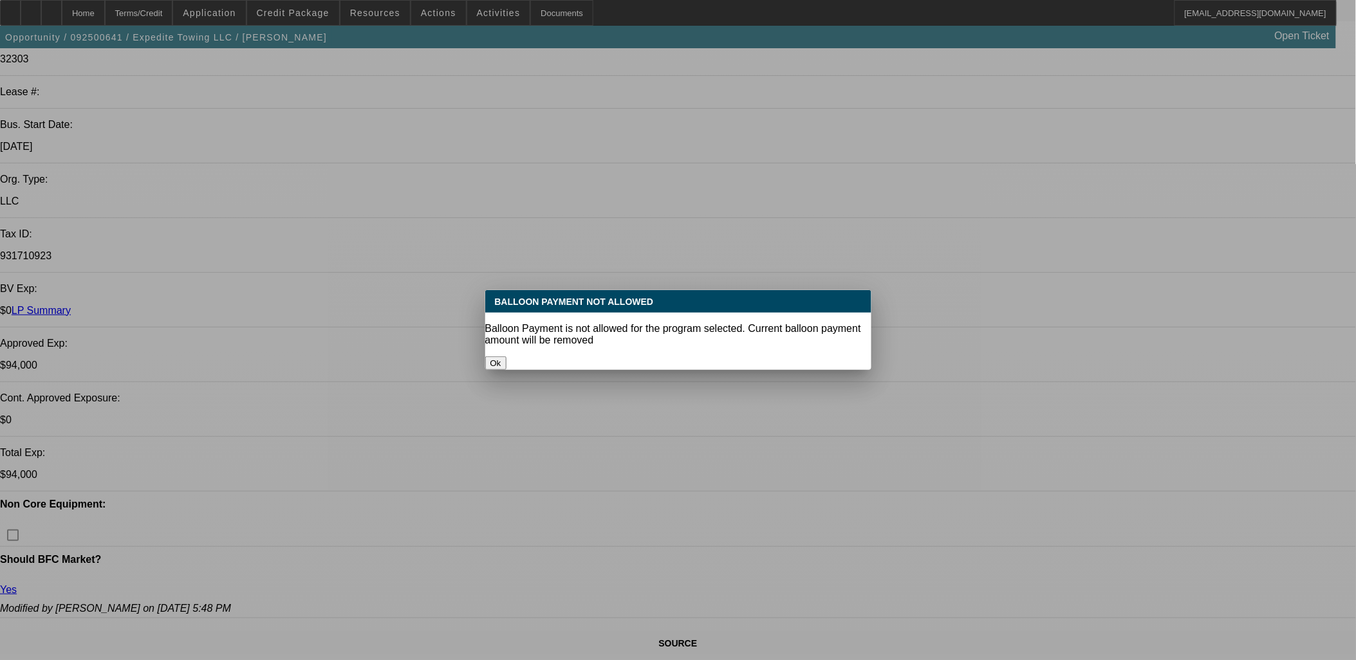
select select "0"
select select "0.1"
select select "4"
click at [507, 357] on button "Ok" at bounding box center [495, 364] width 21 height 14
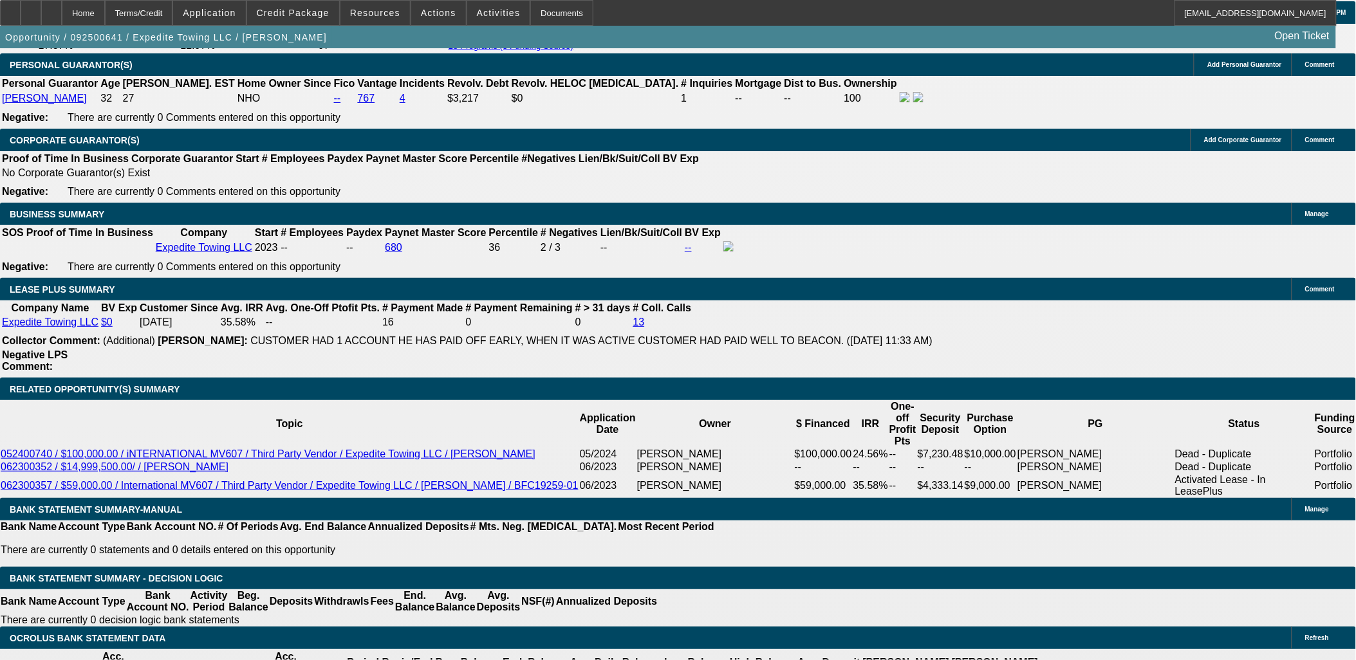
scroll to position [1932, 0]
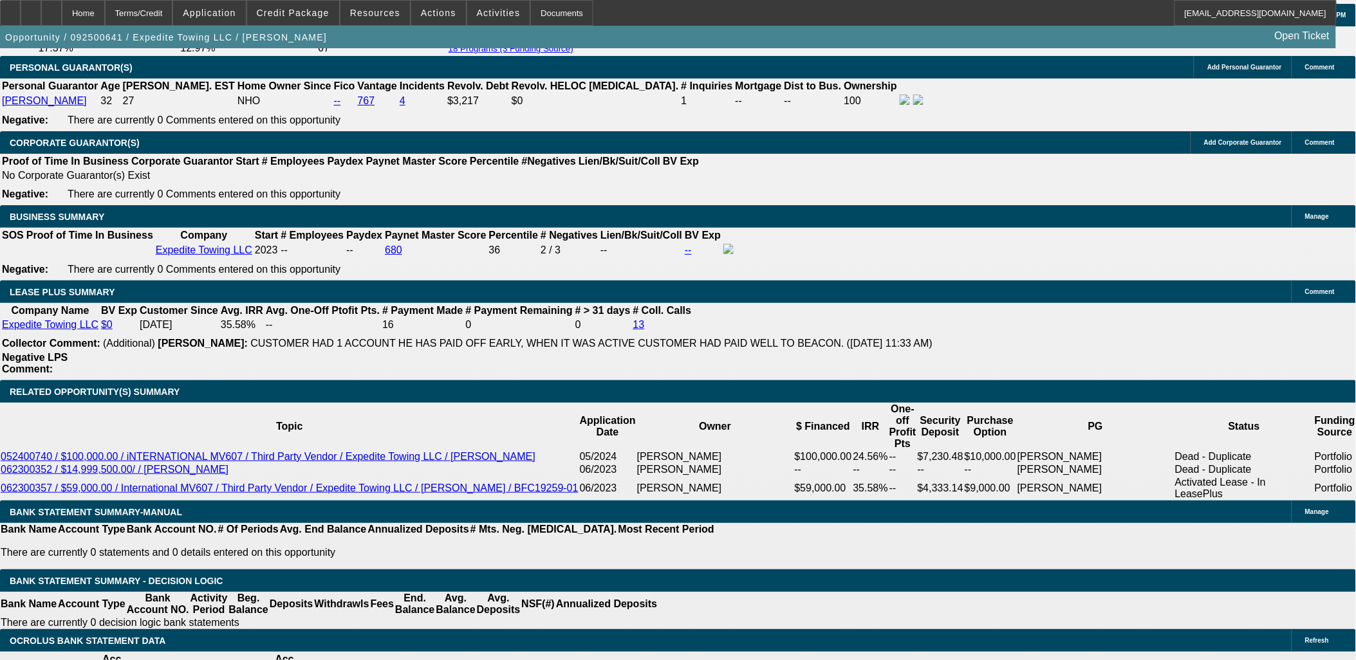
type input "10"
type input "$2,007.95"
type input "10"
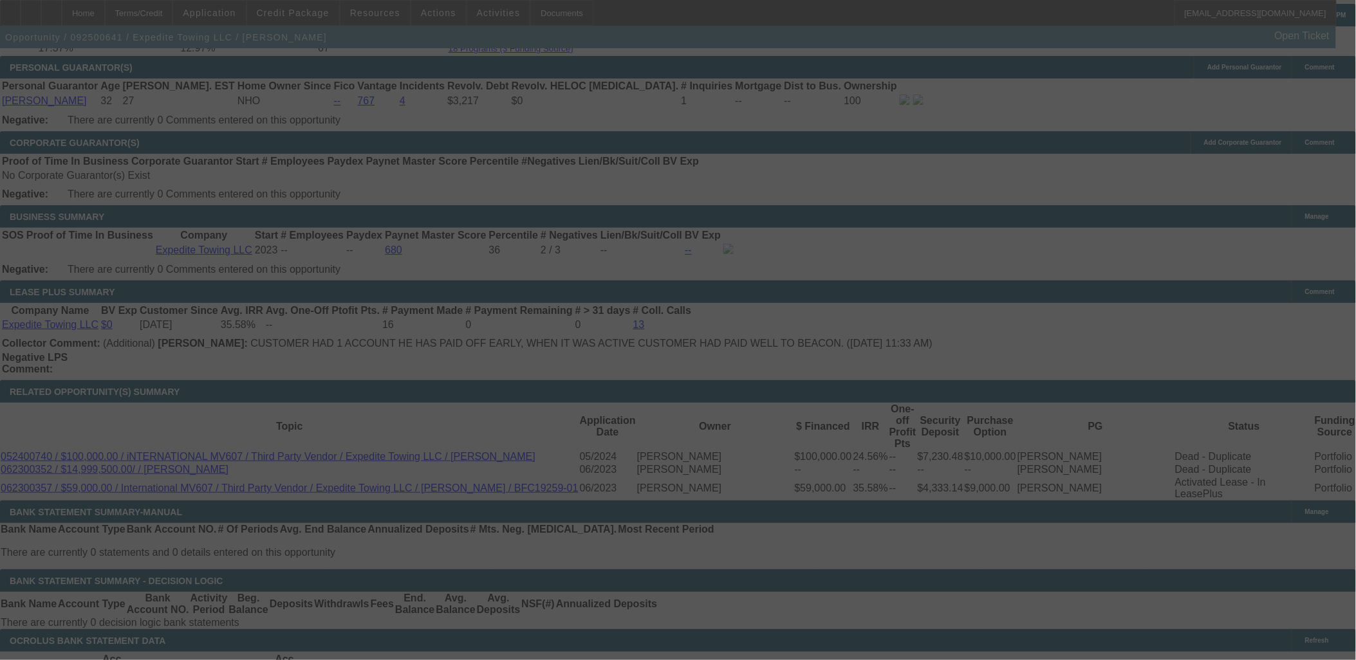
scroll to position [0, 0]
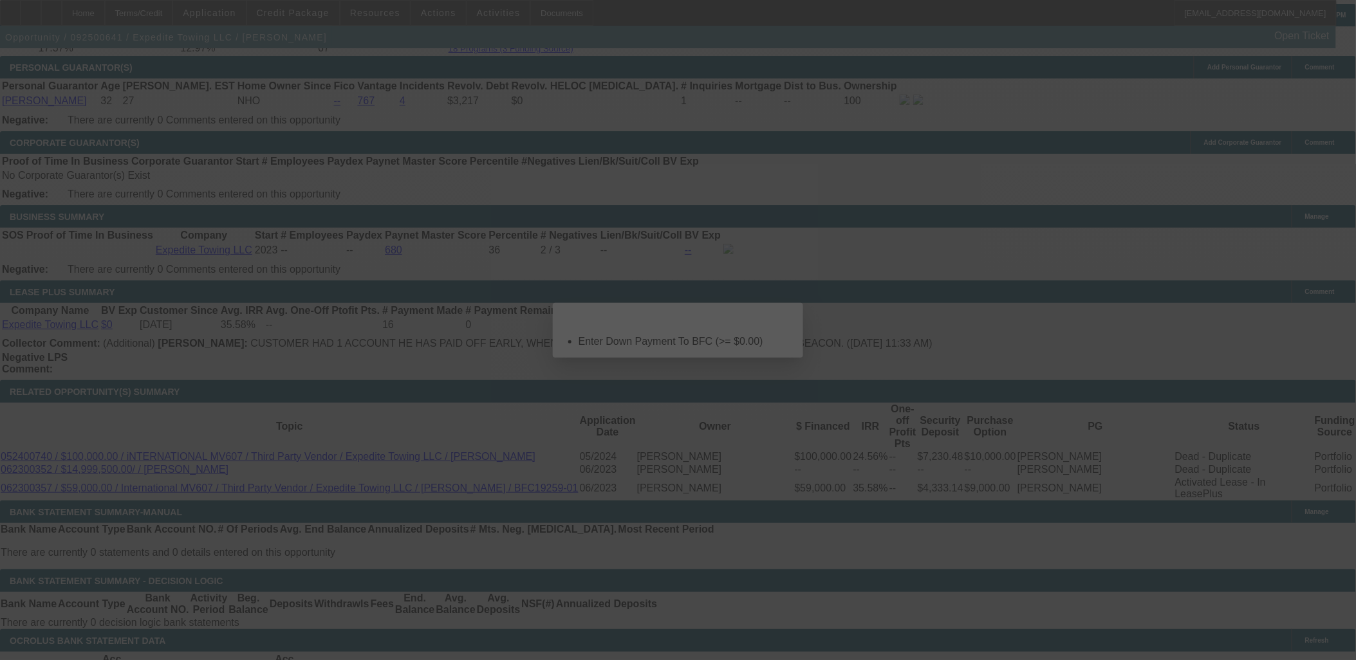
select select "0"
select select "0.1"
select select "4"
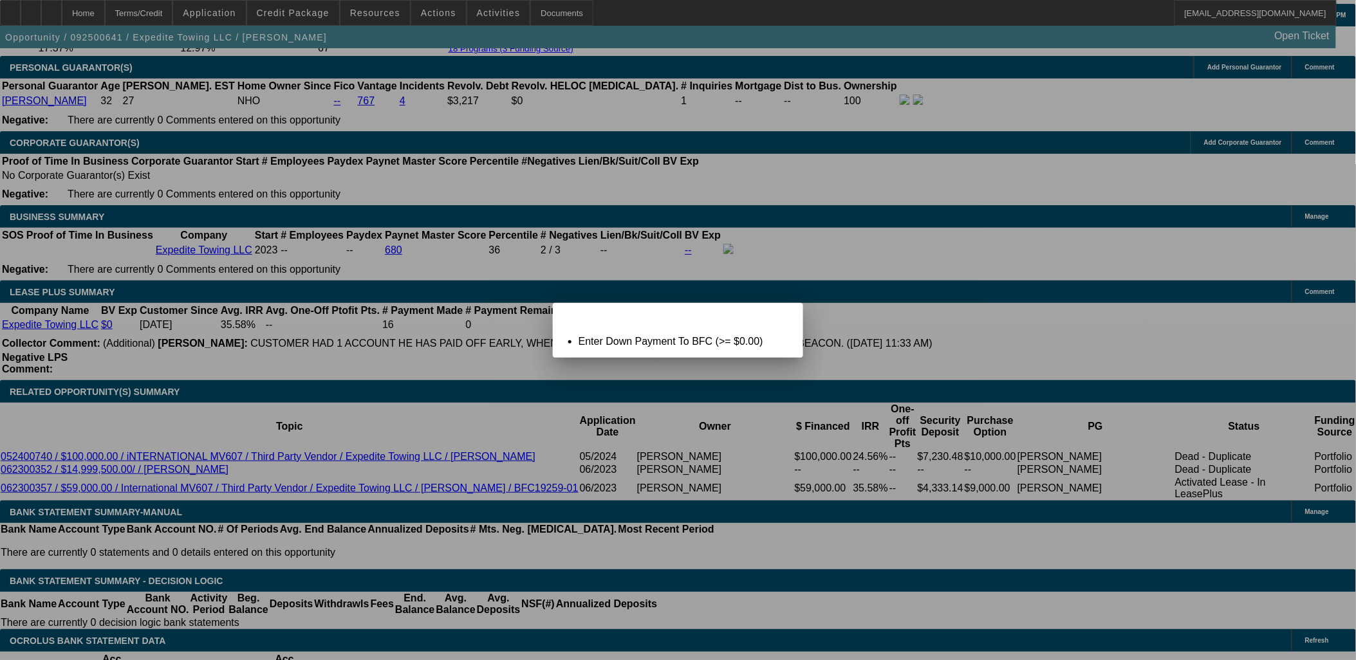
click at [775, 318] on icon at bounding box center [775, 314] width 0 height 7
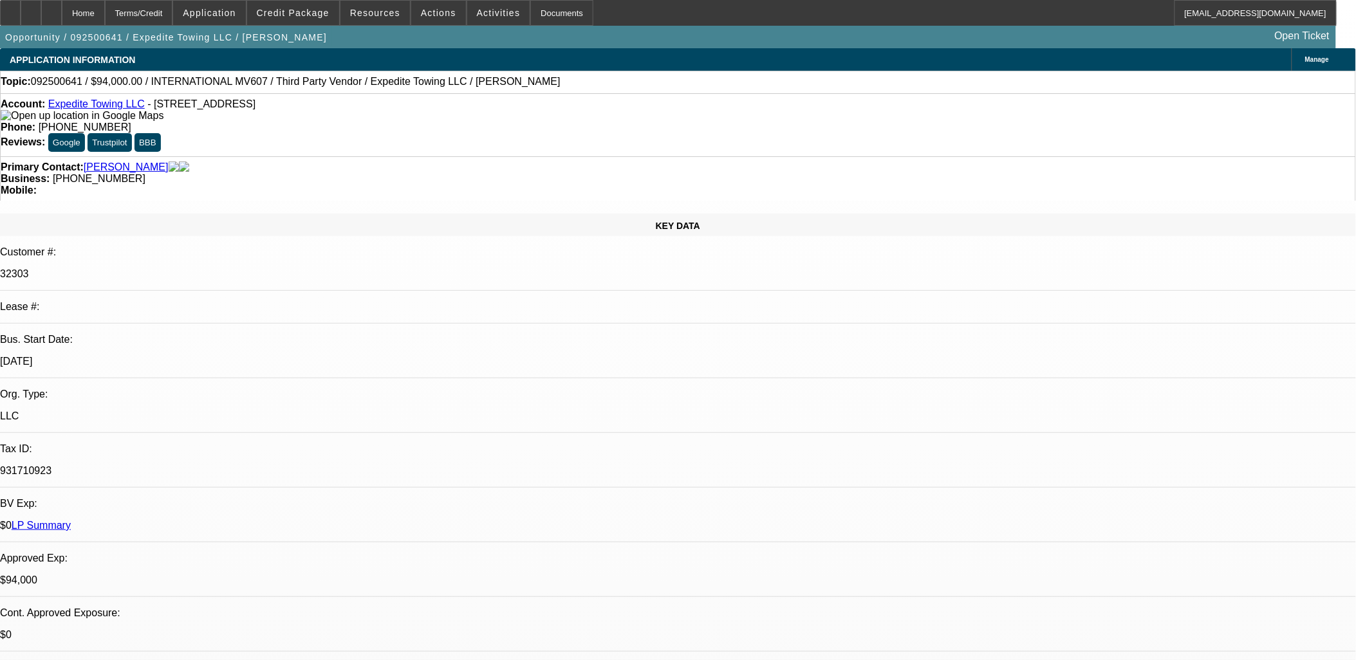
scroll to position [1932, 0]
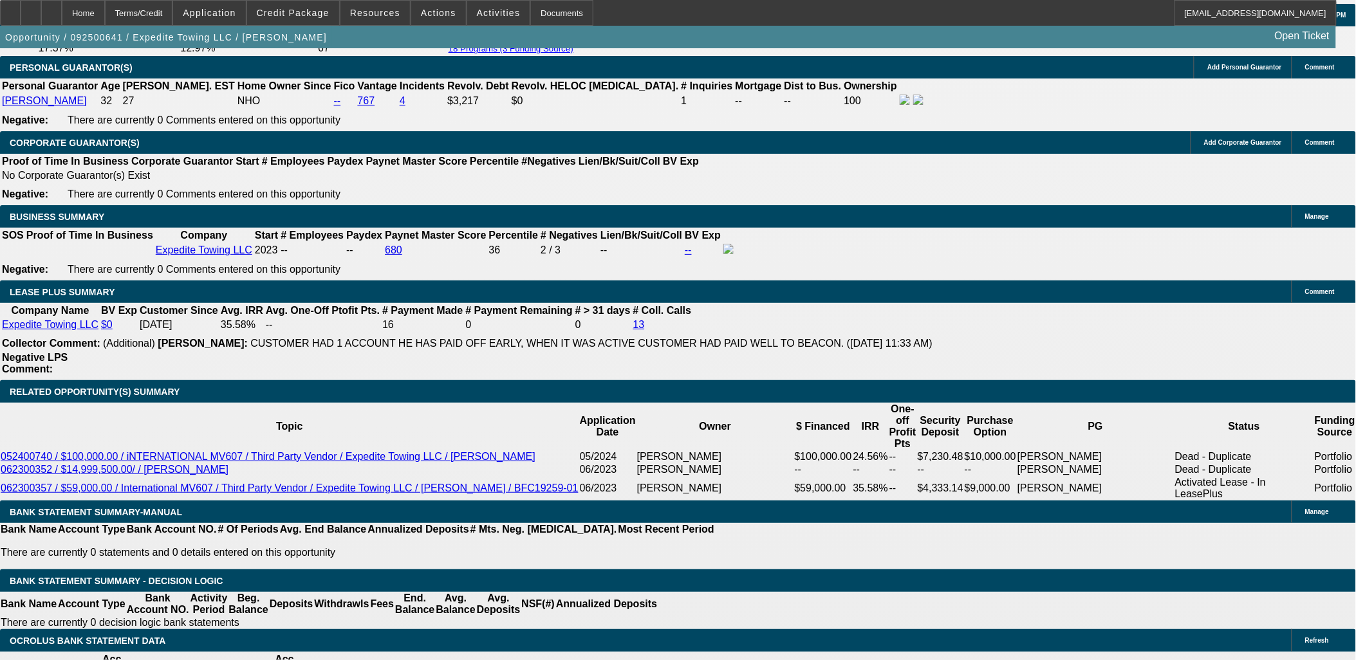
type input "$0.00"
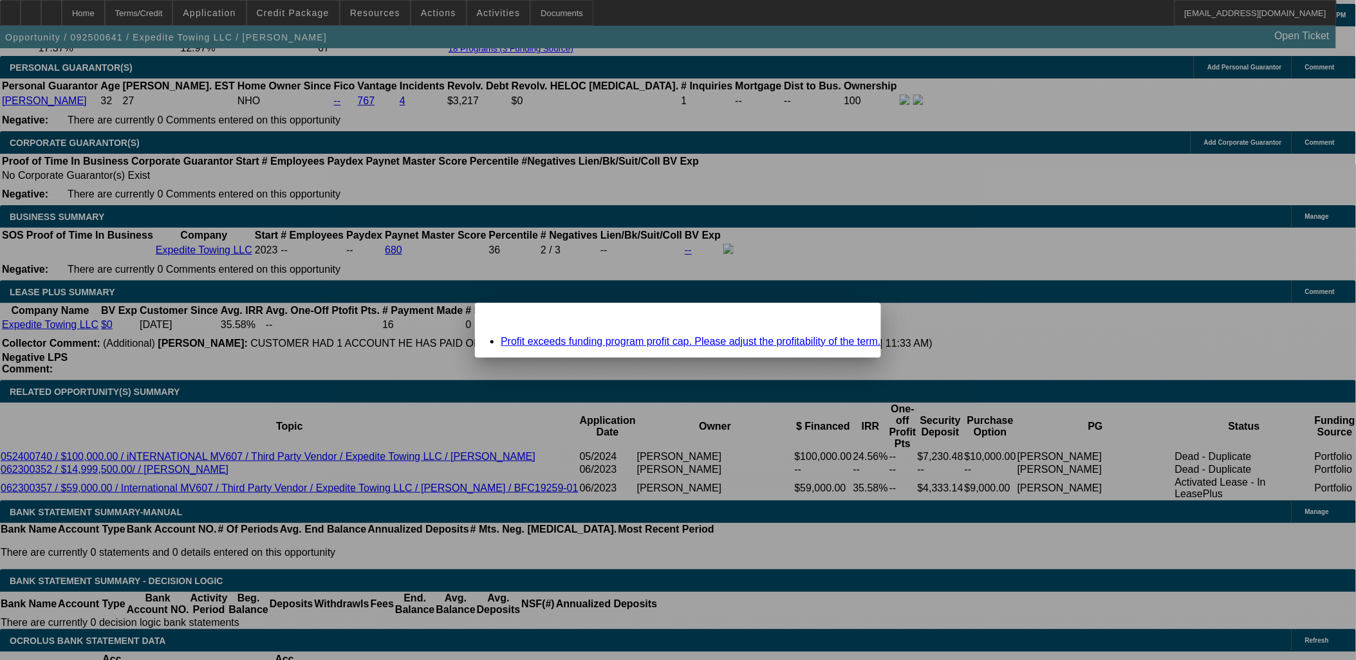
click at [853, 318] on icon at bounding box center [853, 314] width 0 height 7
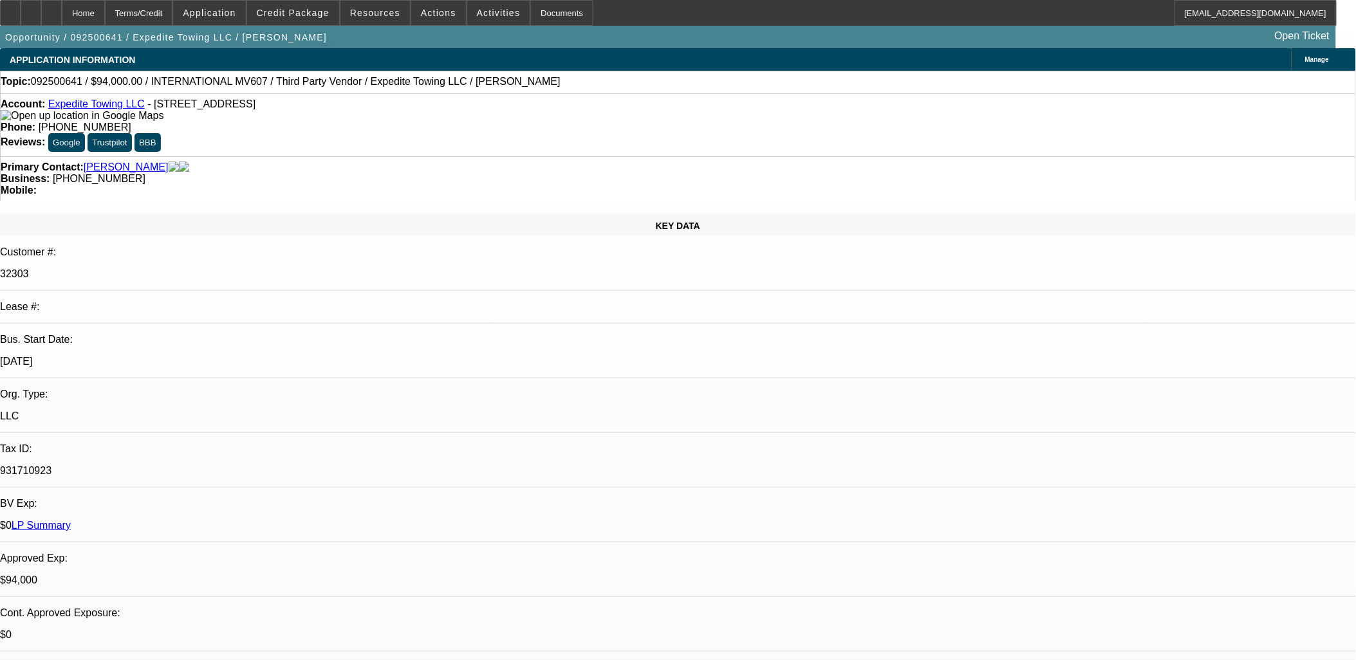
scroll to position [1932, 0]
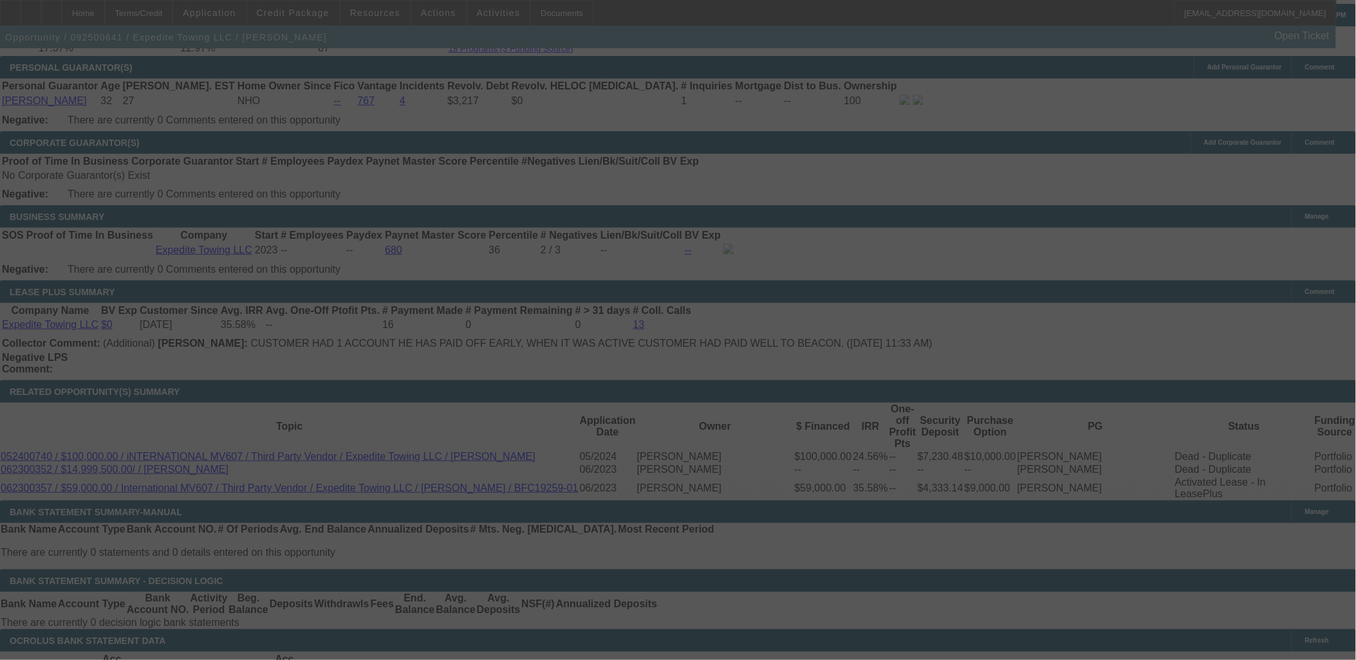
select select "0"
select select "0.1"
select select "4"
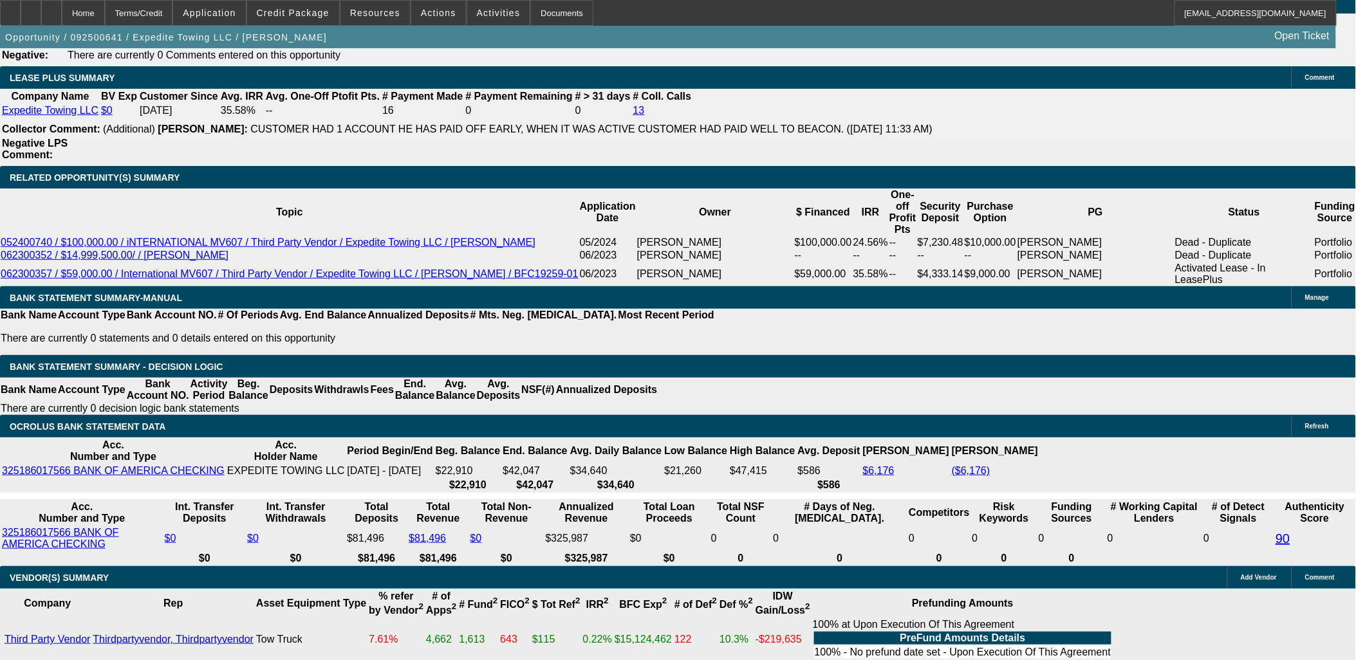
type input "UNKNOWN"
type input "6"
type input "$20,152.83"
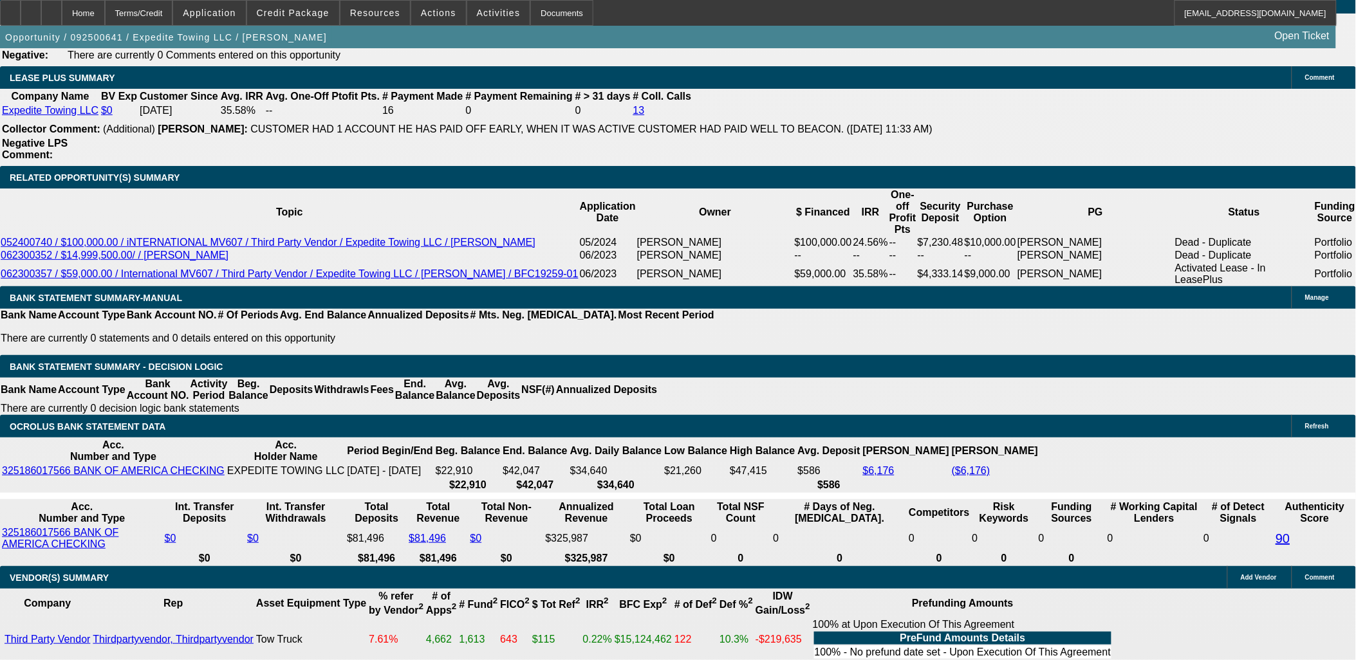
type input "67"
type input "$2,295.11"
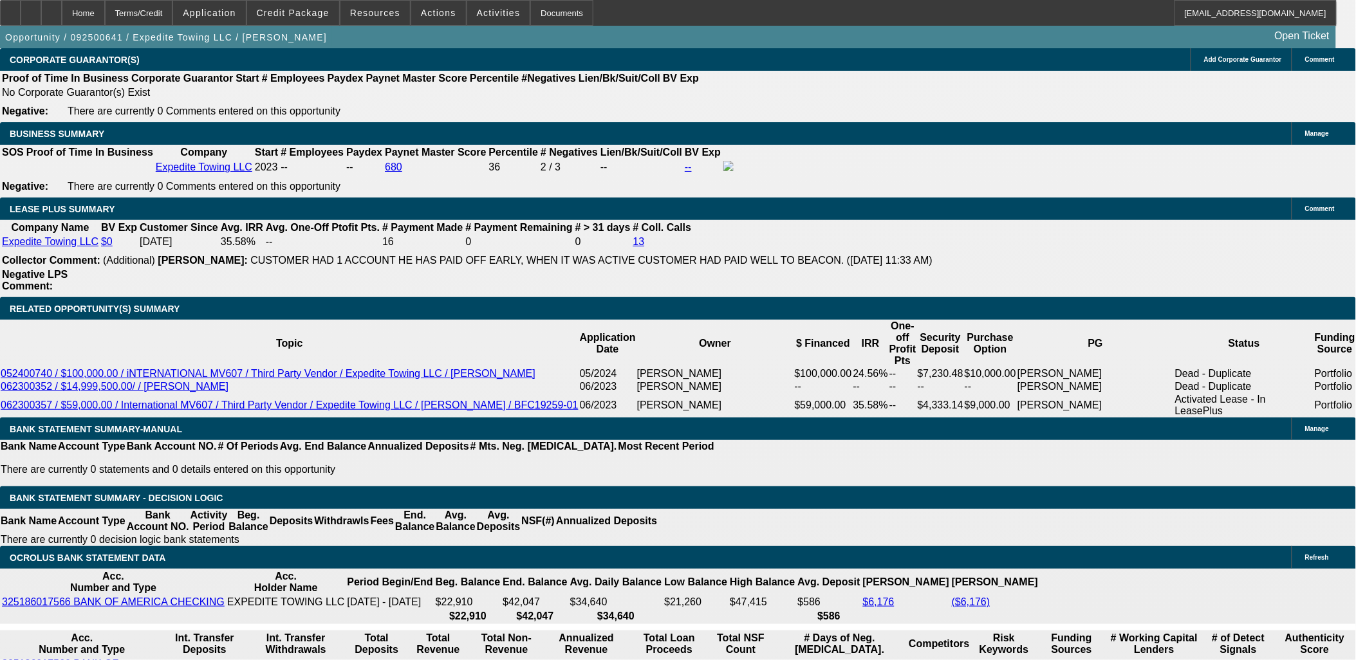
scroll to position [2003, 0]
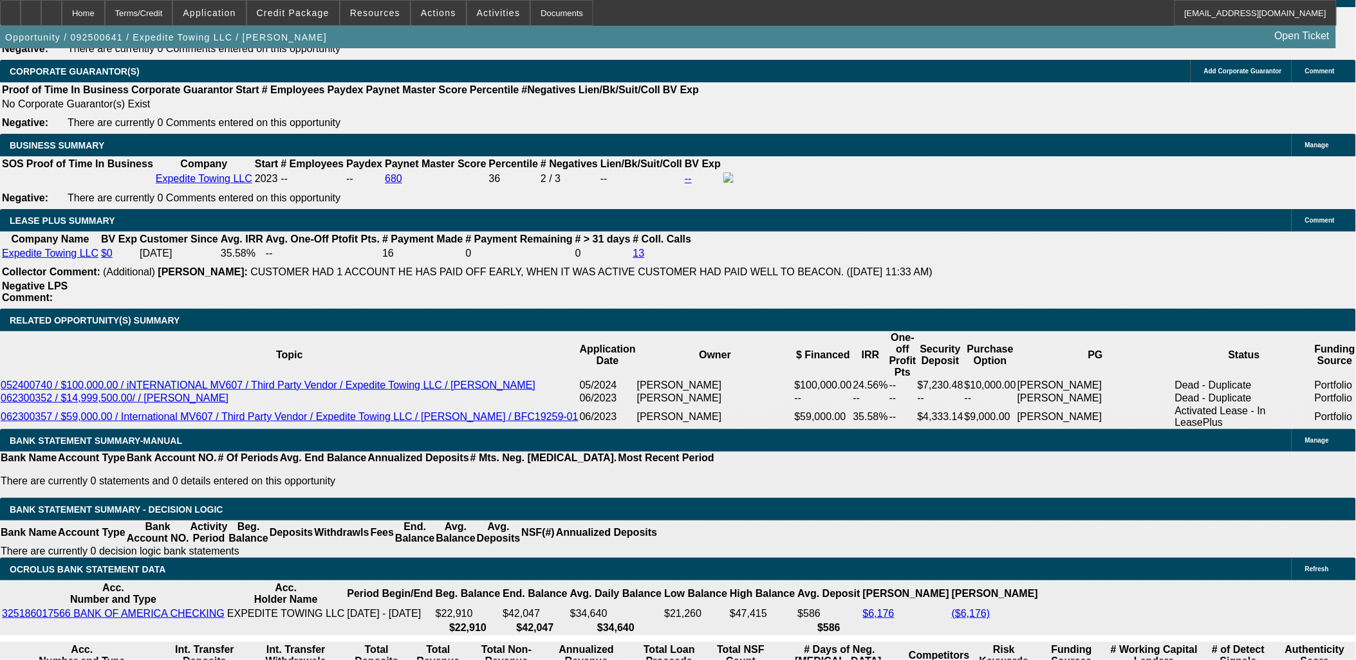
type input "67"
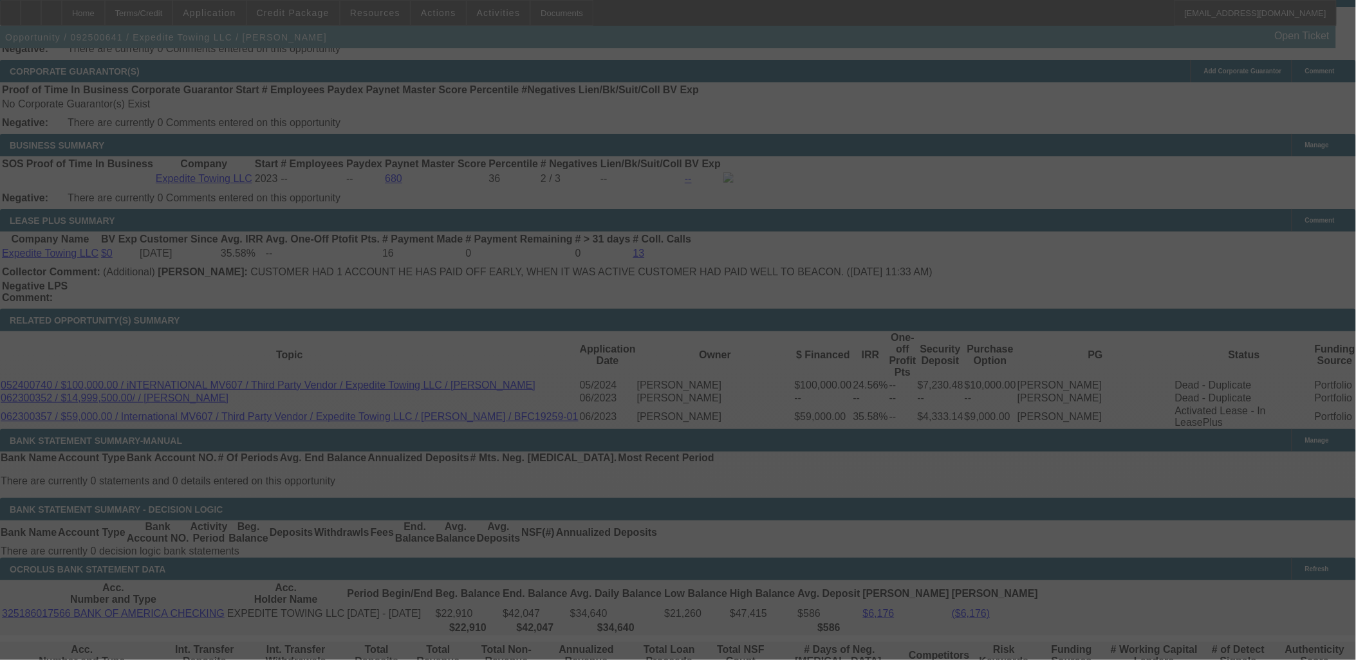
select select "0"
select select "0.1"
select select "4"
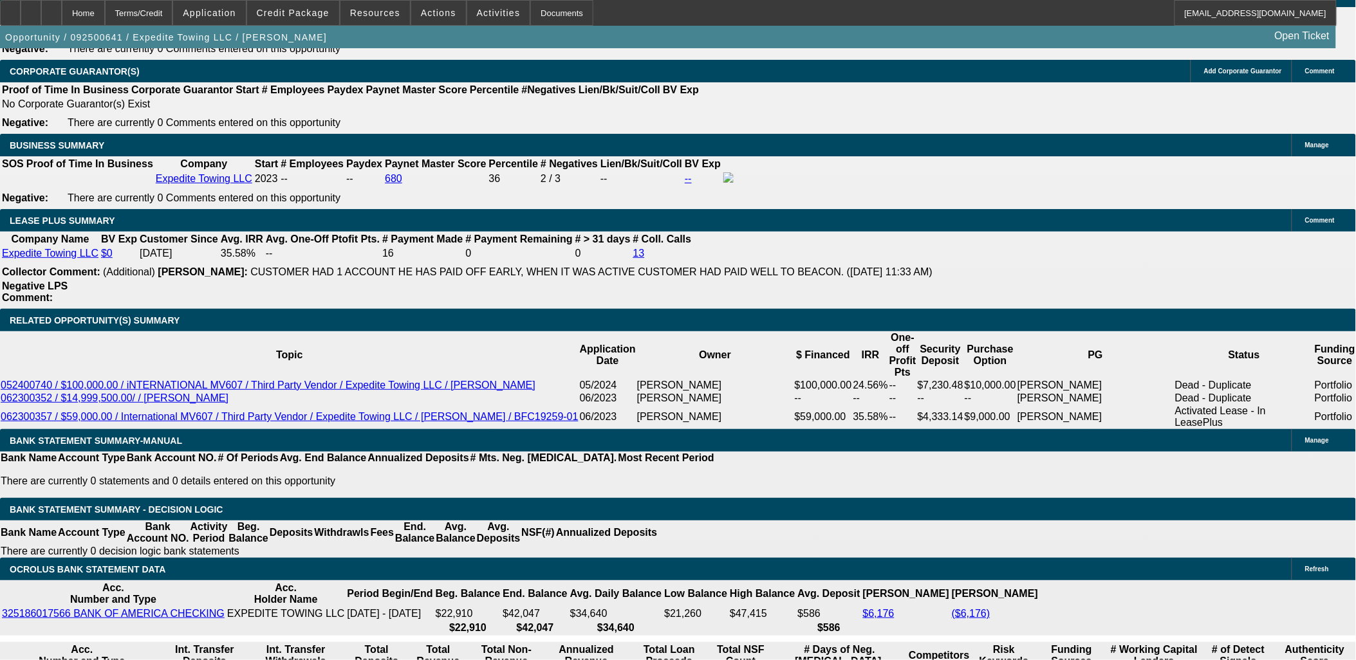
type input "UNKNOWN"
type input "10"
type input "$1,803.37"
type input "10."
type input "$2,295.11"
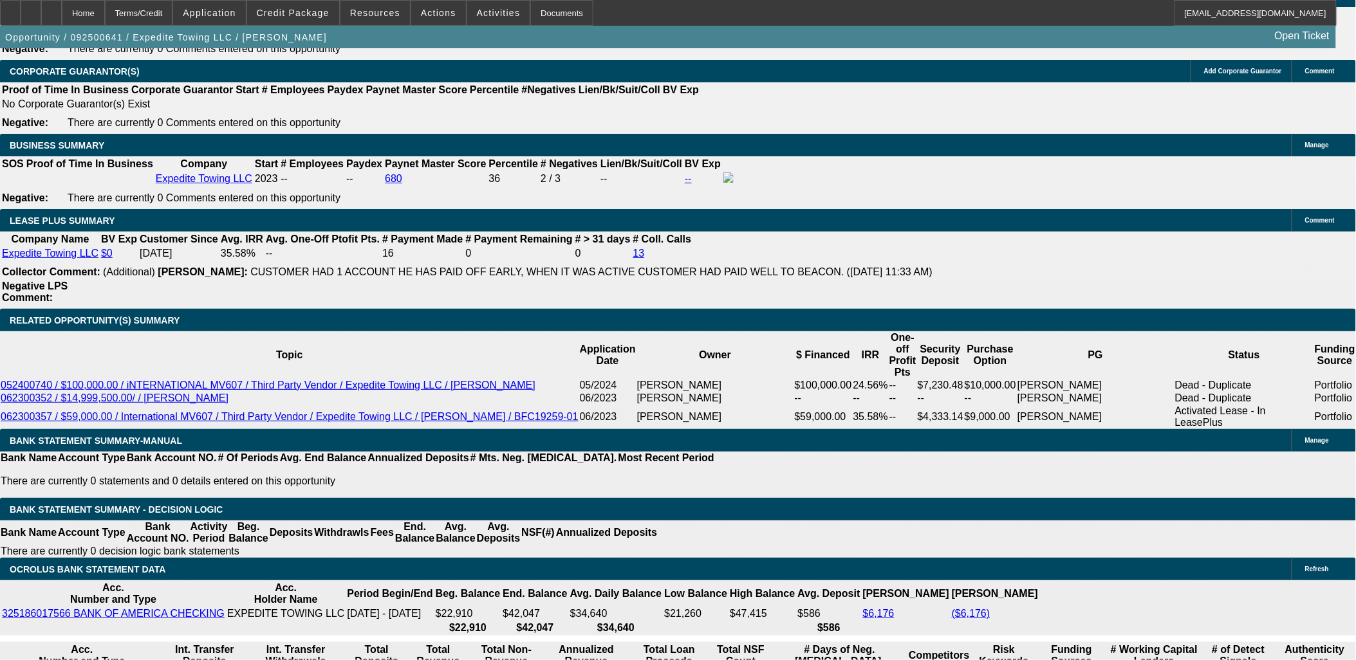
type input "10.5"
type input "$2,324.53"
type input "10.5"
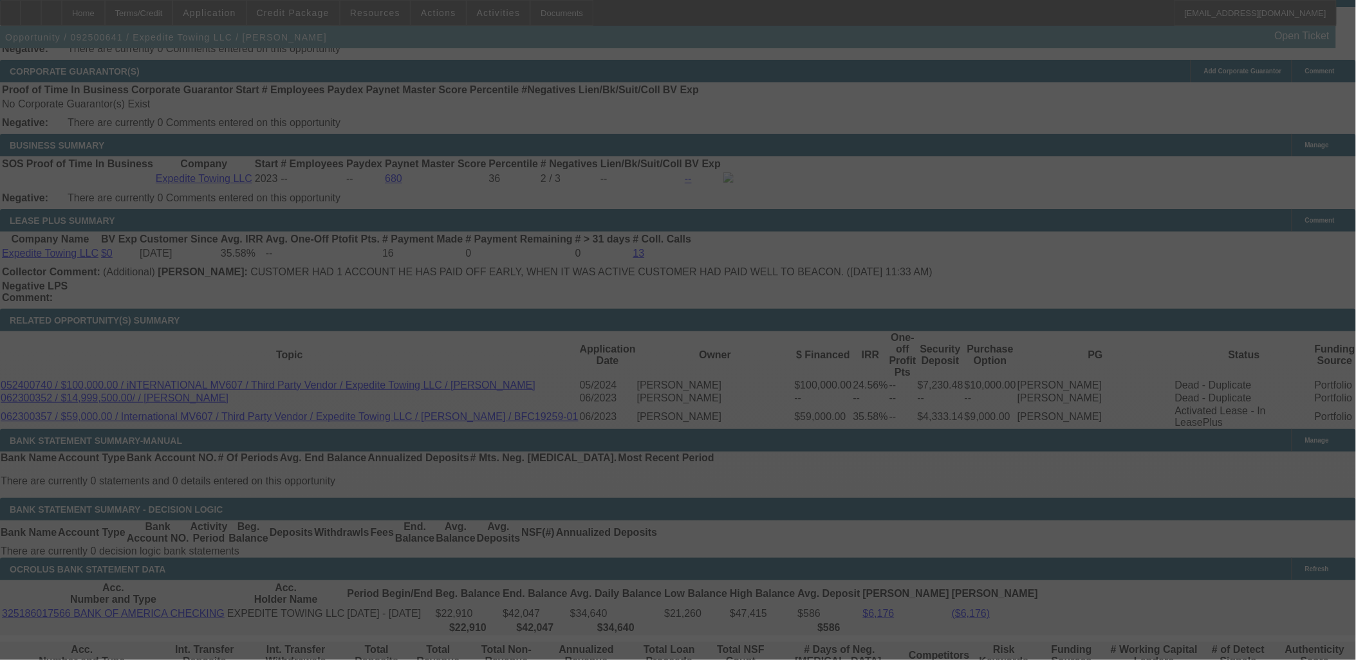
select select "0"
select select "0.1"
select select "4"
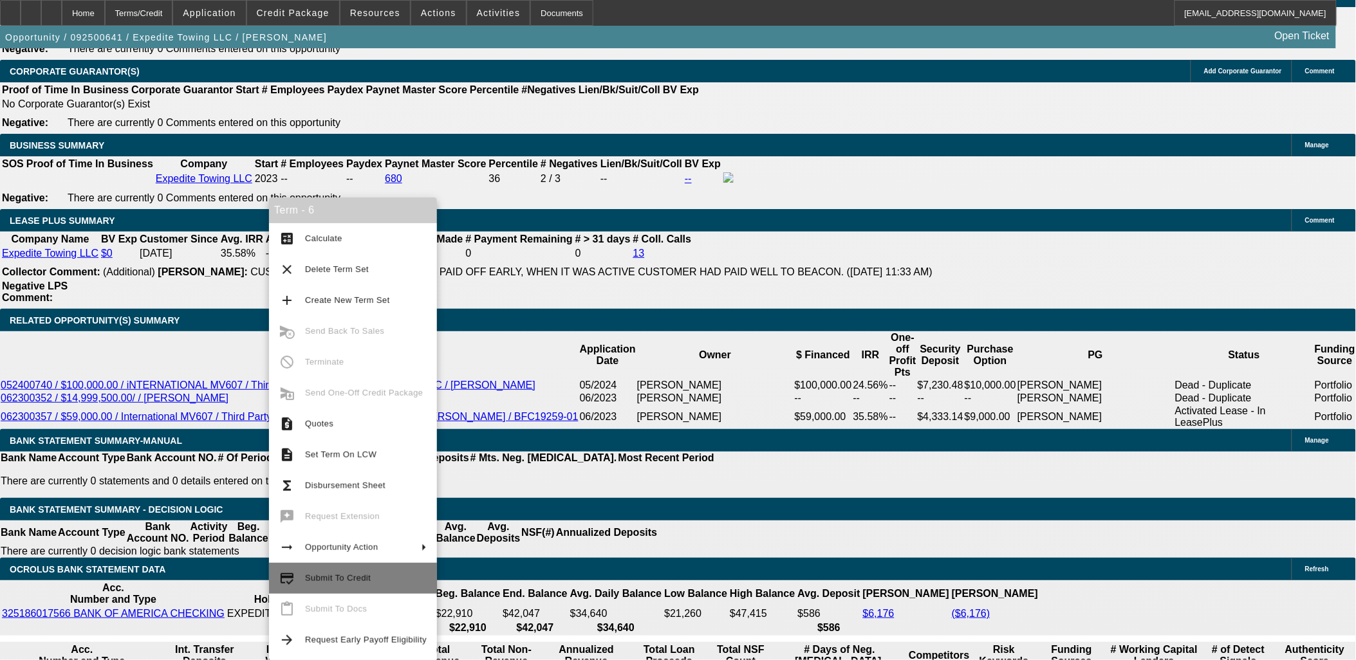
click at [340, 578] on span "Submit To Credit" at bounding box center [338, 578] width 66 height 10
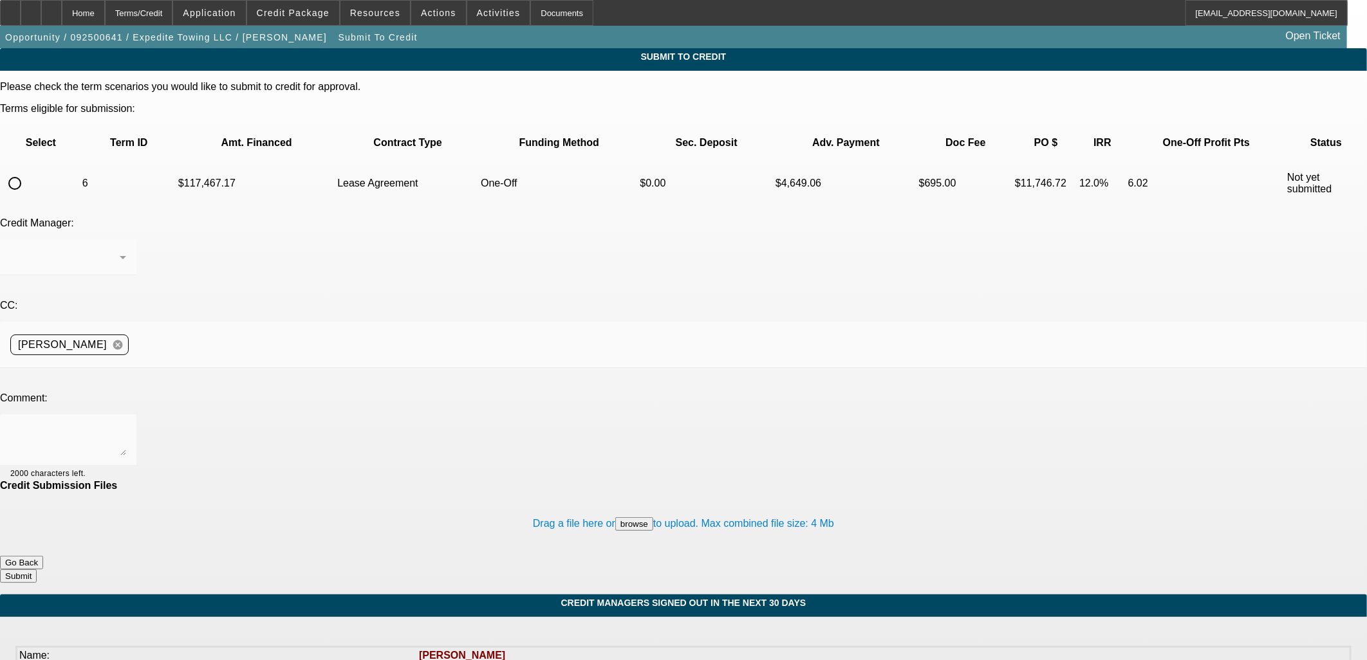
click at [28, 171] on input "radio" at bounding box center [15, 184] width 26 height 26
radio input "true"
click at [126, 425] on textarea at bounding box center [68, 440] width 116 height 31
type textarea "Try NM"
click at [37, 570] on button "Submit" at bounding box center [18, 577] width 37 height 14
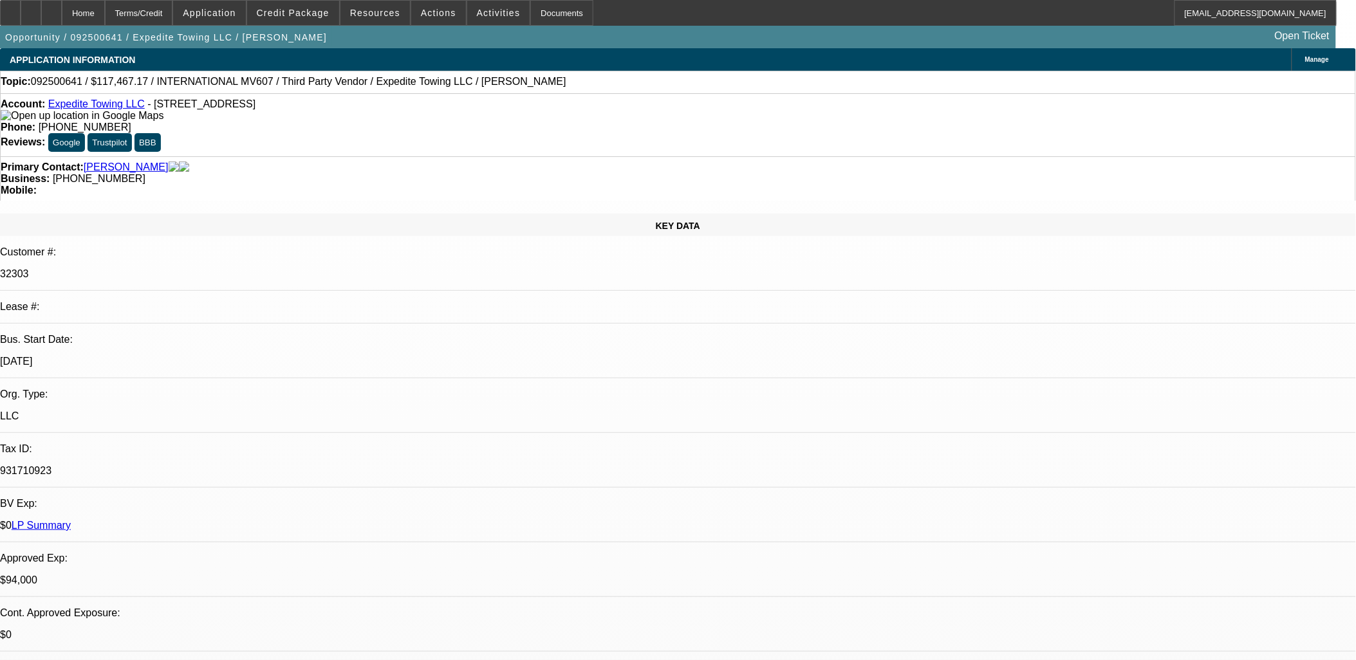
select select "0"
select select "0.1"
select select "4"
select select "0"
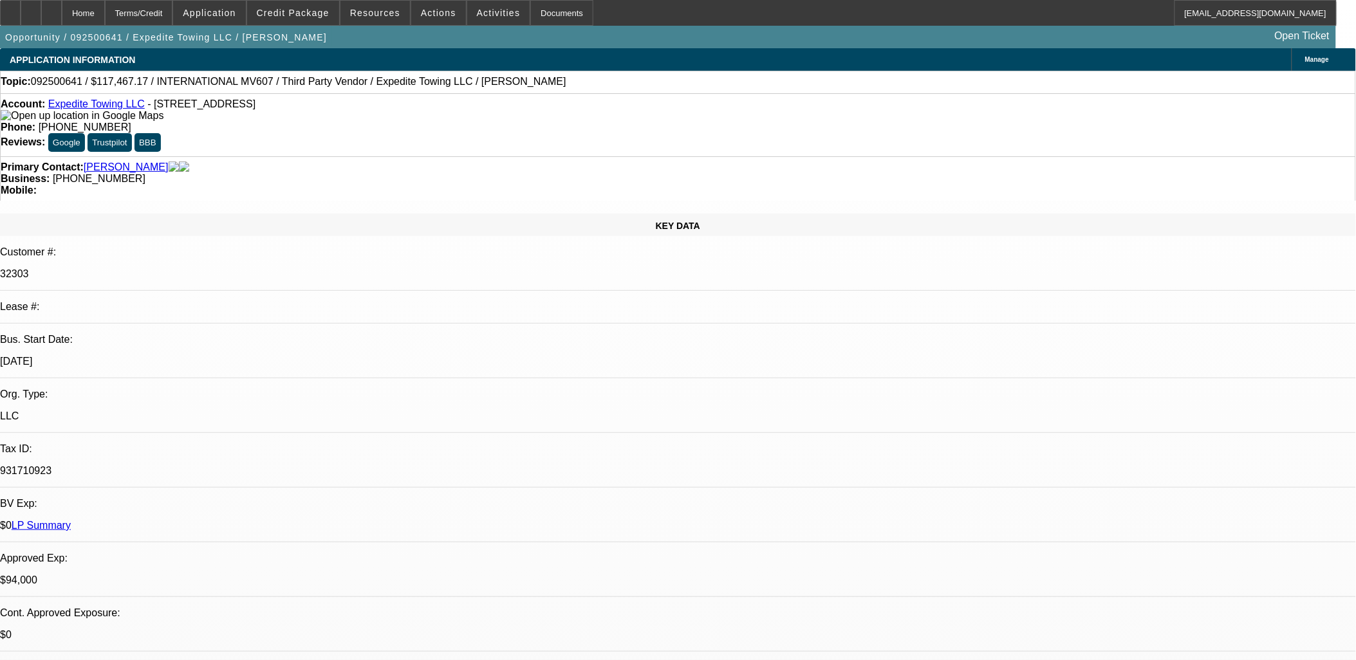
select select "2"
select select "0.1"
select select "4"
select select "0"
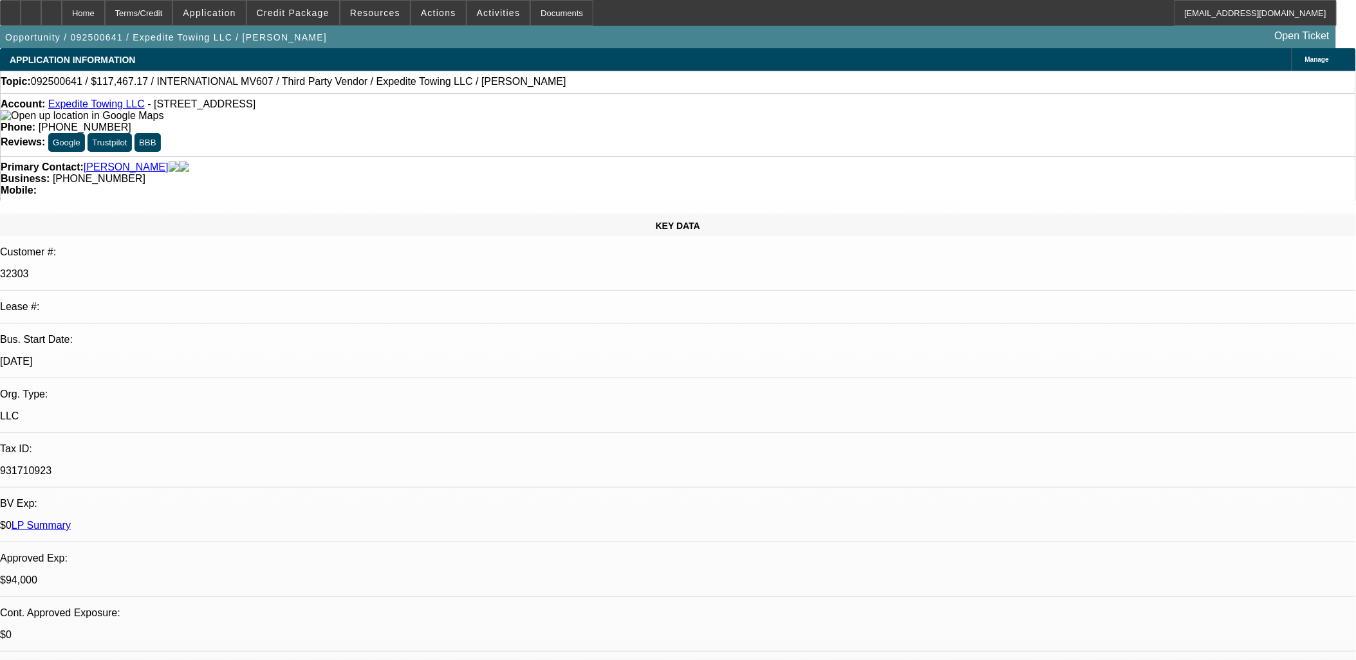
select select "2"
select select "0.1"
select select "4"
select select "0"
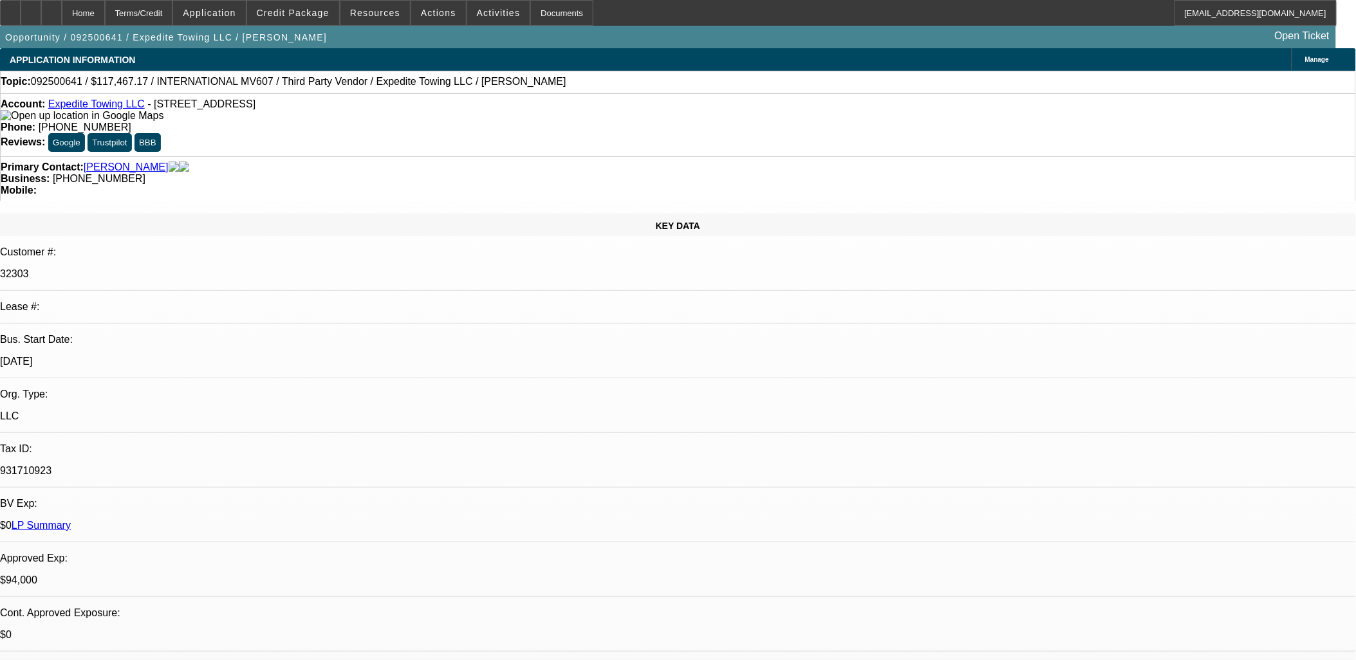
select select "0"
select select "0.1"
select select "4"
